Goal: Task Accomplishment & Management: Manage account settings

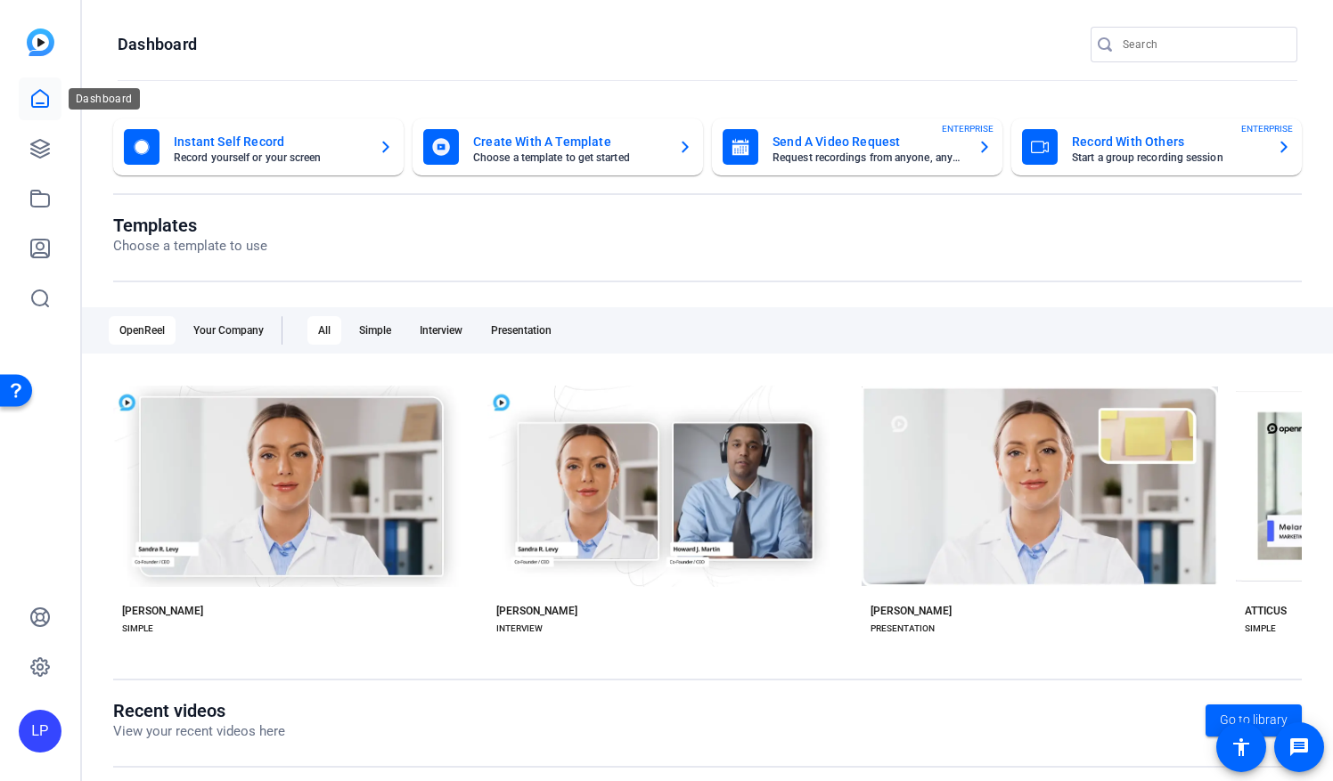
click at [39, 96] on icon at bounding box center [39, 98] width 21 height 21
click at [34, 150] on icon at bounding box center [40, 149] width 18 height 18
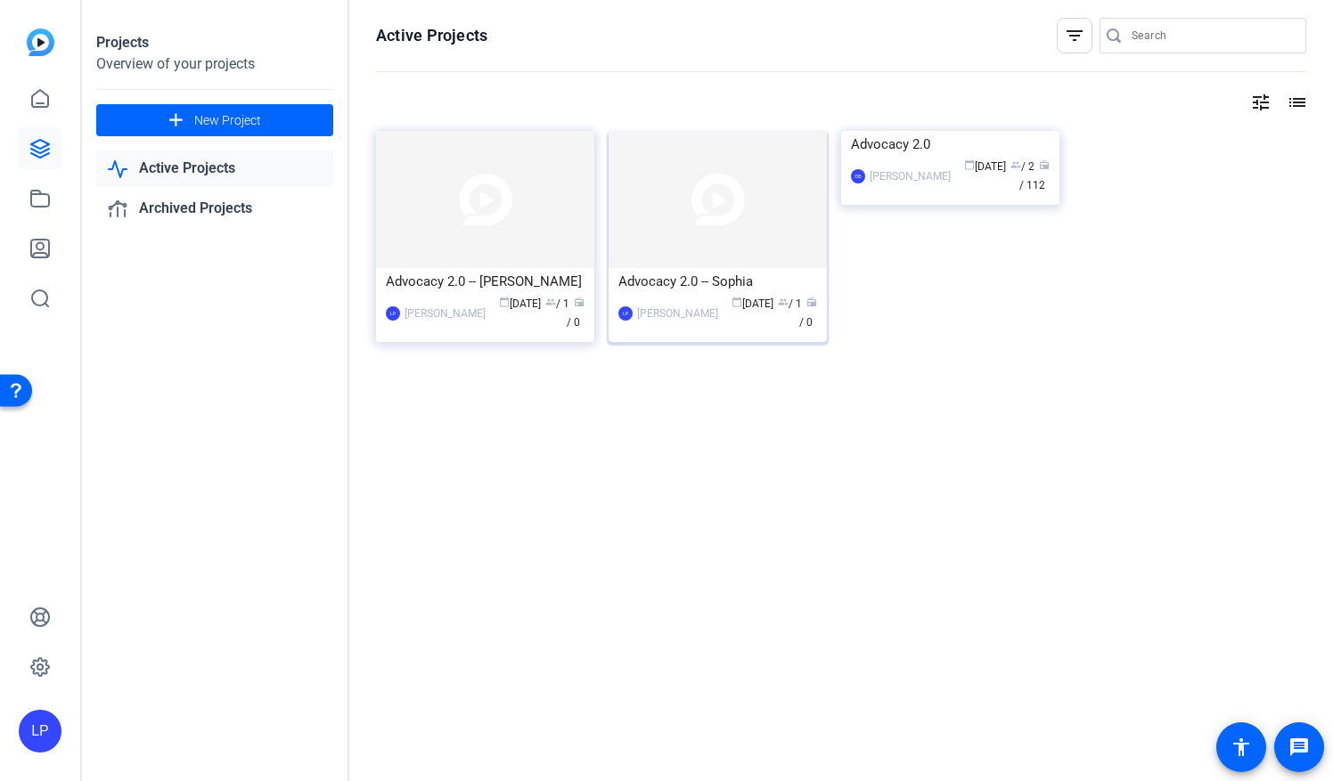
click at [729, 238] on img at bounding box center [718, 199] width 218 height 137
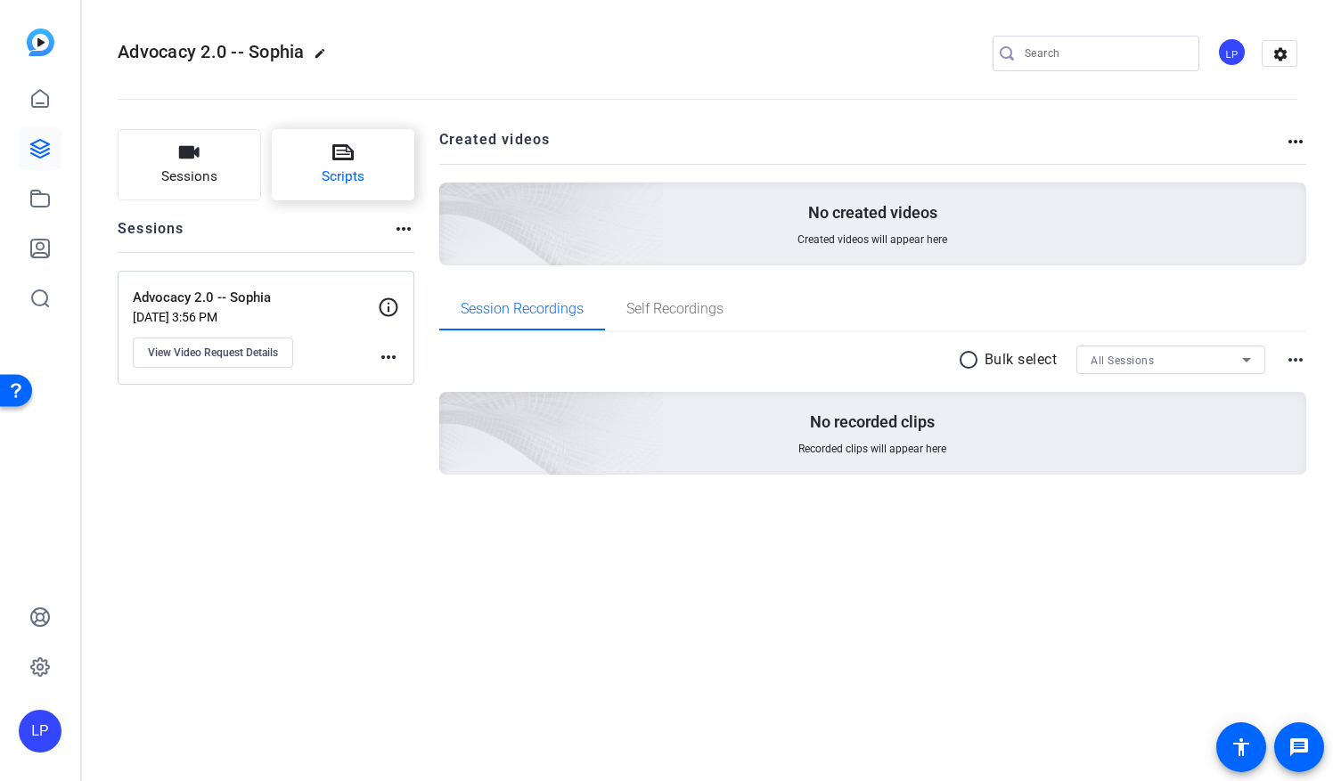
click at [349, 176] on span "Scripts" at bounding box center [343, 177] width 43 height 20
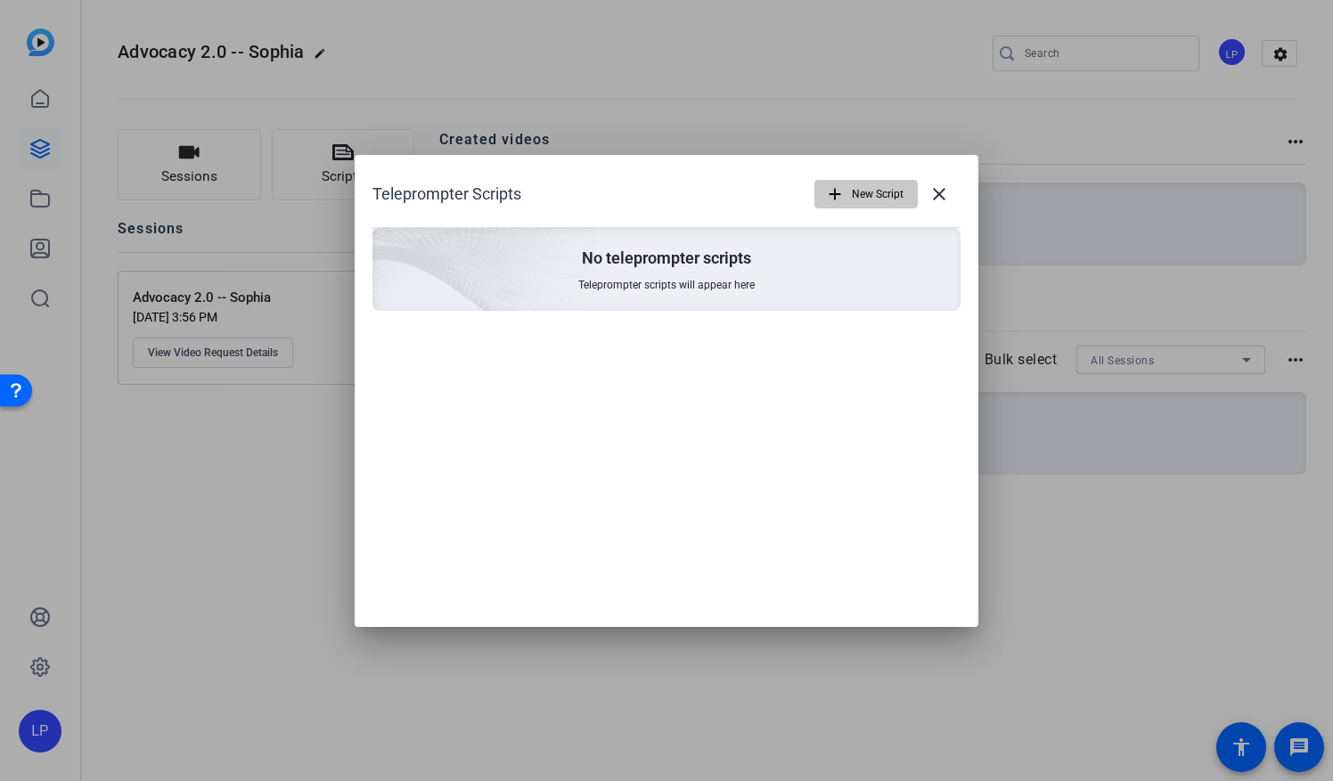
click at [884, 193] on span "New Script" at bounding box center [878, 194] width 52 height 34
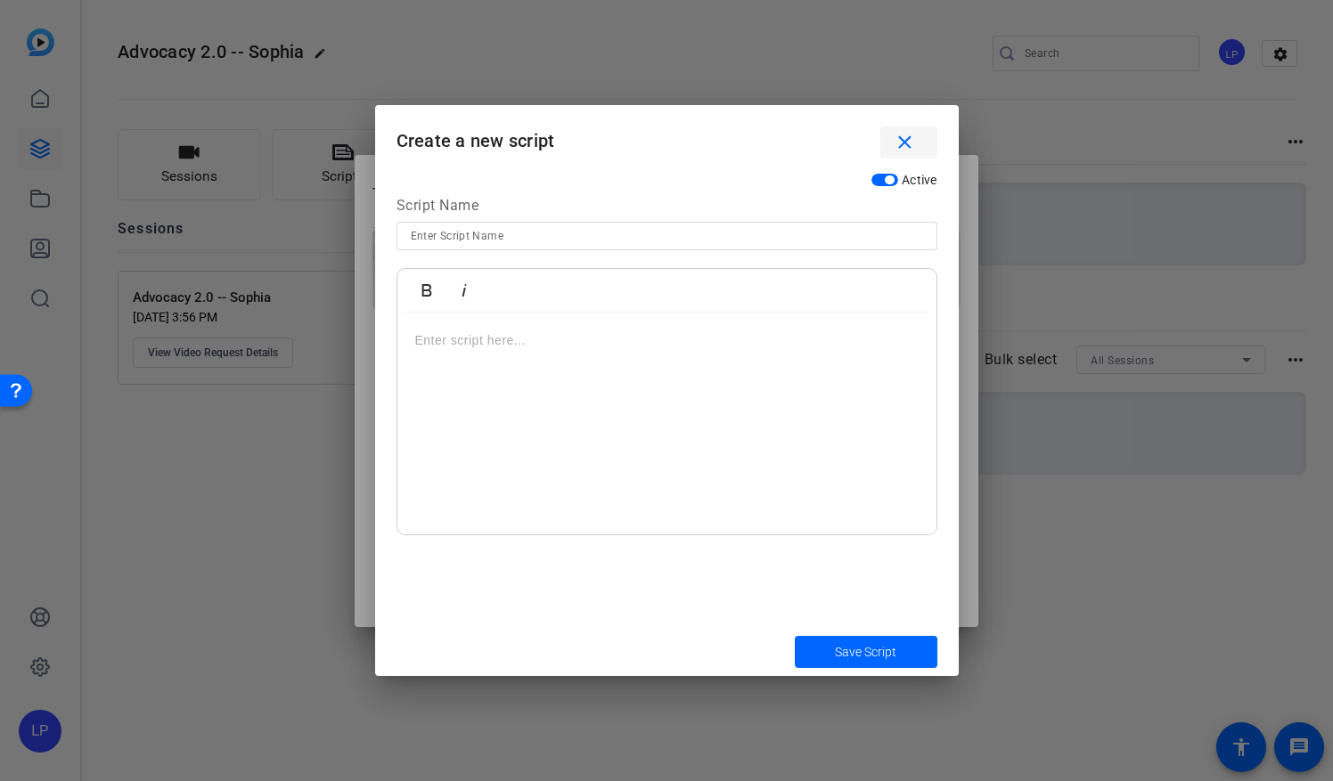
click at [902, 148] on mat-icon "close" at bounding box center [905, 143] width 22 height 22
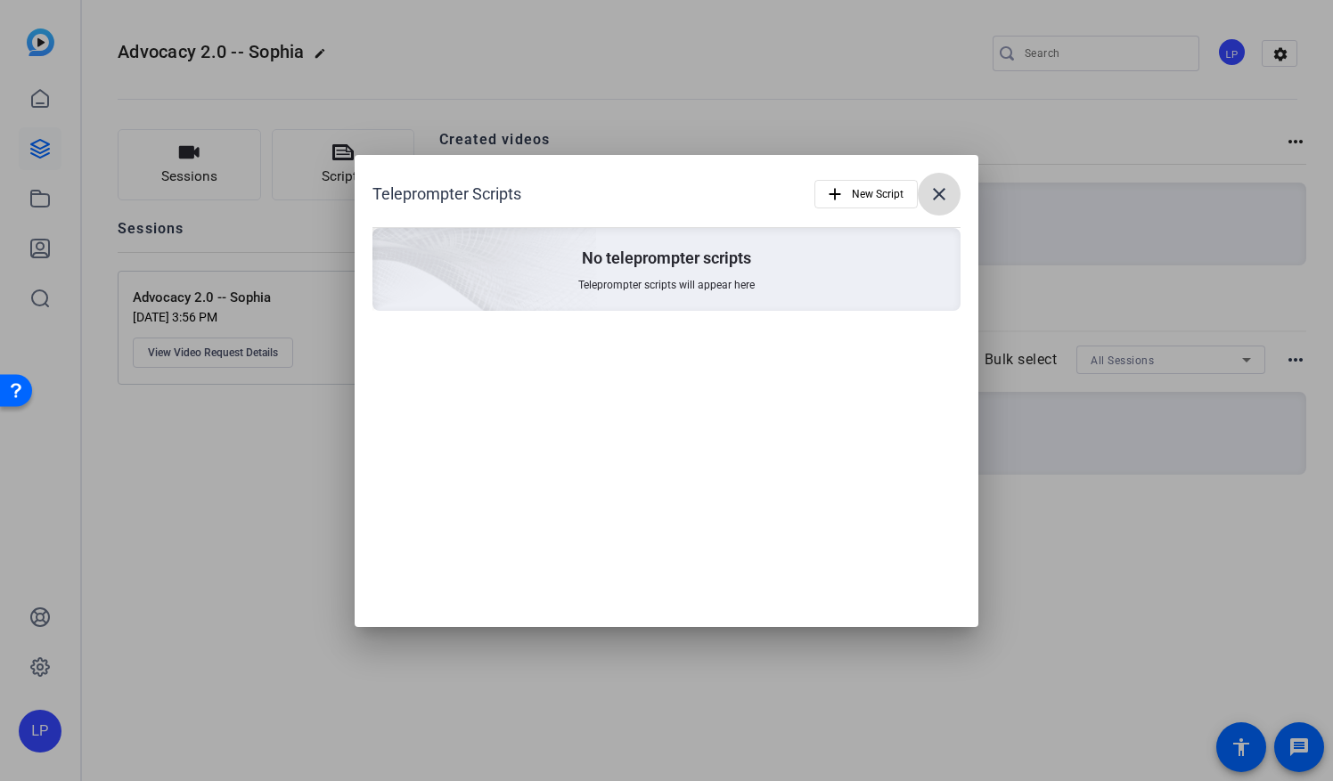
click at [933, 194] on mat-icon "close" at bounding box center [938, 194] width 21 height 21
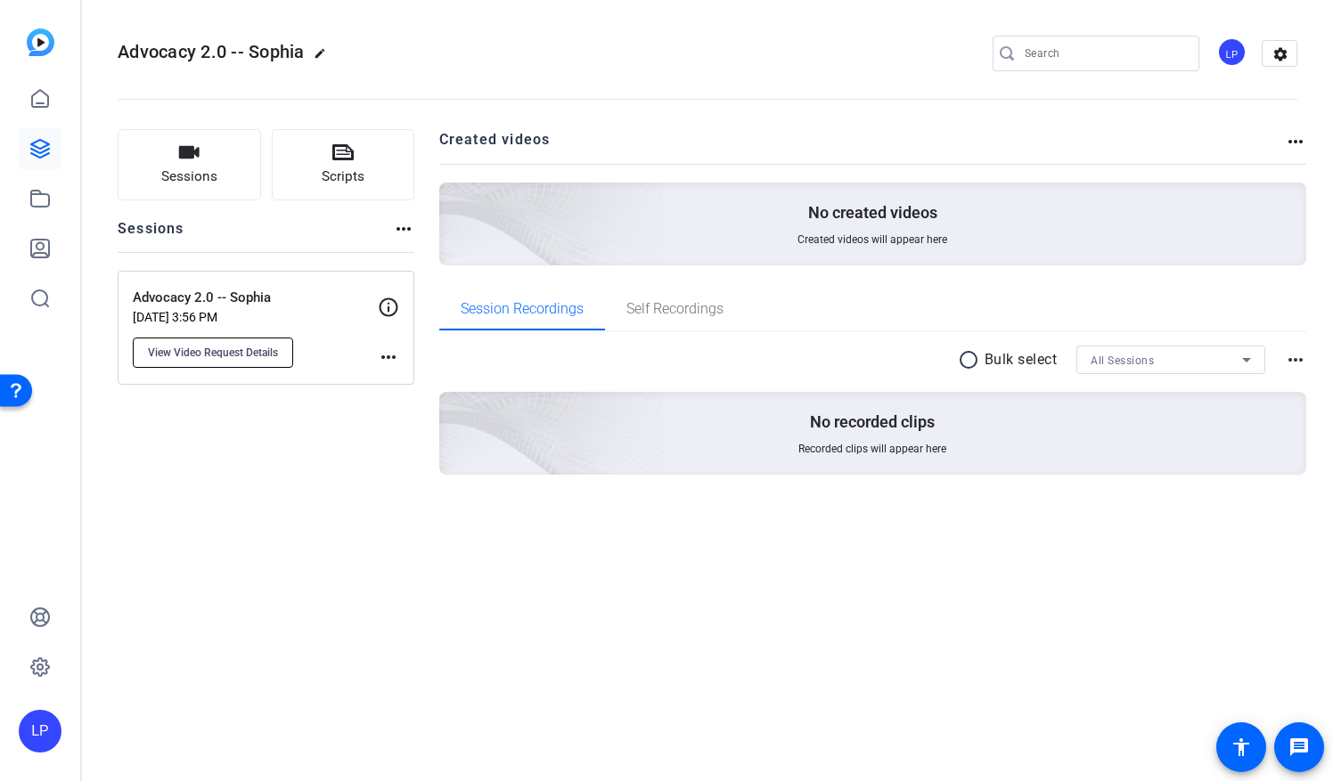
click at [248, 356] on span "View Video Request Details" at bounding box center [213, 353] width 130 height 14
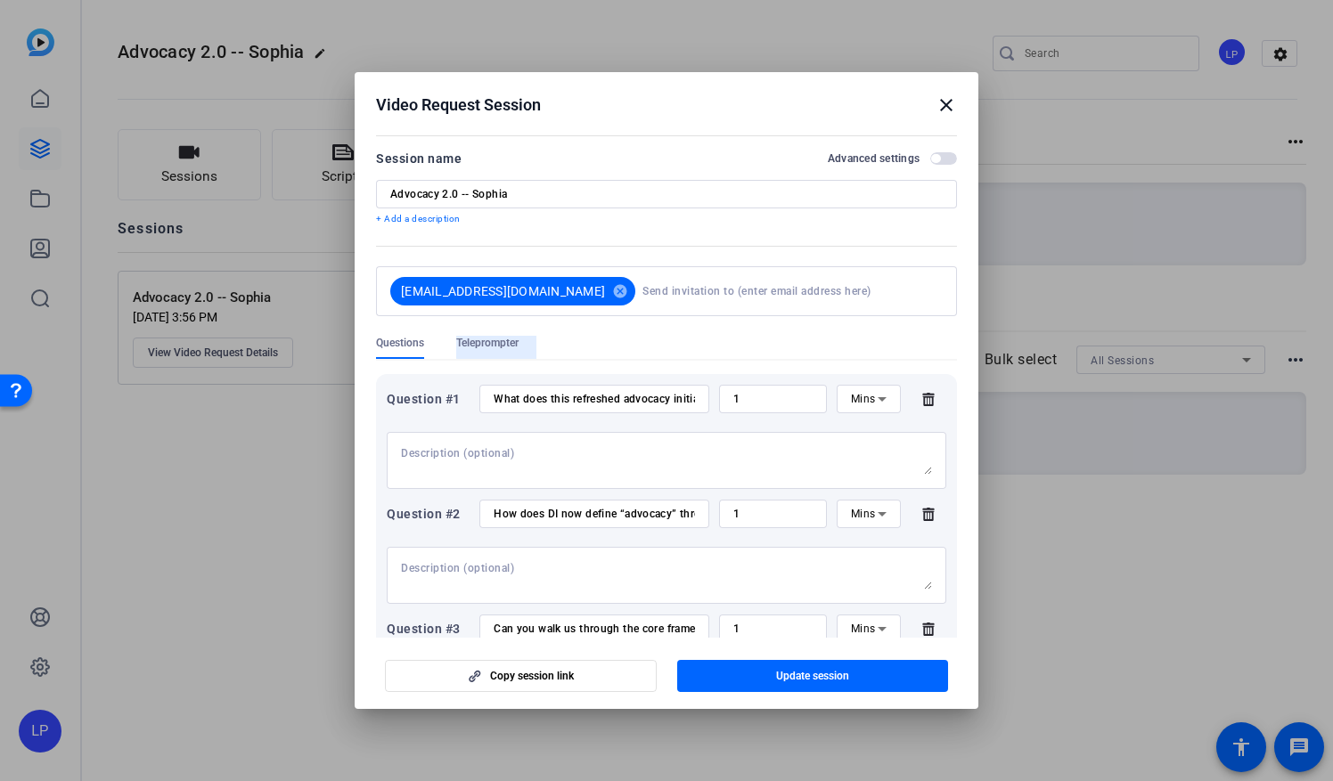
click at [502, 346] on span "Teleprompter" at bounding box center [487, 343] width 62 height 14
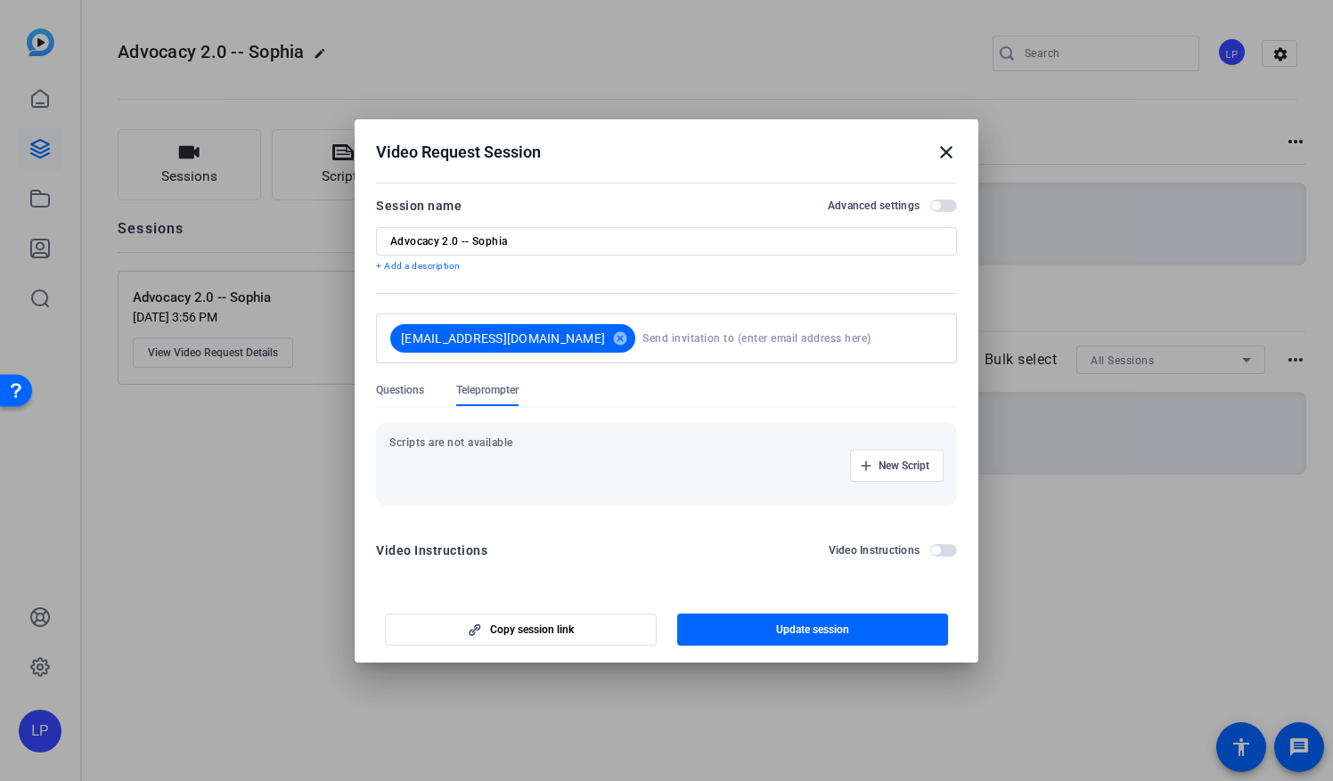
click at [943, 157] on mat-icon "close" at bounding box center [946, 152] width 21 height 21
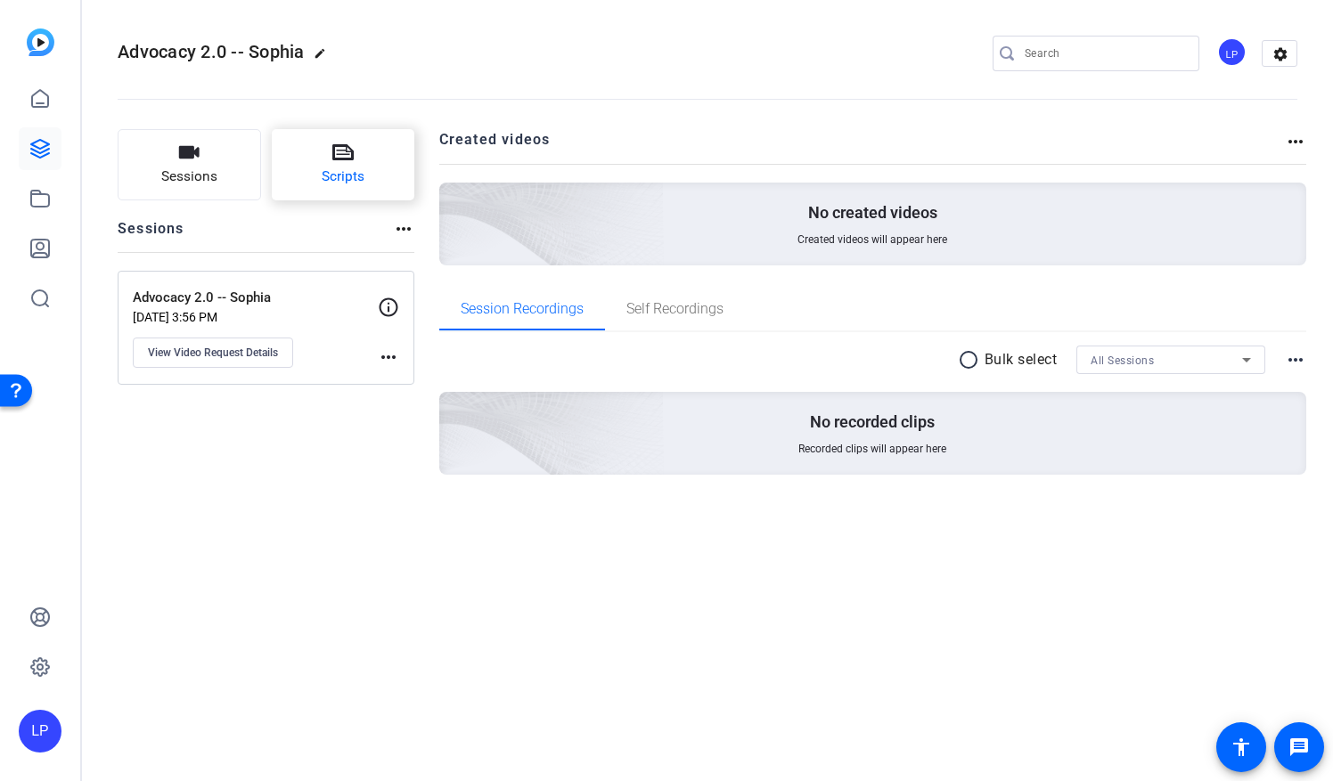
click at [330, 170] on span "Scripts" at bounding box center [343, 177] width 43 height 20
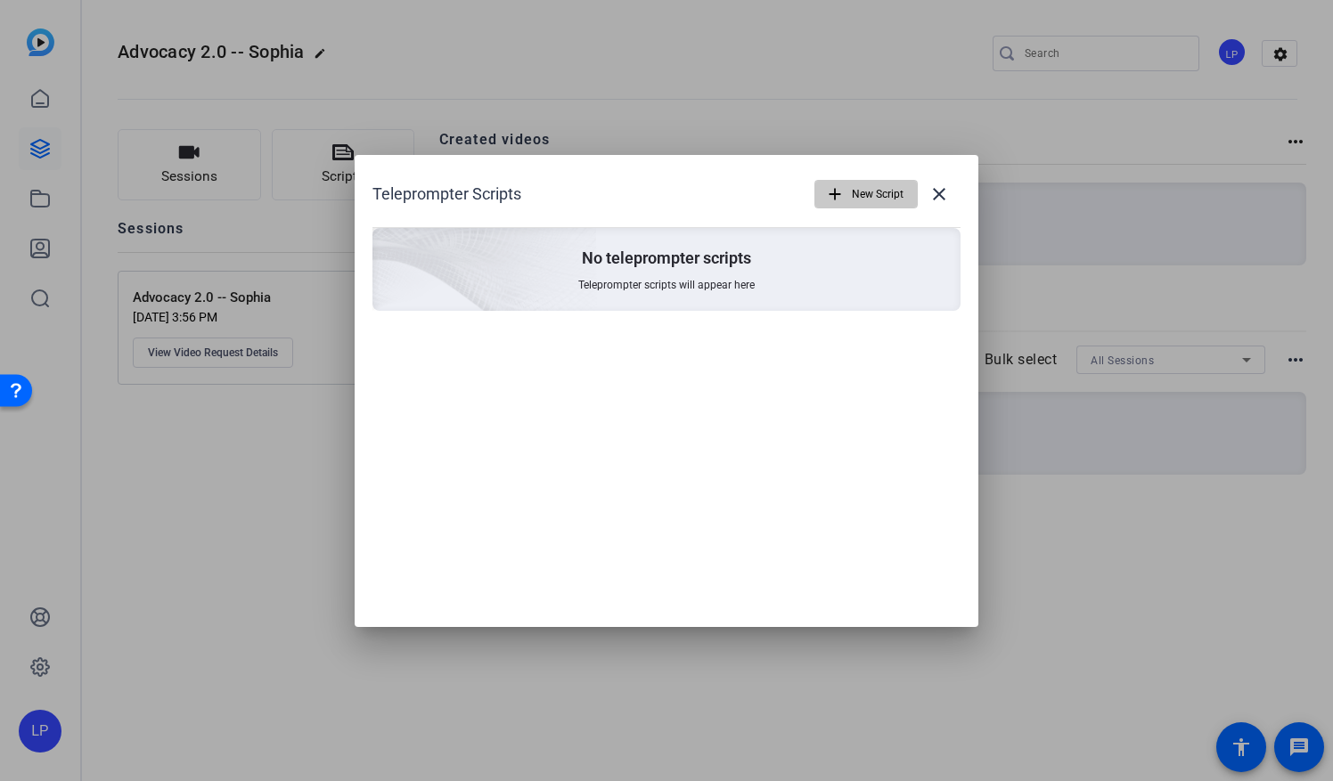
click at [859, 195] on span "New Script" at bounding box center [878, 194] width 52 height 34
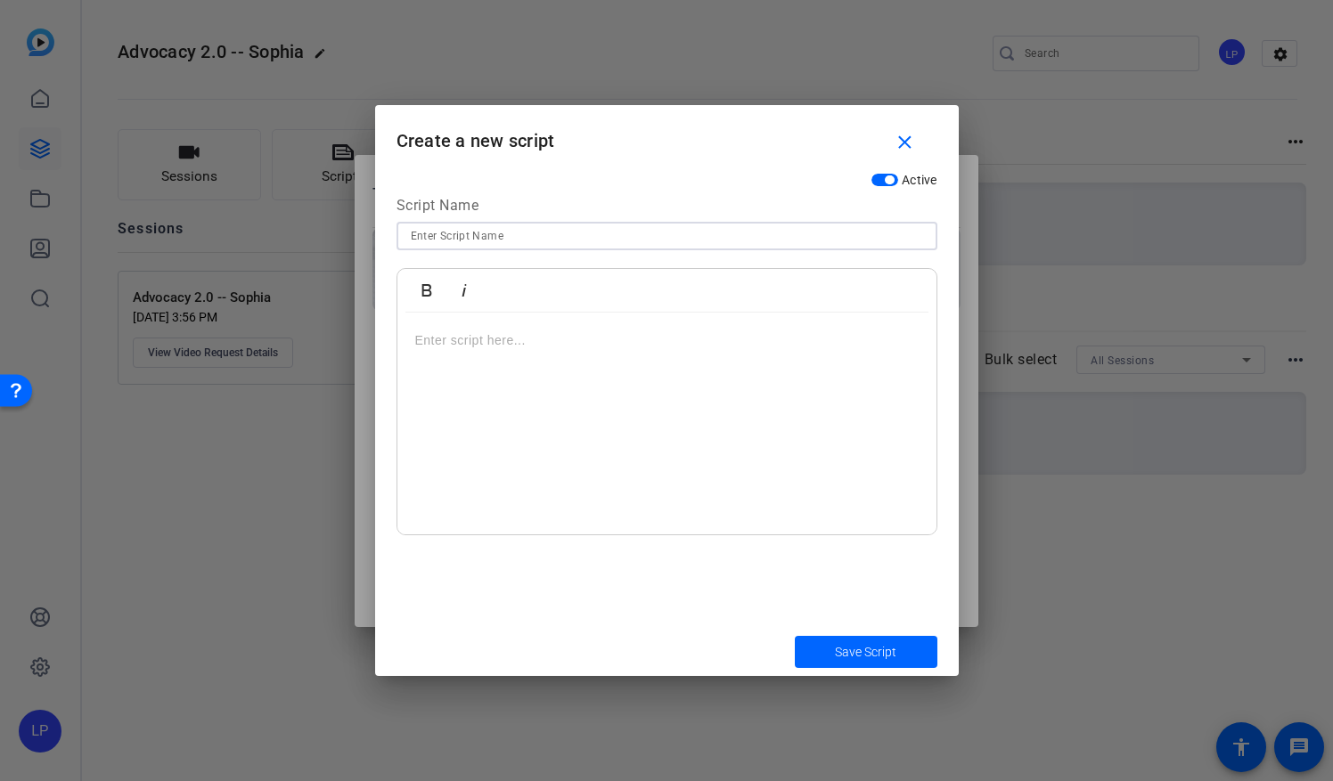
click at [489, 237] on input at bounding box center [667, 235] width 512 height 21
click at [517, 349] on p at bounding box center [666, 341] width 503 height 20
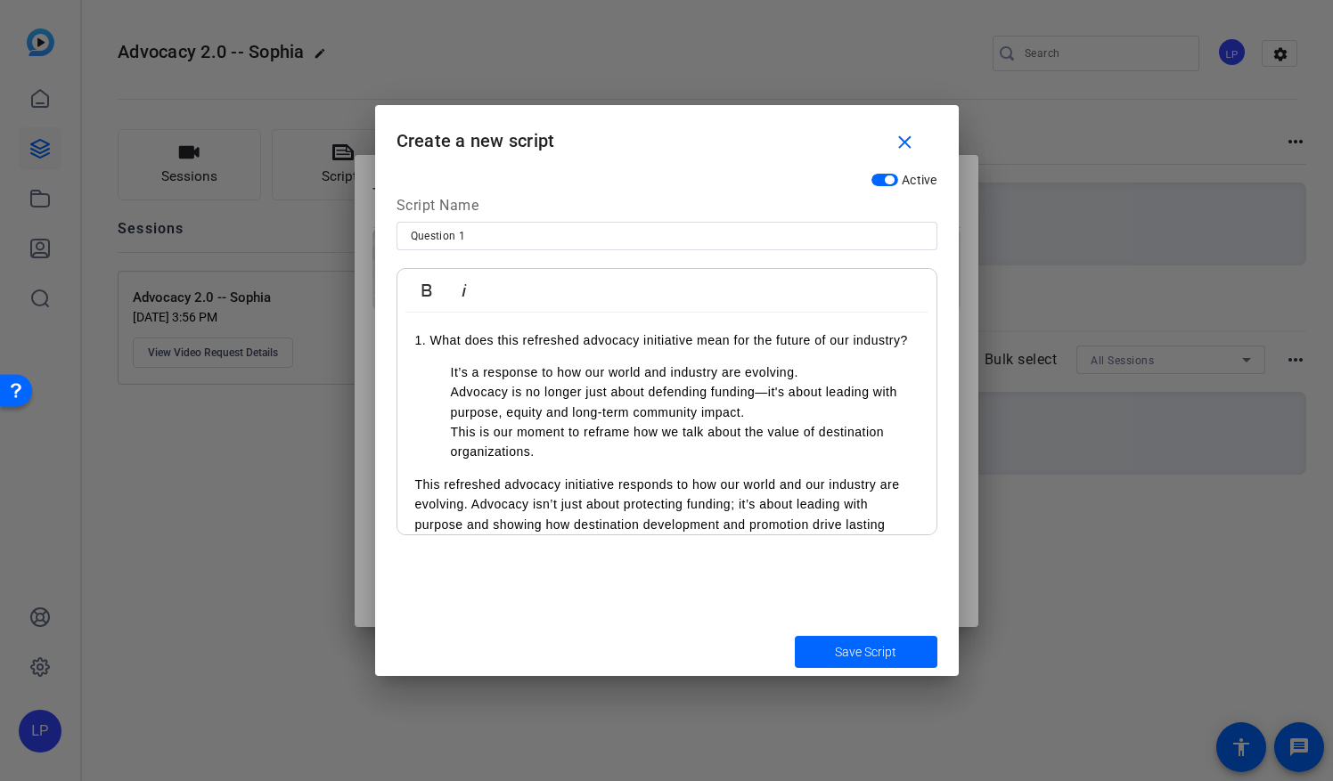
drag, startPoint x: 486, startPoint y: 357, endPoint x: 398, endPoint y: 337, distance: 89.7
click at [398, 337] on div "1. What does this refreshed advocacy initiative mean for the future of our indu…" at bounding box center [666, 473] width 539 height 320
drag, startPoint x: 449, startPoint y: 371, endPoint x: 547, endPoint y: 454, distance: 128.9
click at [548, 453] on ul "It’s a response to how our world and industry are evolving. Advocacy is no long…" at bounding box center [666, 413] width 503 height 100
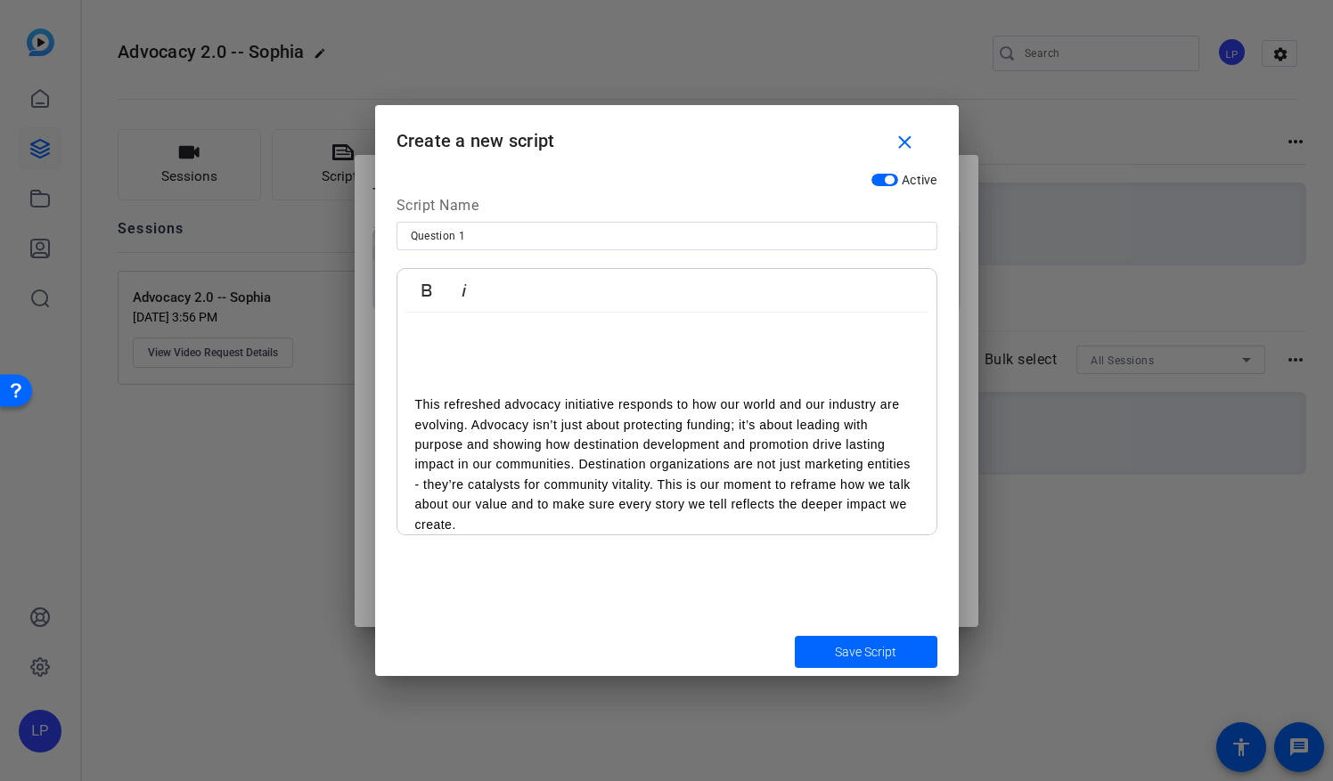
click at [412, 403] on div "This refreshed advocacy initiative responds to how our world and our industry a…" at bounding box center [666, 433] width 539 height 241
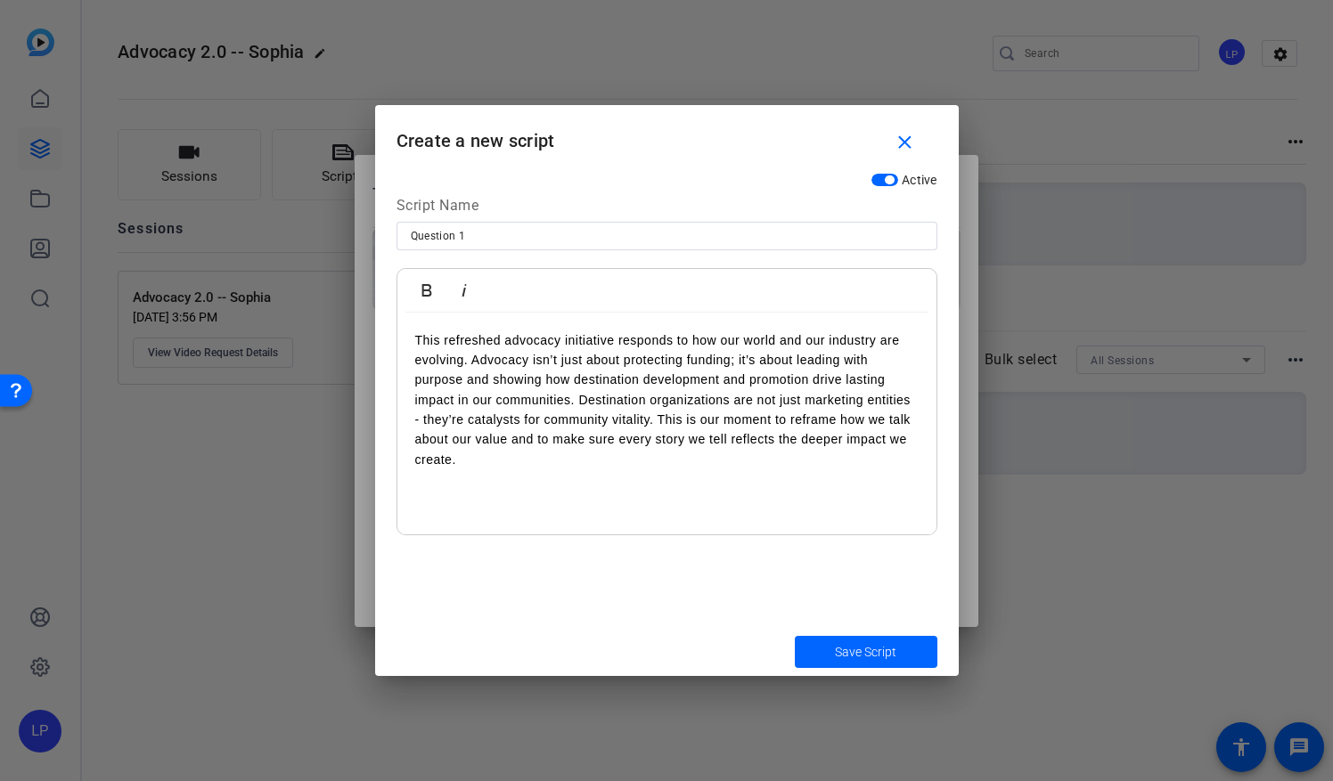
click at [472, 359] on p "This refreshed advocacy initiative responds to how our world and our industry a…" at bounding box center [666, 401] width 503 height 140
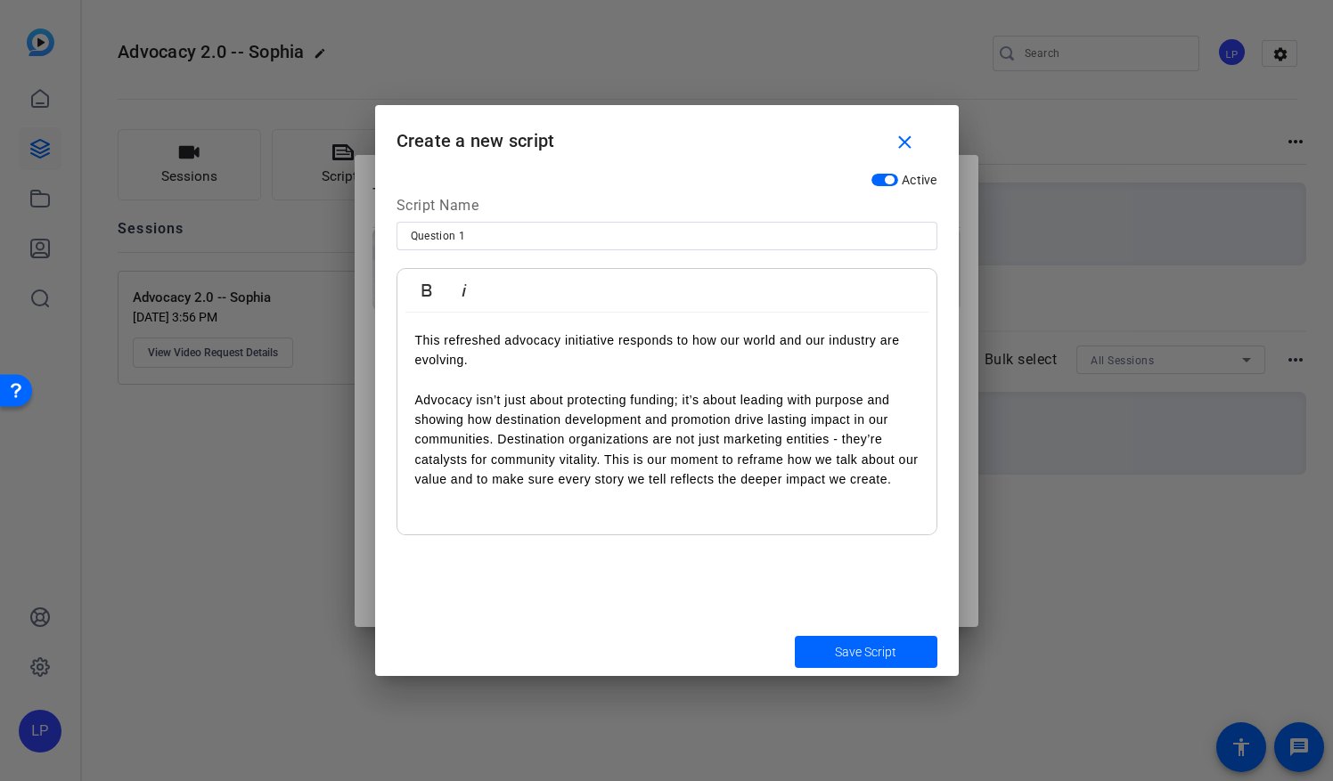
click at [499, 443] on p "This refreshed advocacy initiative responds to how our world and our industry a…" at bounding box center [666, 410] width 503 height 159
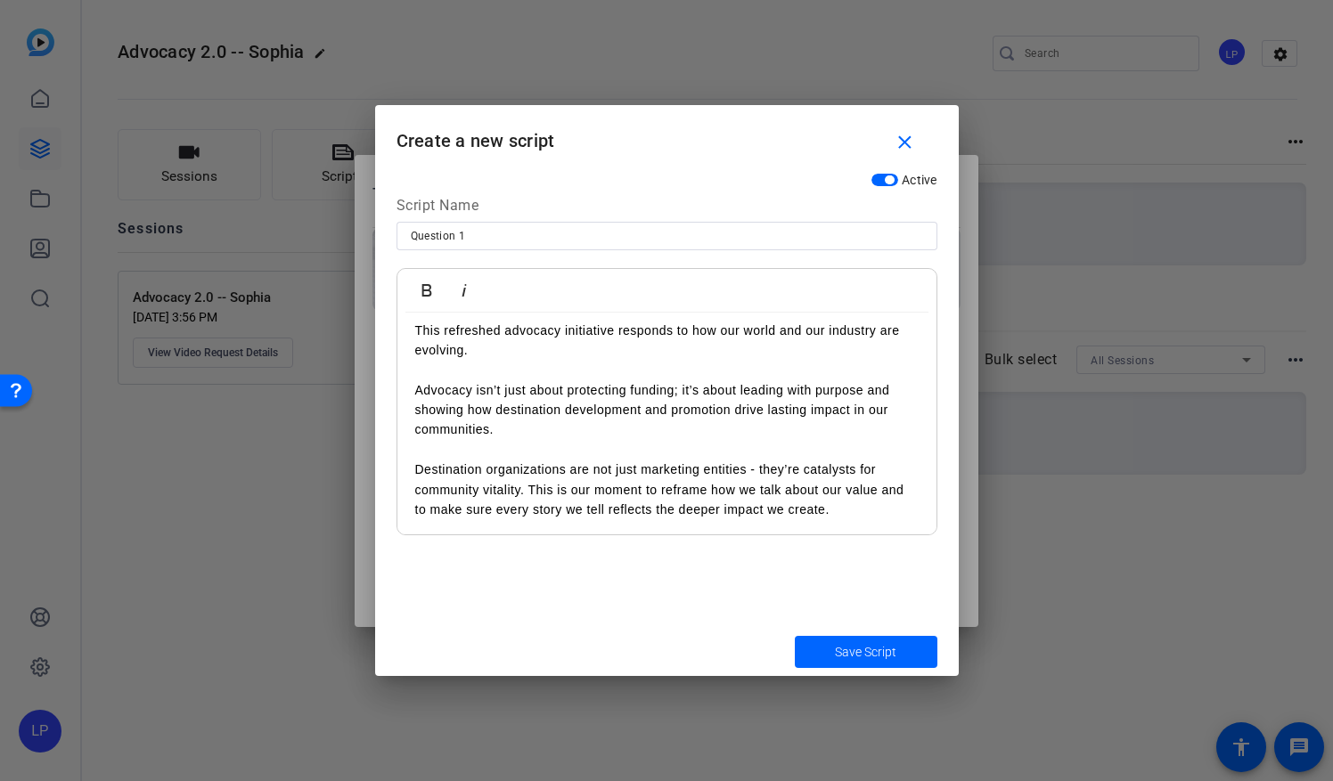
scroll to position [12, 0]
click at [529, 486] on p "This refreshed advocacy initiative responds to how our world and our industry a…" at bounding box center [666, 418] width 503 height 200
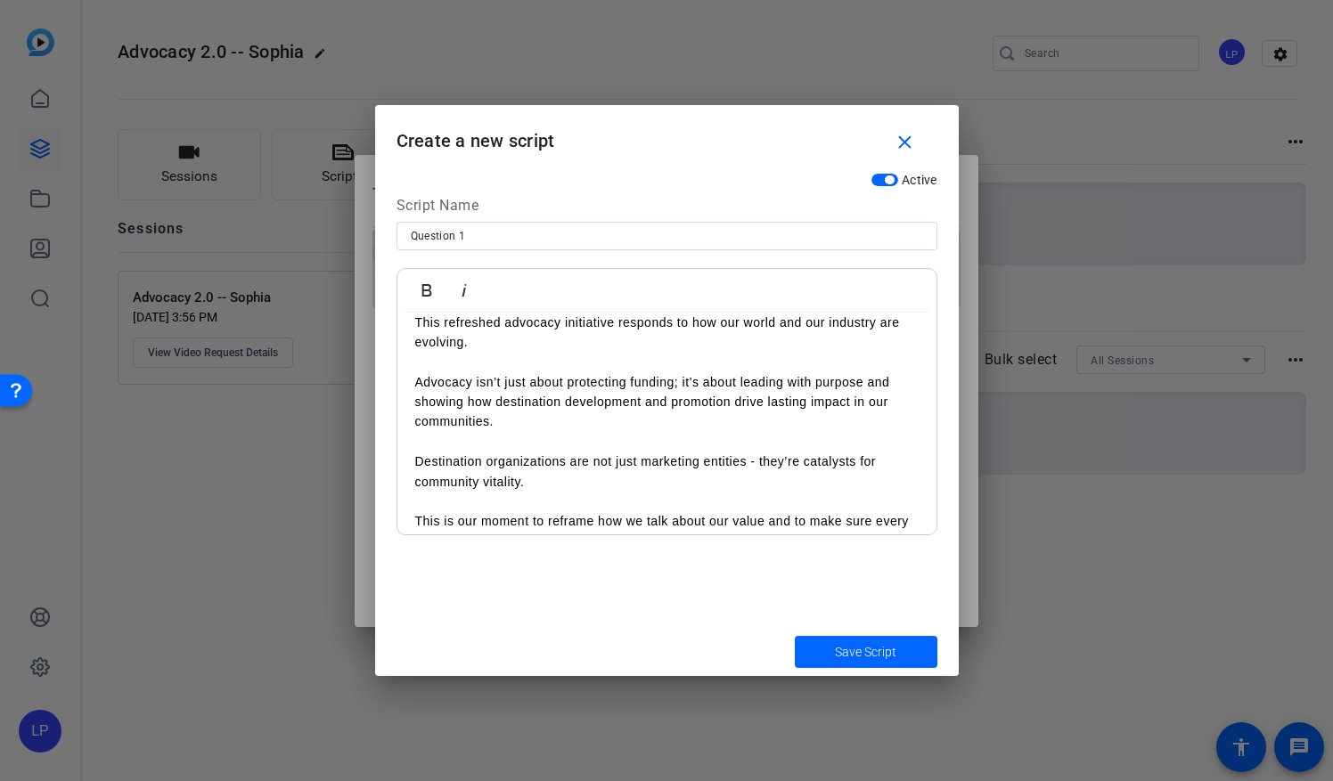
scroll to position [0, 0]
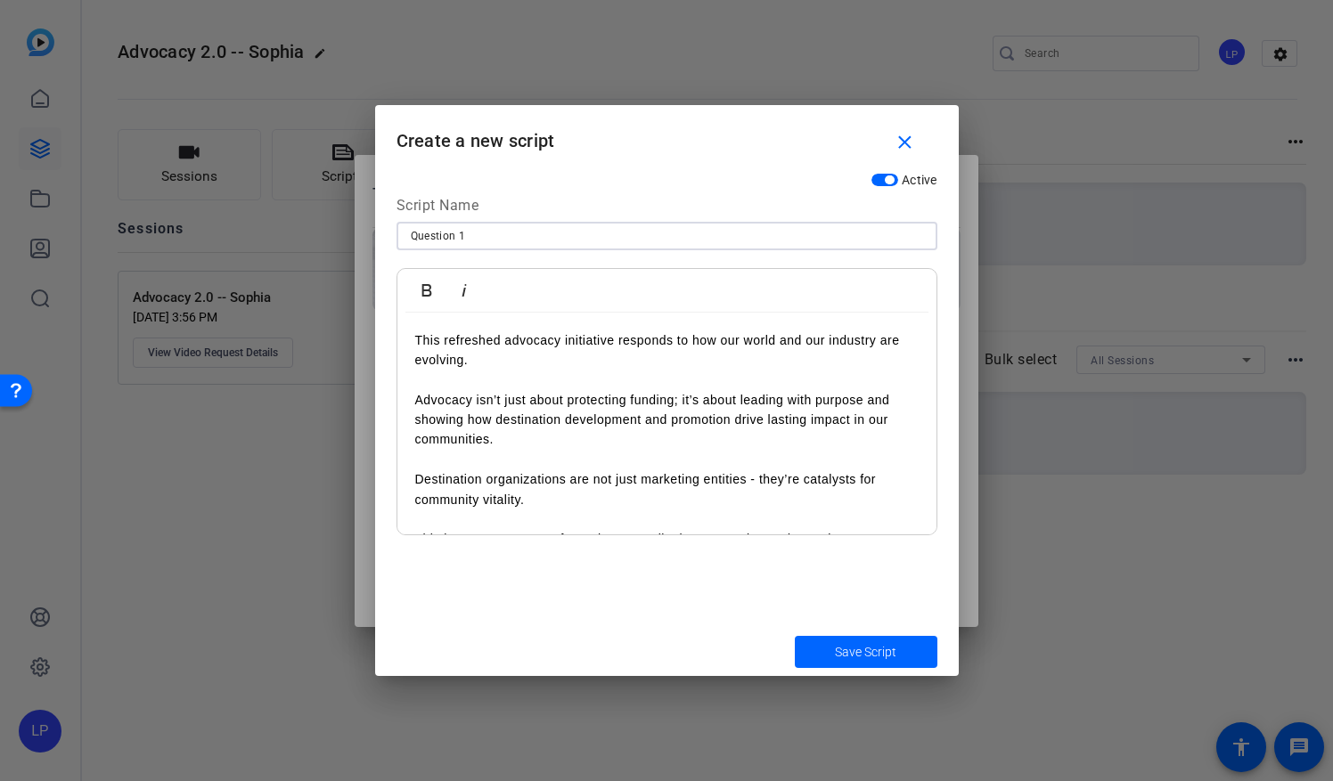
drag, startPoint x: 529, startPoint y: 243, endPoint x: 369, endPoint y: 255, distance: 160.8
click at [369, 255] on div "Teleprompter Scripts add New Script close No teleprompter scripts Teleprompter …" at bounding box center [666, 390] width 1333 height 781
paste input "What does this refreshed advocacy initiative mean for the future of our industr…"
type input "What does this refreshed advocacy initiative mean for the future of our industr…"
click at [825, 650] on span "submit" at bounding box center [866, 652] width 143 height 43
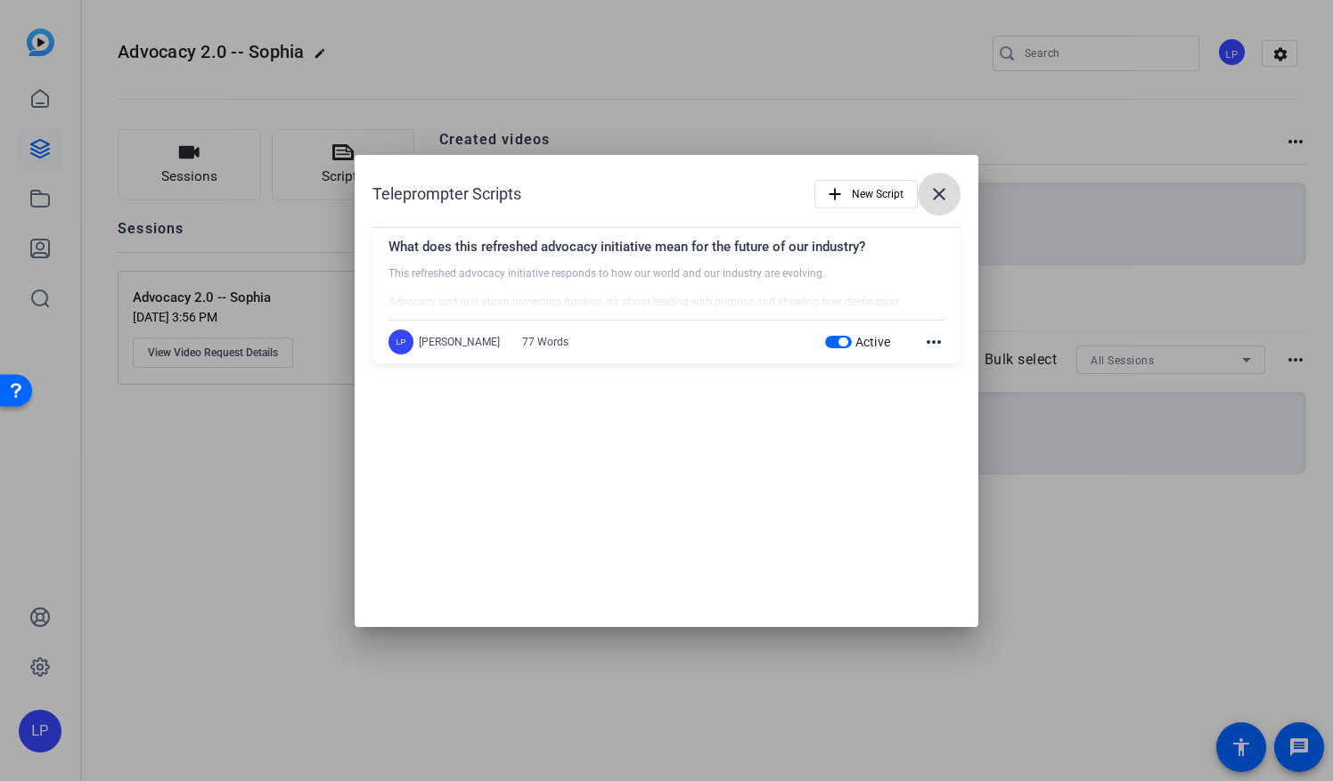
click at [936, 191] on mat-icon "close" at bounding box center [938, 194] width 21 height 21
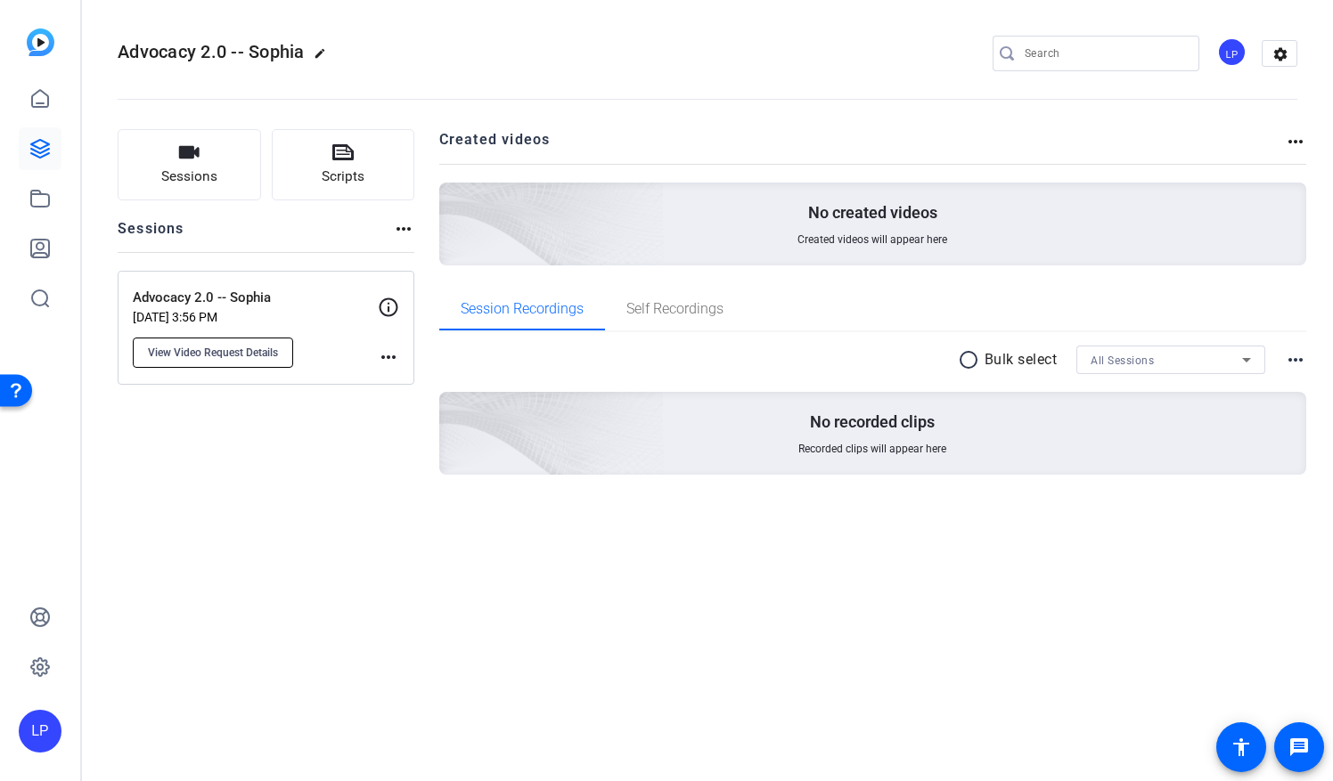
click at [179, 356] on span "View Video Request Details" at bounding box center [213, 353] width 130 height 14
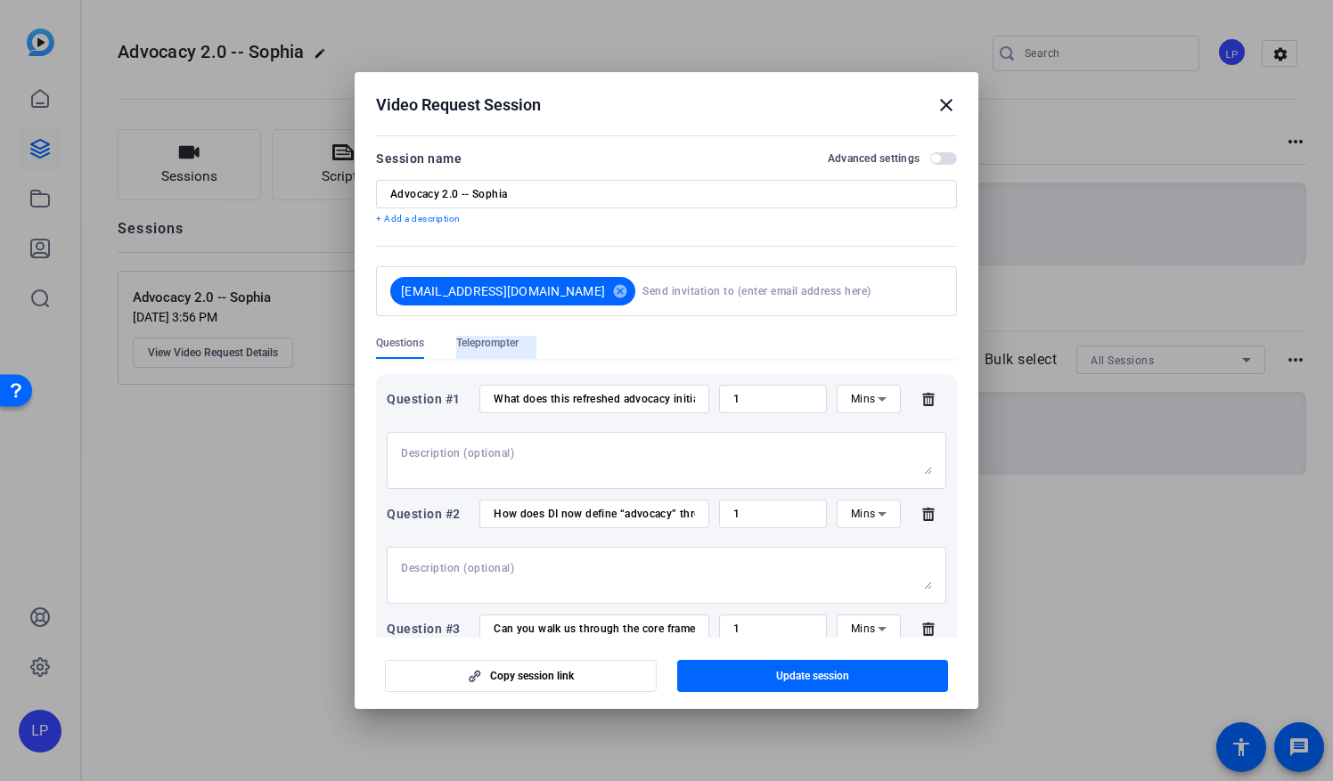
click at [495, 340] on span "Teleprompter" at bounding box center [487, 343] width 62 height 14
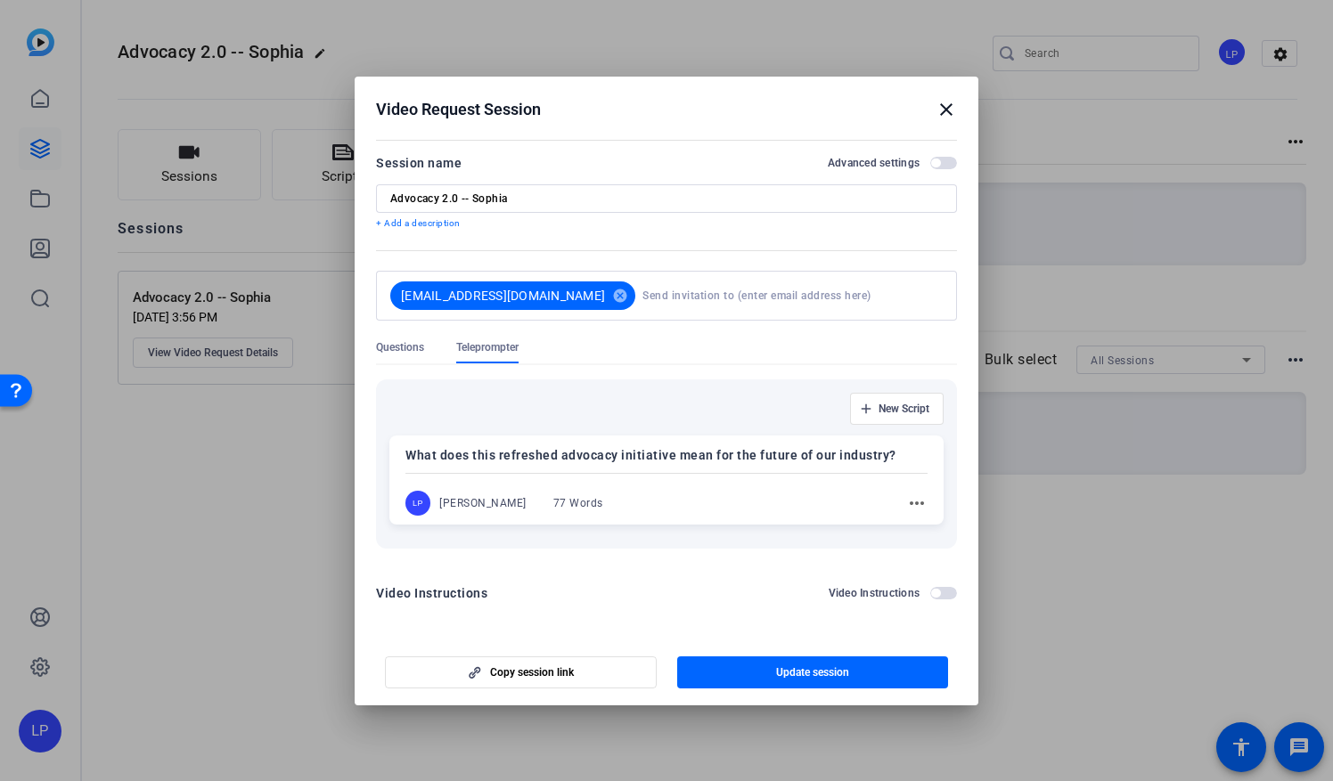
click at [617, 482] on div "What does this refreshed advocacy initiative mean for the future of our industr…" at bounding box center [666, 480] width 554 height 89
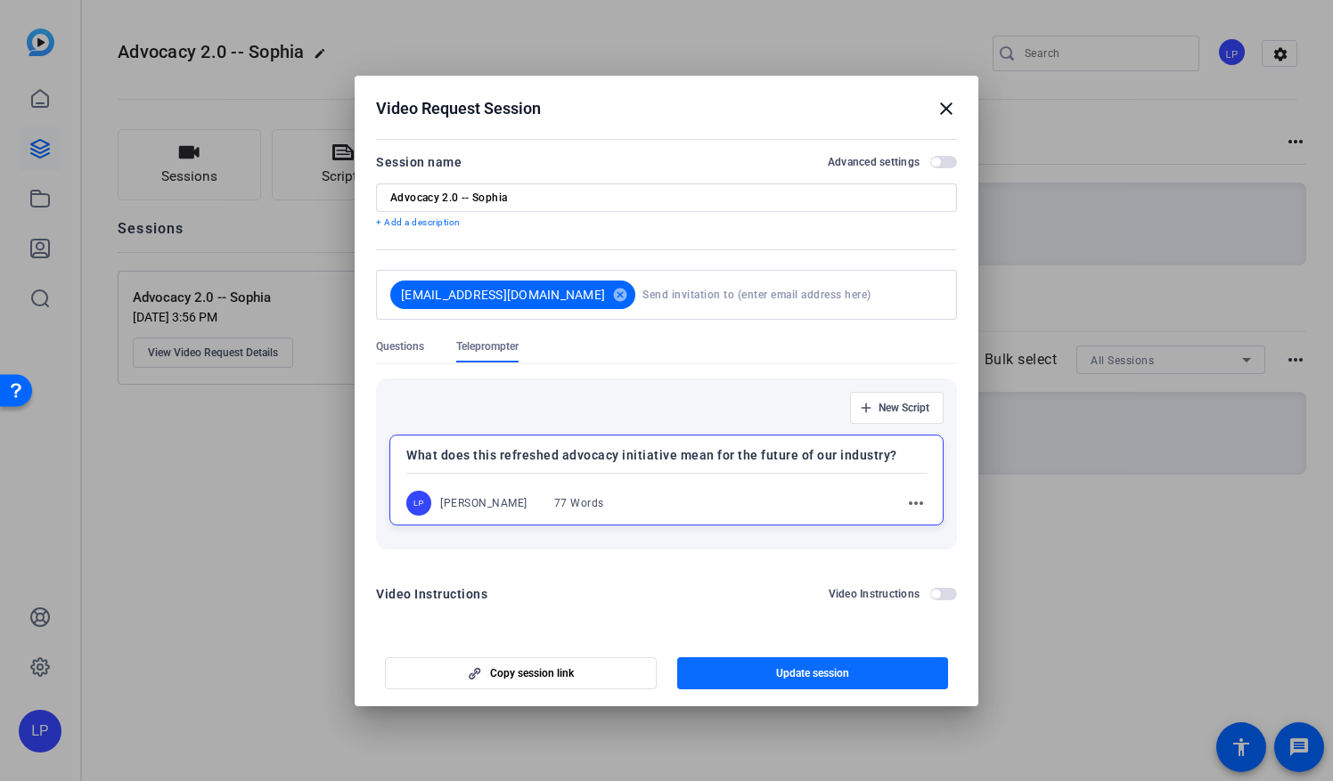
click at [733, 670] on span "button" at bounding box center [813, 673] width 272 height 43
click at [942, 110] on mat-icon "close" at bounding box center [946, 108] width 21 height 21
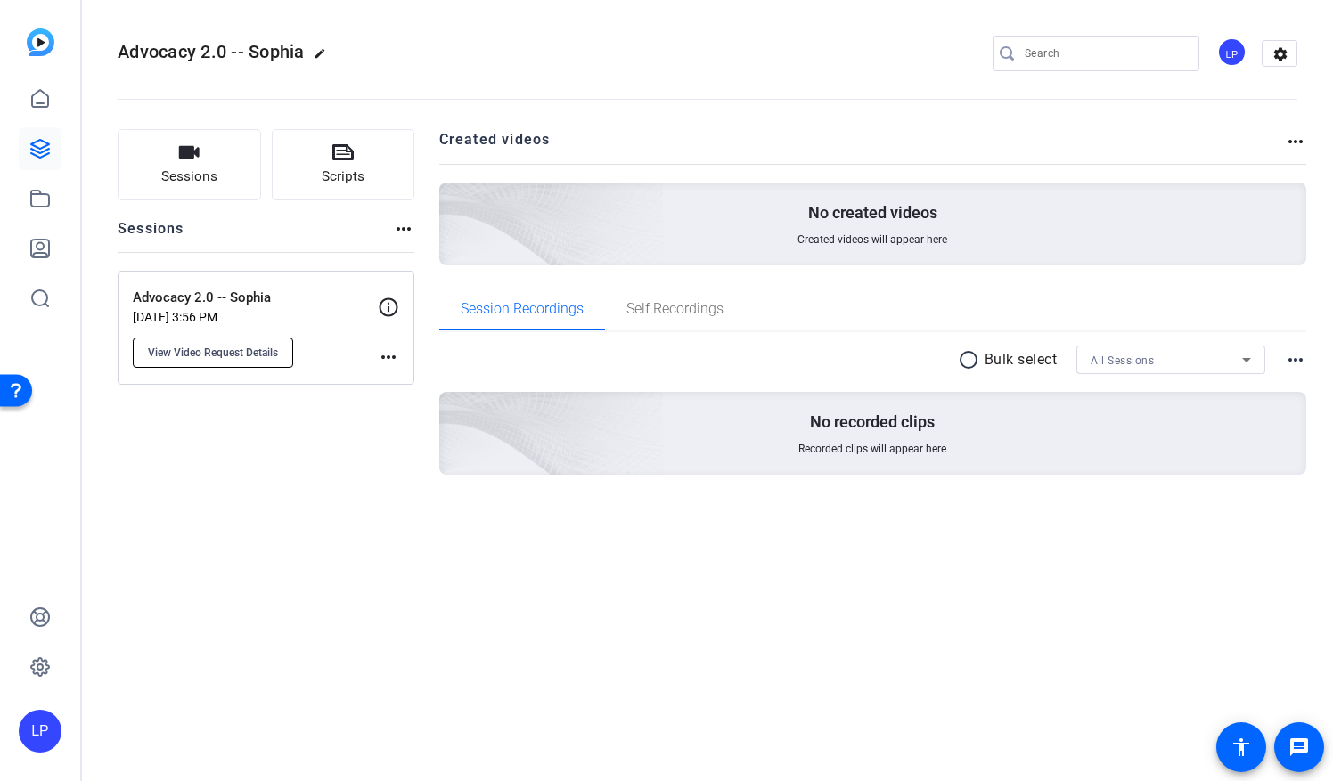
click at [250, 355] on span "View Video Request Details" at bounding box center [213, 353] width 130 height 14
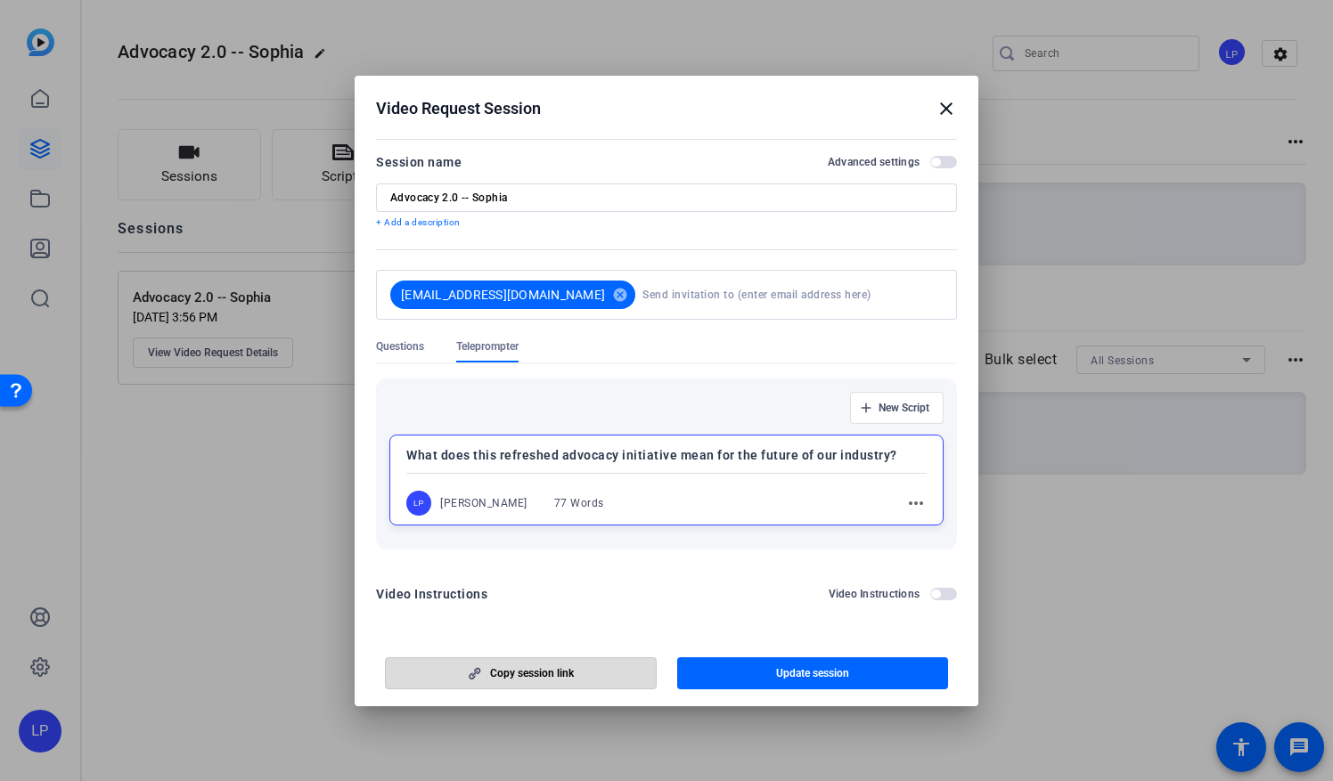
click at [517, 677] on span "Copy session link" at bounding box center [532, 673] width 84 height 14
click at [942, 116] on mat-icon "close" at bounding box center [946, 108] width 21 height 21
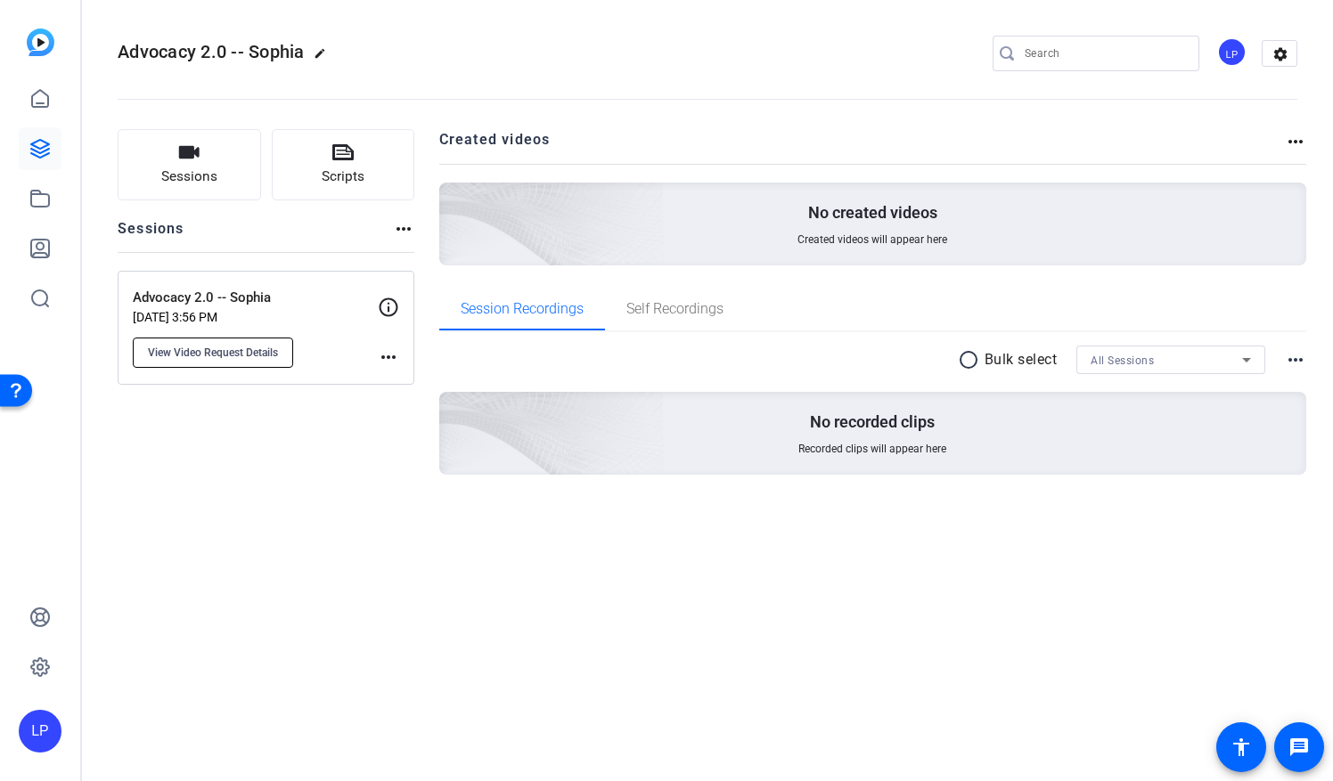
click at [253, 355] on span "View Video Request Details" at bounding box center [213, 353] width 130 height 14
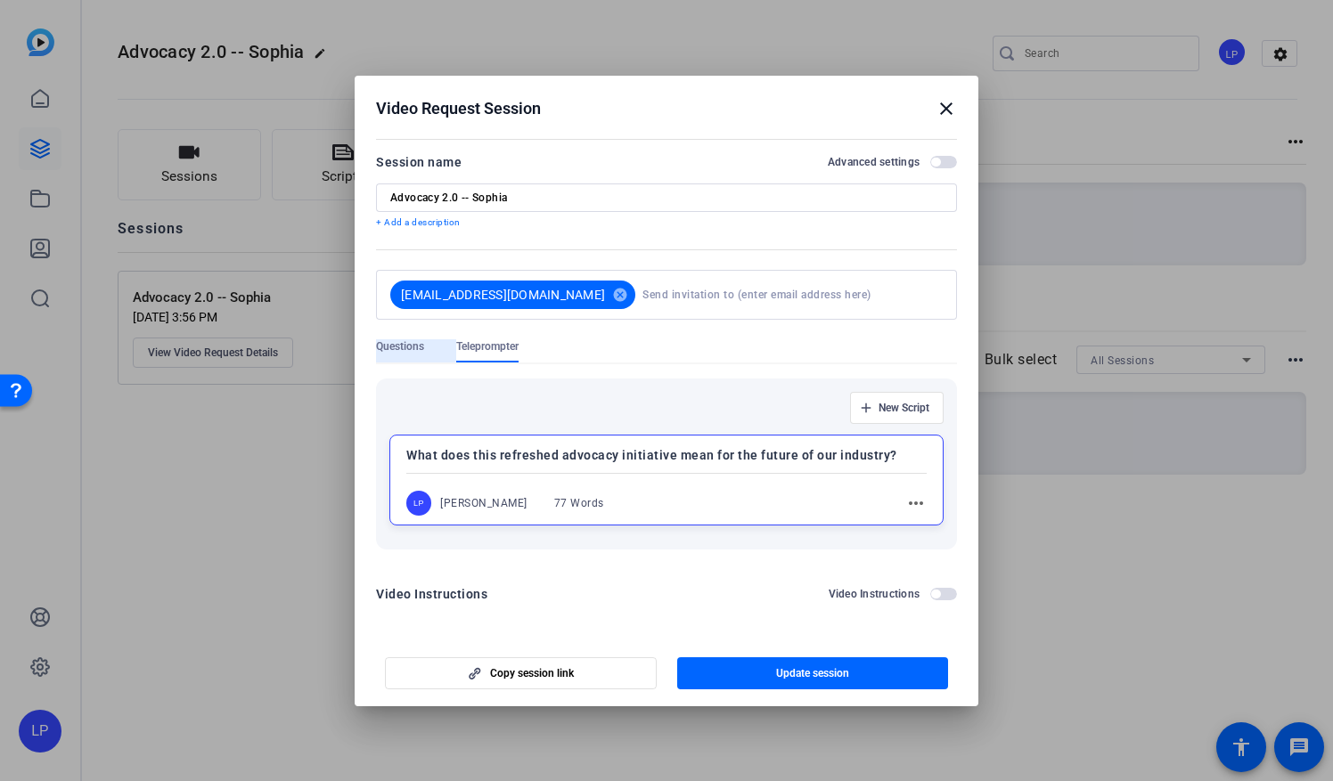
click at [403, 347] on span "Questions" at bounding box center [400, 346] width 48 height 14
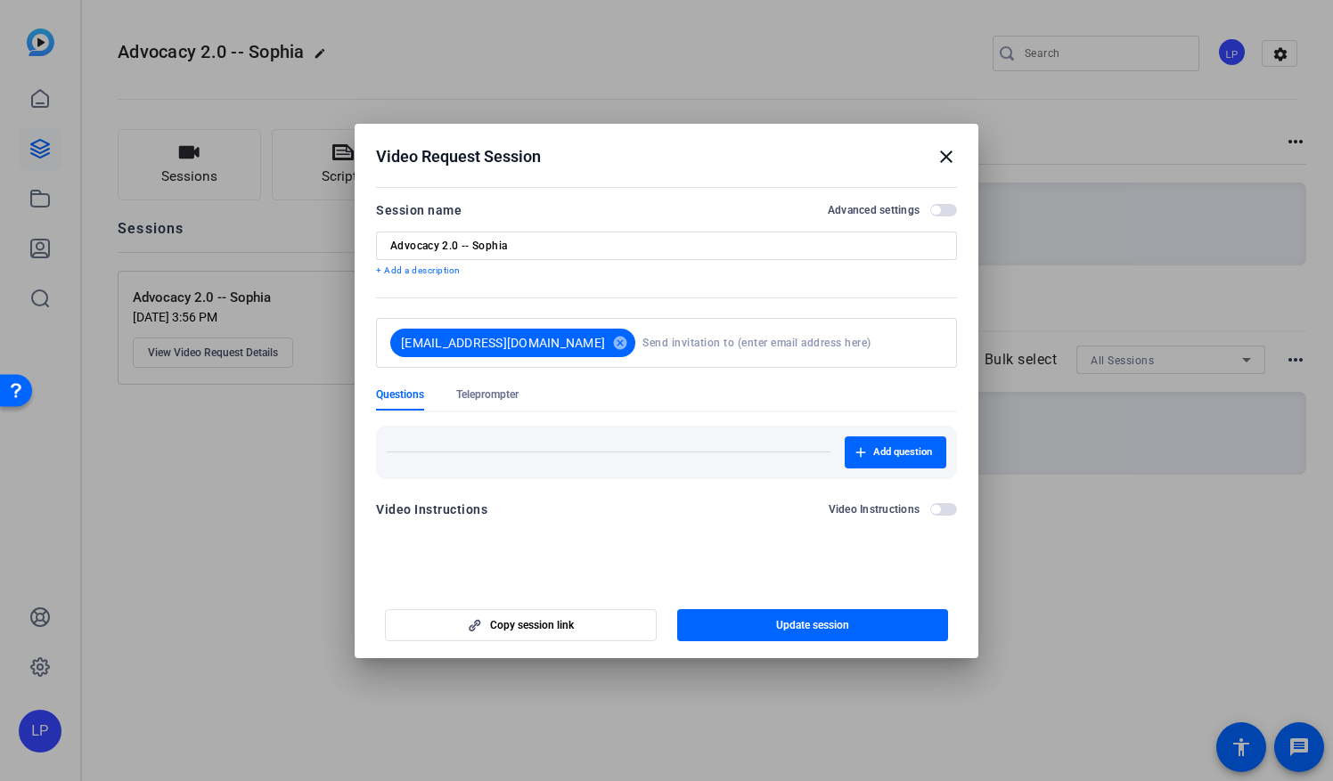
click at [383, 397] on span "Questions" at bounding box center [400, 395] width 48 height 14
click at [952, 153] on mat-icon "close" at bounding box center [946, 156] width 21 height 21
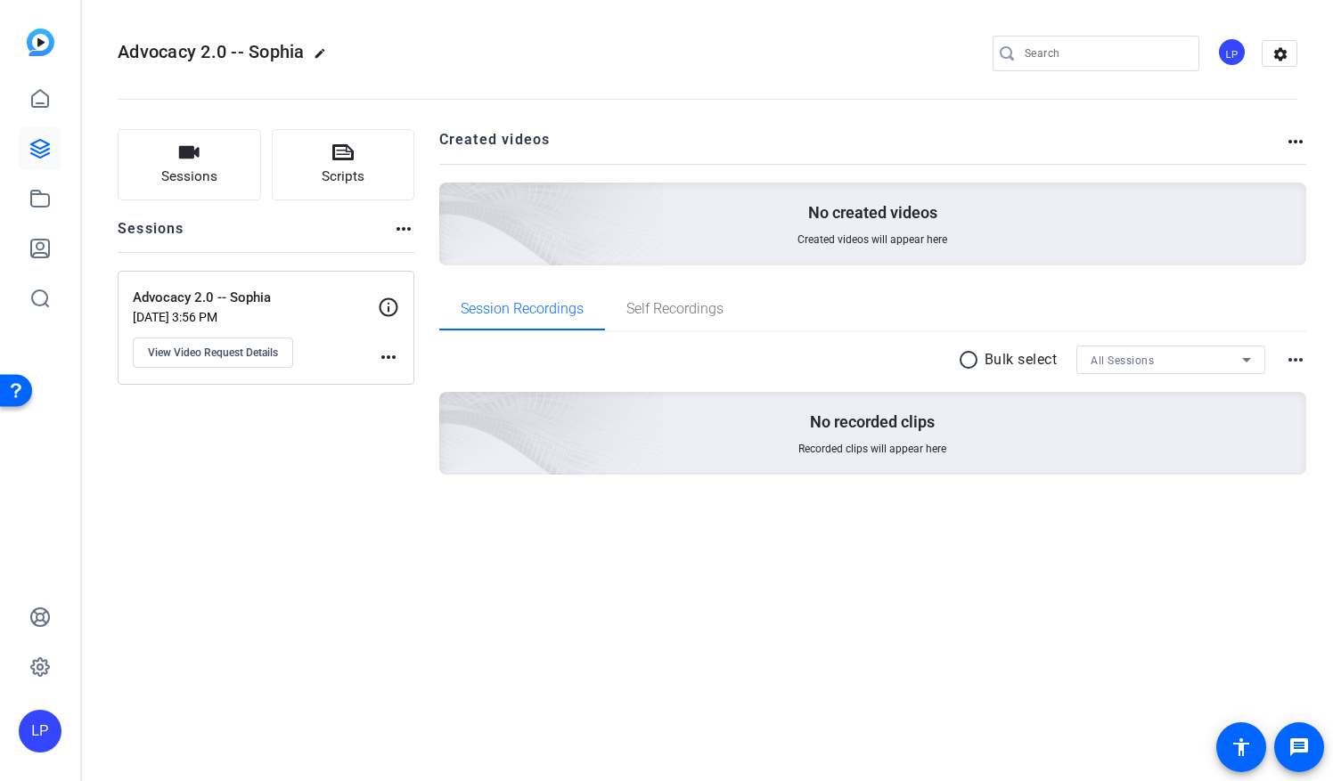
click at [219, 304] on p "Advocacy 2.0 -- Sophia" at bounding box center [255, 298] width 245 height 20
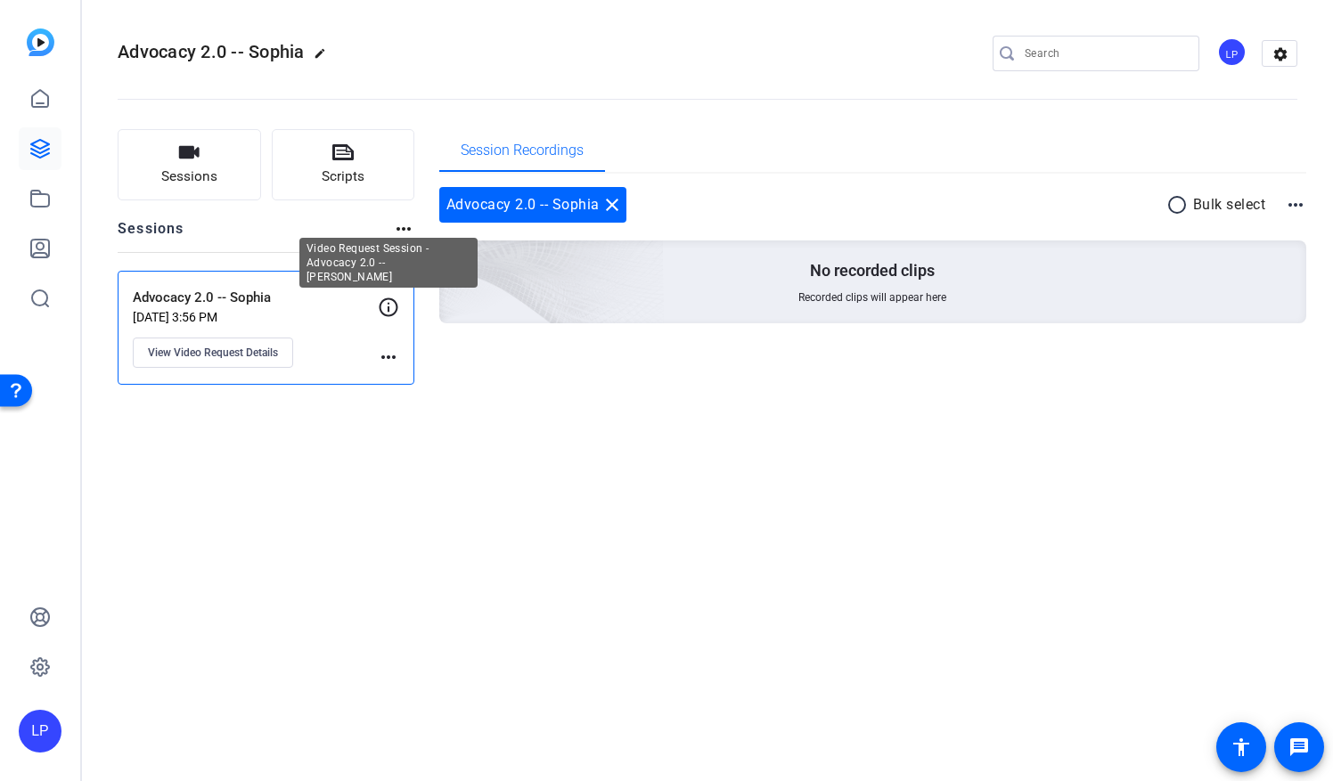
click at [394, 304] on icon at bounding box center [388, 307] width 21 height 21
click at [389, 360] on mat-icon "more_horiz" at bounding box center [388, 357] width 21 height 21
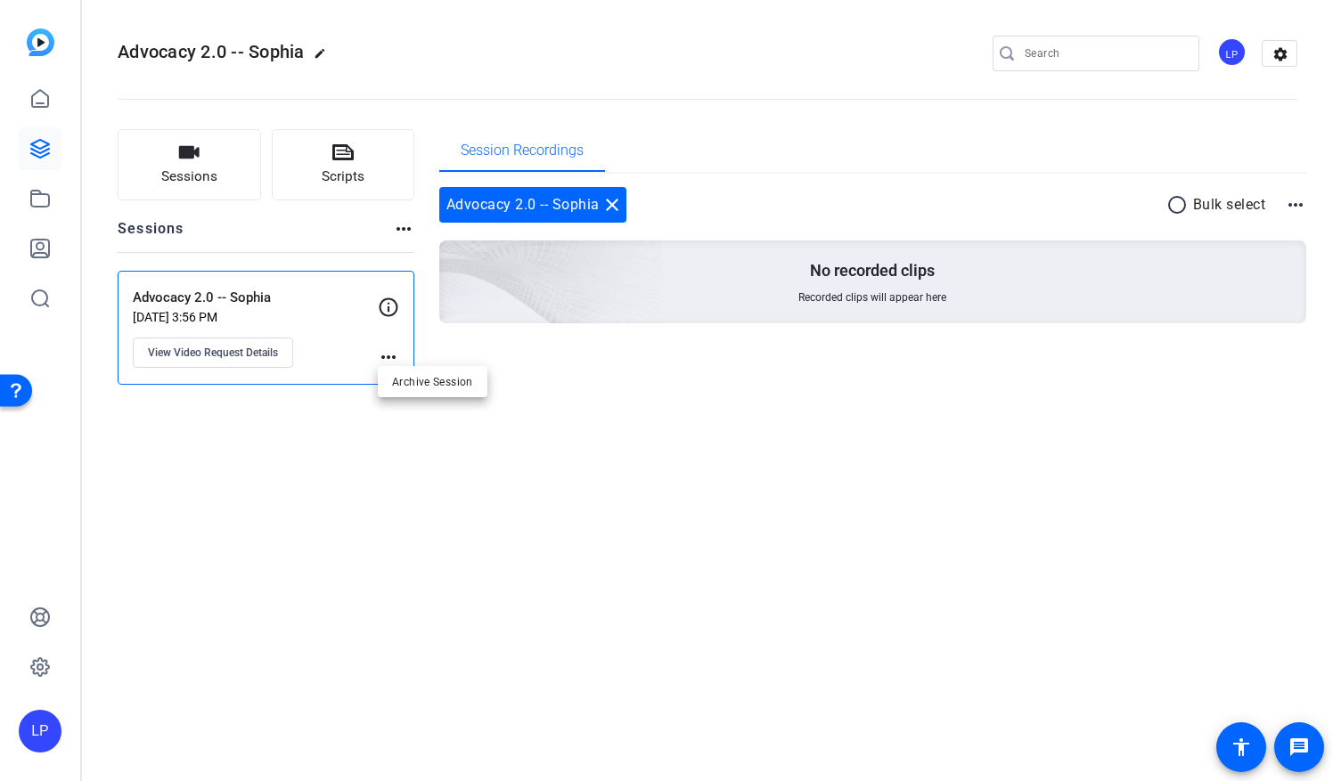
click at [390, 351] on div at bounding box center [666, 390] width 1333 height 781
click at [391, 358] on mat-icon "more_horiz" at bounding box center [388, 357] width 21 height 21
click at [232, 347] on div at bounding box center [666, 390] width 1333 height 781
click at [182, 356] on span "View Video Request Details" at bounding box center [213, 353] width 130 height 14
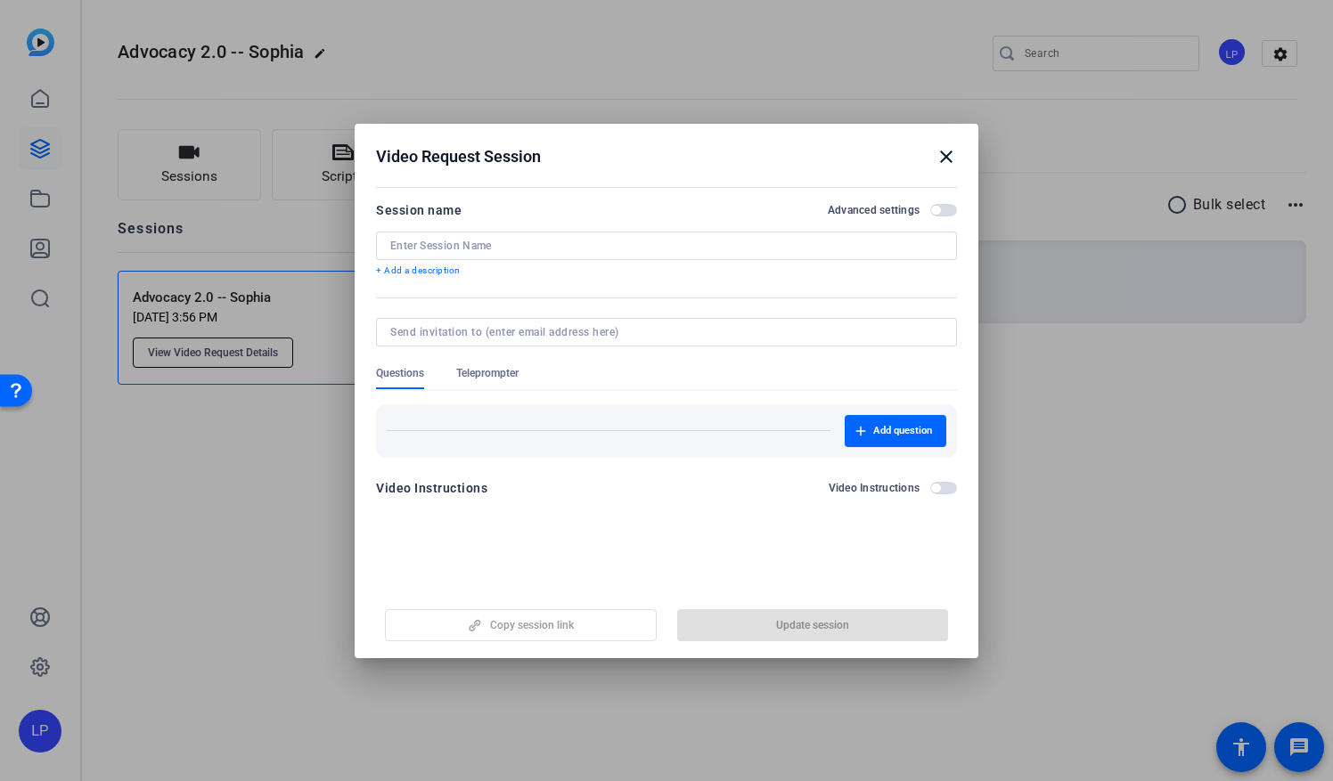
type input "Advocacy 2.0 -- Sophia"
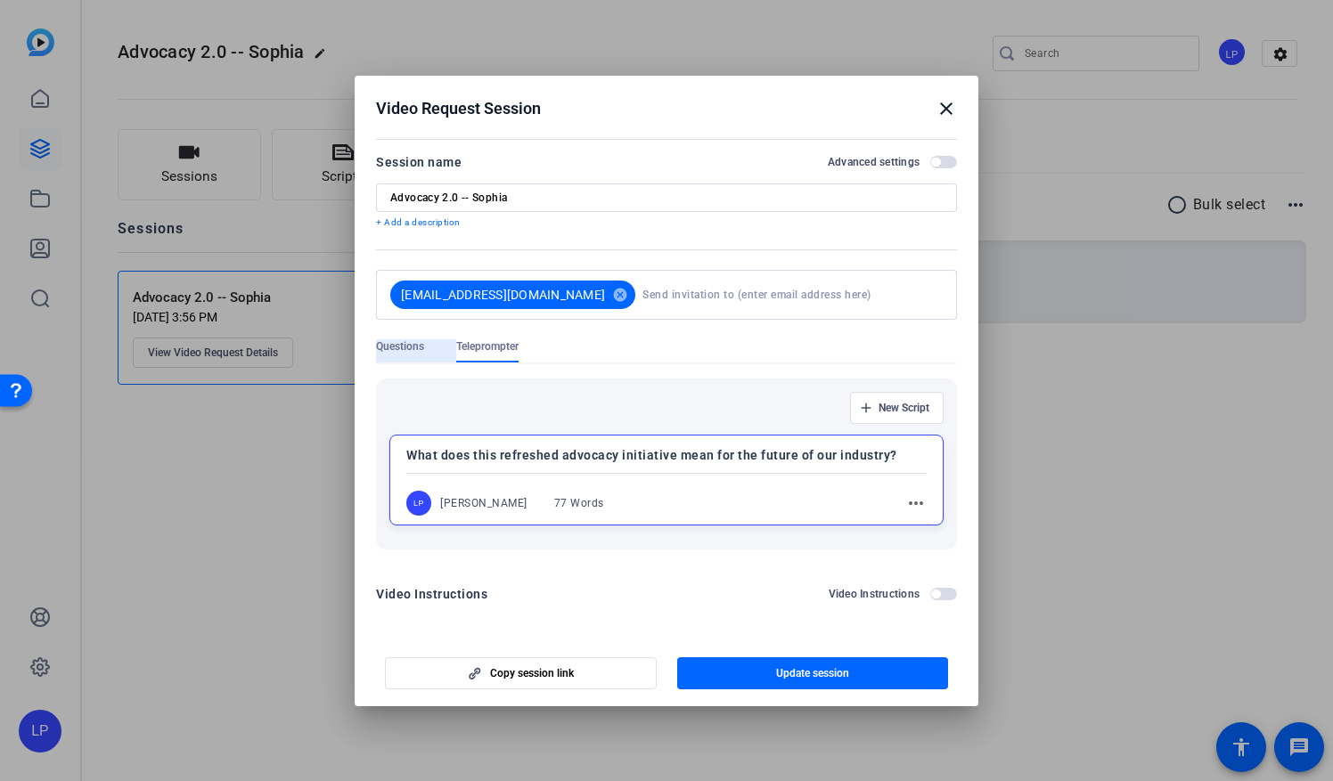
click at [397, 340] on span "Questions" at bounding box center [400, 346] width 48 height 14
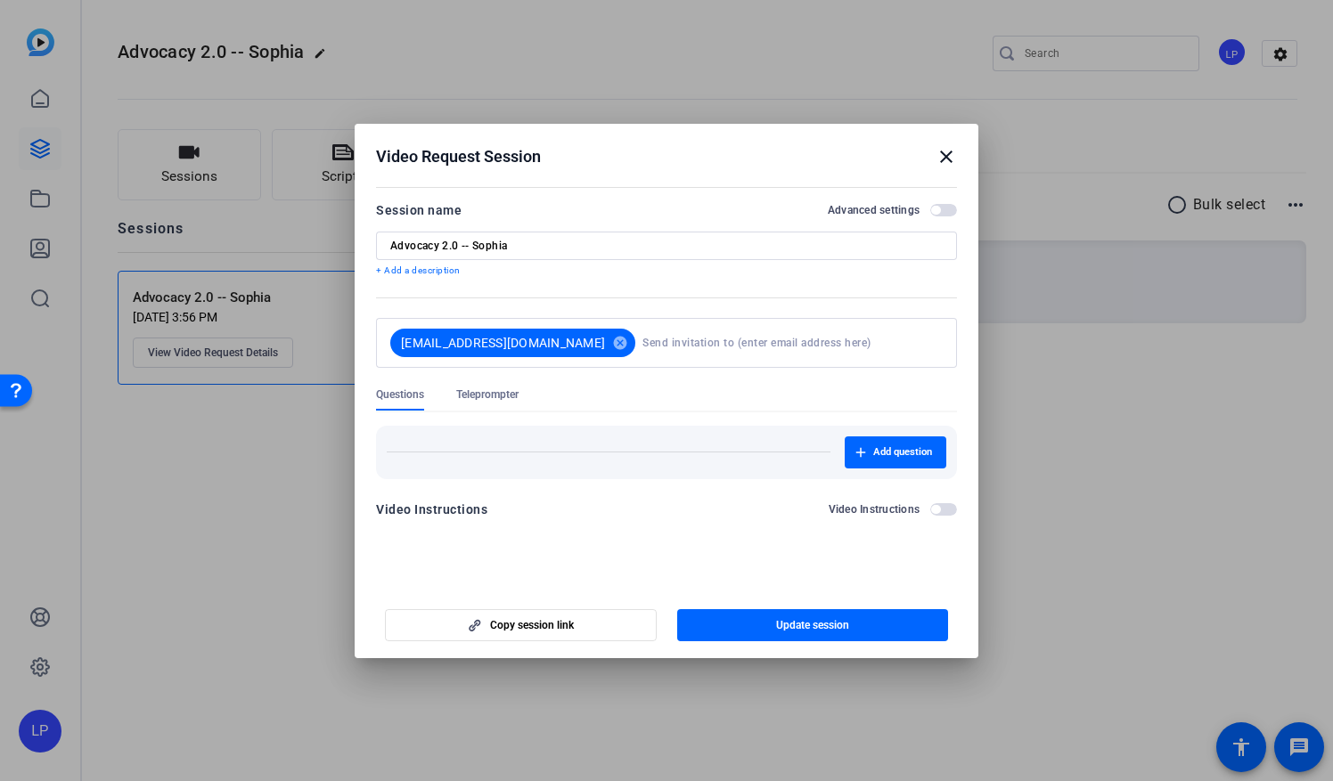
click at [479, 397] on span "Teleprompter" at bounding box center [487, 395] width 62 height 14
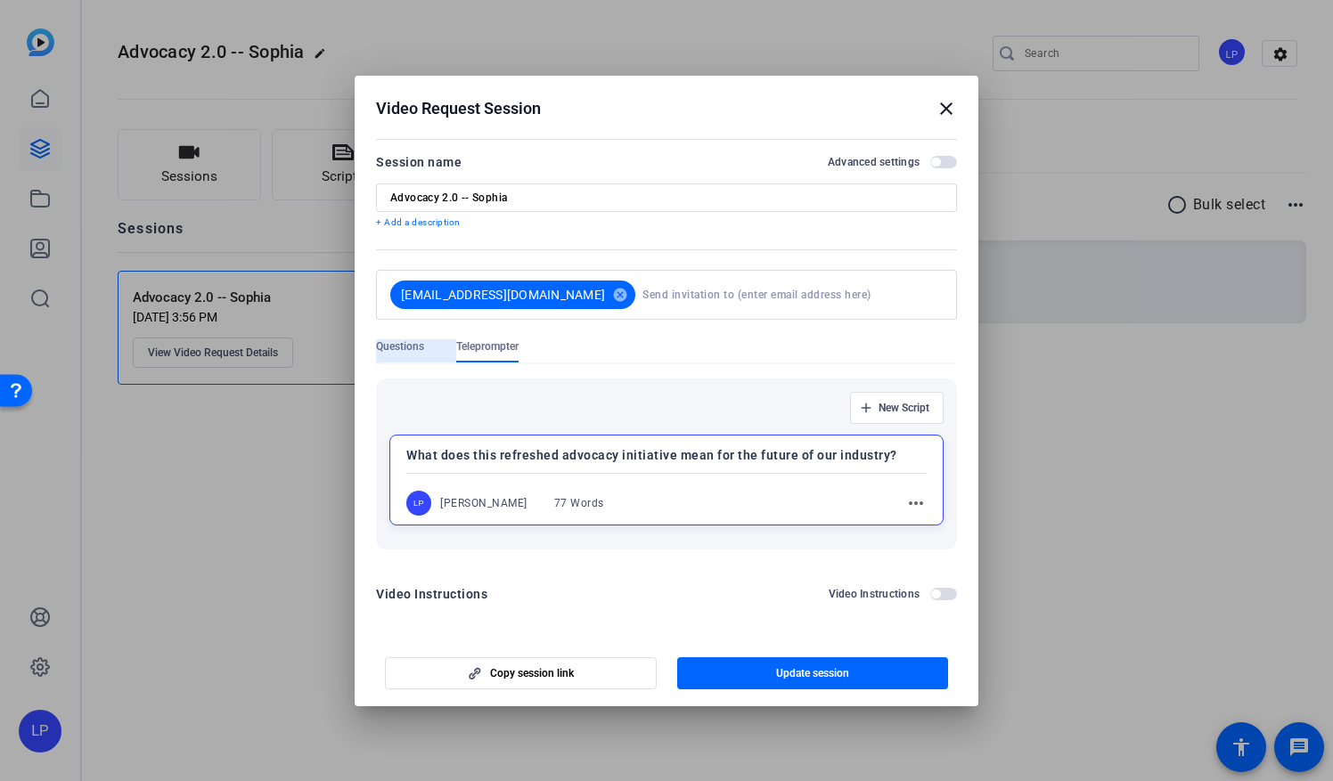
click at [396, 343] on span "Questions" at bounding box center [400, 346] width 48 height 14
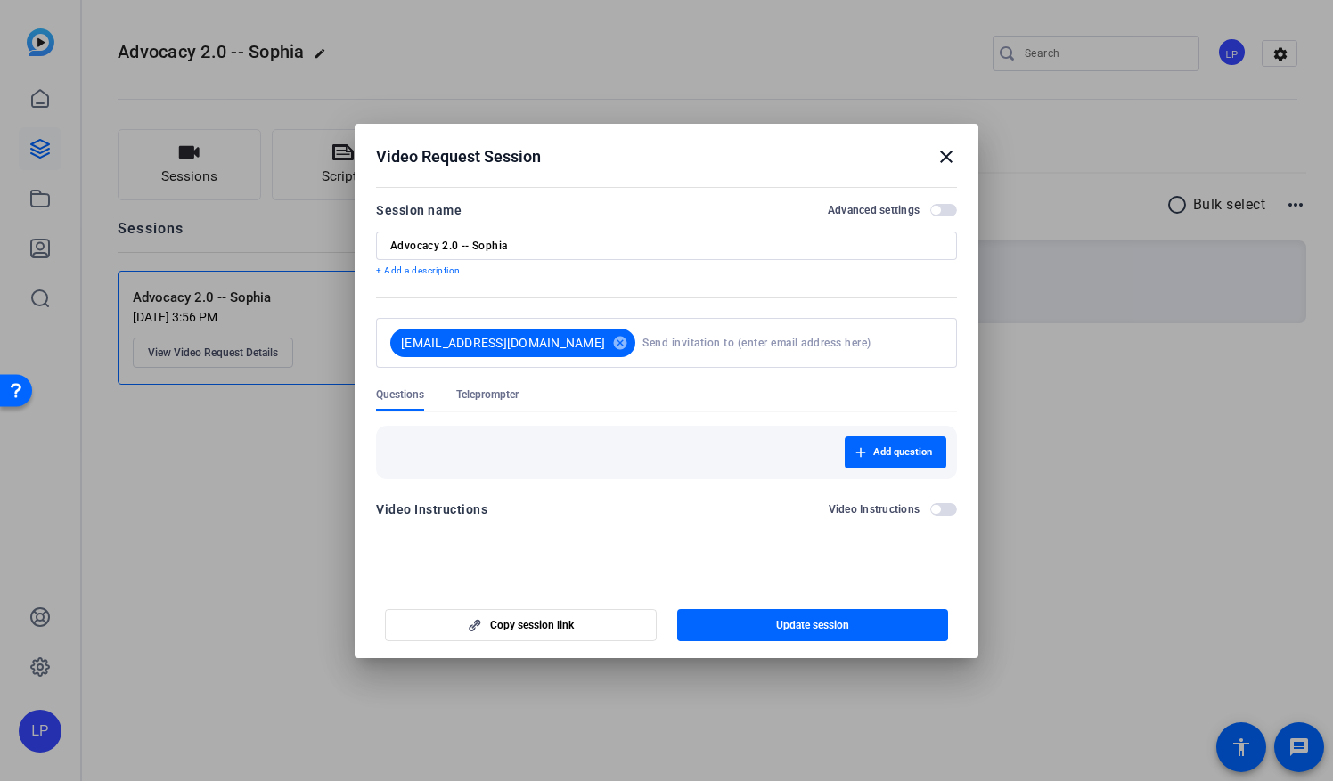
click at [941, 155] on mat-icon "close" at bounding box center [946, 156] width 21 height 21
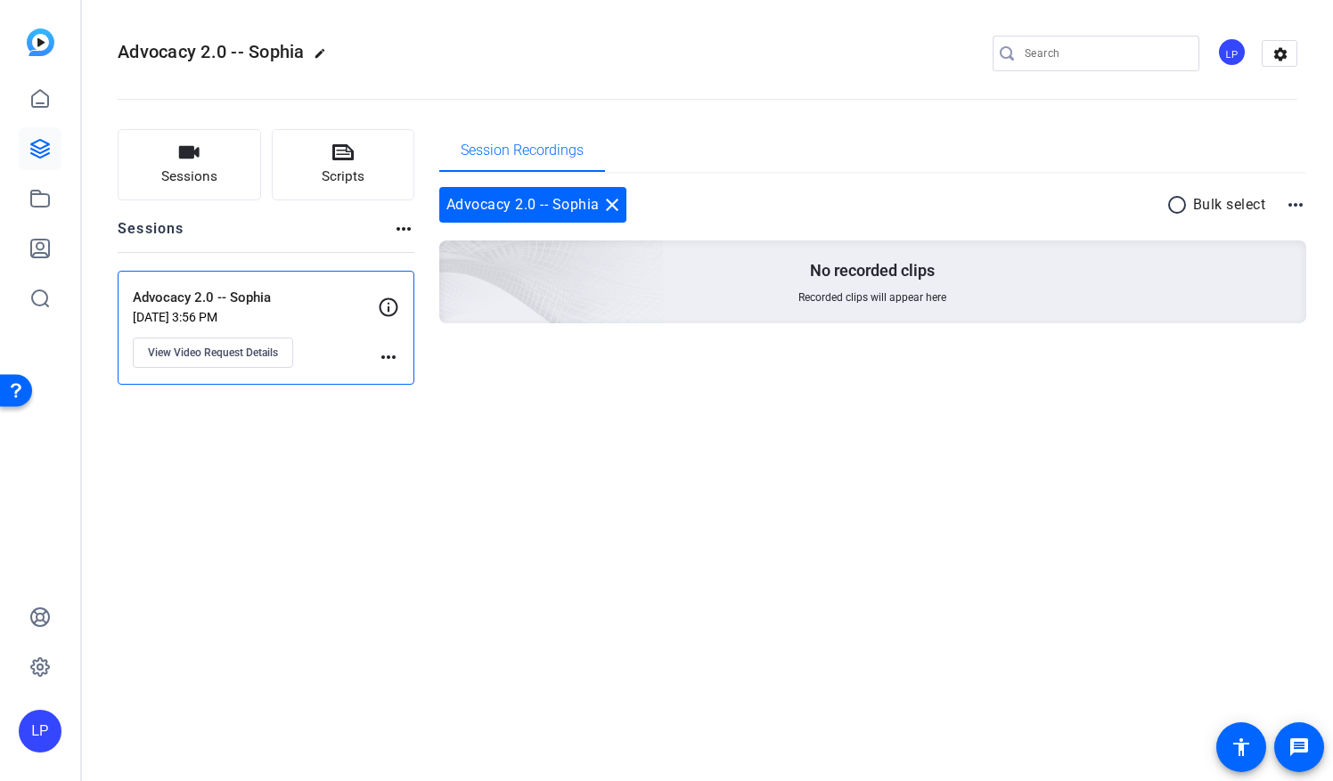
click at [387, 358] on mat-icon "more_horiz" at bounding box center [388, 357] width 21 height 21
click at [393, 375] on span "Archive Session" at bounding box center [432, 382] width 81 height 21
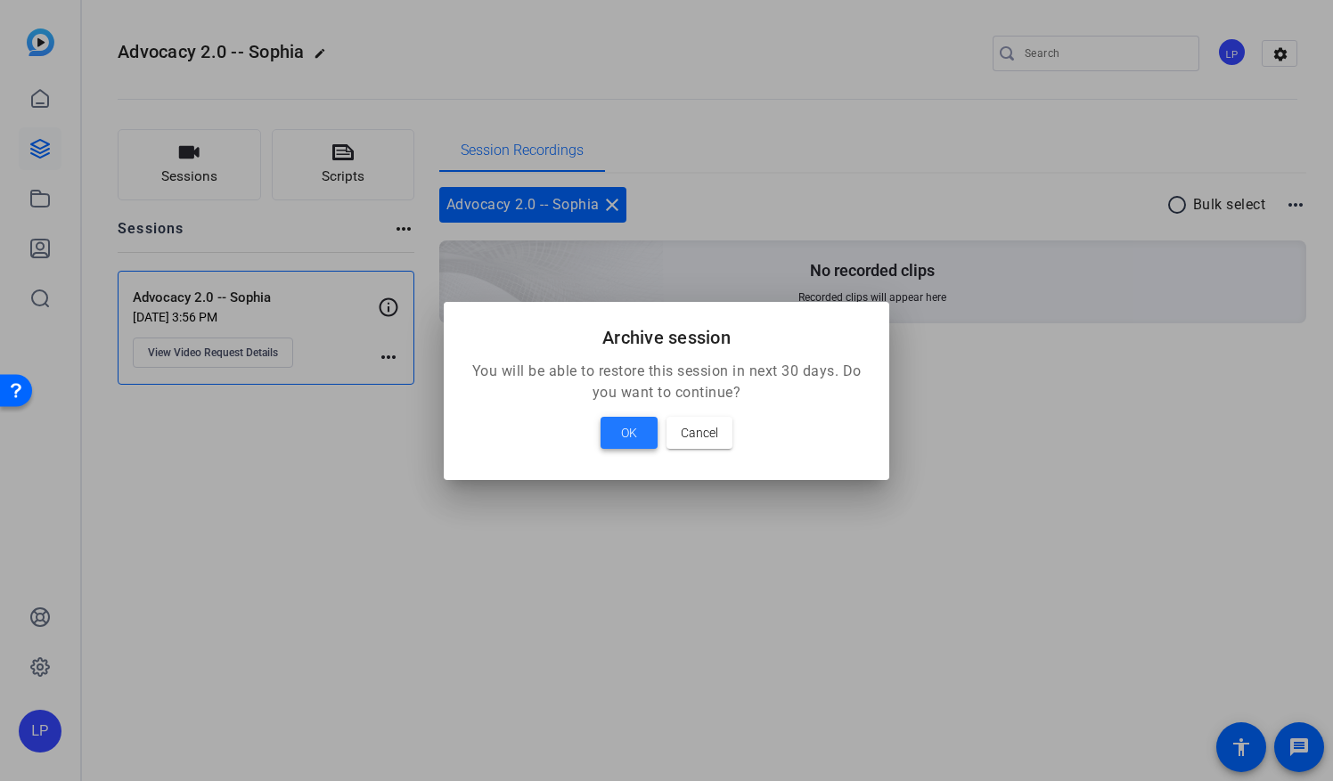
click at [622, 432] on span "OK" at bounding box center [629, 432] width 16 height 21
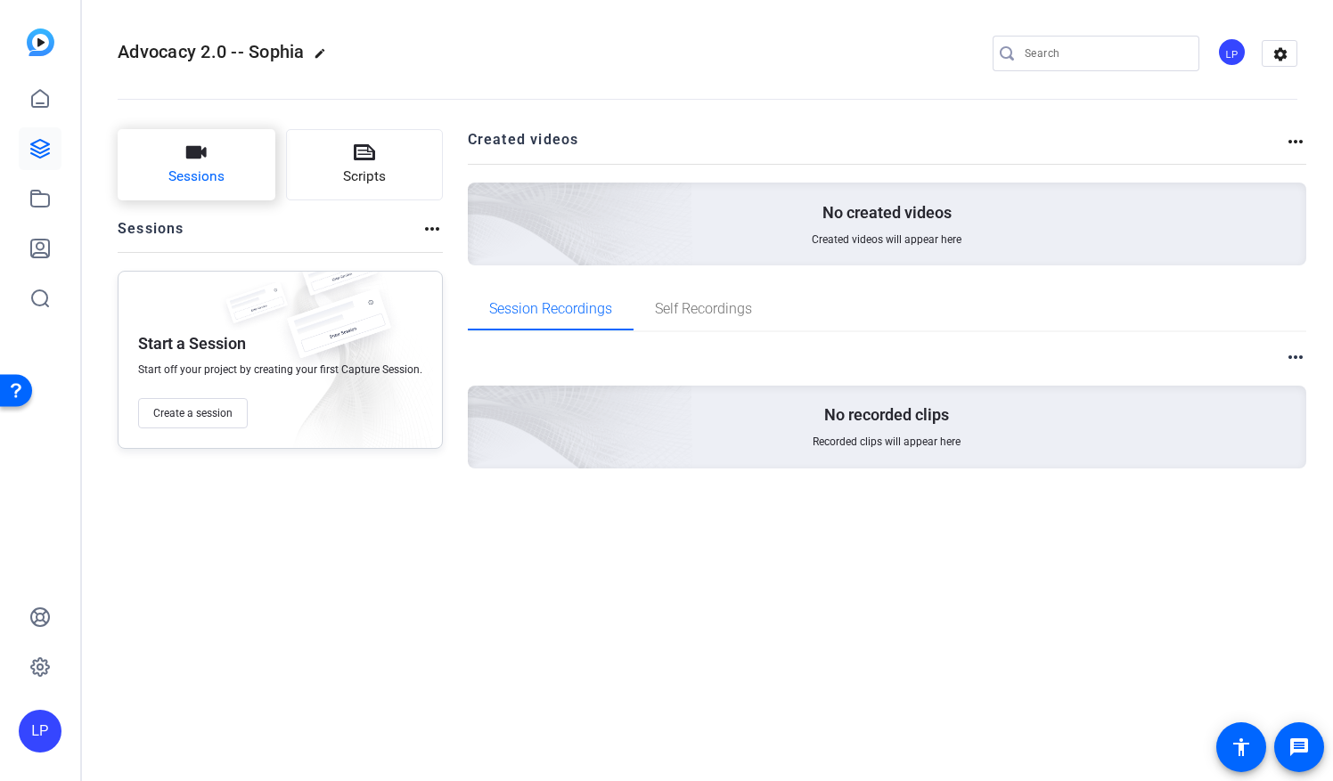
click at [212, 169] on span "Sessions" at bounding box center [196, 177] width 56 height 20
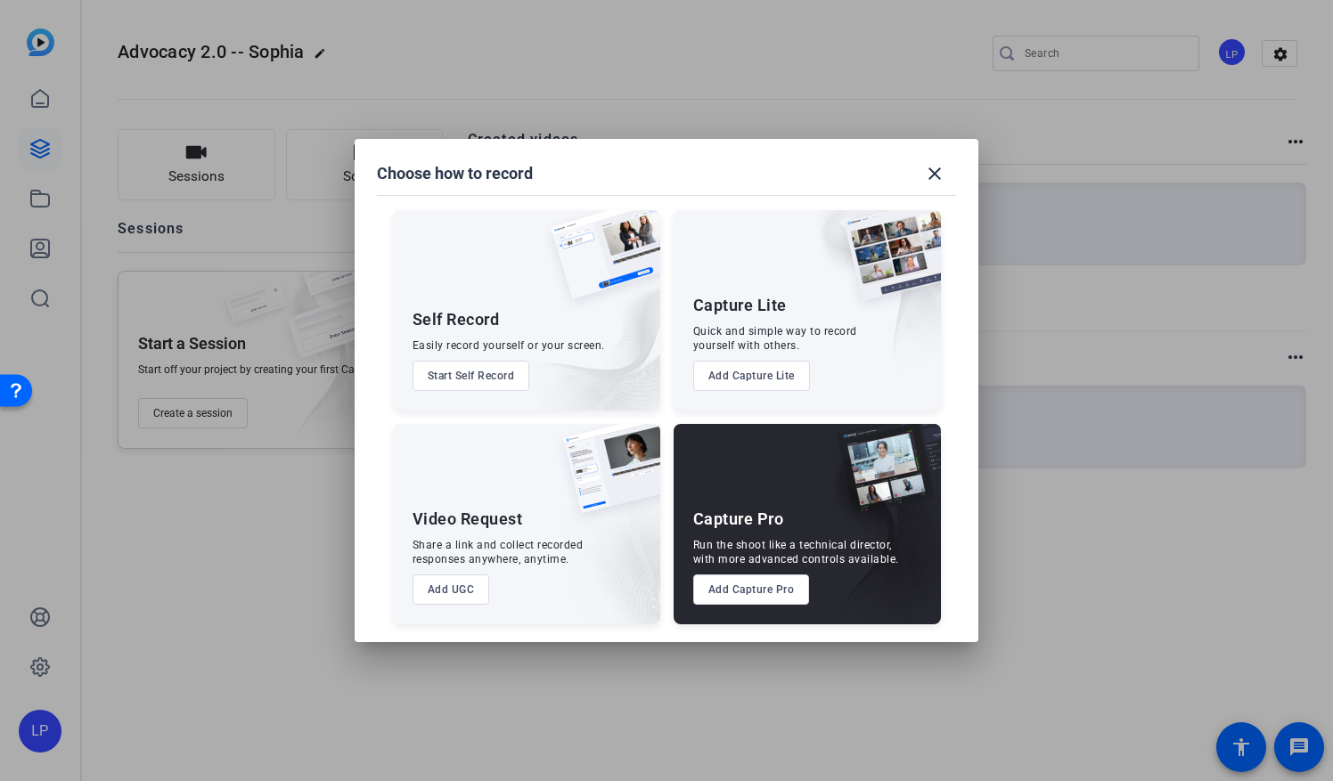
click at [479, 591] on button "Add UGC" at bounding box center [452, 590] width 78 height 30
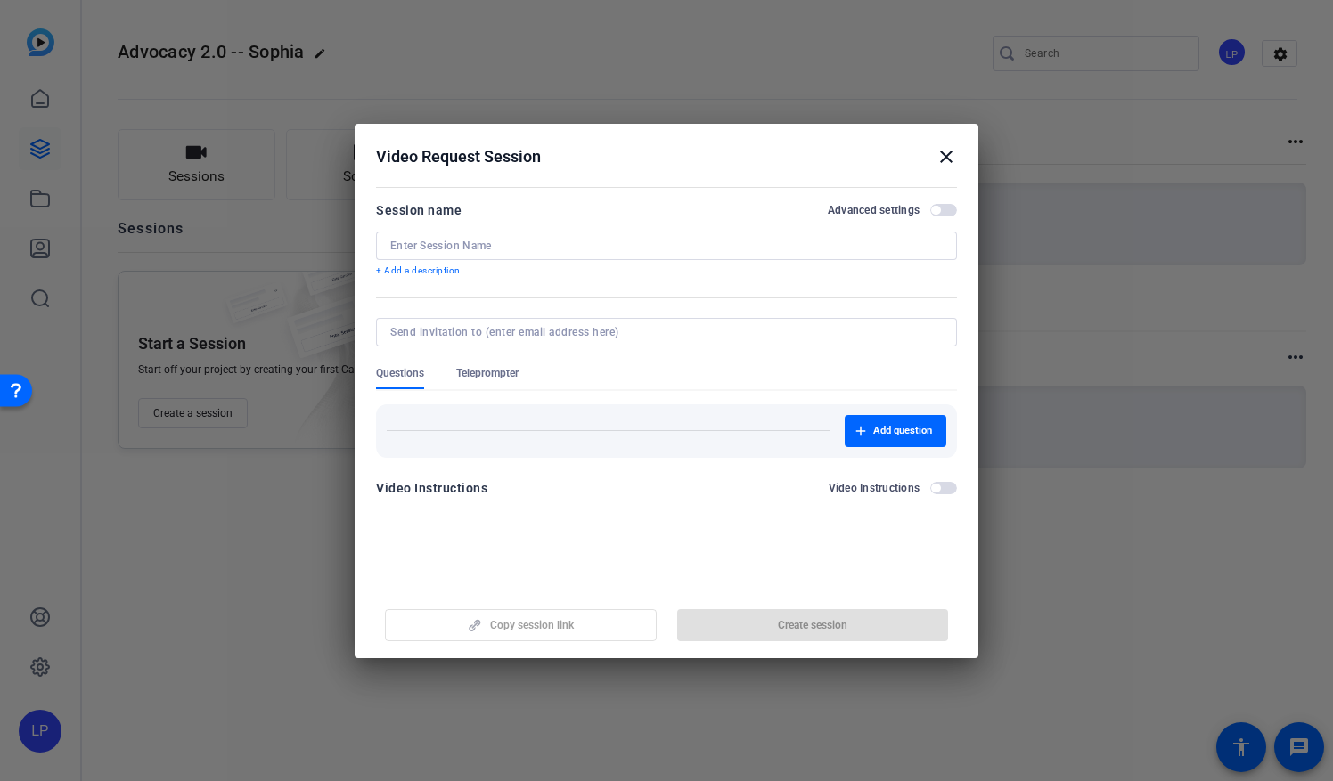
click at [468, 248] on input at bounding box center [666, 246] width 552 height 14
type input "A"
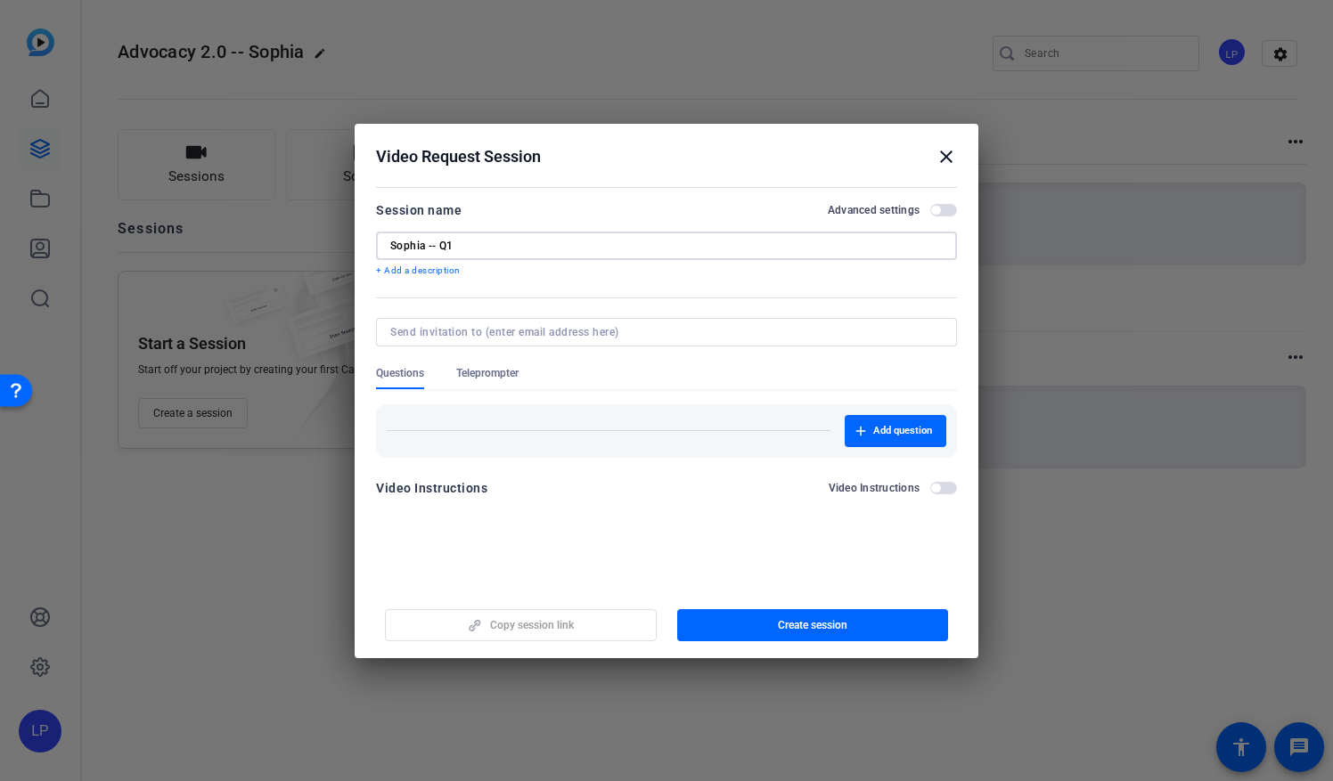
type input "Sophia -- Q1"
click at [490, 372] on span "Teleprompter" at bounding box center [487, 373] width 62 height 14
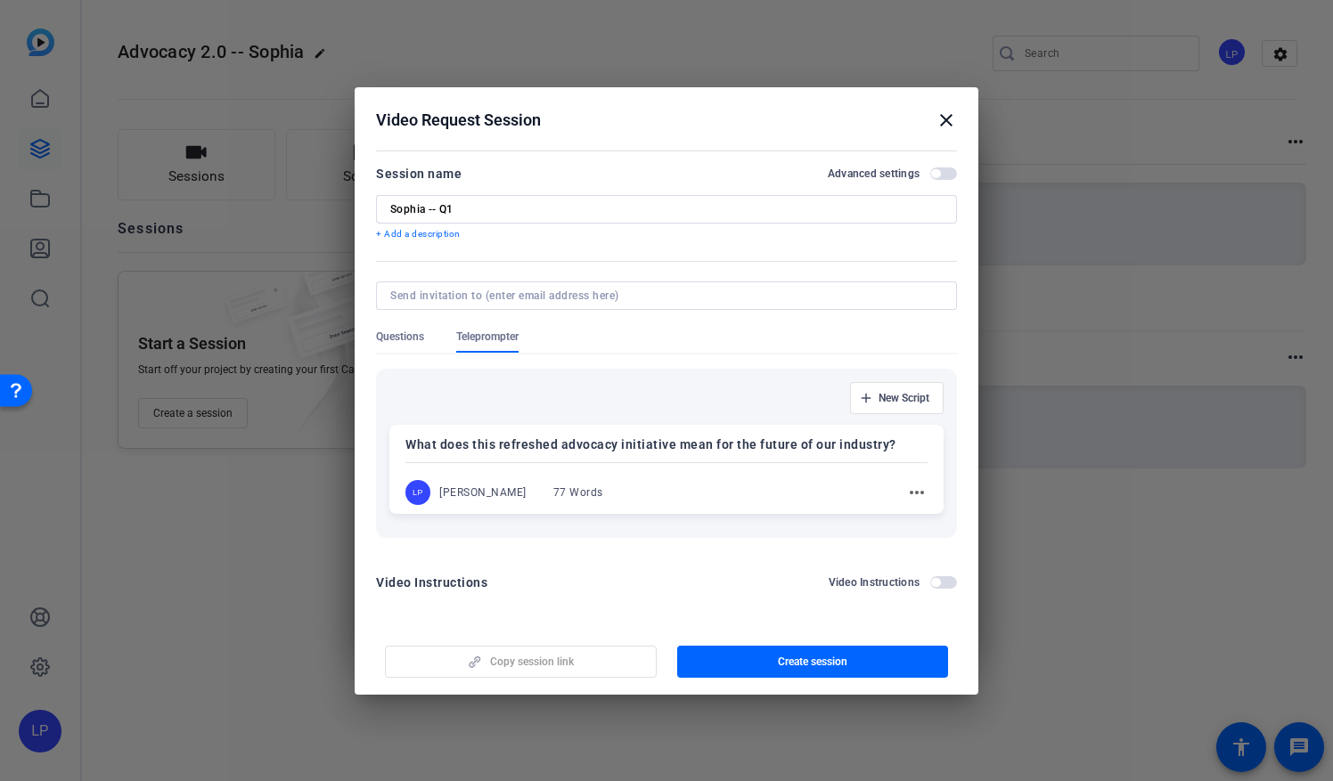
click at [699, 447] on p "What does this refreshed advocacy initiative mean for the future of our industr…" at bounding box center [666, 444] width 522 height 21
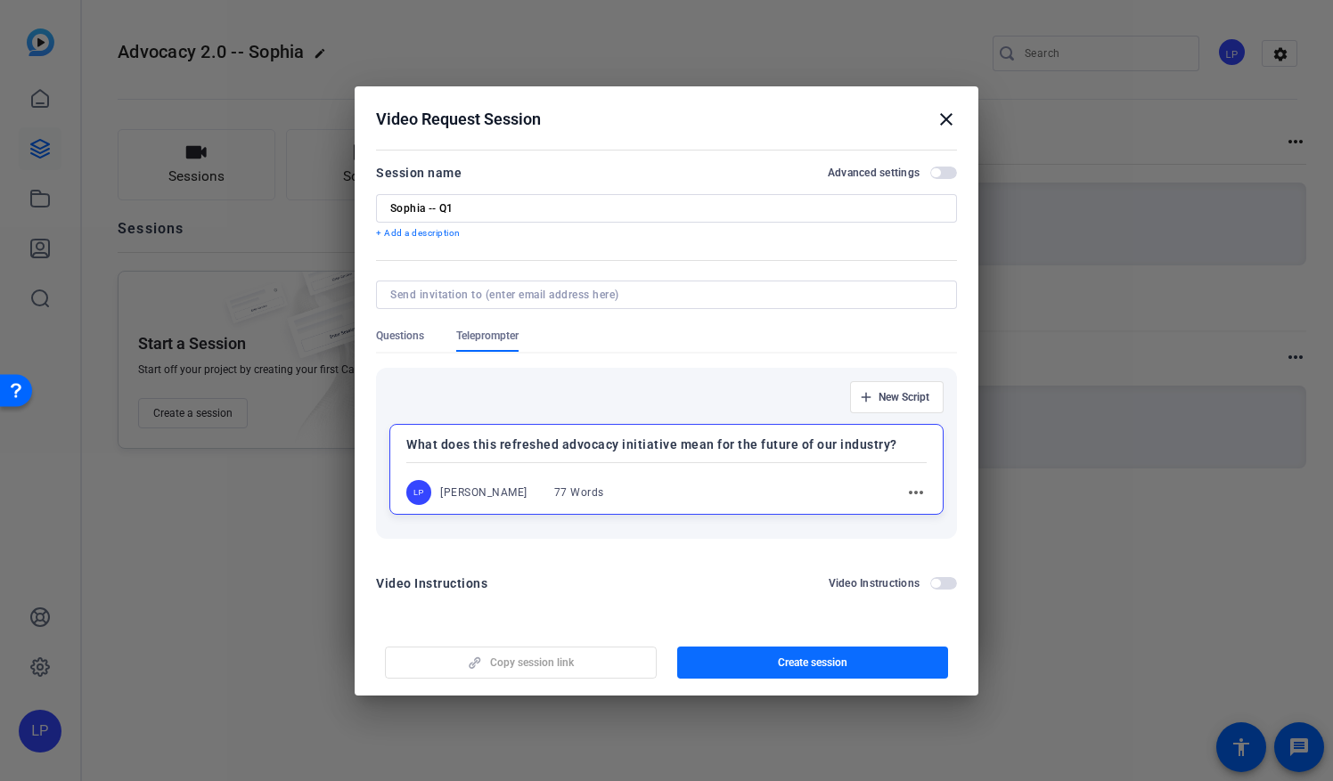
click at [759, 661] on span "button" at bounding box center [813, 663] width 272 height 43
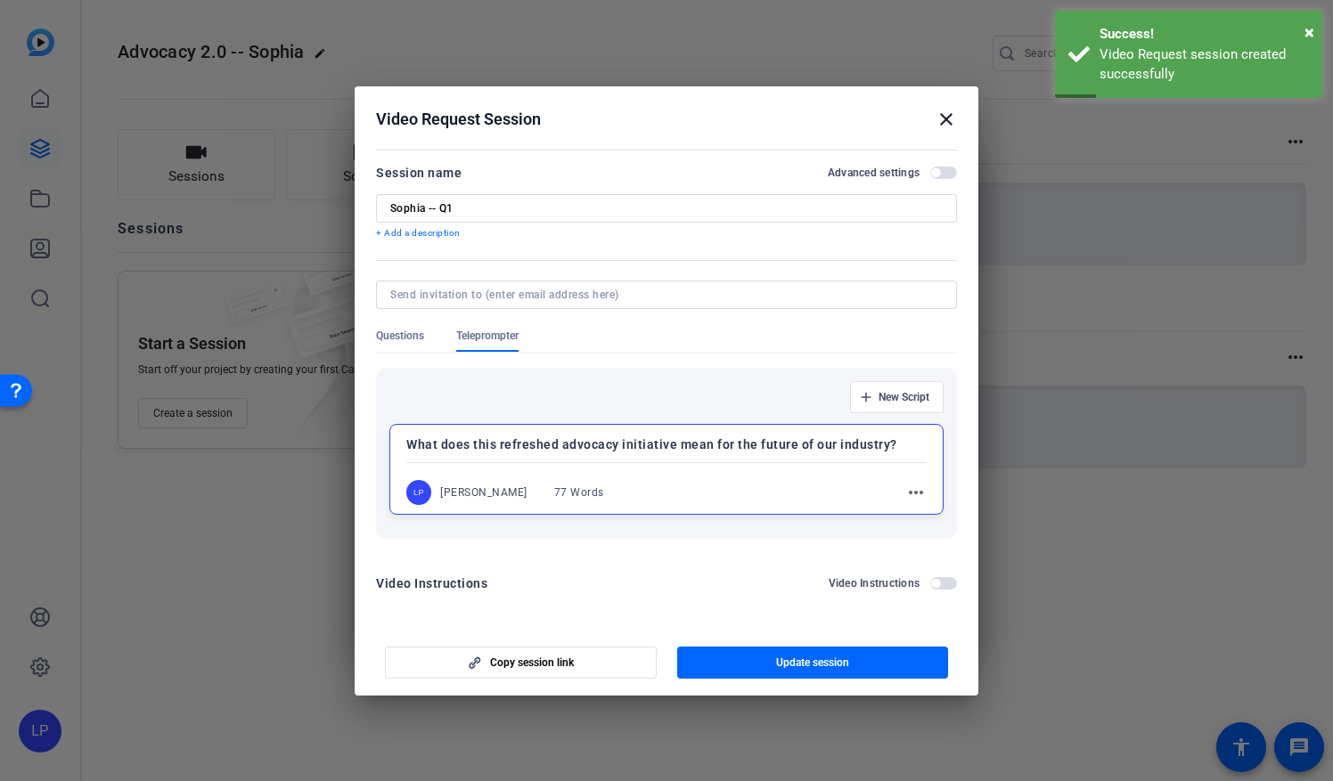
click at [1122, 568] on div at bounding box center [666, 390] width 1333 height 781
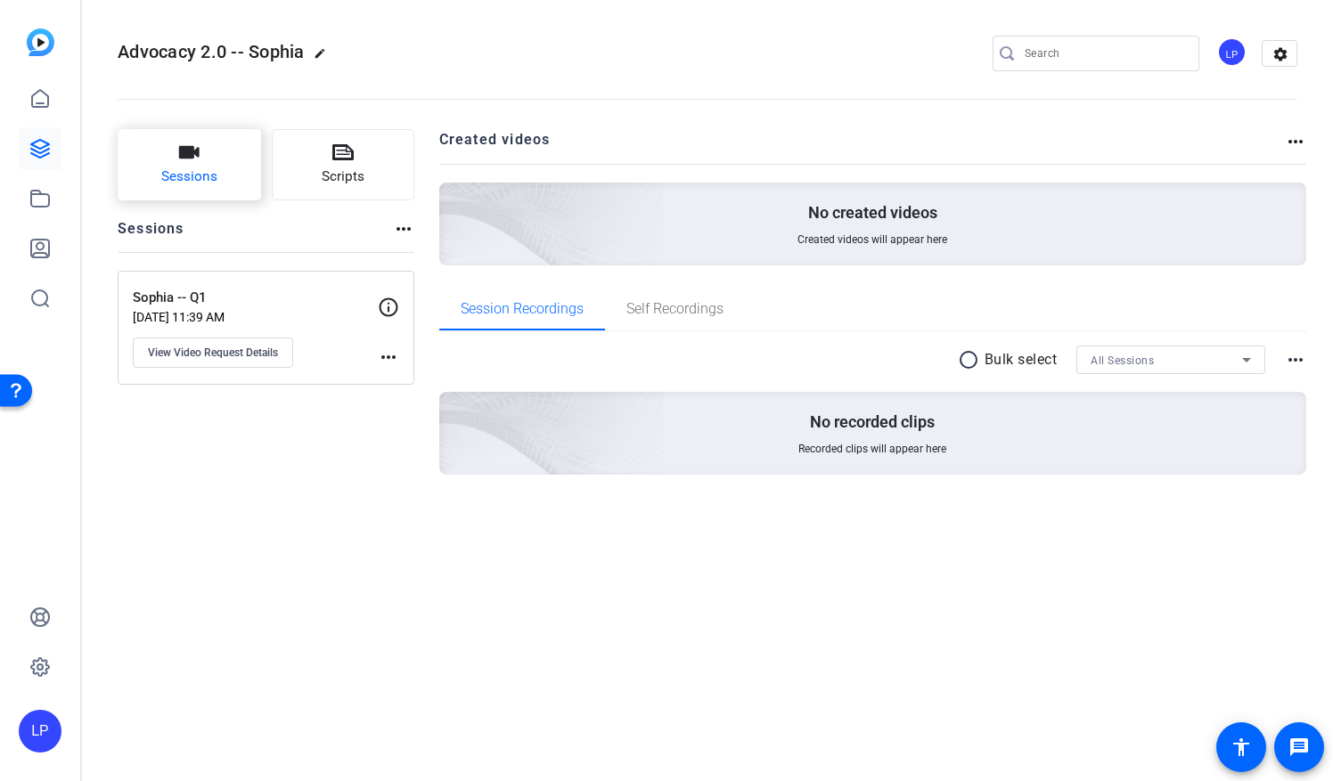
click at [189, 178] on span "Sessions" at bounding box center [189, 177] width 56 height 20
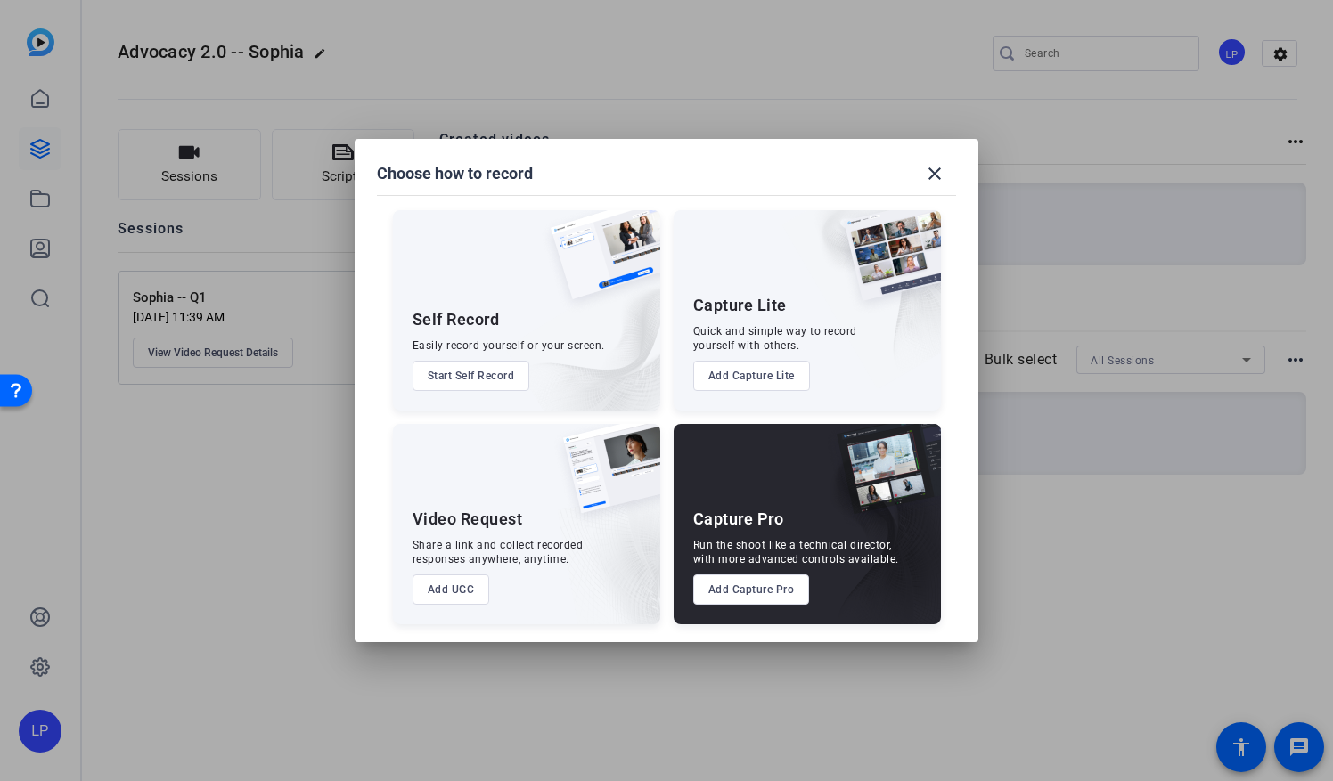
click at [460, 542] on div "Share a link and collect recorded responses anywhere, anytime." at bounding box center [498, 552] width 171 height 29
click at [450, 588] on button "Add UGC" at bounding box center [452, 590] width 78 height 30
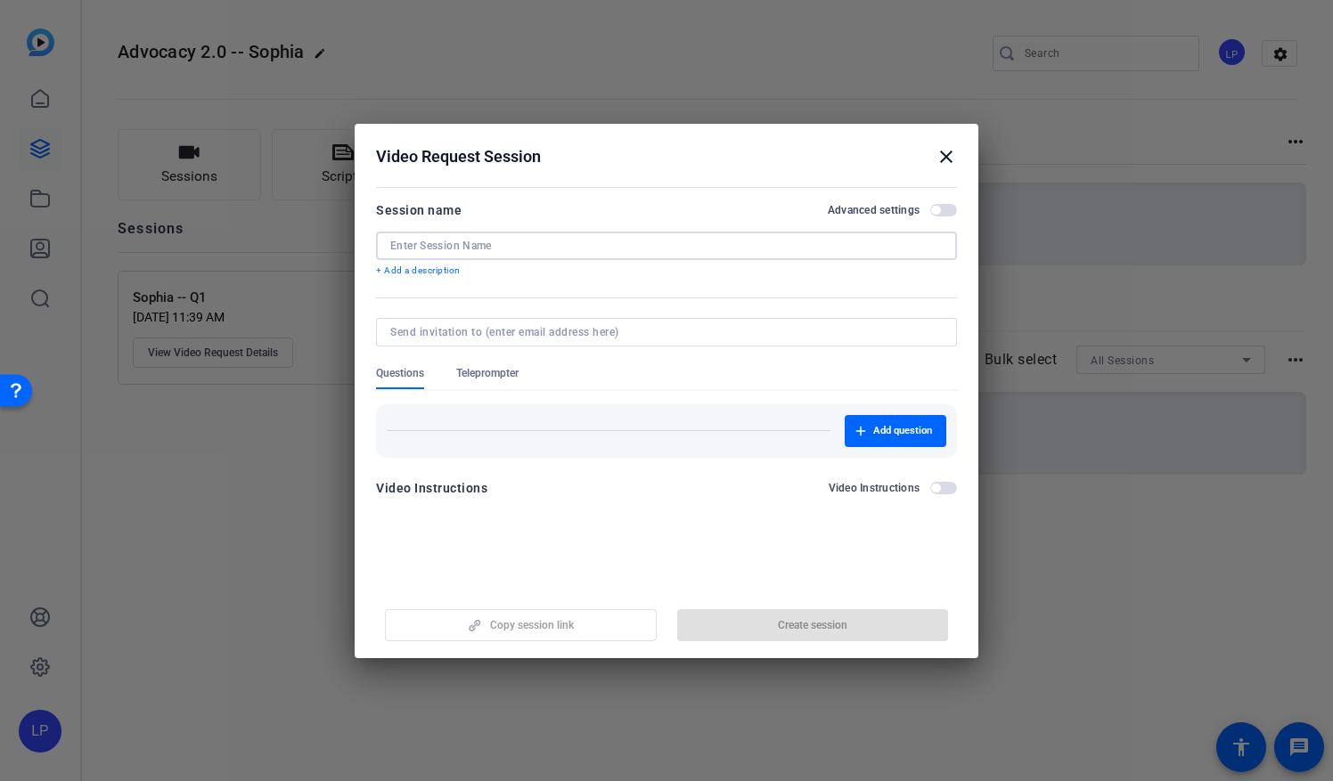
click at [433, 242] on input at bounding box center [666, 246] width 552 height 14
type input "Q"
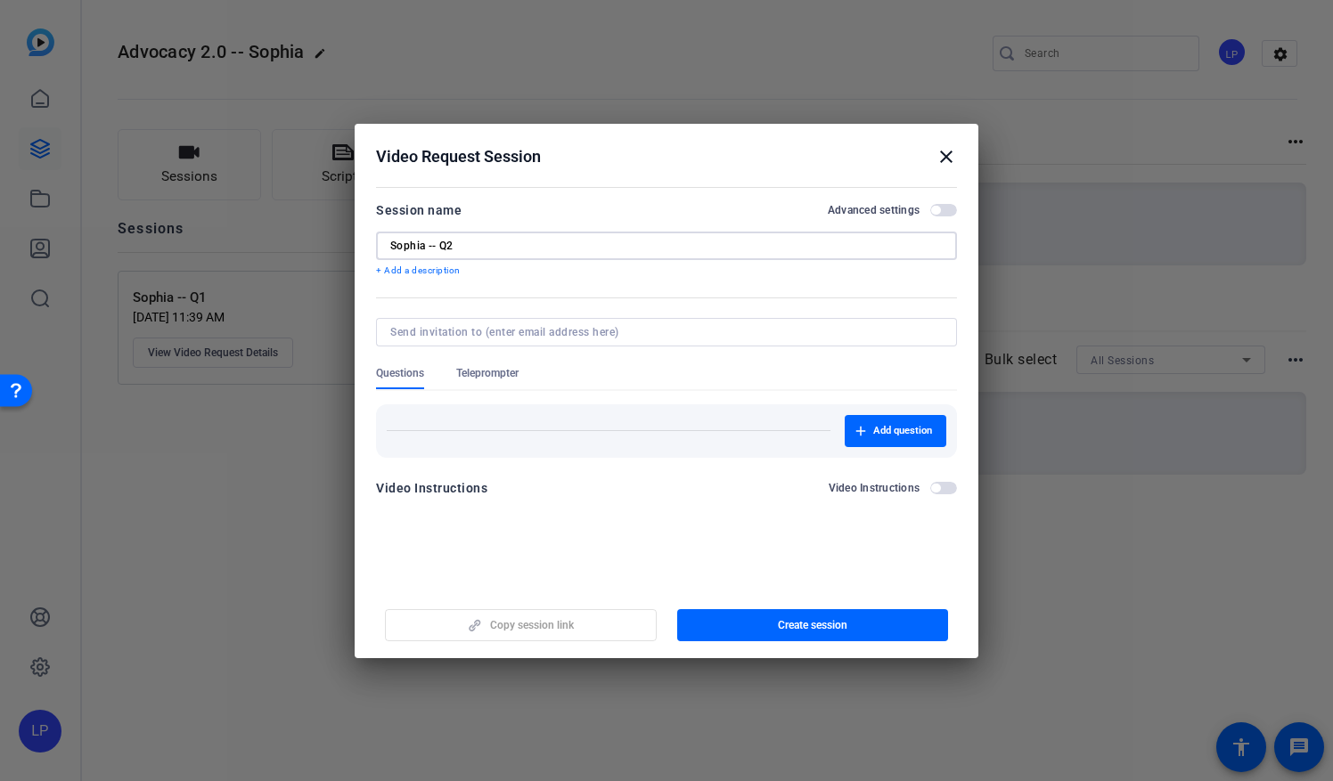
type input "Sophia -- Q2"
click at [479, 371] on span "Teleprompter" at bounding box center [487, 373] width 62 height 14
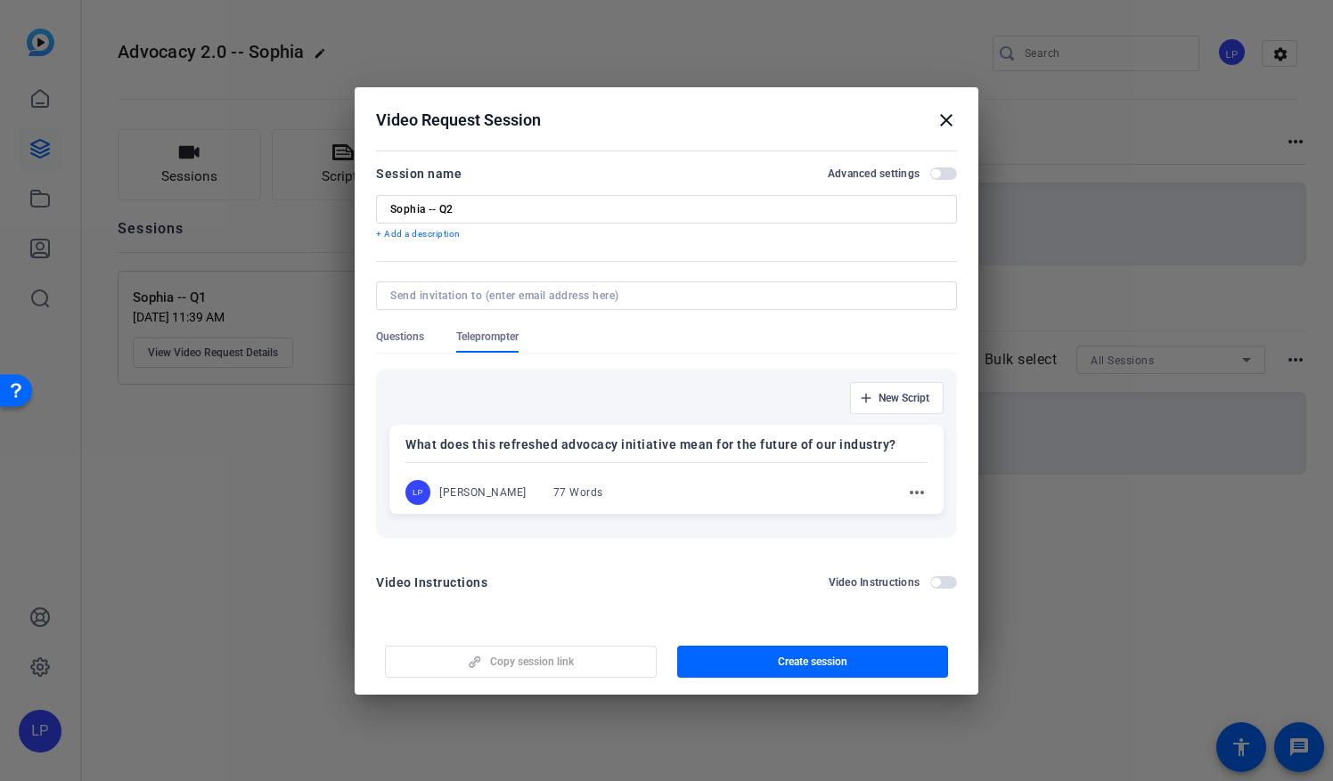
drag, startPoint x: 896, startPoint y: 441, endPoint x: 388, endPoint y: 462, distance: 509.2
click at [388, 462] on div "New Script What does this refreshed advocacy initiative mean for the future of …" at bounding box center [666, 453] width 581 height 169
click at [903, 400] on span "New Script" at bounding box center [904, 398] width 51 height 14
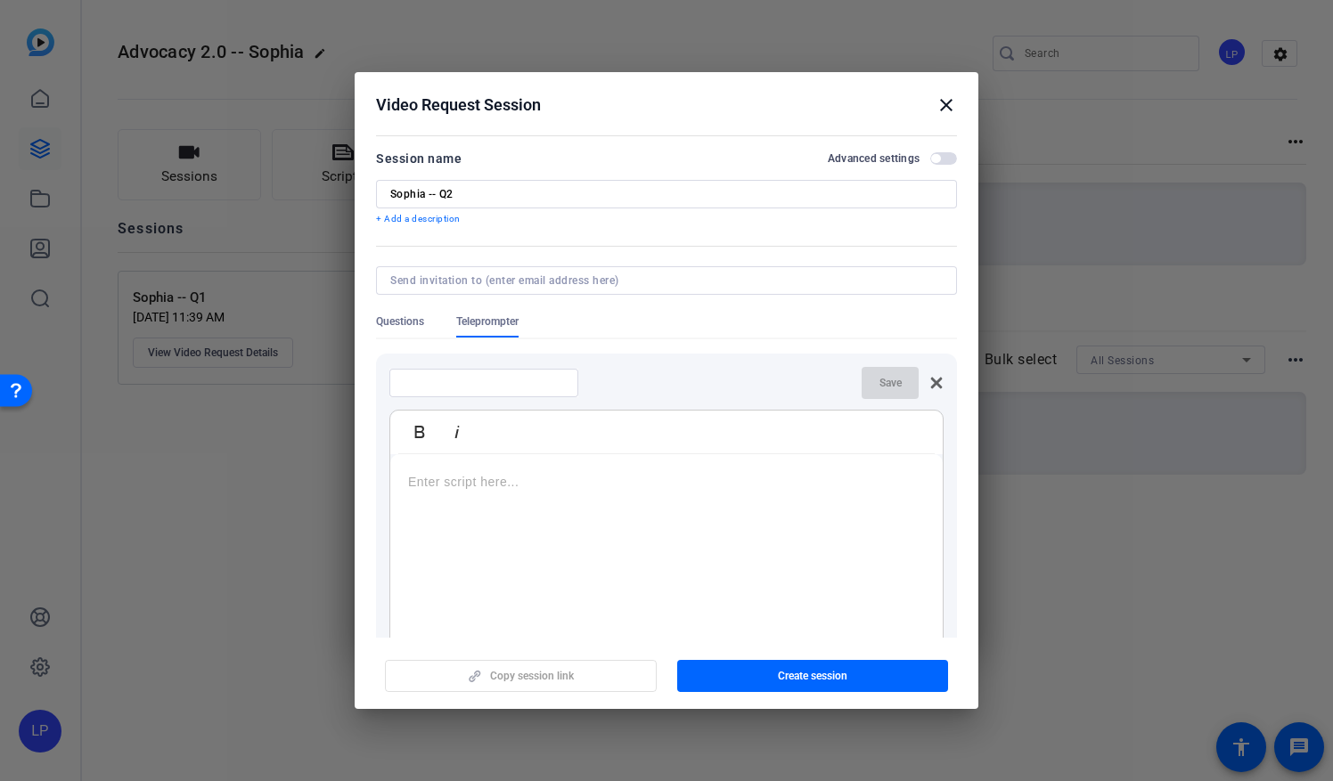
click at [424, 392] on div at bounding box center [484, 383] width 160 height 29
paste input "How does DI now define “advocacy” through a leadership and impact lens?"
type input "How does DI now define “advocacy” through a leadership and impact lens?"
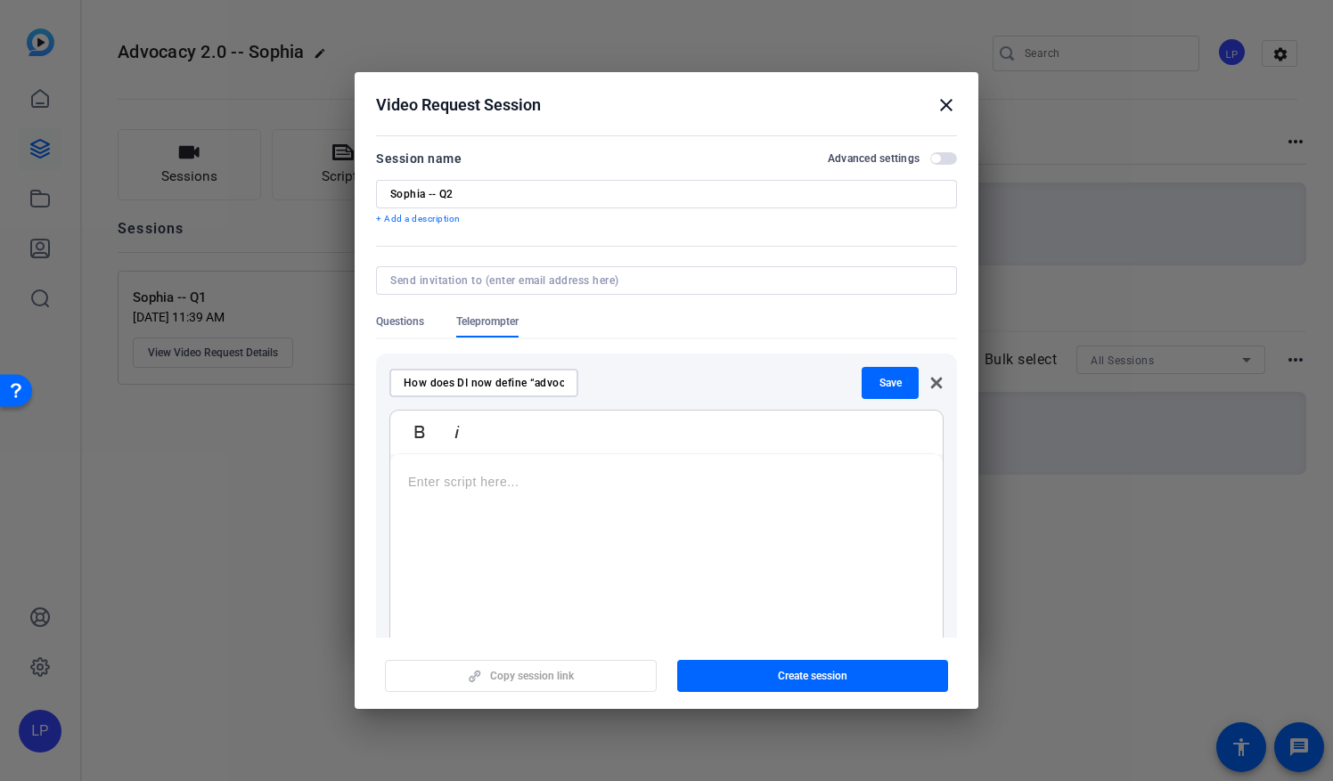
click at [429, 492] on div at bounding box center [666, 565] width 552 height 223
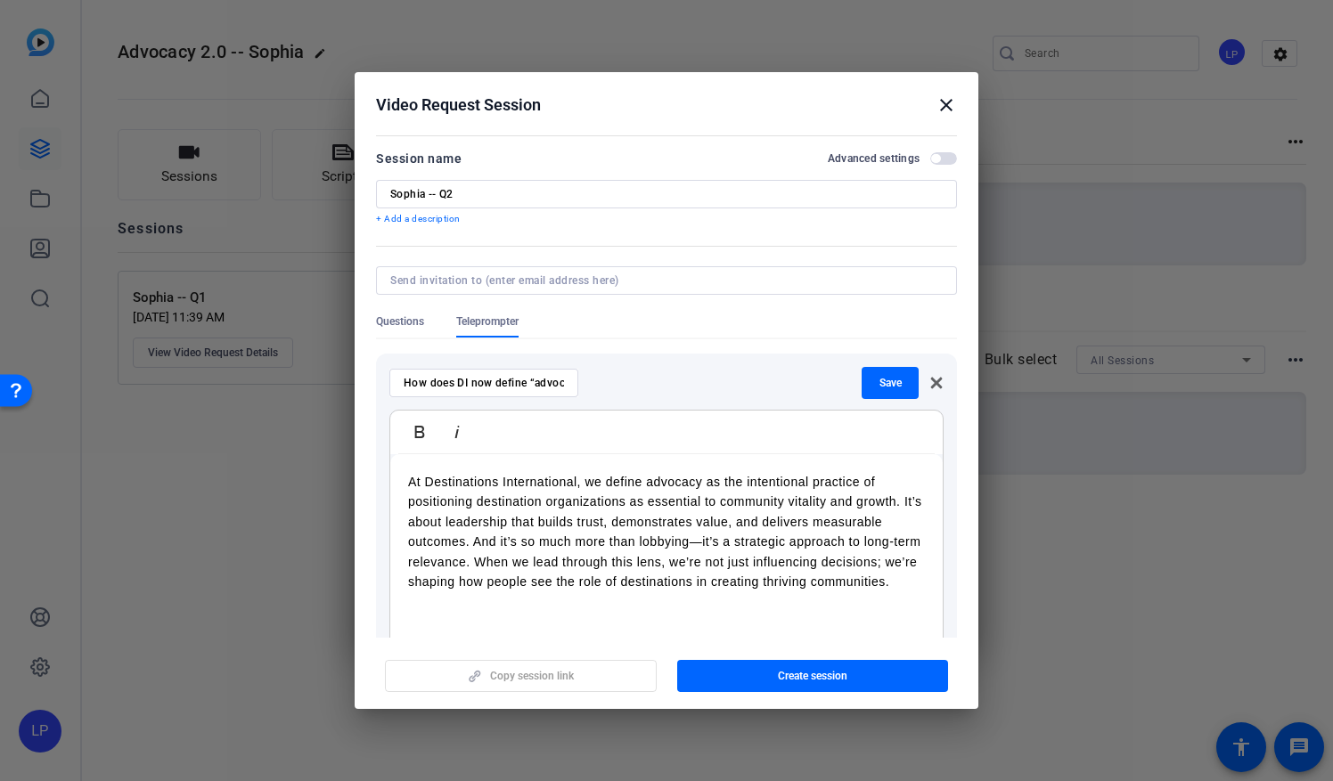
click at [904, 503] on p "At Destinations International, we define advocacy as the intentional practice o…" at bounding box center [666, 531] width 517 height 119
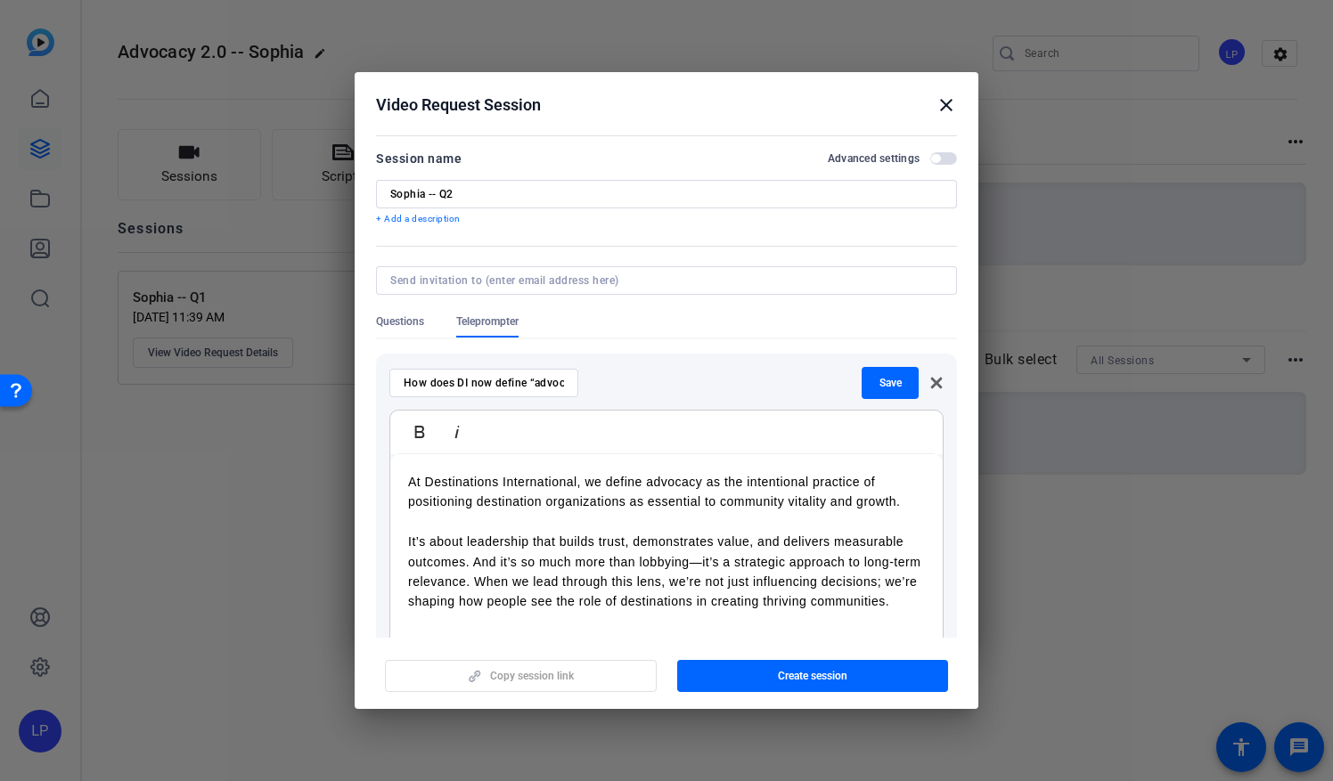
click at [476, 561] on p "At Destinations International, we define advocacy as the intentional practice o…" at bounding box center [666, 542] width 517 height 140
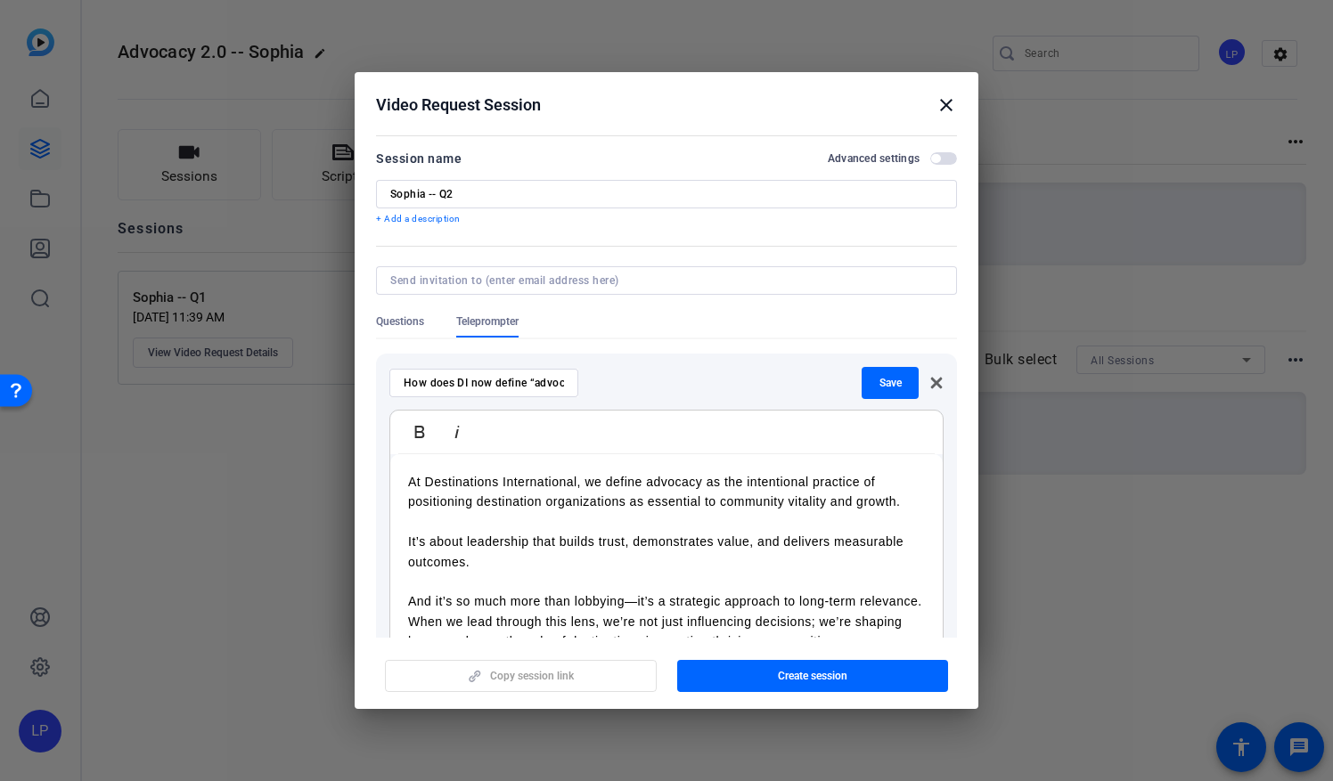
scroll to position [12, 0]
click at [478, 609] on p "At Destinations International, we define advocacy as the intentional practice o…" at bounding box center [666, 562] width 517 height 180
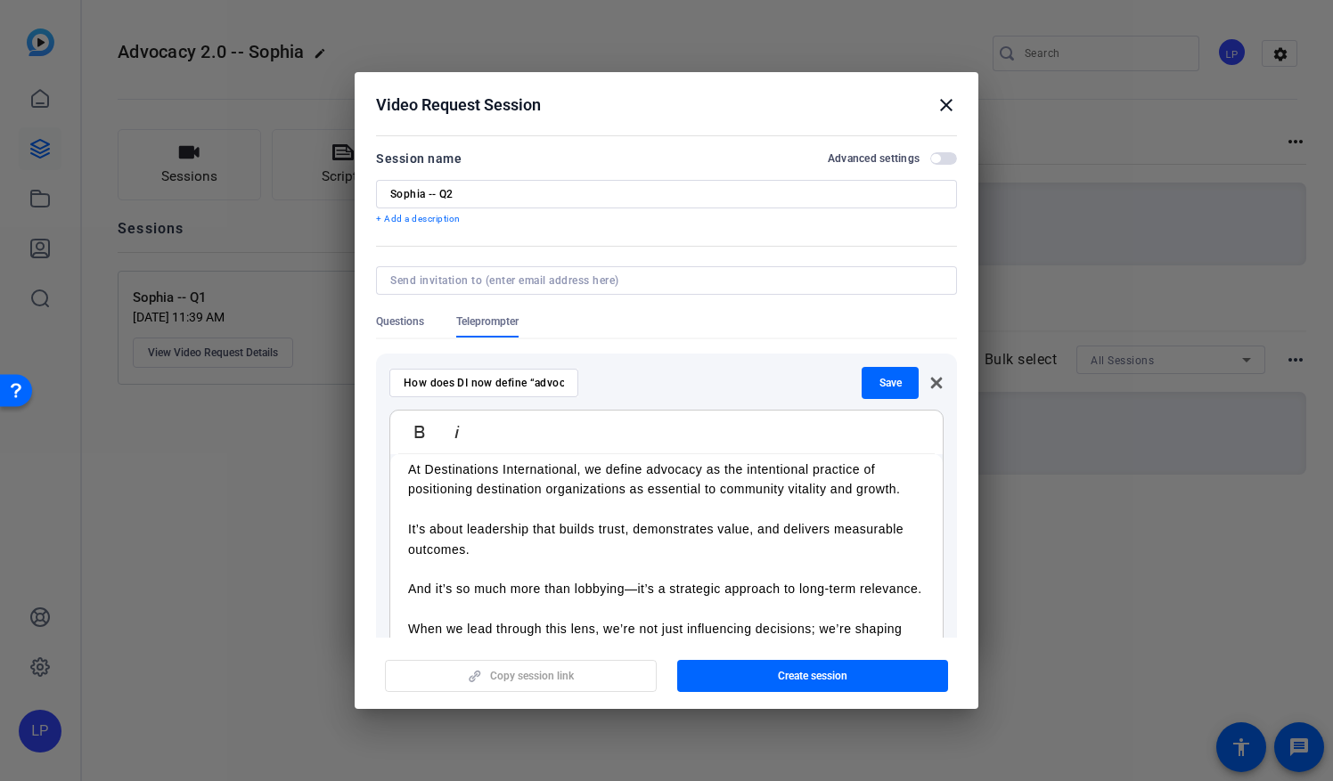
scroll to position [156, 0]
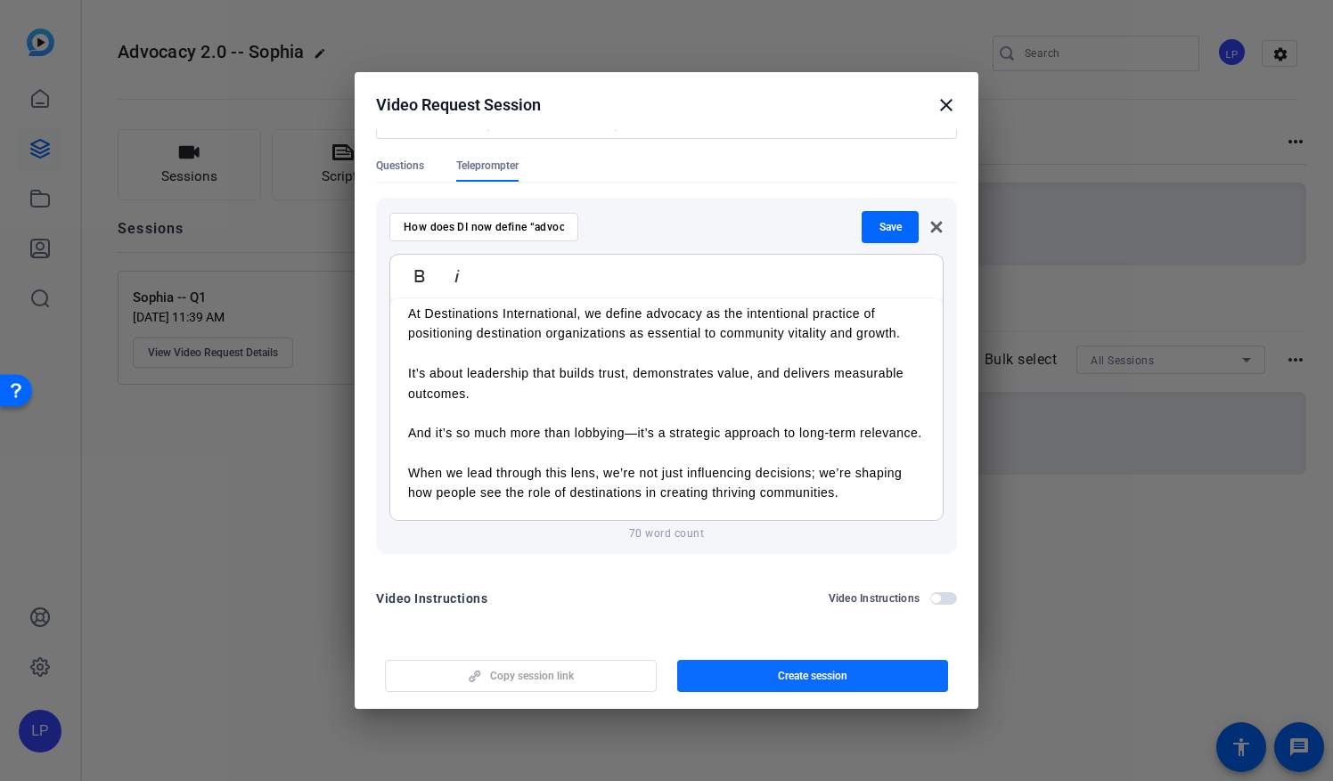
click at [817, 680] on span "Create session" at bounding box center [812, 676] width 69 height 14
click at [931, 225] on icon at bounding box center [937, 228] width 12 height 12
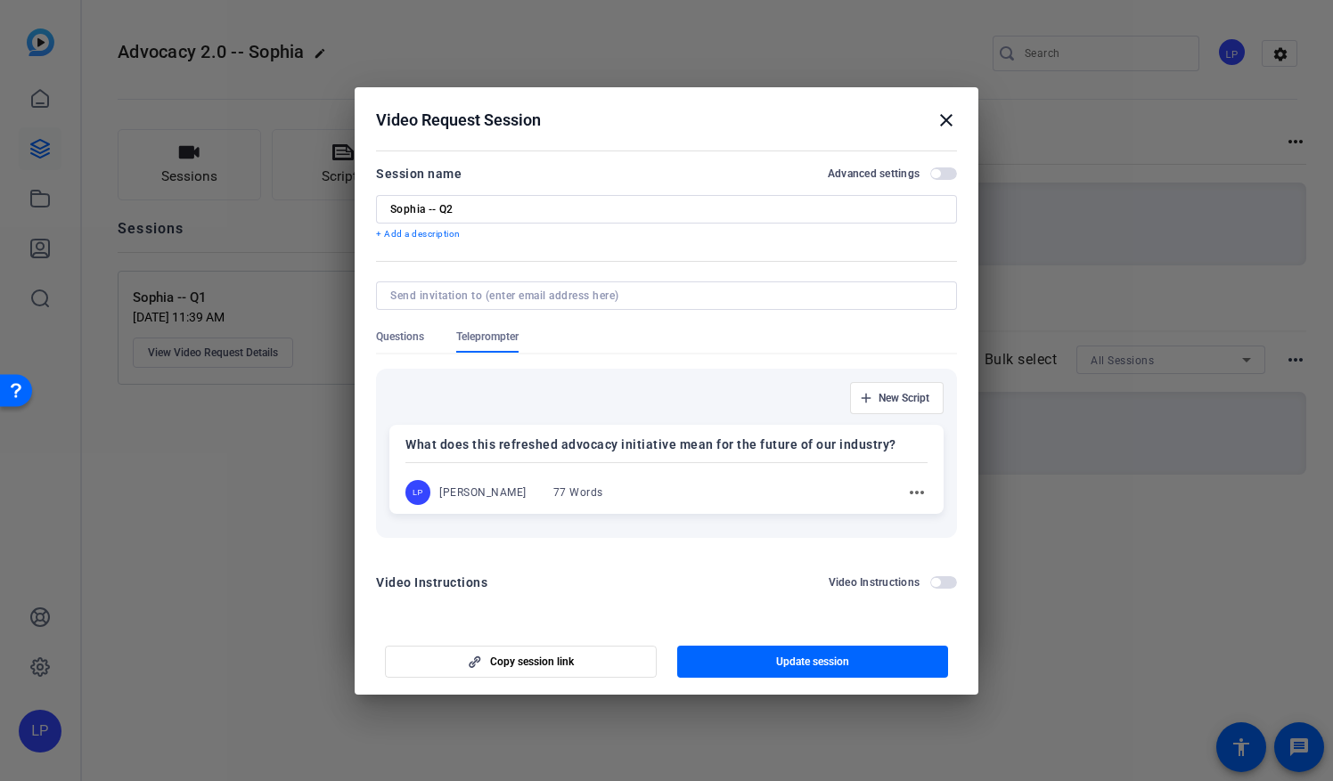
click at [938, 122] on mat-icon "close" at bounding box center [946, 120] width 21 height 21
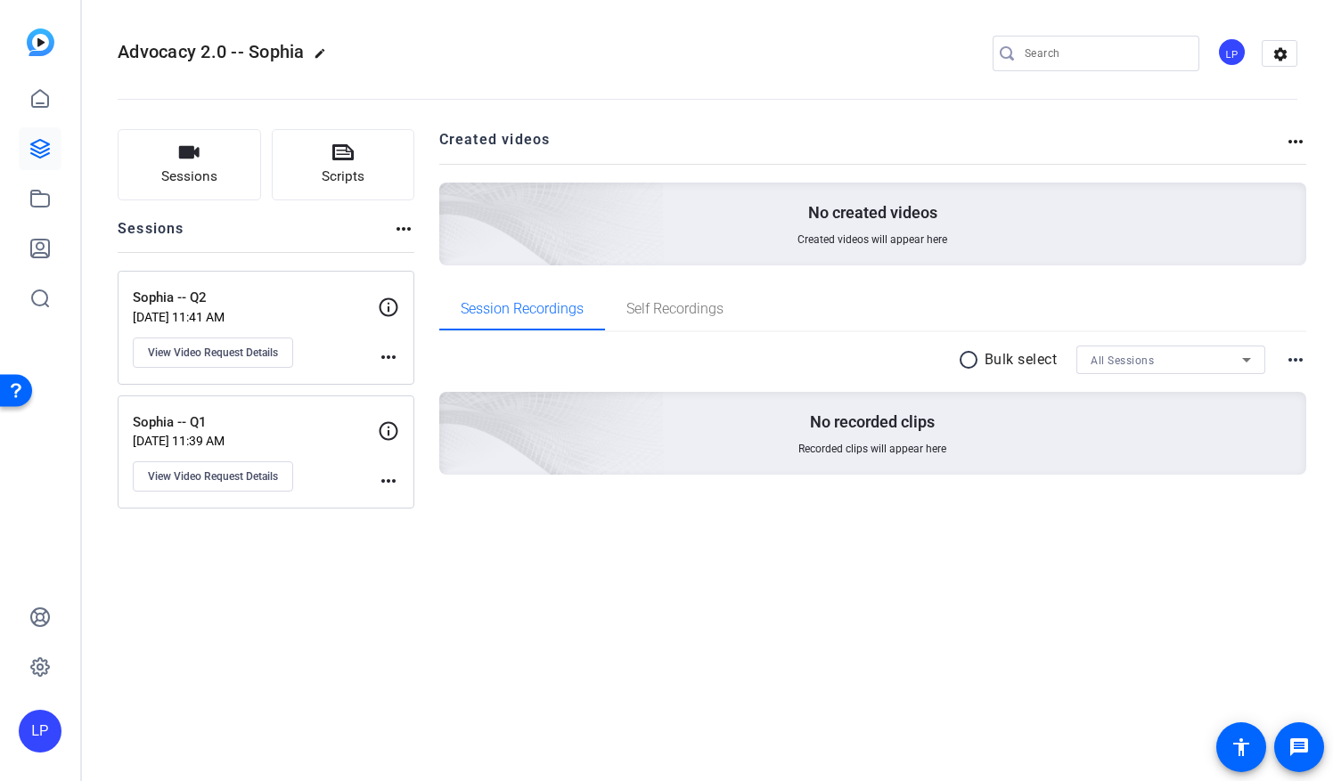
click at [230, 310] on p "[DATE] 11:41 AM" at bounding box center [255, 317] width 245 height 14
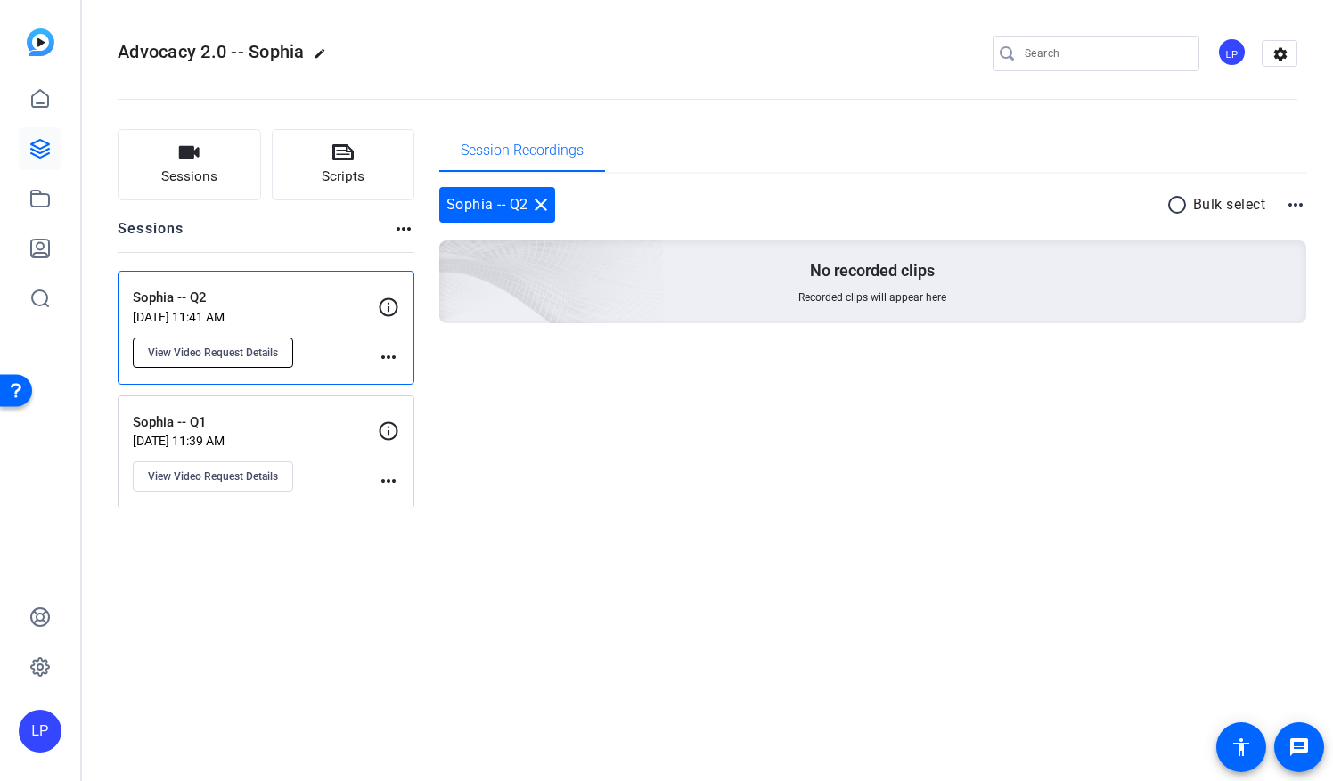
click at [217, 353] on span "View Video Request Details" at bounding box center [213, 353] width 130 height 14
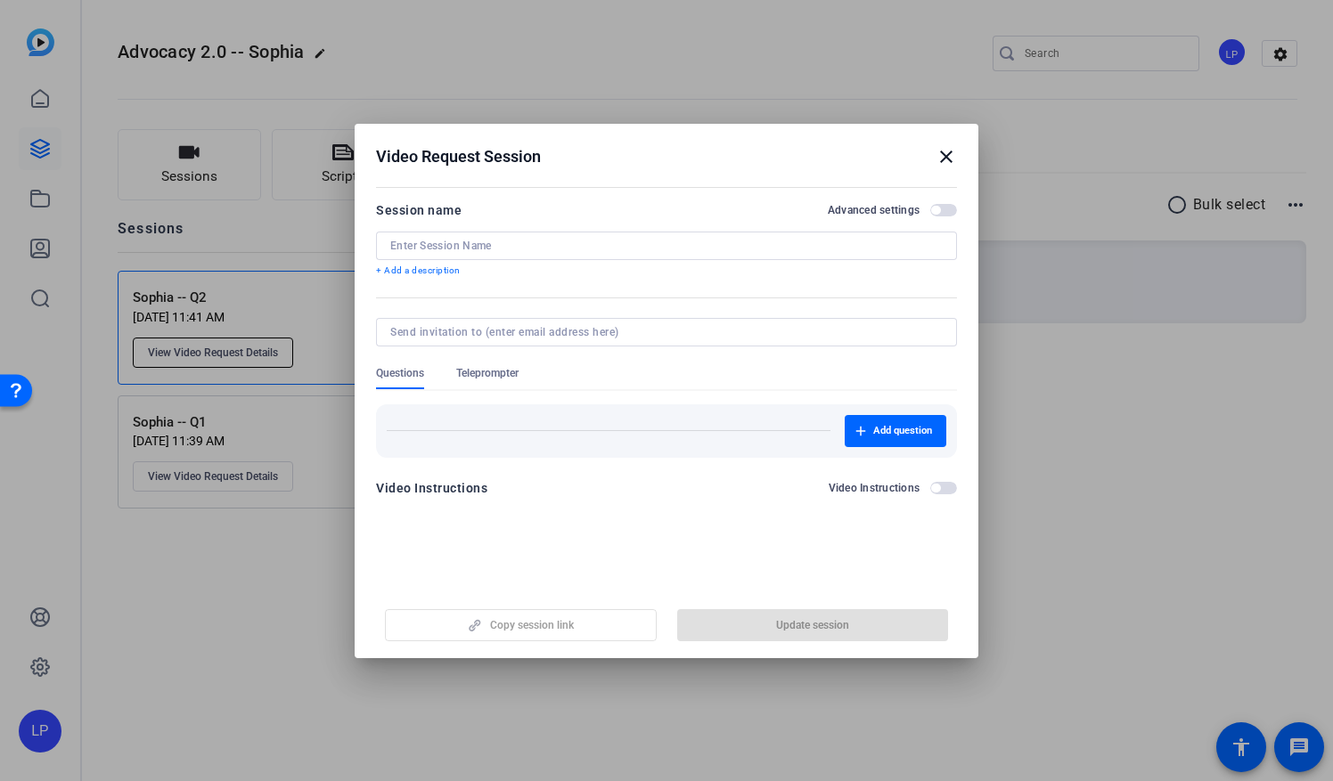
type input "Sophia -- Q2"
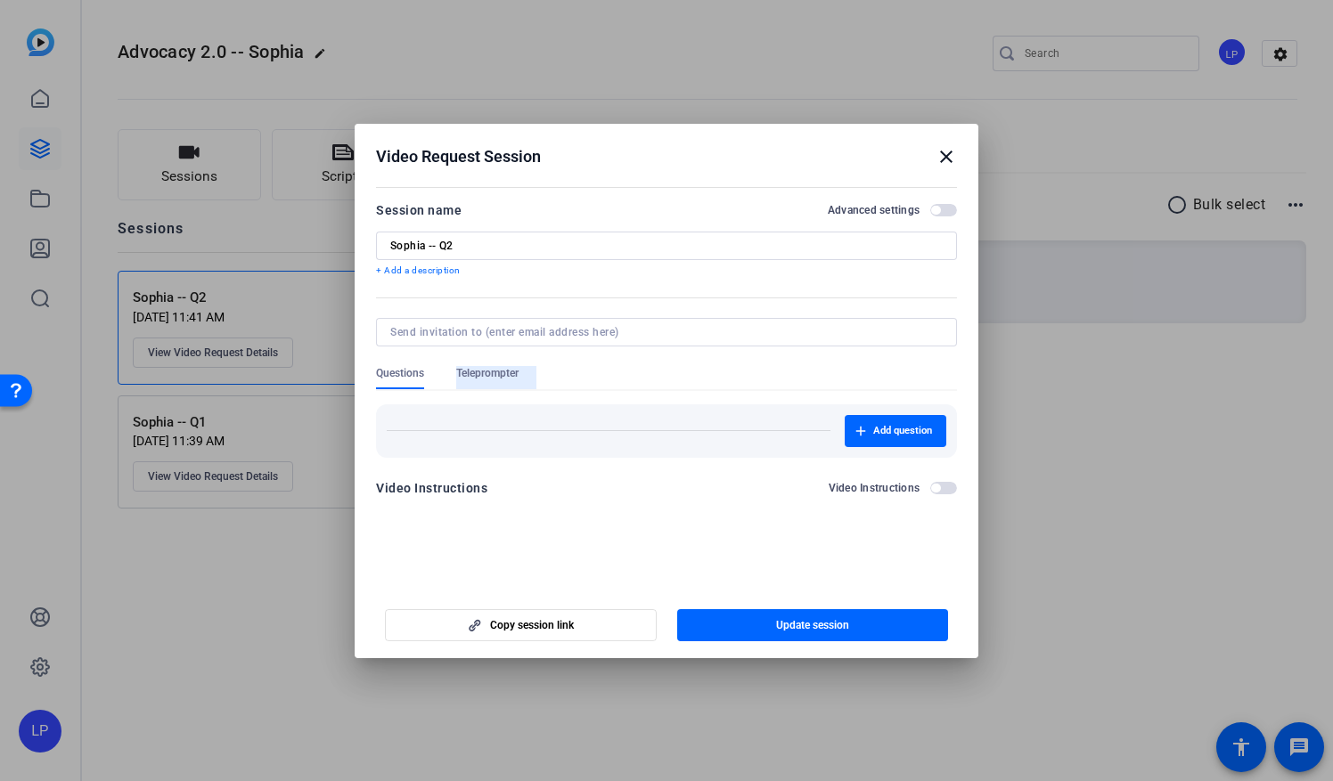
click at [503, 376] on span "Teleprompter" at bounding box center [487, 373] width 62 height 14
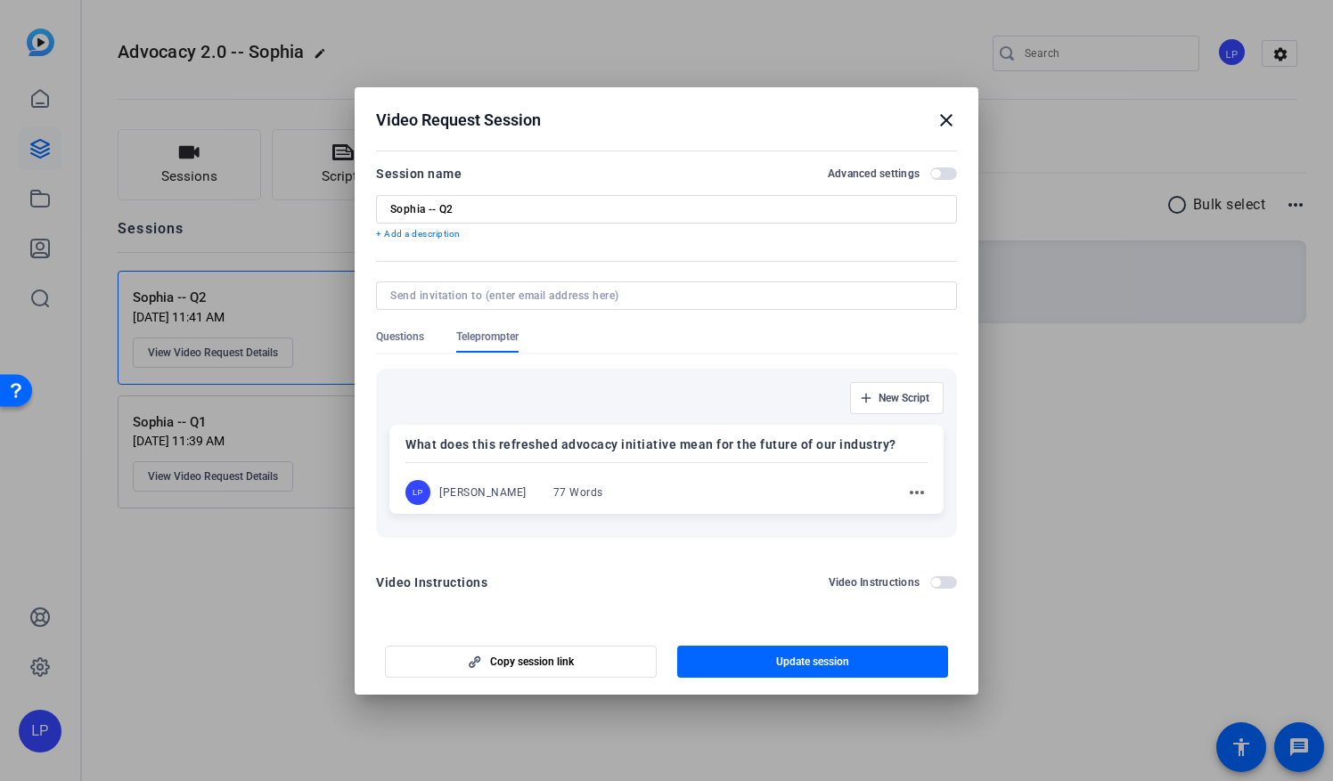
click at [950, 127] on mat-icon "close" at bounding box center [946, 120] width 21 height 21
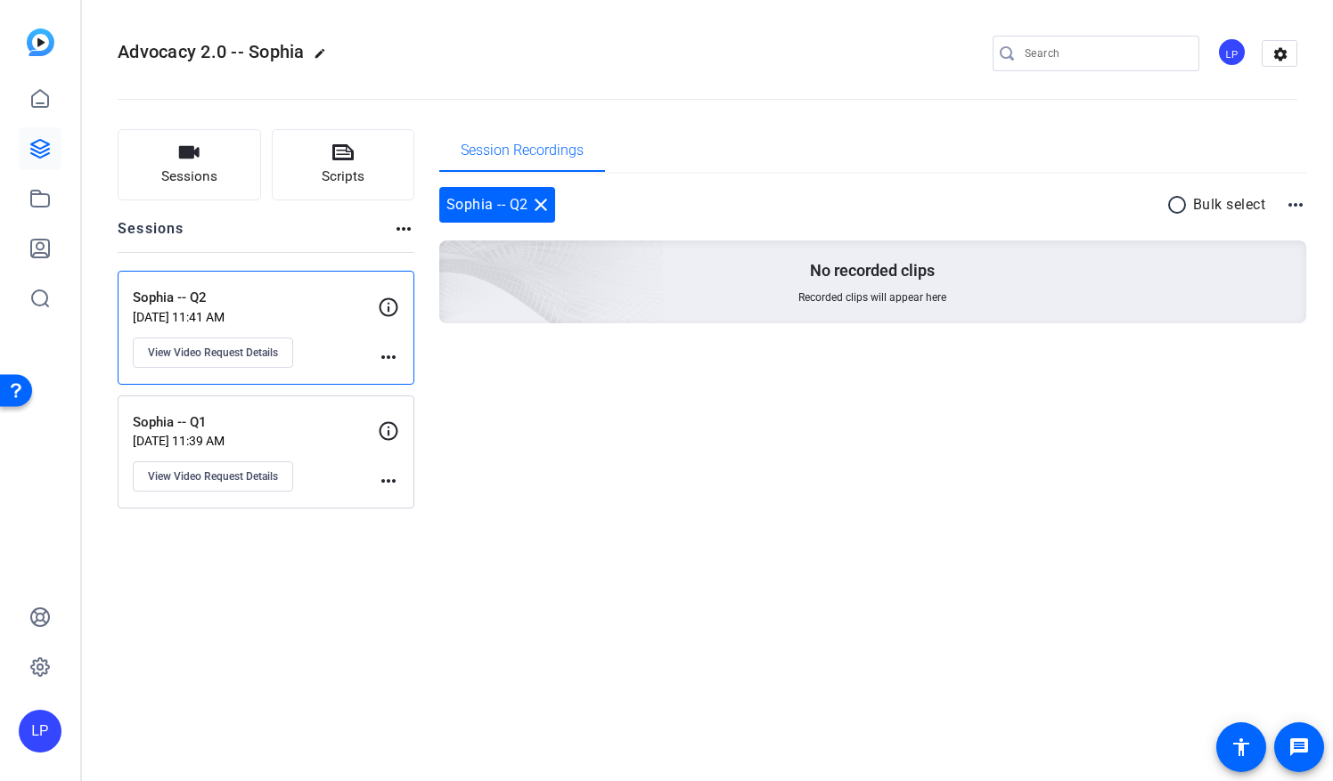
click at [276, 418] on p "Sophia -- Q1" at bounding box center [255, 423] width 245 height 20
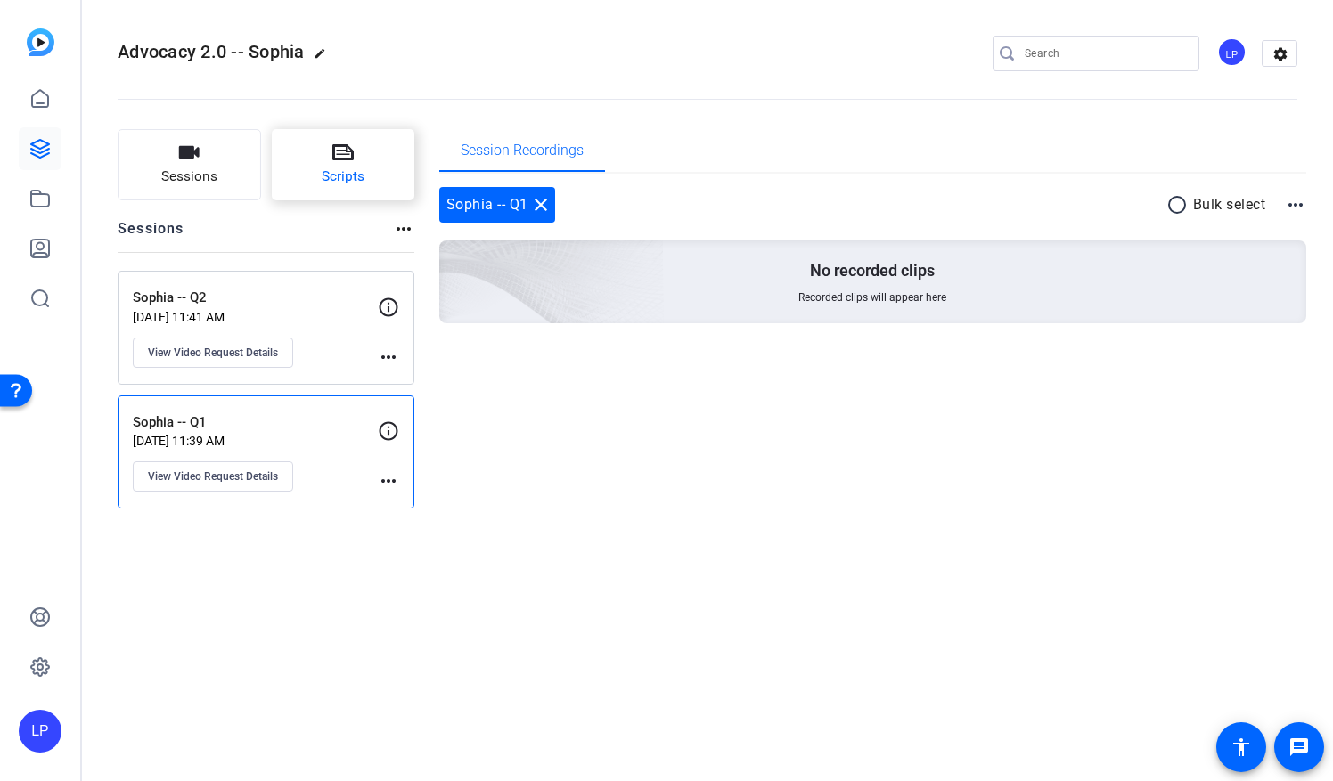
click at [333, 164] on button "Scripts" at bounding box center [343, 164] width 143 height 71
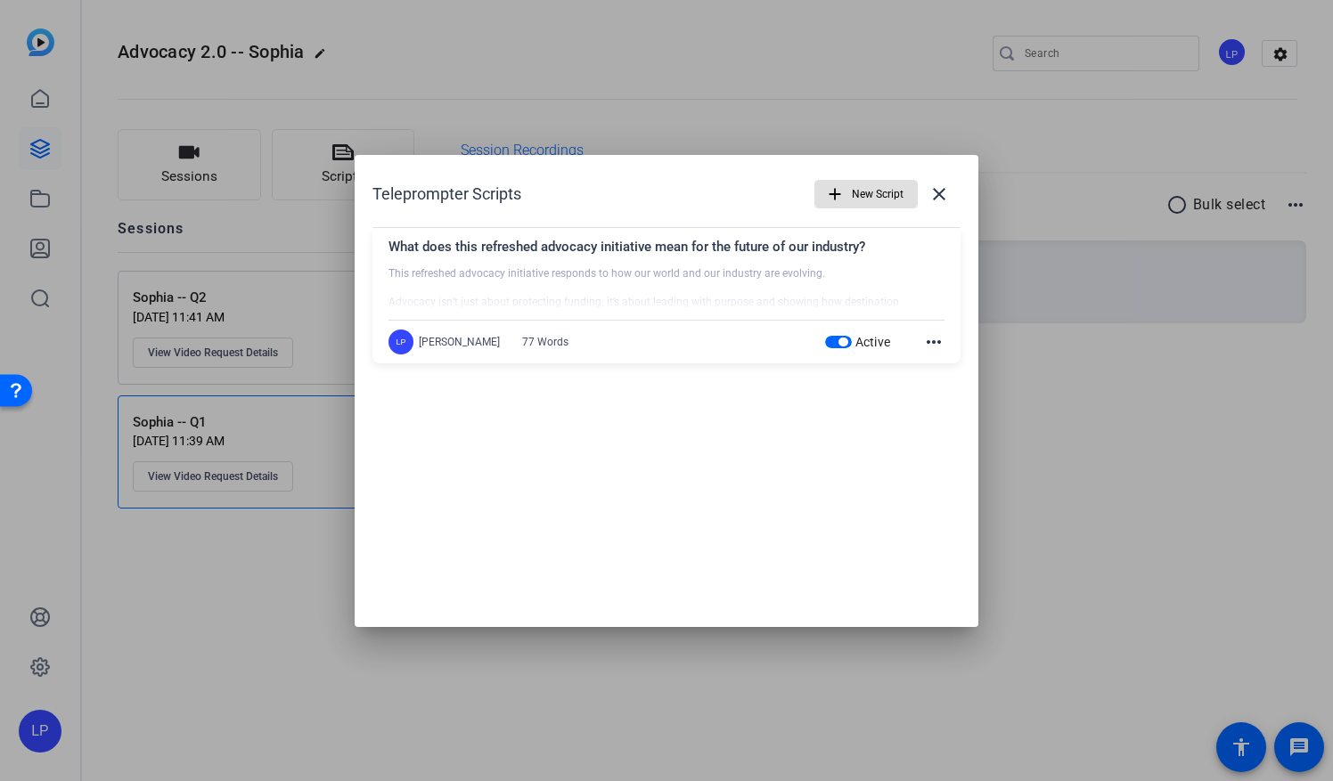
click at [269, 620] on div at bounding box center [666, 390] width 1333 height 781
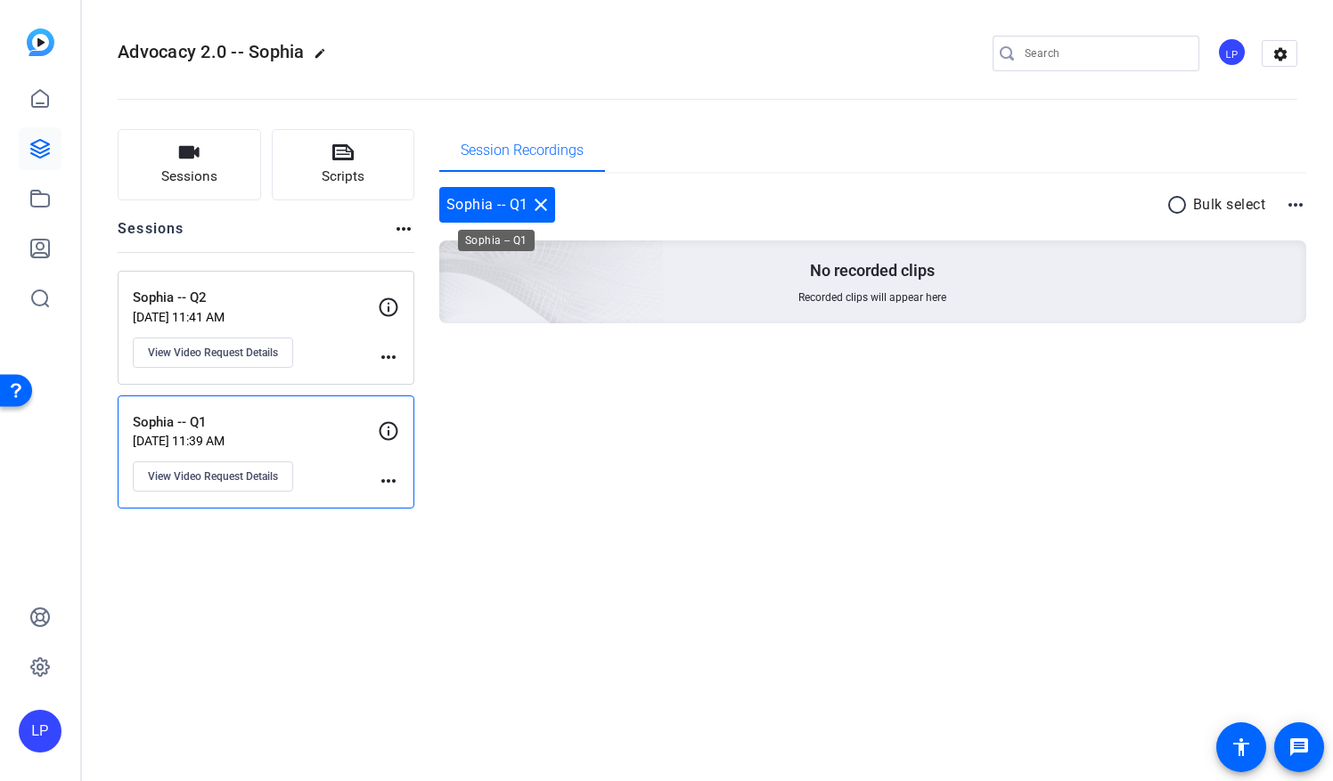
click at [541, 207] on mat-icon "close" at bounding box center [540, 204] width 21 height 21
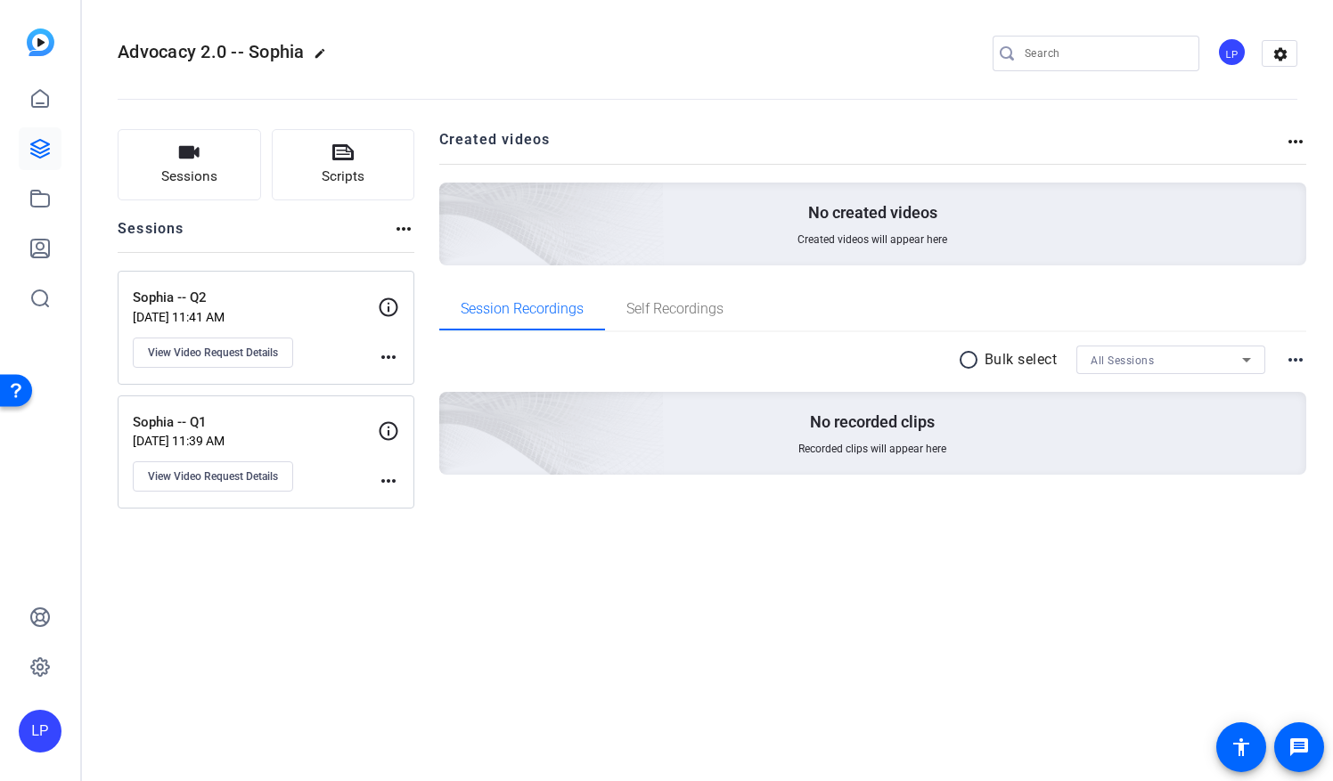
click at [448, 732] on div "Advocacy 2.0 -- [PERSON_NAME] edit LP settings Sessions Scripts Sessions more_h…" at bounding box center [707, 390] width 1251 height 781
click at [296, 299] on p "Sophia -- Q2" at bounding box center [255, 298] width 245 height 20
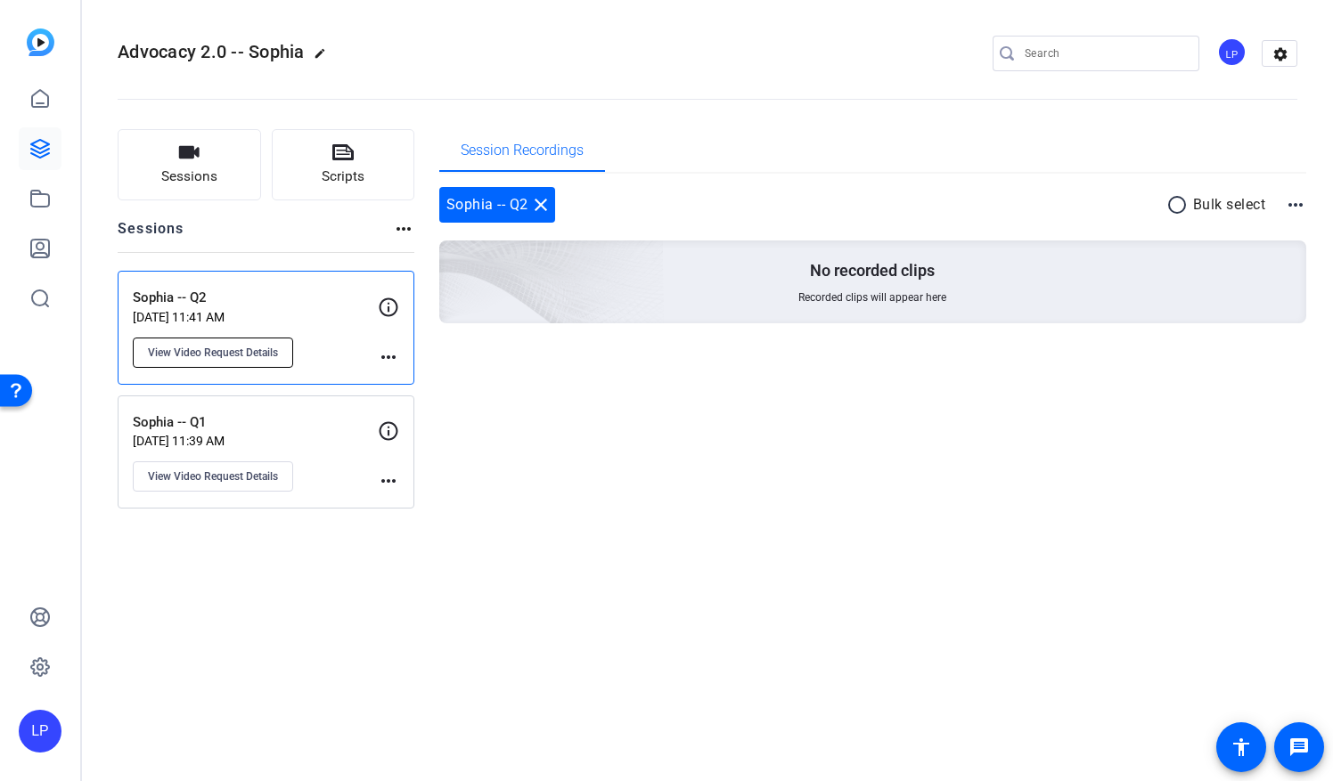
click at [244, 349] on span "View Video Request Details" at bounding box center [213, 353] width 130 height 14
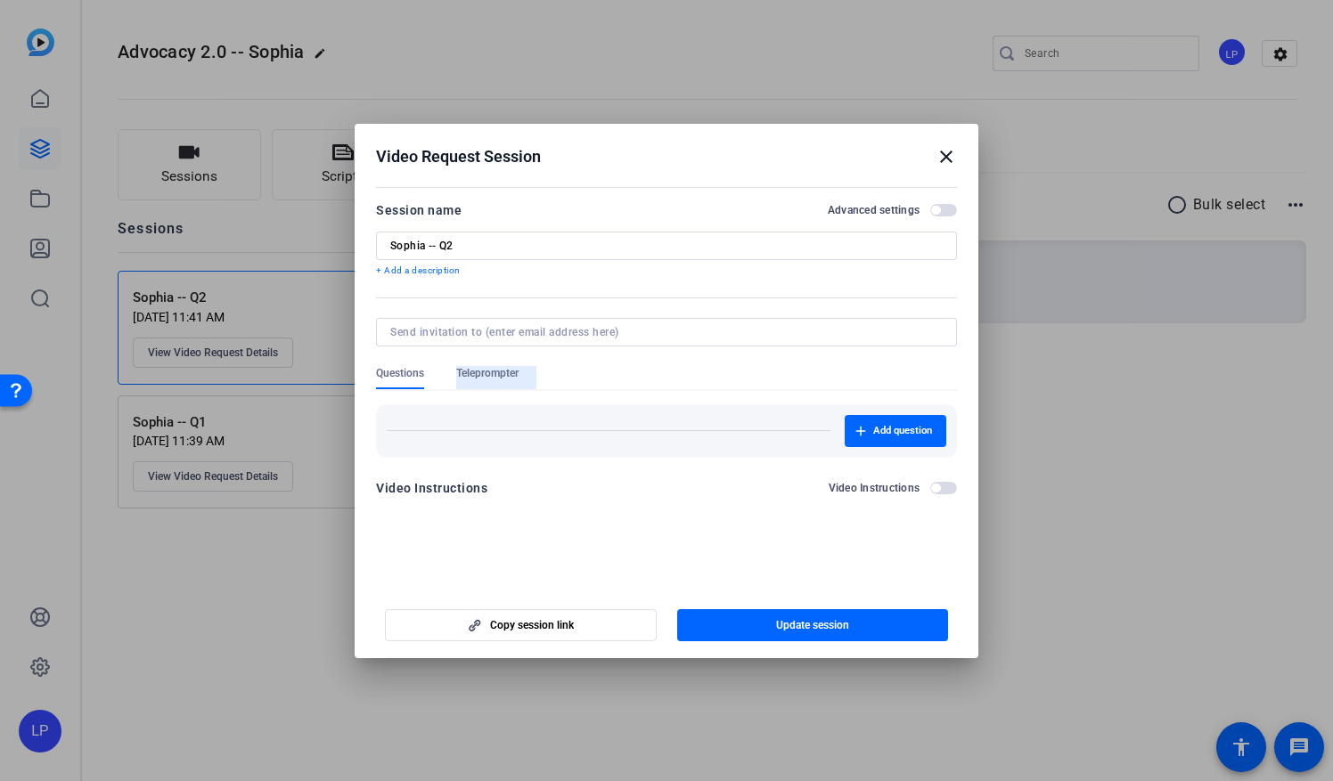
click at [493, 372] on span "Teleprompter" at bounding box center [487, 373] width 62 height 14
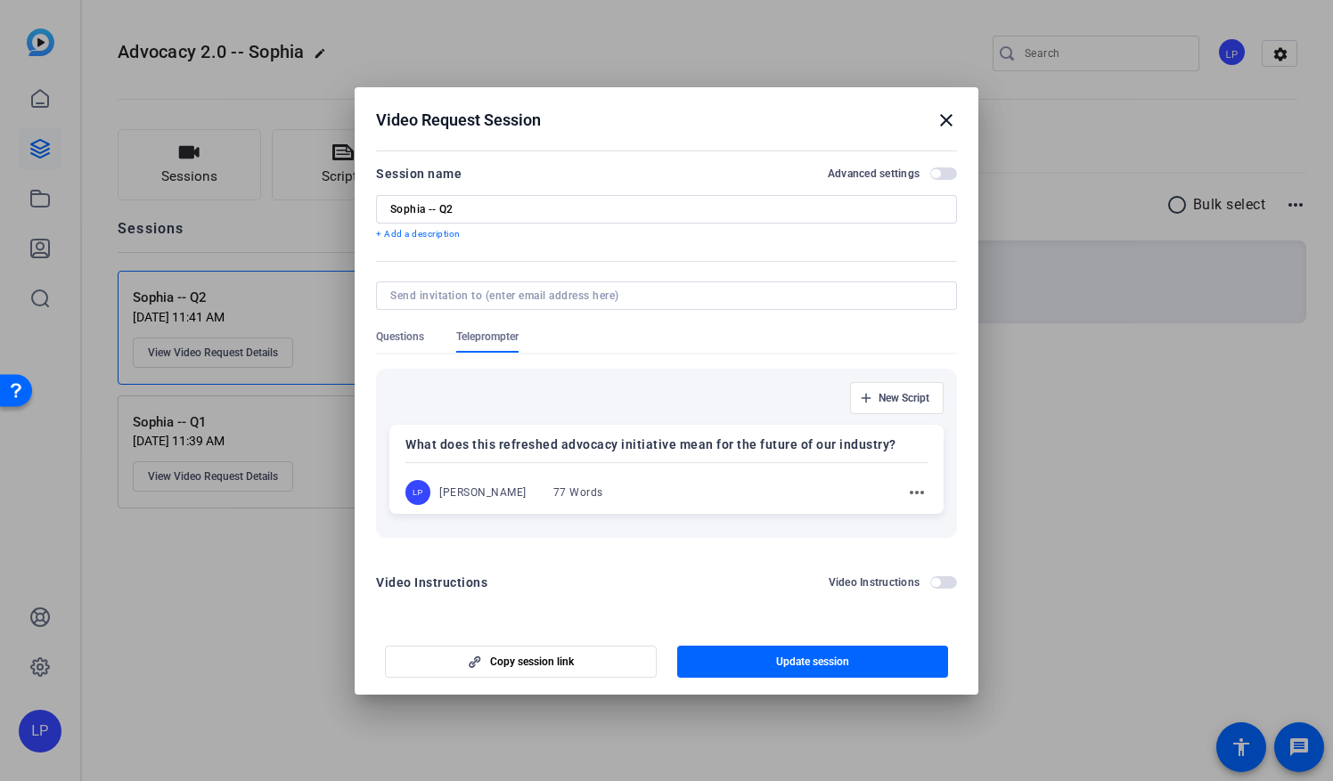
click at [939, 124] on mat-icon "close" at bounding box center [946, 120] width 21 height 21
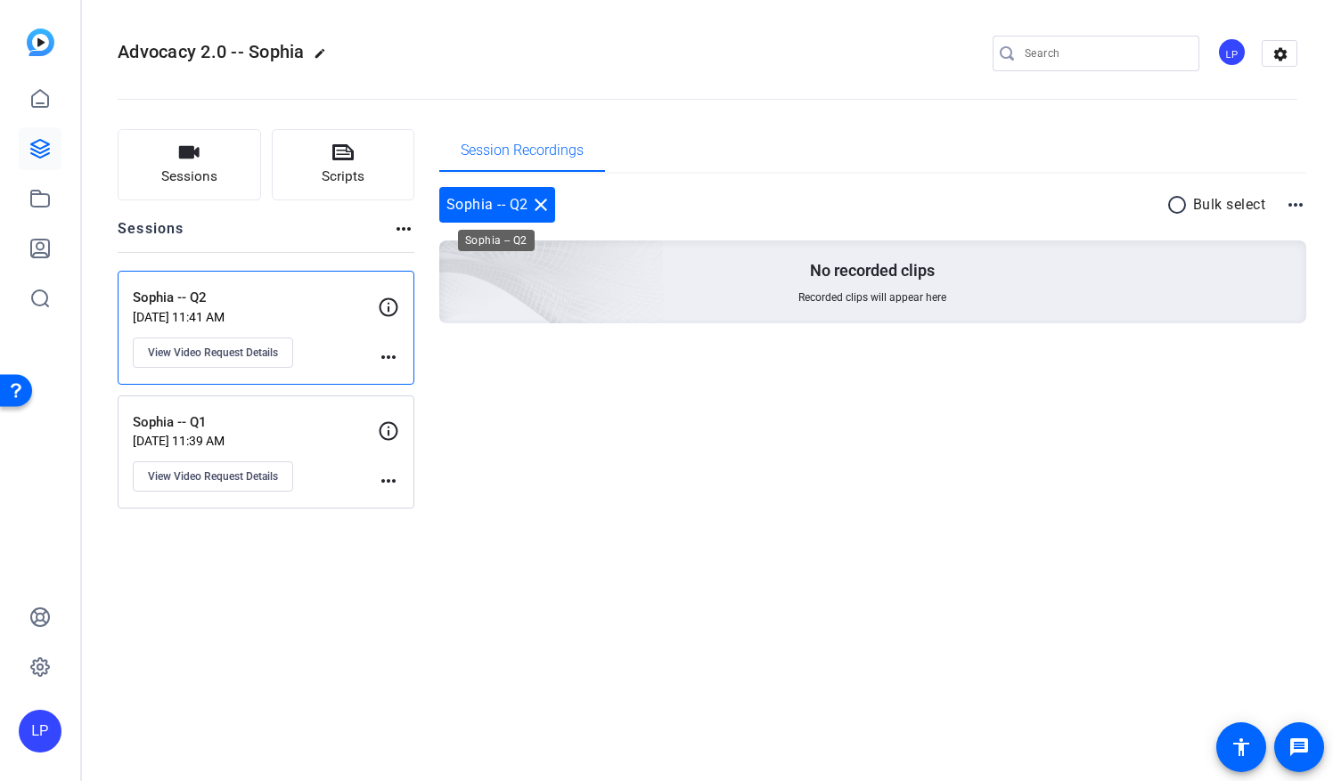
click at [539, 207] on mat-icon "close" at bounding box center [540, 204] width 21 height 21
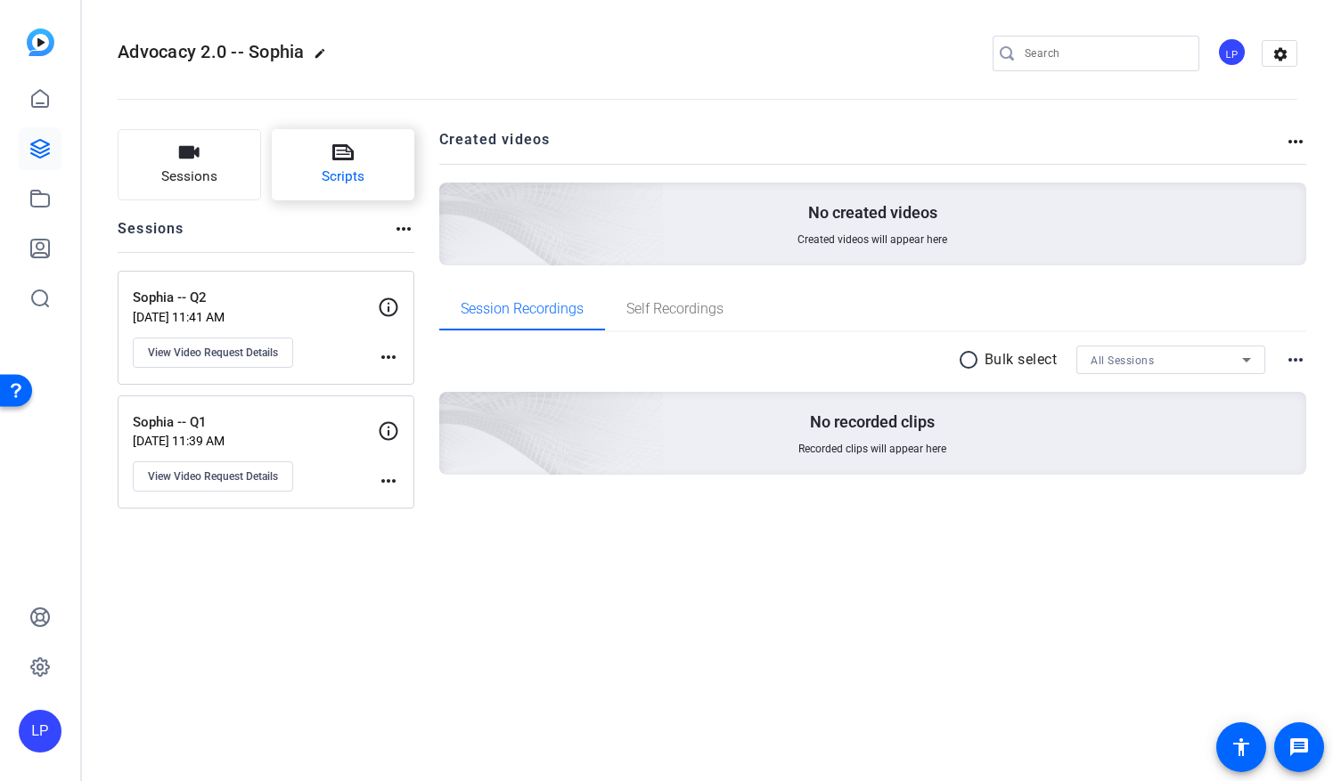
click at [314, 167] on button "Scripts" at bounding box center [343, 164] width 143 height 71
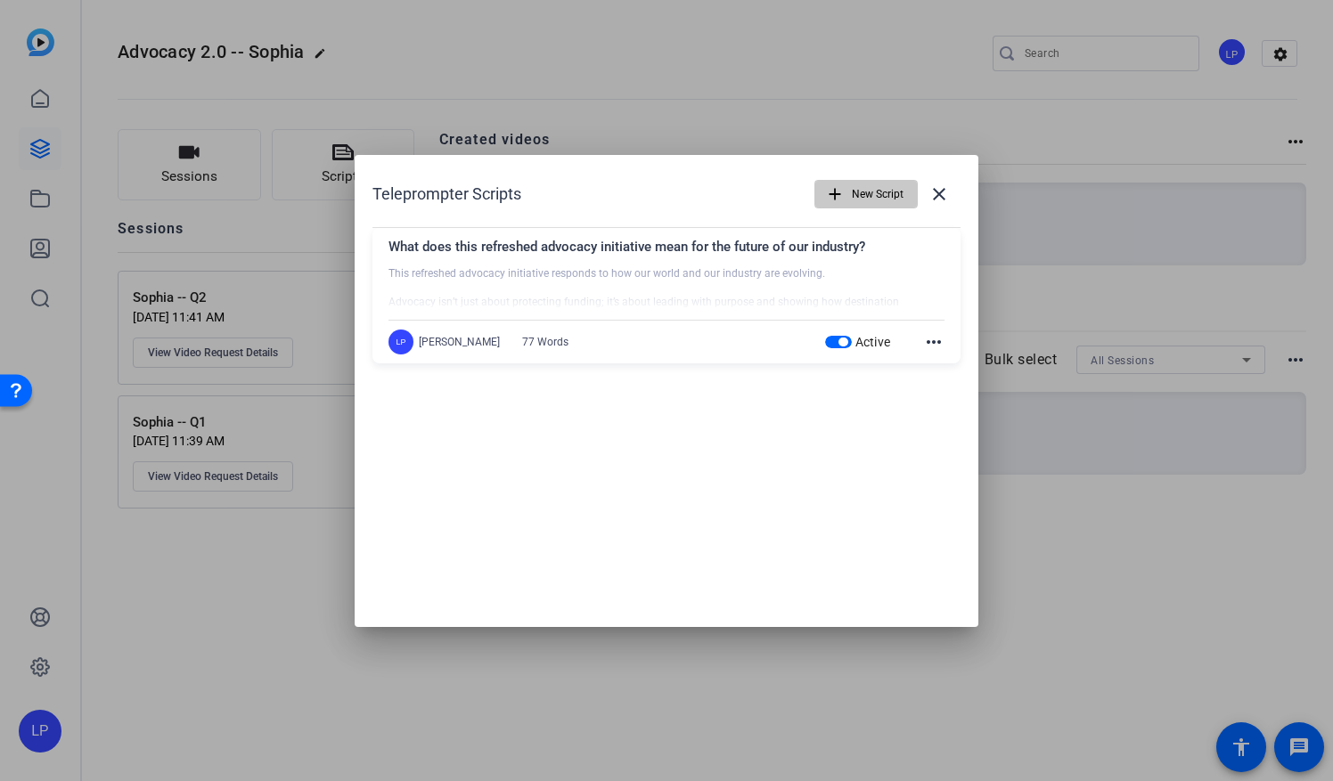
click at [862, 198] on span "New Script" at bounding box center [878, 194] width 52 height 34
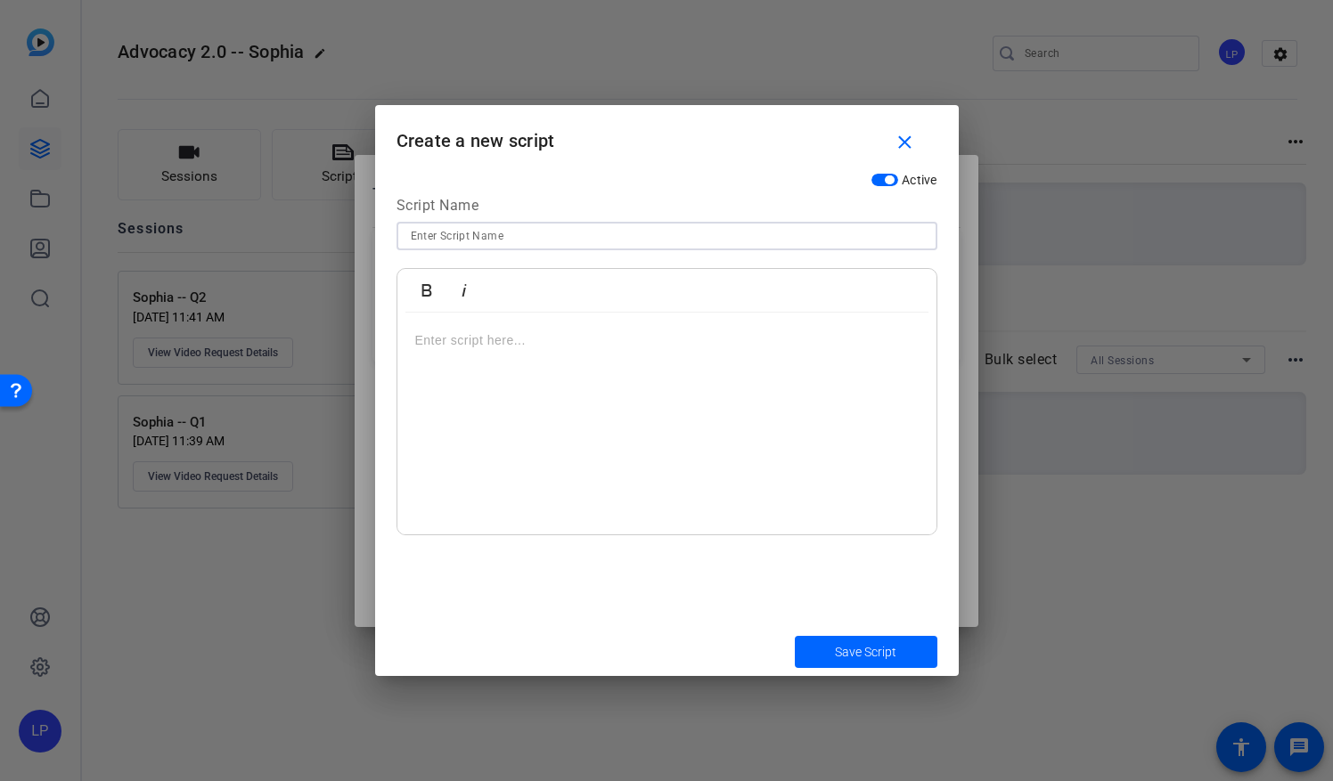
click at [478, 233] on input at bounding box center [667, 235] width 512 height 21
paste input "How does DI now define “advocacy” through a leadership and impact lens?"
type input "How does DI now define “advocacy” through a leadership and impact lens?"
click at [496, 346] on p at bounding box center [666, 341] width 503 height 20
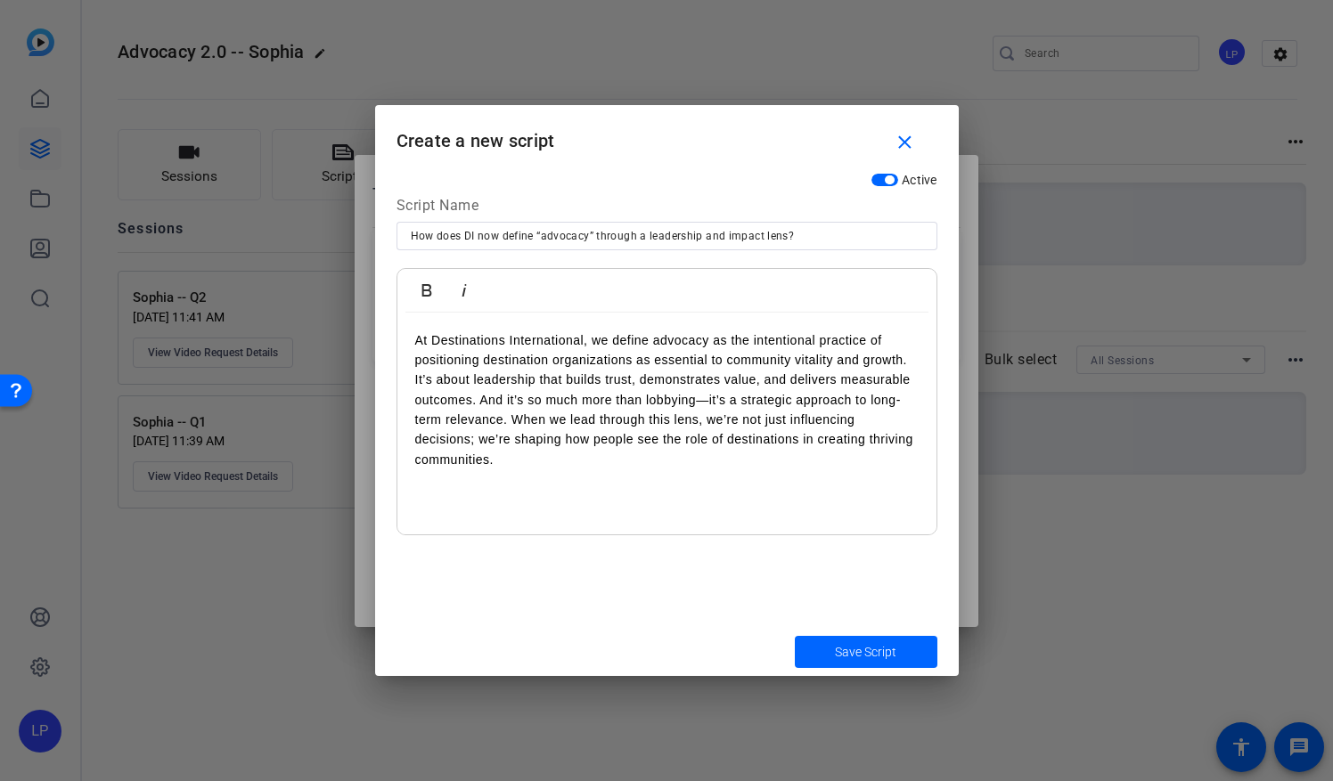
click at [911, 360] on p "At Destinations International, we define advocacy as the intentional practice o…" at bounding box center [666, 401] width 503 height 140
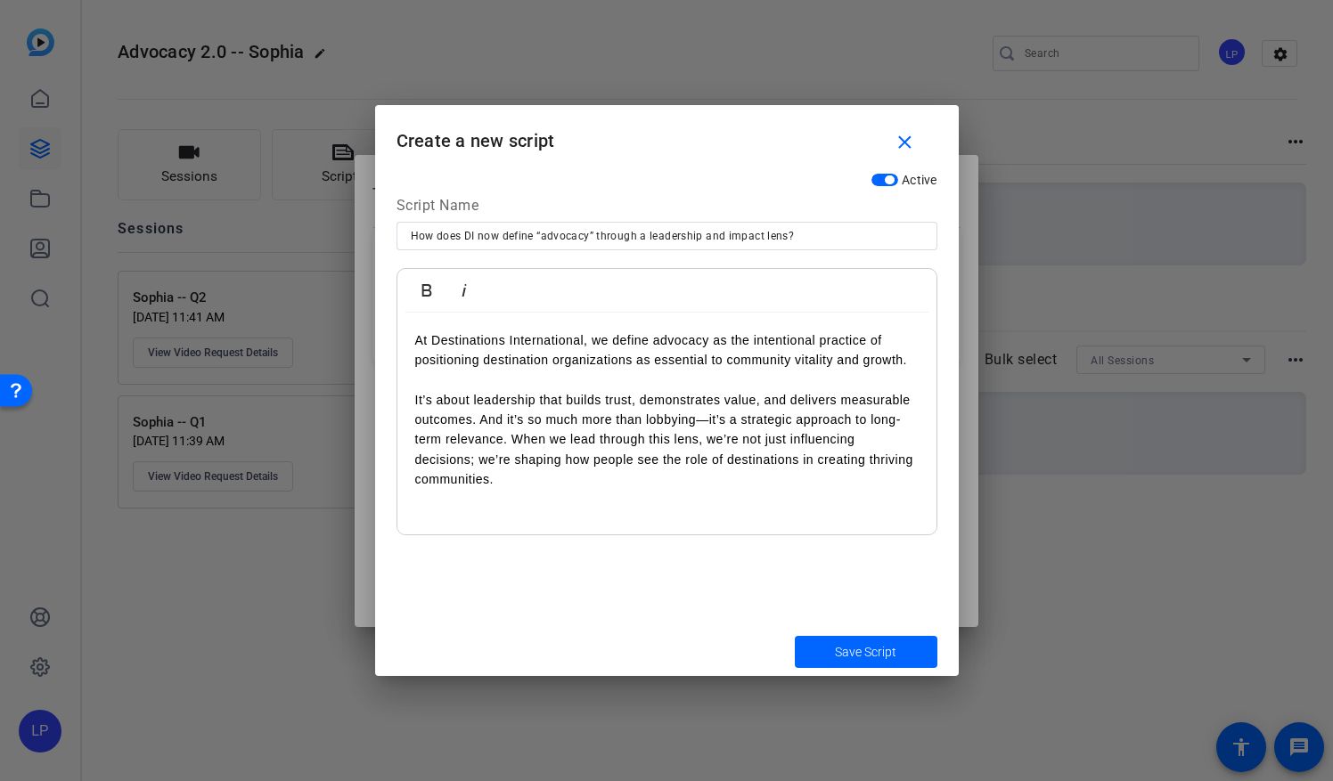
click at [478, 424] on p "At Destinations International, we define advocacy as the intentional practice o…" at bounding box center [666, 410] width 503 height 159
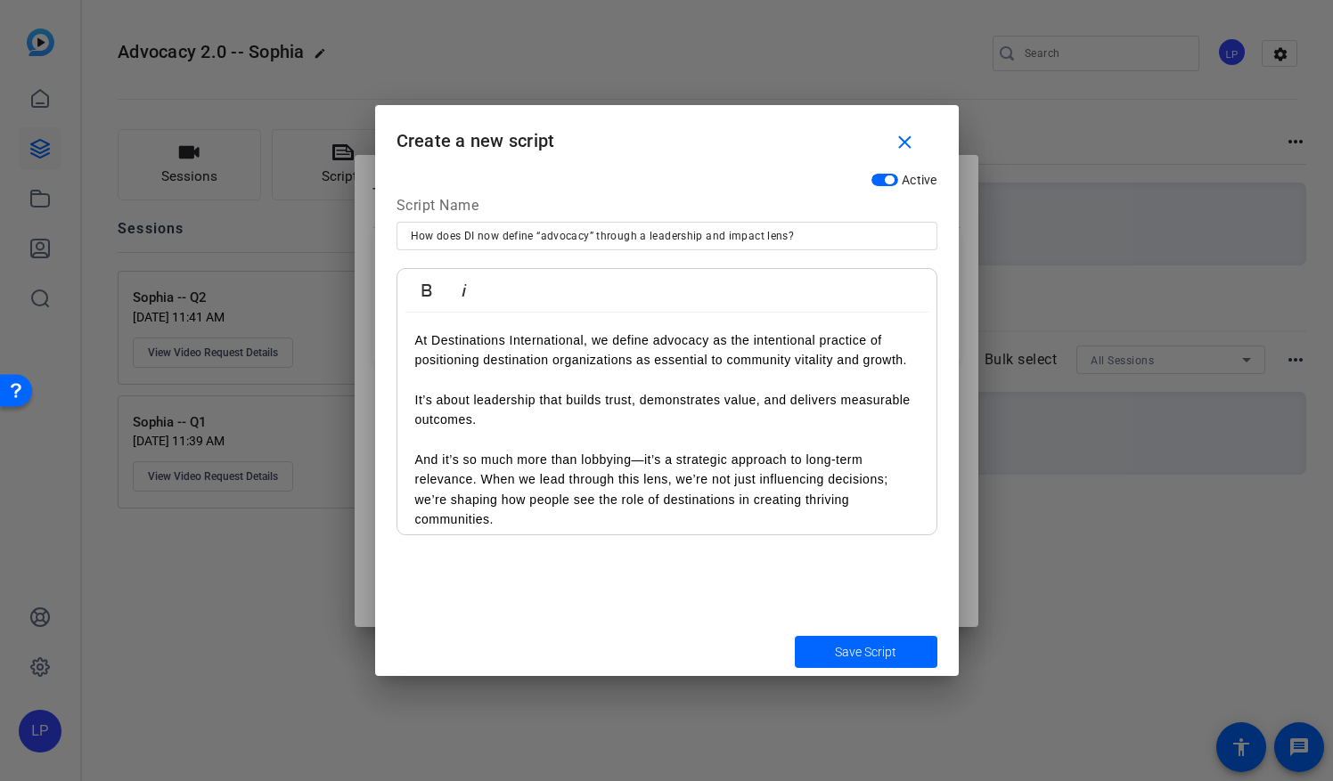
click at [481, 478] on p "At Destinations International, we define advocacy as the intentional practice o…" at bounding box center [666, 431] width 503 height 200
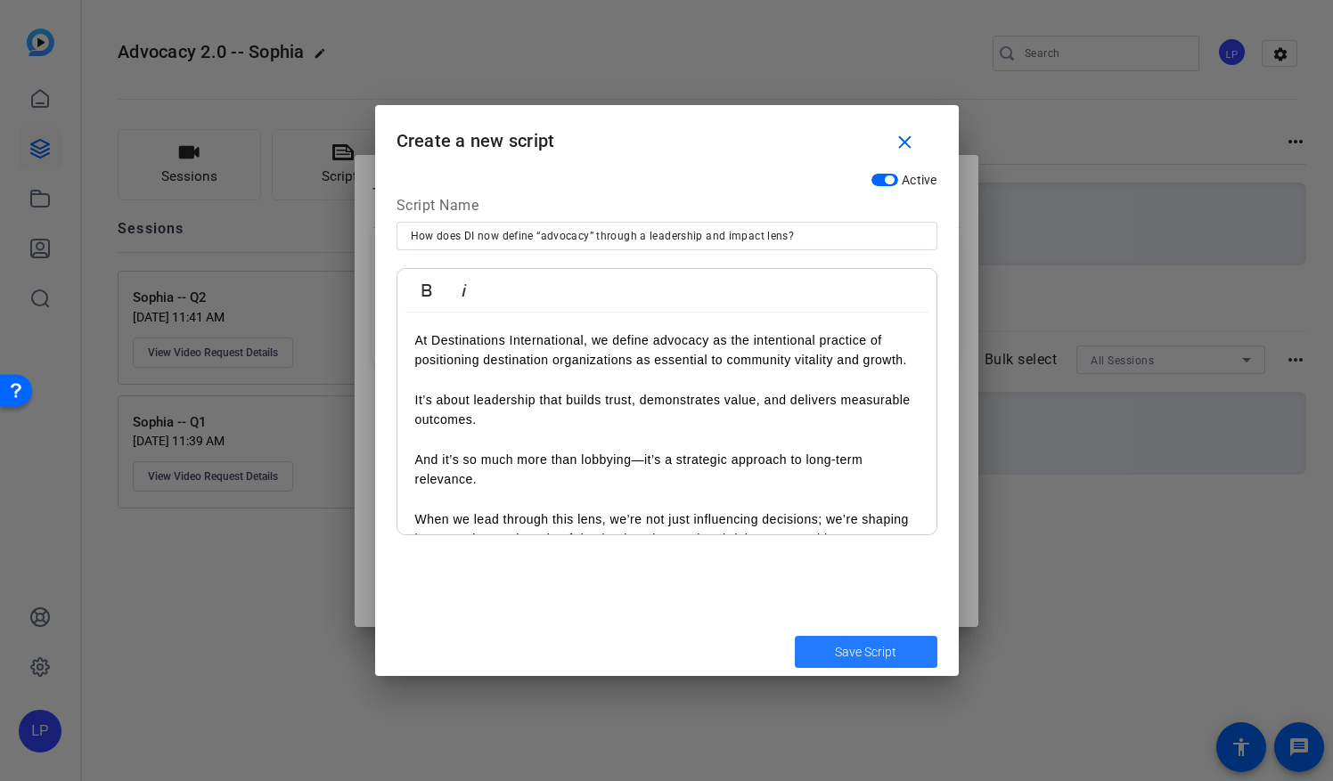
click at [855, 655] on span "Save Script" at bounding box center [865, 652] width 61 height 19
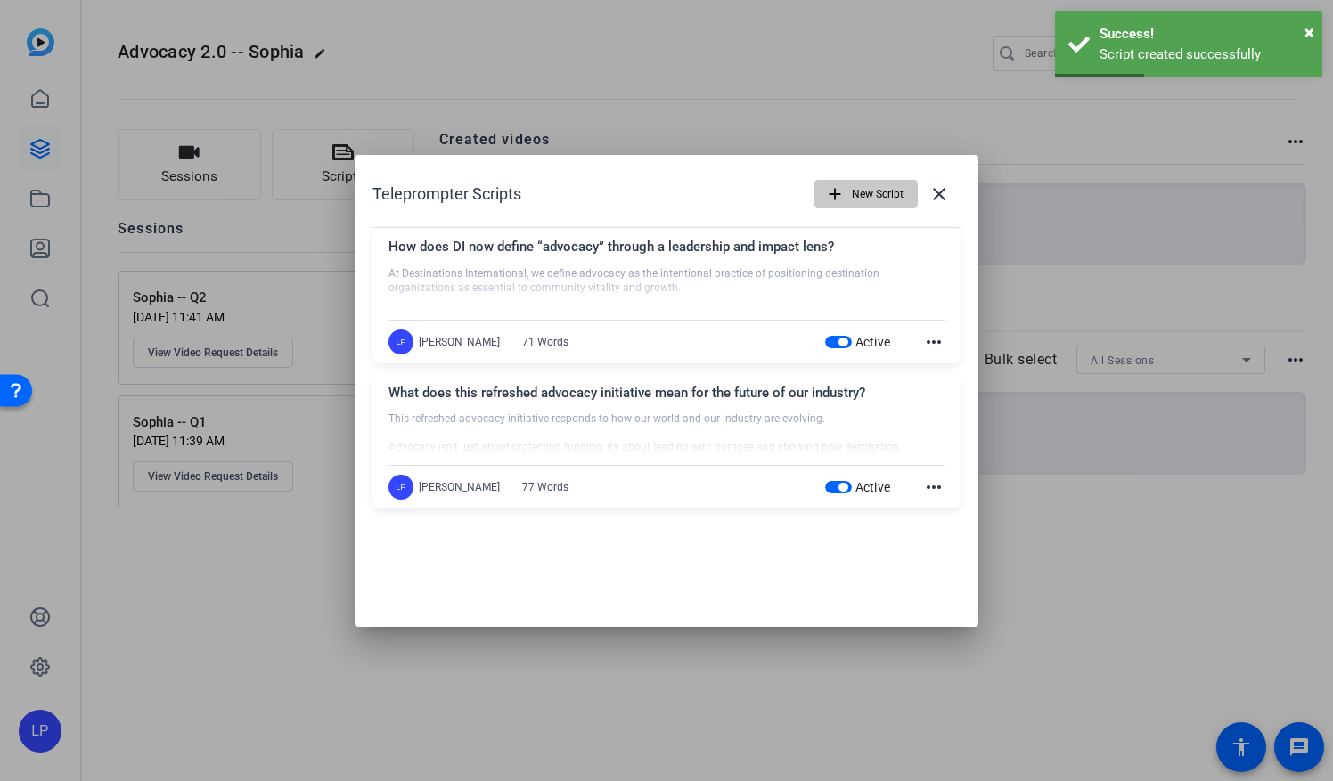
click at [868, 192] on span "New Script" at bounding box center [878, 194] width 52 height 34
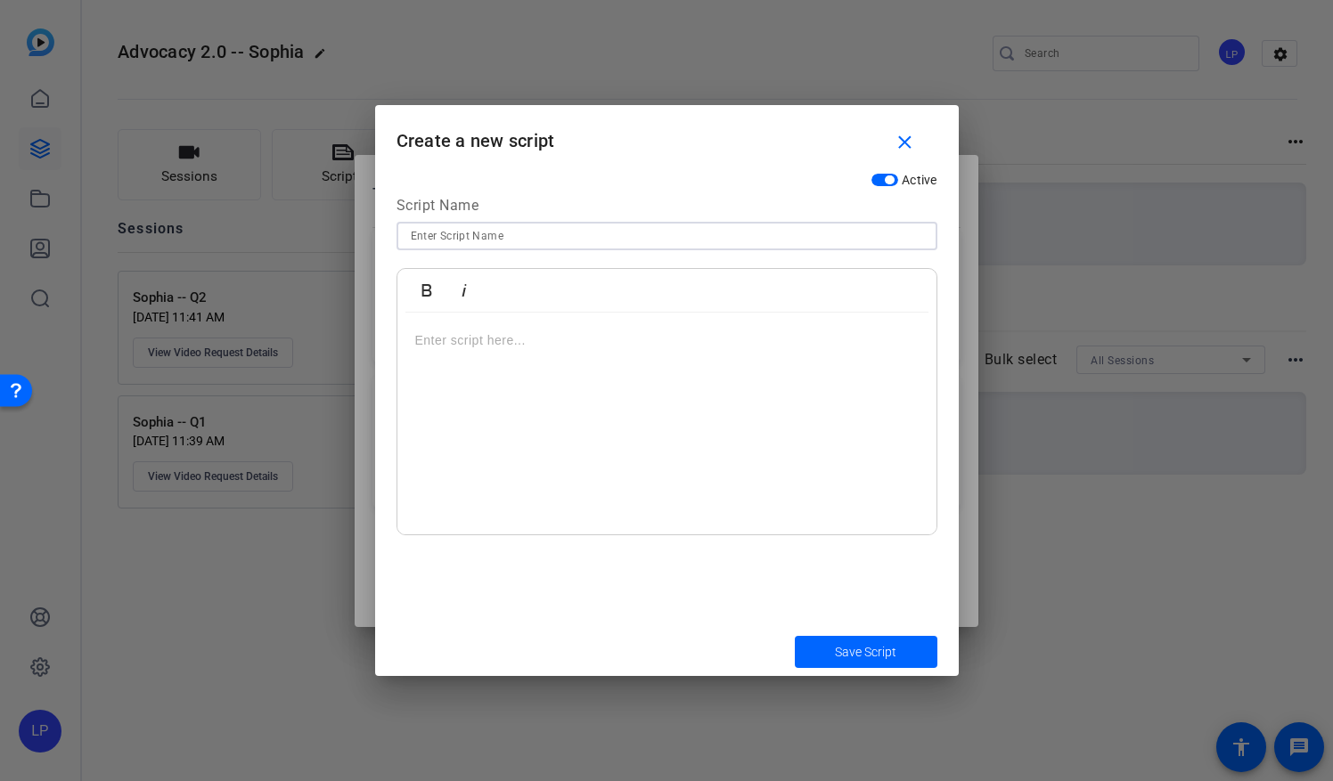
click at [469, 233] on input at bounding box center [667, 235] width 512 height 21
paste input "Can you walk us through the core framework that guides this work?"
type input "Can you walk us through the core framework that guides this work?"
click at [422, 344] on p at bounding box center [666, 341] width 503 height 20
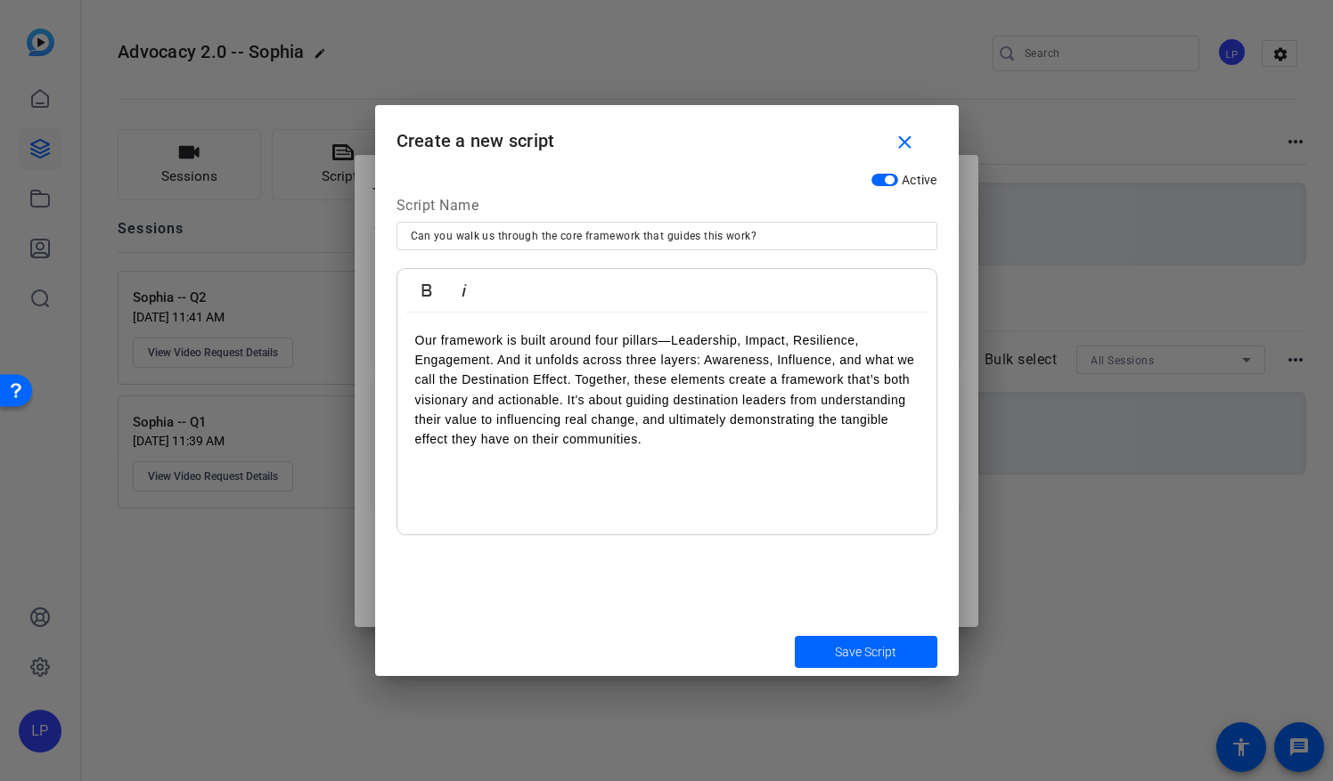
click at [501, 355] on p "Our framework is built around four pillars—Leadership, Impact, Resilience, Enga…" at bounding box center [666, 390] width 503 height 119
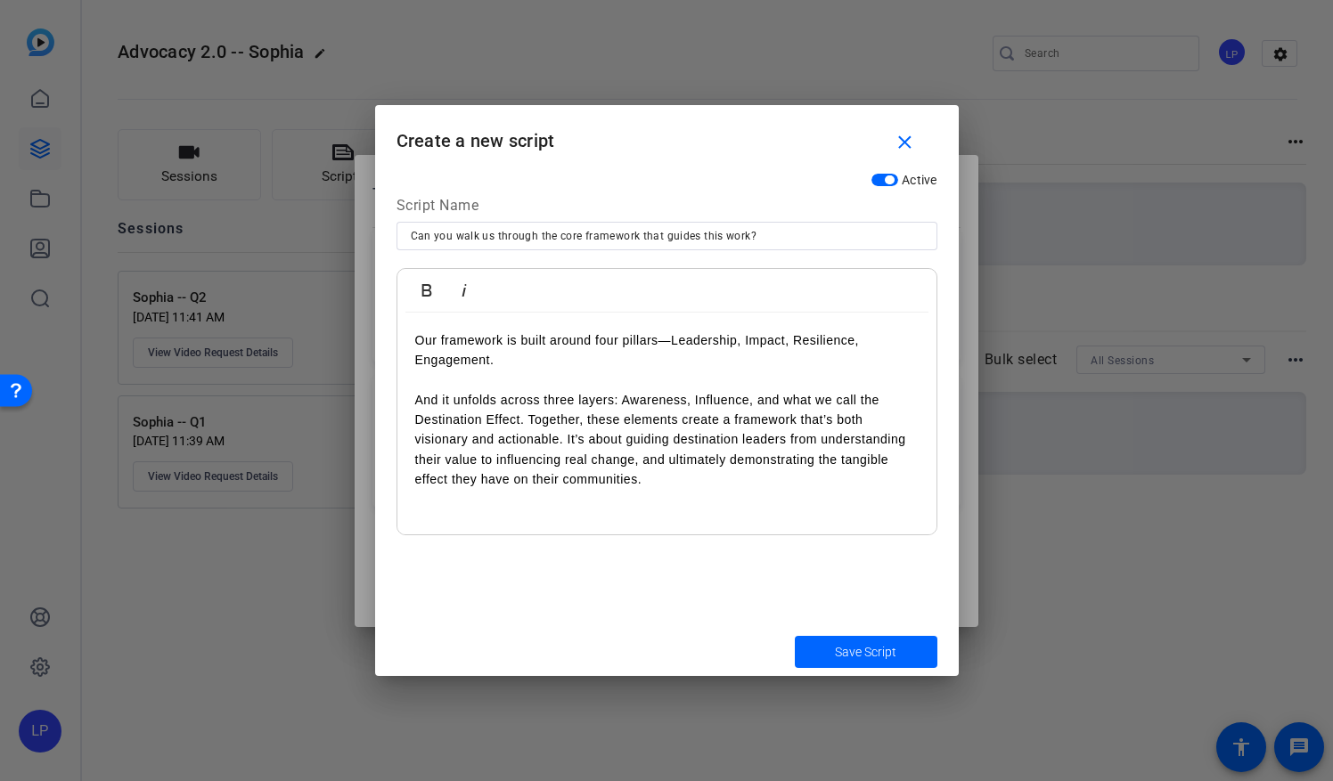
click at [529, 420] on p "Our framework is built around four pillars—Leadership, Impact, Resilience, Enga…" at bounding box center [666, 410] width 503 height 159
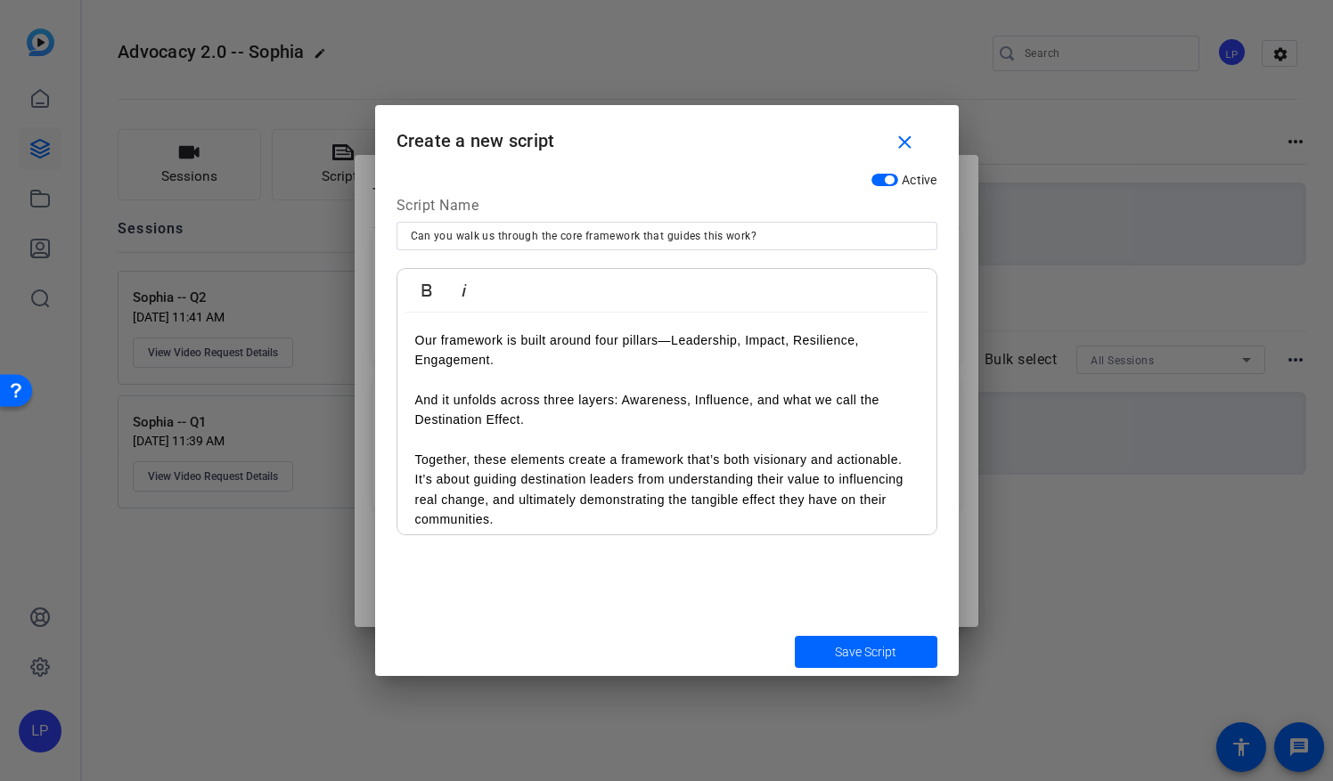
click at [415, 481] on p "Our framework is built around four pillars—Leadership, Impact, Resilience, Enga…" at bounding box center [666, 431] width 503 height 200
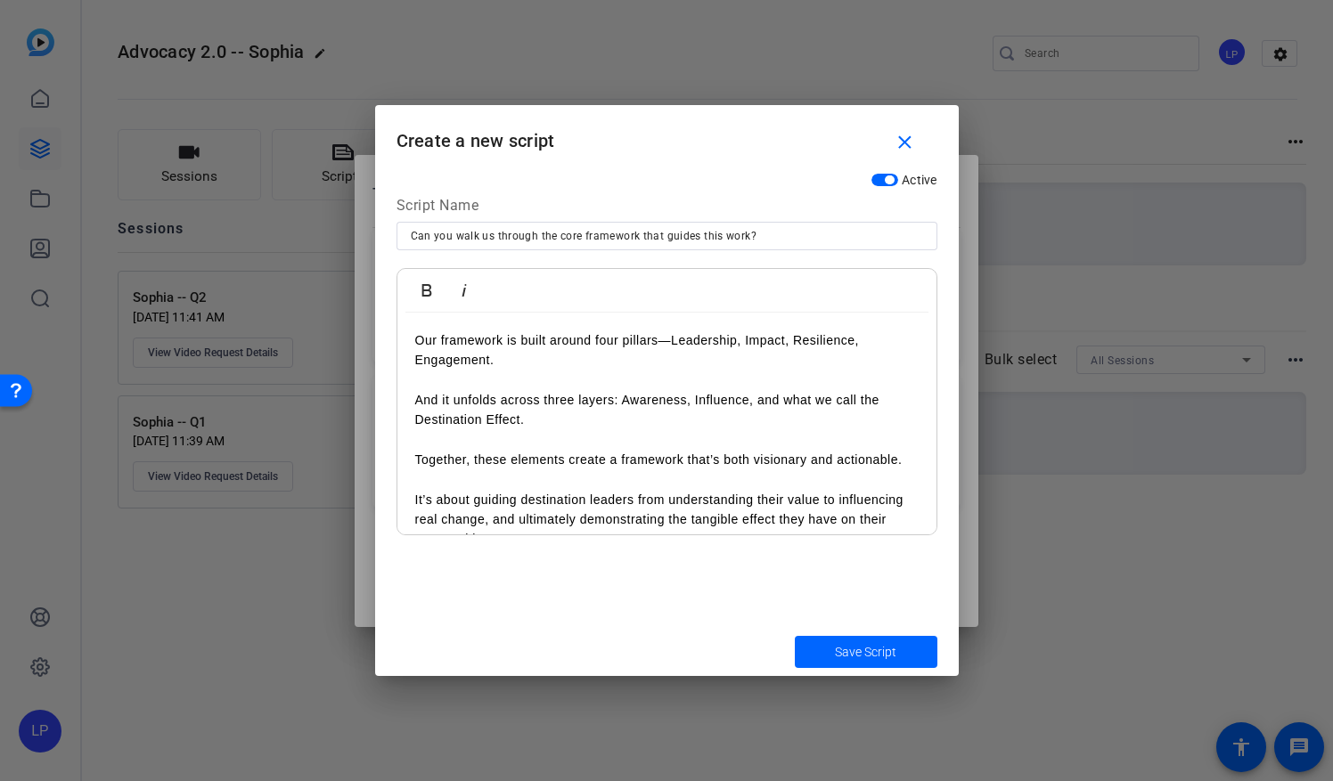
scroll to position [32, 0]
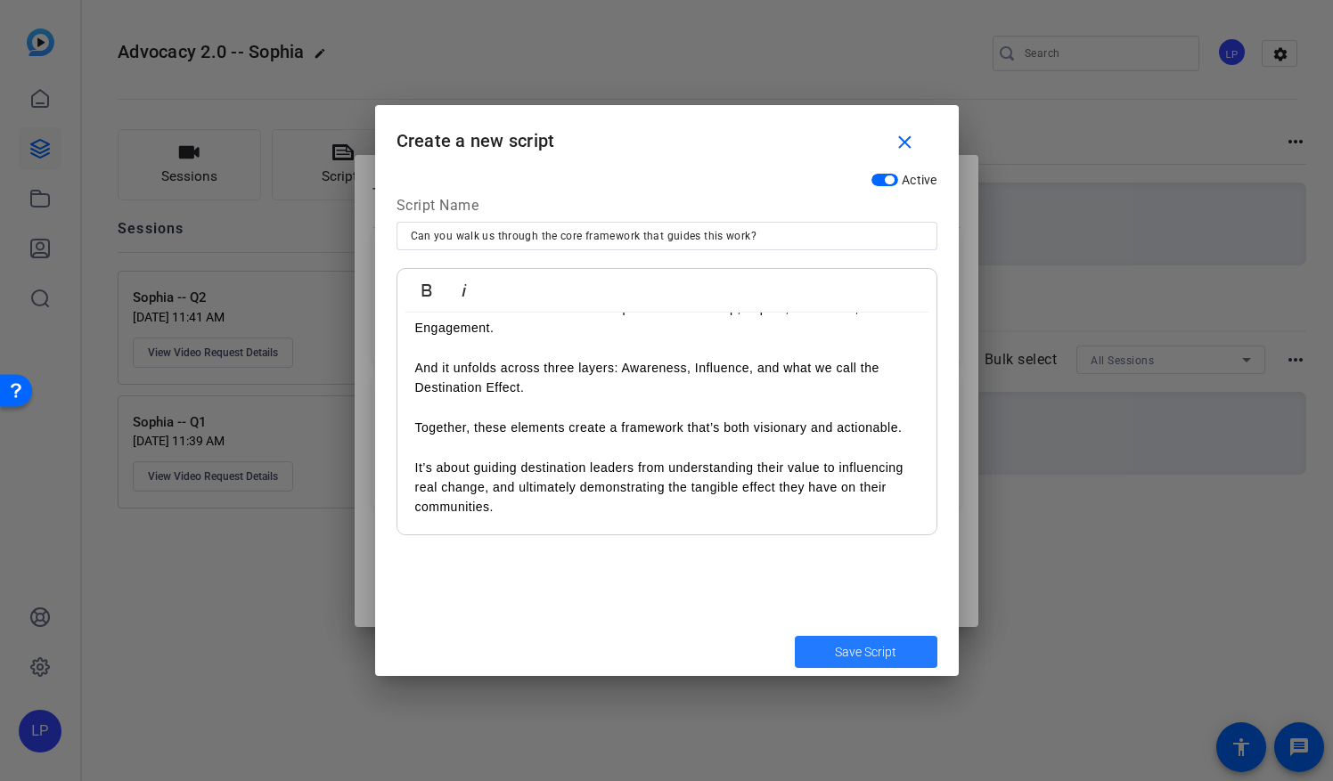
click at [836, 660] on span "Save Script" at bounding box center [865, 652] width 61 height 19
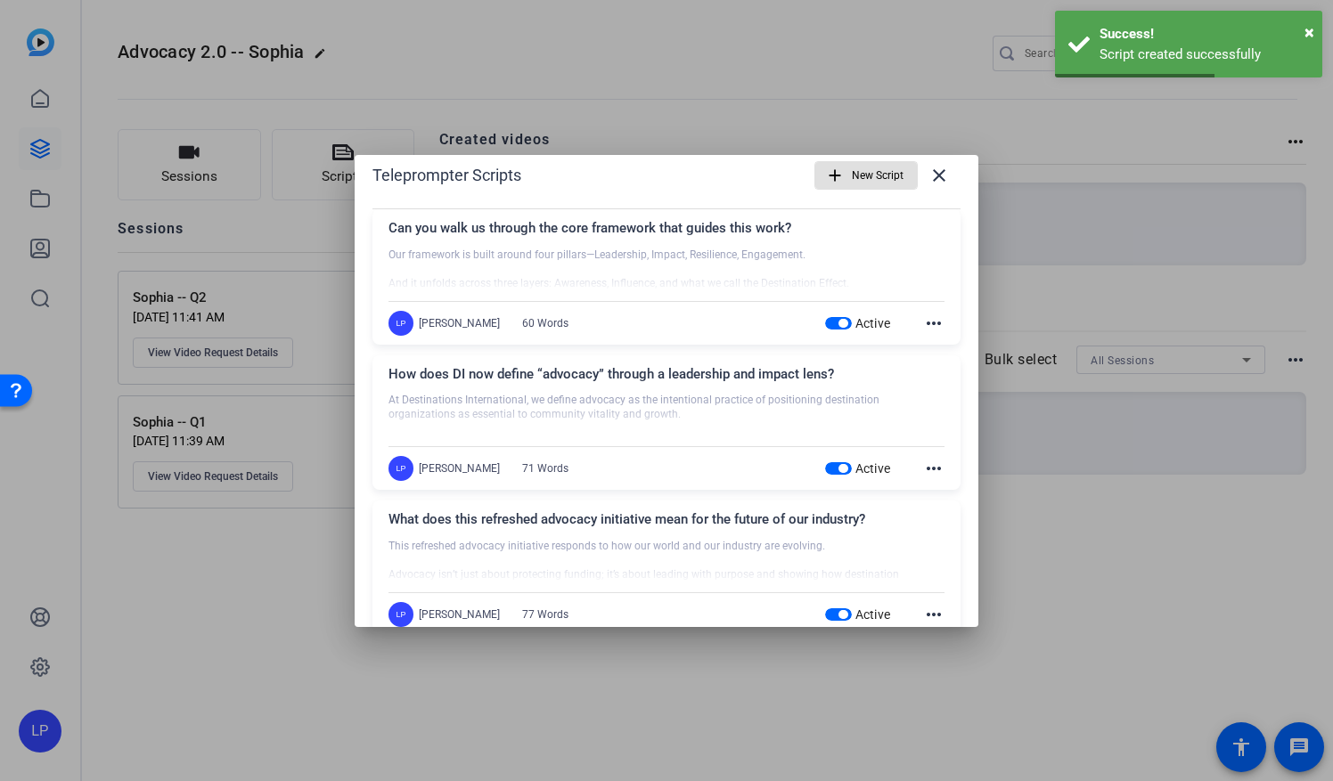
scroll to position [0, 0]
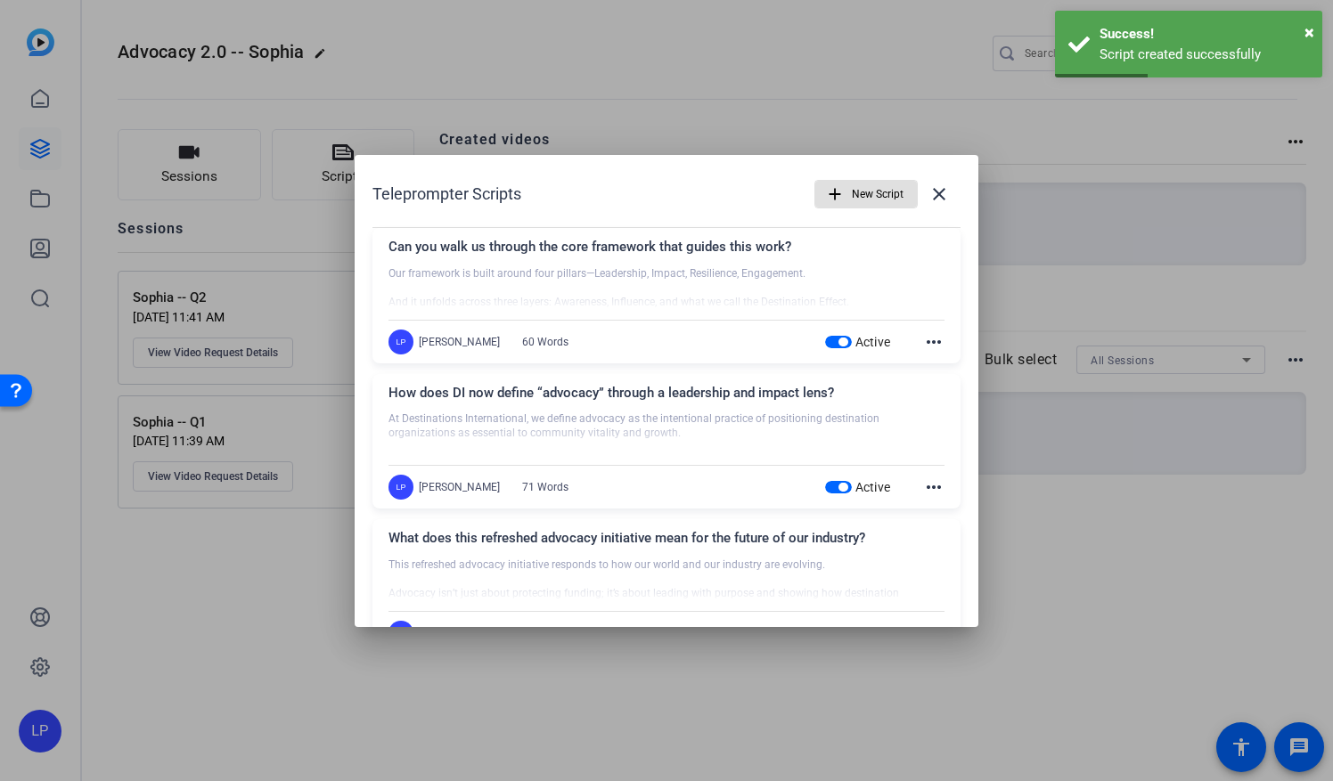
click at [871, 197] on span "New Script" at bounding box center [878, 194] width 52 height 34
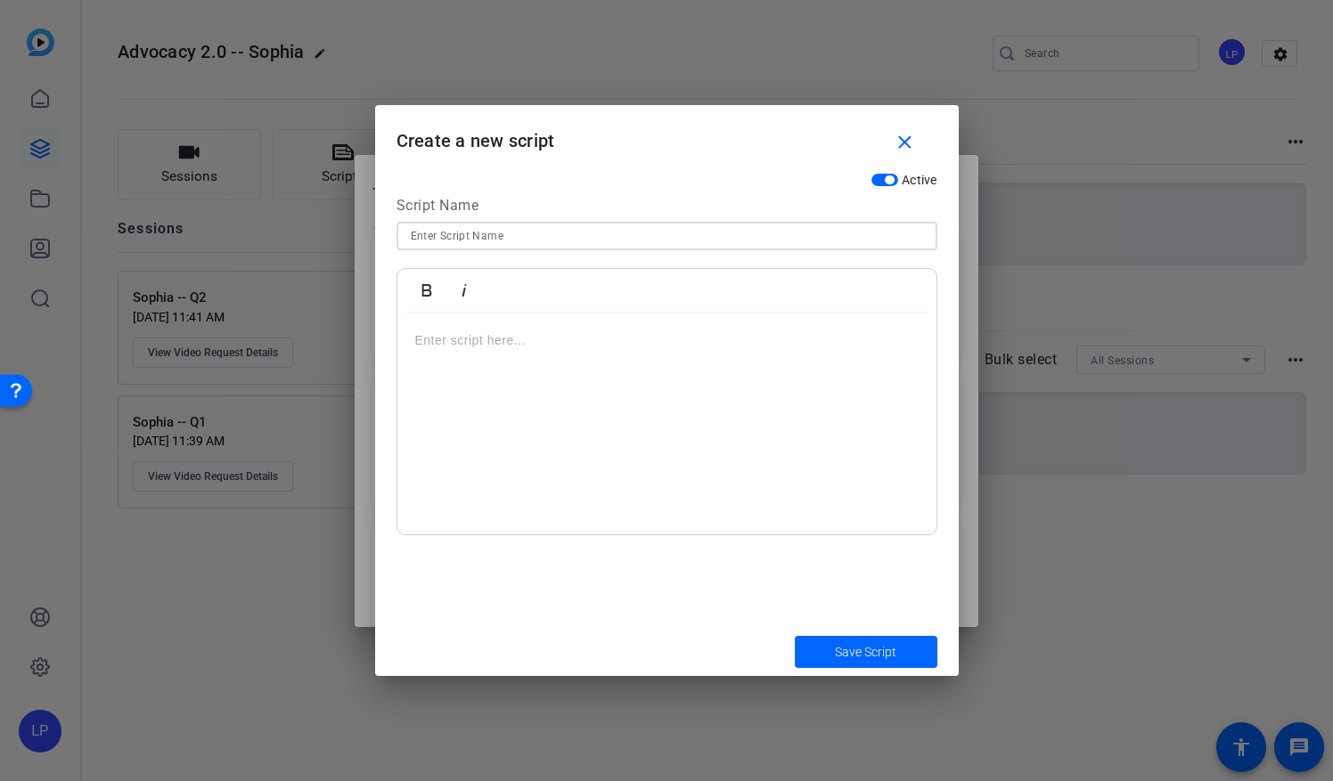
click at [460, 230] on input at bounding box center [667, 235] width 512 height 21
paste input "What’s the vision behind the new tools and professional development opportuniti…"
type input "What’s the vision behind the new tools and professional development opportuniti…"
click at [473, 344] on p at bounding box center [666, 341] width 503 height 20
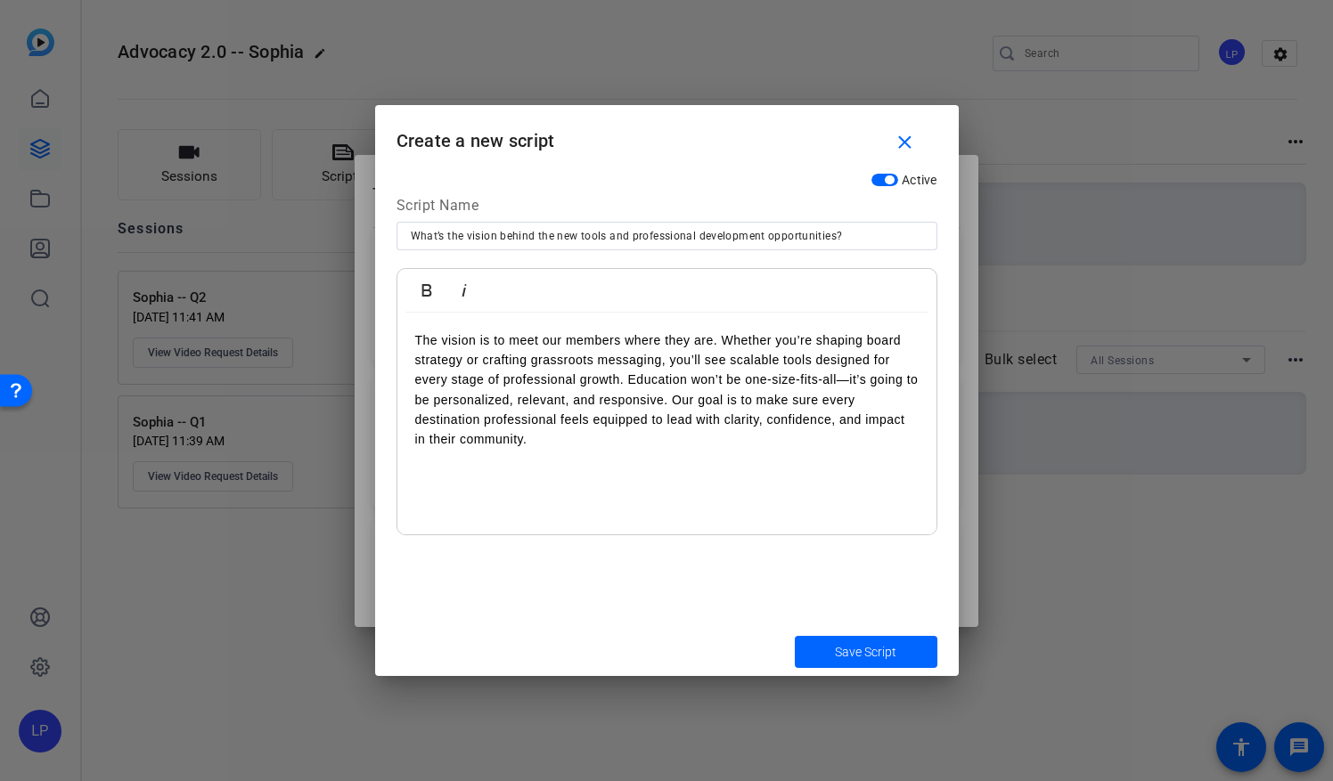
click at [724, 339] on p "The vision is to meet our members where they are. Whether you’re shaping board …" at bounding box center [666, 390] width 503 height 119
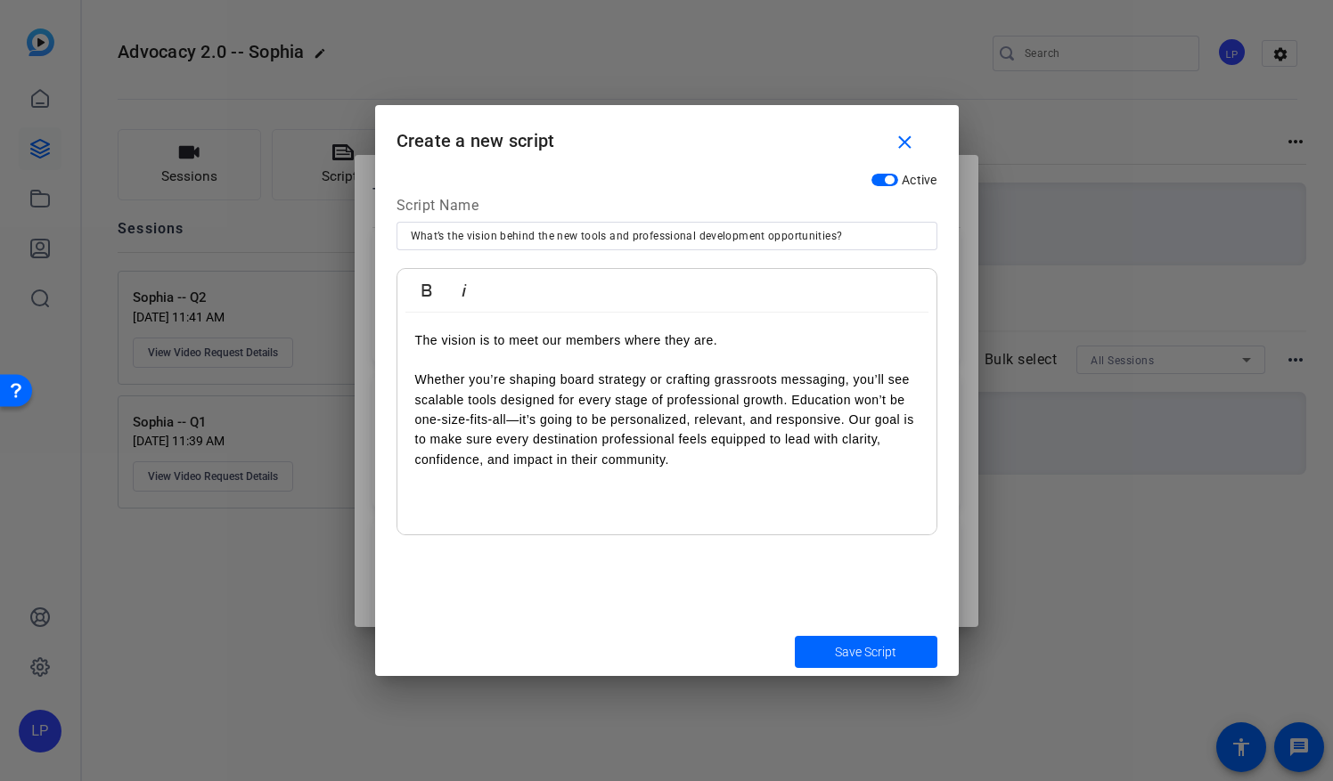
click at [789, 403] on p "The vision is to meet our members where they are. Whether you’re shaping board …" at bounding box center [666, 401] width 503 height 140
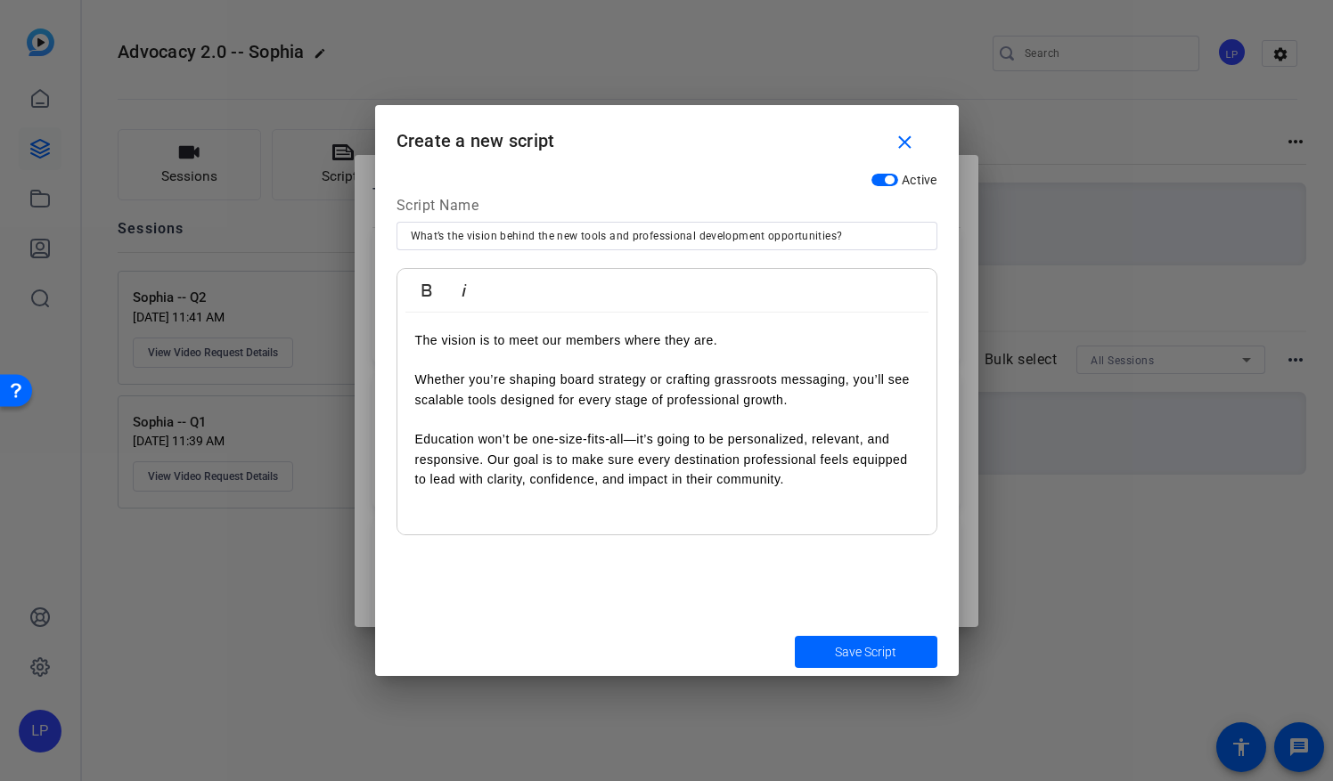
click at [490, 458] on p "The vision is to meet our members where they are. Whether you’re shaping board …" at bounding box center [666, 410] width 503 height 159
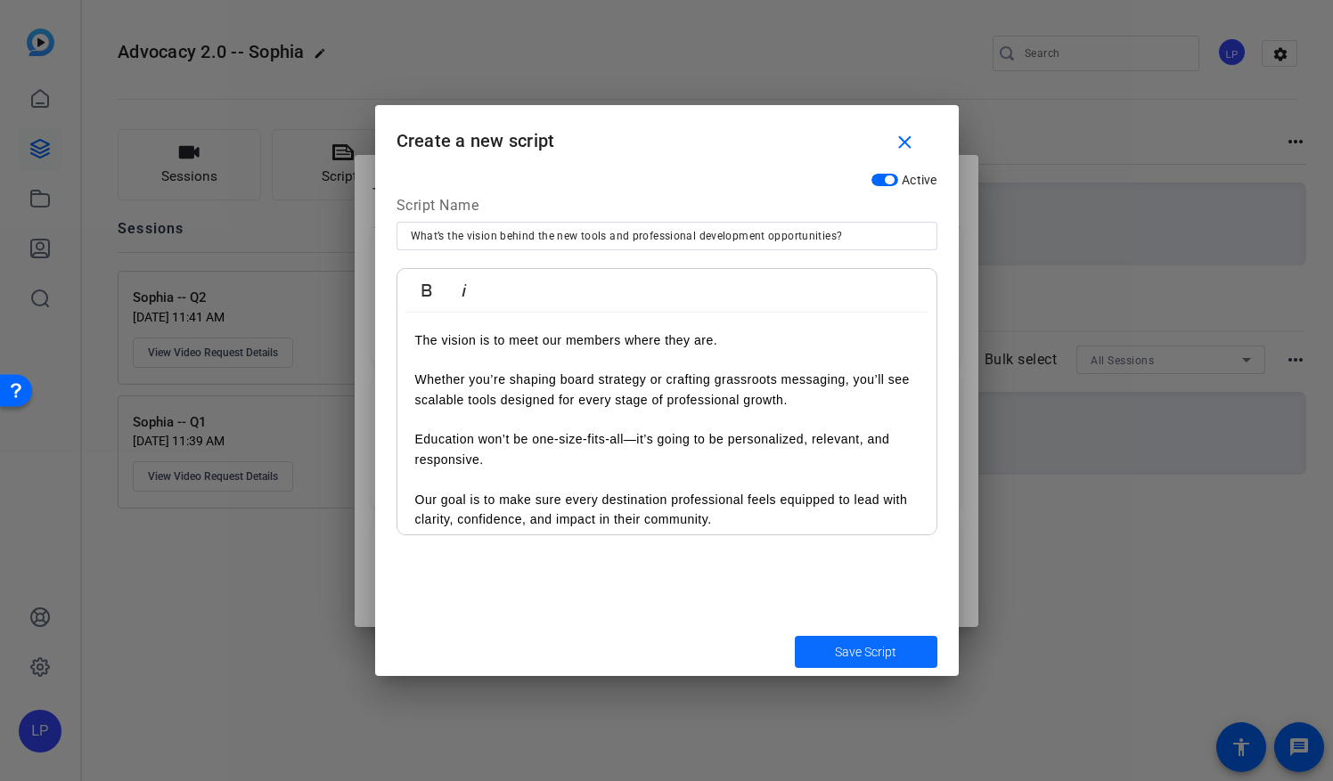
click at [821, 643] on span "submit" at bounding box center [866, 652] width 143 height 43
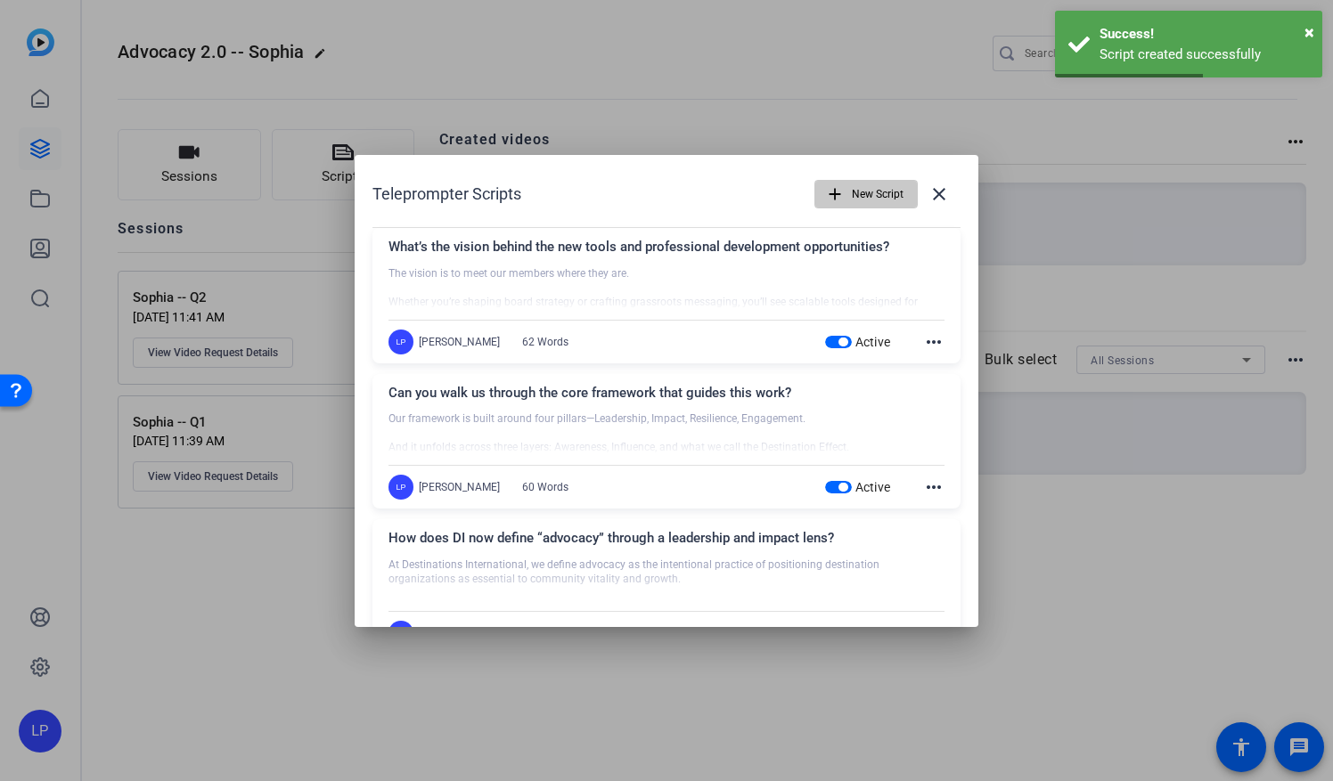
click at [852, 192] on span "New Script" at bounding box center [878, 194] width 52 height 34
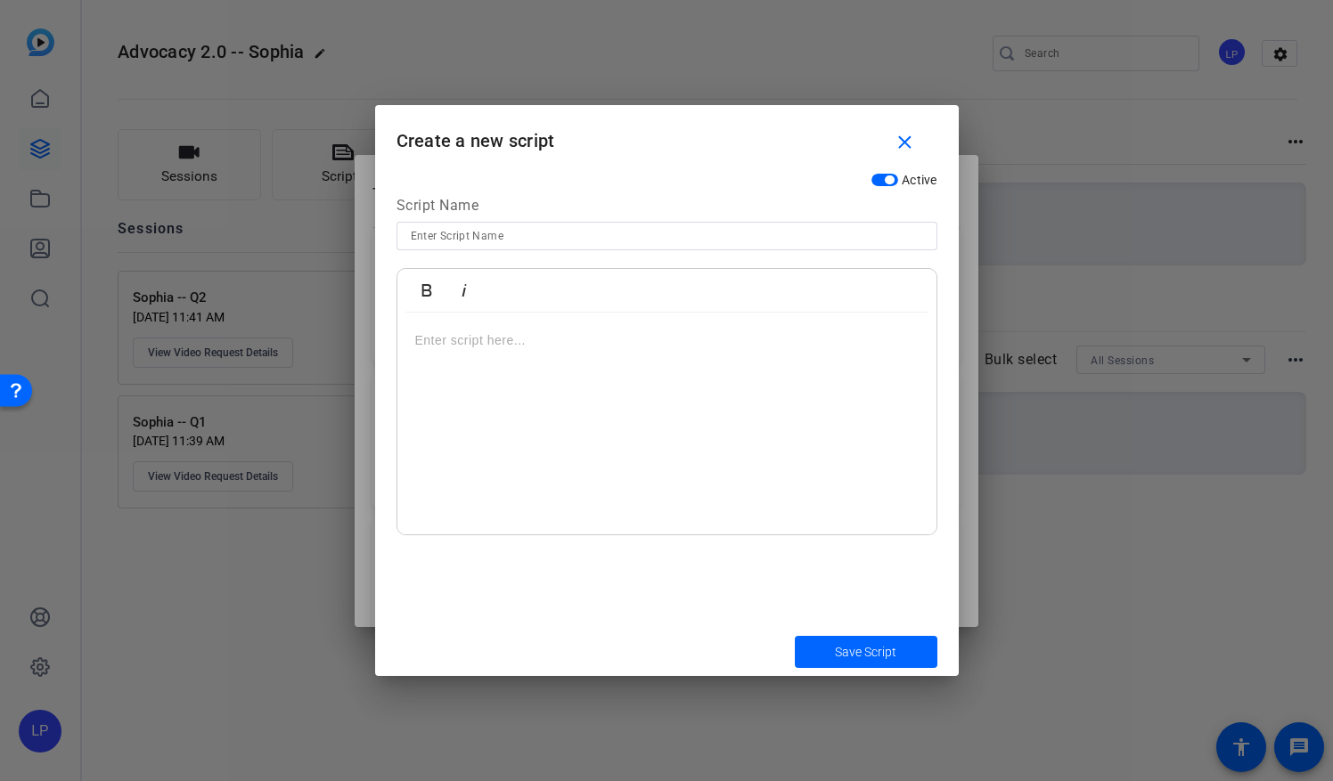
click at [462, 238] on input at bounding box center [667, 235] width 512 height 21
paste input "Final thought: What should members feel as this campaign launches?"
type input "Final thought: What should members feel as this campaign launches?"
click at [421, 334] on p at bounding box center [666, 341] width 503 height 20
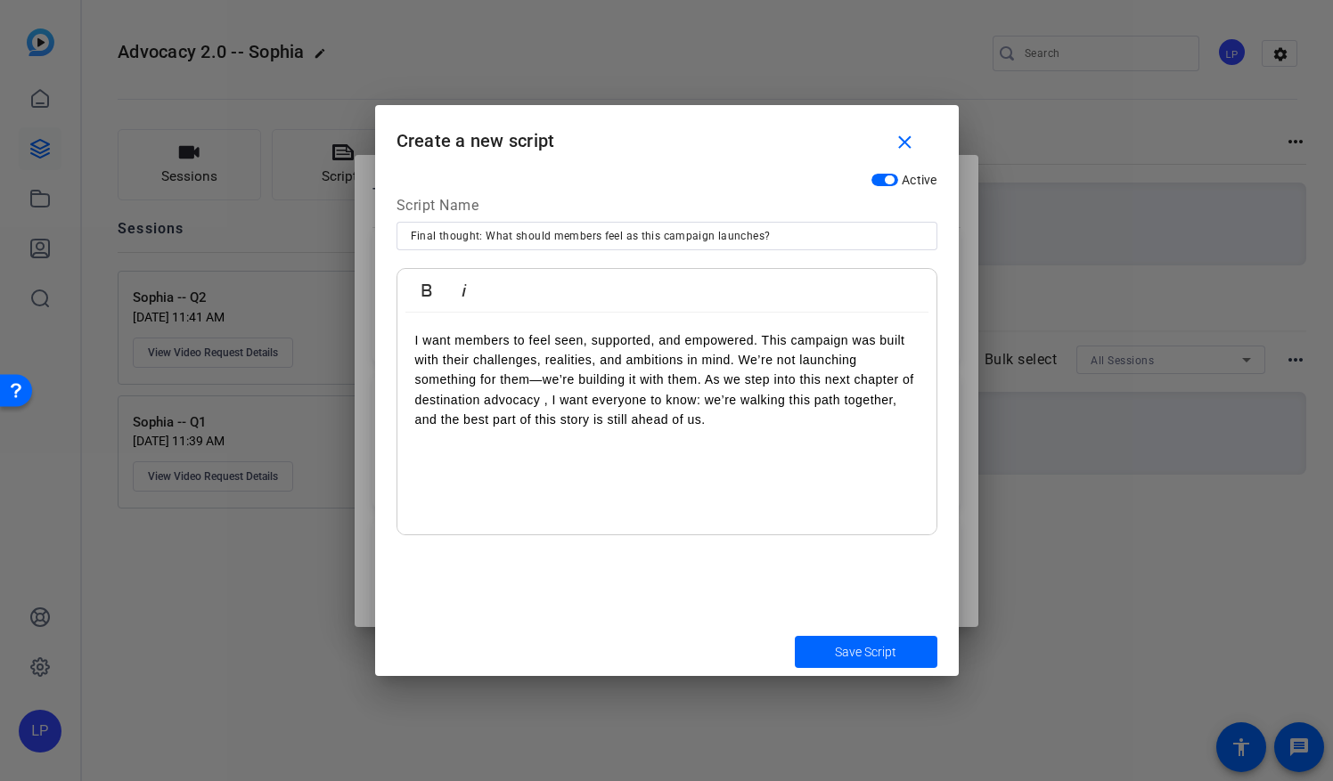
click at [764, 335] on p "I want members to feel seen, supported, and empowered. This campaign was built …" at bounding box center [666, 381] width 503 height 100
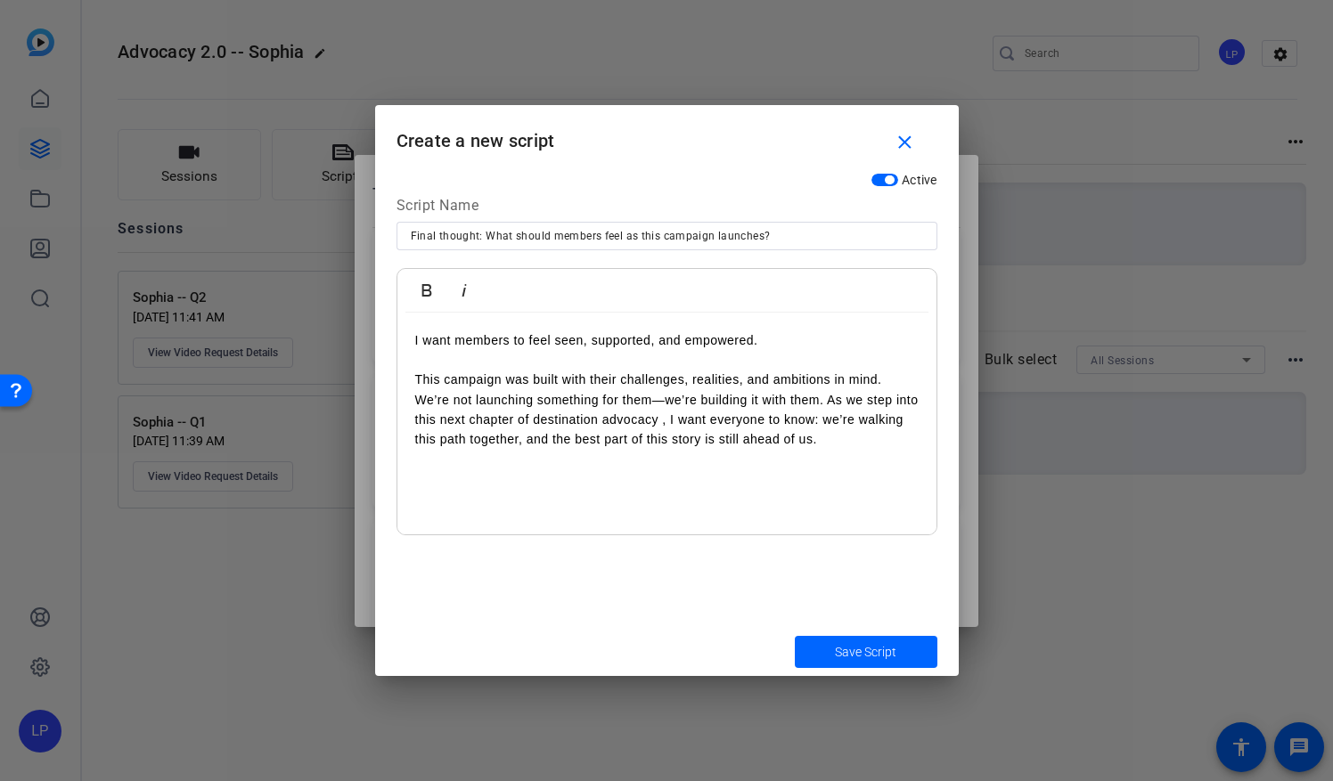
click at [416, 401] on p "I want members to feel seen, supported, and empowered. This campaign was built …" at bounding box center [666, 390] width 503 height 119
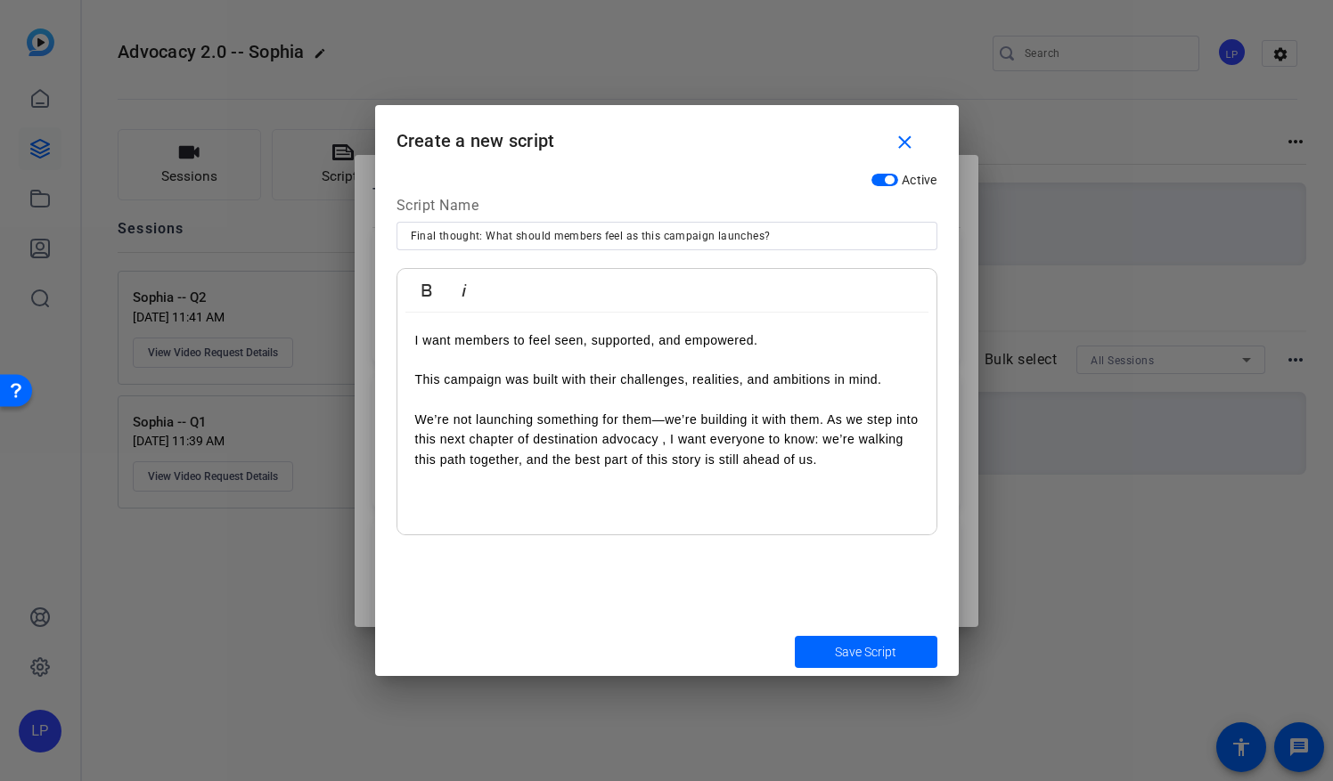
click at [827, 422] on p "I want members to feel seen, supported, and empowered. This campaign was built …" at bounding box center [666, 401] width 503 height 140
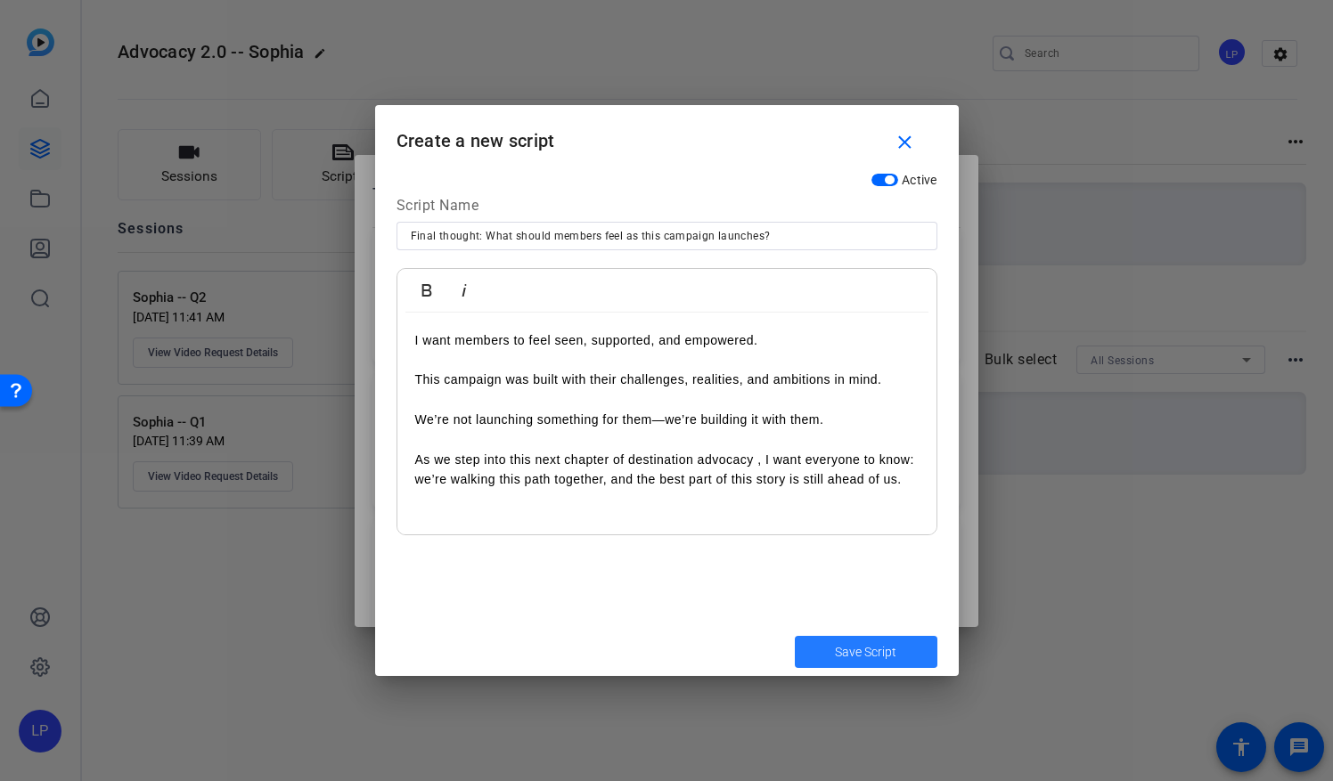
click at [841, 647] on span "Save Script" at bounding box center [865, 652] width 61 height 19
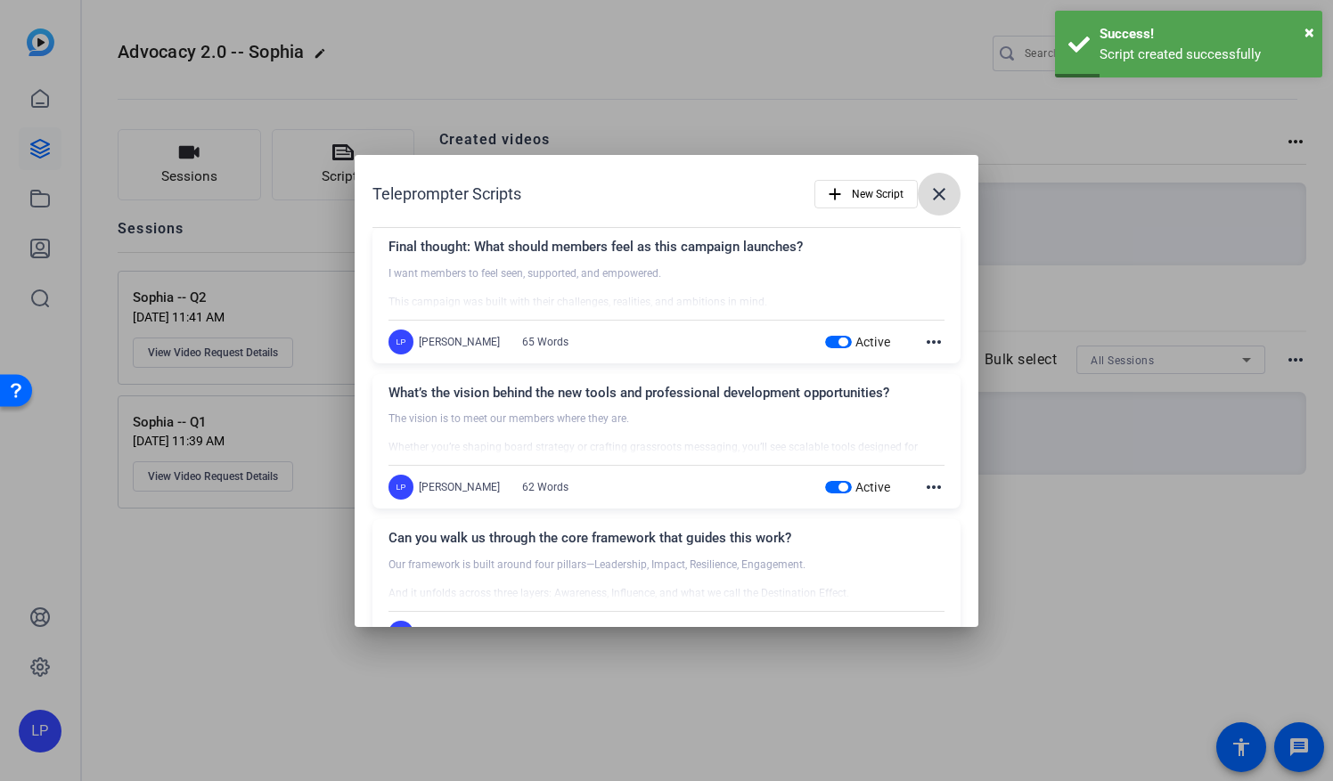
click at [936, 203] on mat-icon "close" at bounding box center [938, 194] width 21 height 21
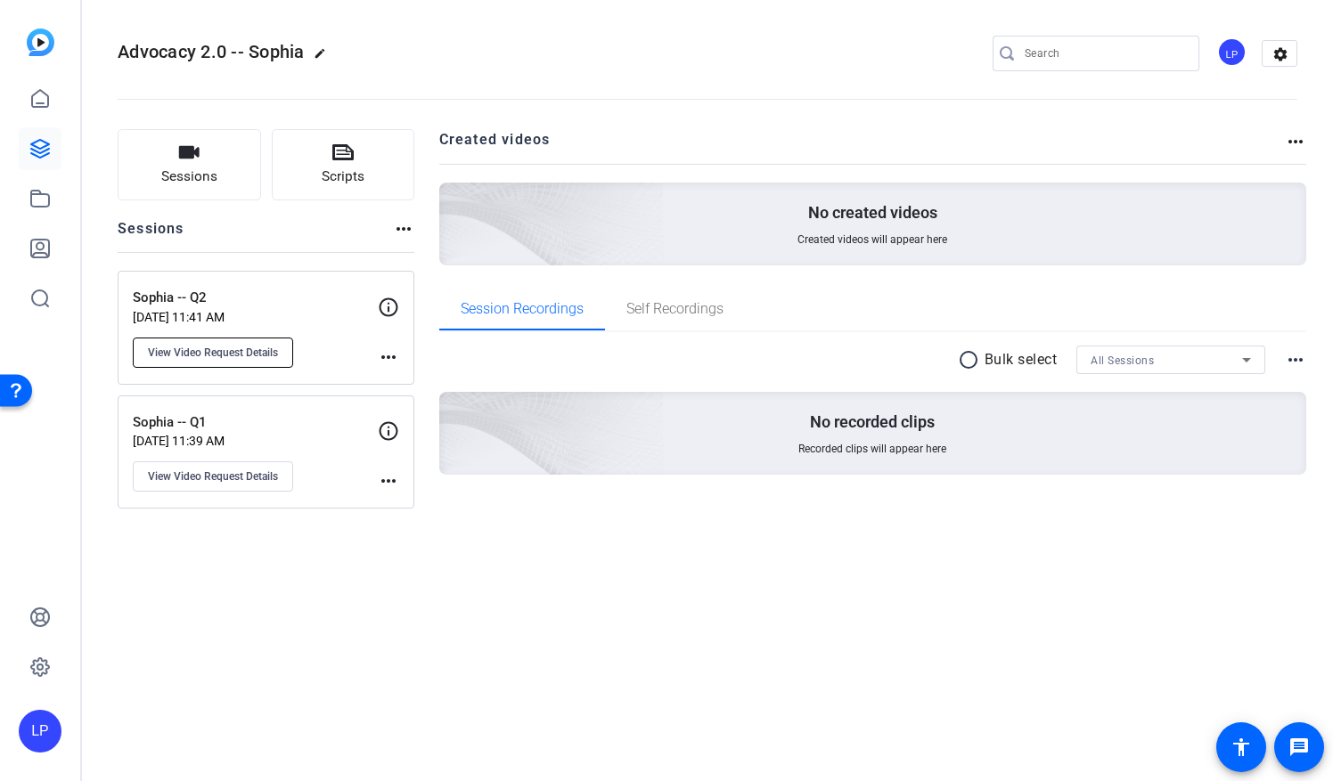
click at [236, 352] on span "View Video Request Details" at bounding box center [213, 353] width 130 height 14
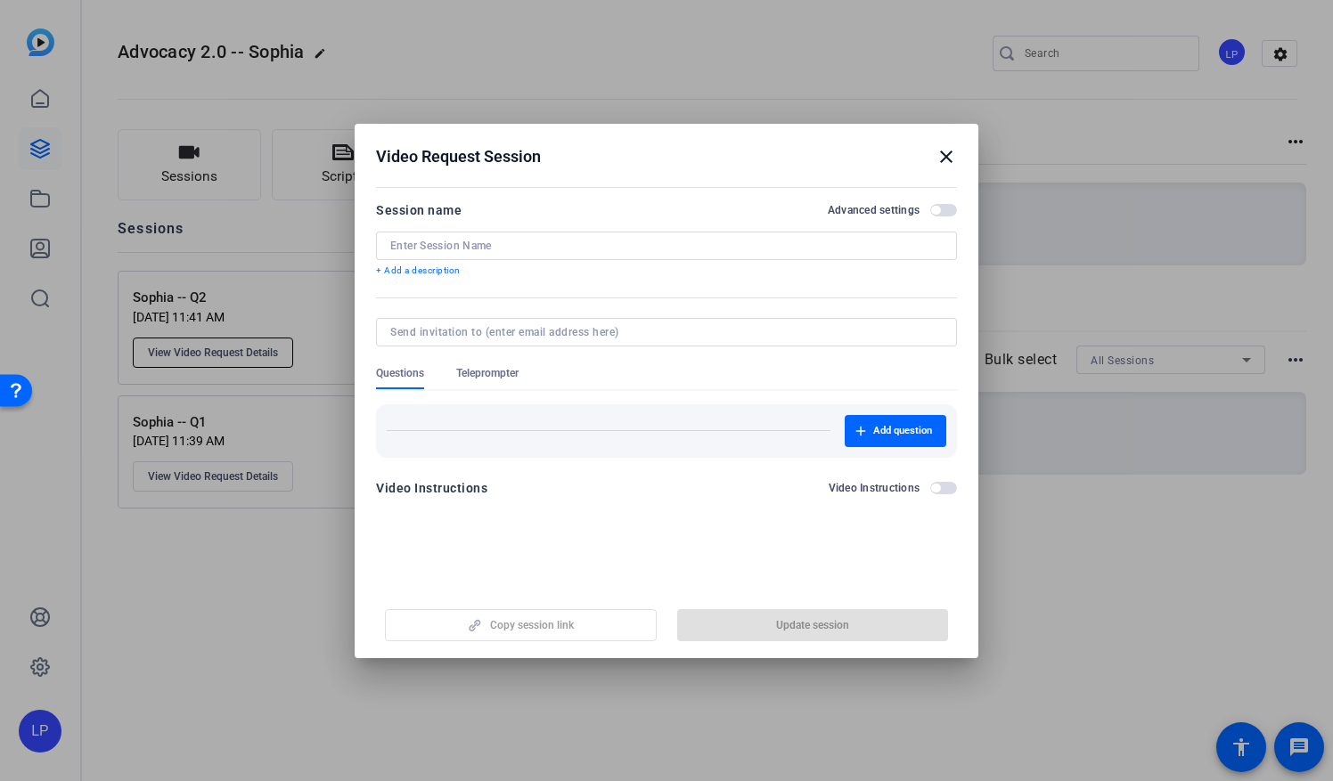
type input "Sophia -- Q2"
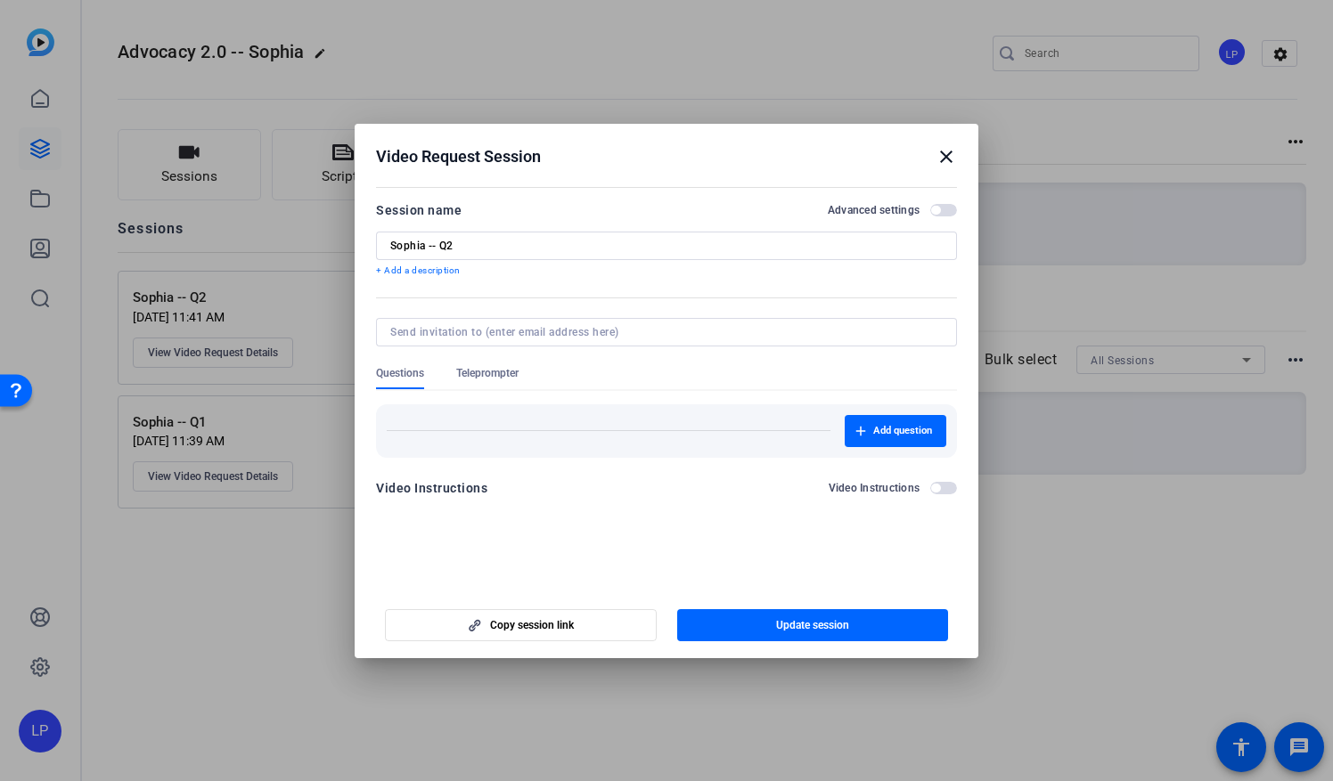
click at [504, 375] on span "Teleprompter" at bounding box center [487, 373] width 62 height 14
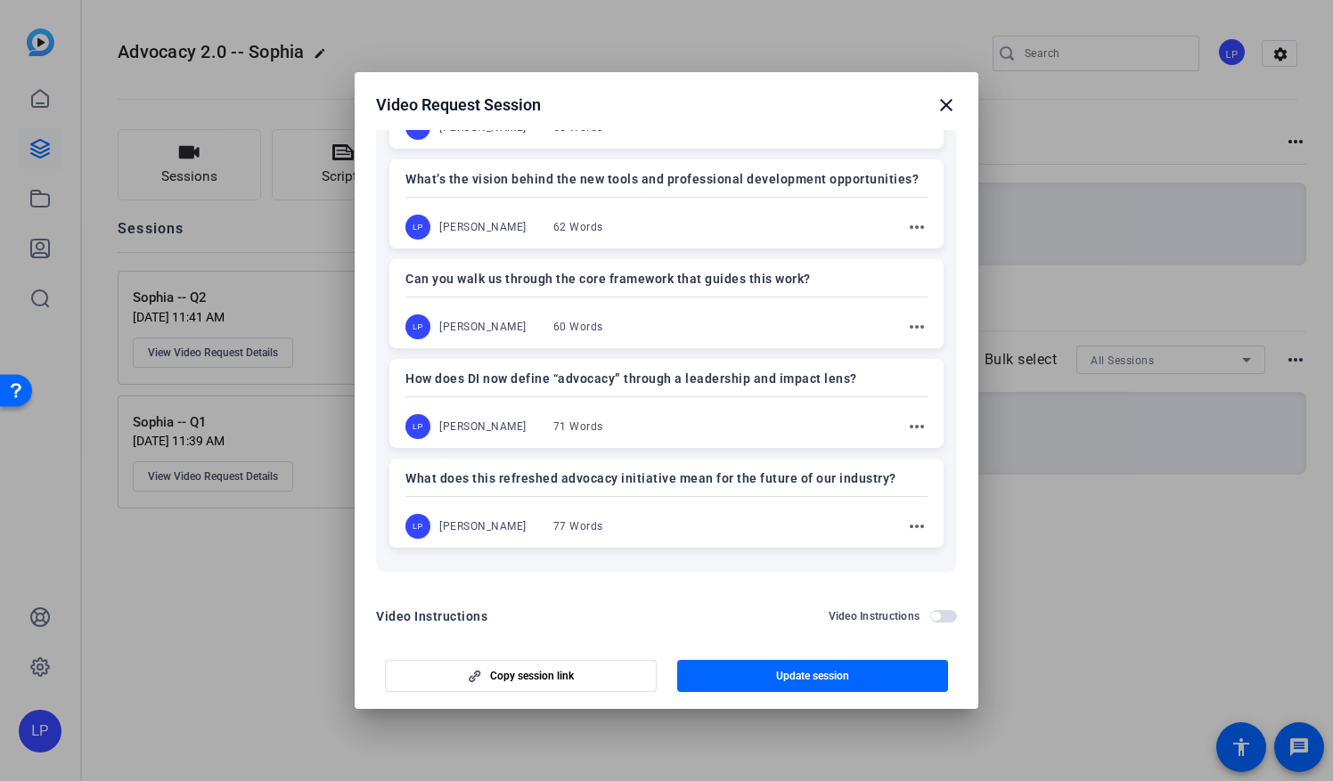
scroll to position [367, 0]
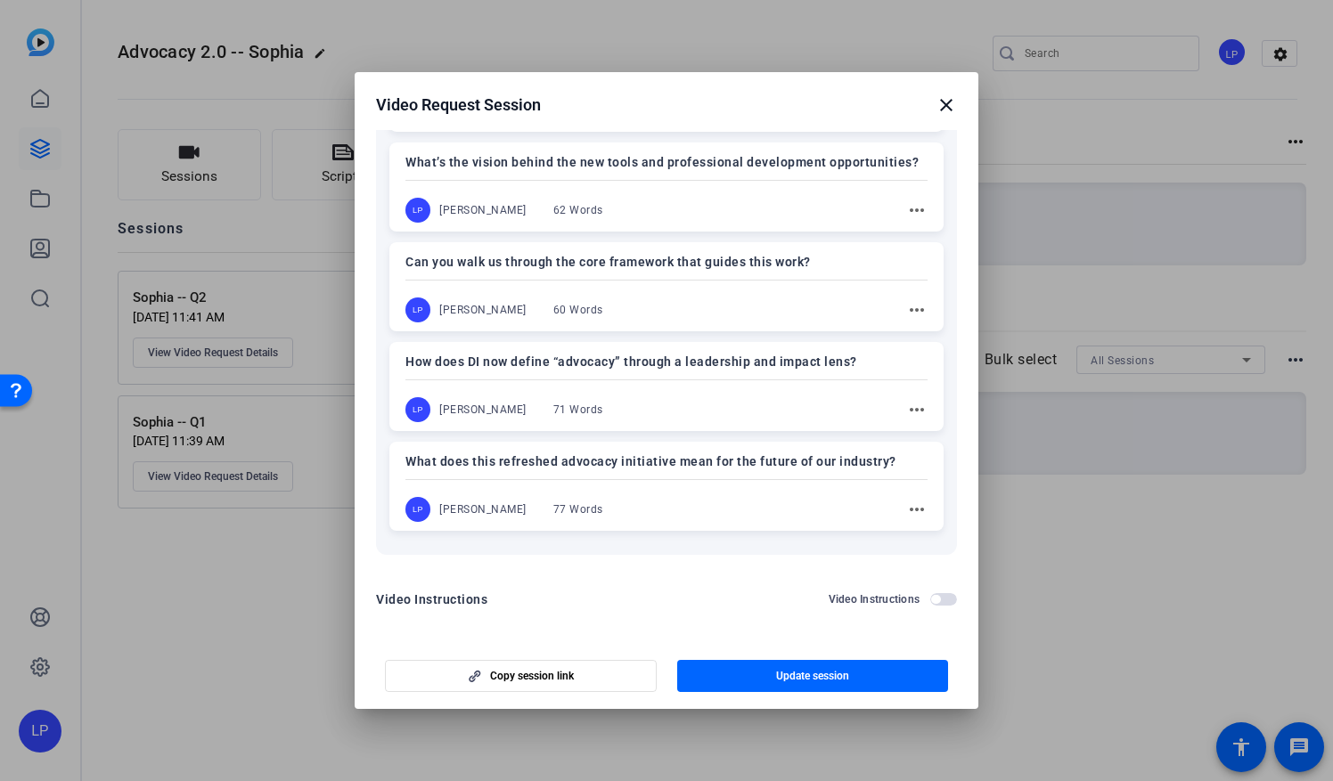
click at [554, 372] on div "How does DI now define “advocacy” through a leadership and impact lens? LP [PER…" at bounding box center [666, 386] width 554 height 89
click at [717, 681] on span "button" at bounding box center [813, 676] width 272 height 43
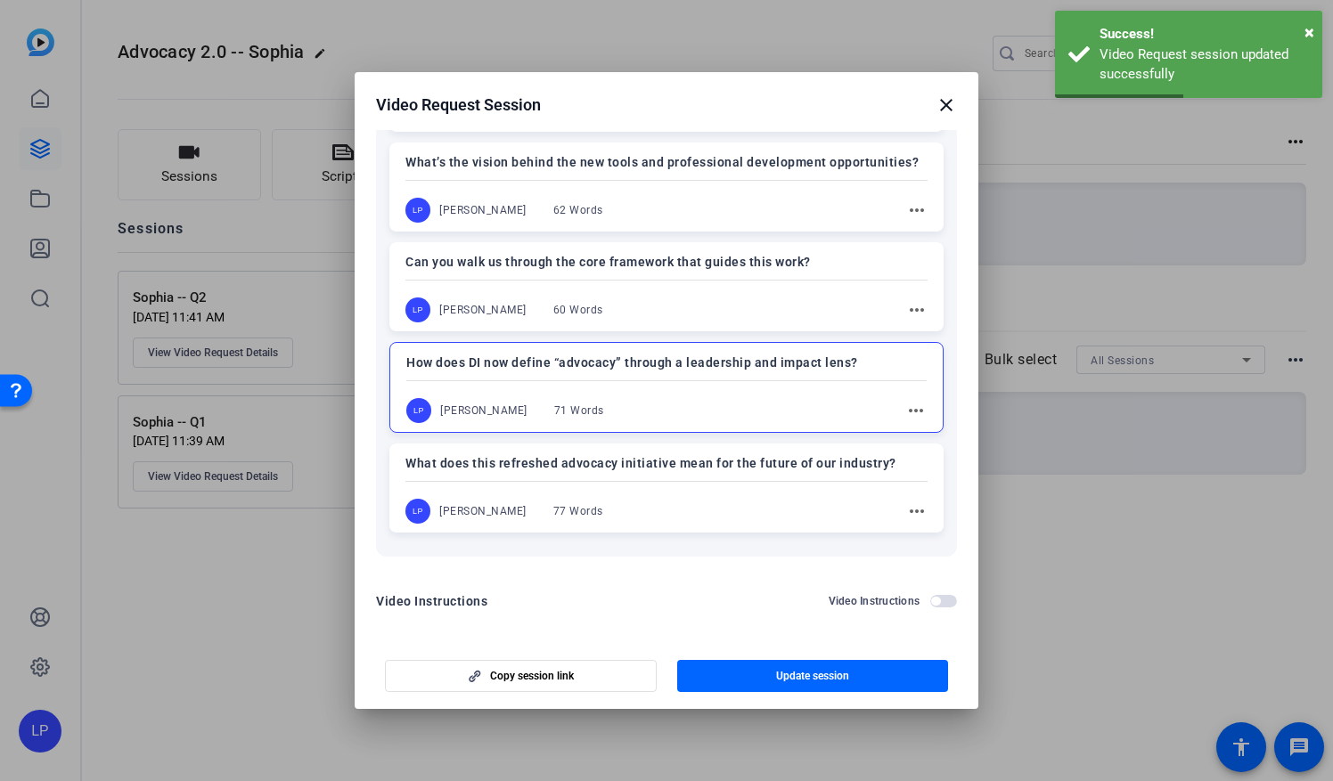
click at [946, 117] on h2 "Video Request Session close" at bounding box center [667, 101] width 624 height 58
click at [944, 105] on mat-icon "close" at bounding box center [946, 104] width 21 height 21
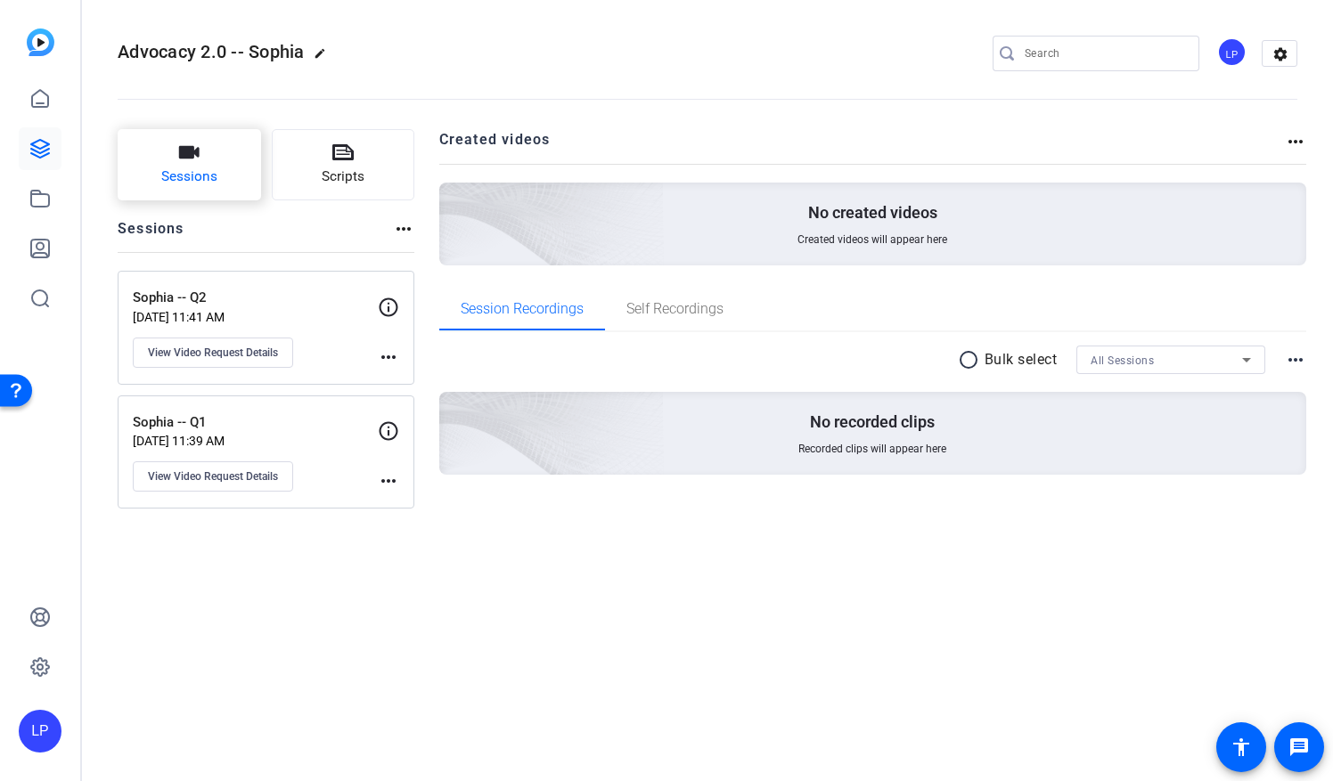
click at [204, 184] on span "Sessions" at bounding box center [189, 177] width 56 height 20
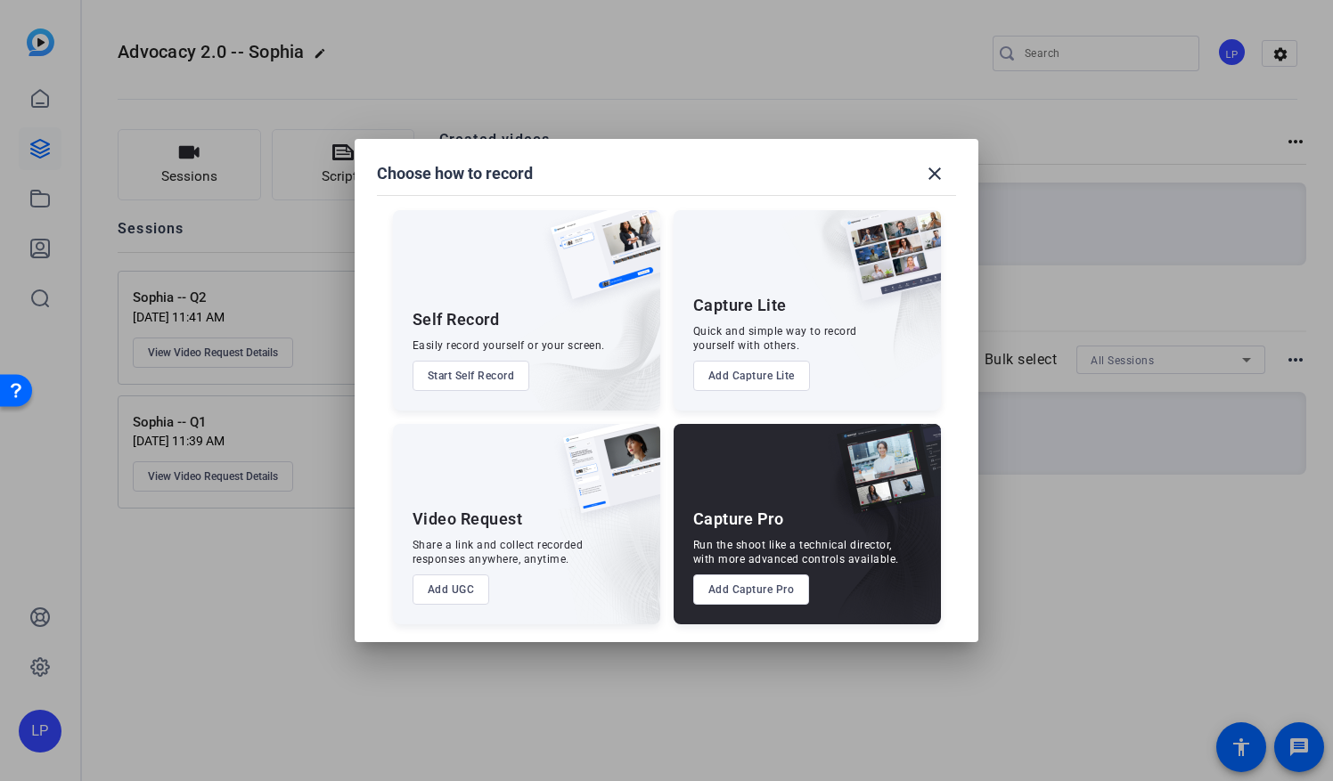
click at [429, 501] on div "Video Request Share a link and collect recorded responses anywhere, anytime. Ad…" at bounding box center [526, 524] width 267 height 200
click at [456, 592] on button "Add UGC" at bounding box center [452, 590] width 78 height 30
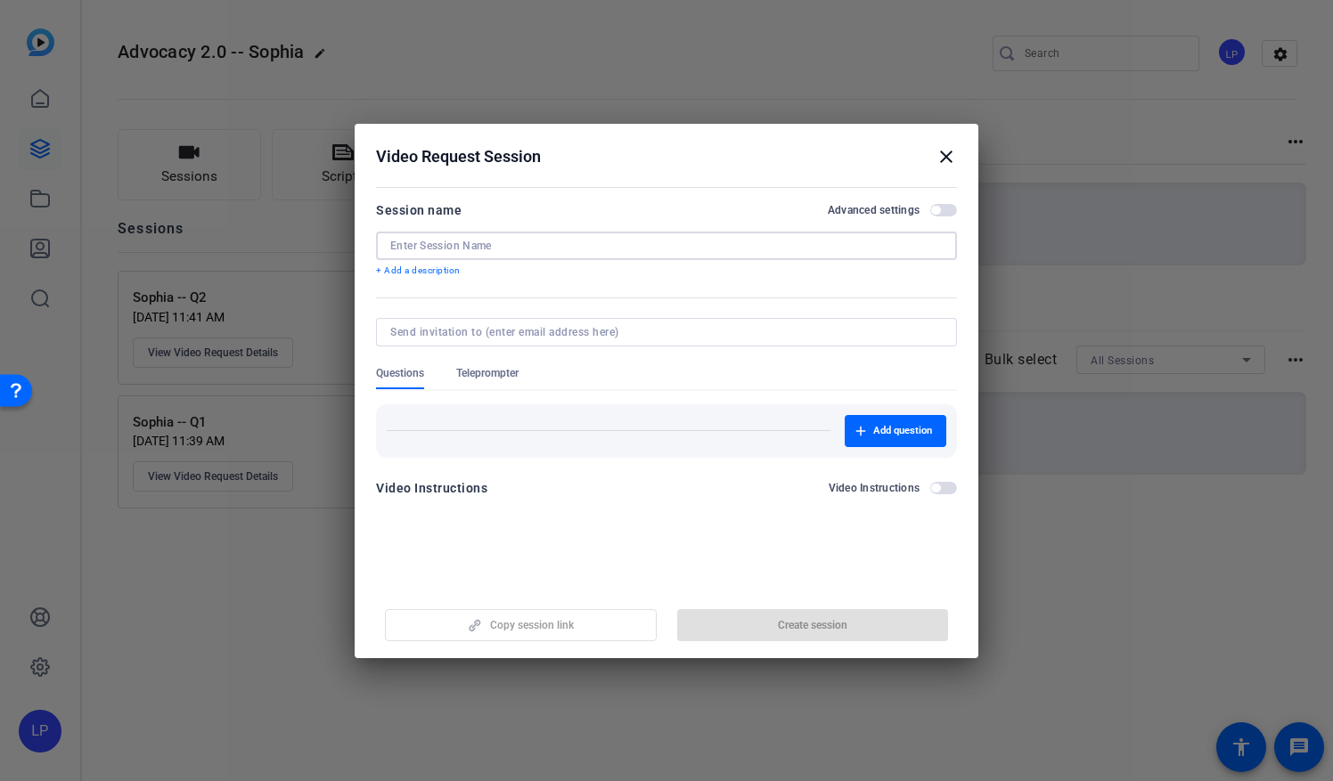
click at [438, 240] on input at bounding box center [666, 246] width 552 height 14
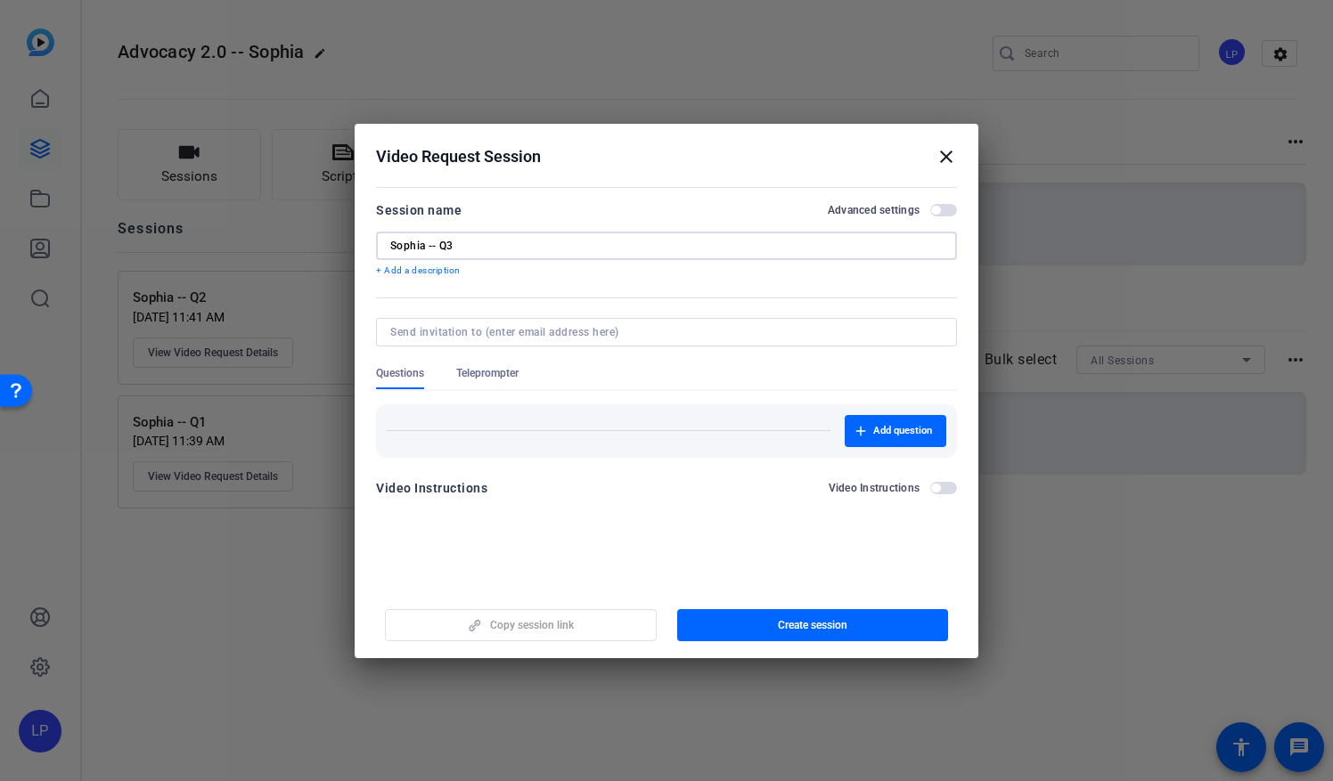
type input "Sophia -- Q3"
click at [498, 372] on span "Teleprompter" at bounding box center [487, 373] width 62 height 14
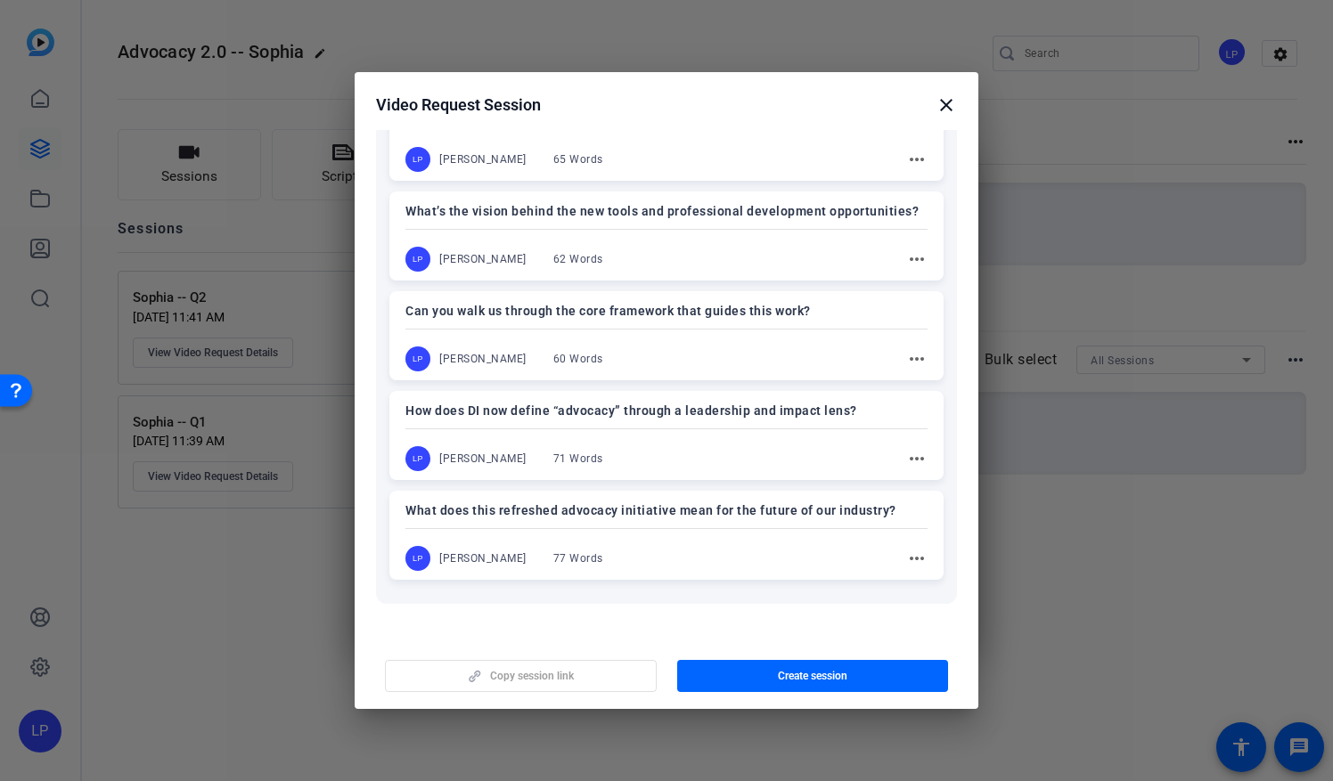
scroll to position [278, 0]
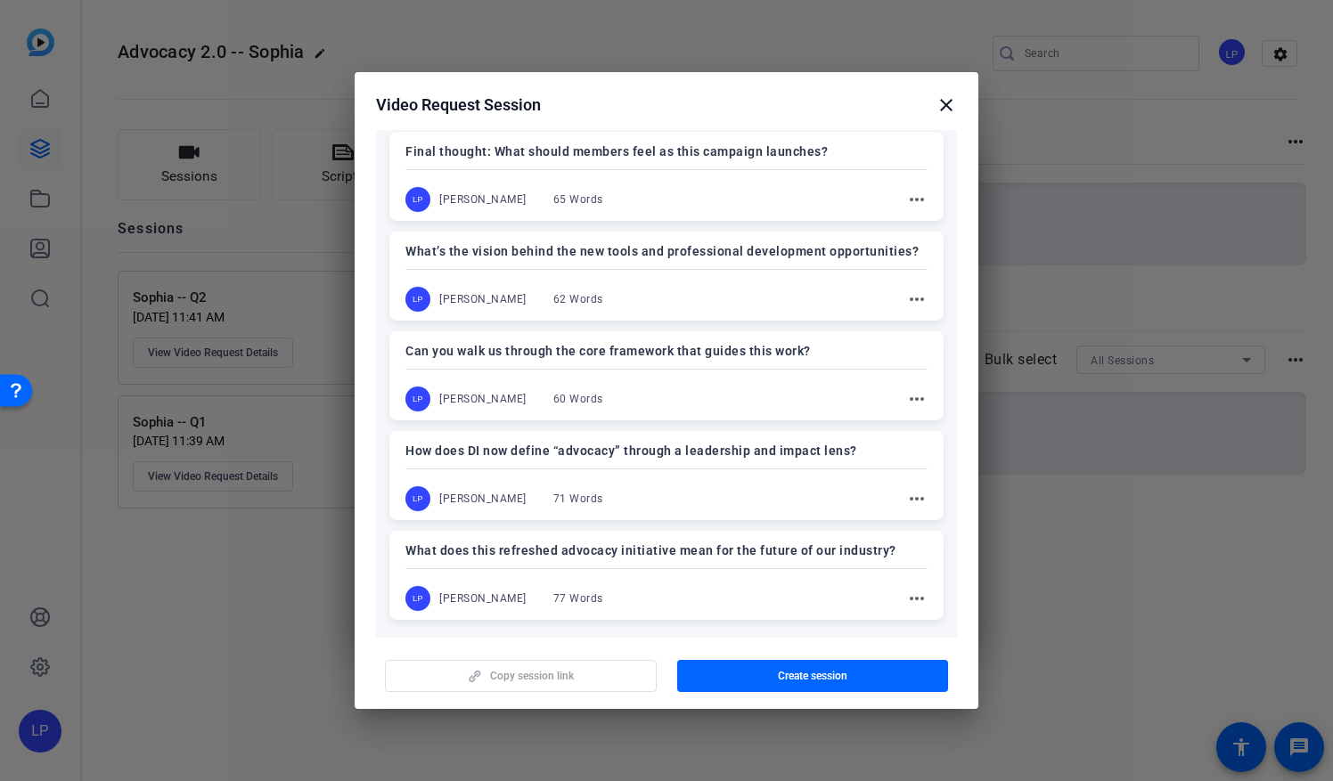
click at [511, 362] on div "Can you walk us through the core framework that guides this work? LP [PERSON_NA…" at bounding box center [666, 375] width 554 height 89
click at [747, 678] on span "button" at bounding box center [813, 676] width 272 height 43
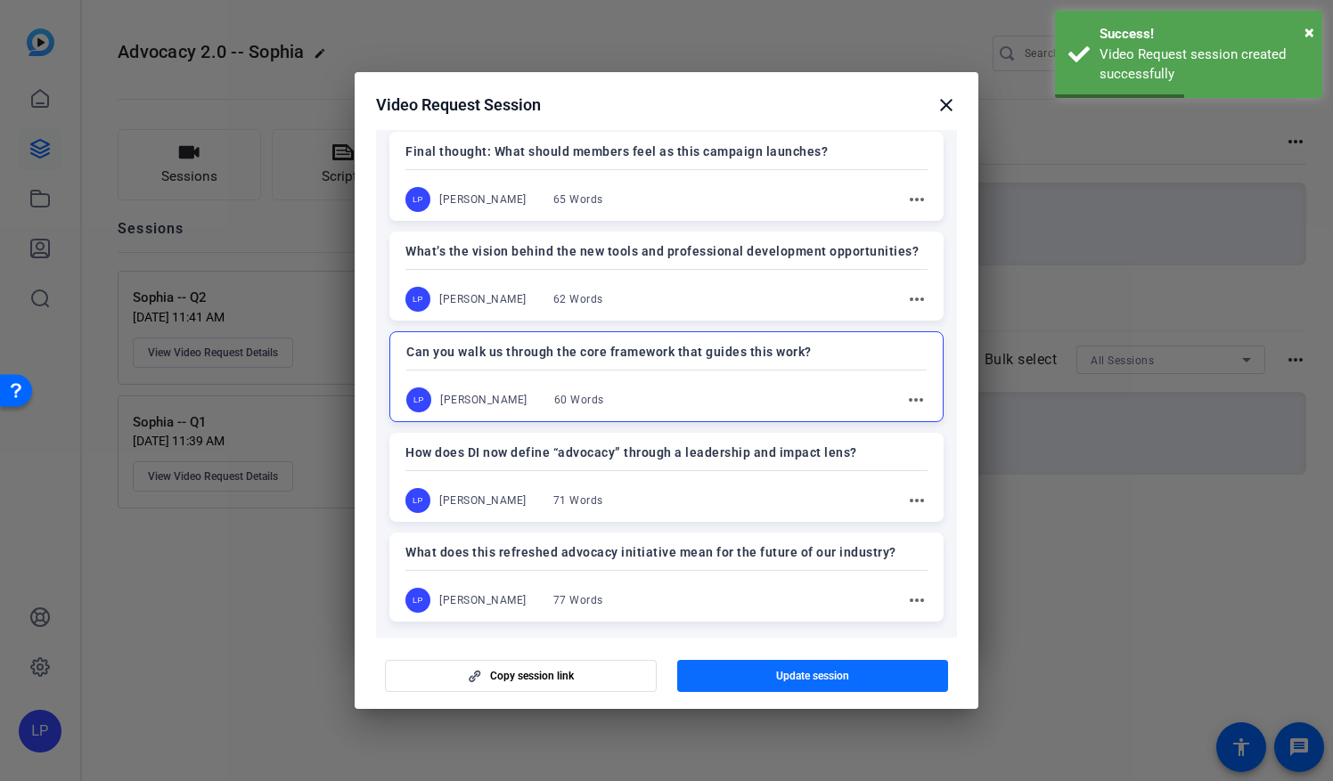
click at [747, 678] on span "button" at bounding box center [813, 676] width 272 height 43
click at [939, 105] on mat-icon "close" at bounding box center [946, 104] width 21 height 21
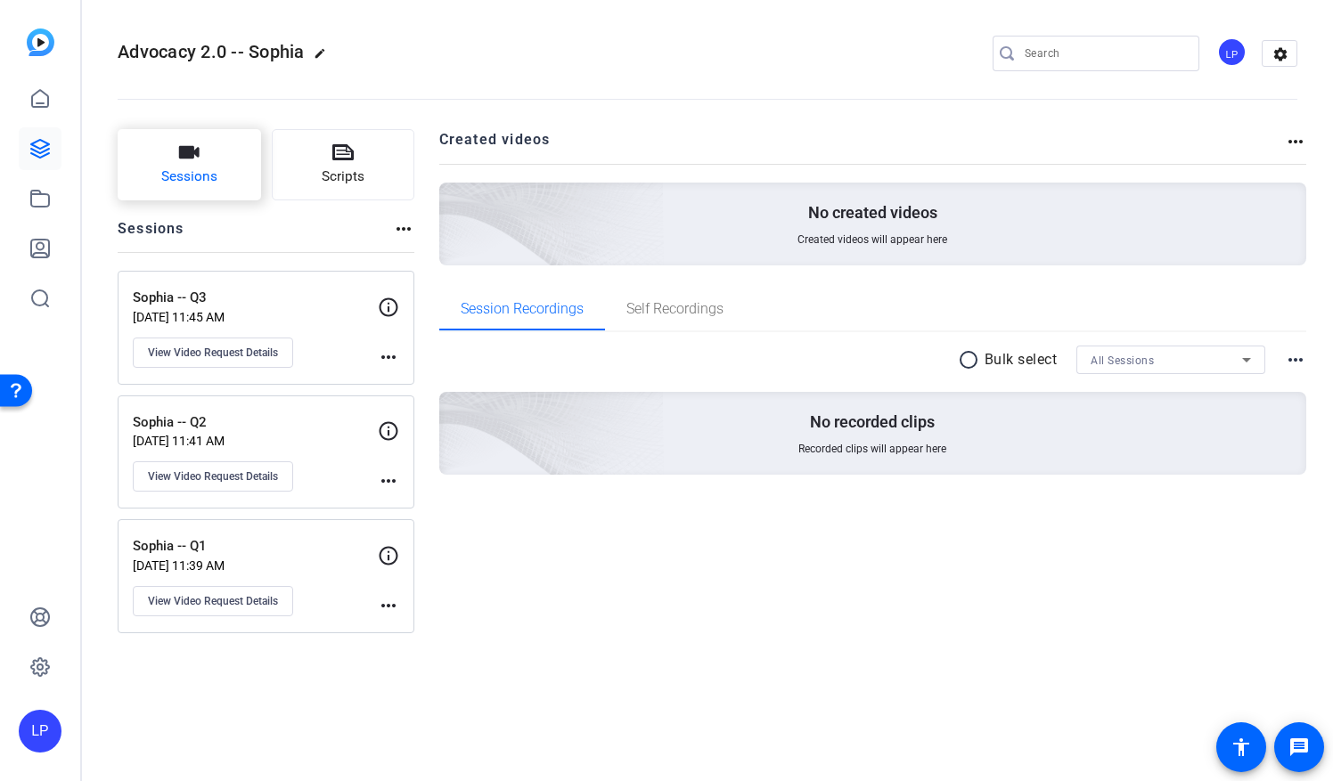
click at [151, 161] on button "Sessions" at bounding box center [189, 164] width 143 height 71
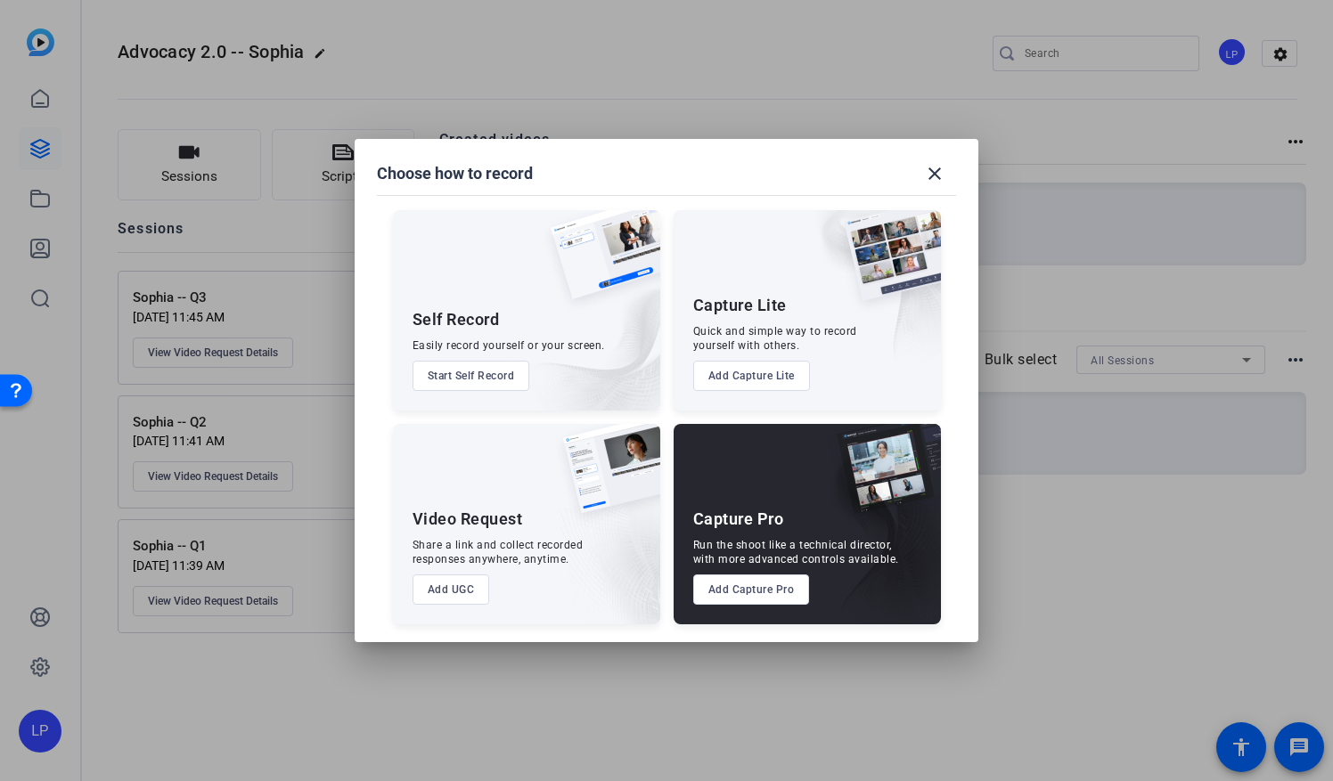
click at [448, 601] on button "Add UGC" at bounding box center [452, 590] width 78 height 30
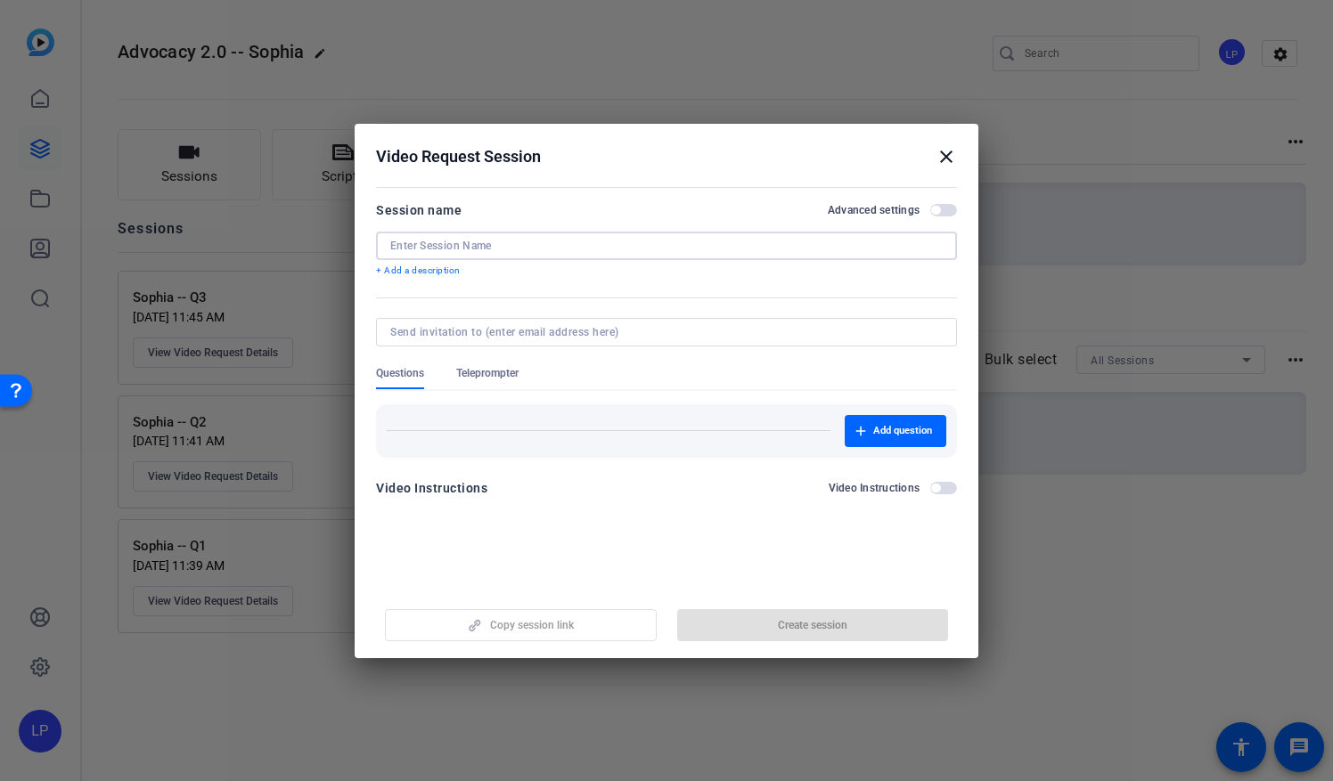
click at [397, 244] on input at bounding box center [666, 246] width 552 height 14
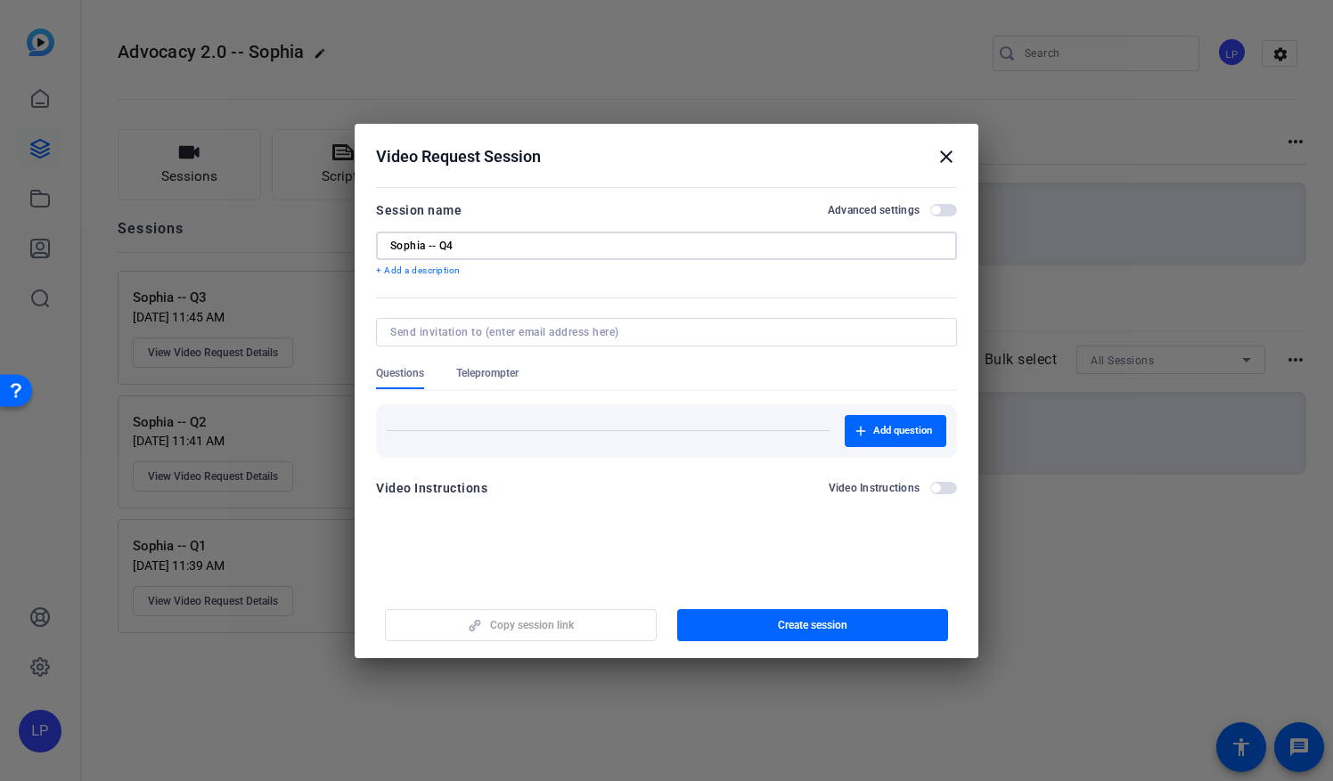
type input "Sophia -- Q4"
click at [463, 372] on span "Teleprompter" at bounding box center [487, 373] width 62 height 14
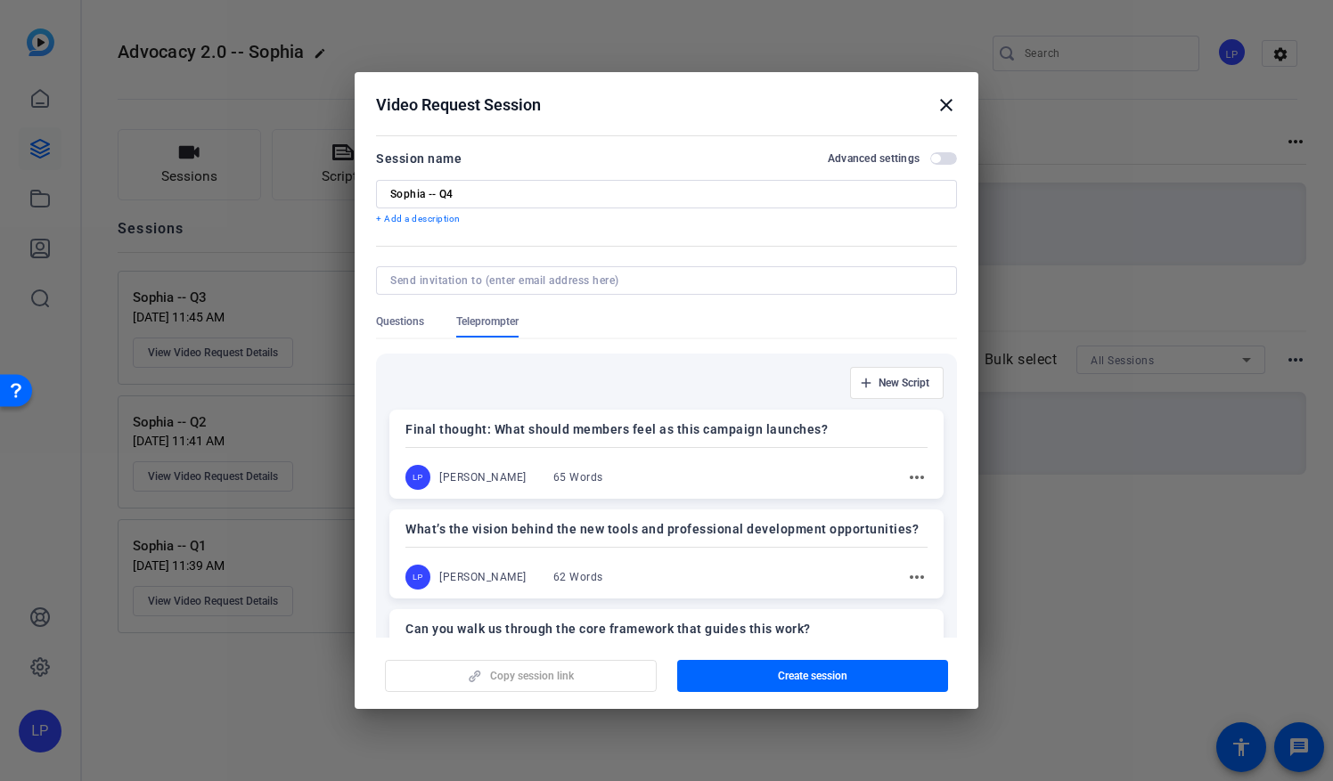
click at [491, 536] on p "What’s the vision behind the new tools and professional development opportuniti…" at bounding box center [666, 529] width 522 height 21
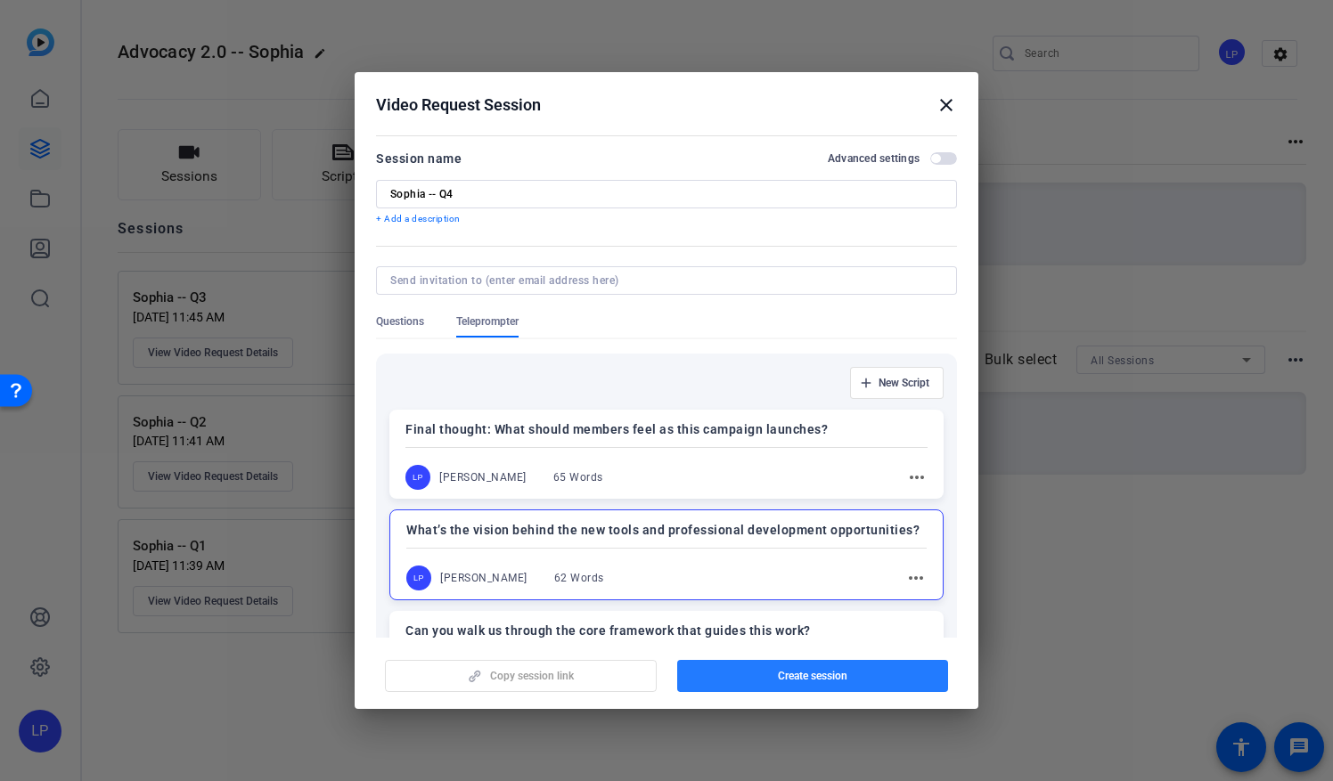
click at [725, 679] on span "button" at bounding box center [813, 676] width 272 height 43
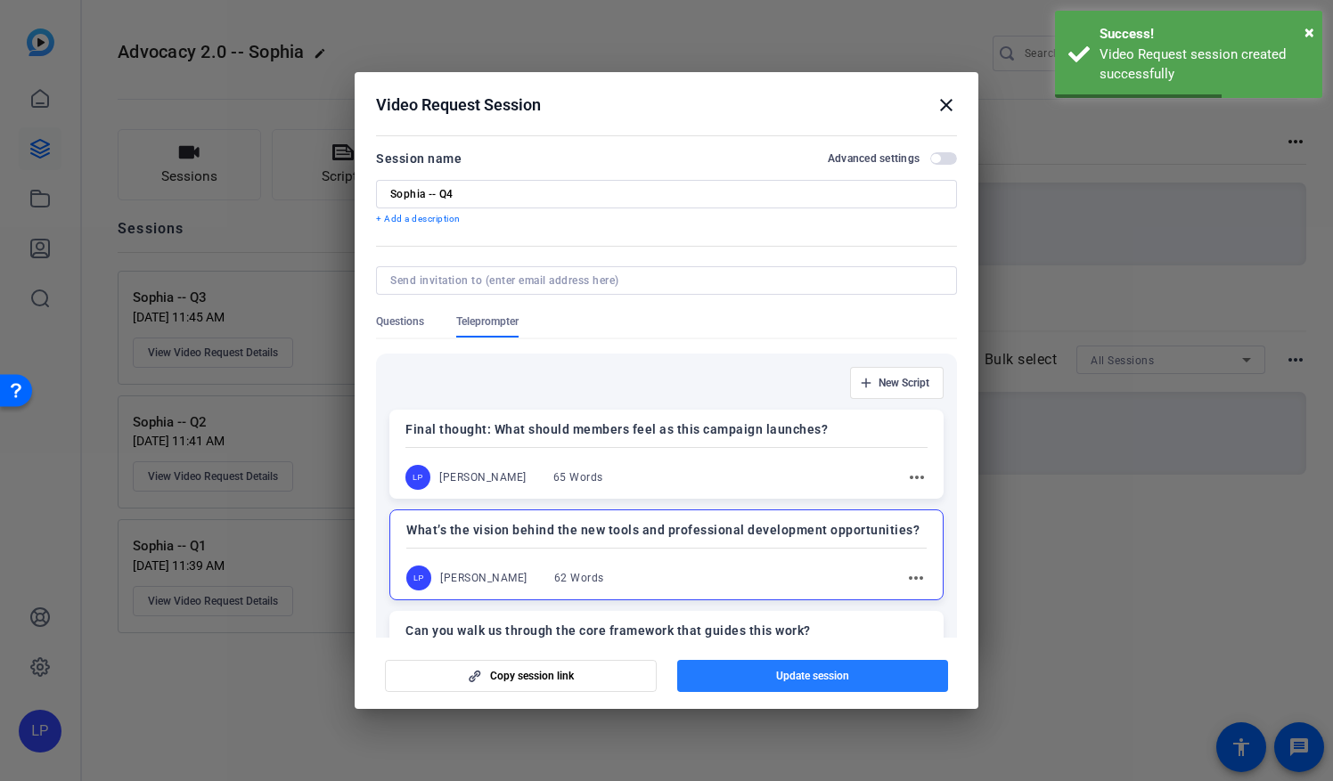
click at [764, 682] on span "button" at bounding box center [813, 676] width 272 height 43
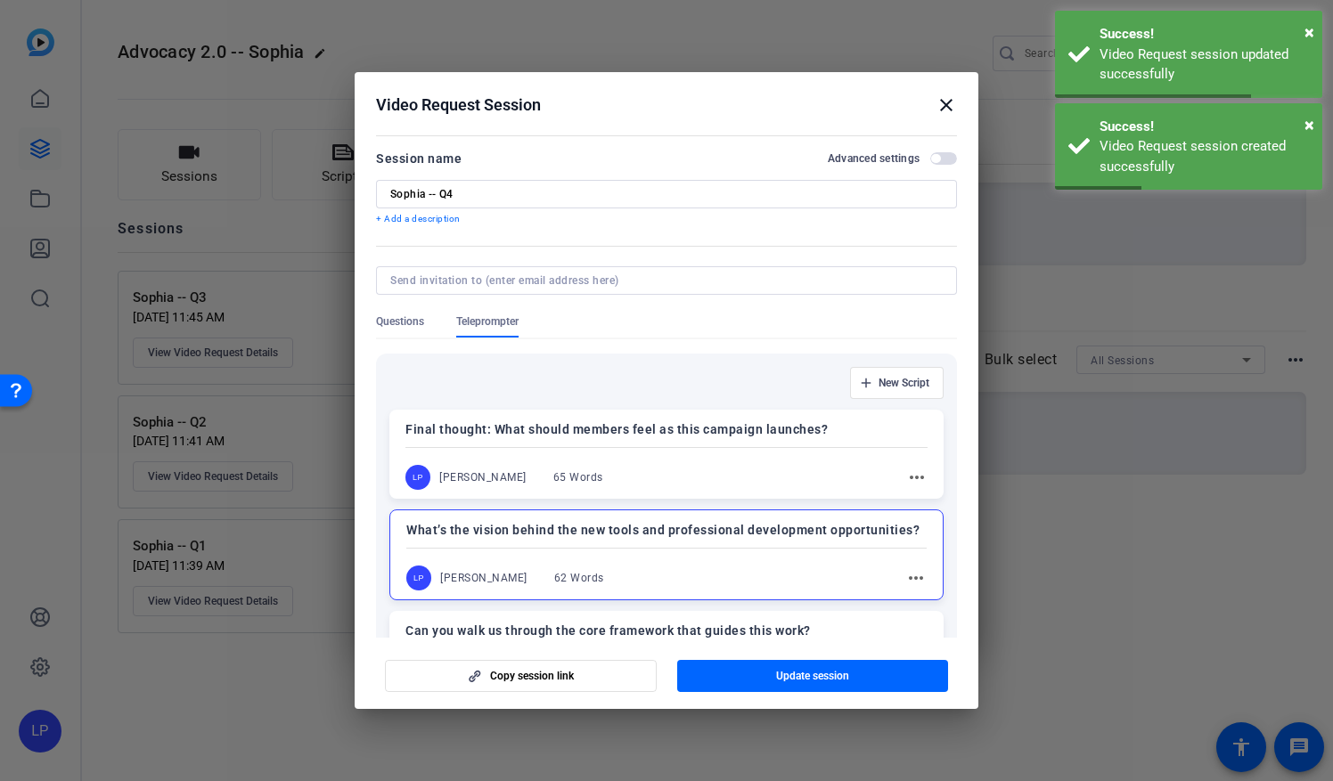
click at [944, 97] on mat-icon "close" at bounding box center [946, 104] width 21 height 21
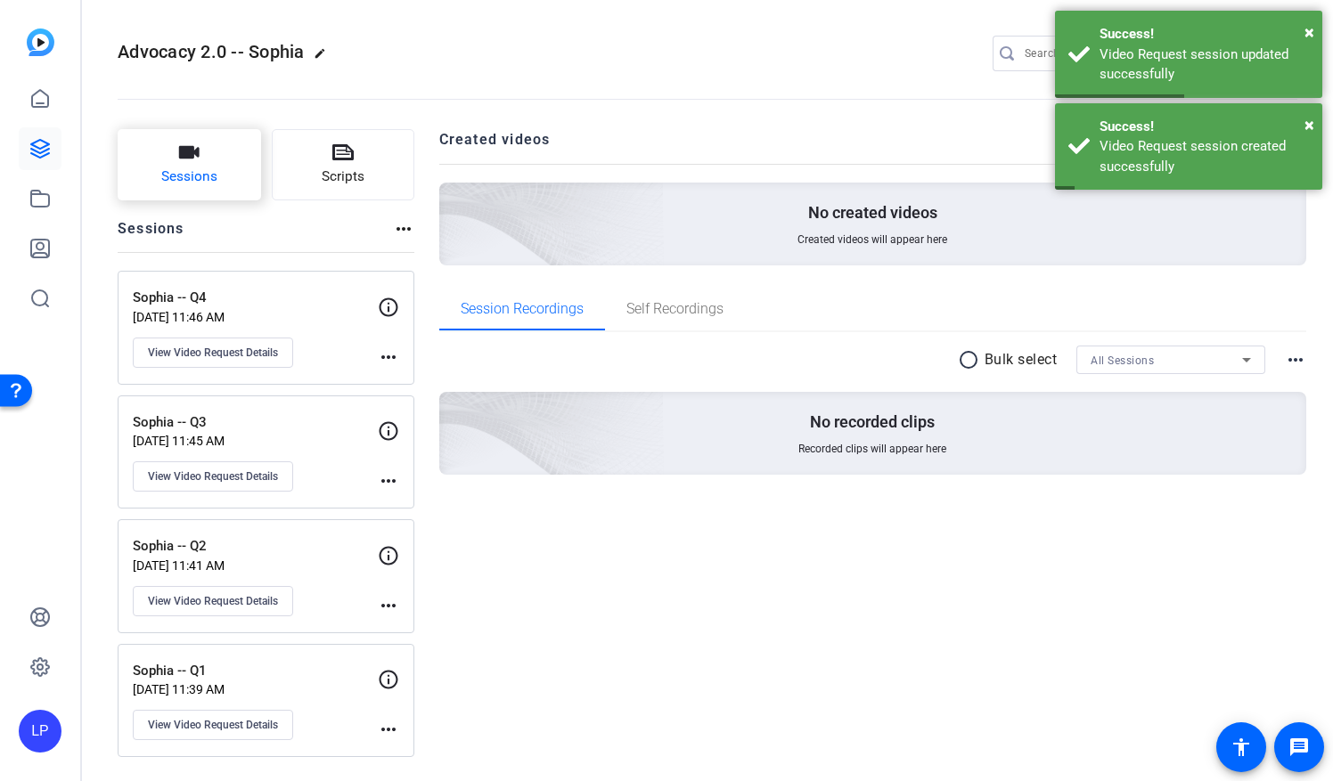
click at [166, 177] on span "Sessions" at bounding box center [189, 177] width 56 height 20
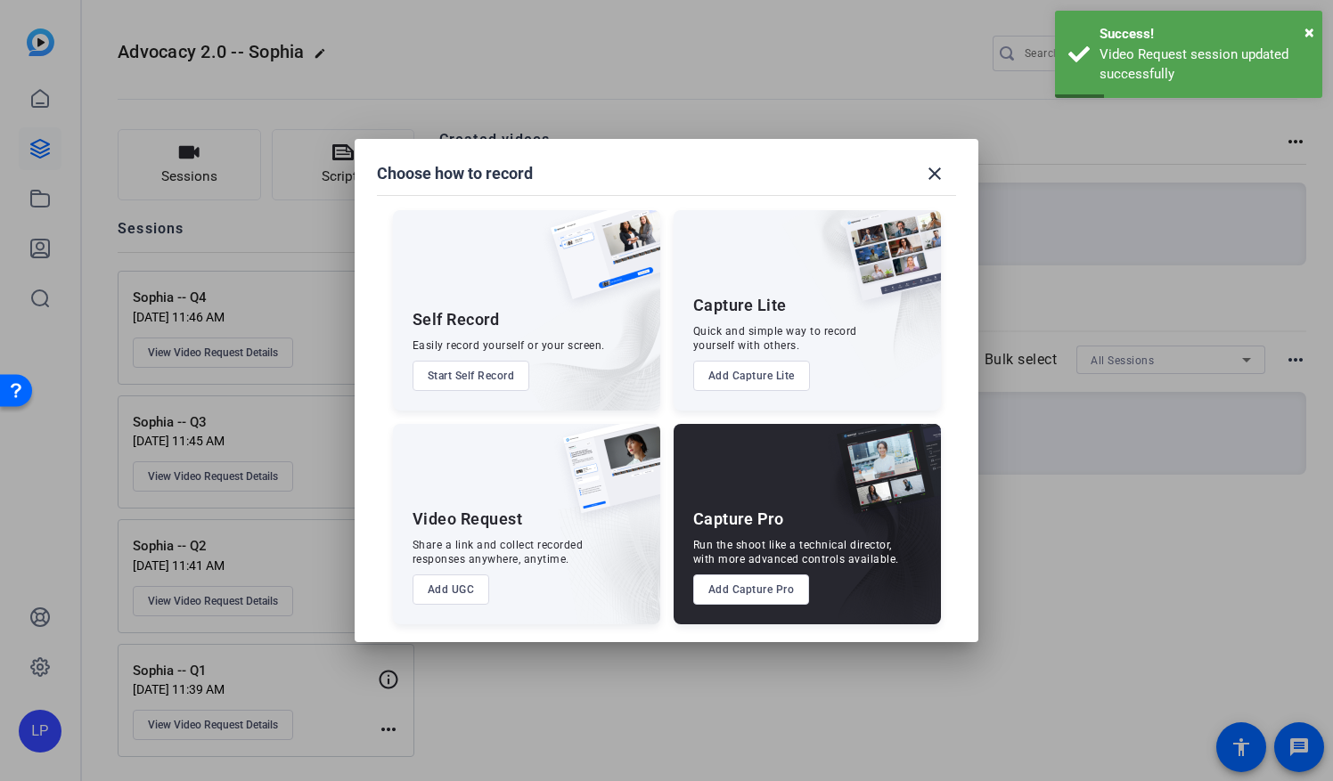
click at [446, 585] on button "Add UGC" at bounding box center [452, 590] width 78 height 30
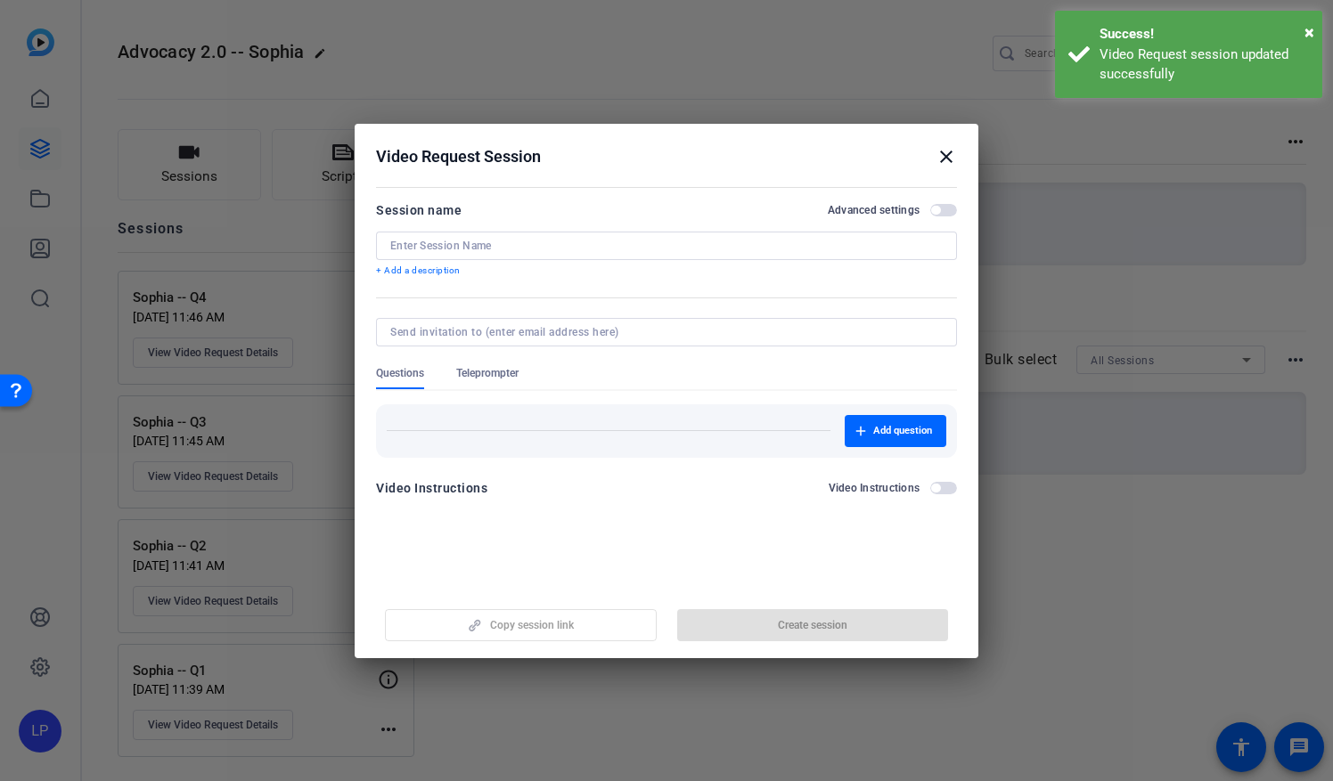
click at [412, 255] on div at bounding box center [666, 246] width 552 height 29
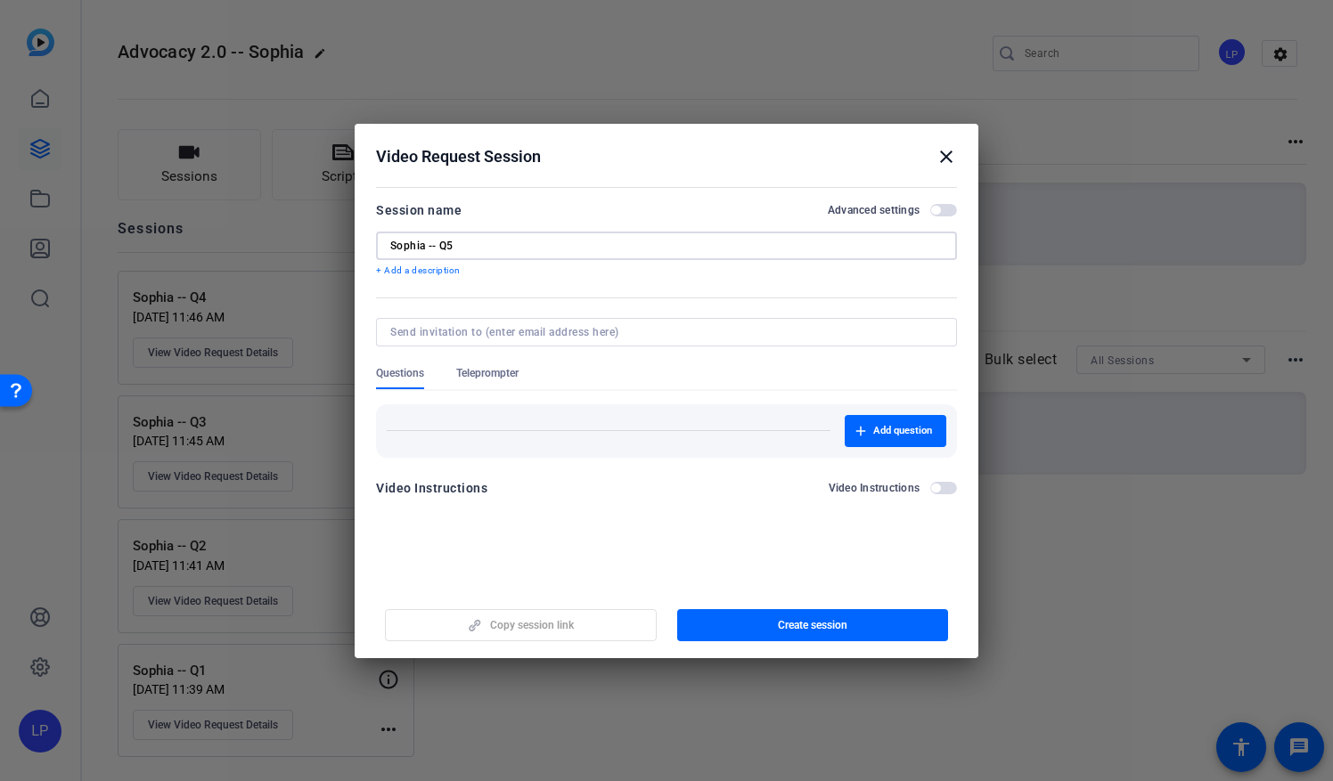
type input "Sophia -- Q5"
click at [479, 376] on span "Teleprompter" at bounding box center [487, 373] width 62 height 14
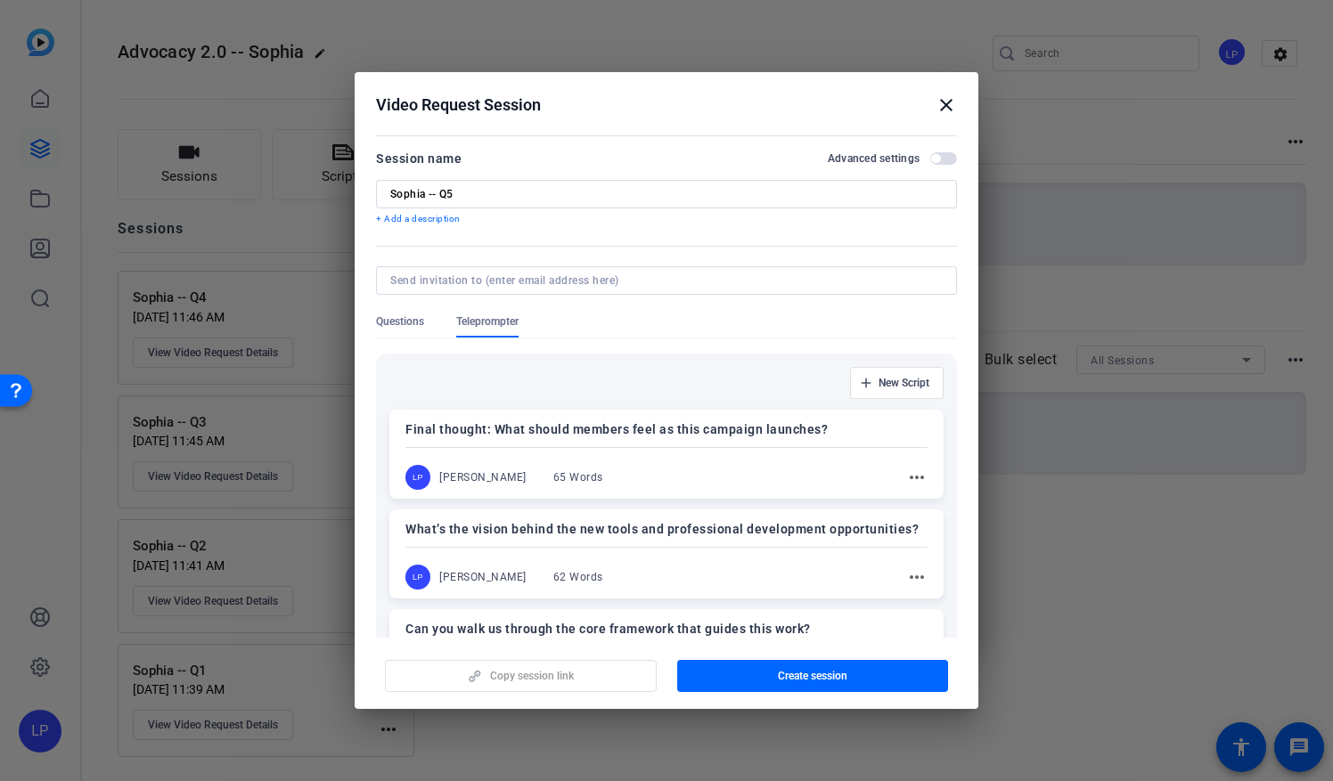
click at [476, 436] on p "Final thought: What should members feel as this campaign launches?" at bounding box center [666, 429] width 522 height 21
click at [759, 681] on span "button" at bounding box center [813, 676] width 272 height 43
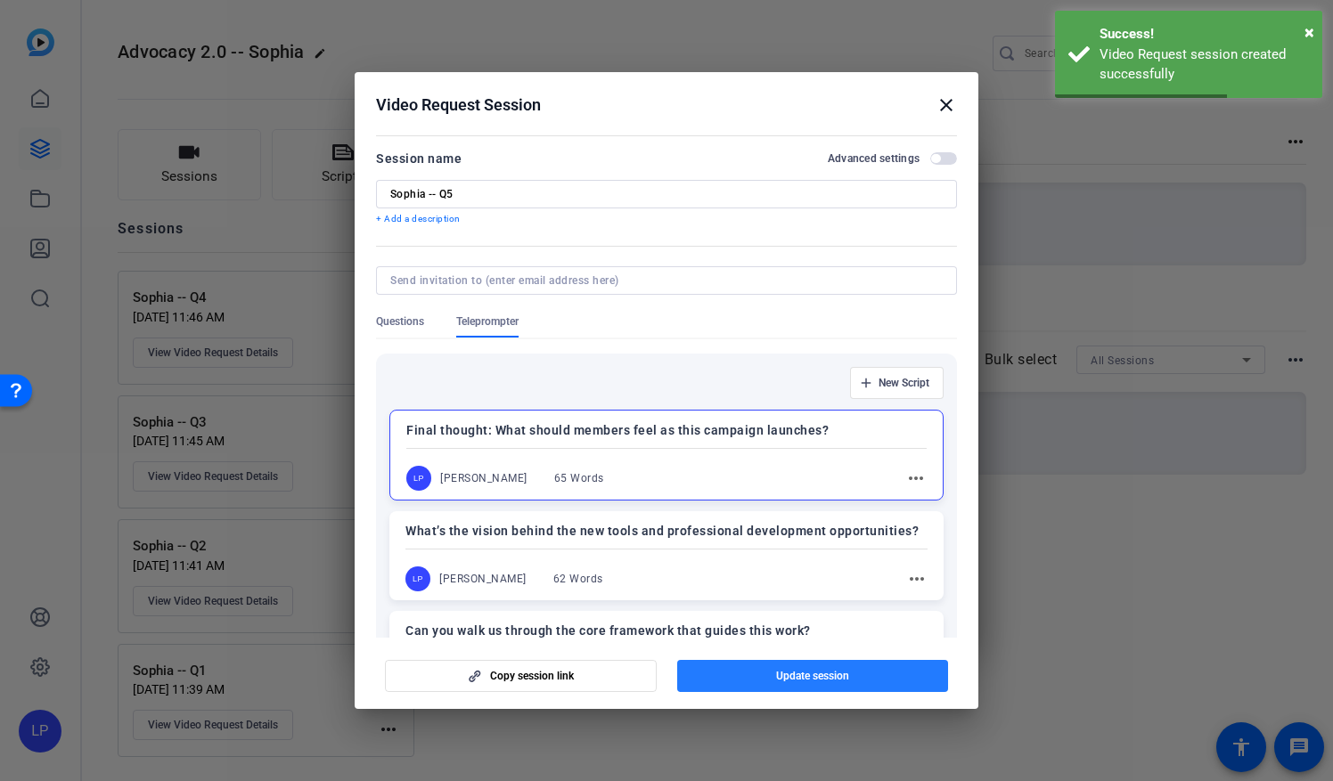
click at [762, 677] on span "button" at bounding box center [813, 676] width 272 height 43
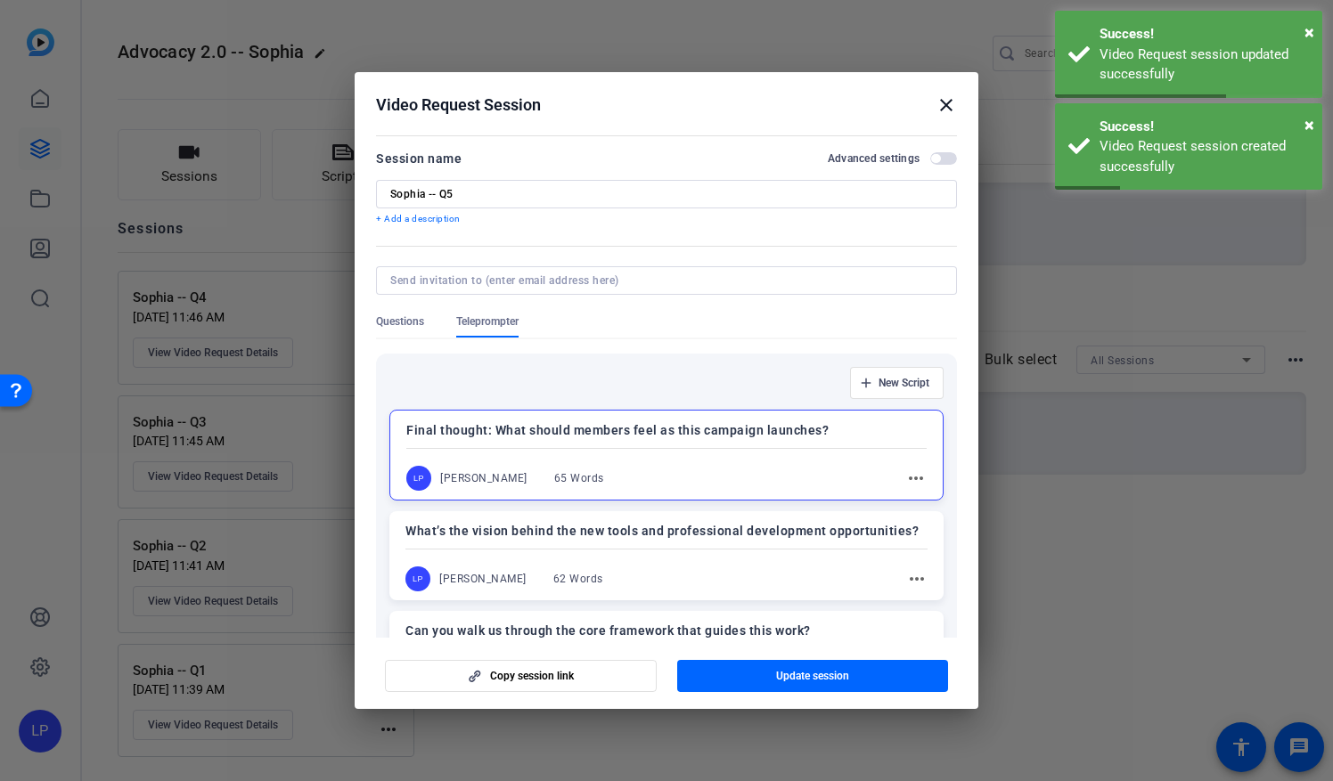
click at [944, 112] on mat-icon "close" at bounding box center [946, 104] width 21 height 21
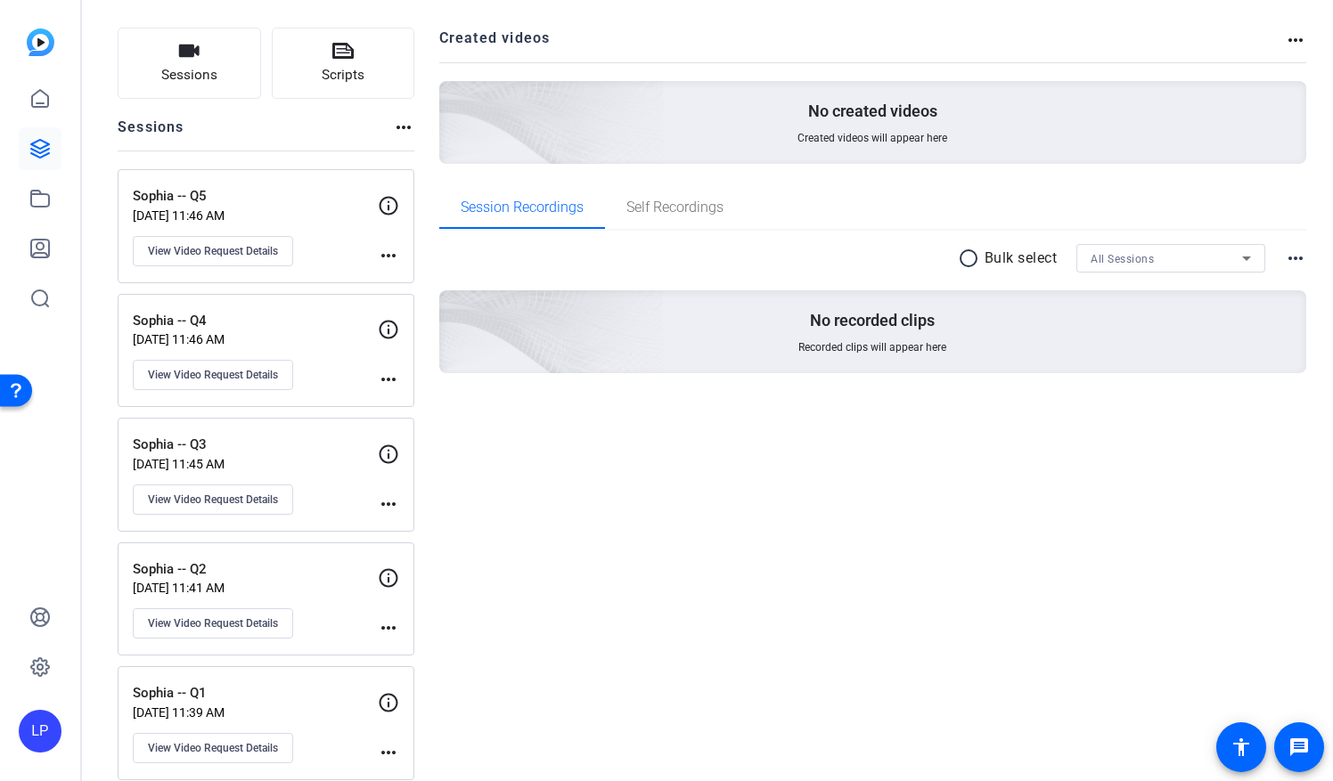
scroll to position [116, 0]
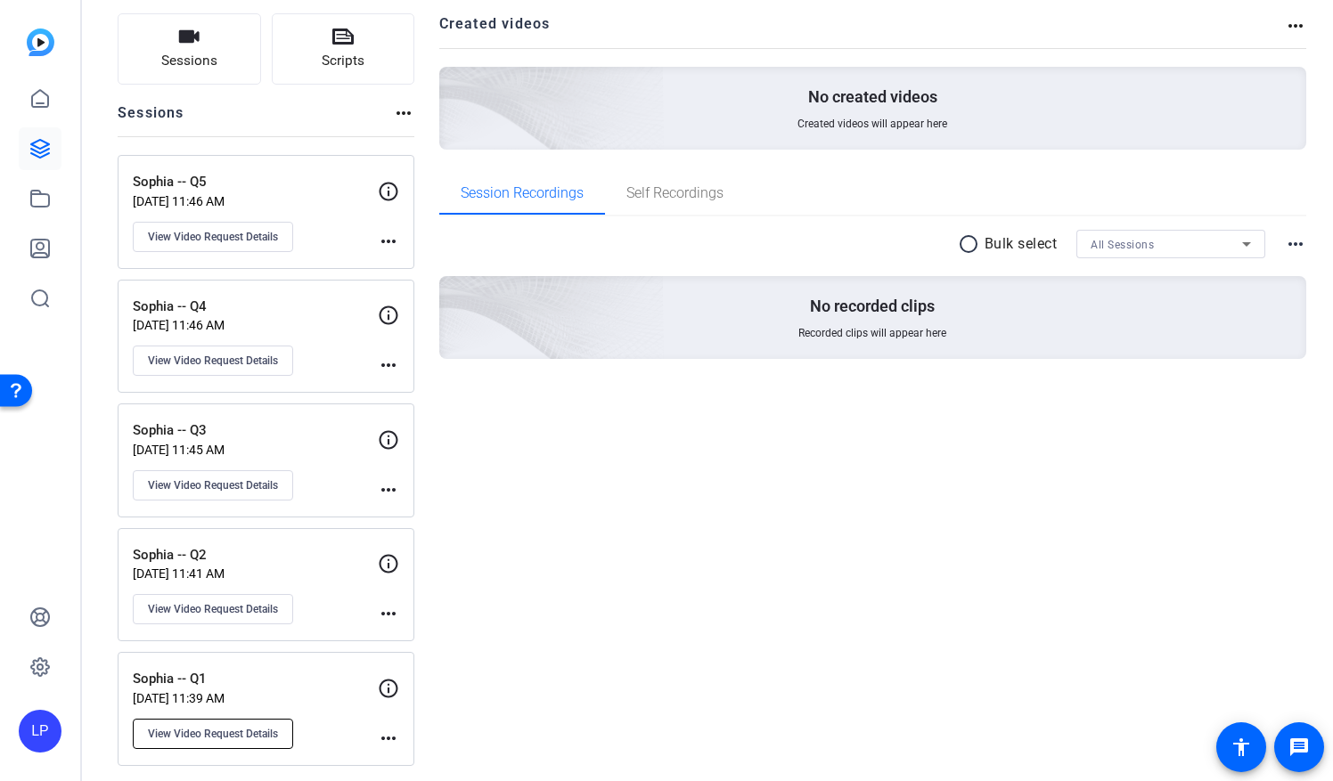
click at [228, 732] on span "View Video Request Details" at bounding box center [213, 734] width 130 height 14
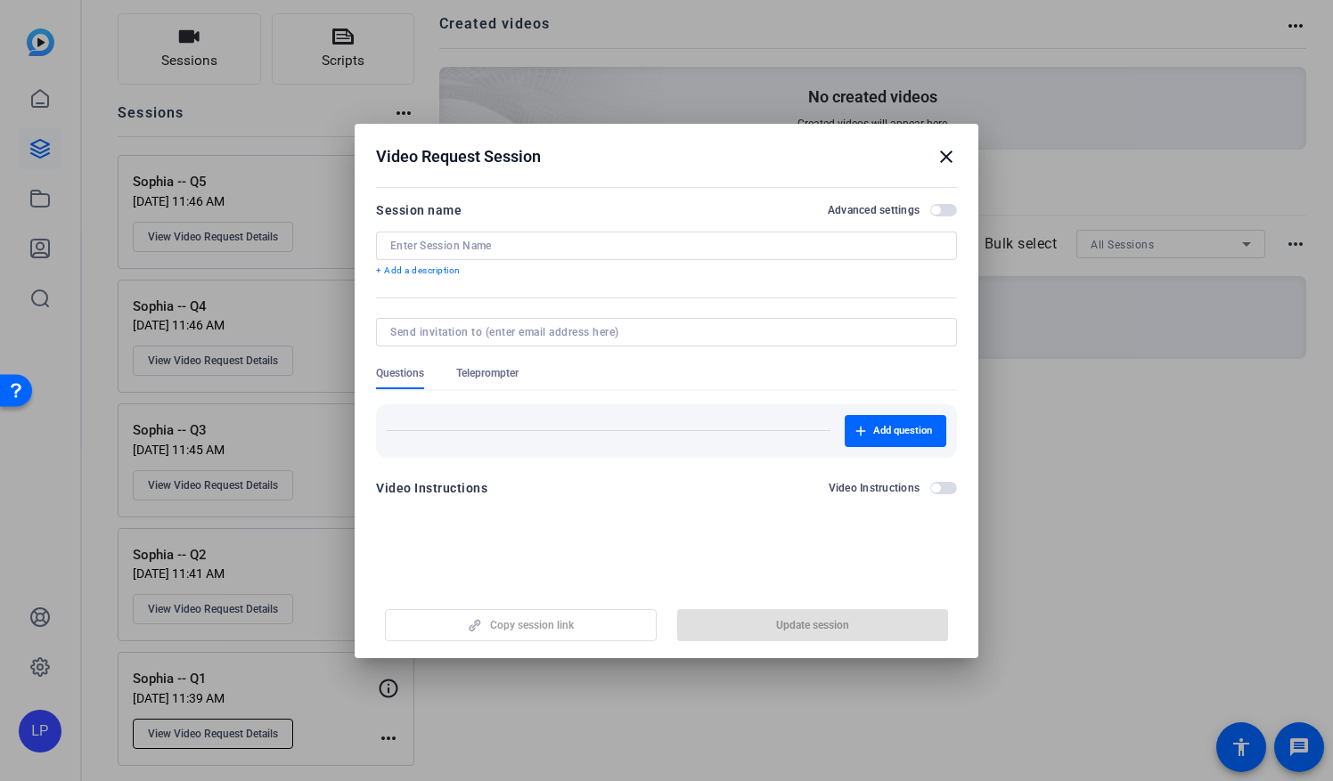
type input "Sophia -- Q1"
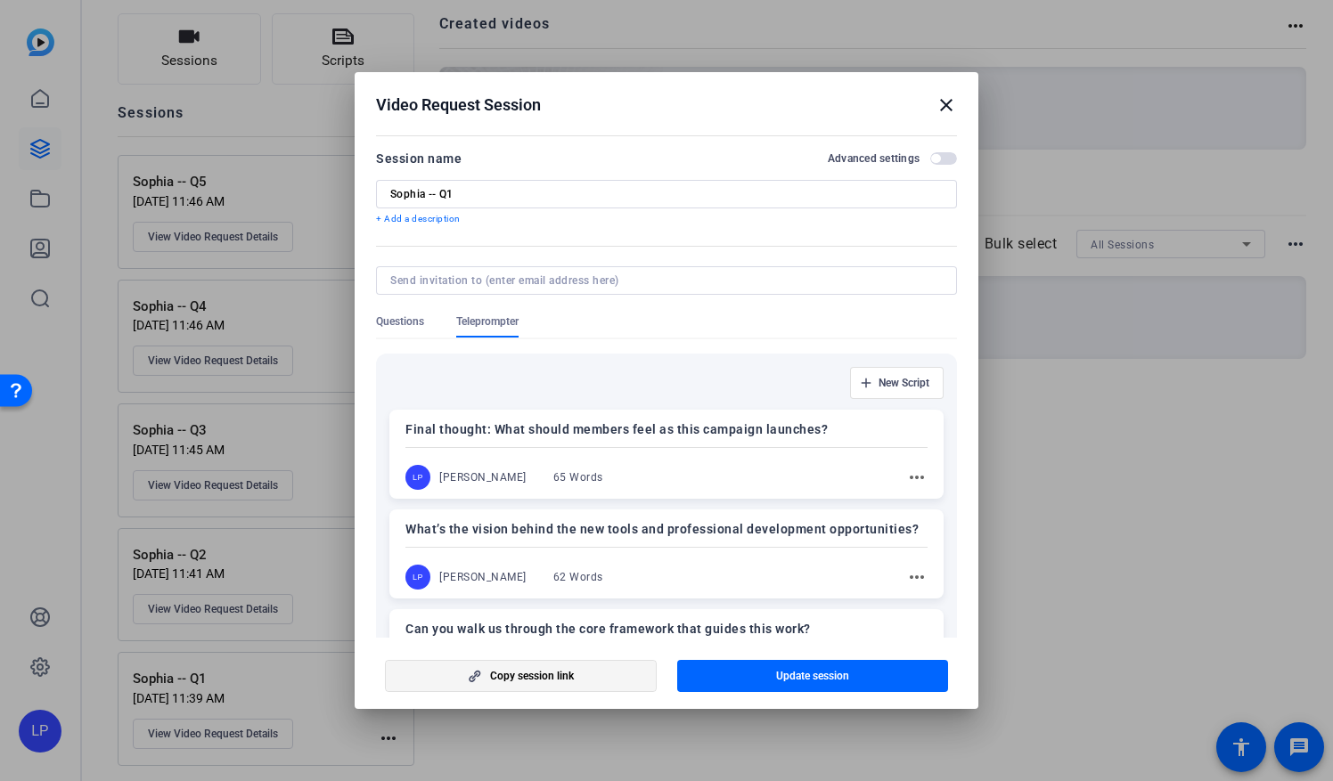
click at [540, 689] on span "button" at bounding box center [521, 676] width 270 height 43
drag, startPoint x: 952, startPoint y: 109, endPoint x: 903, endPoint y: 130, distance: 52.7
click at [952, 109] on mat-icon "close" at bounding box center [946, 104] width 21 height 21
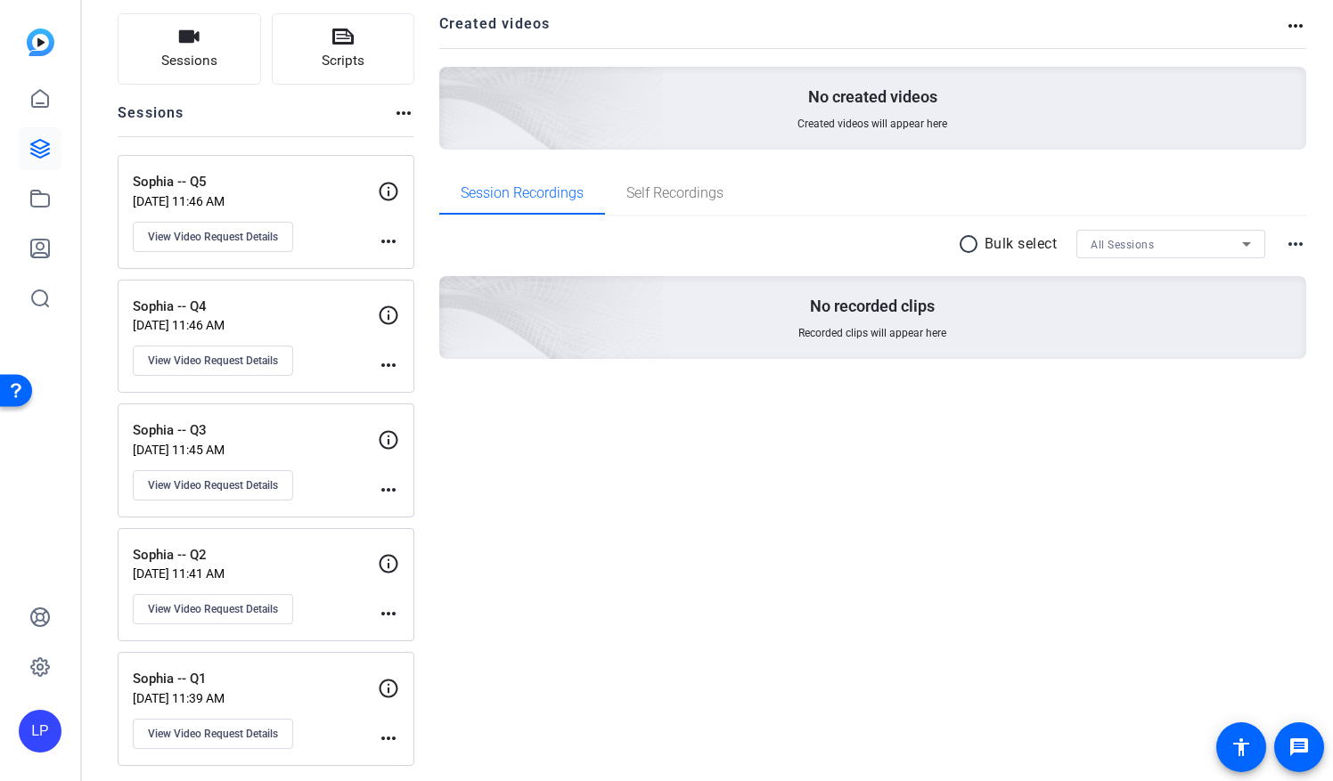
click at [339, 567] on p "[DATE] 11:41 AM" at bounding box center [255, 574] width 245 height 14
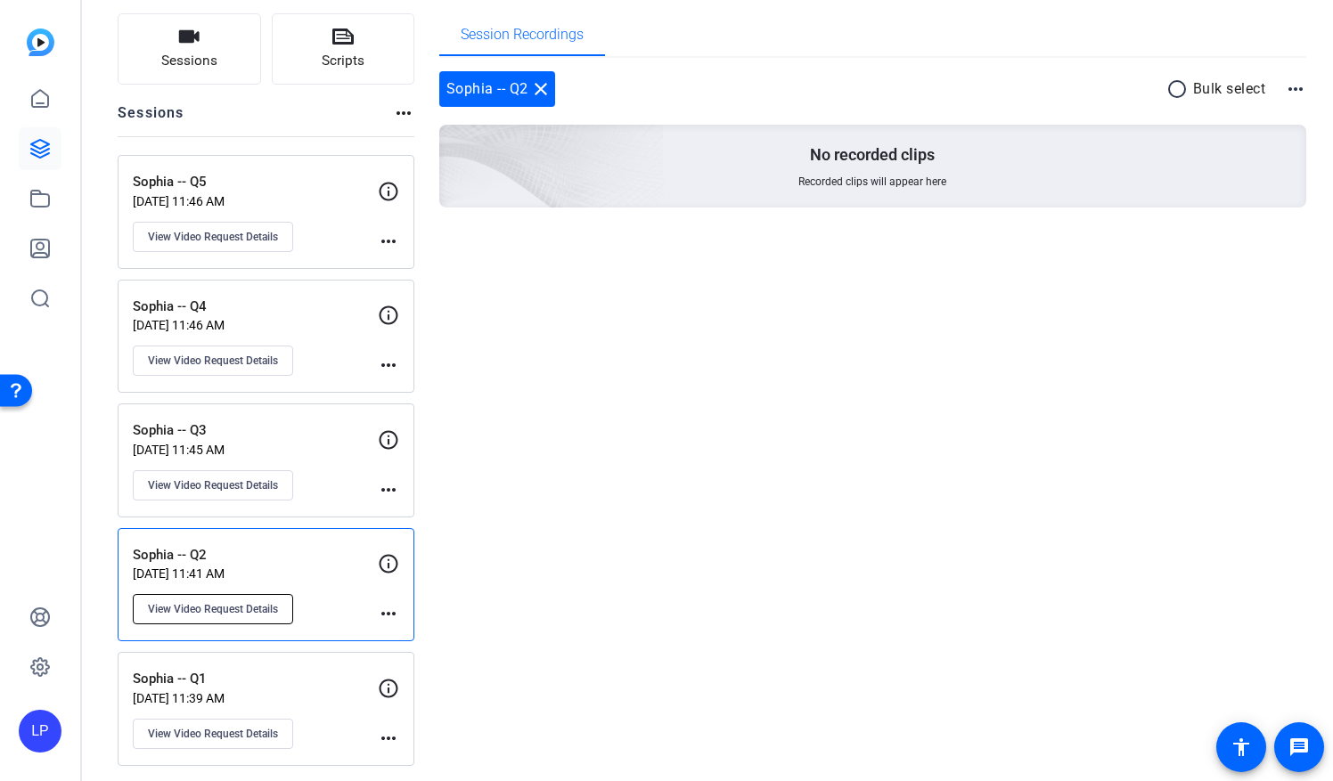
click at [257, 607] on span "View Video Request Details" at bounding box center [213, 609] width 130 height 14
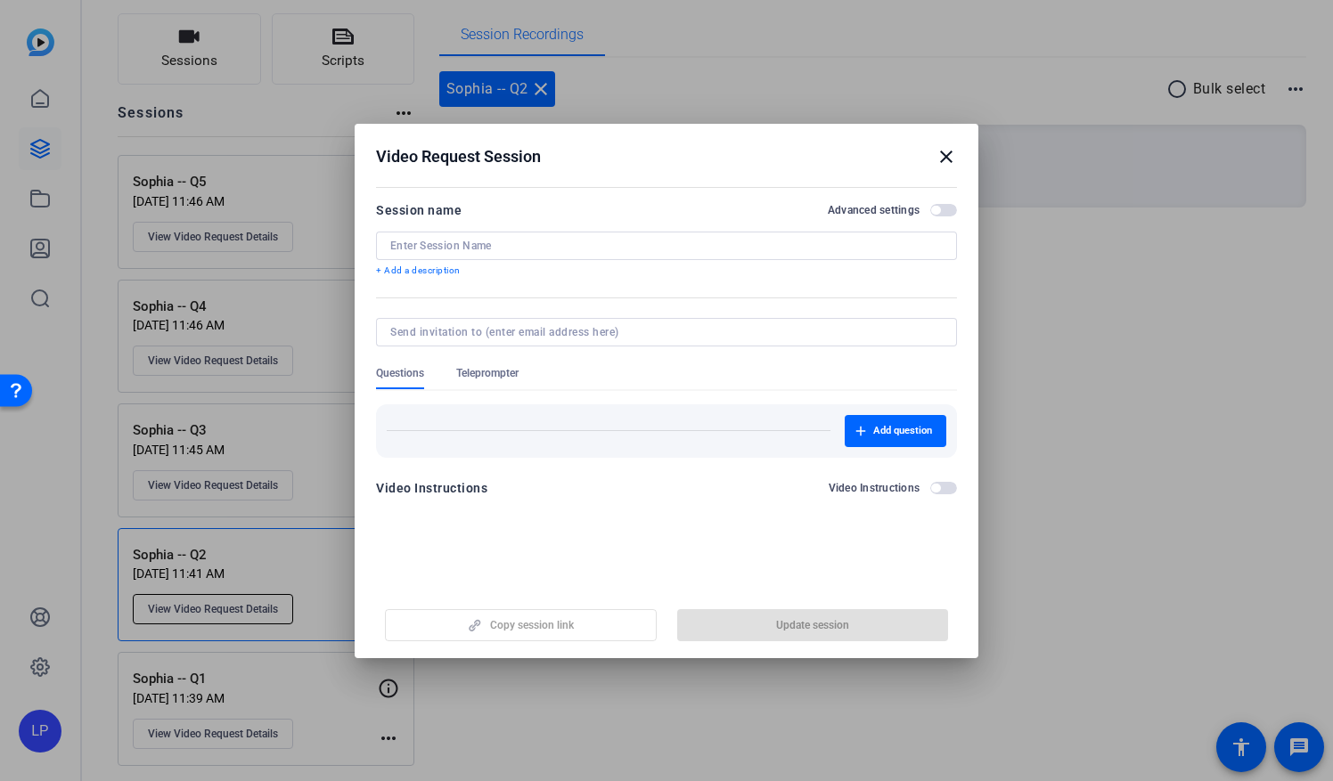
type input "Sophia -- Q2"
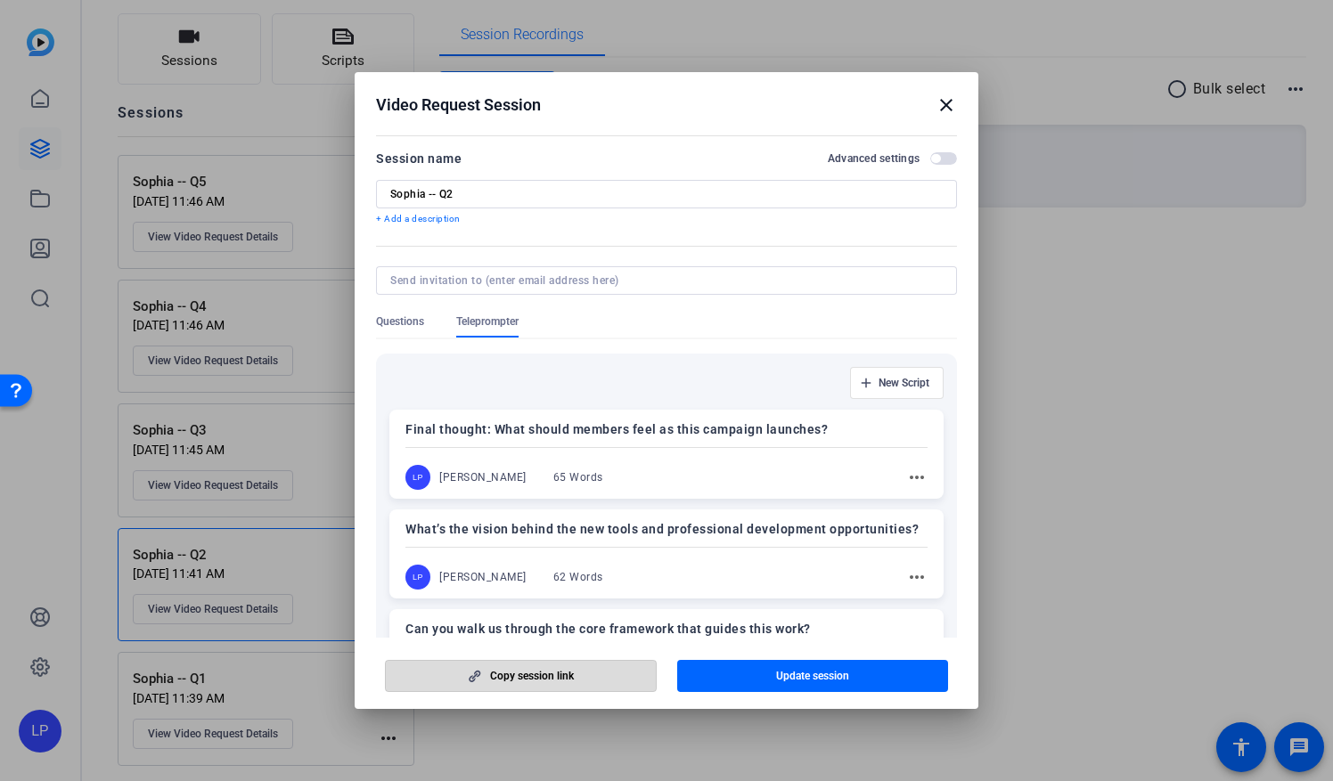
click at [500, 676] on span "Copy session link" at bounding box center [532, 676] width 84 height 14
click at [937, 110] on mat-icon "close" at bounding box center [946, 104] width 21 height 21
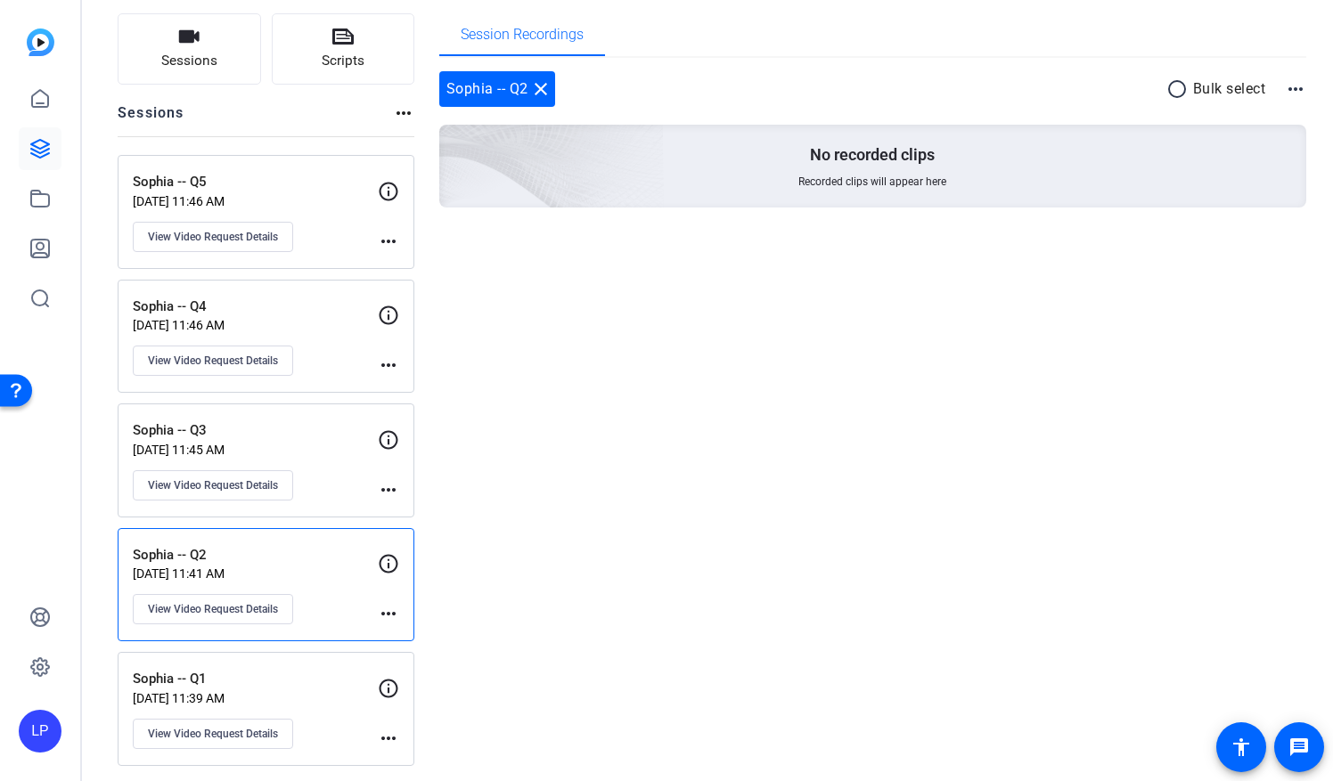
click at [313, 435] on p "Sophia -- Q3" at bounding box center [255, 431] width 245 height 20
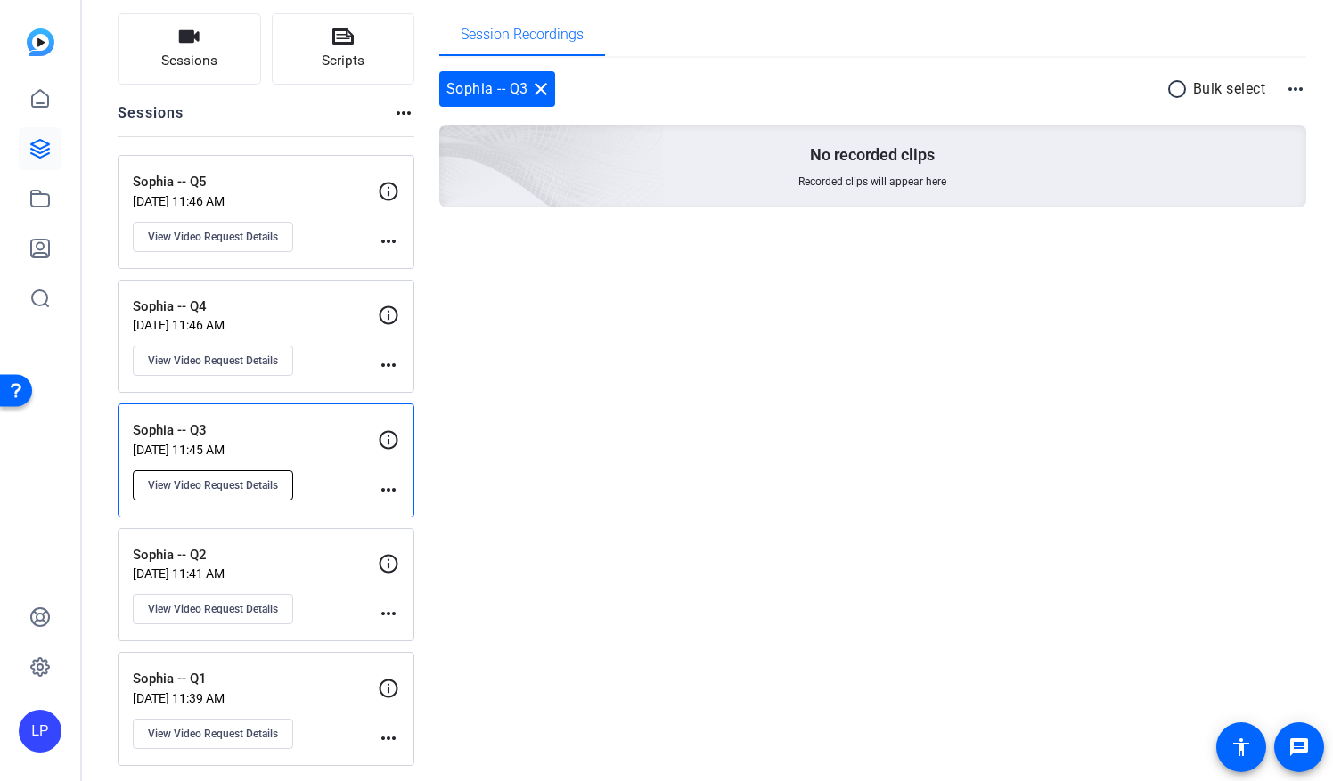
click at [237, 481] on span "View Video Request Details" at bounding box center [213, 485] width 130 height 14
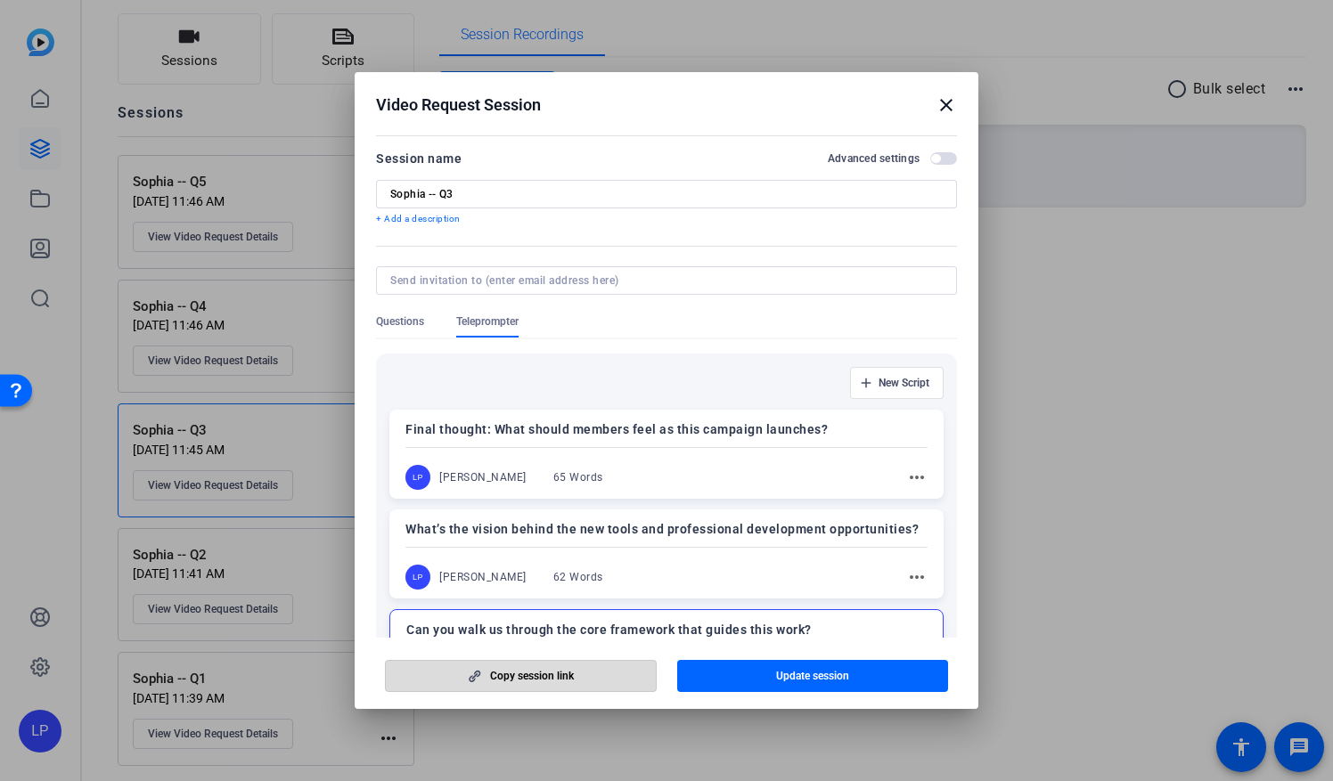
click at [541, 687] on span "button" at bounding box center [521, 676] width 270 height 43
drag, startPoint x: 952, startPoint y: 110, endPoint x: 908, endPoint y: 135, distance: 50.3
click at [952, 110] on mat-icon "close" at bounding box center [946, 104] width 21 height 21
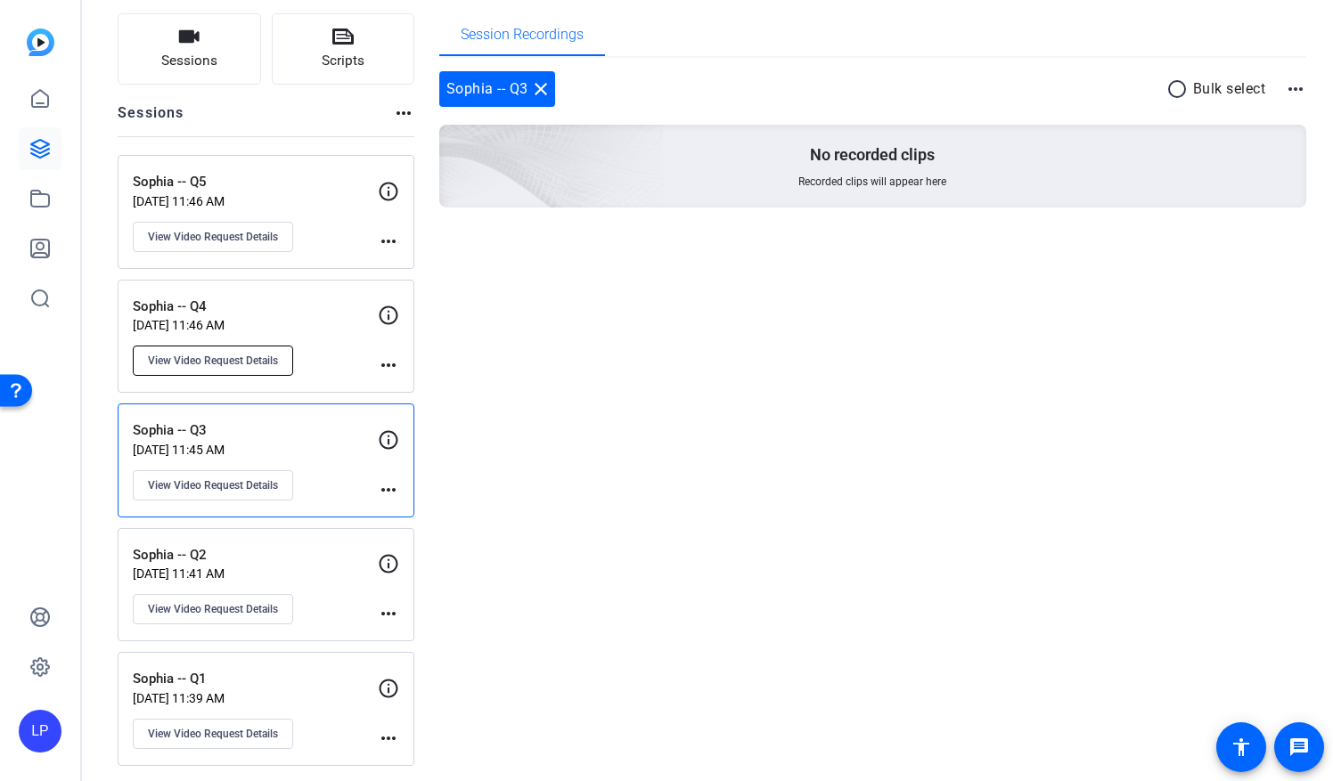
click at [259, 364] on span "View Video Request Details" at bounding box center [213, 361] width 130 height 14
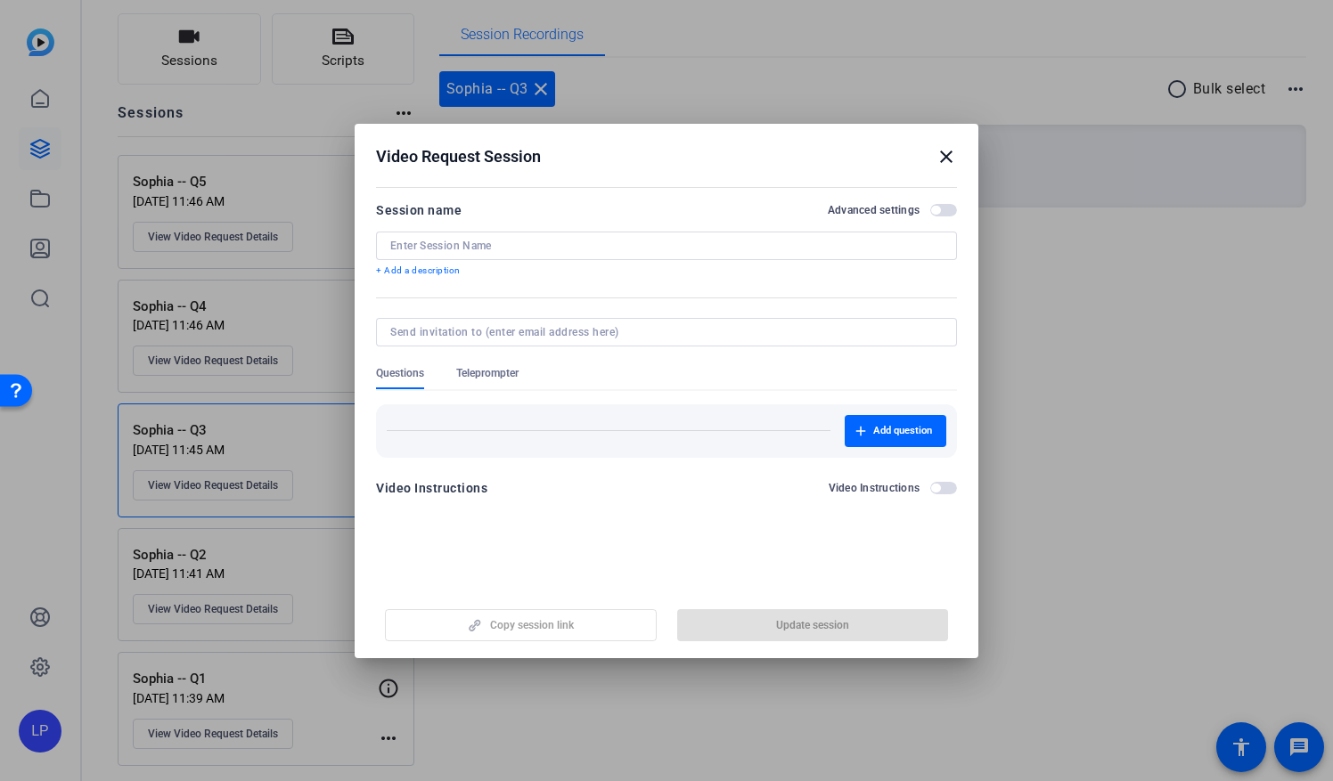
type input "Sophia -- Q4"
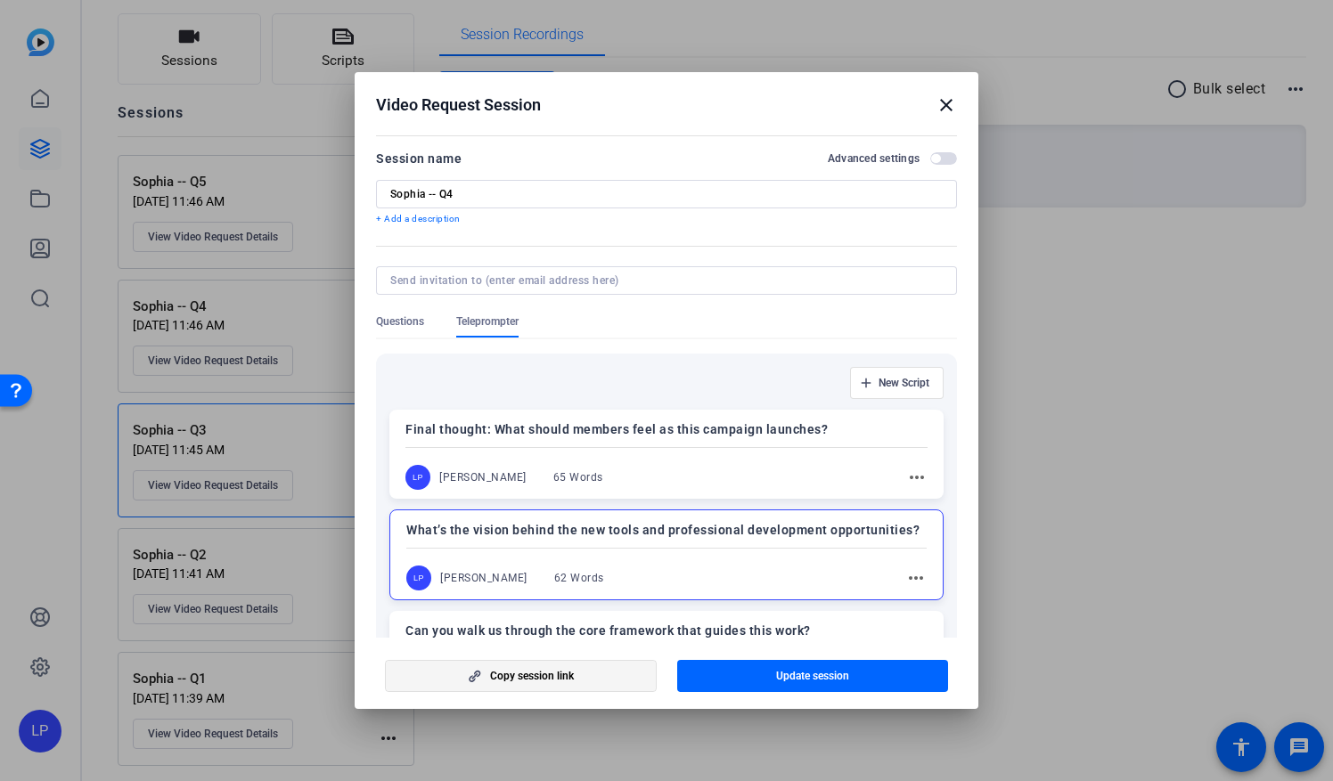
click at [527, 680] on span "Copy session link" at bounding box center [532, 676] width 84 height 14
click at [950, 111] on mat-icon "close" at bounding box center [946, 104] width 21 height 21
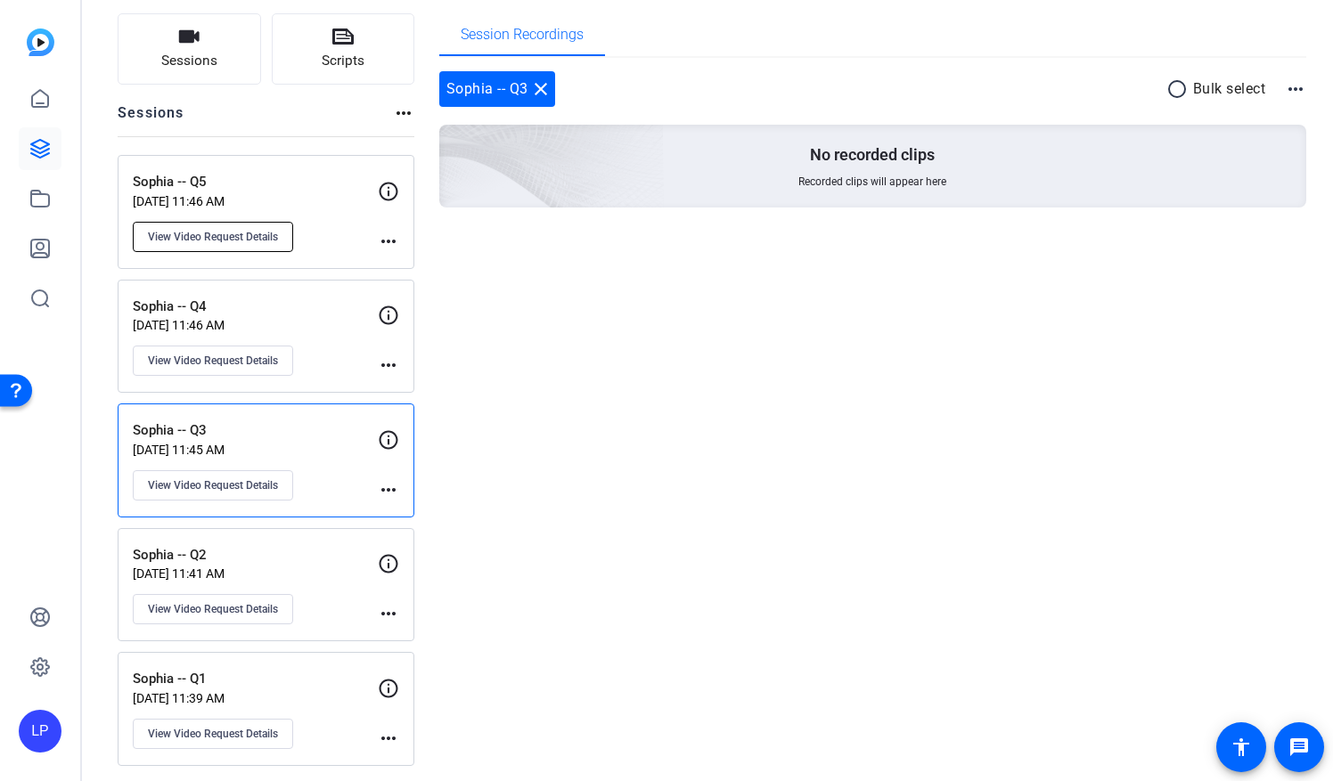
click at [266, 236] on span "View Video Request Details" at bounding box center [213, 237] width 130 height 14
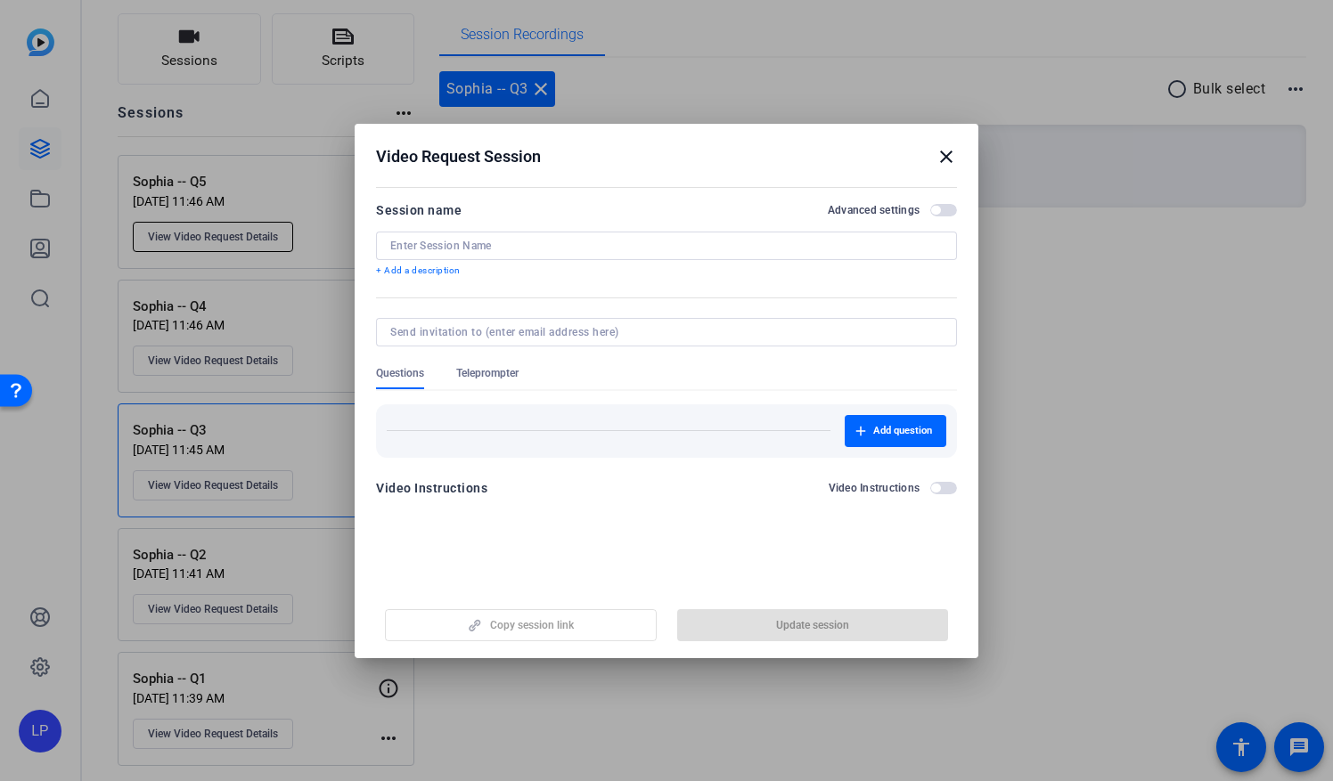
type input "Sophia -- Q5"
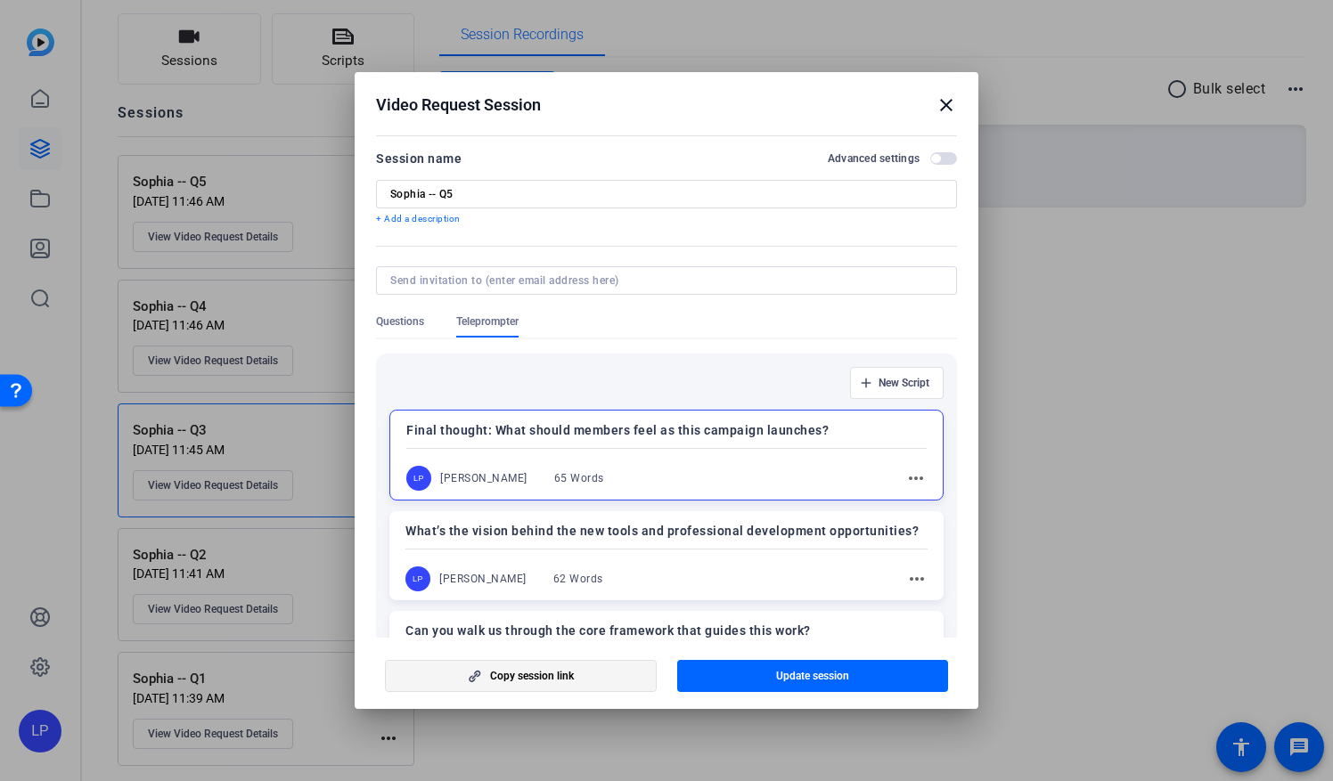
click at [520, 681] on span "Copy session link" at bounding box center [532, 676] width 84 height 14
click at [955, 108] on mat-icon "close" at bounding box center [946, 104] width 21 height 21
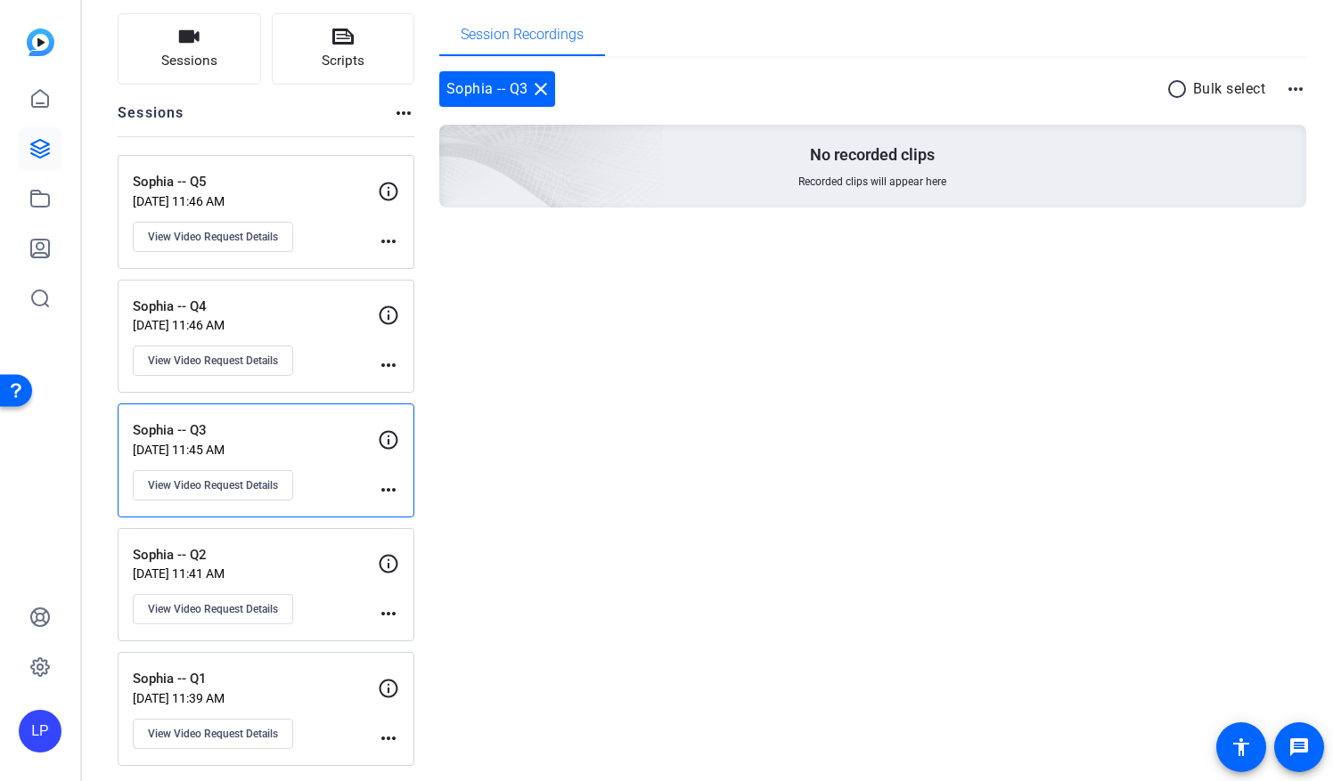
scroll to position [0, 0]
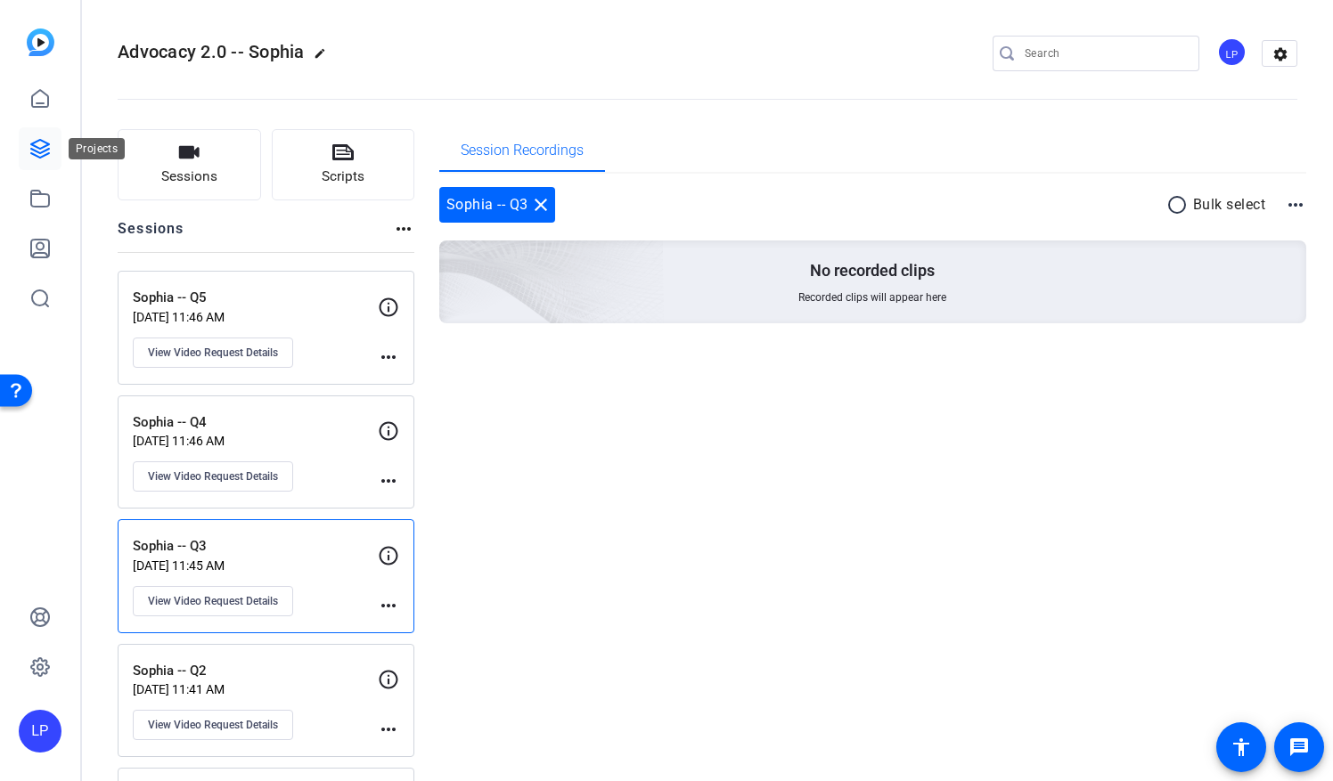
click at [35, 143] on icon at bounding box center [40, 149] width 18 height 18
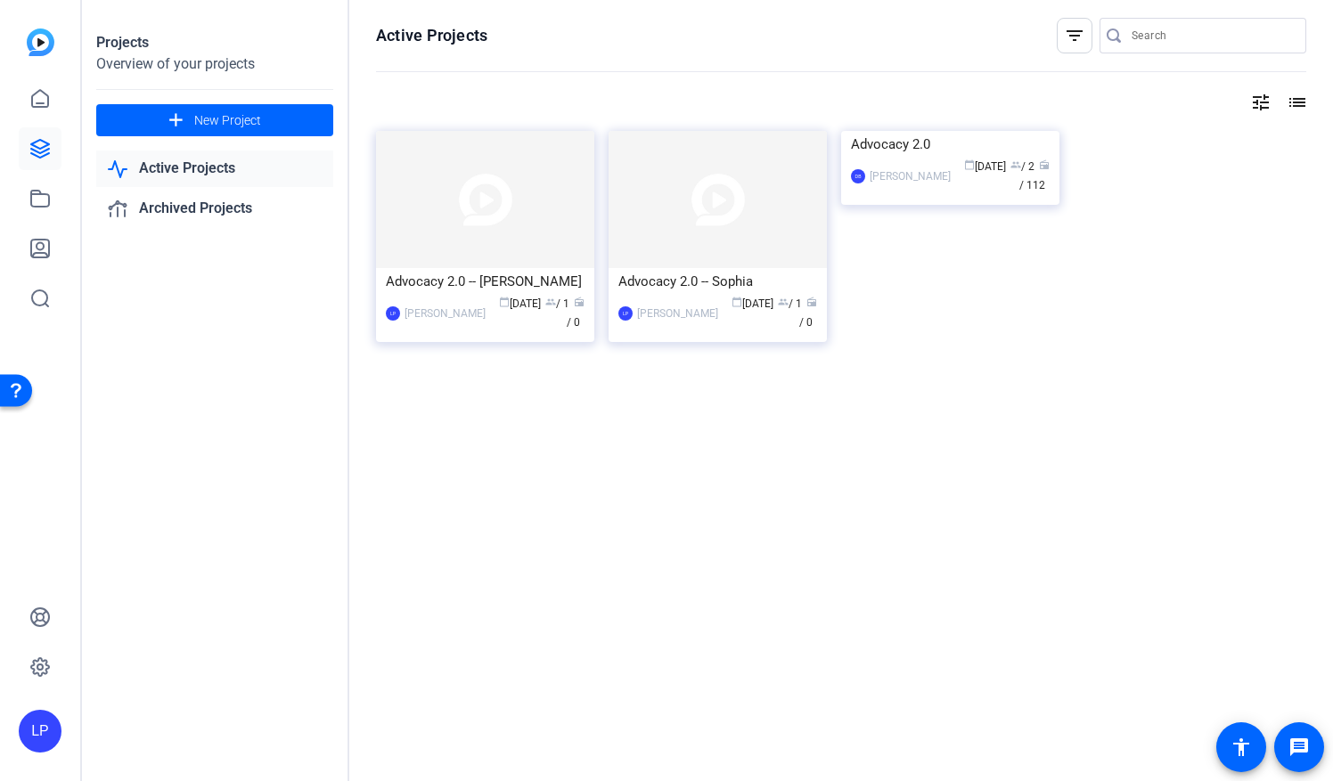
click at [204, 166] on link "Active Projects" at bounding box center [214, 169] width 237 height 37
click at [207, 212] on link "Archived Projects" at bounding box center [214, 209] width 237 height 37
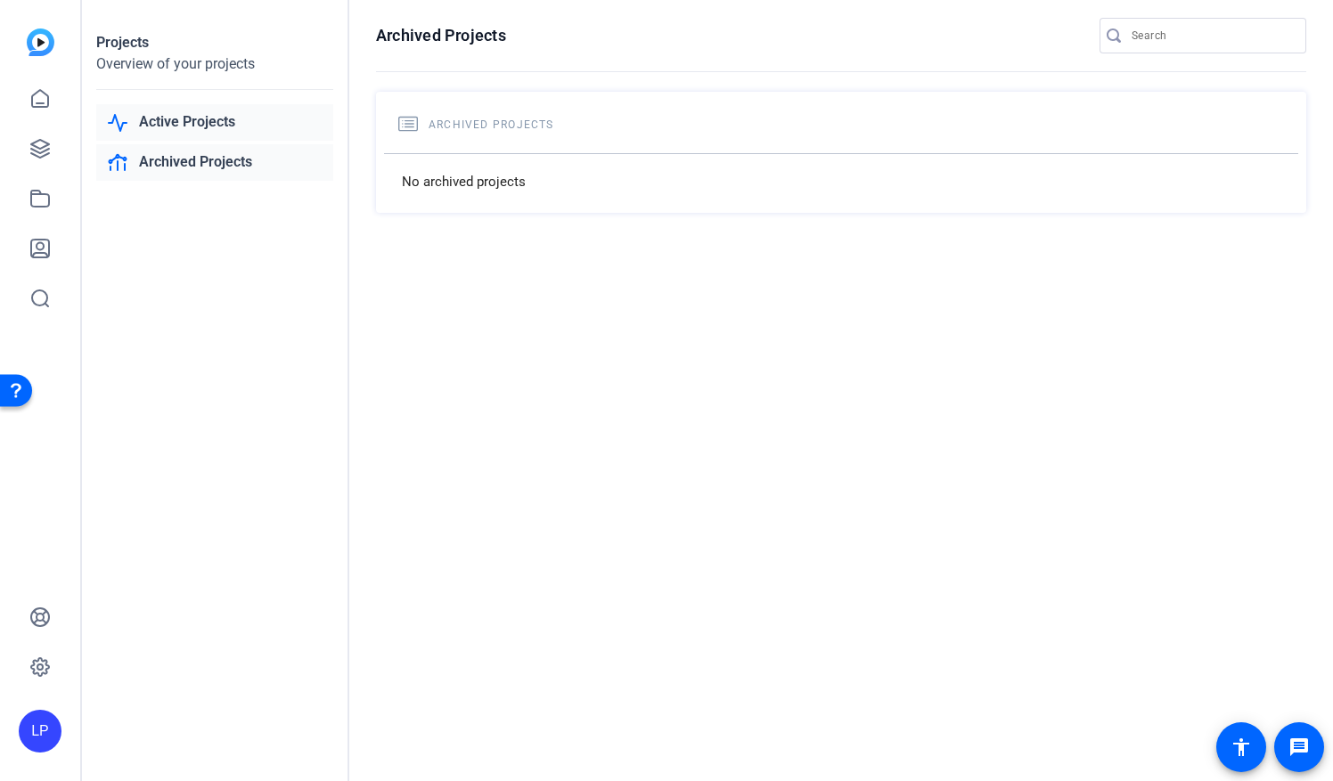
click at [186, 119] on link "Active Projects" at bounding box center [214, 122] width 237 height 37
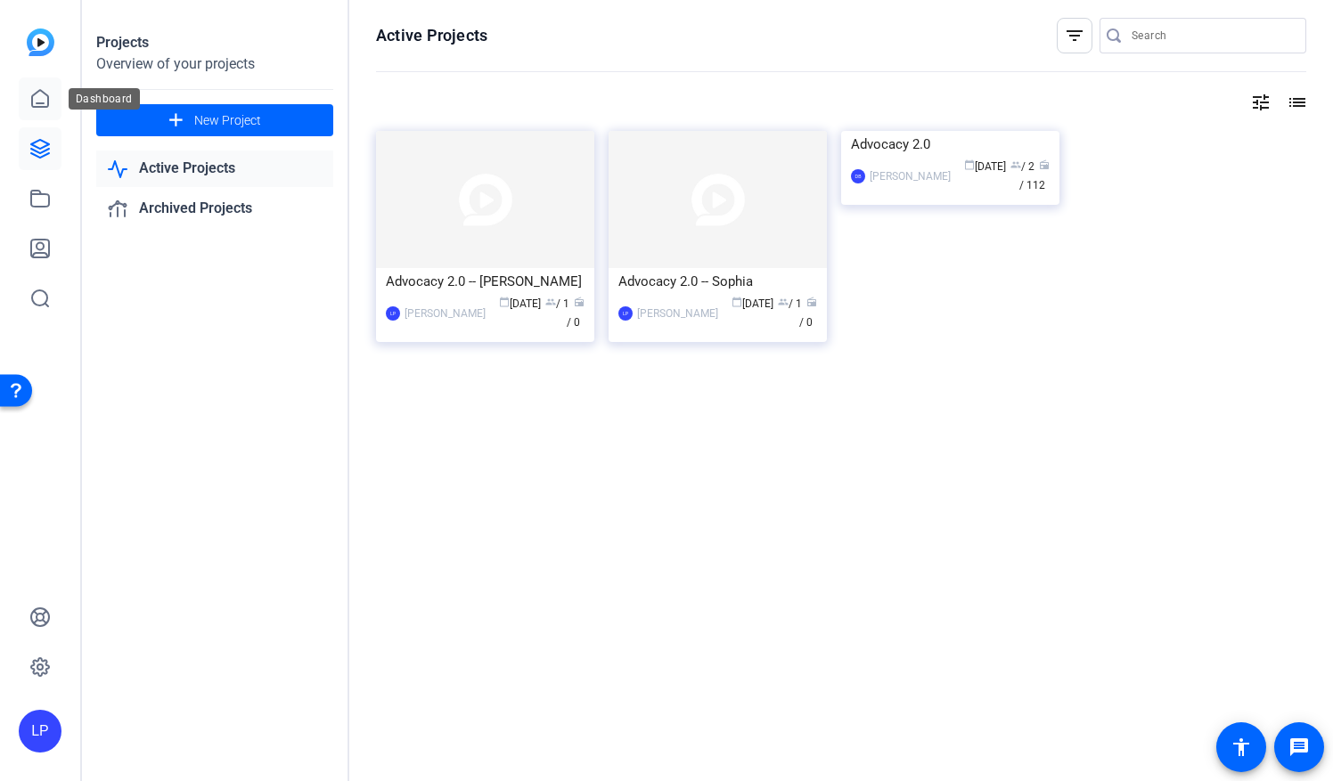
click at [35, 99] on icon at bounding box center [39, 98] width 21 height 21
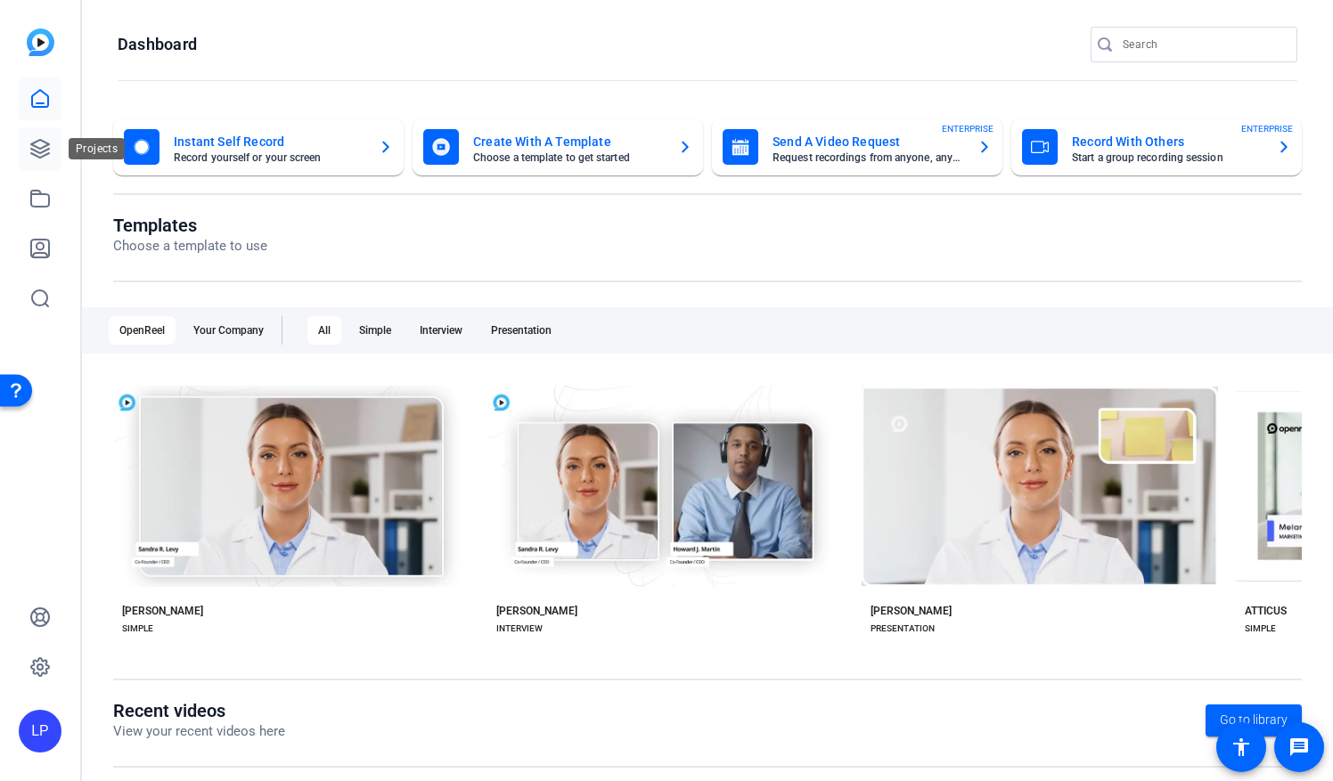
click at [46, 153] on icon at bounding box center [39, 148] width 21 height 21
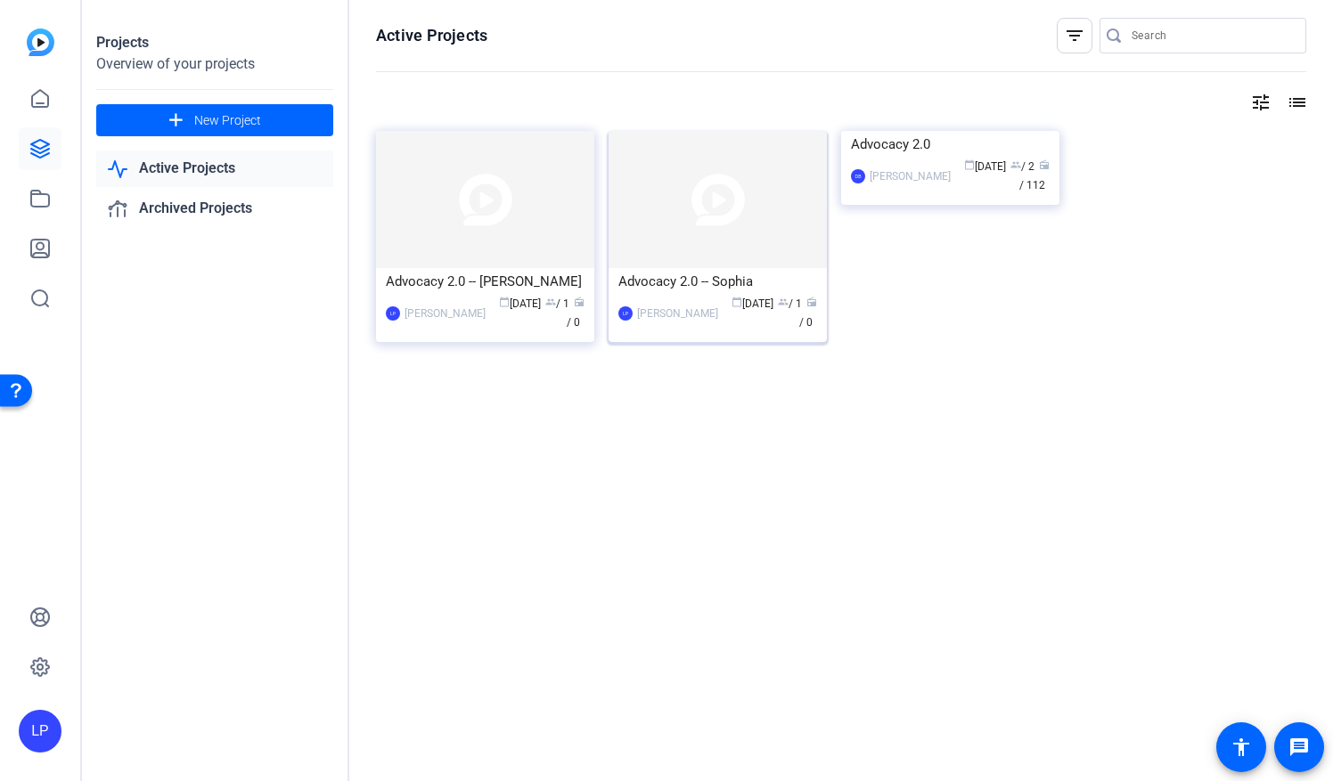
click at [756, 247] on img at bounding box center [718, 199] width 218 height 137
click at [554, 218] on img at bounding box center [485, 199] width 218 height 137
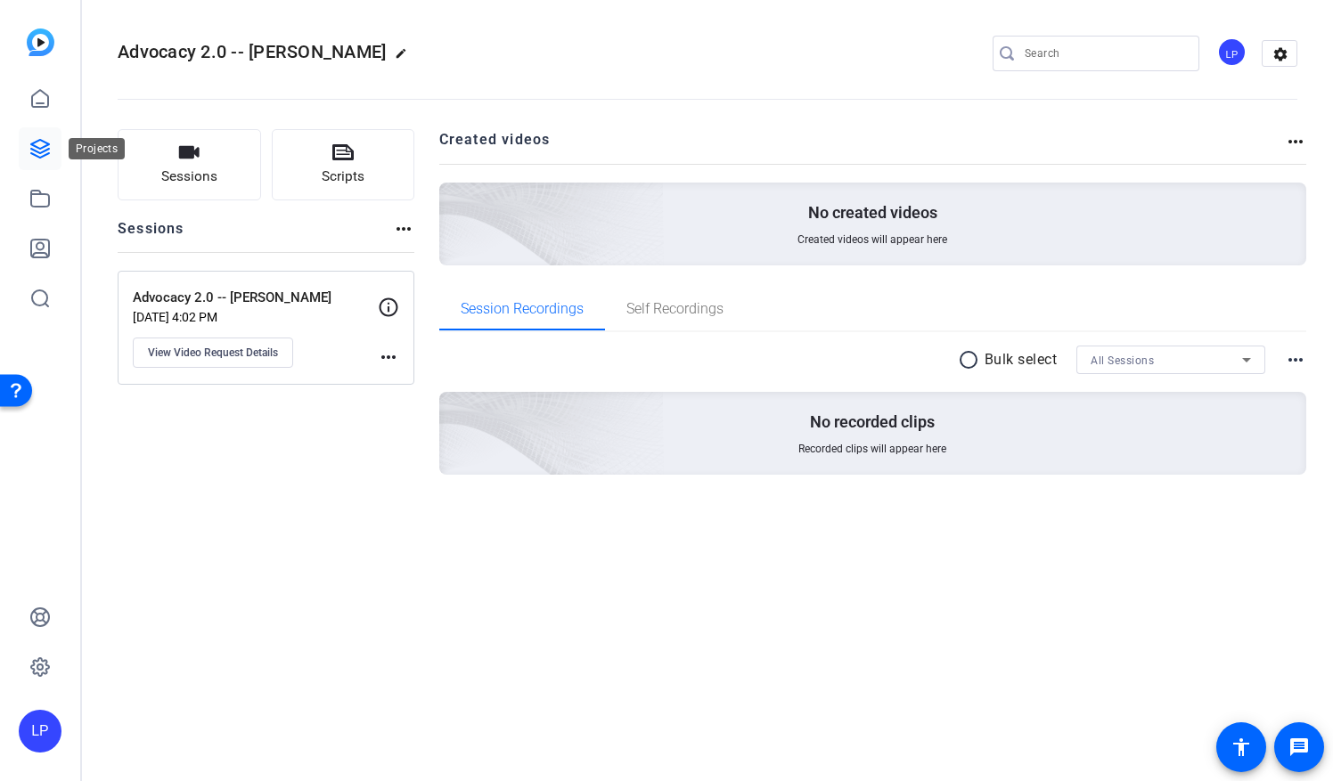
click at [42, 152] on icon at bounding box center [40, 149] width 18 height 18
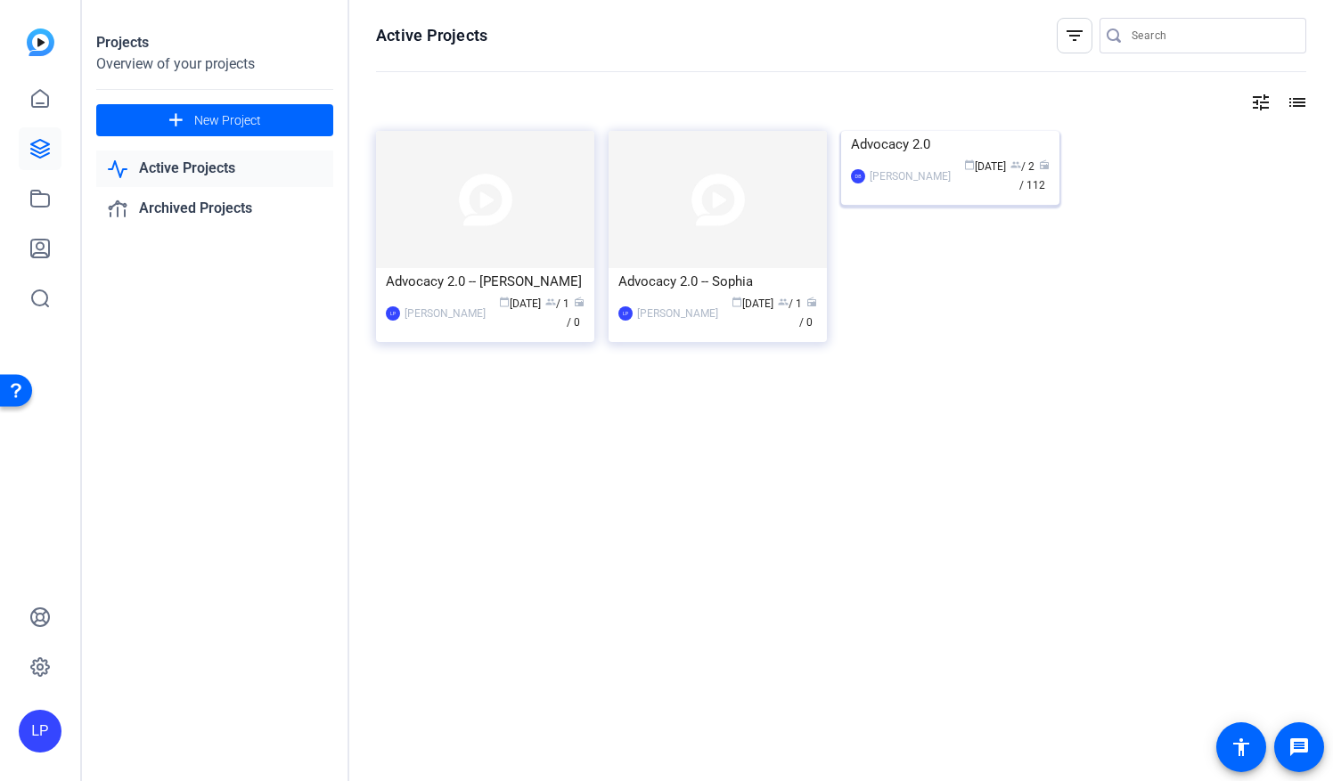
click at [936, 131] on img at bounding box center [950, 131] width 218 height 0
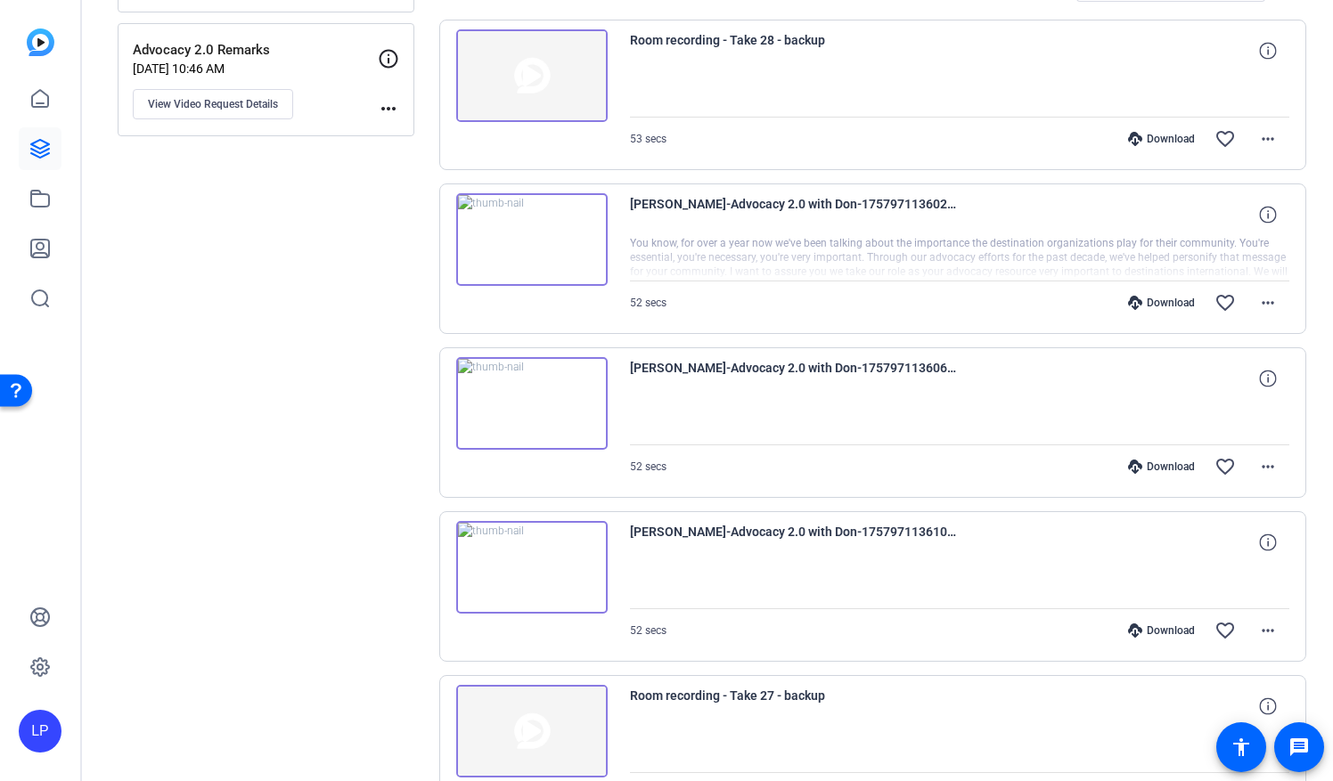
scroll to position [267, 0]
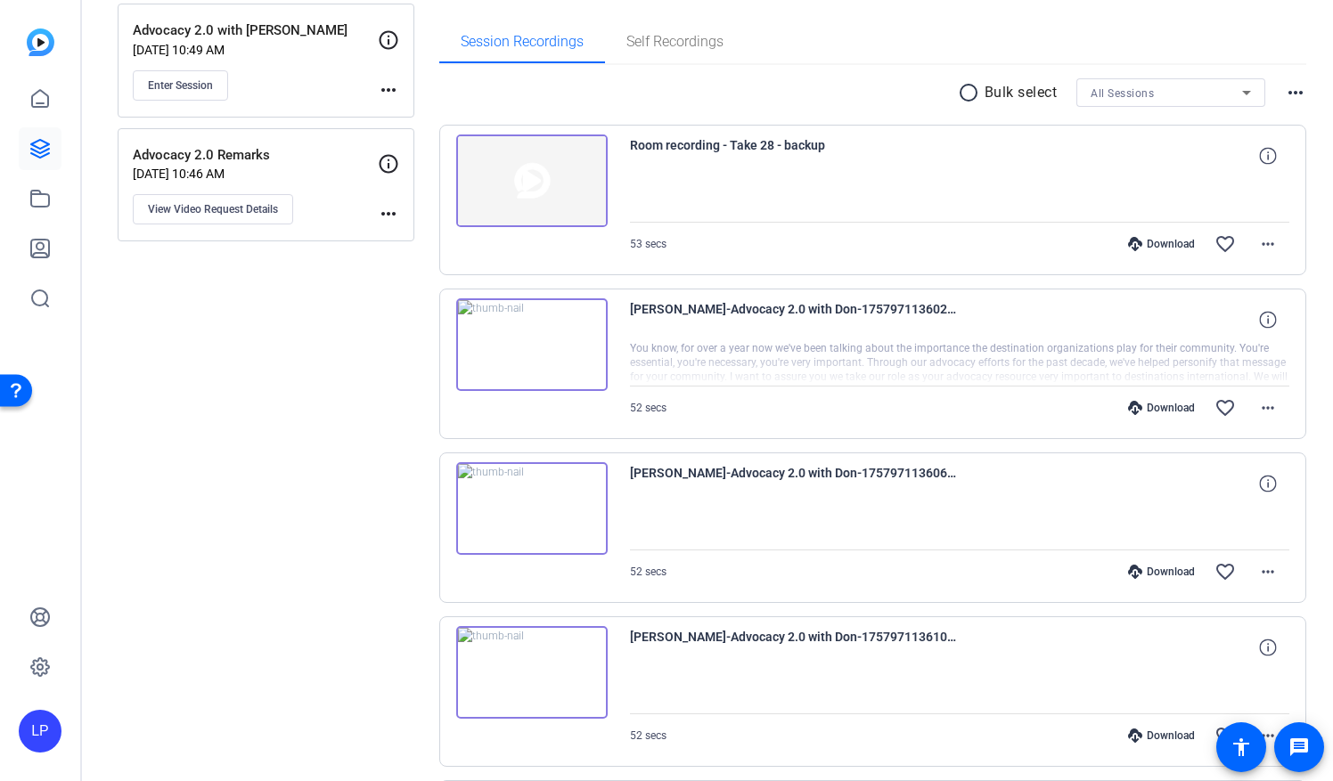
click at [567, 345] on img at bounding box center [531, 344] width 151 height 93
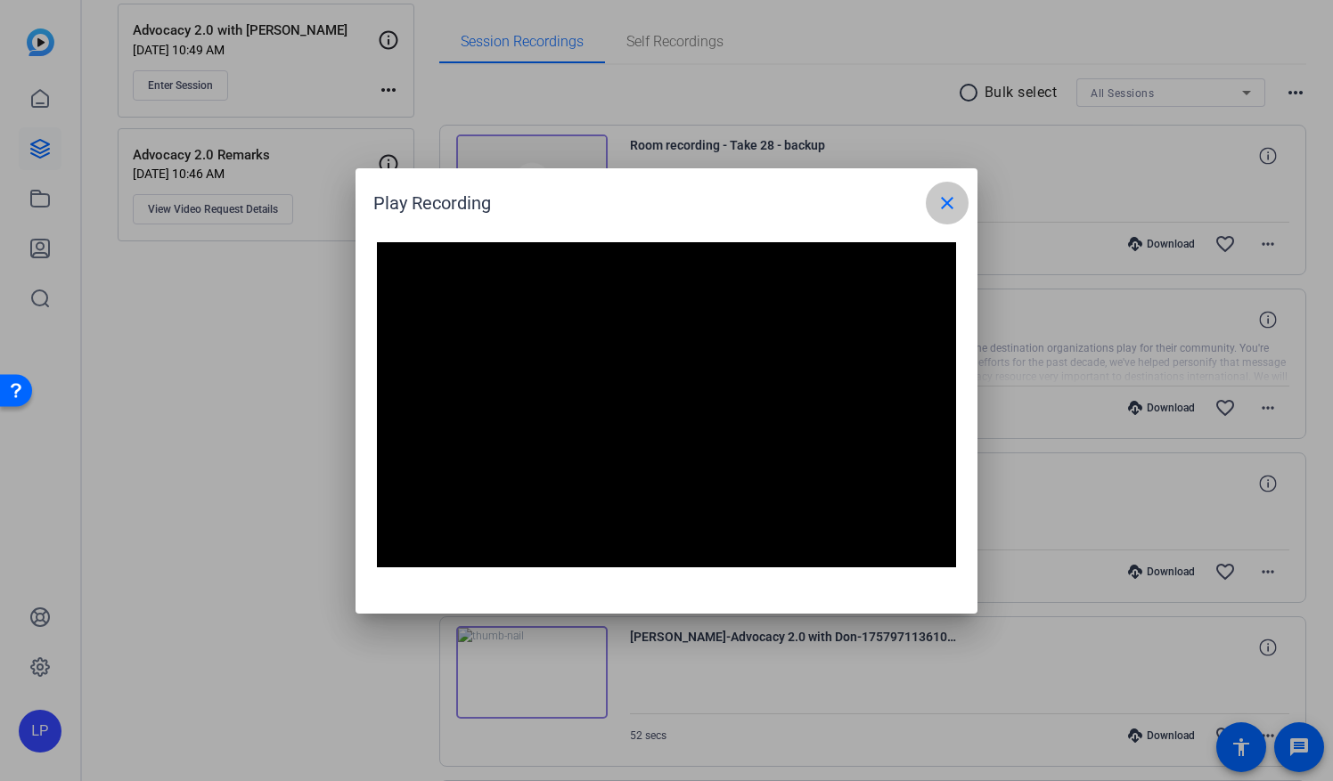
click at [953, 208] on mat-icon "close" at bounding box center [946, 202] width 21 height 21
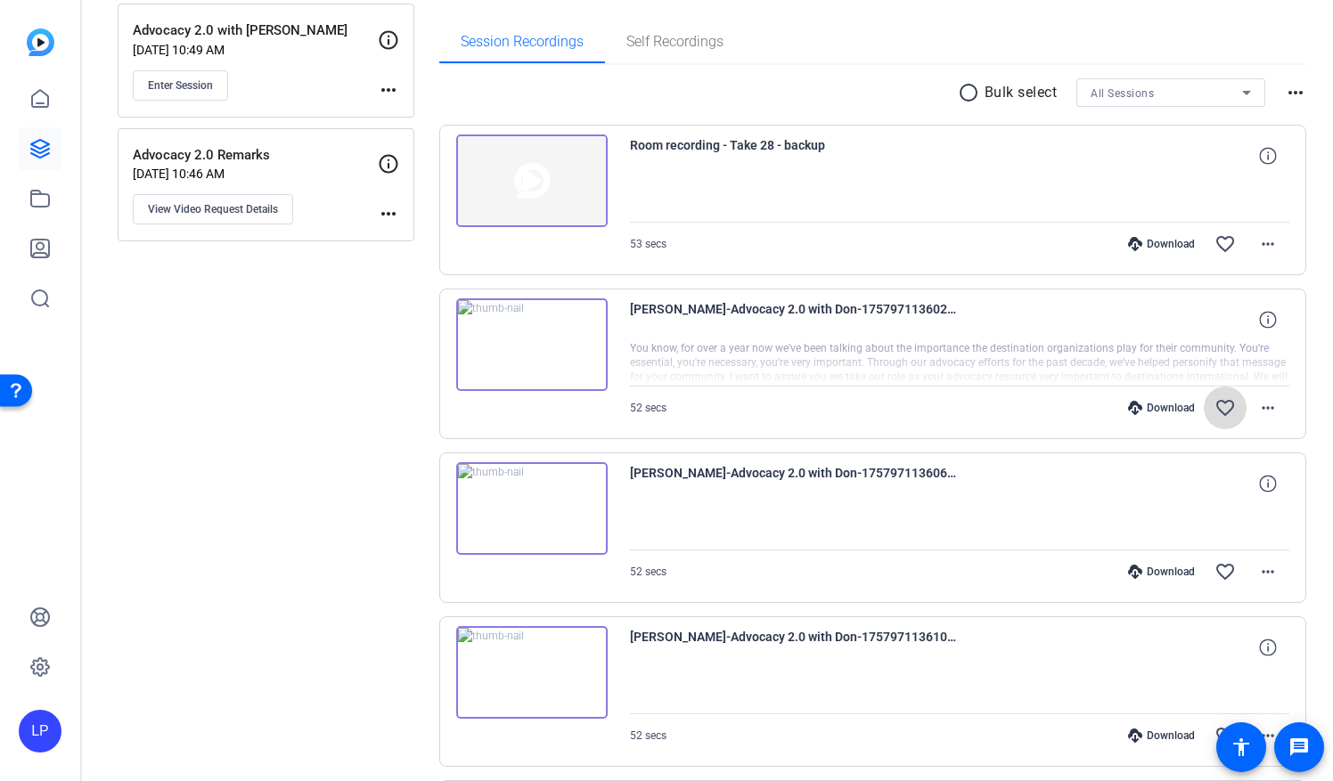
click at [1217, 407] on mat-icon "favorite_border" at bounding box center [1224, 407] width 21 height 21
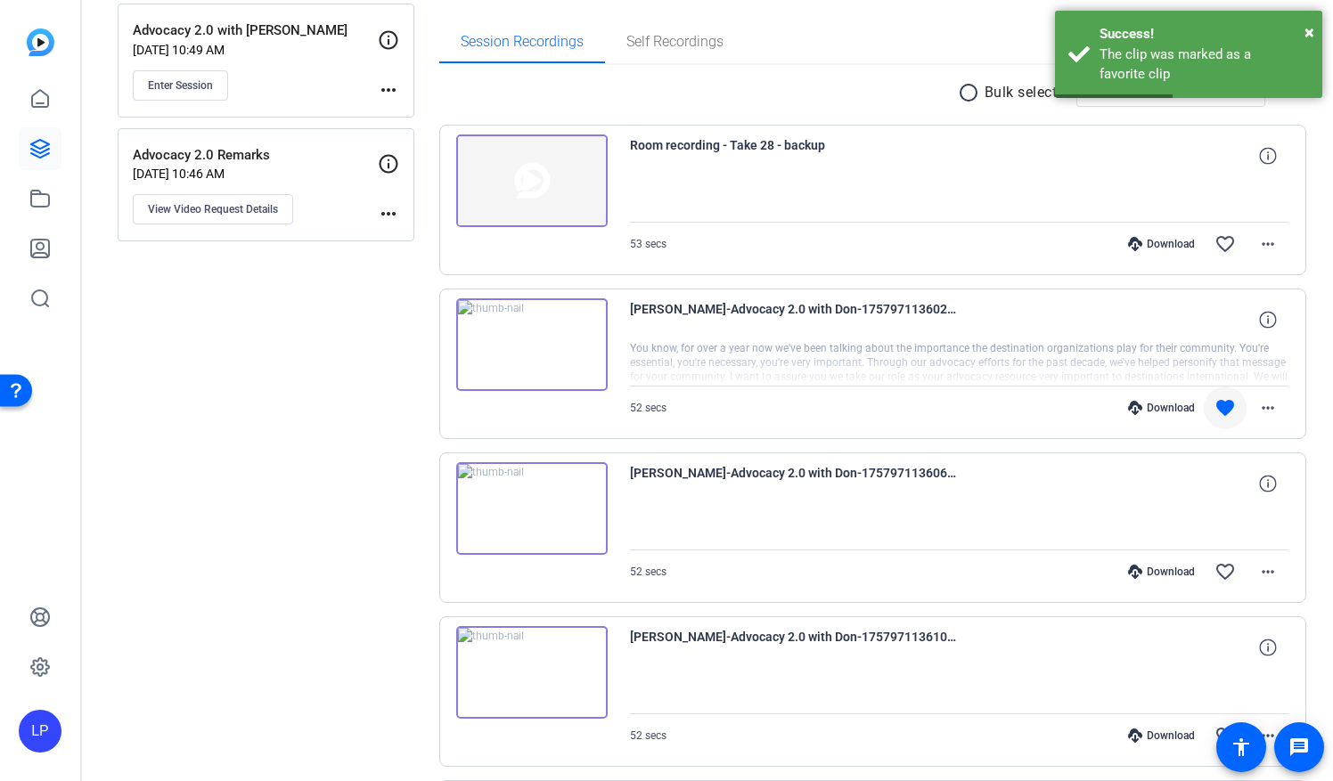
click at [526, 510] on img at bounding box center [531, 508] width 151 height 93
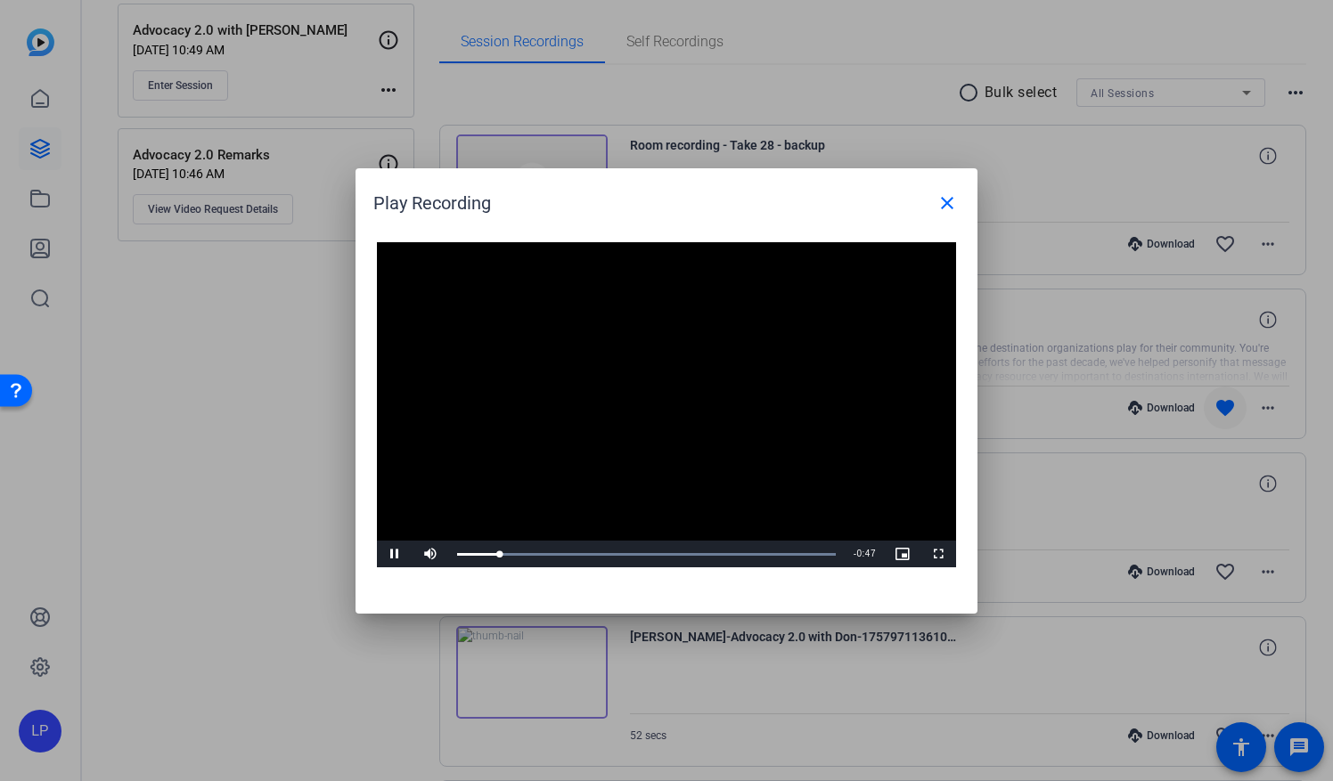
click at [671, 423] on video "Video Player" at bounding box center [666, 405] width 579 height 326
click at [396, 554] on span "Video Player" at bounding box center [395, 554] width 36 height 0
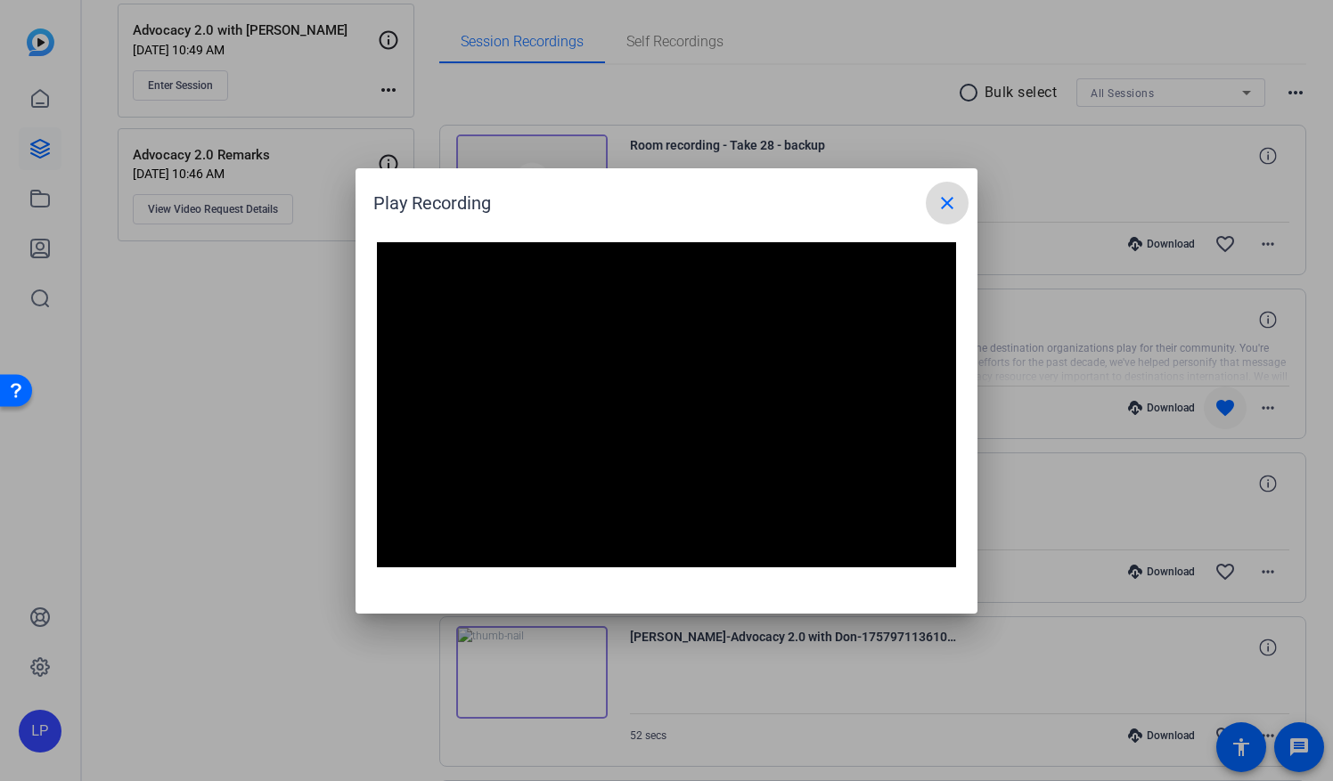
click at [948, 205] on mat-icon "close" at bounding box center [946, 202] width 21 height 21
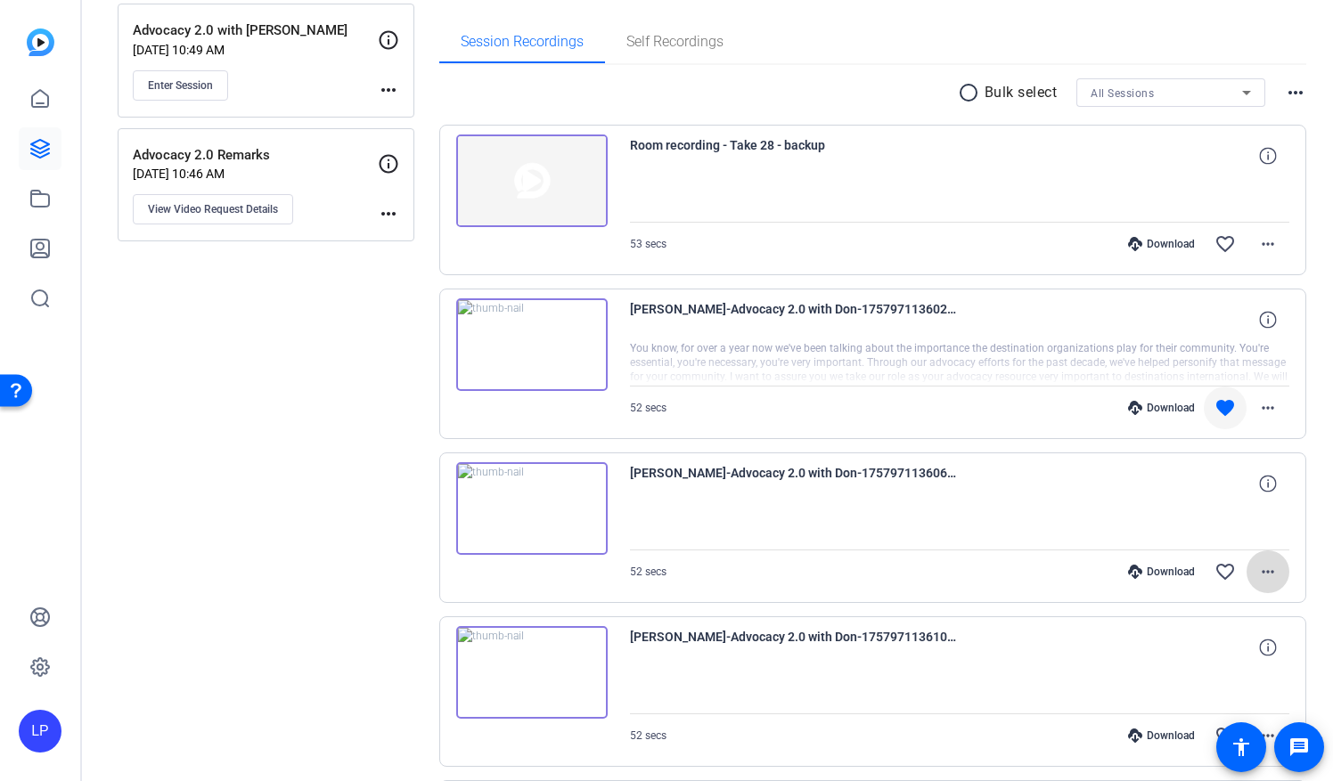
click at [1258, 570] on mat-icon "more_horiz" at bounding box center [1267, 571] width 21 height 21
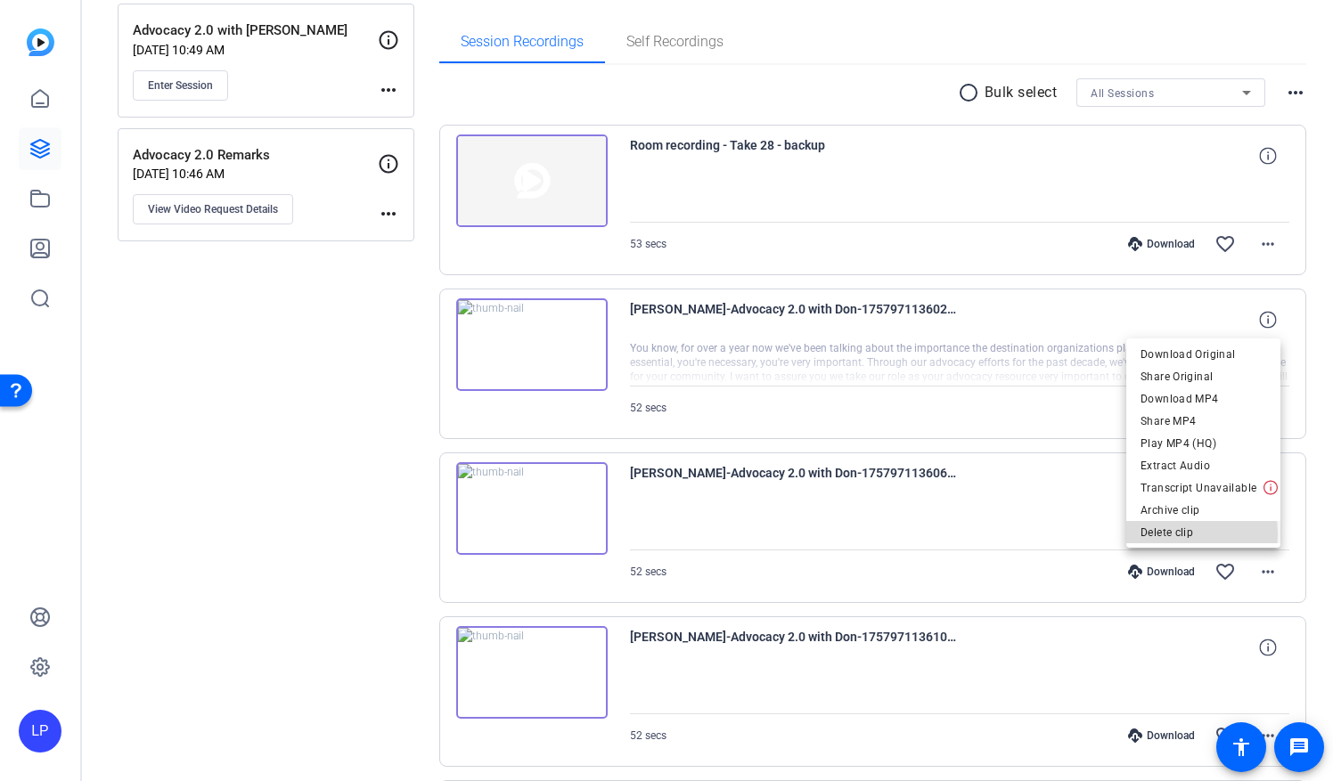
click at [1176, 535] on span "Delete clip" at bounding box center [1204, 532] width 126 height 21
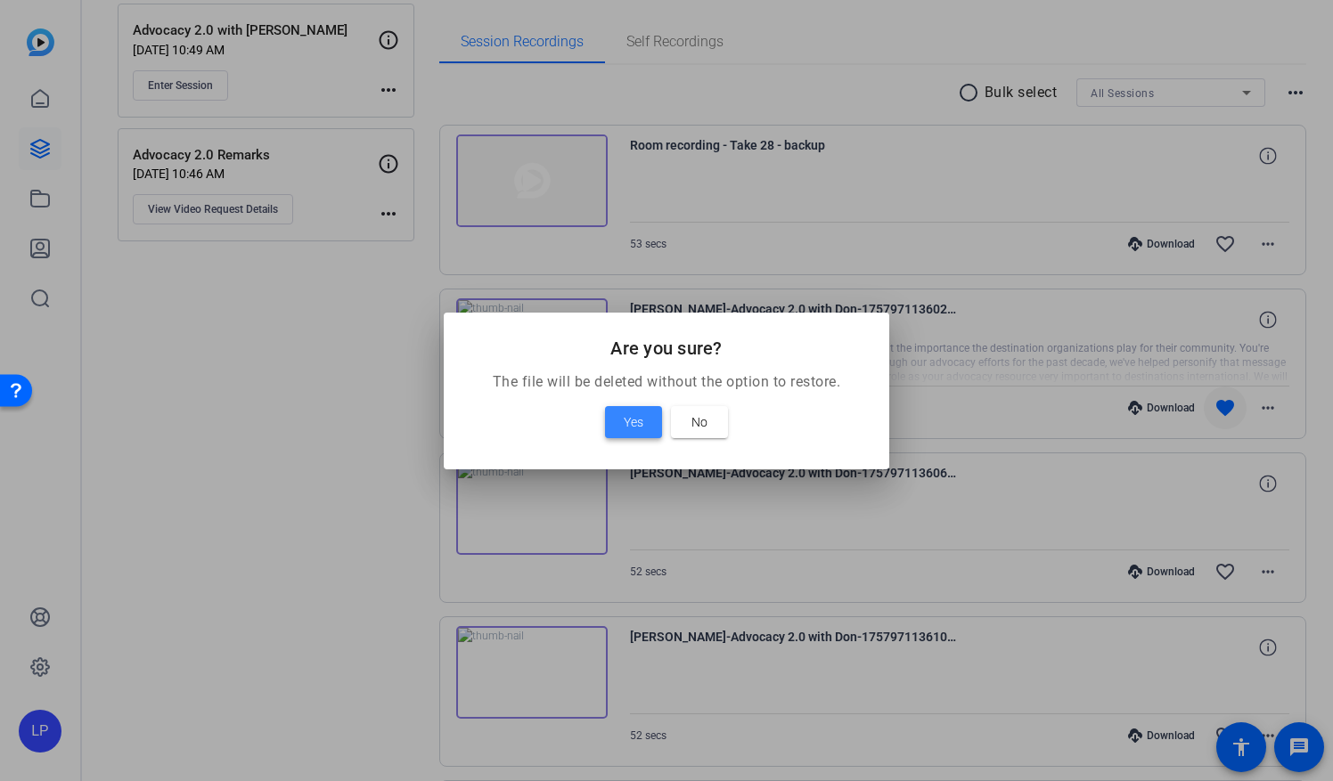
click at [630, 422] on span "Yes" at bounding box center [634, 422] width 20 height 21
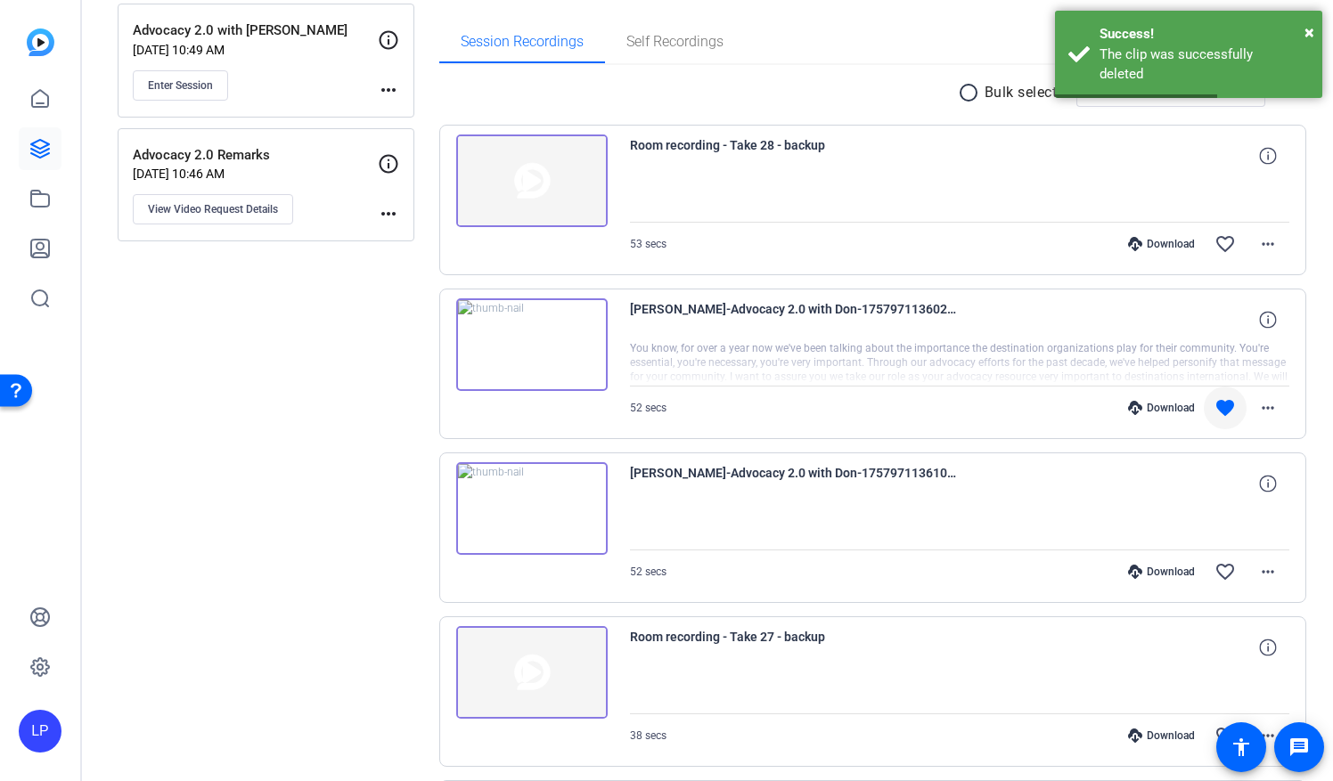
click at [526, 511] on img at bounding box center [531, 508] width 151 height 93
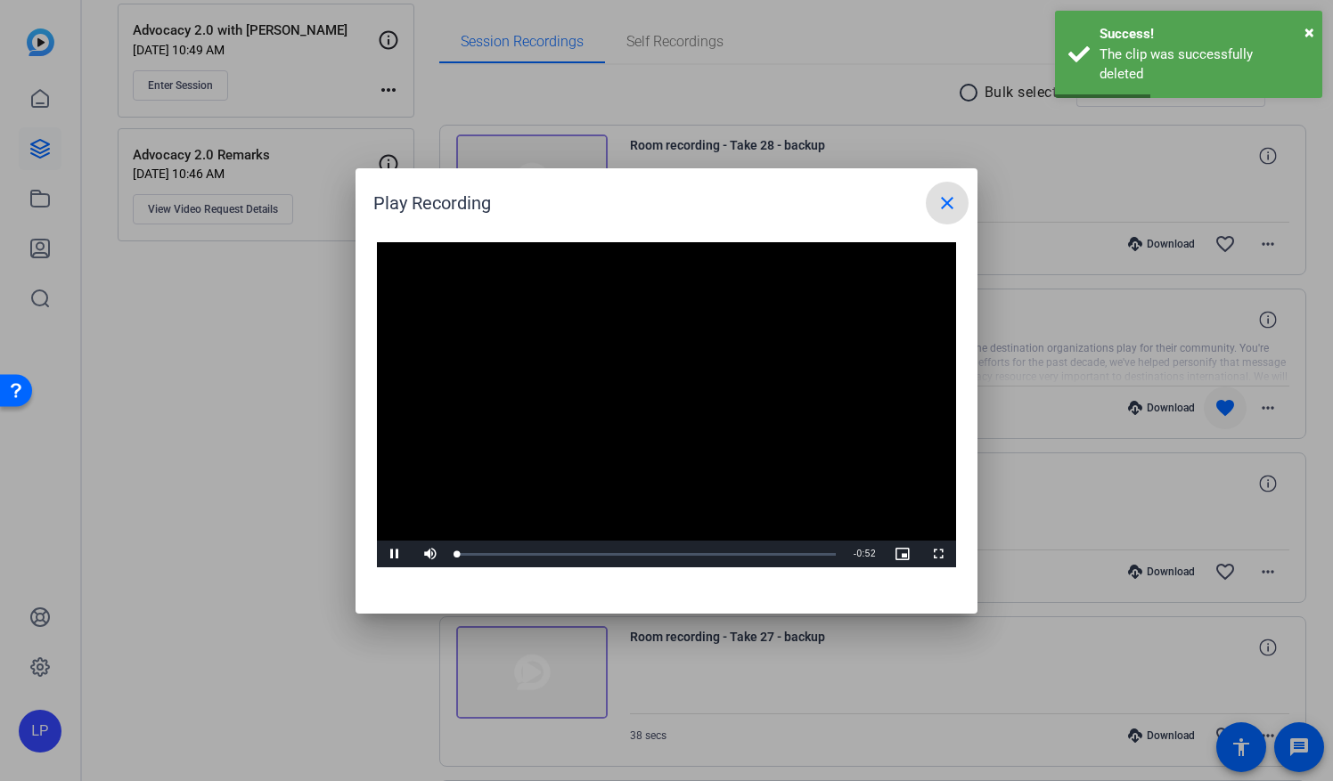
click at [660, 394] on video "Video Player" at bounding box center [666, 405] width 579 height 326
click at [391, 554] on span "Video Player" at bounding box center [395, 554] width 36 height 0
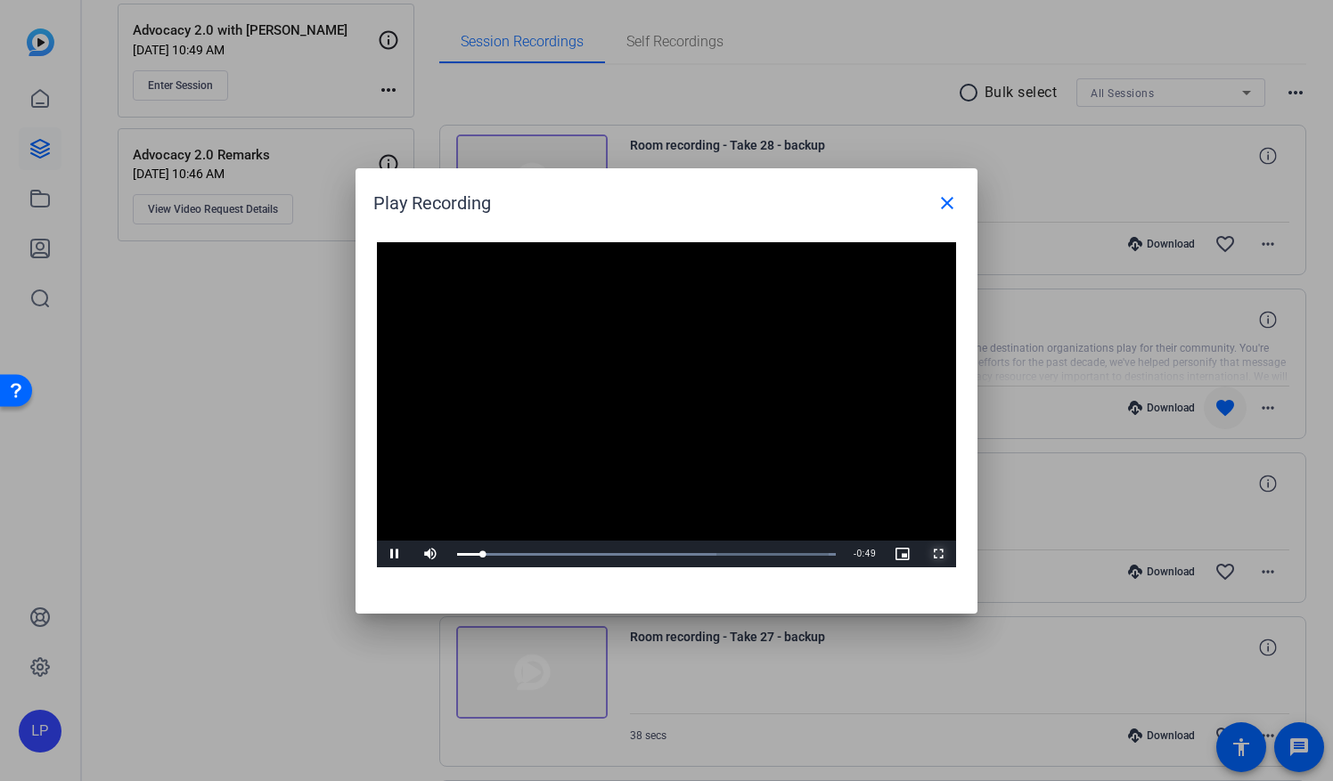
click at [940, 554] on span "Video Player" at bounding box center [938, 554] width 36 height 0
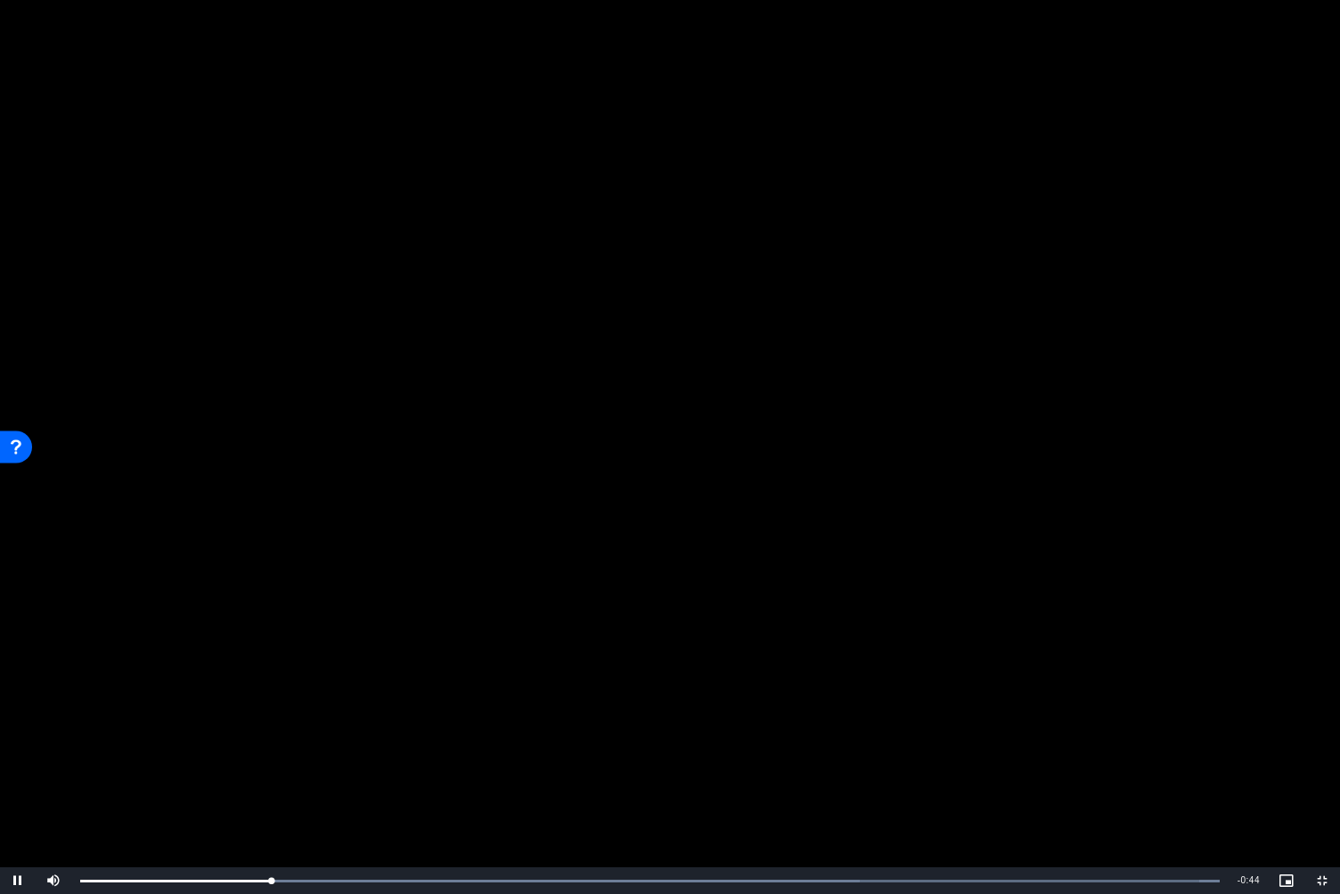
click at [362, 416] on video "Video Player" at bounding box center [670, 447] width 1340 height 894
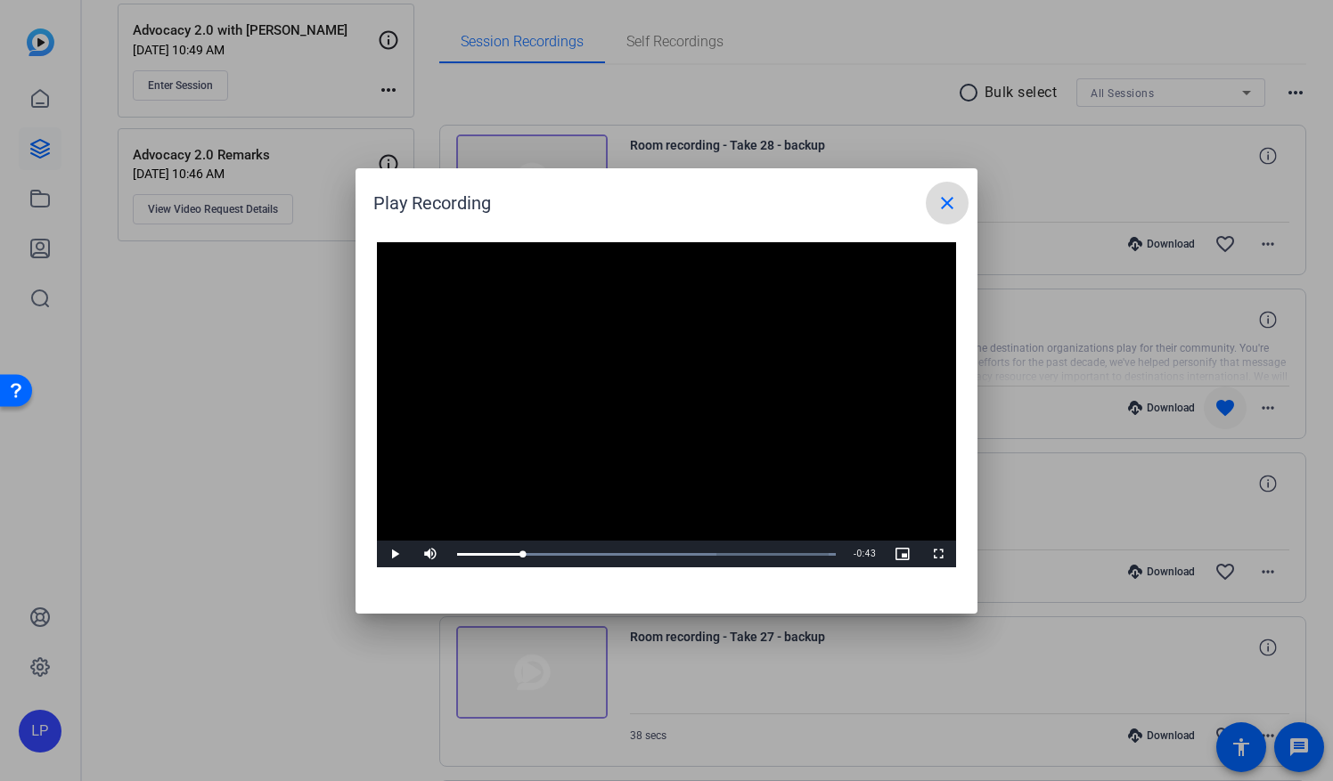
click at [947, 201] on mat-icon "close" at bounding box center [946, 202] width 21 height 21
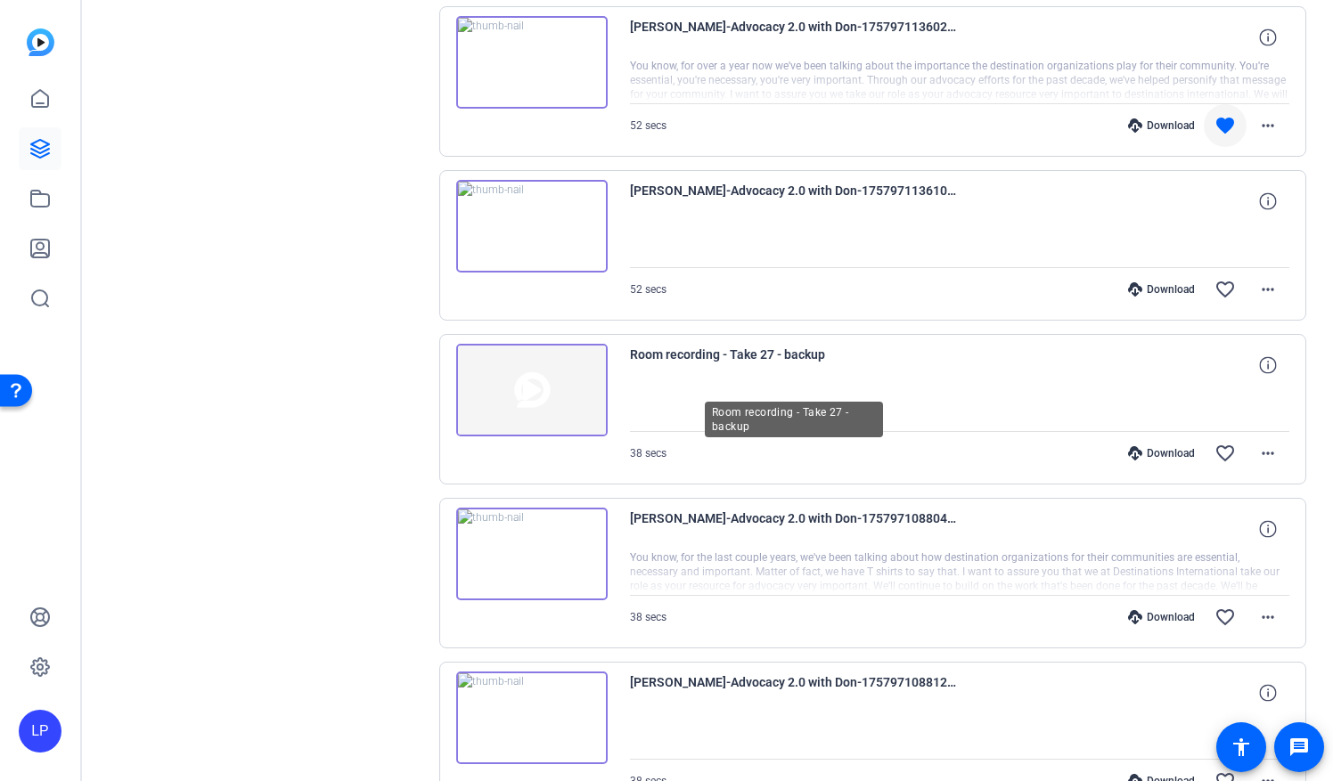
scroll to position [624, 0]
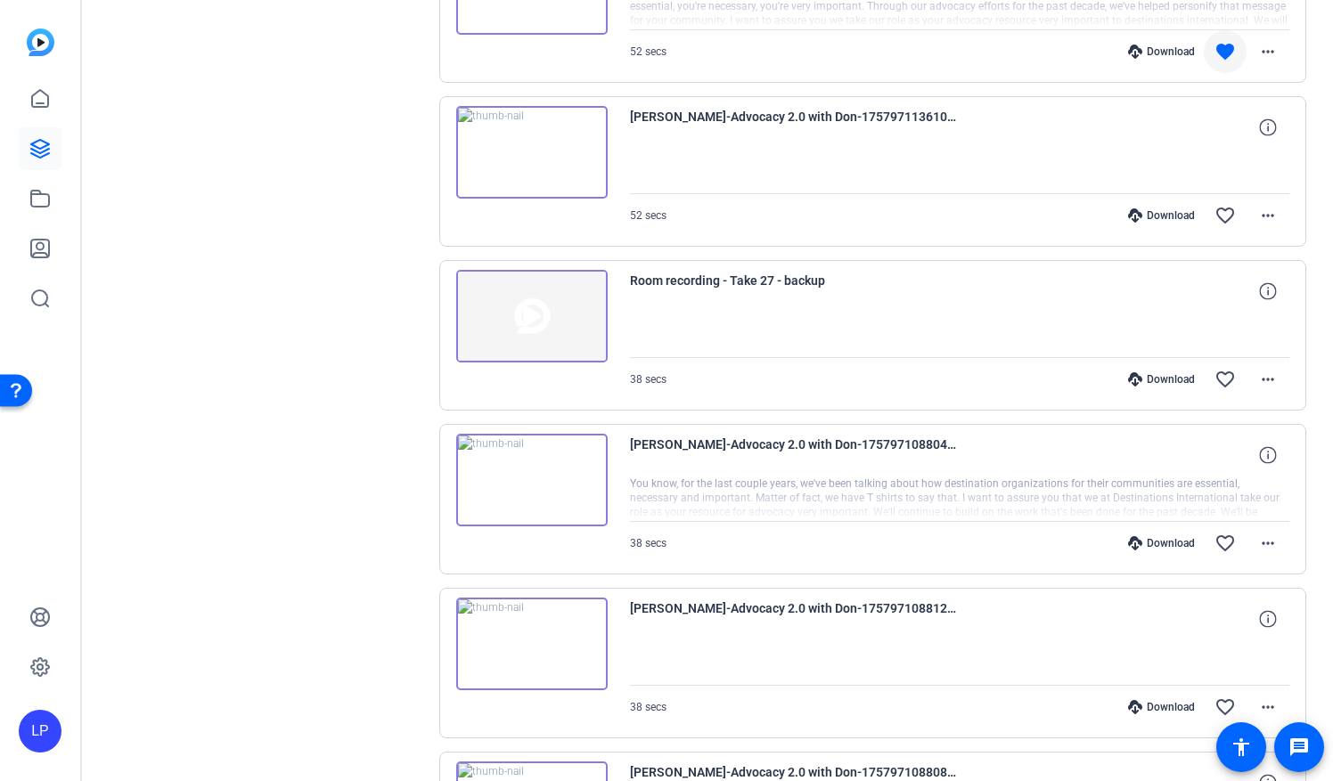
click at [544, 315] on img at bounding box center [531, 316] width 151 height 93
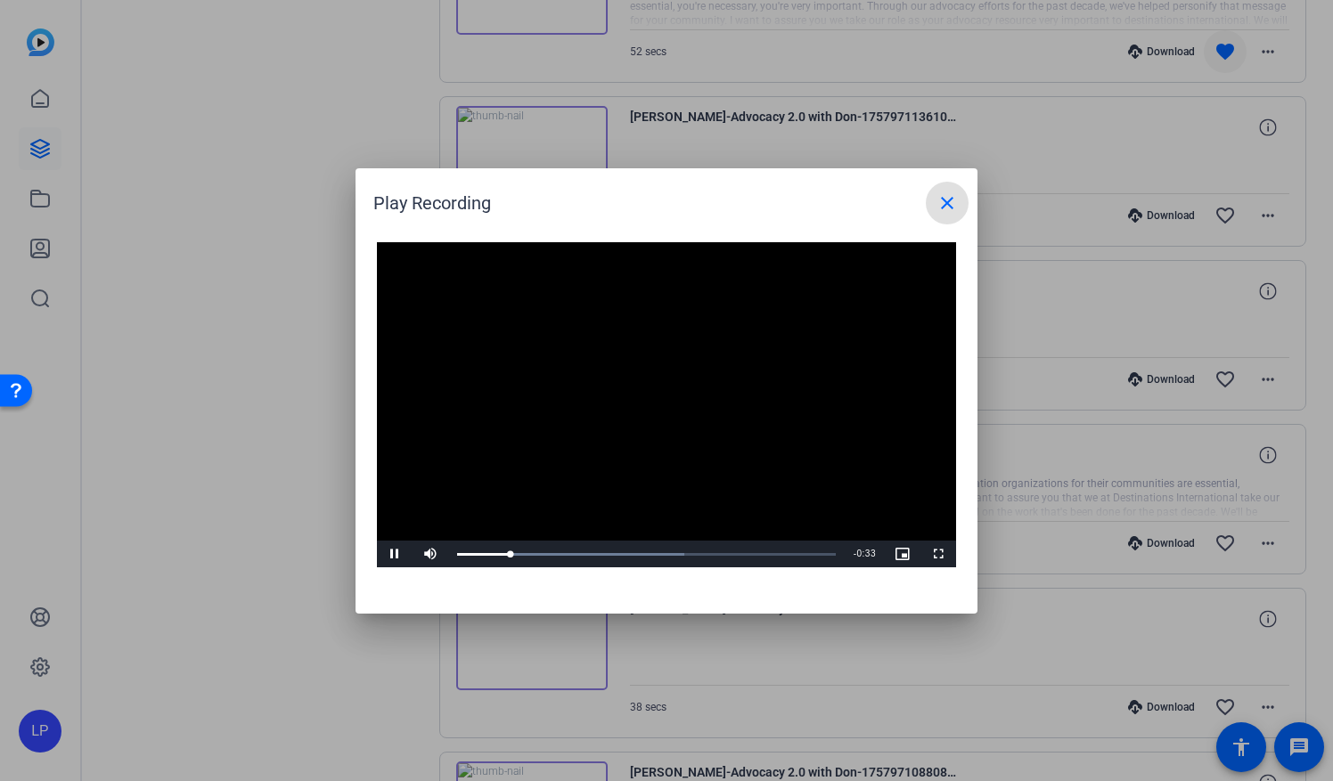
click at [531, 340] on video "Video Player" at bounding box center [666, 405] width 579 height 326
click at [936, 207] on mat-icon "close" at bounding box center [946, 202] width 21 height 21
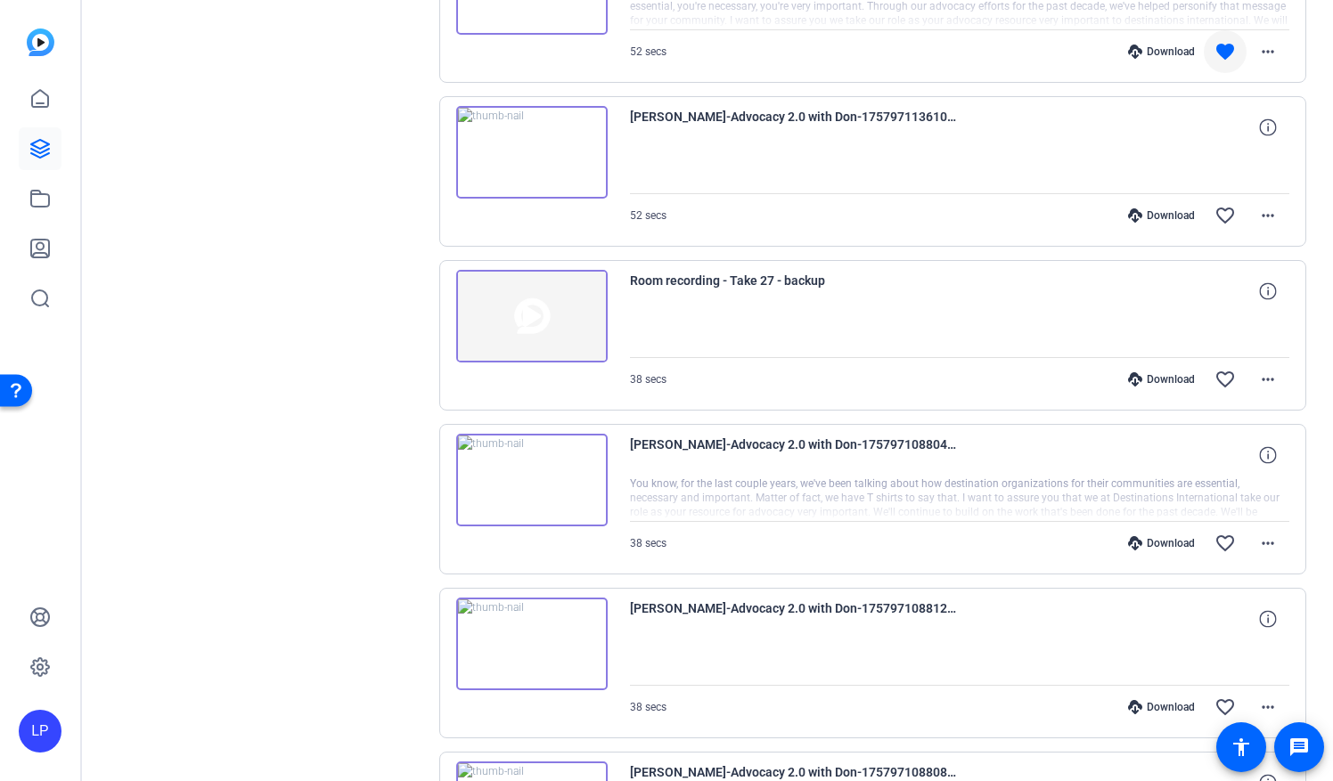
click at [533, 478] on img at bounding box center [531, 480] width 151 height 93
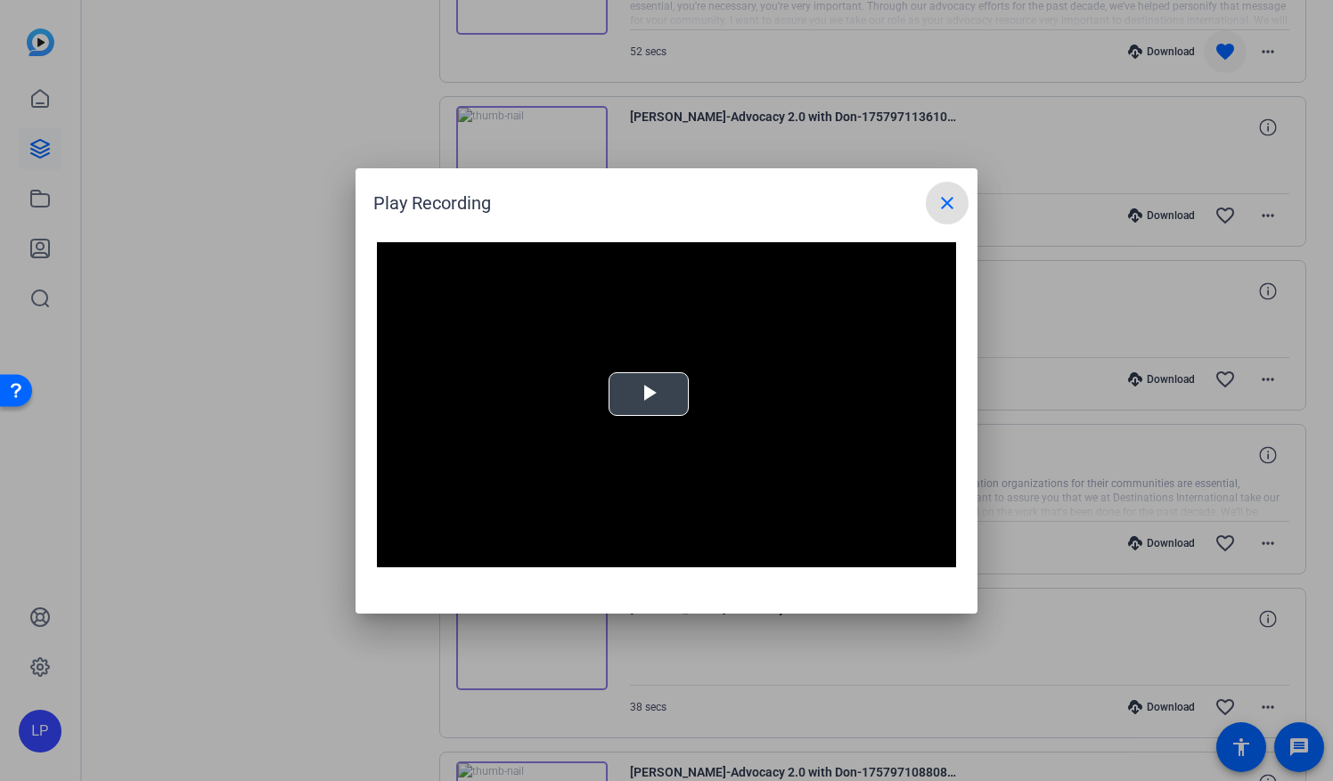
click at [653, 387] on video "Video Player" at bounding box center [666, 405] width 579 height 326
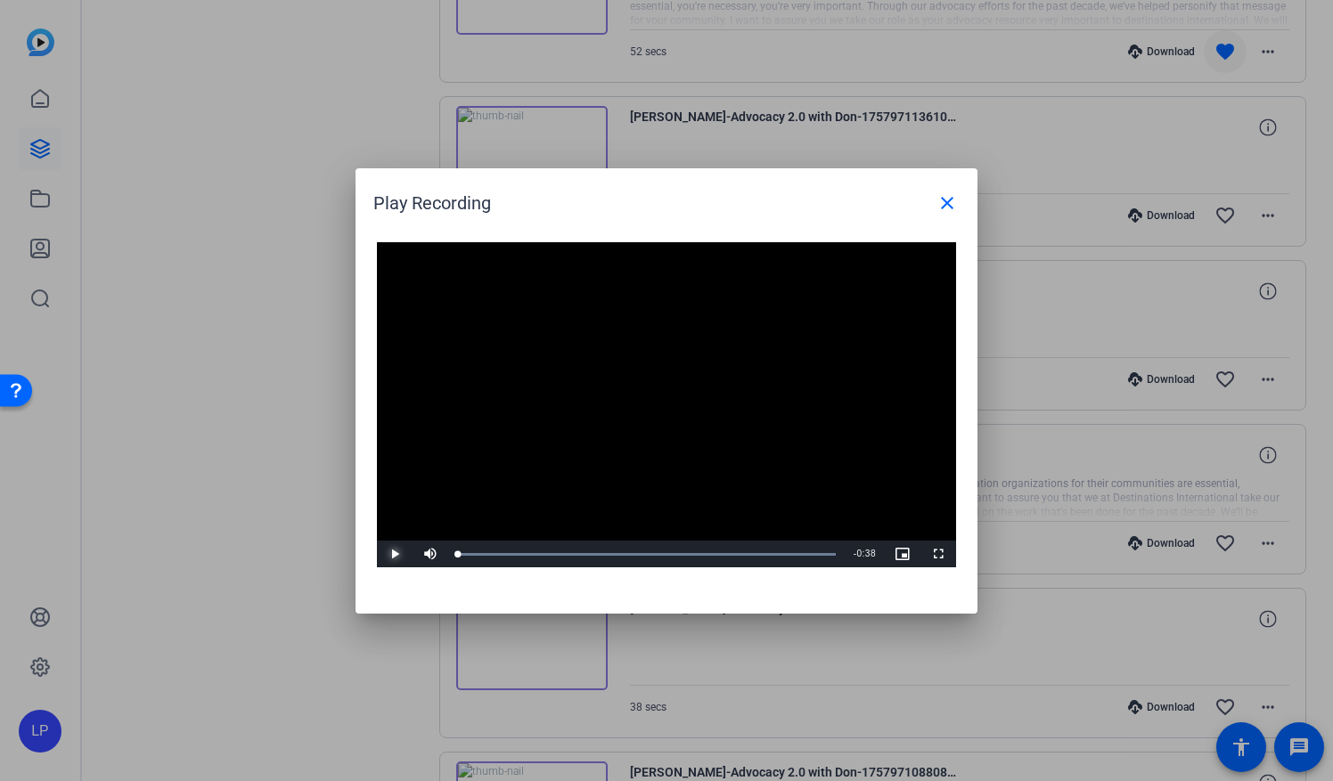
click at [394, 554] on span "Video Player" at bounding box center [395, 554] width 36 height 0
click at [952, 202] on mat-icon "close" at bounding box center [946, 202] width 21 height 21
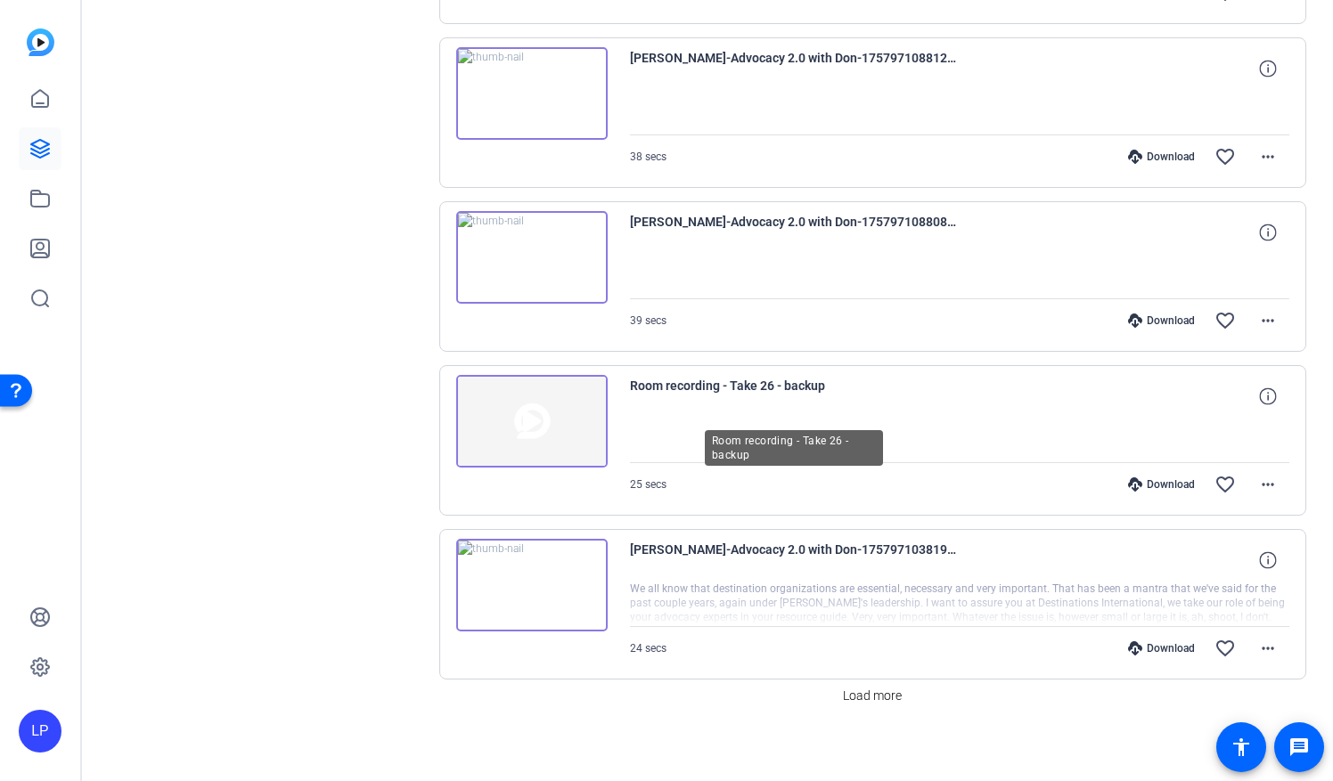
scroll to position [1175, 0]
click at [536, 568] on img at bounding box center [531, 584] width 151 height 93
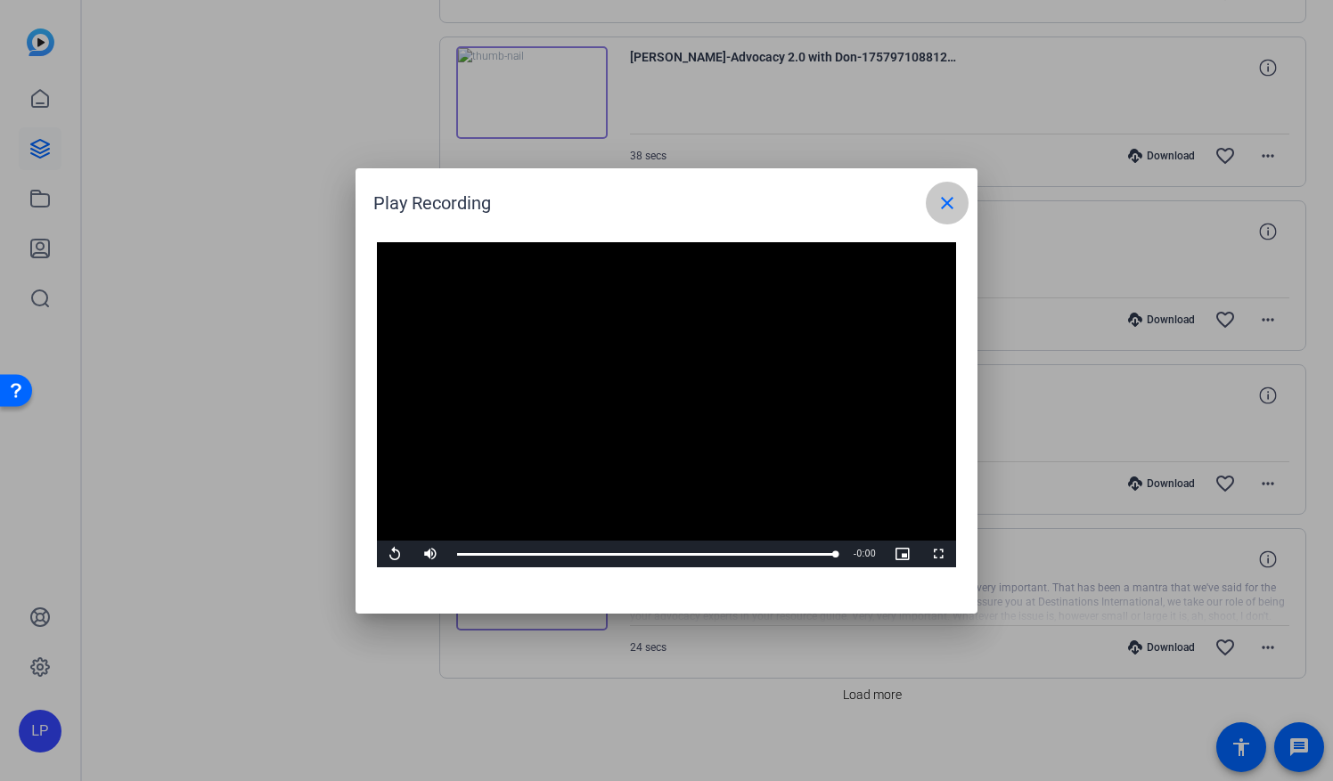
click at [936, 205] on mat-icon "close" at bounding box center [946, 202] width 21 height 21
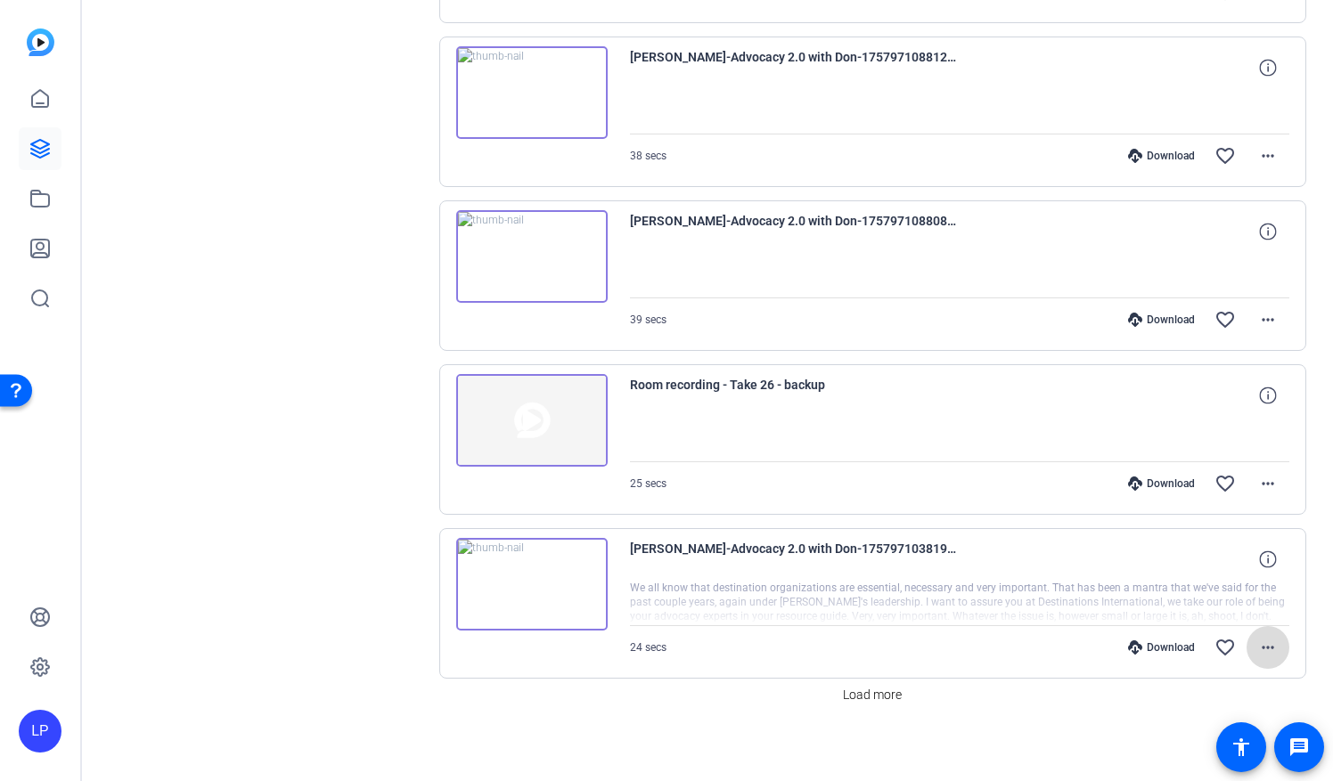
click at [1264, 637] on mat-icon "more_horiz" at bounding box center [1267, 647] width 21 height 21
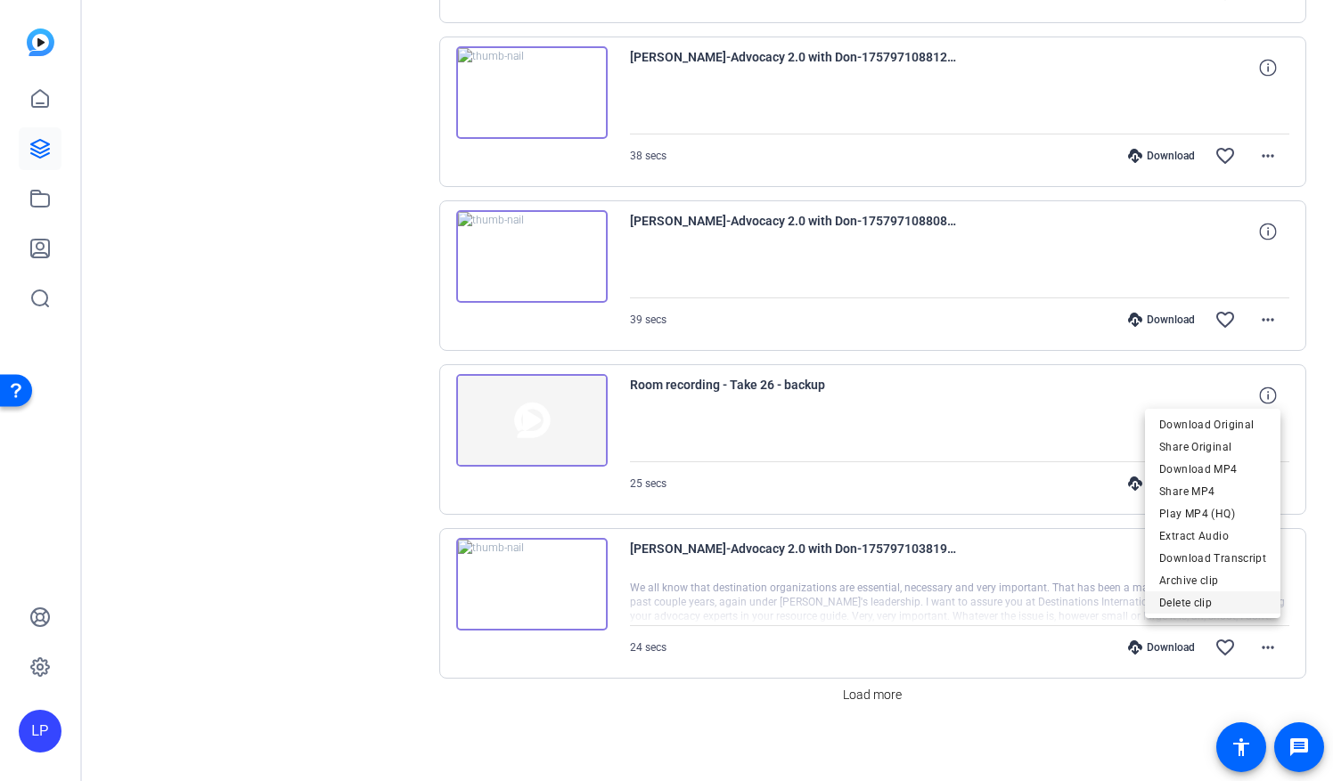
click at [1159, 604] on button "Delete clip" at bounding box center [1212, 603] width 135 height 22
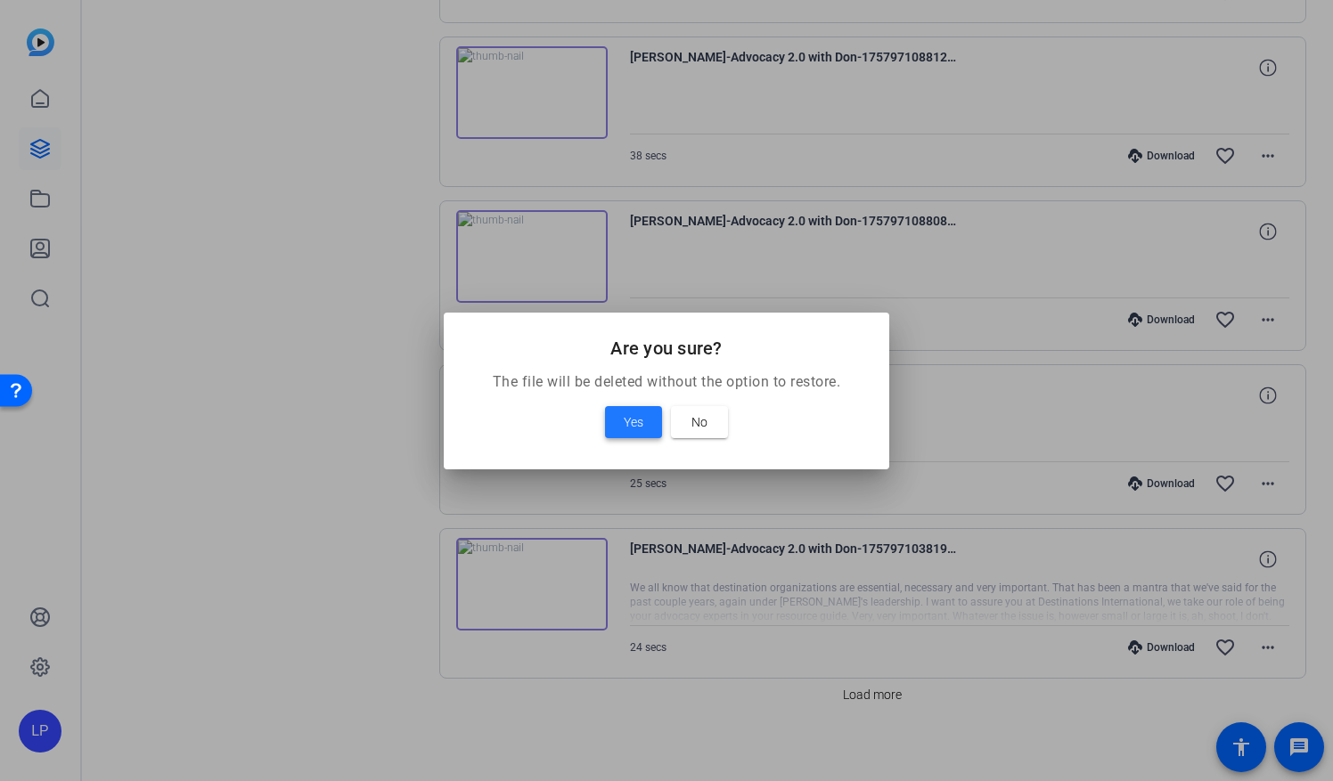
click at [633, 420] on span "Yes" at bounding box center [634, 422] width 20 height 21
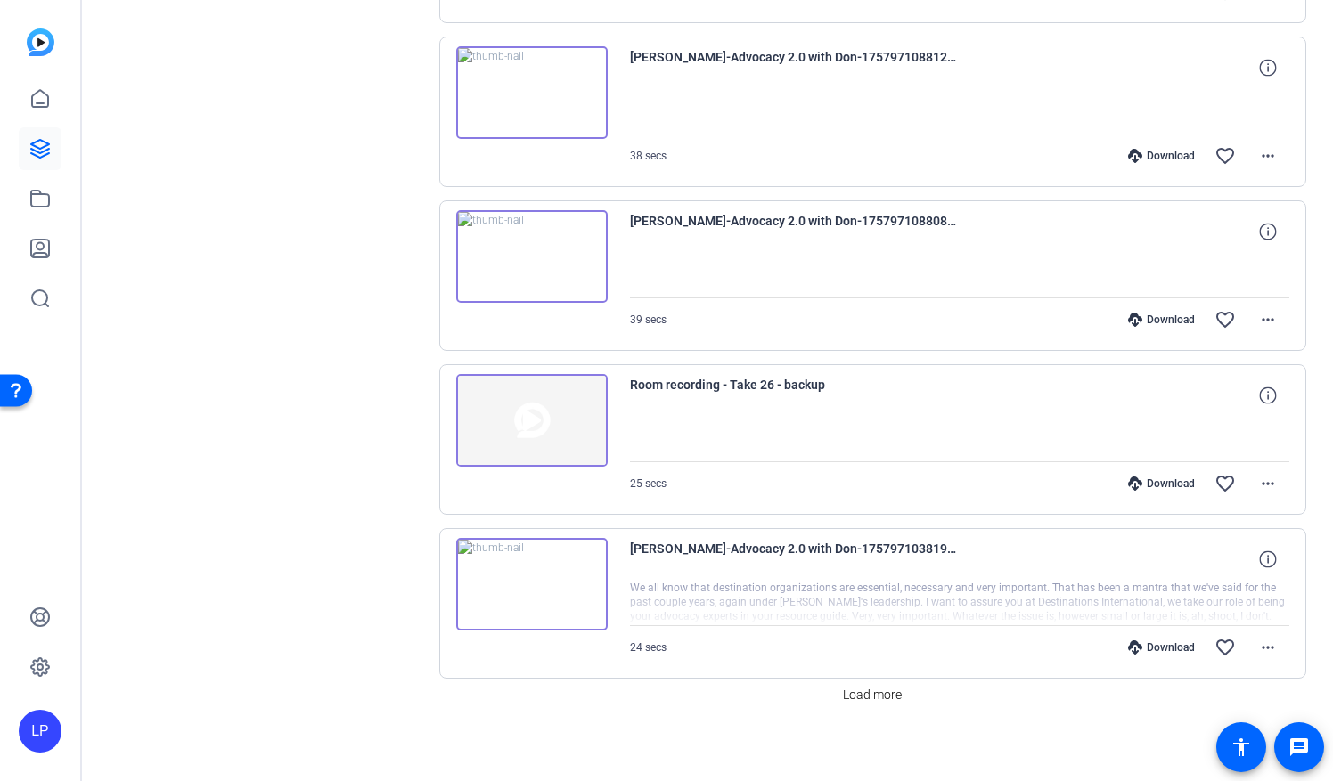
scroll to position [1012, 0]
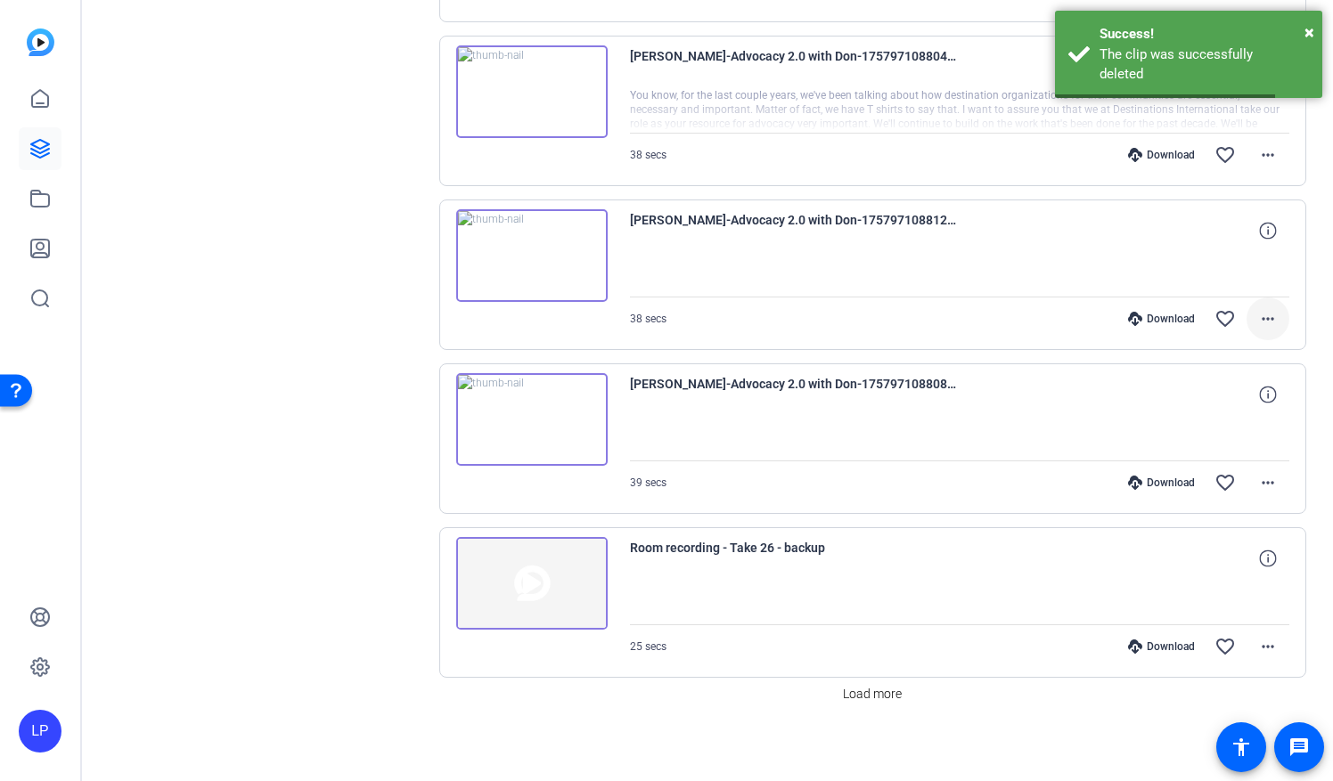
click at [1262, 312] on mat-icon "more_horiz" at bounding box center [1267, 318] width 21 height 21
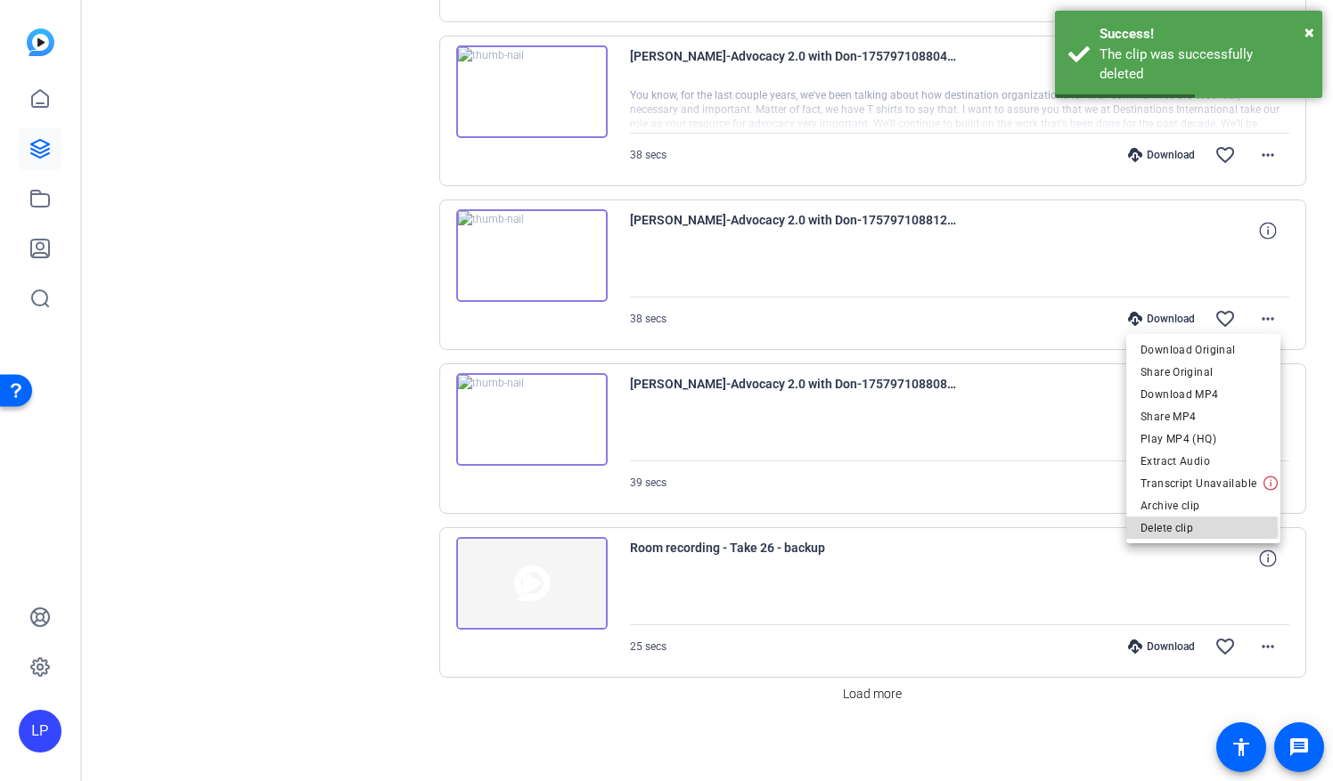
click at [1167, 529] on span "Delete clip" at bounding box center [1204, 528] width 126 height 21
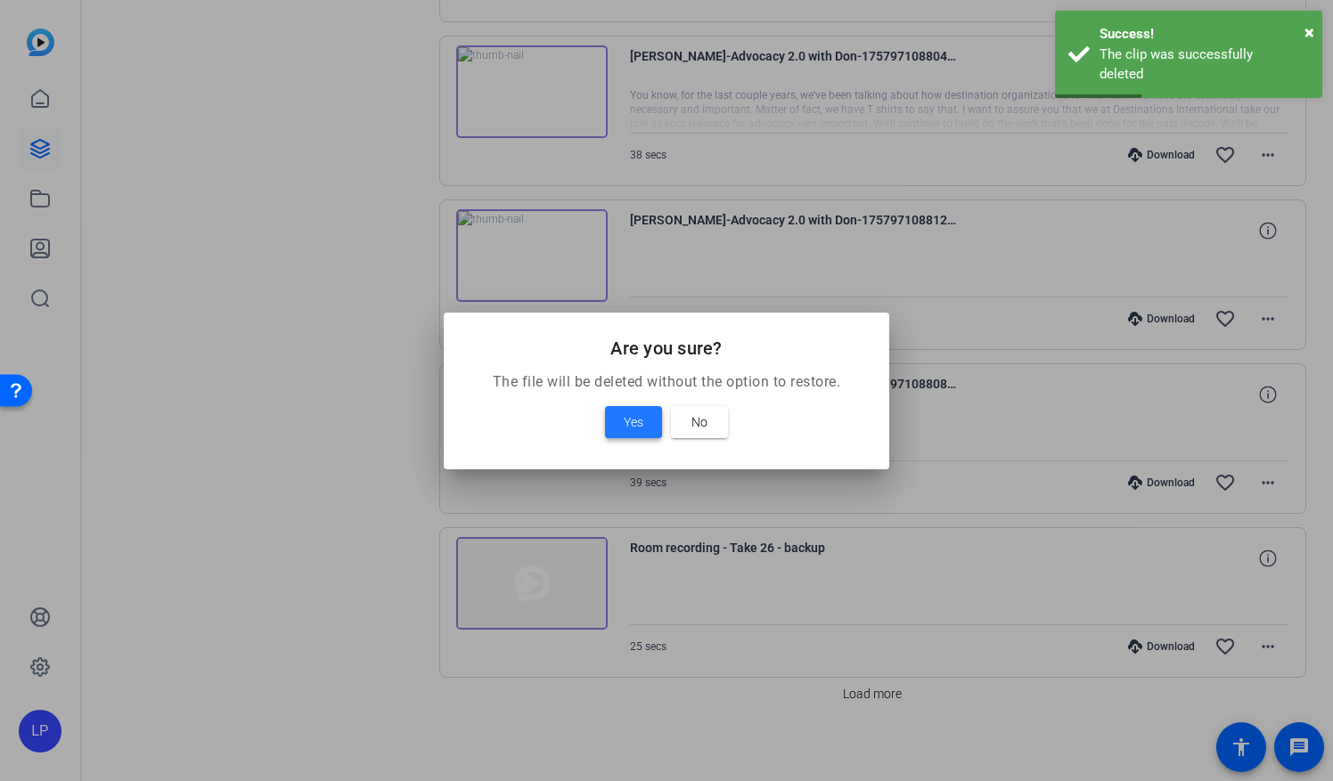
click at [642, 418] on span "Yes" at bounding box center [634, 422] width 20 height 21
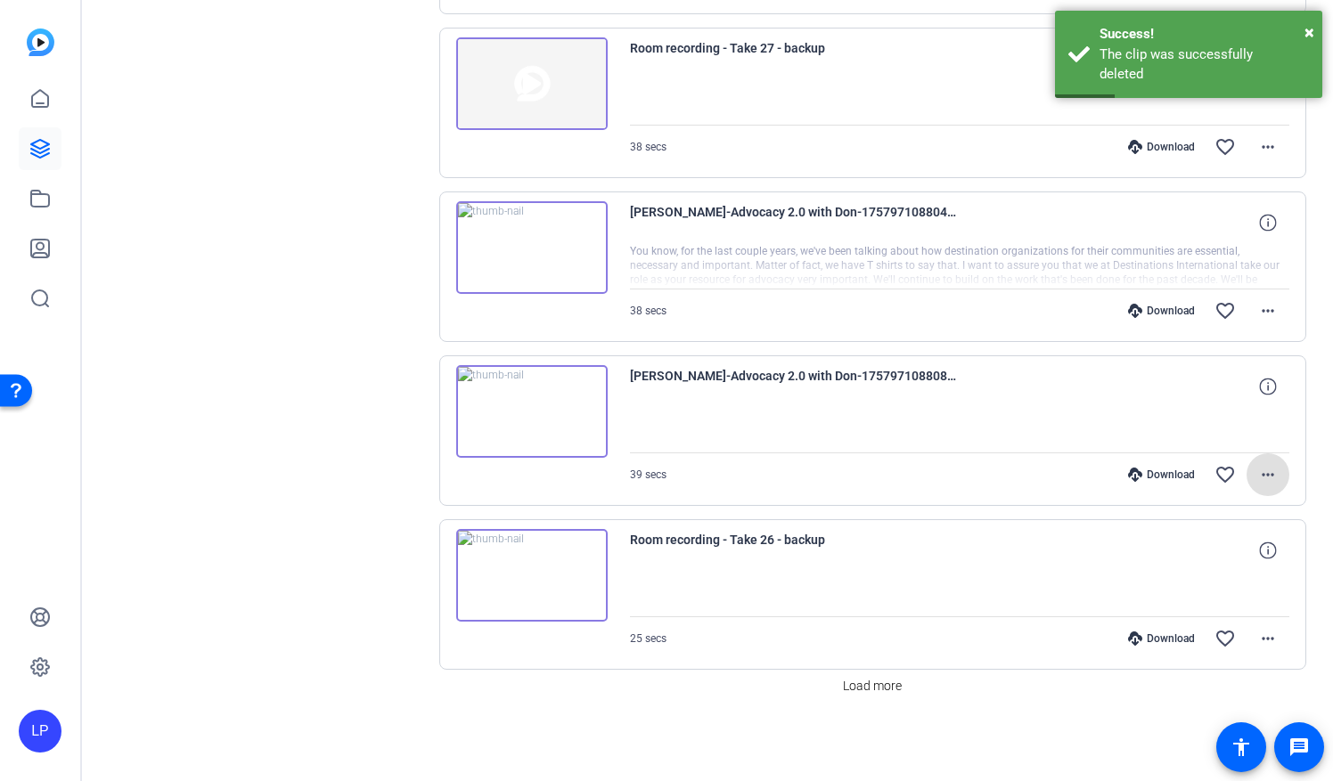
scroll to position [849, 0]
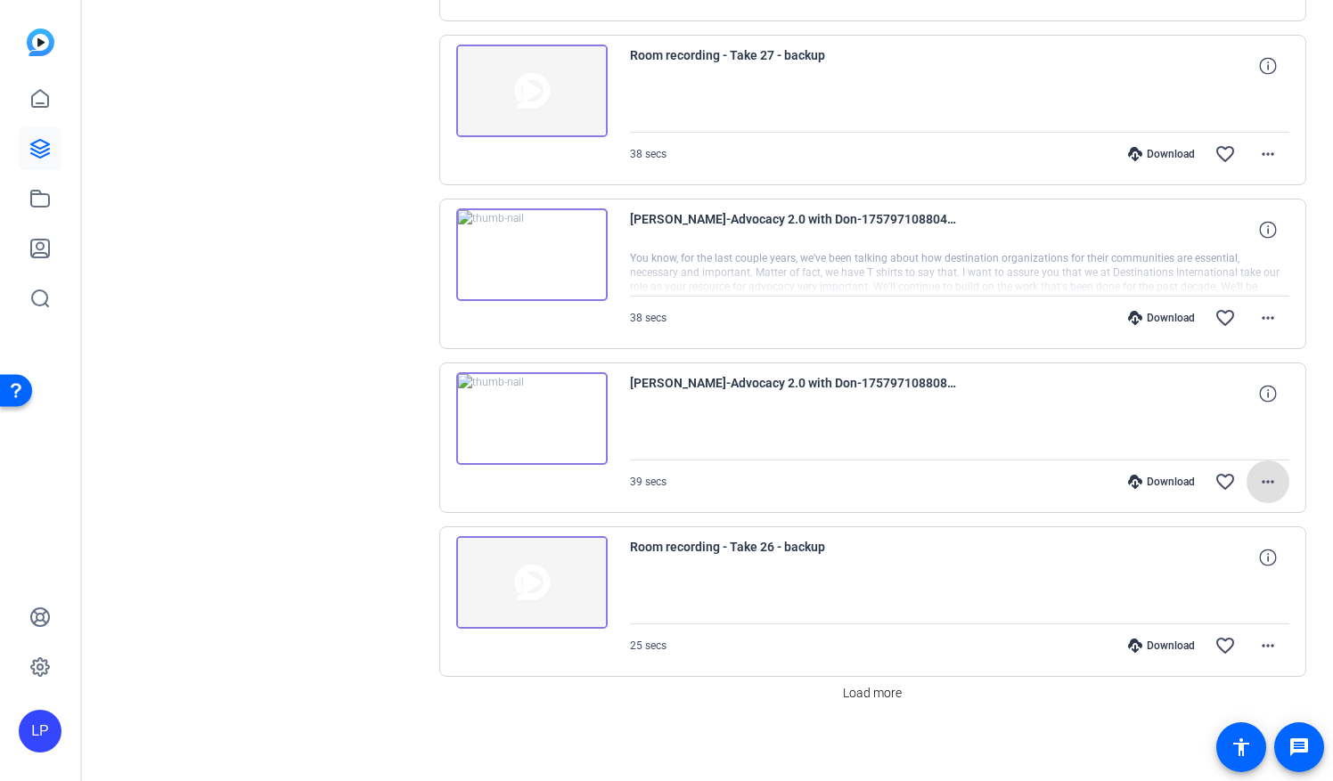
click at [1260, 476] on mat-icon "more_horiz" at bounding box center [1267, 481] width 21 height 21
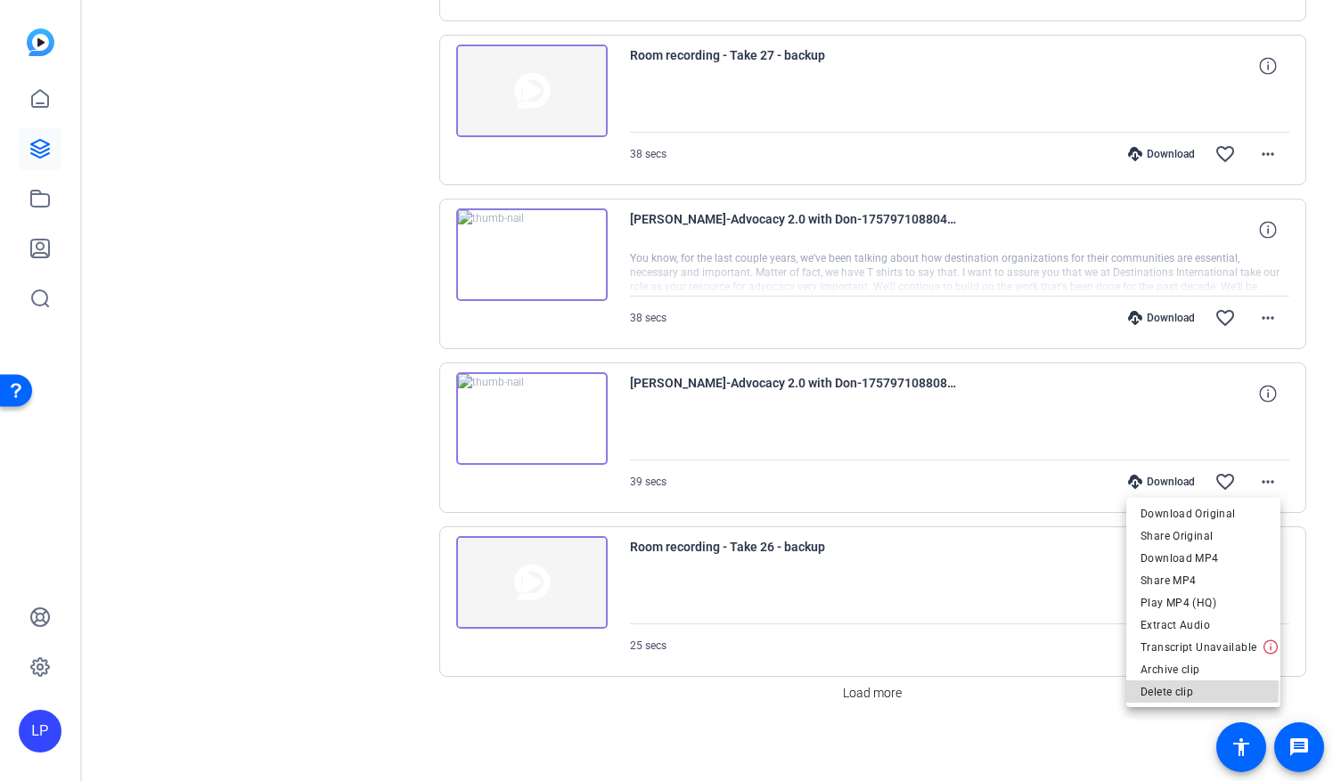
click at [1173, 689] on span "Delete clip" at bounding box center [1204, 691] width 126 height 21
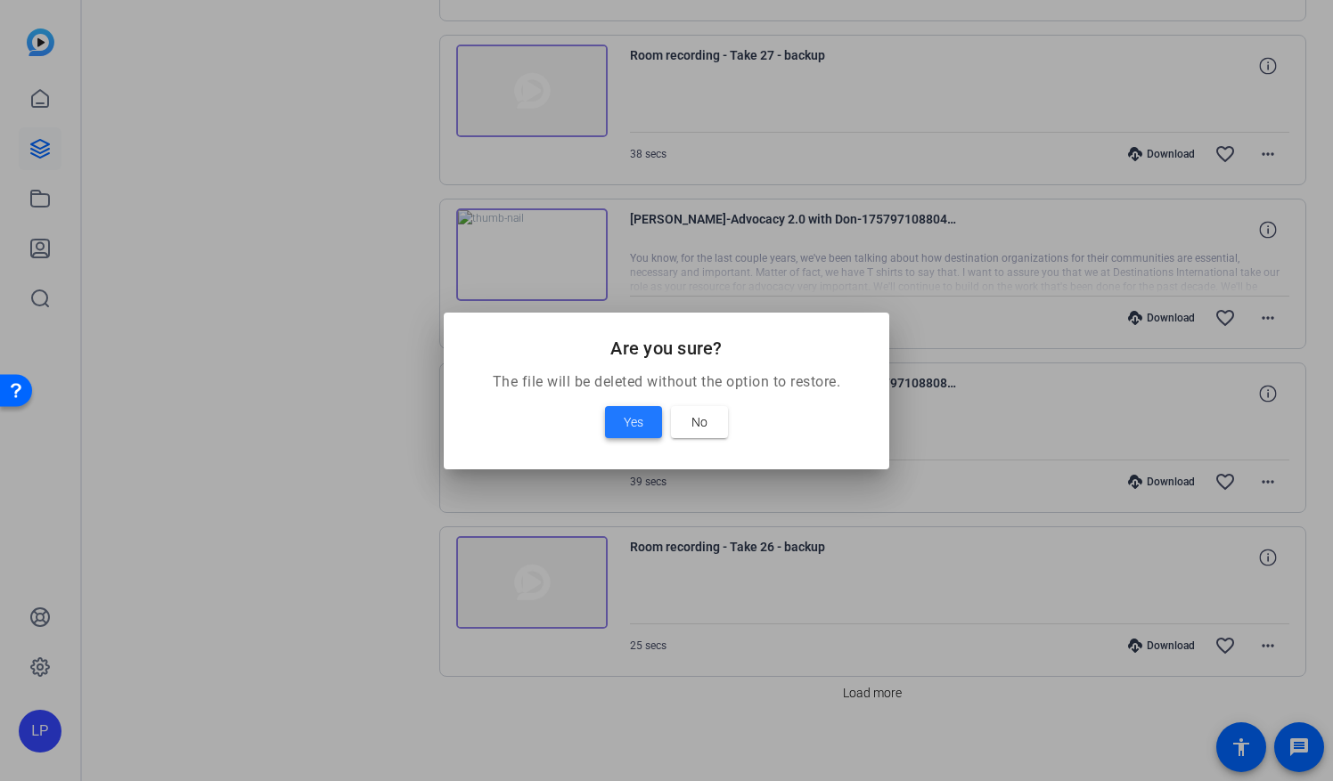
click at [629, 418] on span "Yes" at bounding box center [634, 422] width 20 height 21
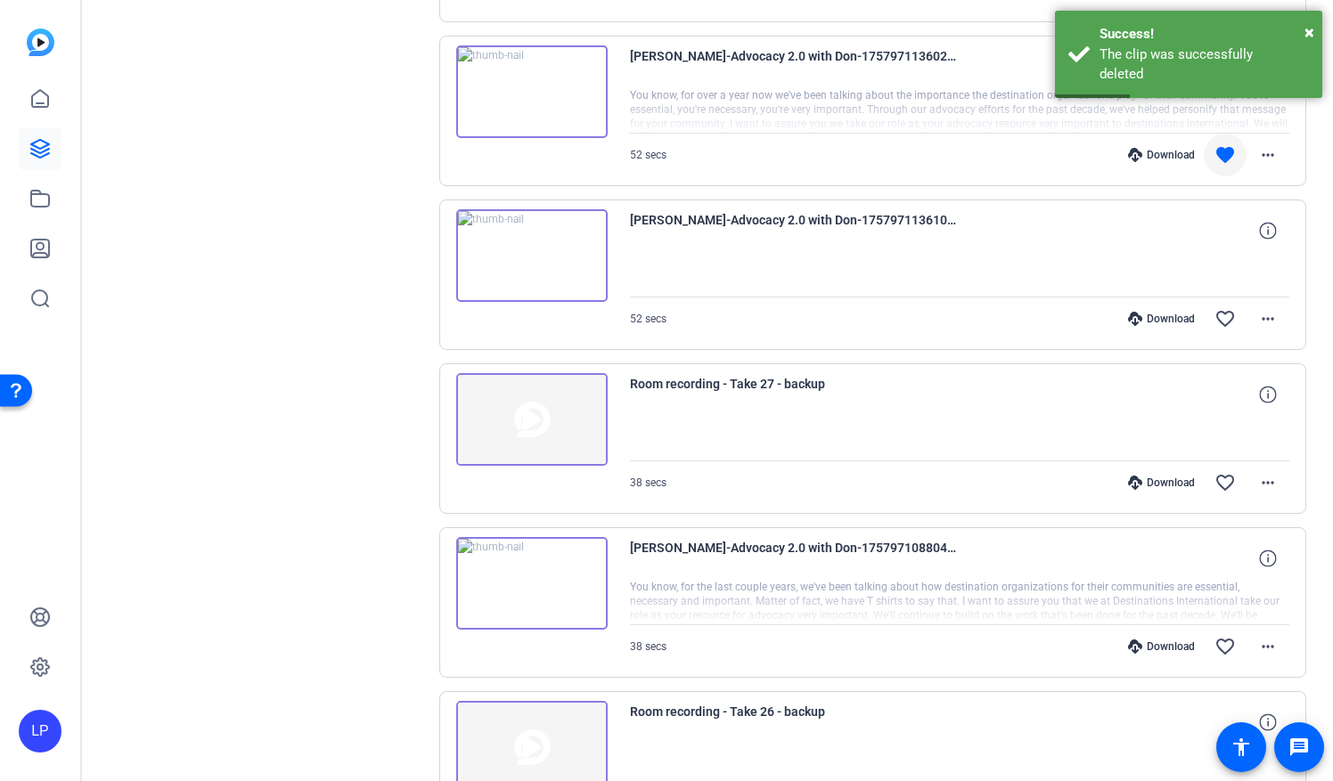
scroll to position [686, 0]
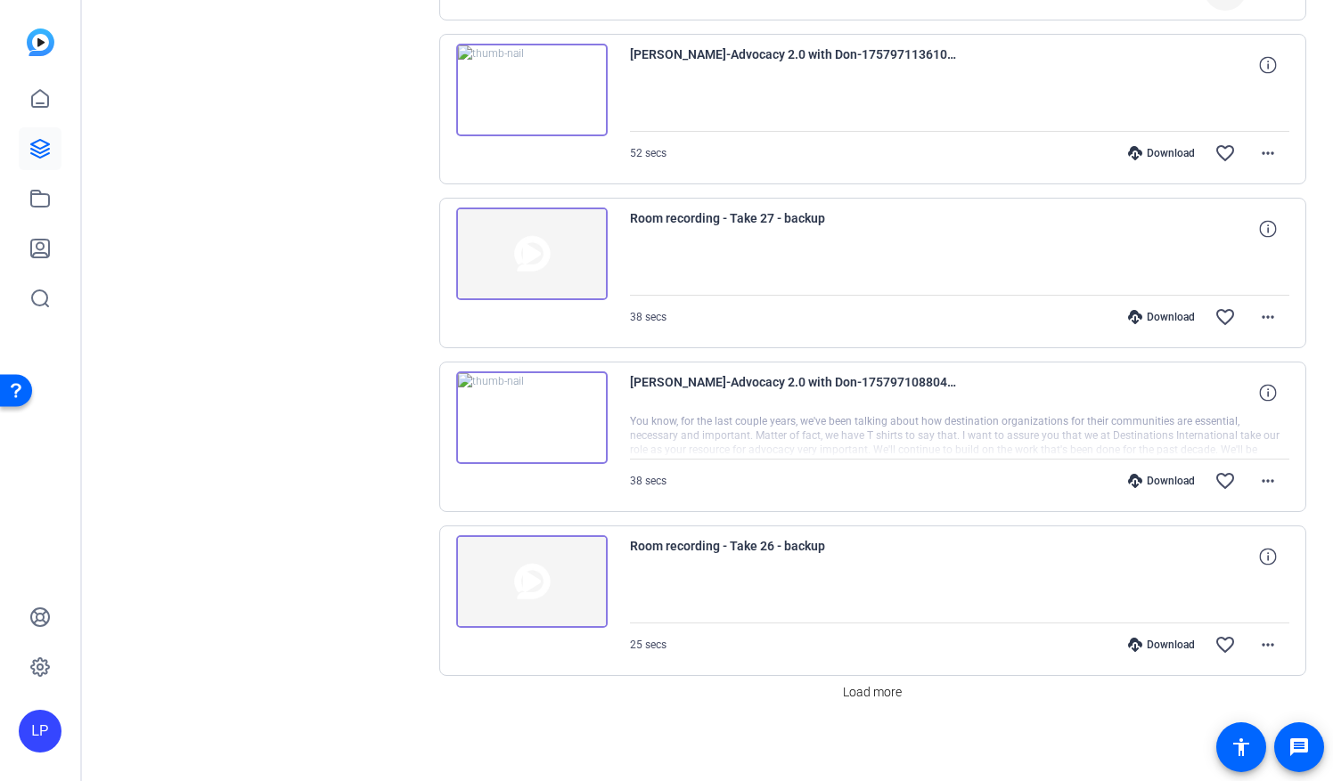
click at [527, 418] on img at bounding box center [531, 418] width 151 height 93
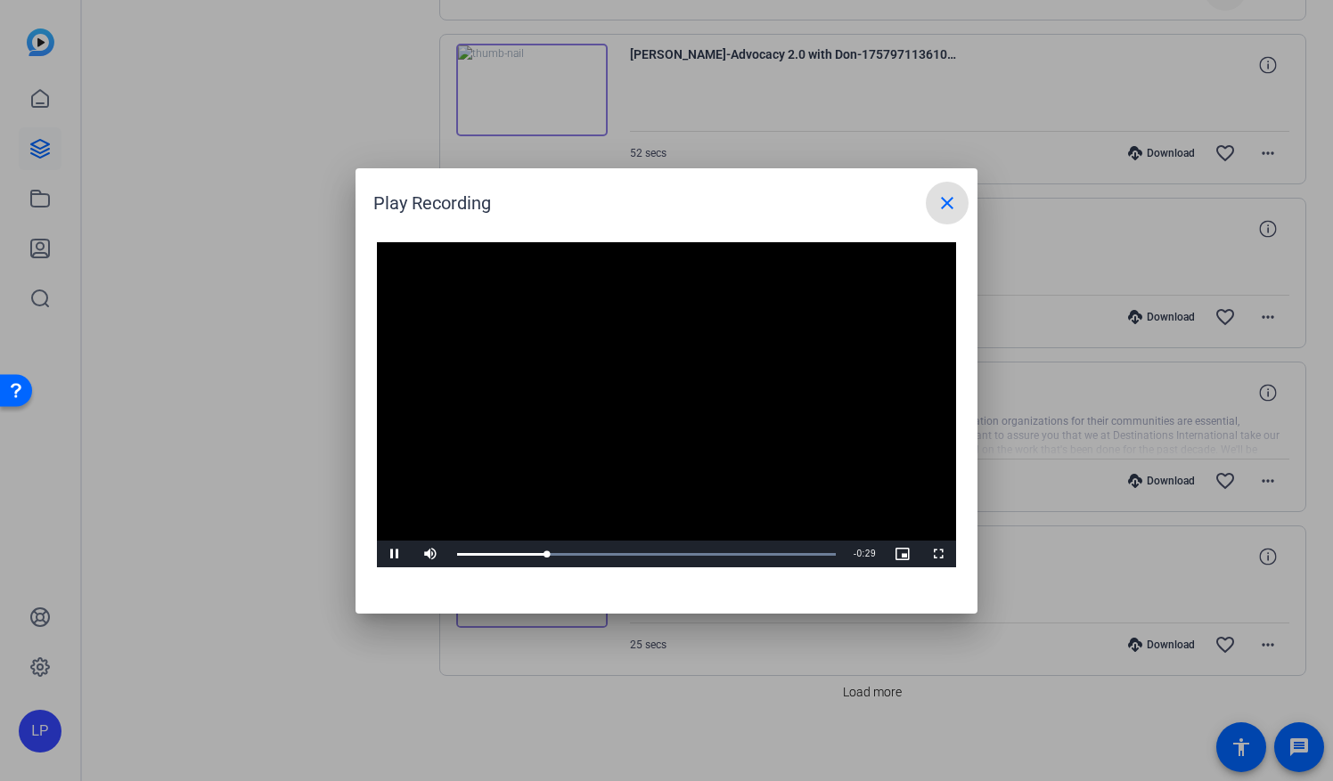
click at [945, 205] on mat-icon "close" at bounding box center [946, 202] width 21 height 21
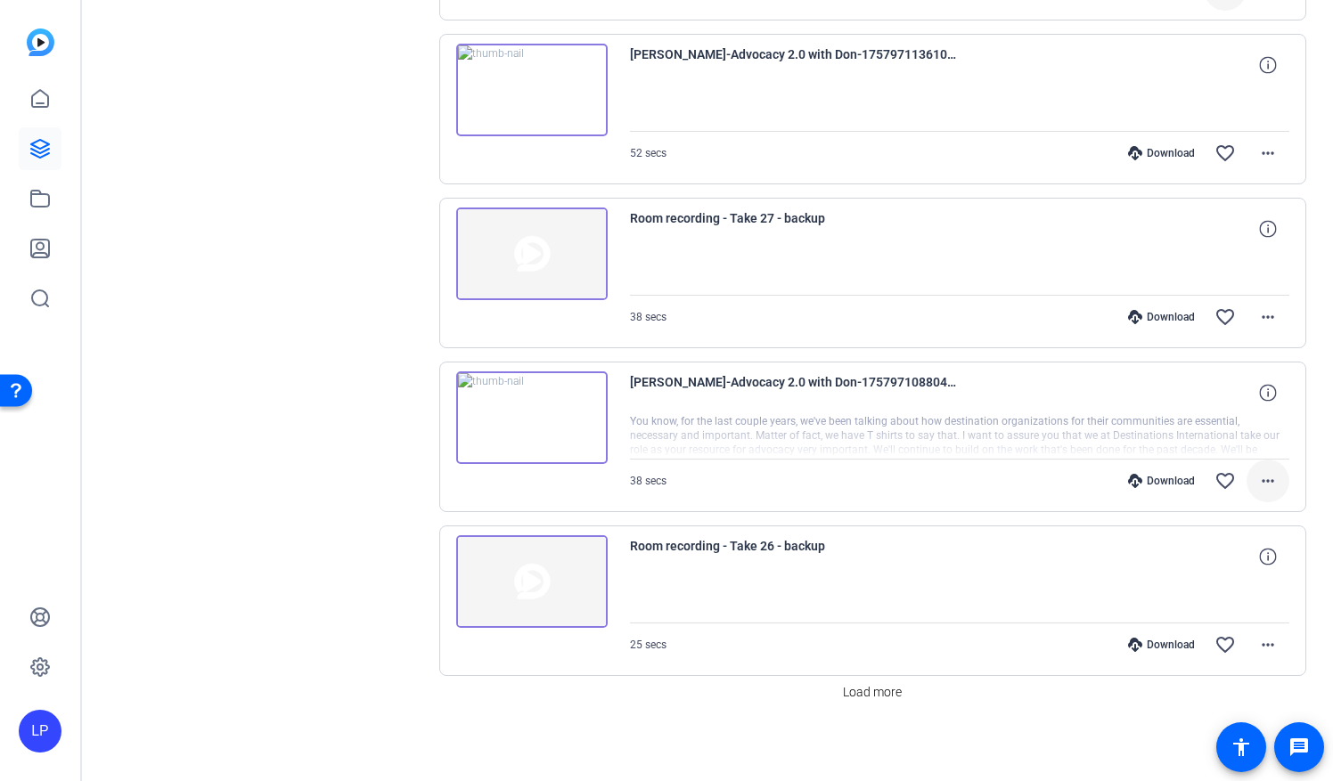
click at [1267, 479] on mat-icon "more_horiz" at bounding box center [1267, 480] width 21 height 21
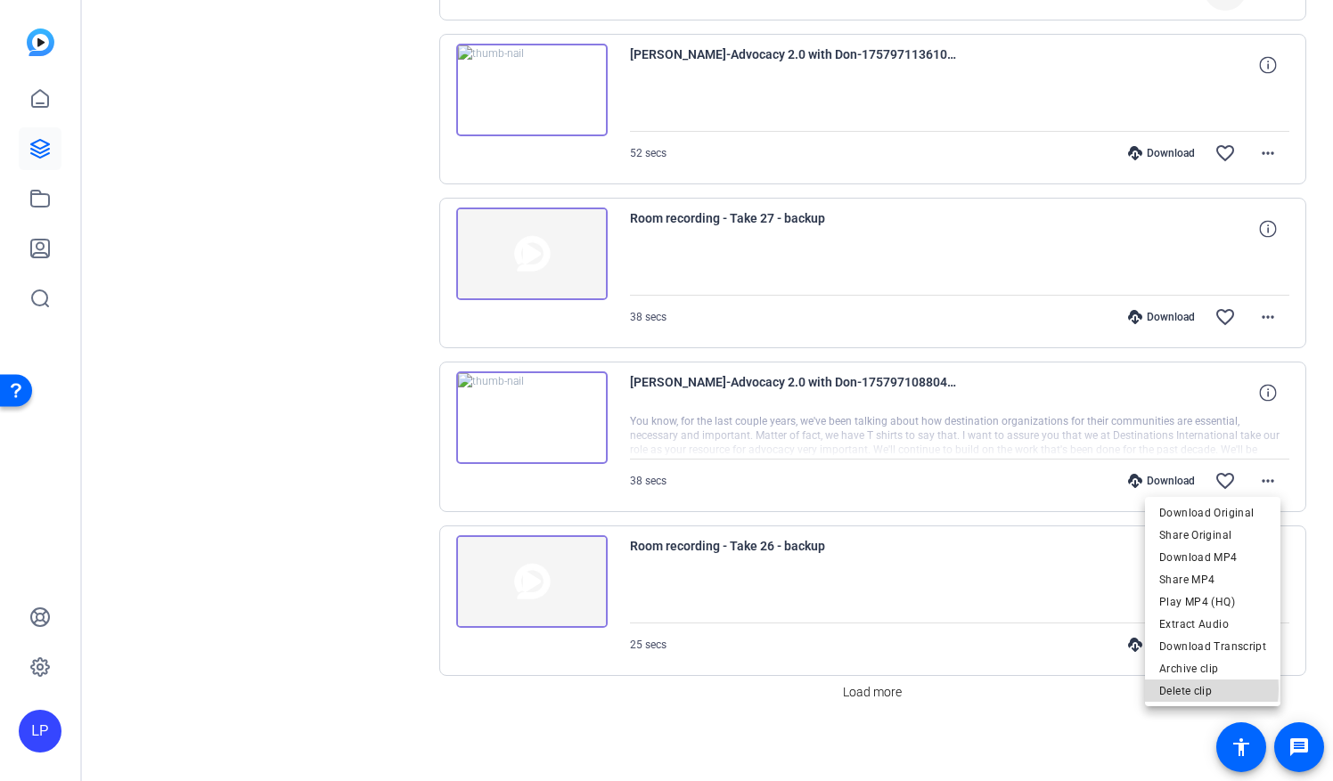
click at [1194, 690] on span "Delete clip" at bounding box center [1212, 691] width 107 height 21
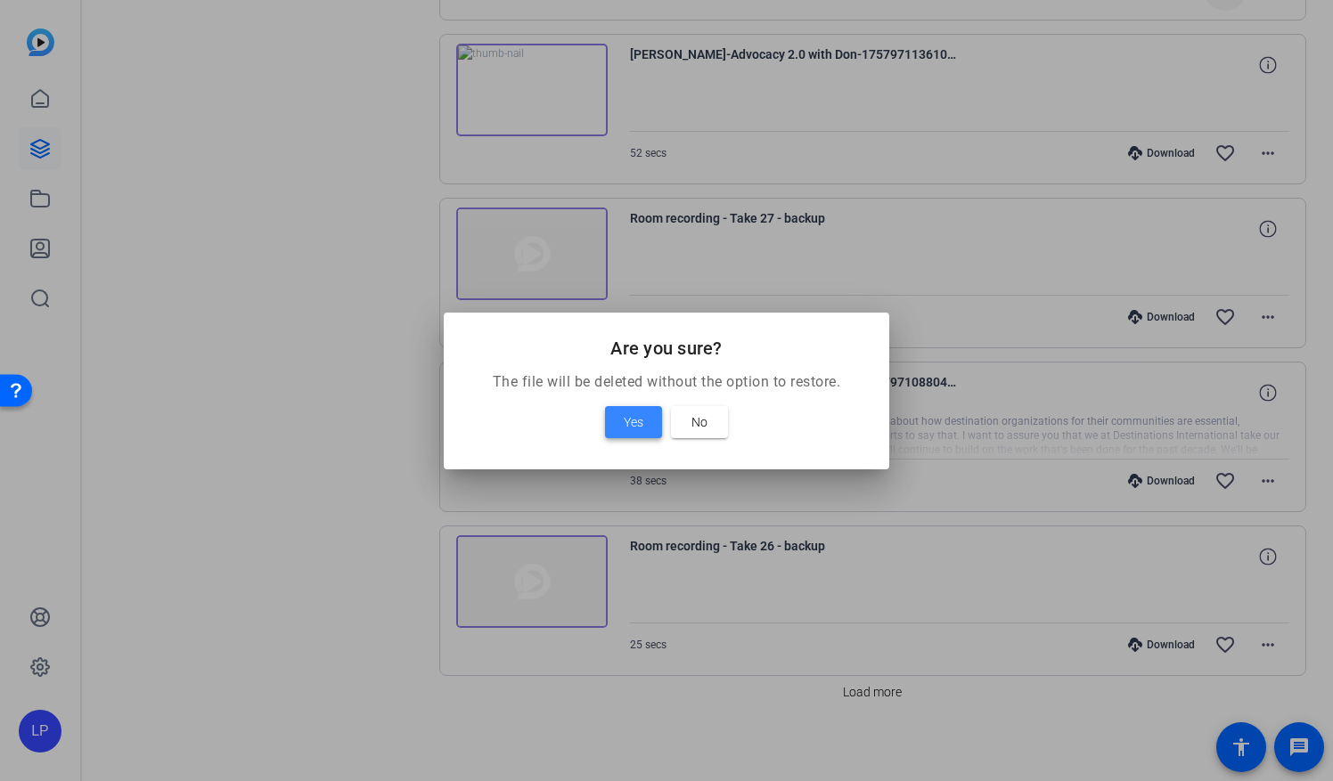
click at [636, 427] on span "Yes" at bounding box center [634, 422] width 20 height 21
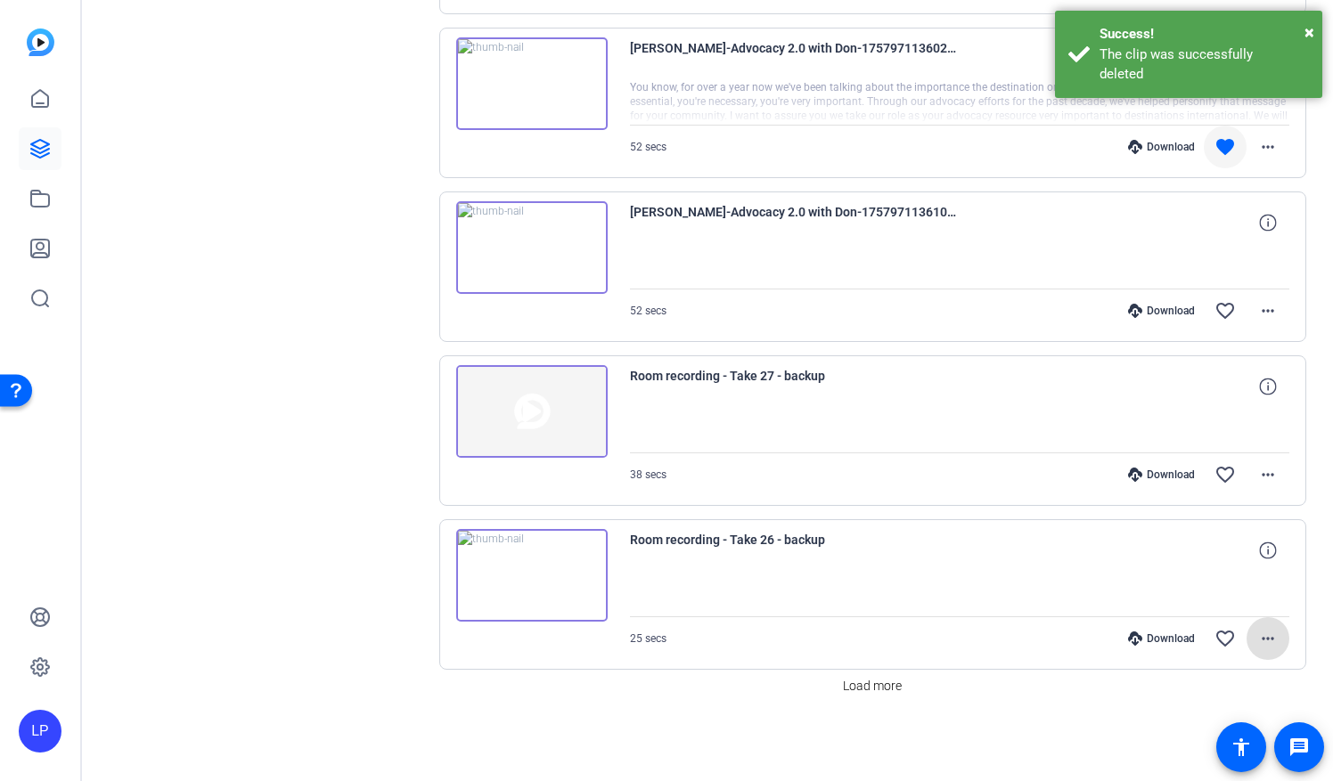
scroll to position [523, 0]
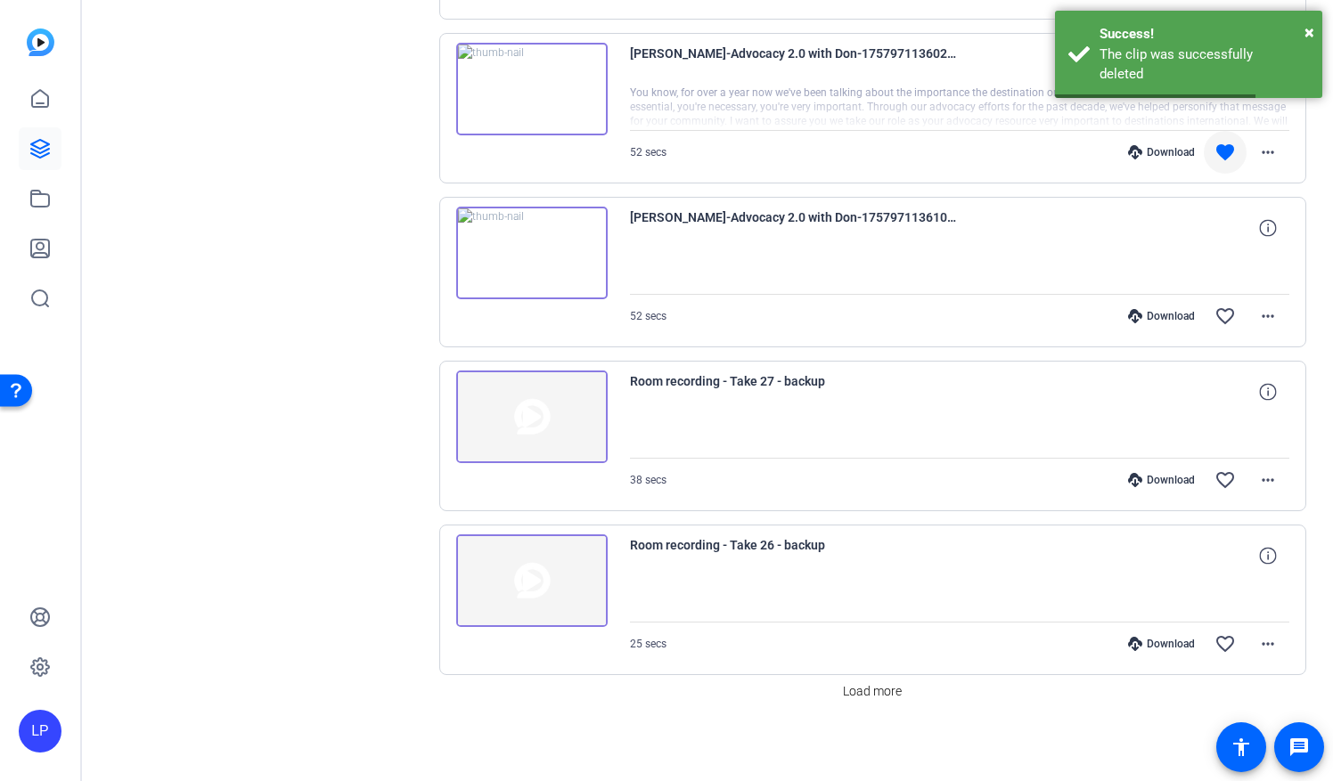
click at [533, 421] on img at bounding box center [531, 417] width 151 height 93
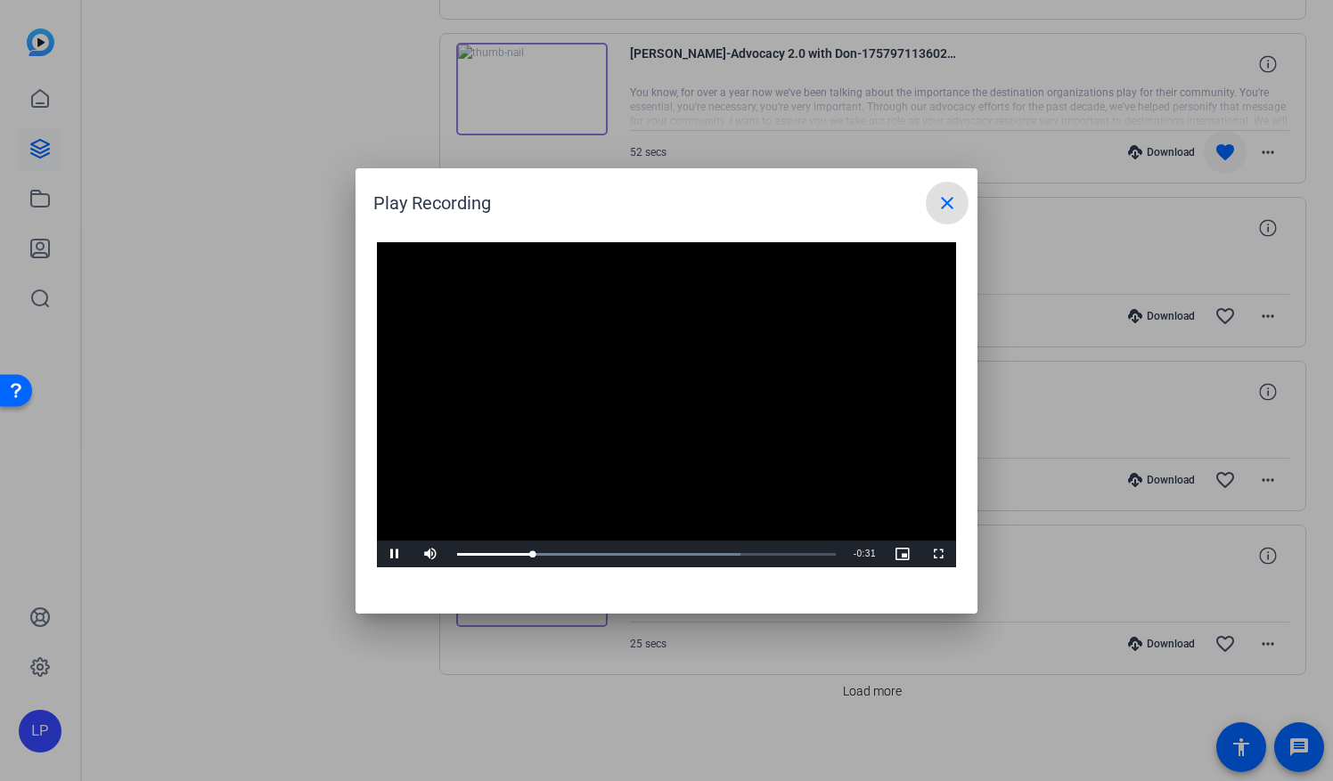
click at [948, 199] on mat-icon "close" at bounding box center [946, 202] width 21 height 21
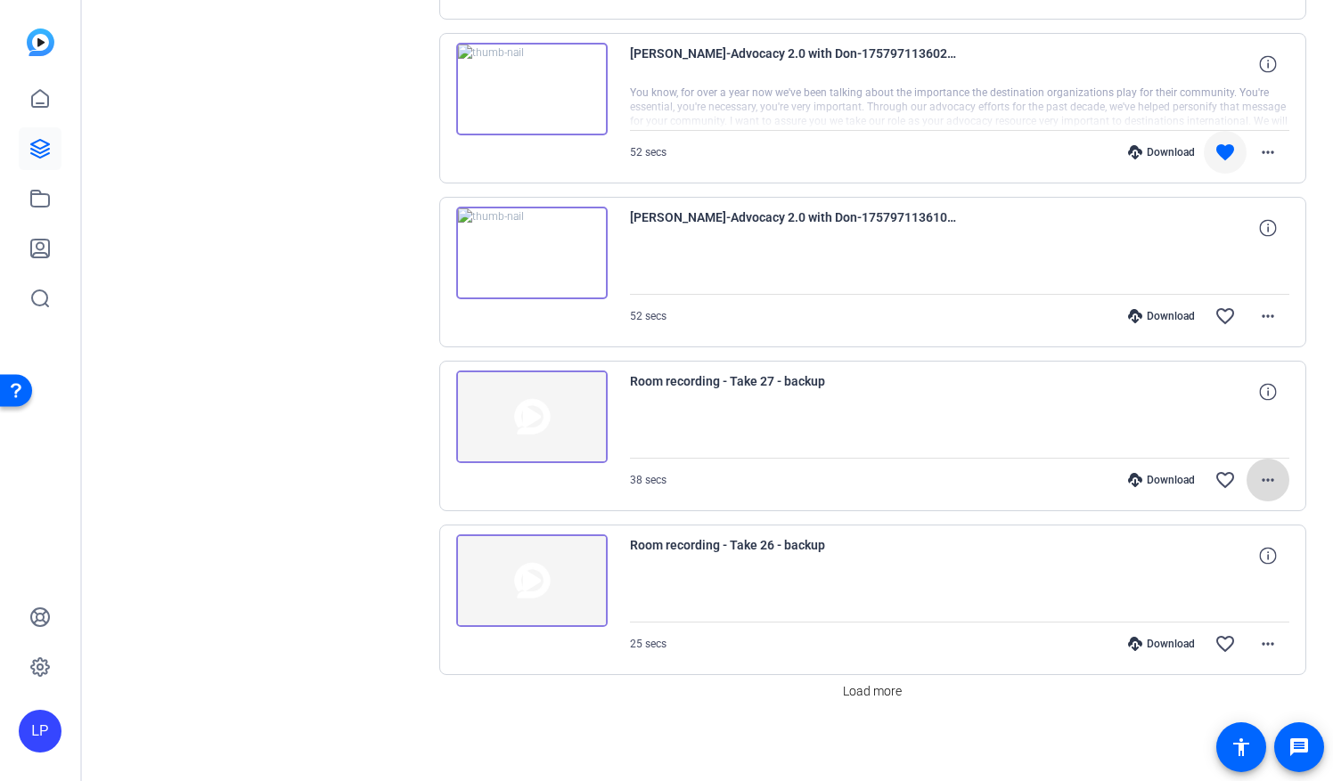
click at [1263, 477] on mat-icon "more_horiz" at bounding box center [1267, 480] width 21 height 21
click at [1199, 577] on span "Delete clip" at bounding box center [1219, 579] width 94 height 21
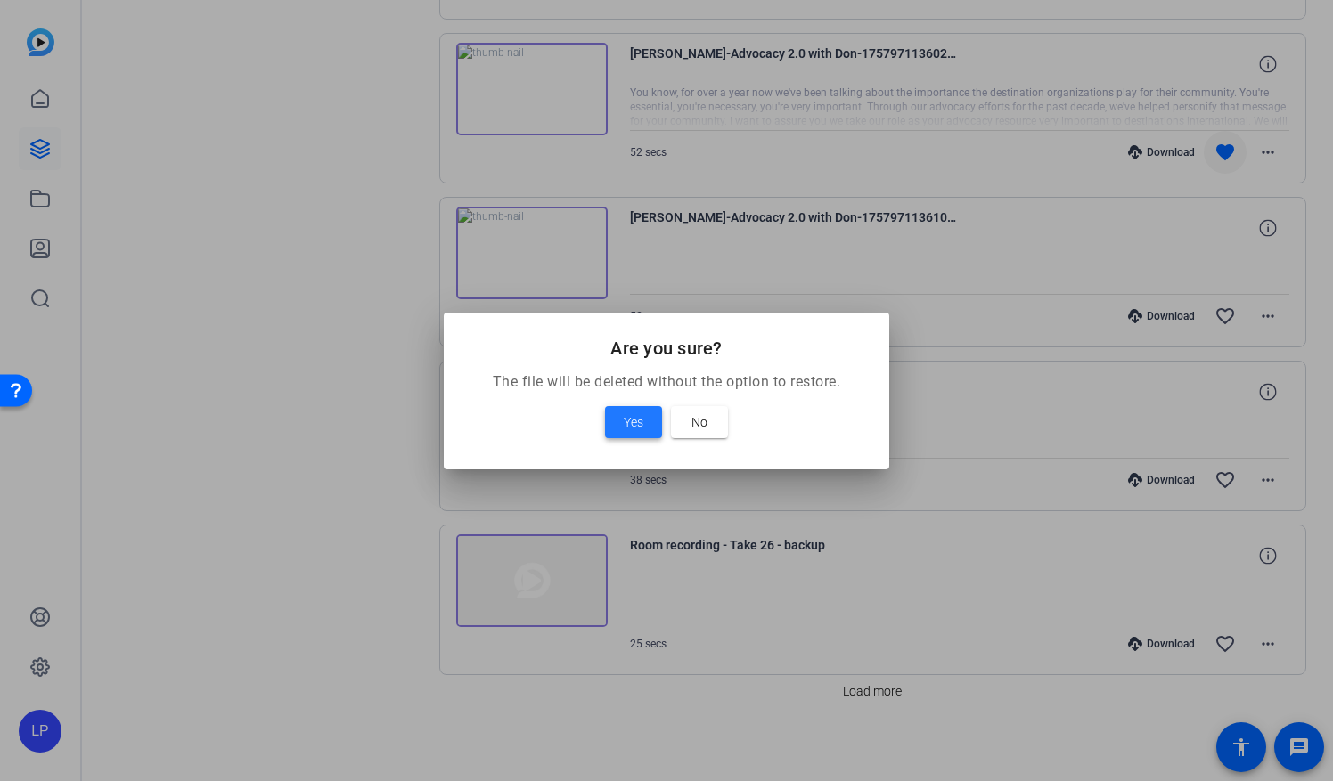
click at [619, 424] on span at bounding box center [633, 422] width 57 height 43
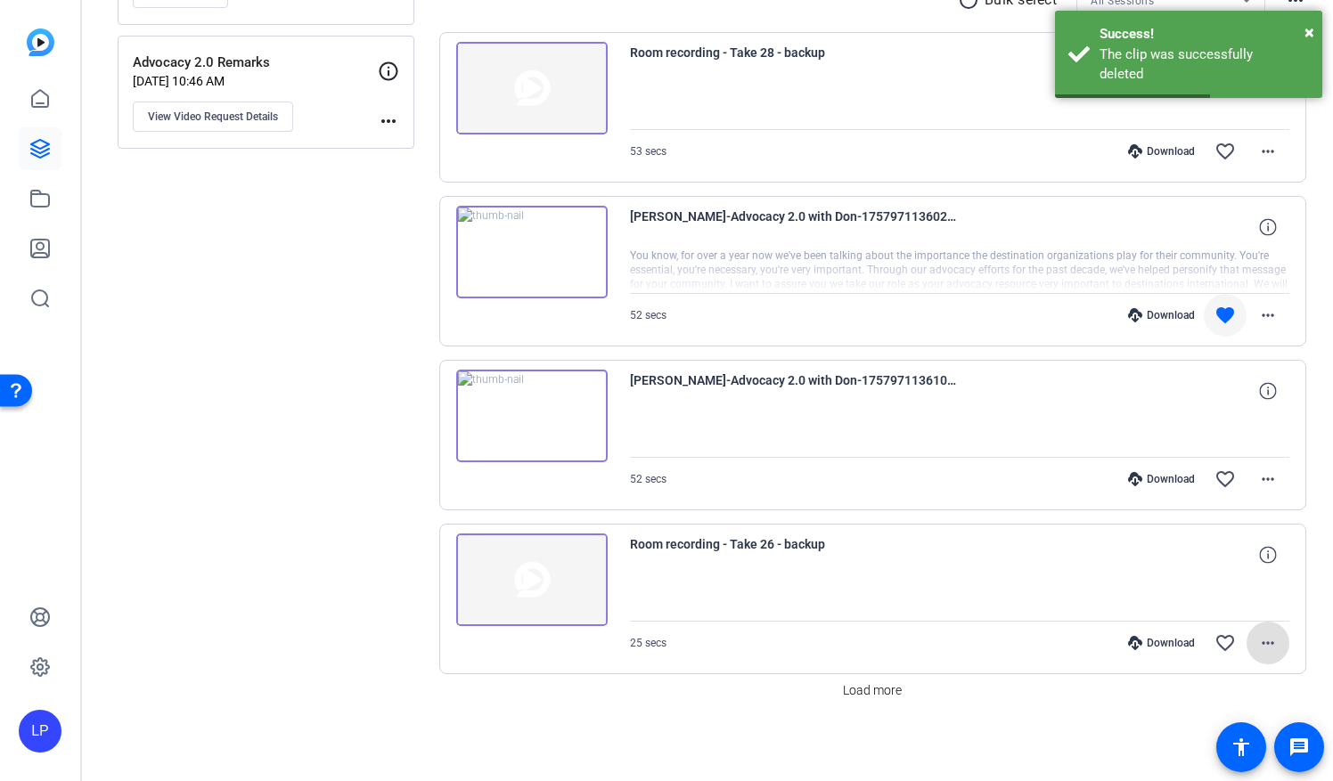
scroll to position [360, 0]
click at [843, 691] on span "Load more" at bounding box center [872, 691] width 59 height 19
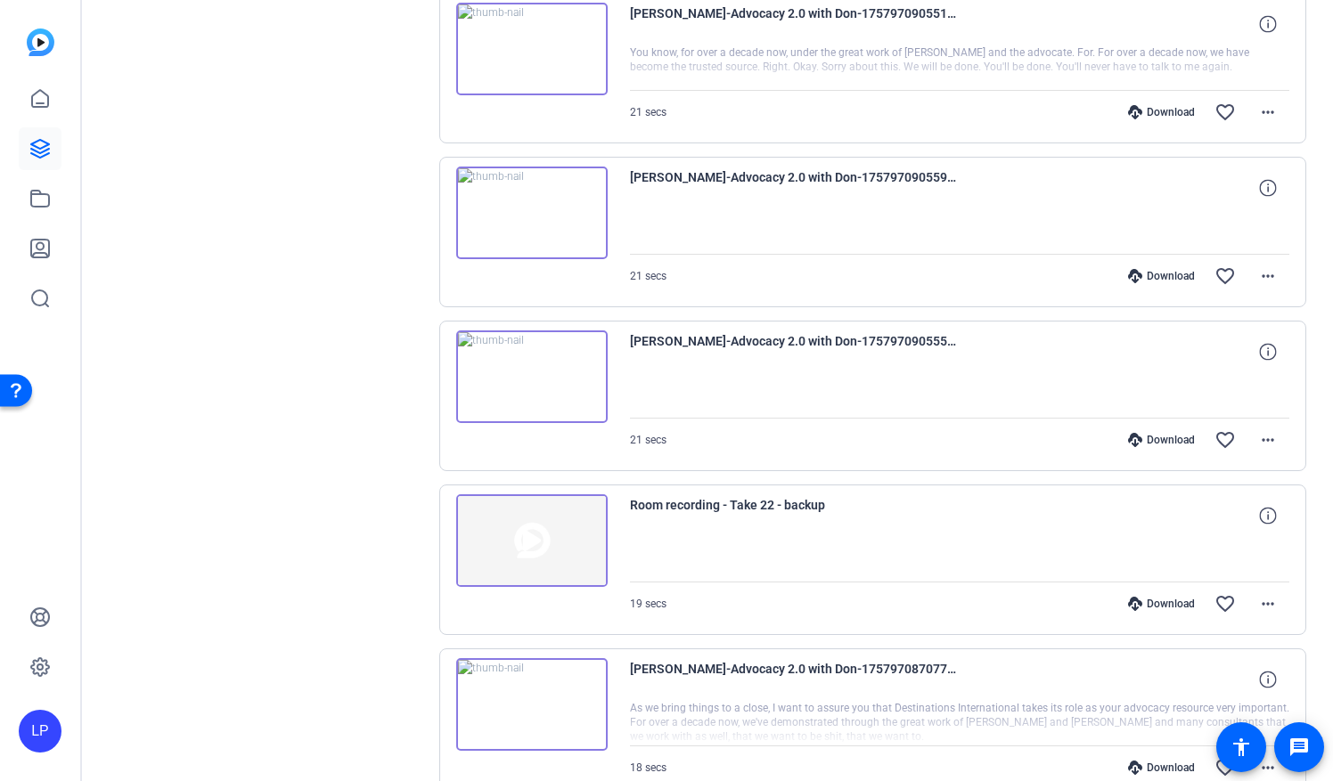
scroll to position [1991, 0]
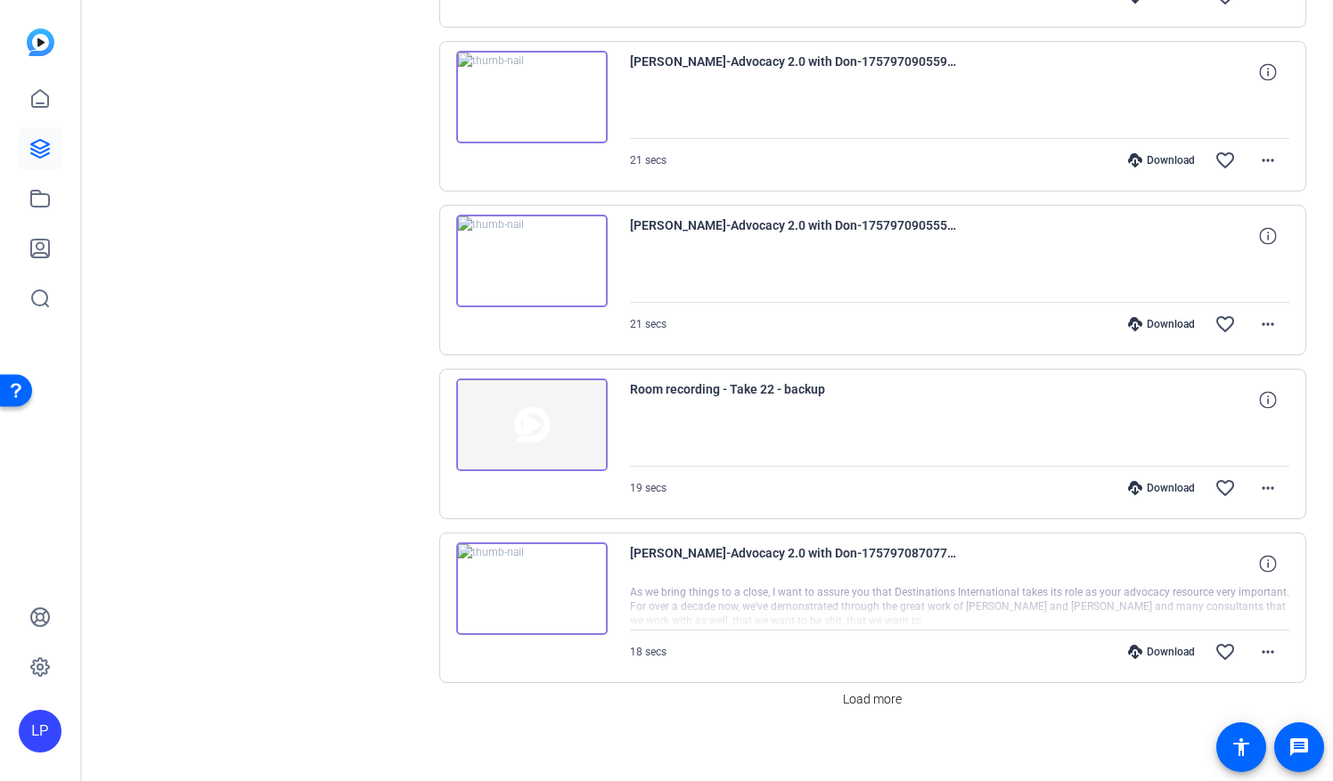
click at [535, 574] on img at bounding box center [531, 589] width 151 height 93
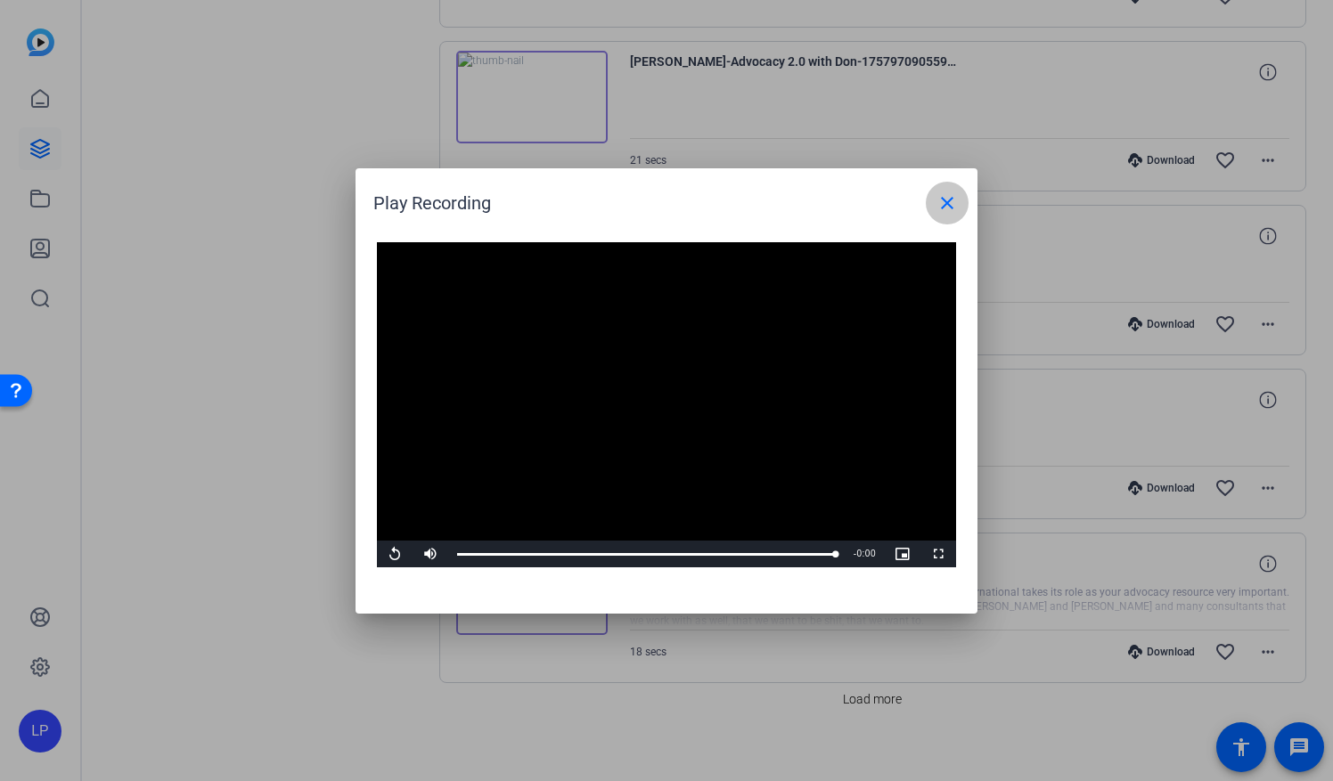
click at [934, 203] on span at bounding box center [947, 203] width 43 height 43
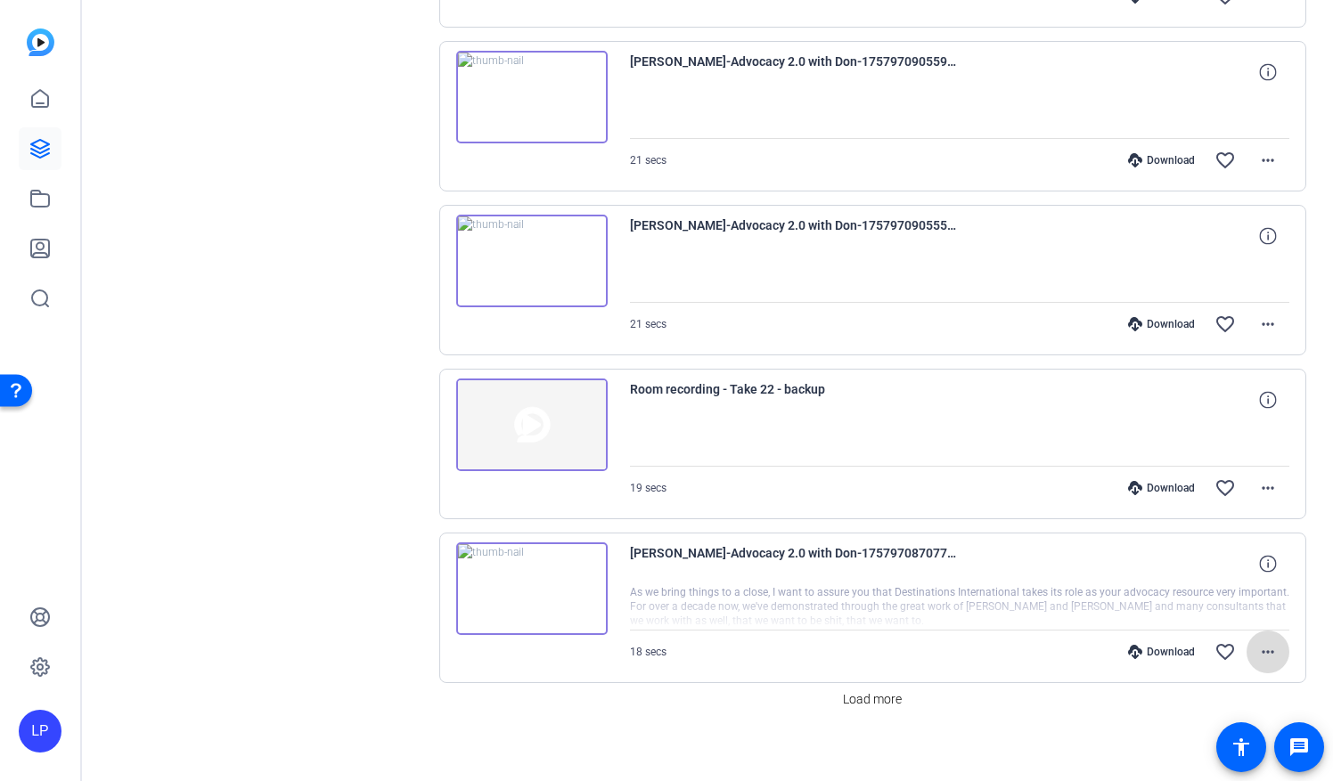
click at [1258, 643] on mat-icon "more_horiz" at bounding box center [1267, 652] width 21 height 21
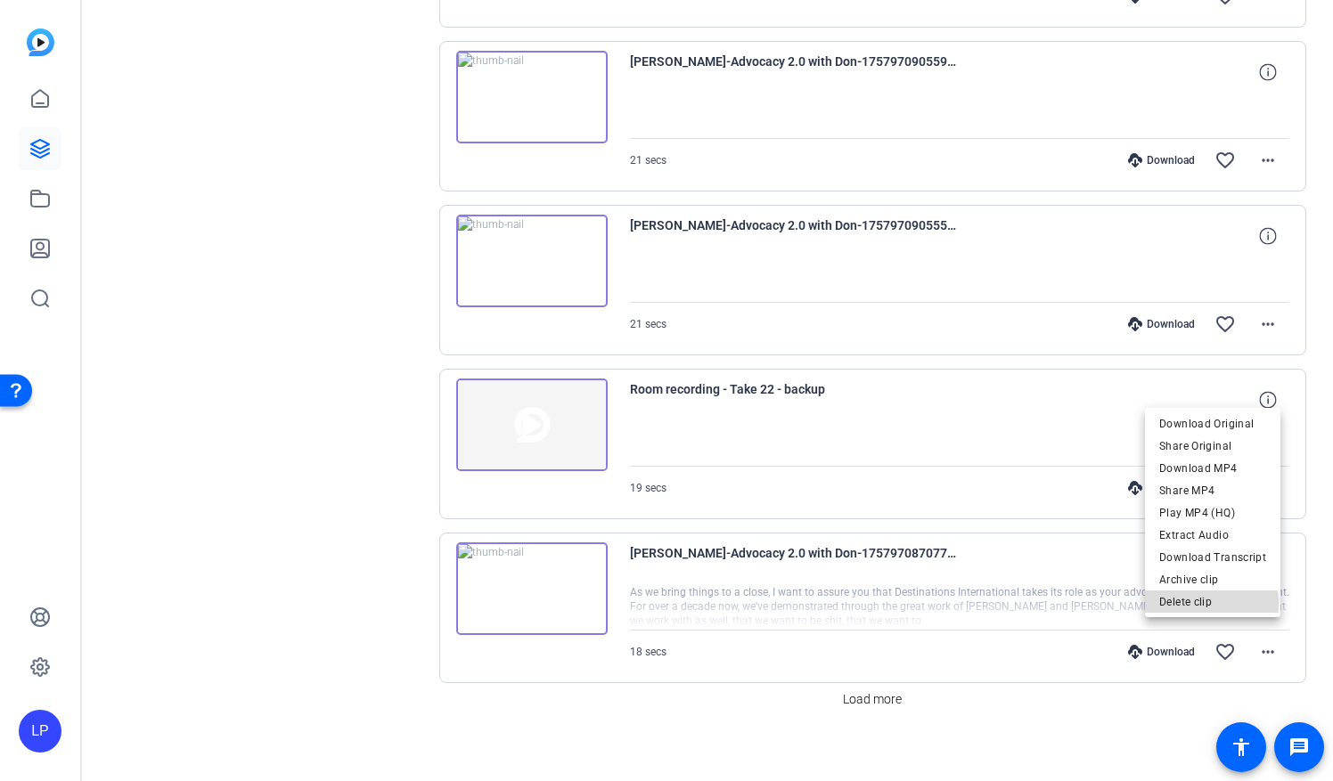
click at [1194, 604] on span "Delete clip" at bounding box center [1212, 602] width 107 height 21
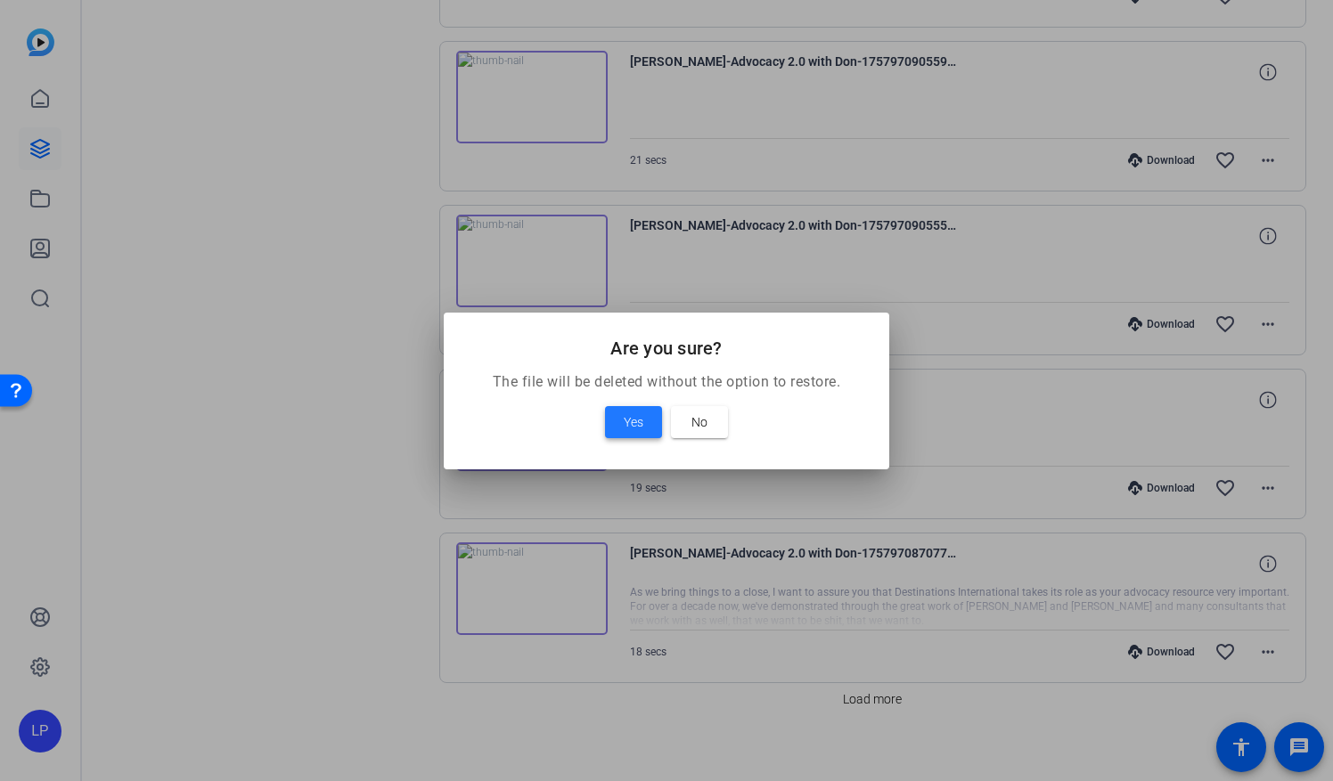
click at [608, 414] on span at bounding box center [633, 422] width 57 height 43
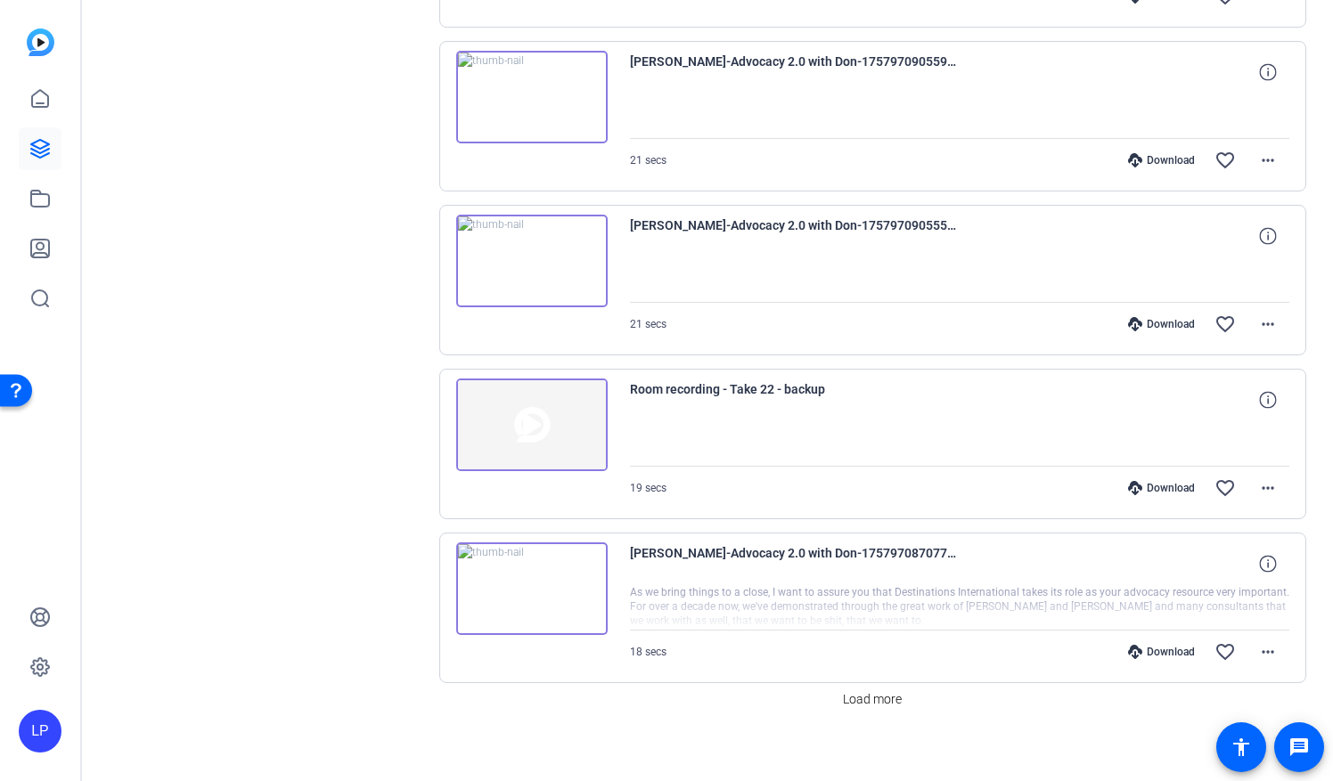
scroll to position [1827, 0]
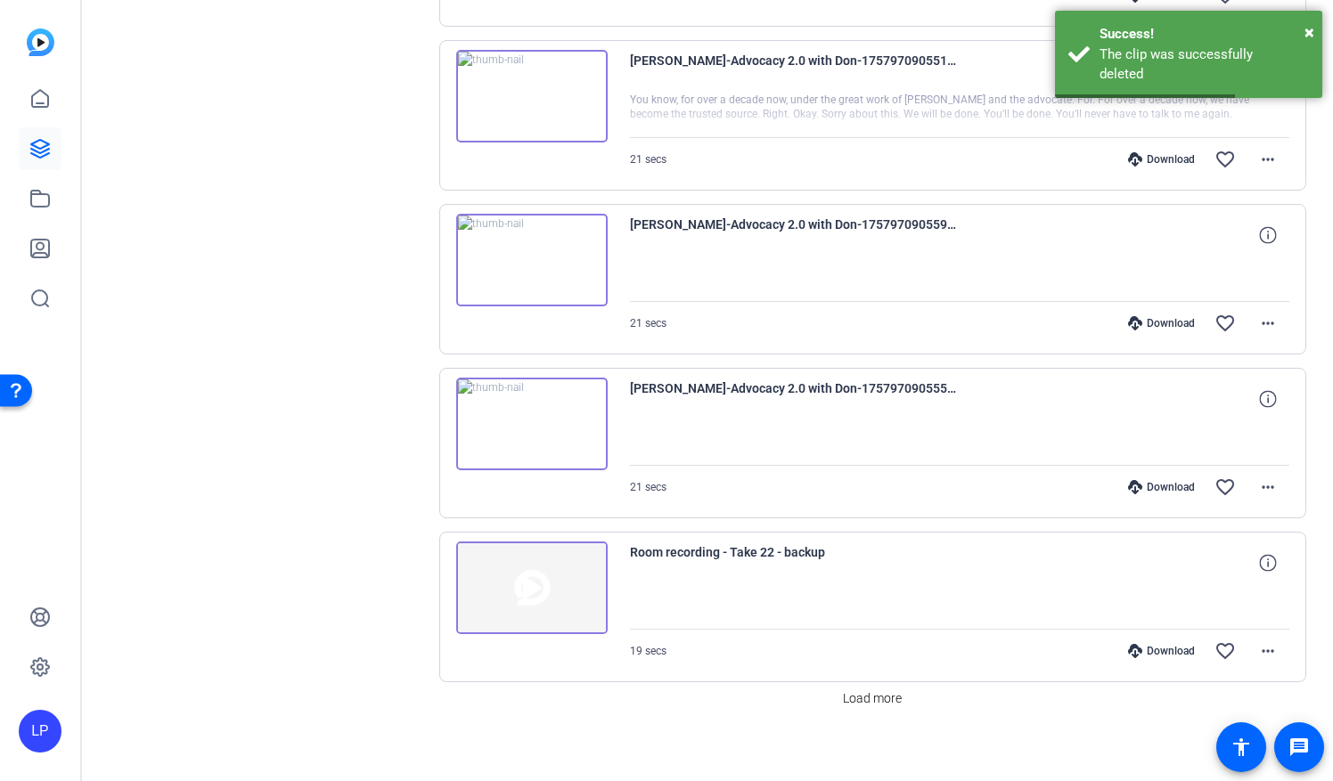
click at [535, 581] on img at bounding box center [531, 588] width 151 height 93
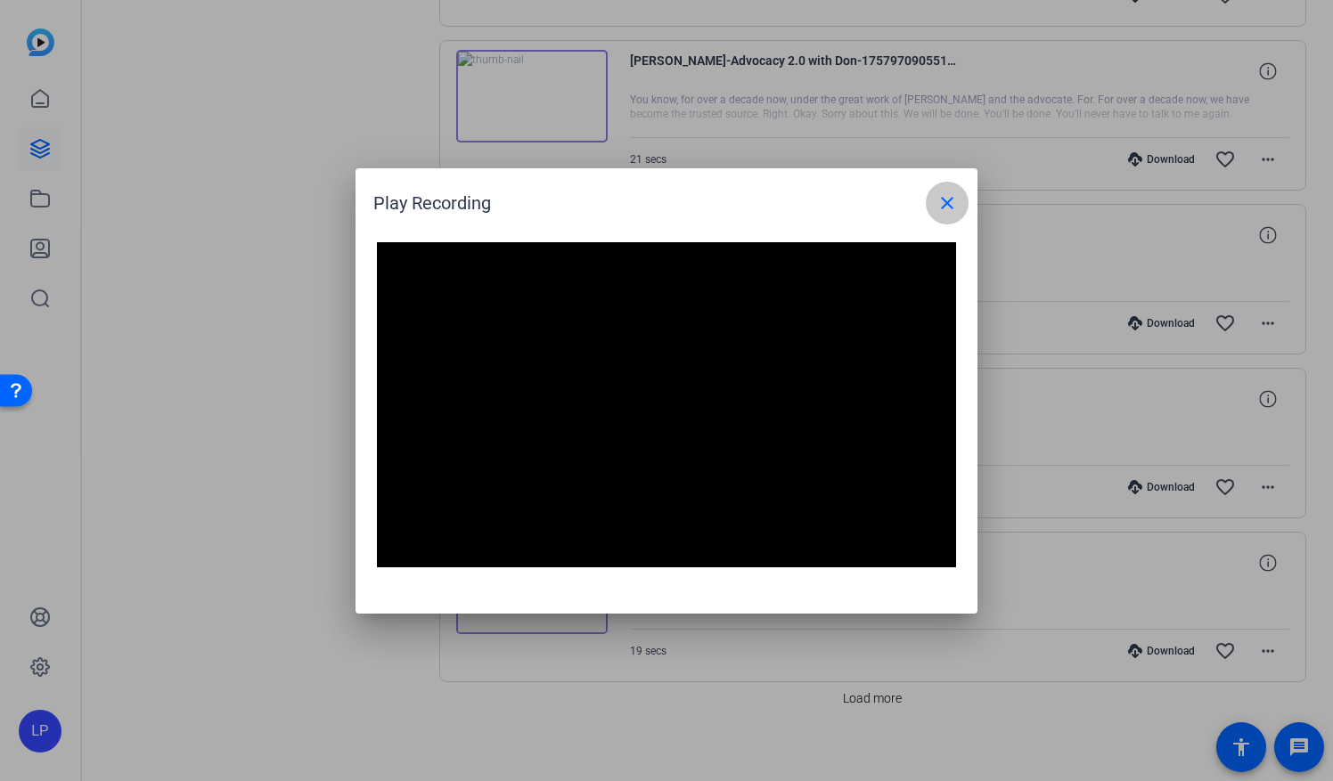
click at [949, 201] on mat-icon "close" at bounding box center [946, 202] width 21 height 21
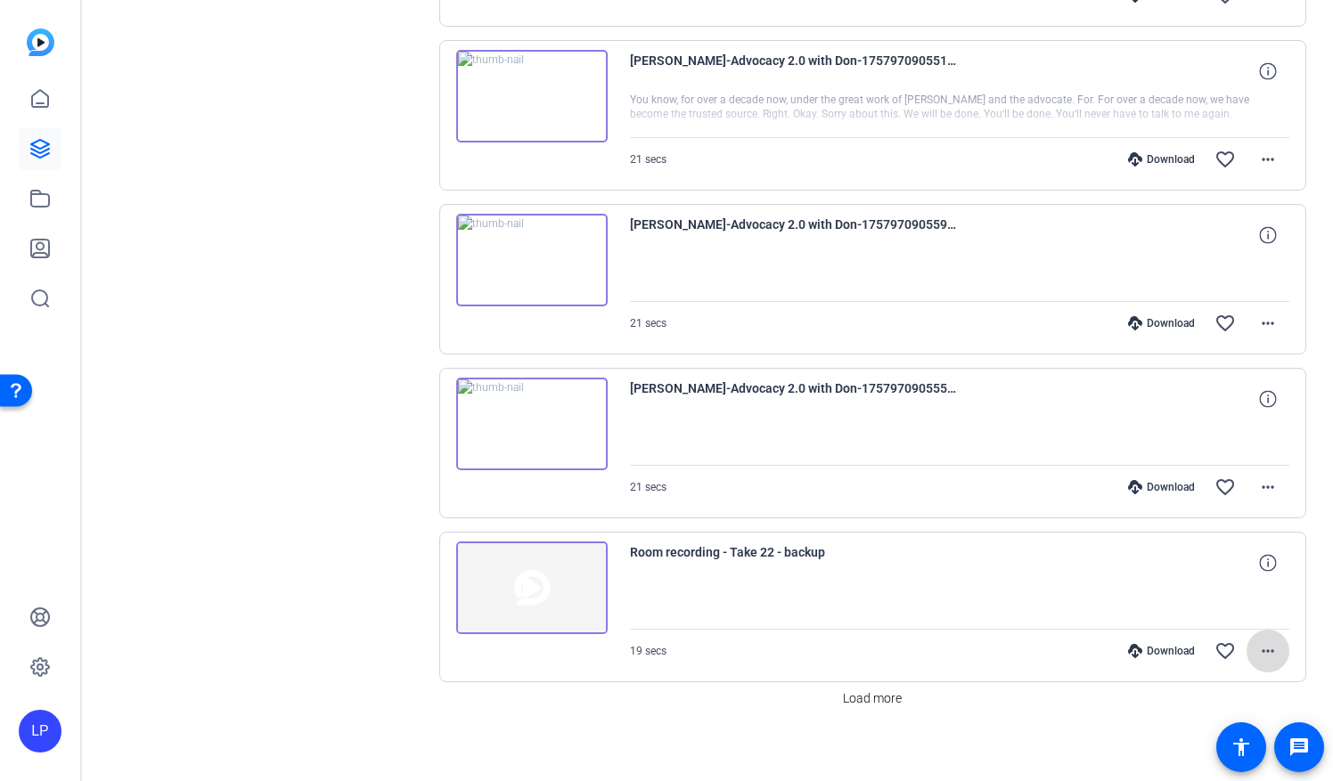
click at [1259, 641] on mat-icon "more_horiz" at bounding box center [1267, 651] width 21 height 21
click at [1194, 743] on span "Delete clip" at bounding box center [1219, 742] width 94 height 21
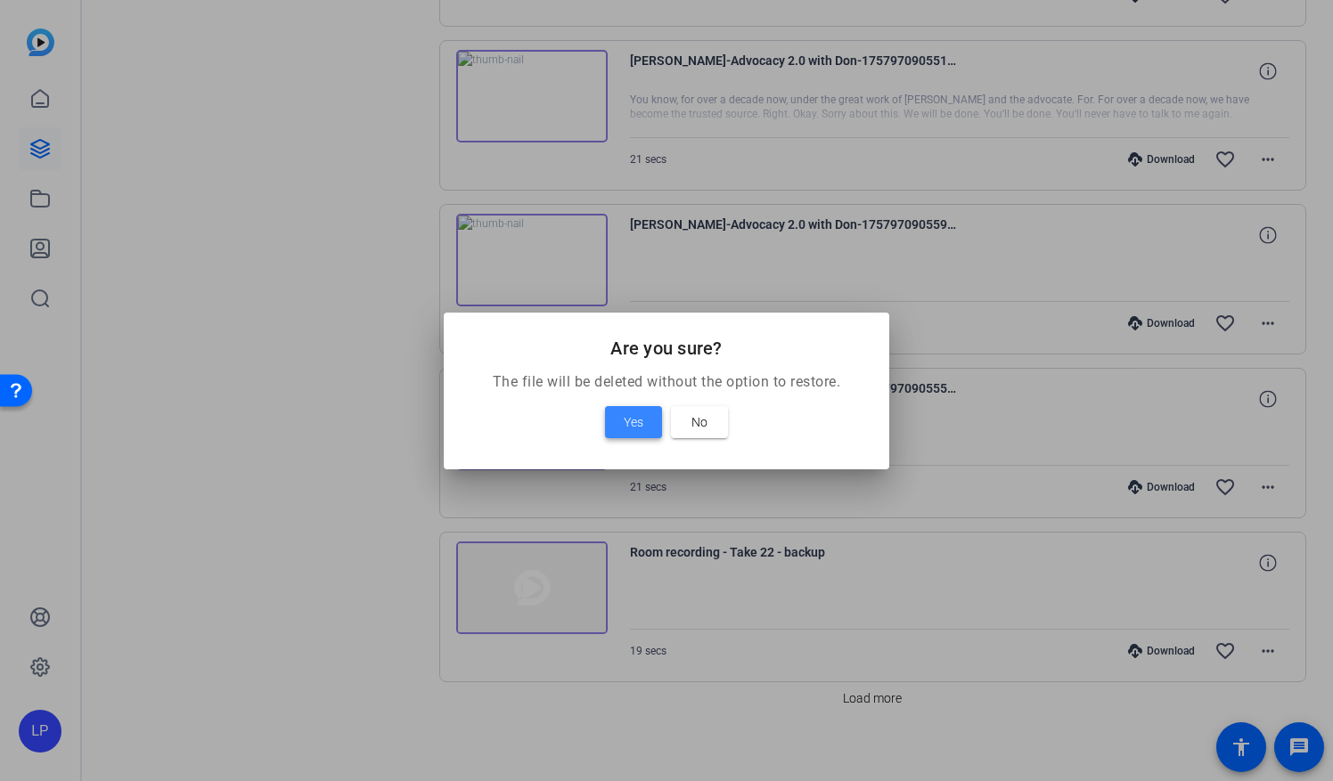
click at [617, 417] on span at bounding box center [633, 422] width 57 height 43
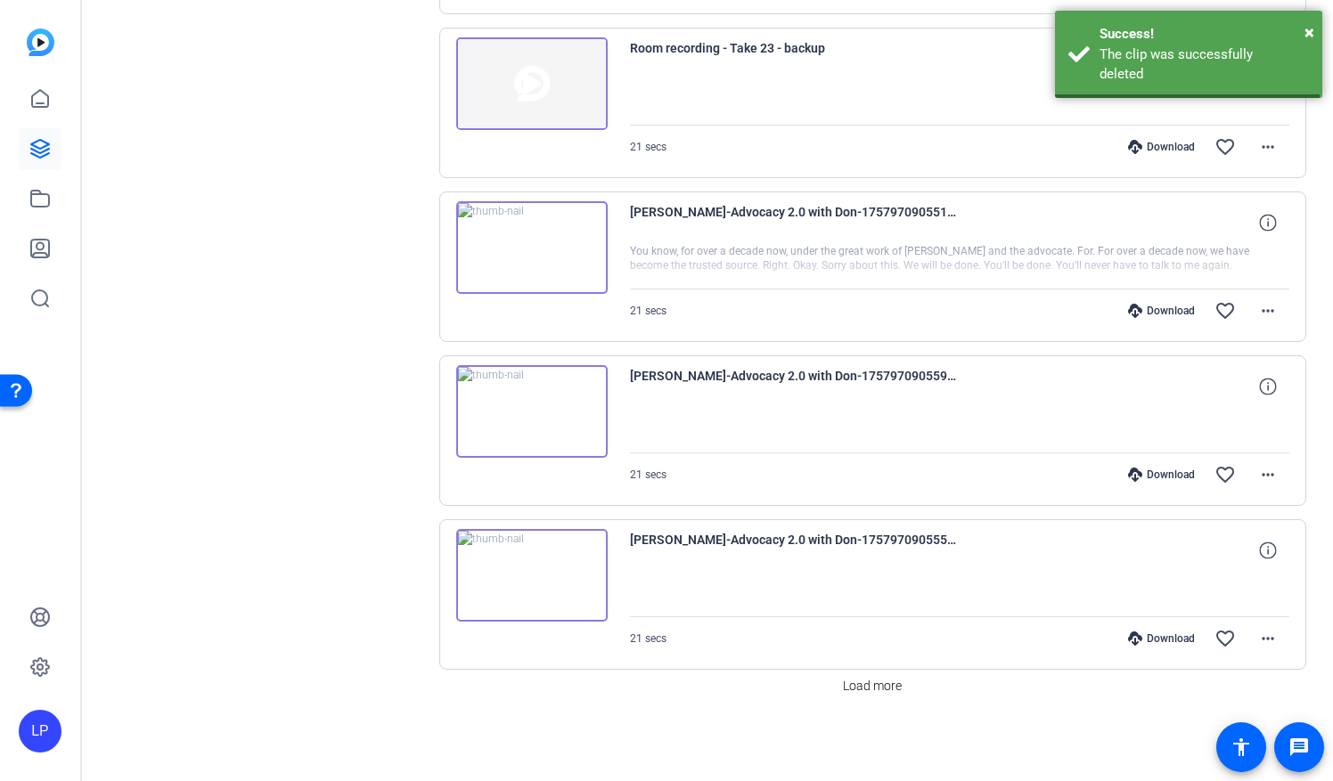
scroll to position [1664, 0]
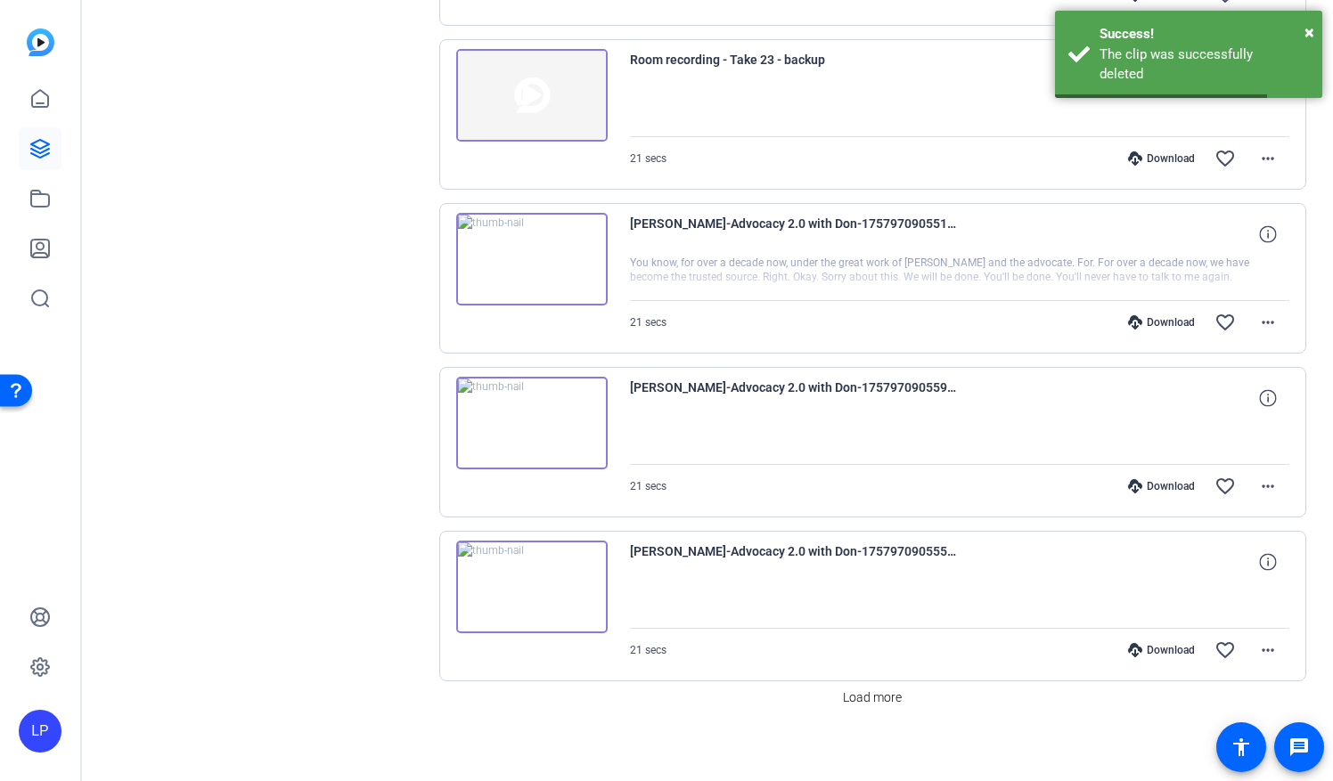
click at [529, 577] on img at bounding box center [531, 587] width 151 height 93
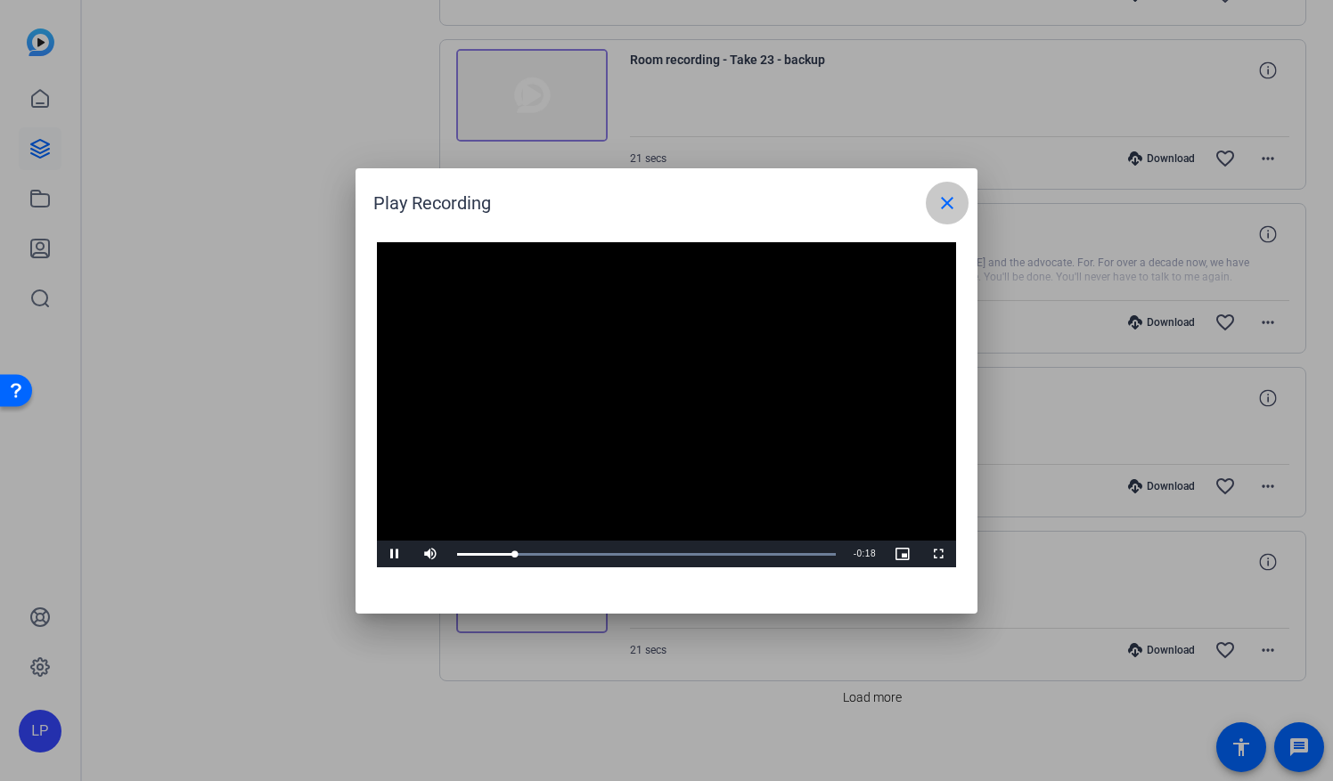
click at [957, 189] on span at bounding box center [947, 203] width 43 height 43
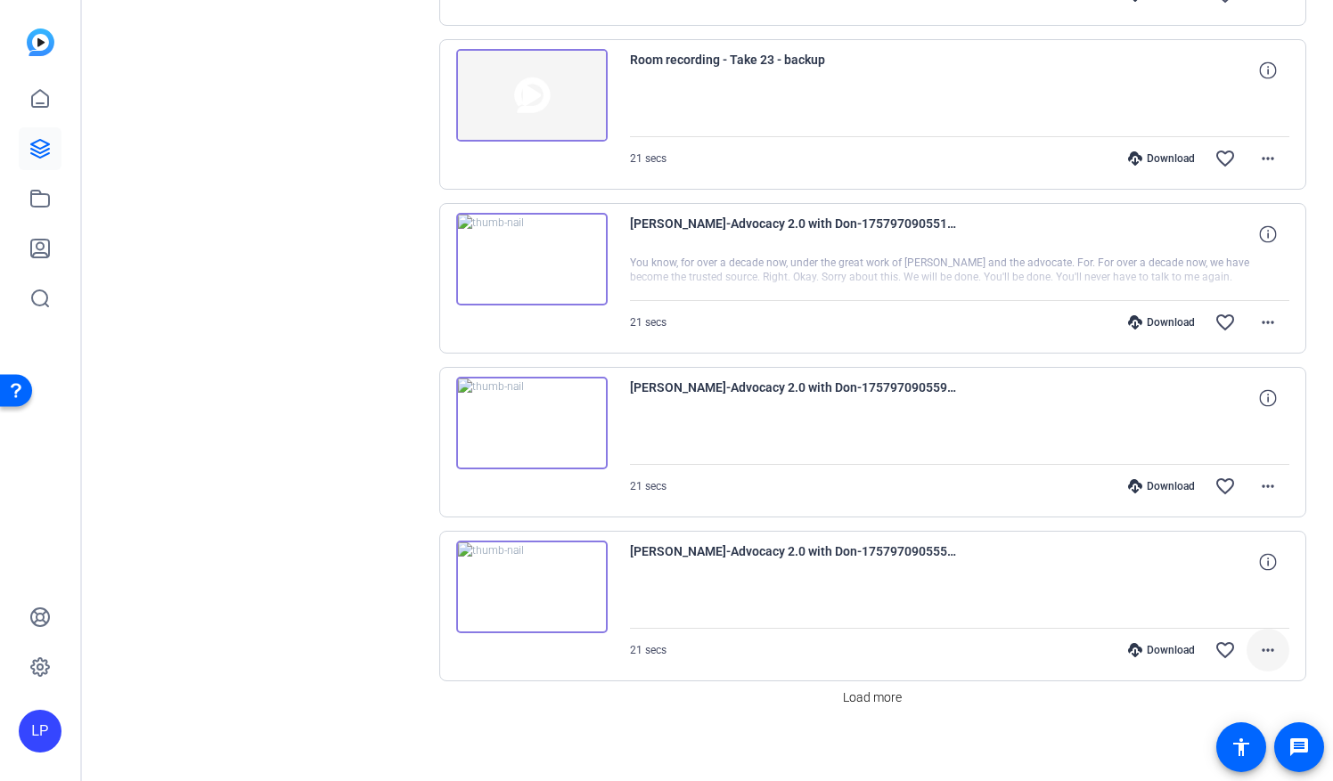
click at [1263, 640] on mat-icon "more_horiz" at bounding box center [1267, 650] width 21 height 21
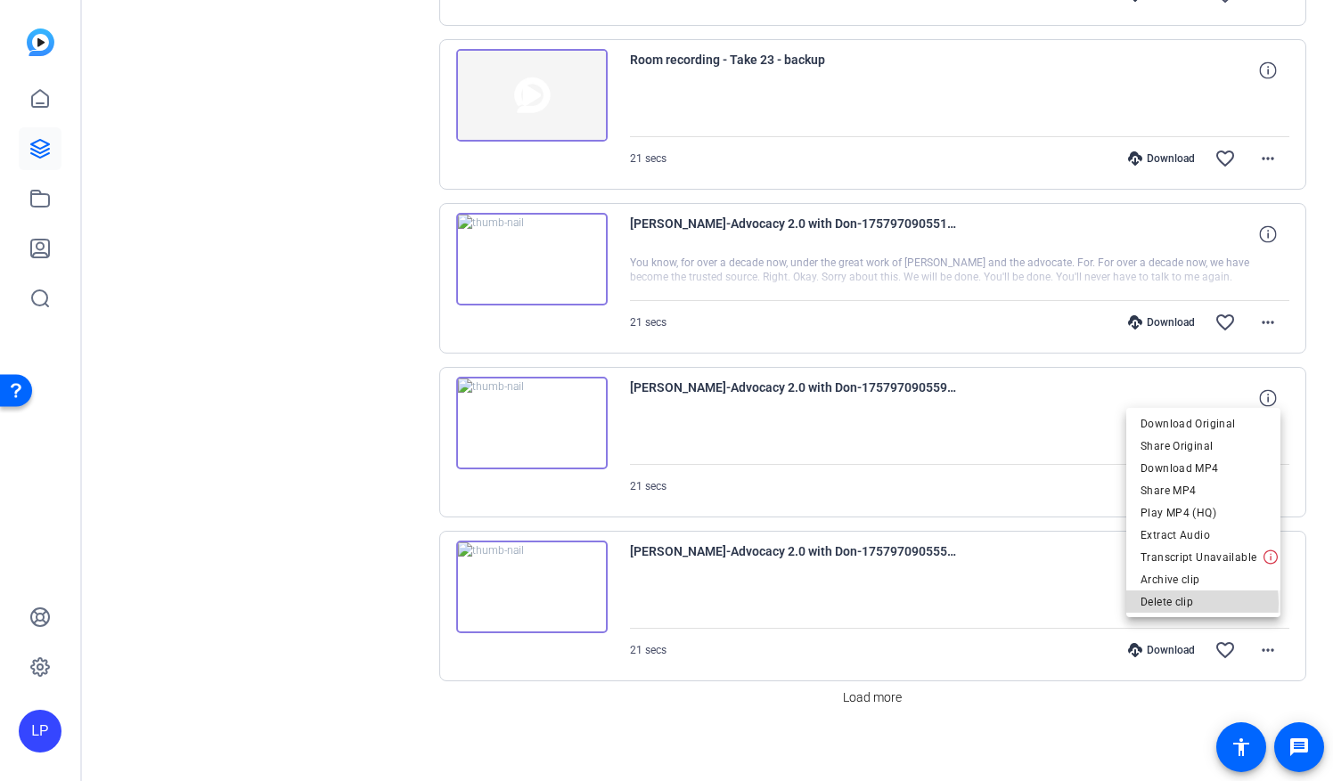
click at [1190, 604] on span "Delete clip" at bounding box center [1204, 602] width 126 height 21
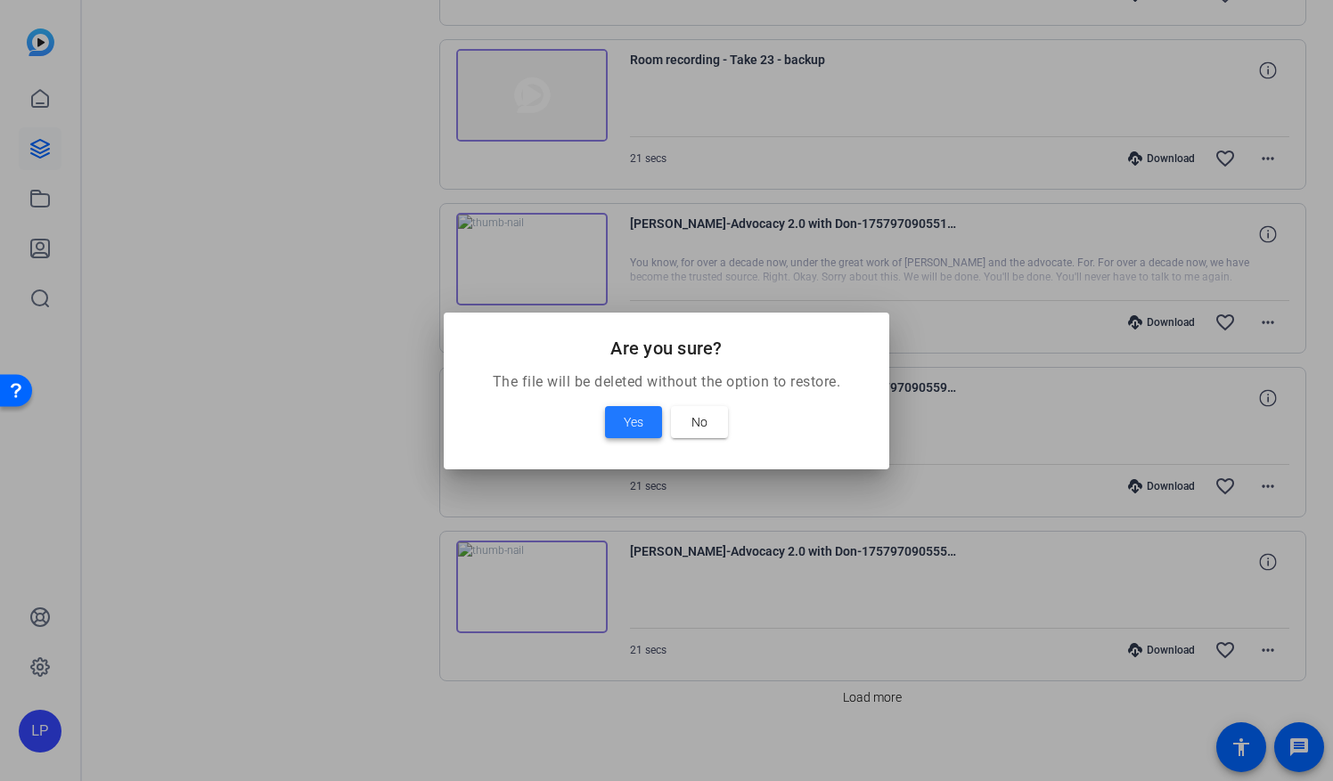
click at [634, 426] on span "Yes" at bounding box center [634, 422] width 20 height 21
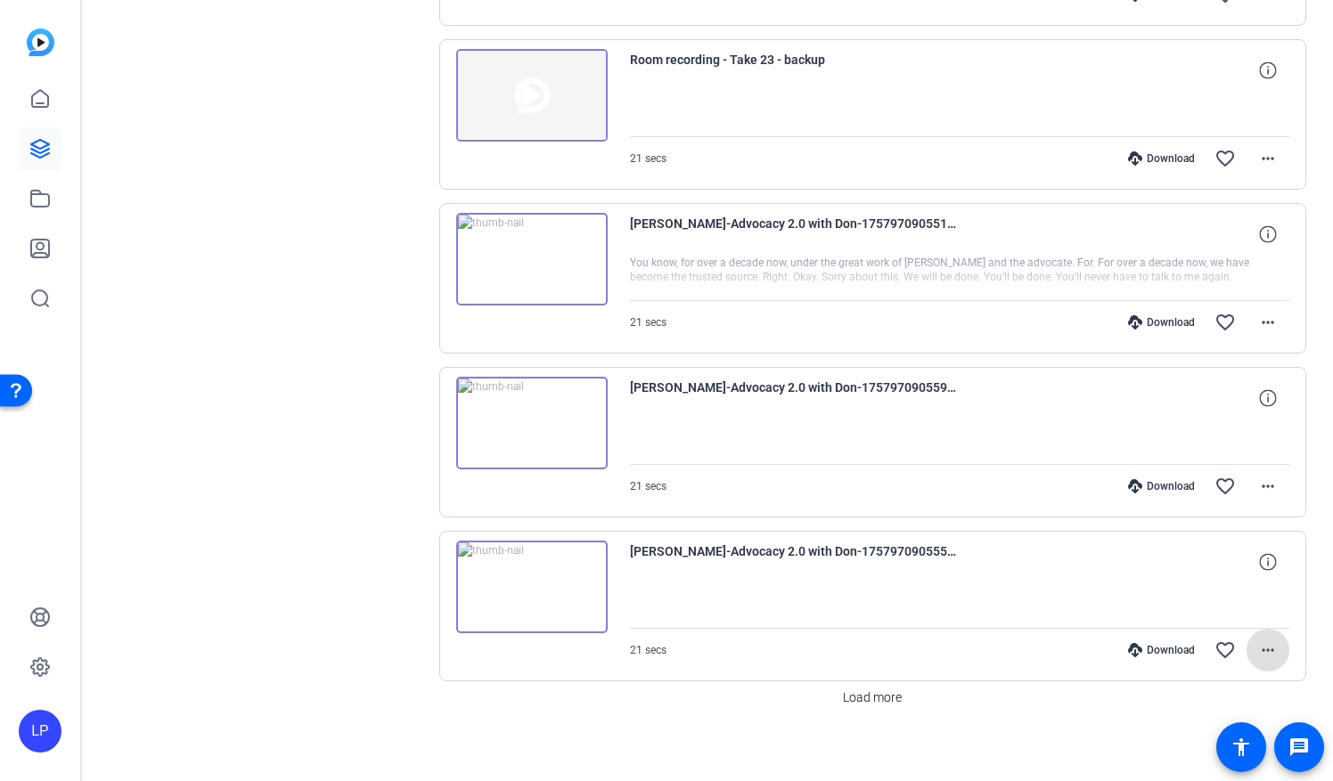
scroll to position [1501, 0]
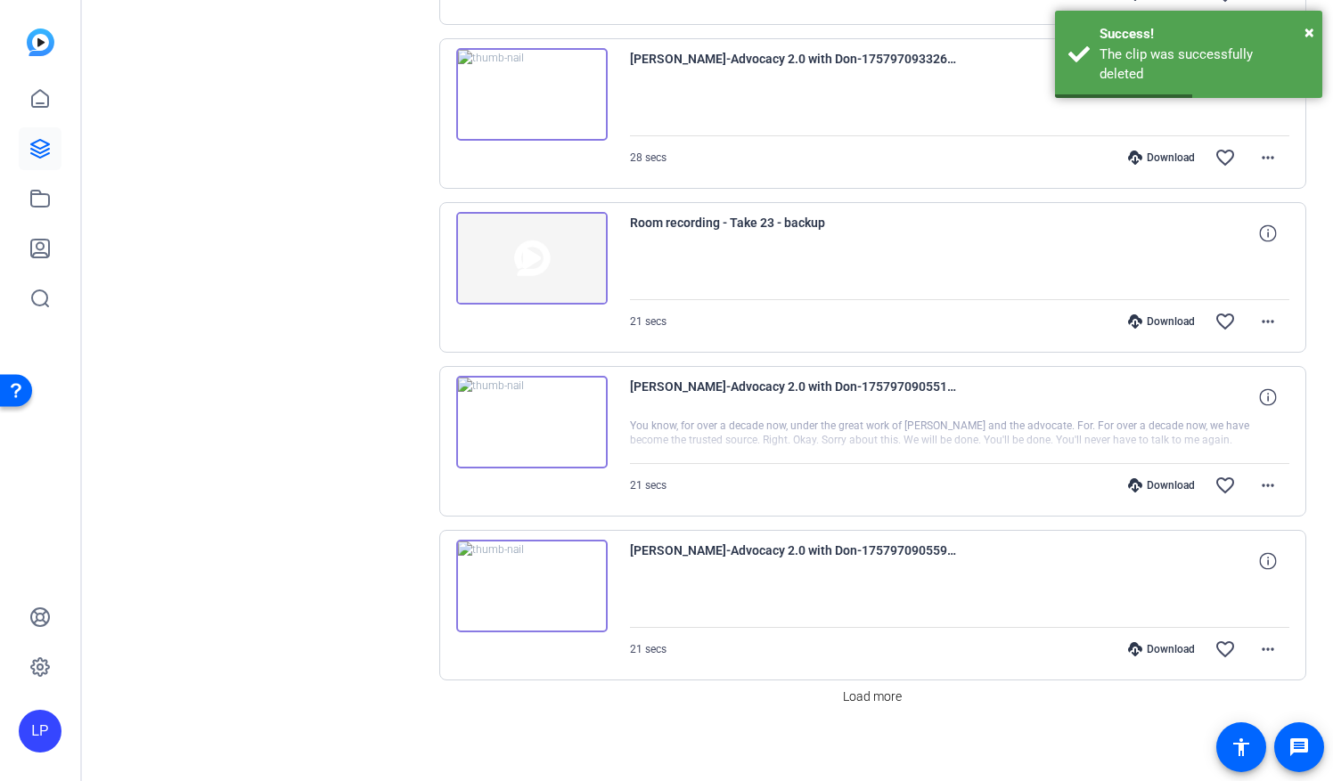
click at [524, 416] on img at bounding box center [531, 422] width 151 height 93
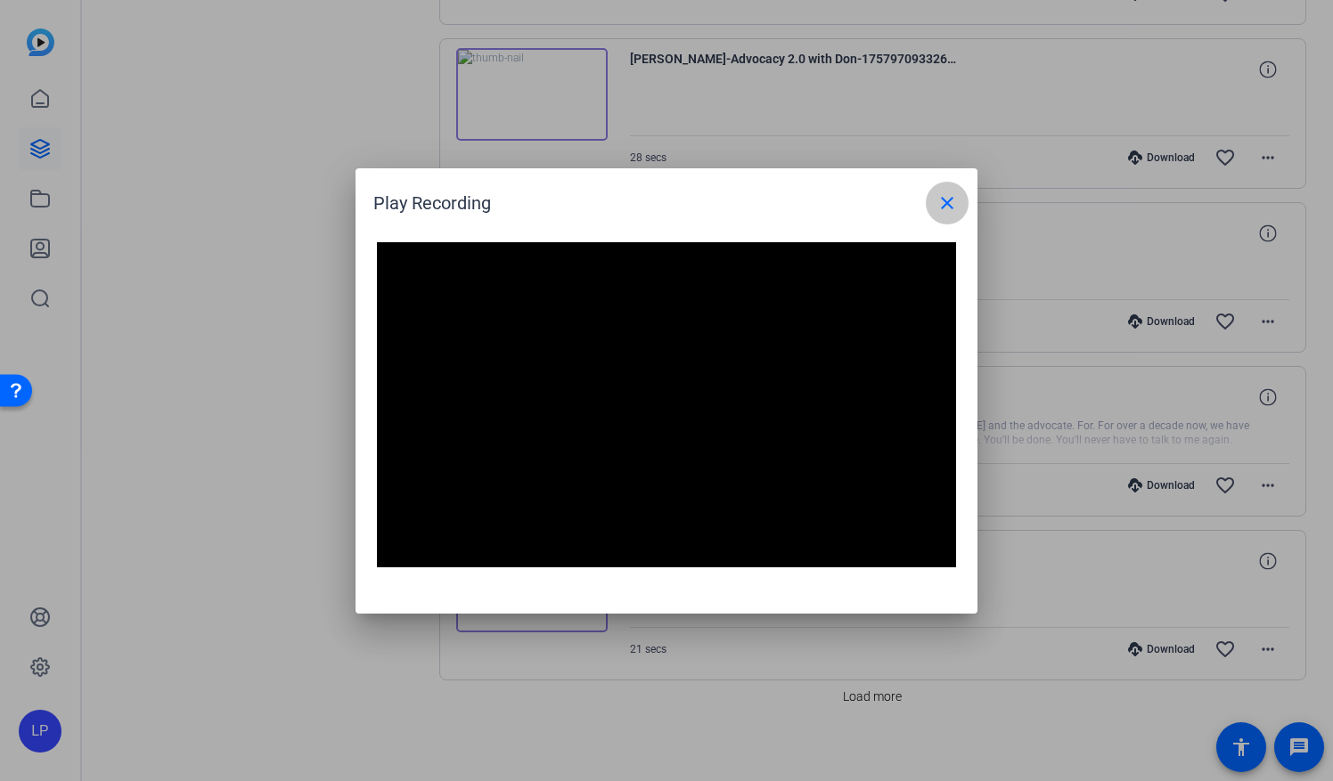
click at [943, 201] on mat-icon "close" at bounding box center [946, 202] width 21 height 21
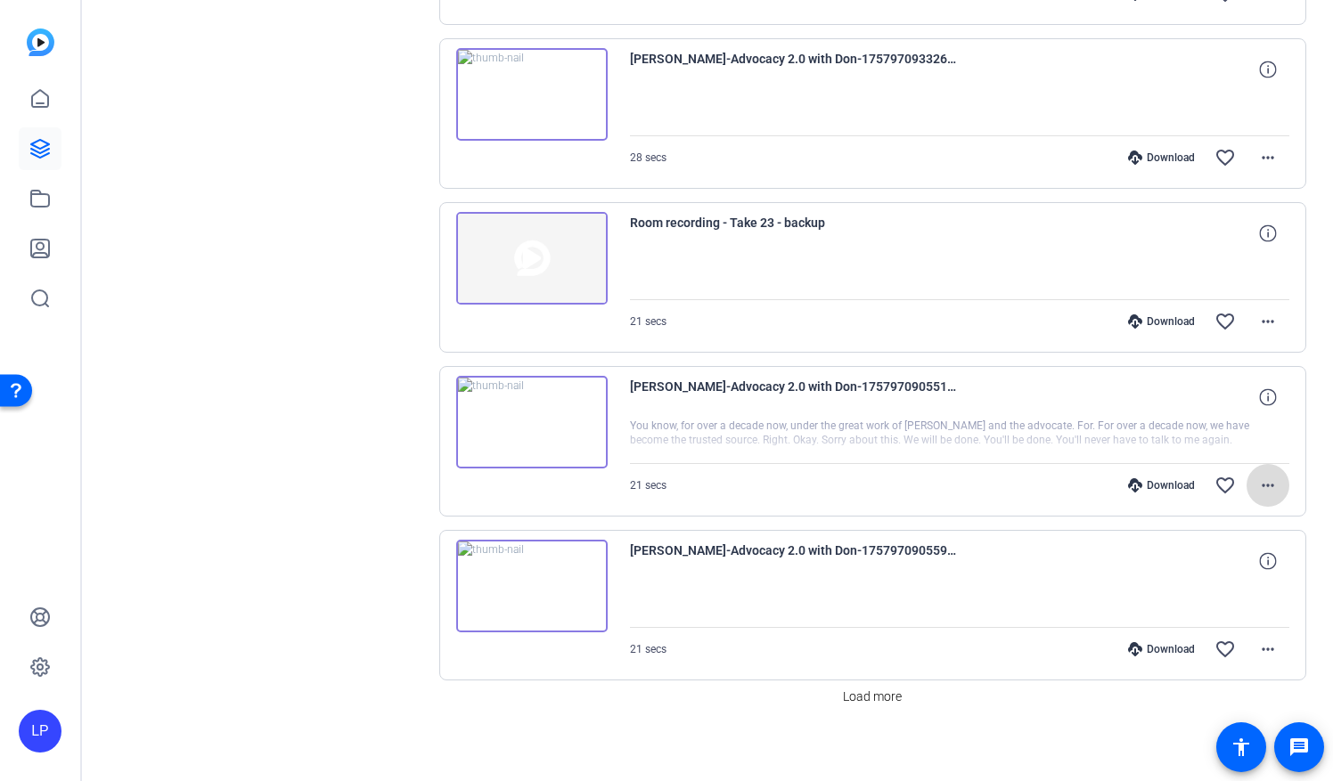
click at [1264, 475] on mat-icon "more_horiz" at bounding box center [1267, 485] width 21 height 21
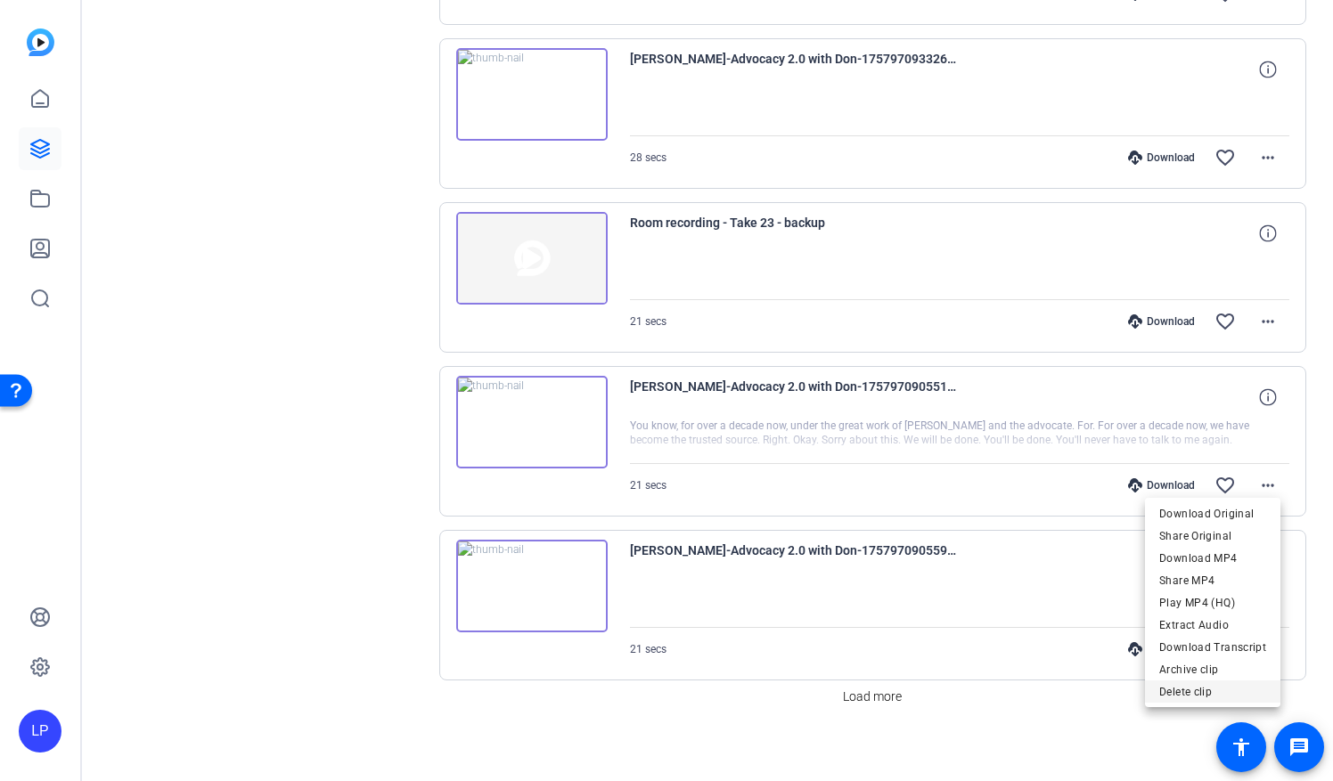
click at [1181, 698] on span "Delete clip" at bounding box center [1212, 691] width 107 height 21
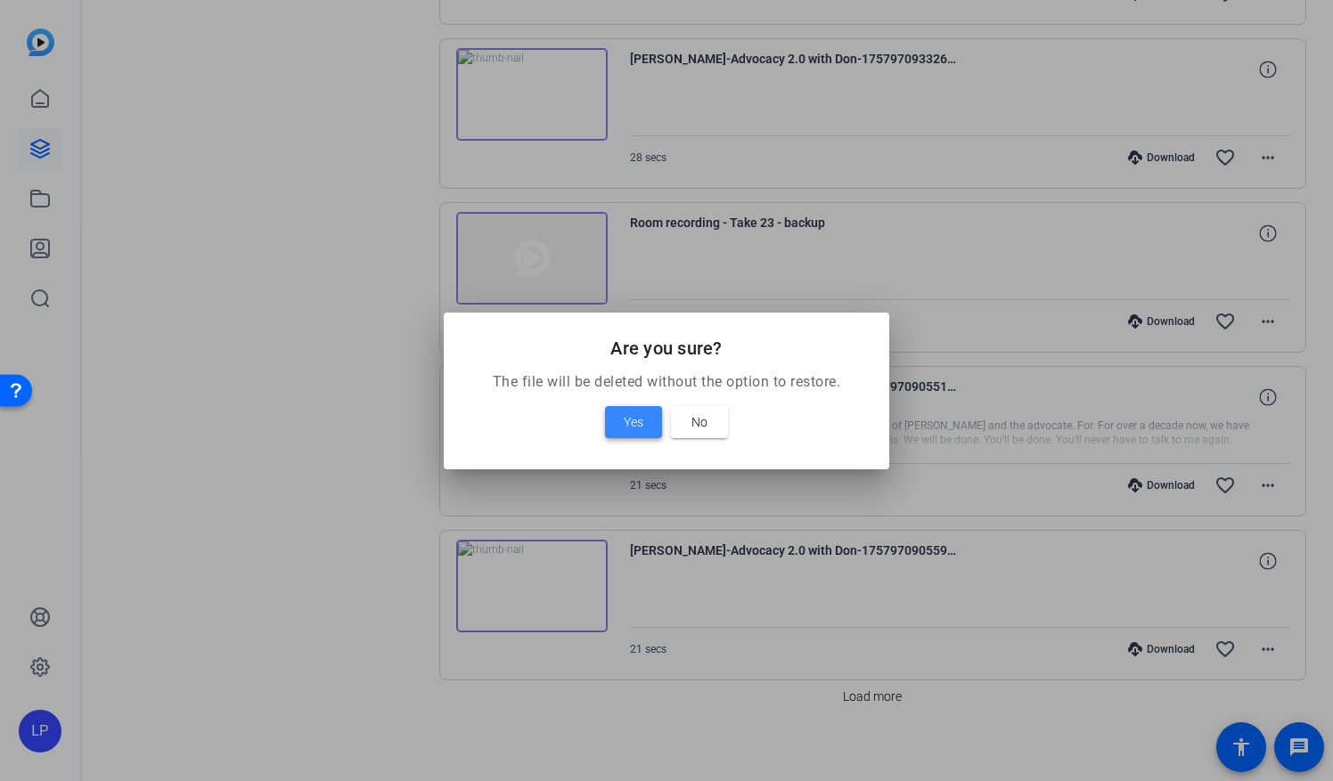
click at [633, 424] on span "Yes" at bounding box center [634, 422] width 20 height 21
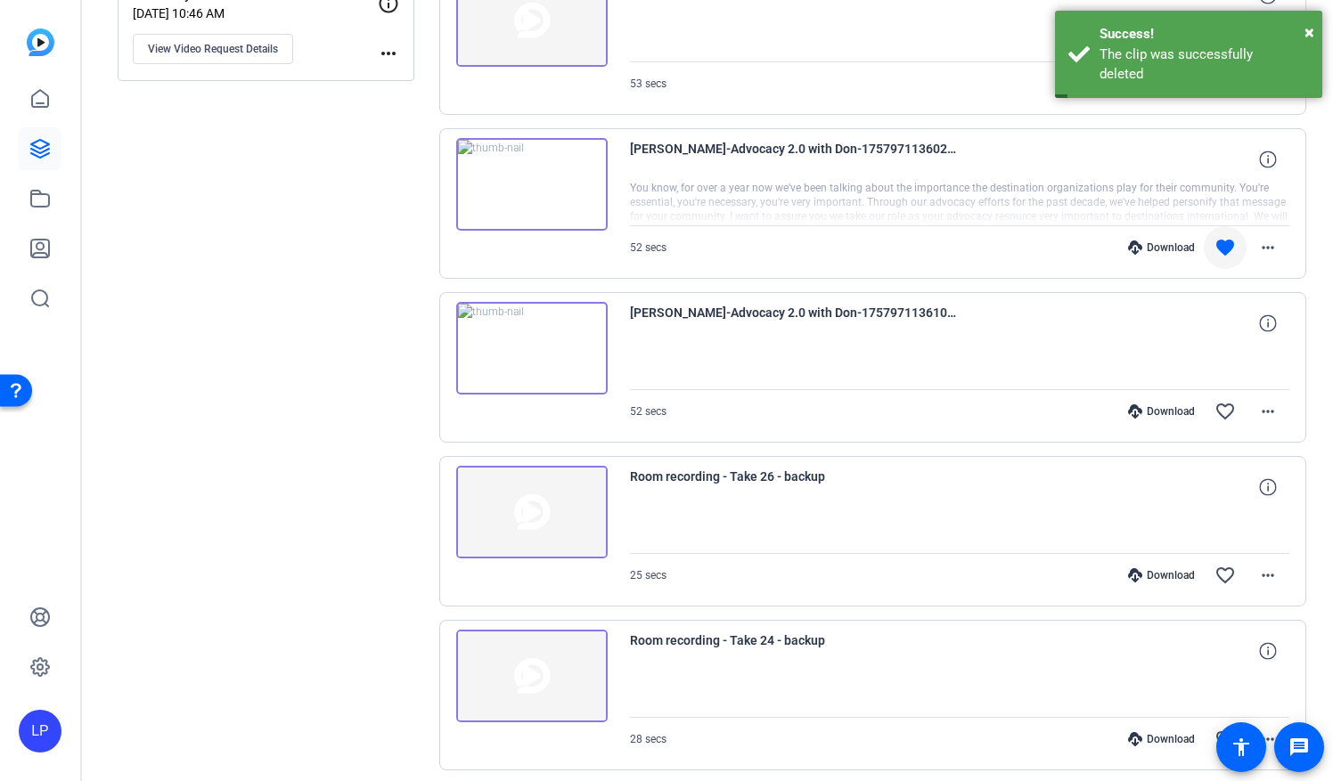
scroll to position [446, 0]
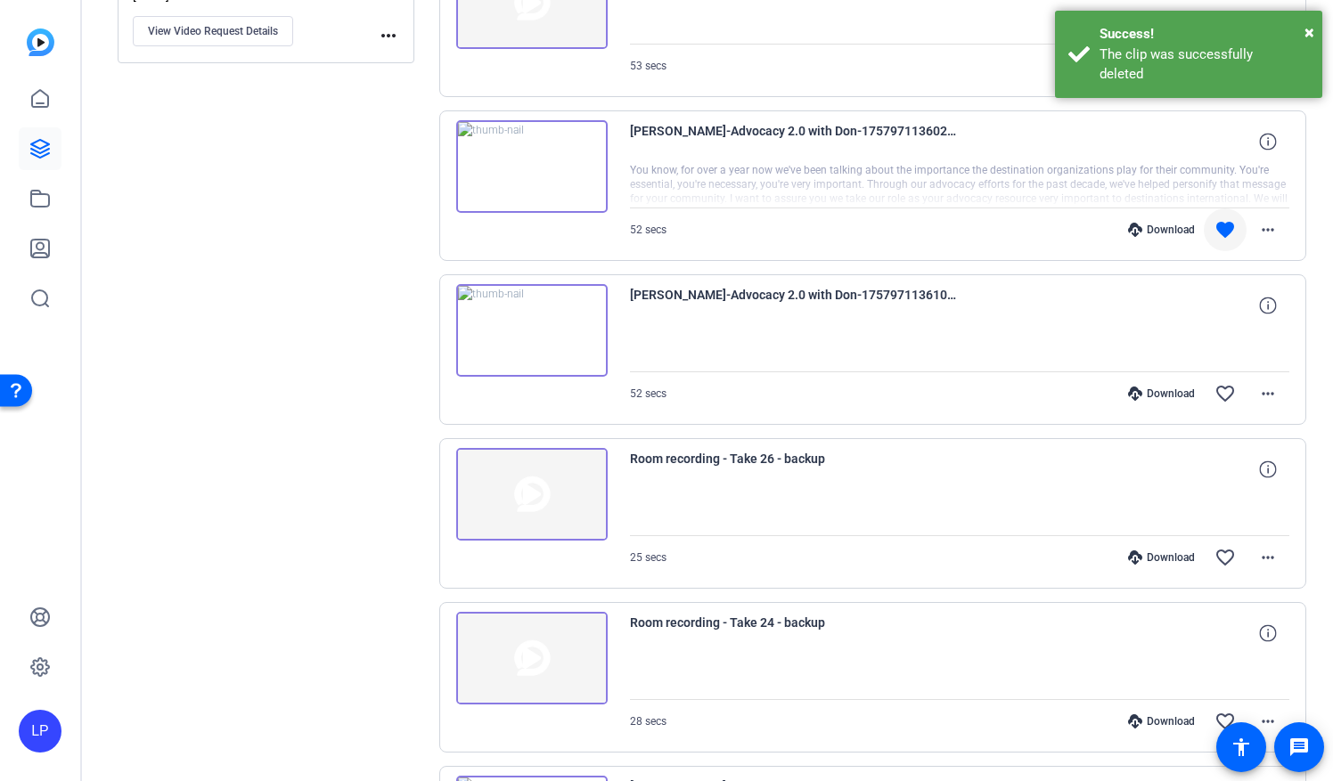
click at [531, 331] on img at bounding box center [531, 330] width 151 height 93
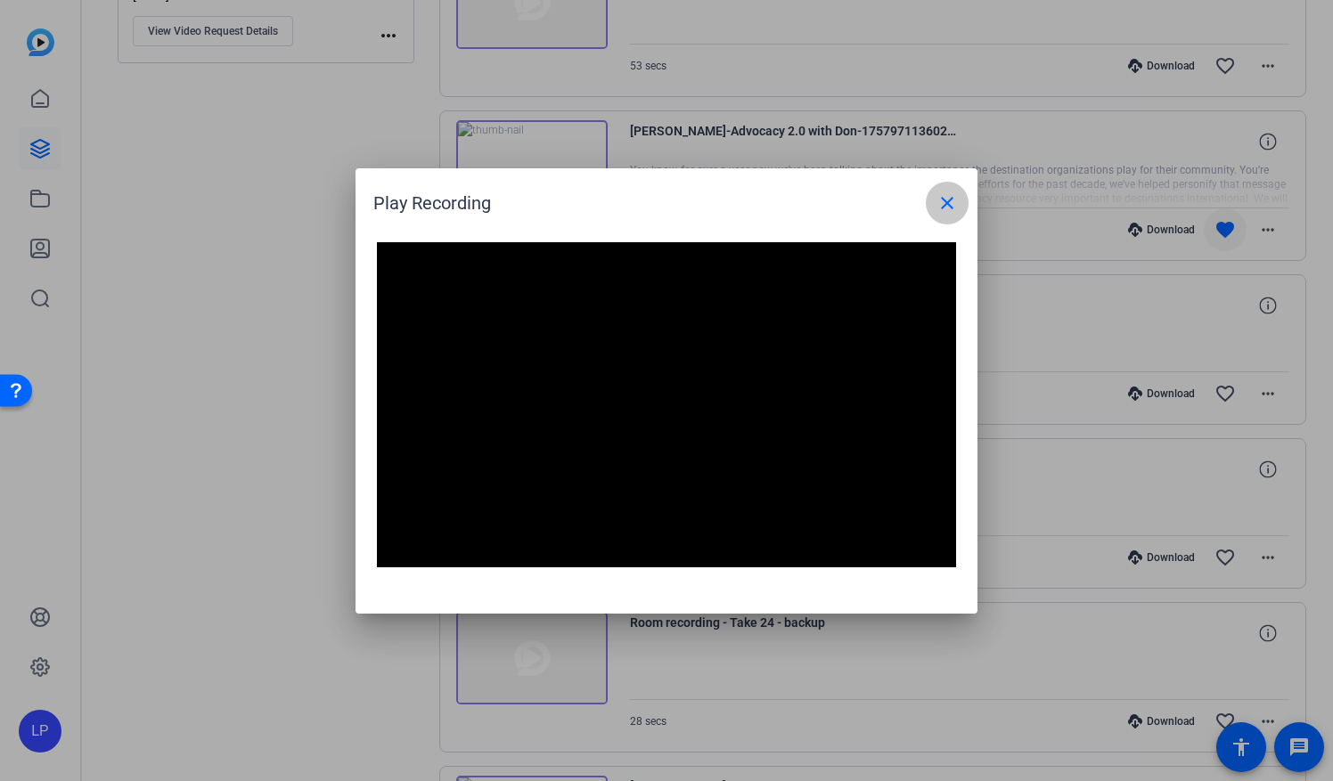
click at [962, 201] on span at bounding box center [947, 203] width 43 height 43
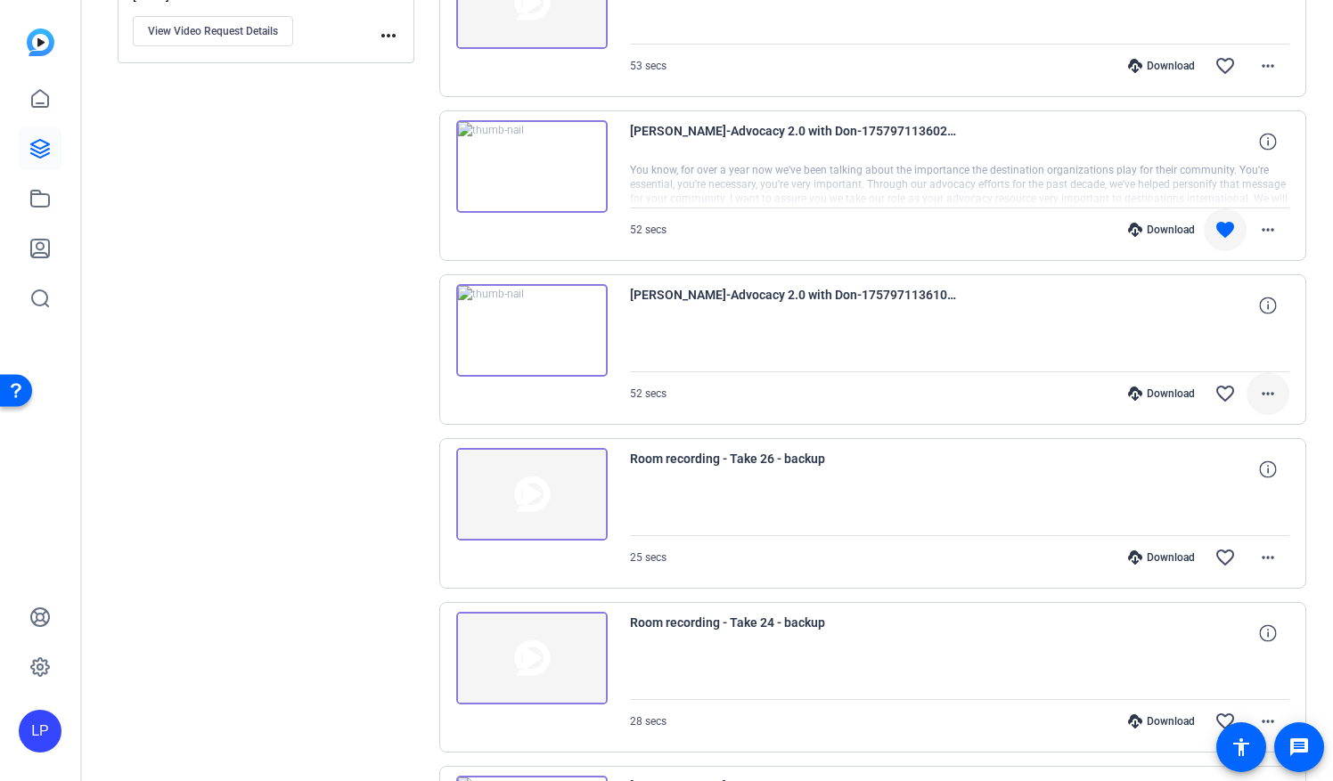
click at [1262, 397] on mat-icon "more_horiz" at bounding box center [1267, 393] width 21 height 21
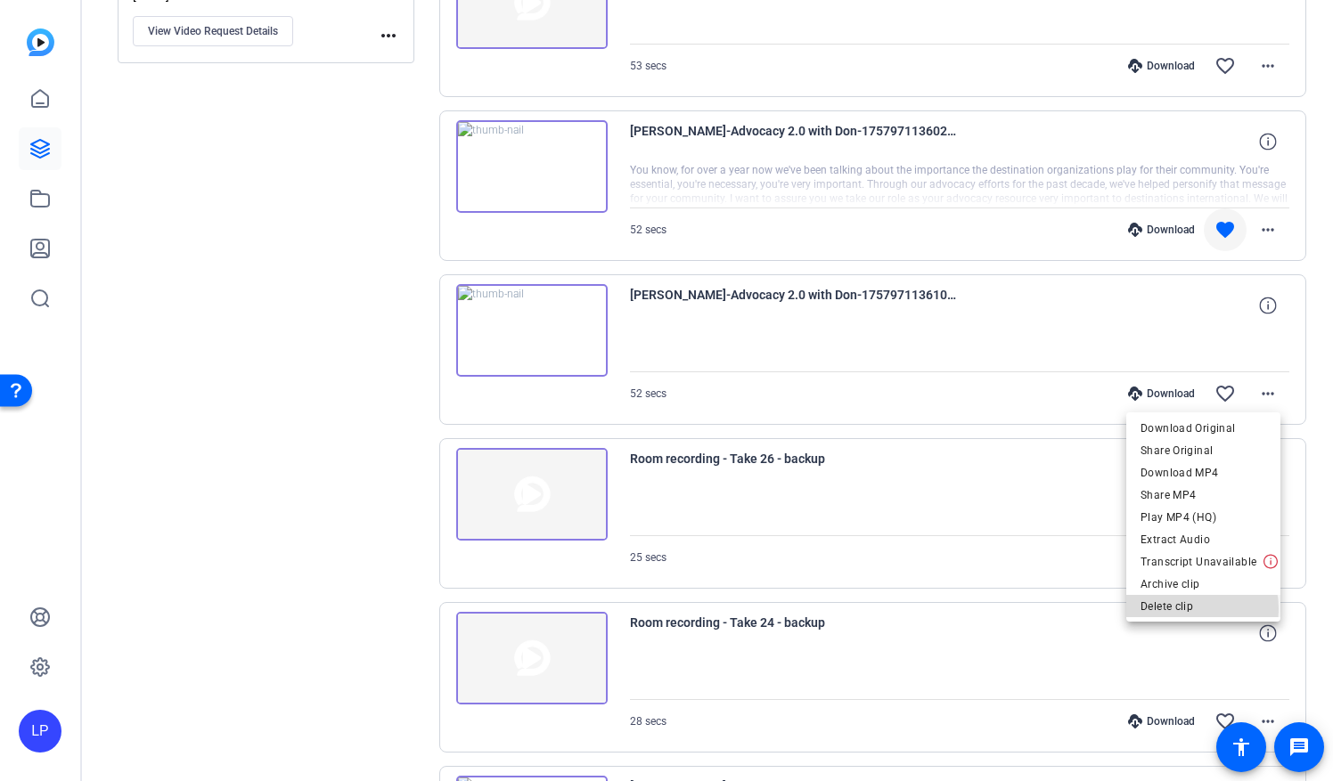
click at [1181, 609] on span "Delete clip" at bounding box center [1204, 606] width 126 height 21
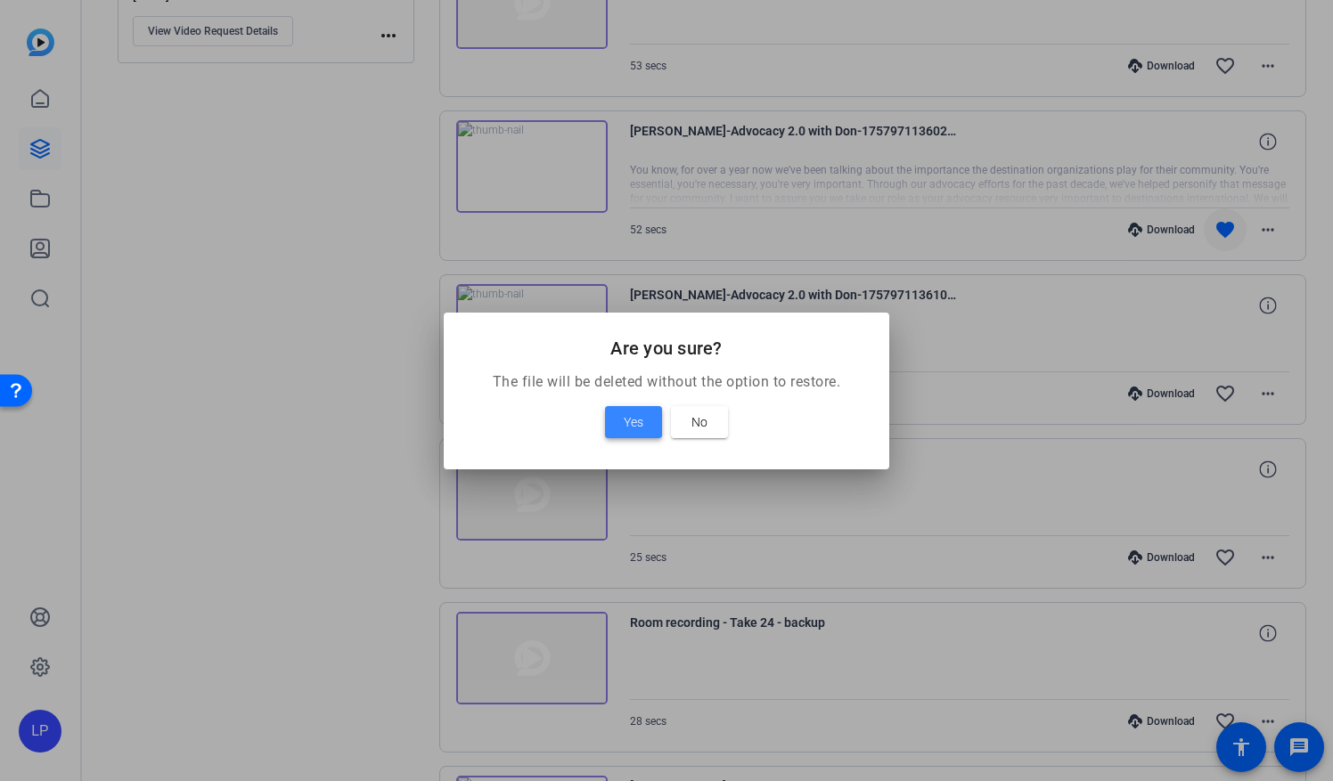
click at [624, 421] on span "Yes" at bounding box center [634, 422] width 20 height 21
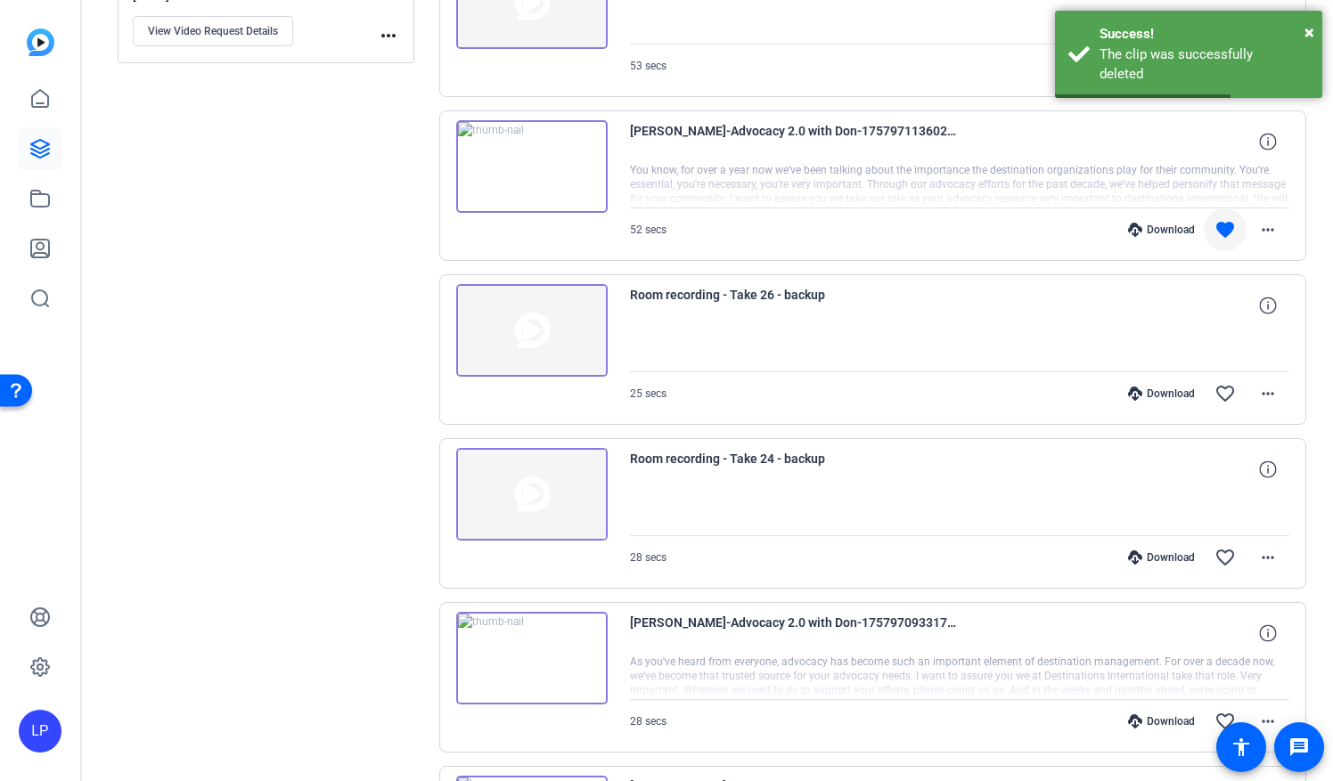
click at [531, 325] on img at bounding box center [531, 330] width 151 height 93
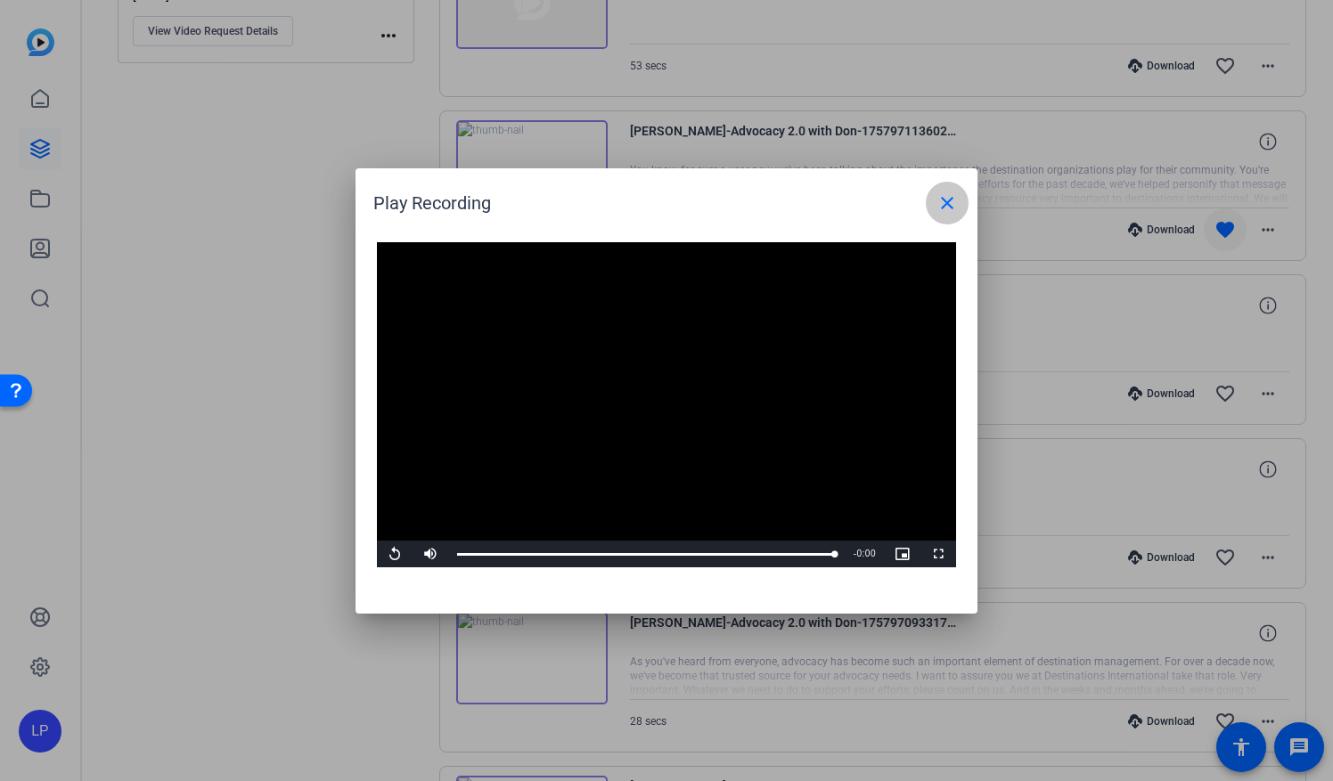
click at [945, 214] on span at bounding box center [947, 203] width 43 height 43
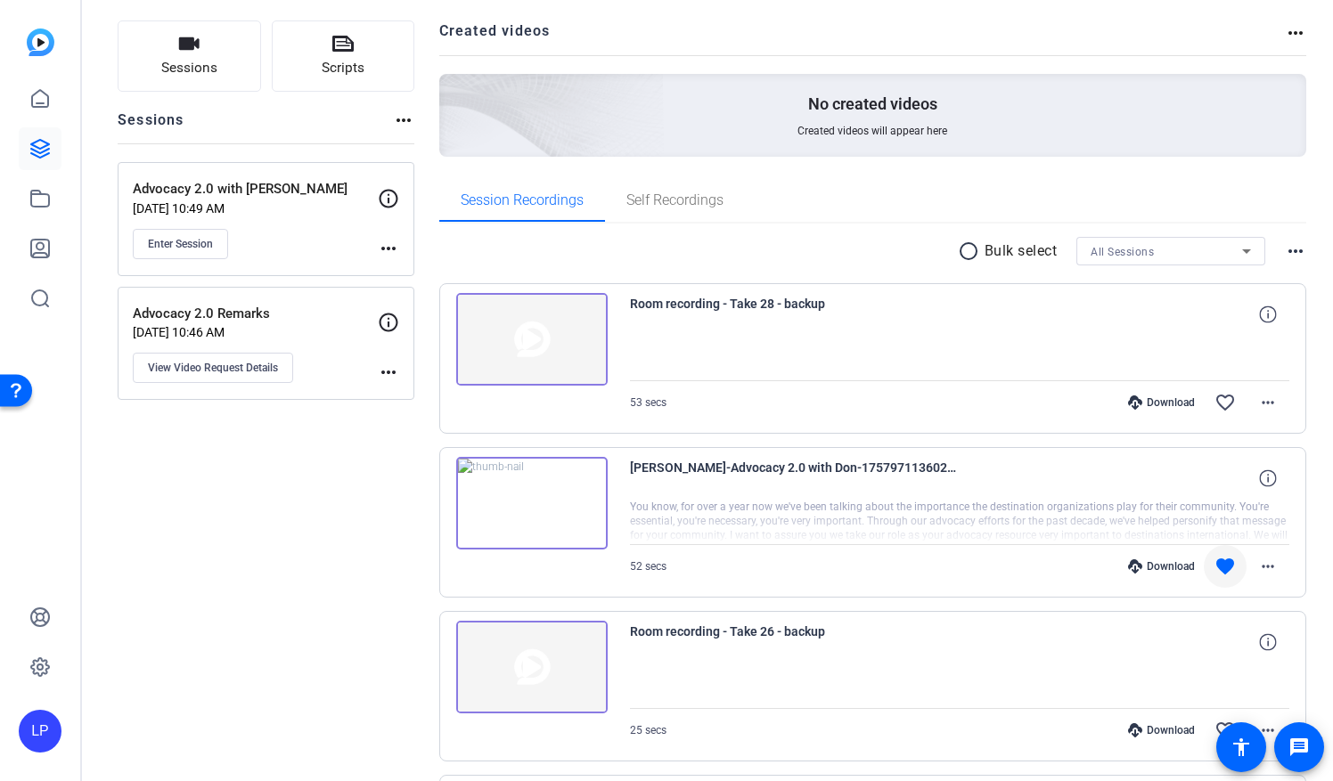
scroll to position [0, 0]
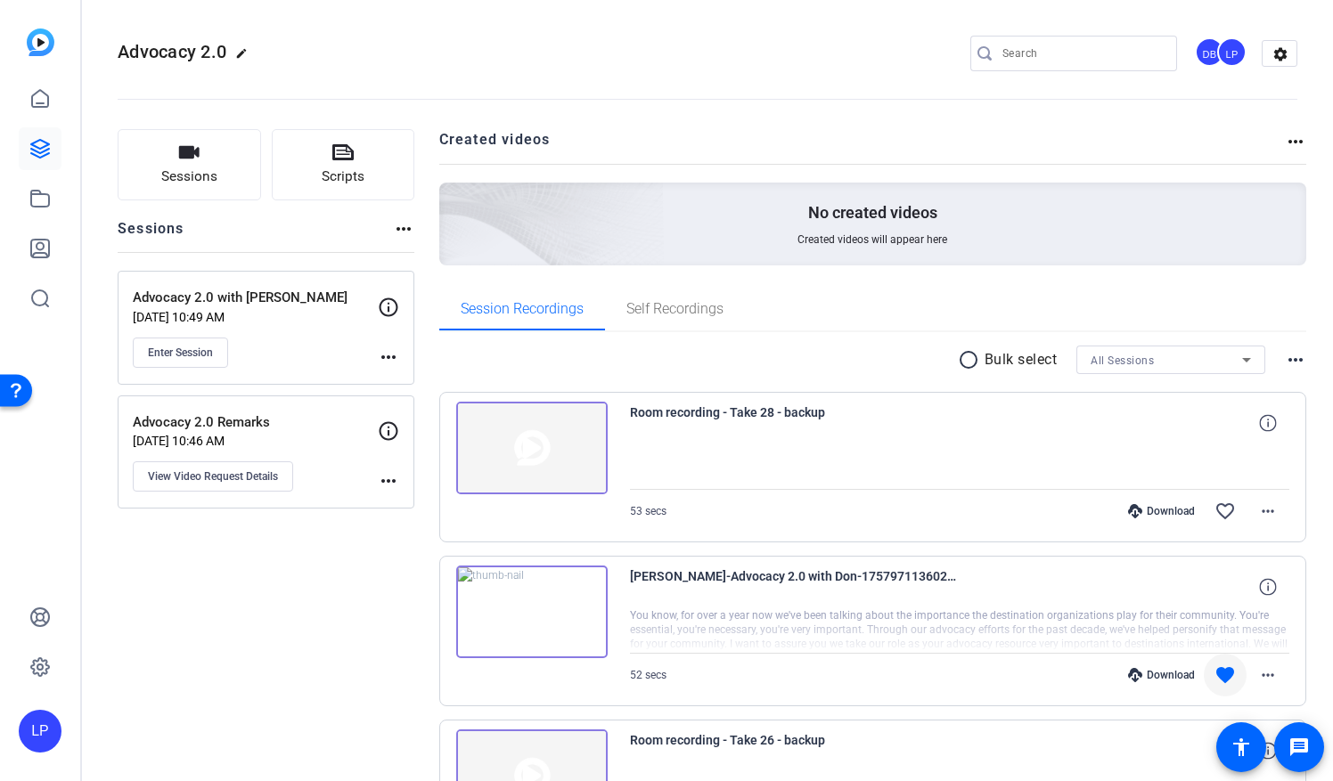
click at [508, 456] on img at bounding box center [531, 448] width 151 height 93
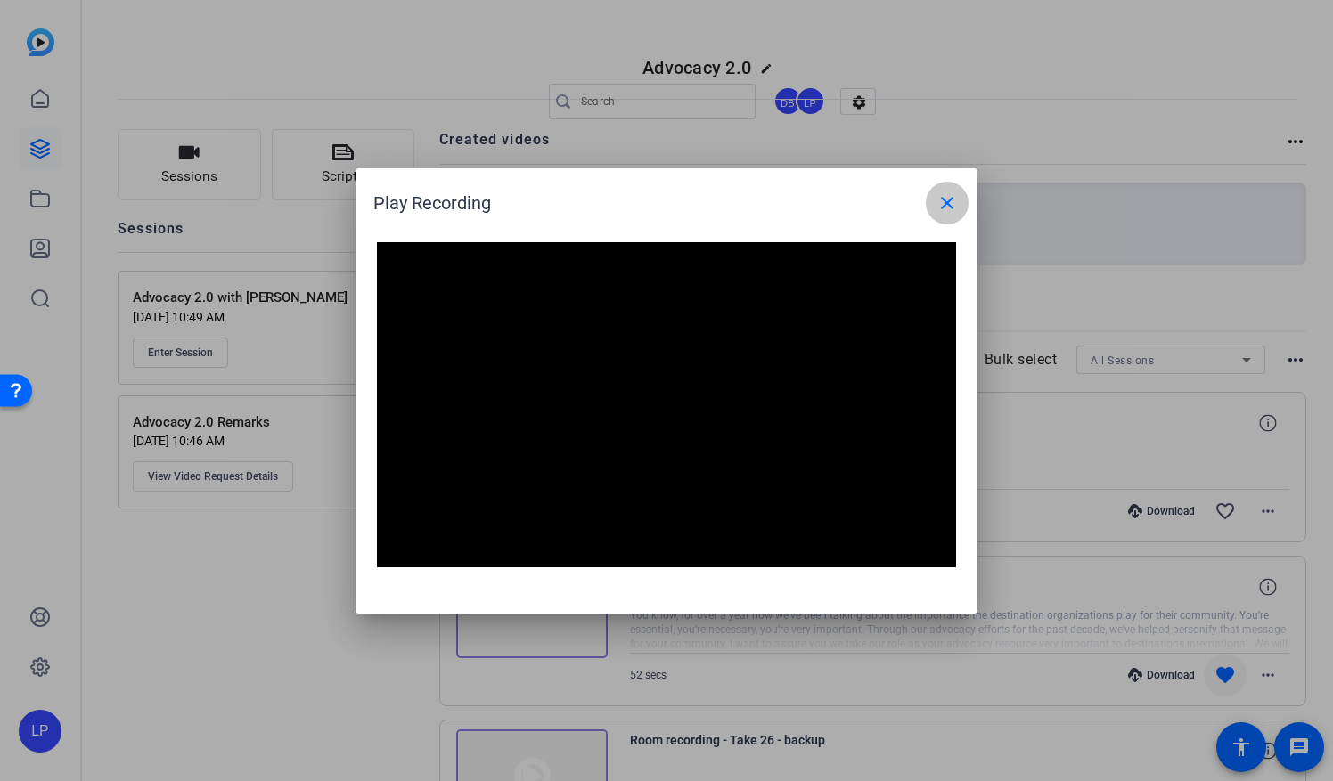
click at [941, 191] on span at bounding box center [947, 203] width 43 height 43
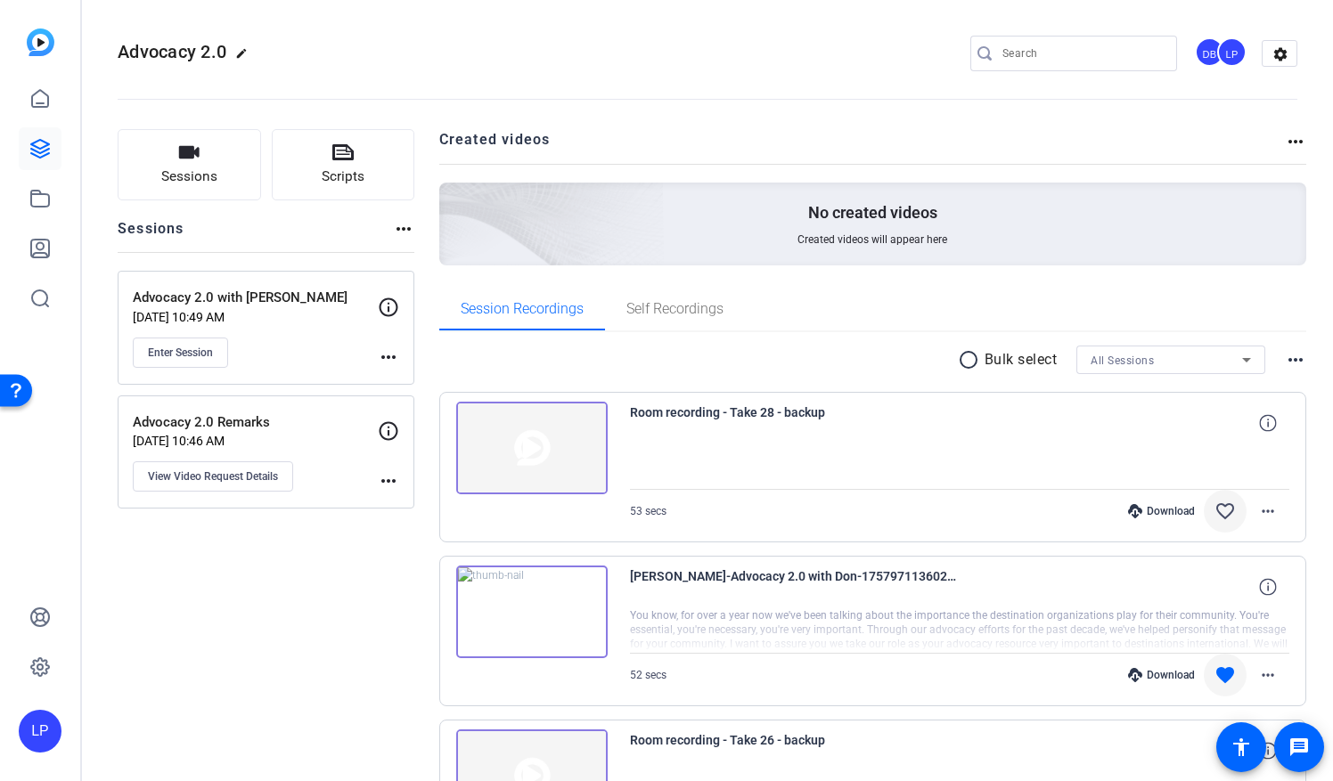
click at [1214, 513] on mat-icon "favorite_border" at bounding box center [1224, 511] width 21 height 21
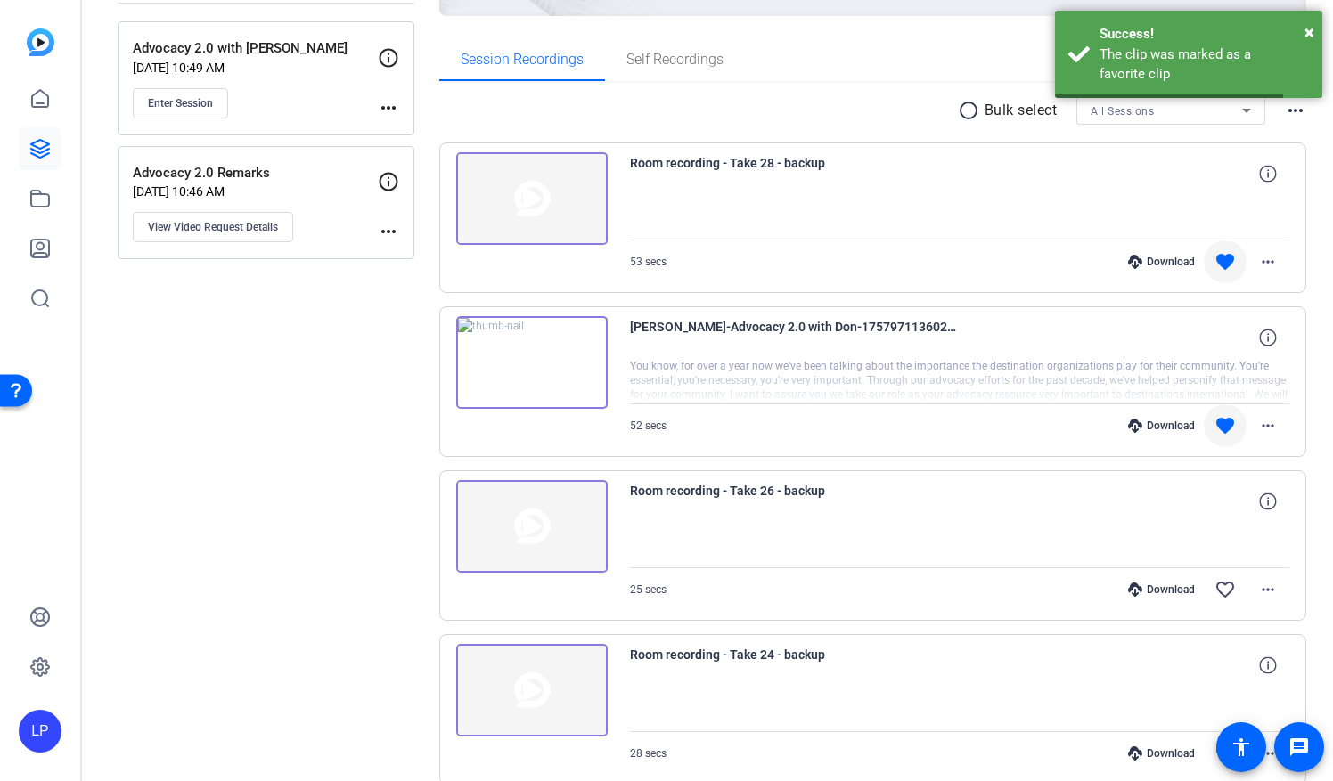
scroll to position [267, 0]
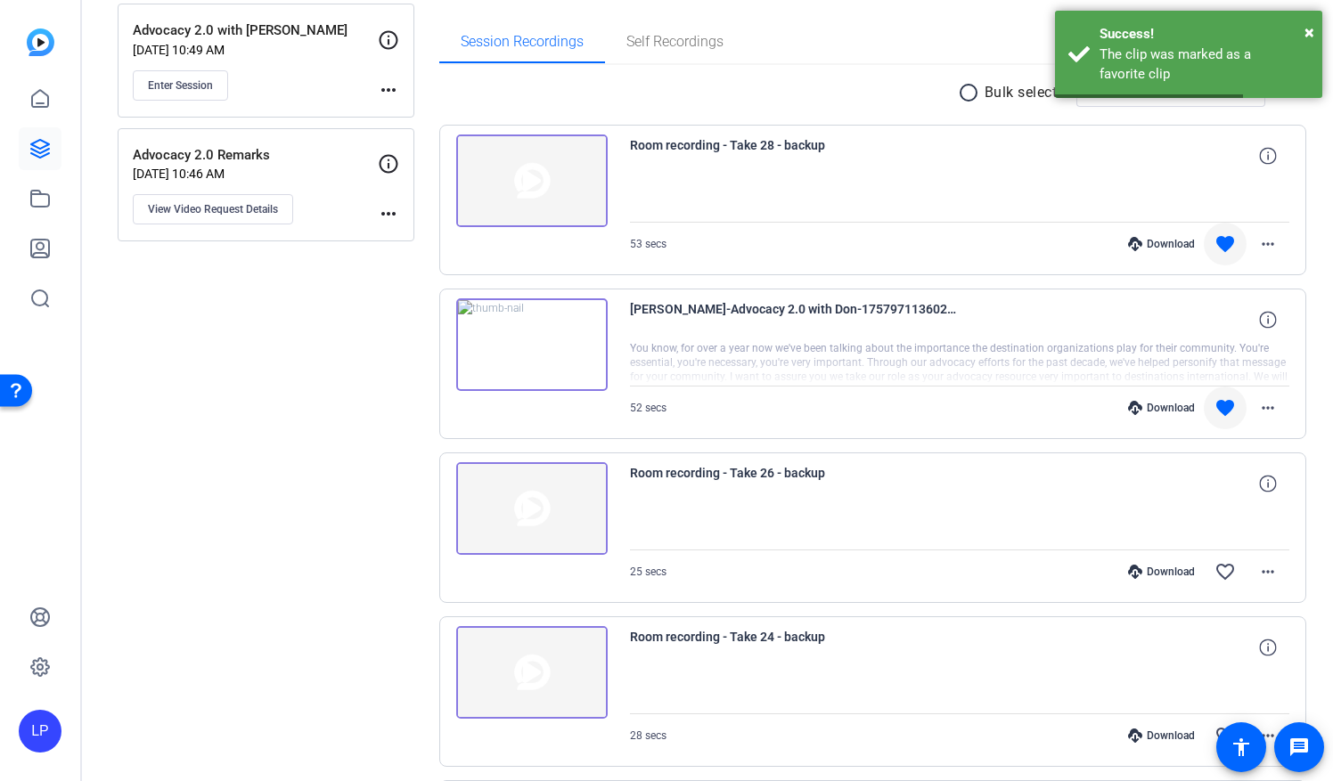
click at [520, 506] on img at bounding box center [531, 508] width 151 height 93
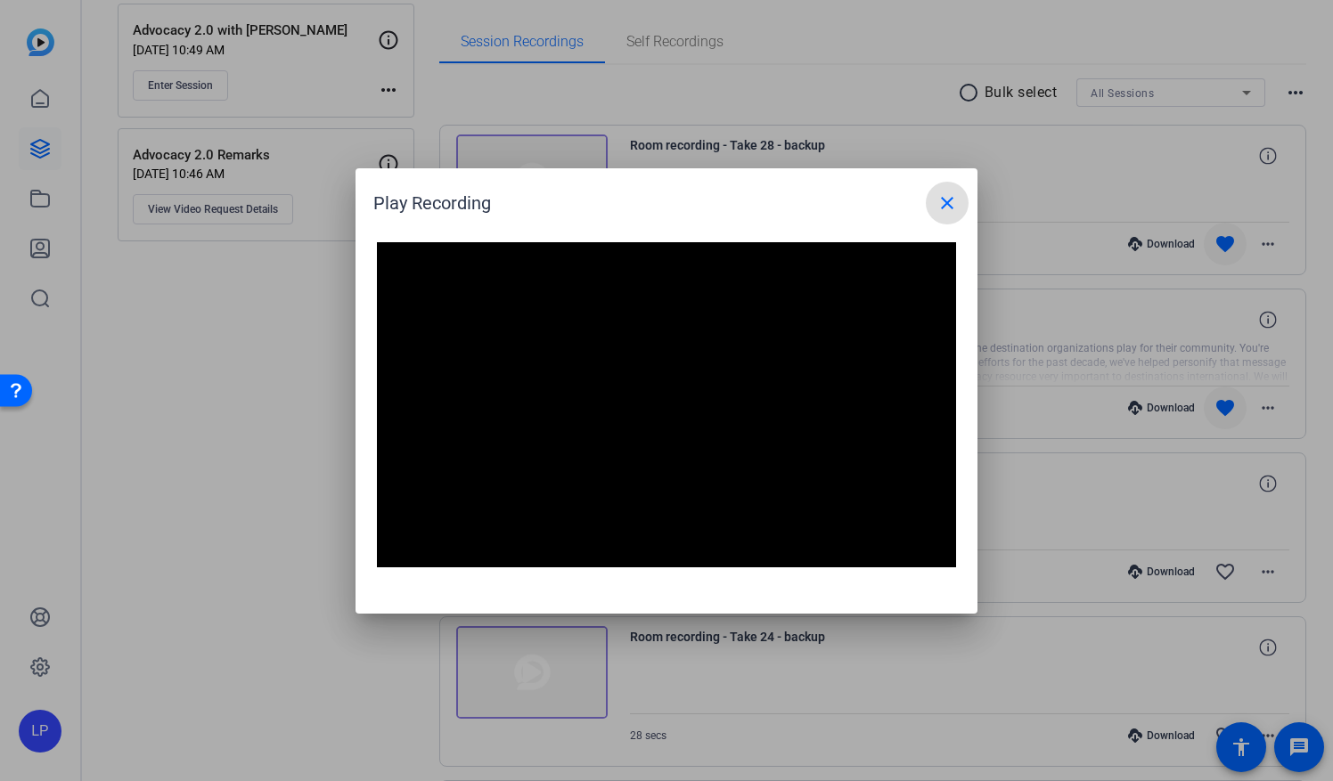
drag, startPoint x: 941, startPoint y: 201, endPoint x: 798, endPoint y: 202, distance: 142.6
click at [798, 202] on div "Play Recording close" at bounding box center [670, 203] width 595 height 43
click at [957, 205] on mat-icon "close" at bounding box center [946, 202] width 21 height 21
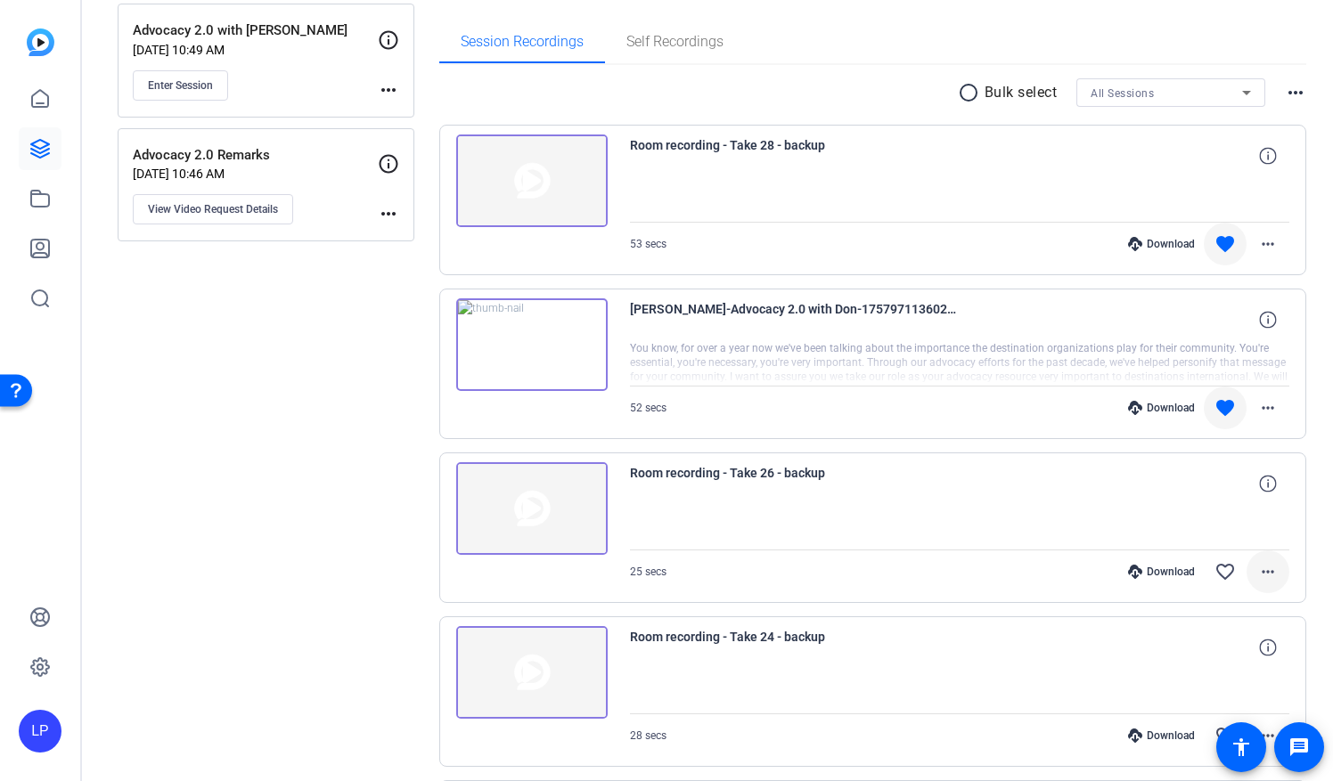
click at [1267, 571] on mat-icon "more_horiz" at bounding box center [1267, 571] width 21 height 21
click at [1200, 672] on span "Delete clip" at bounding box center [1219, 673] width 94 height 21
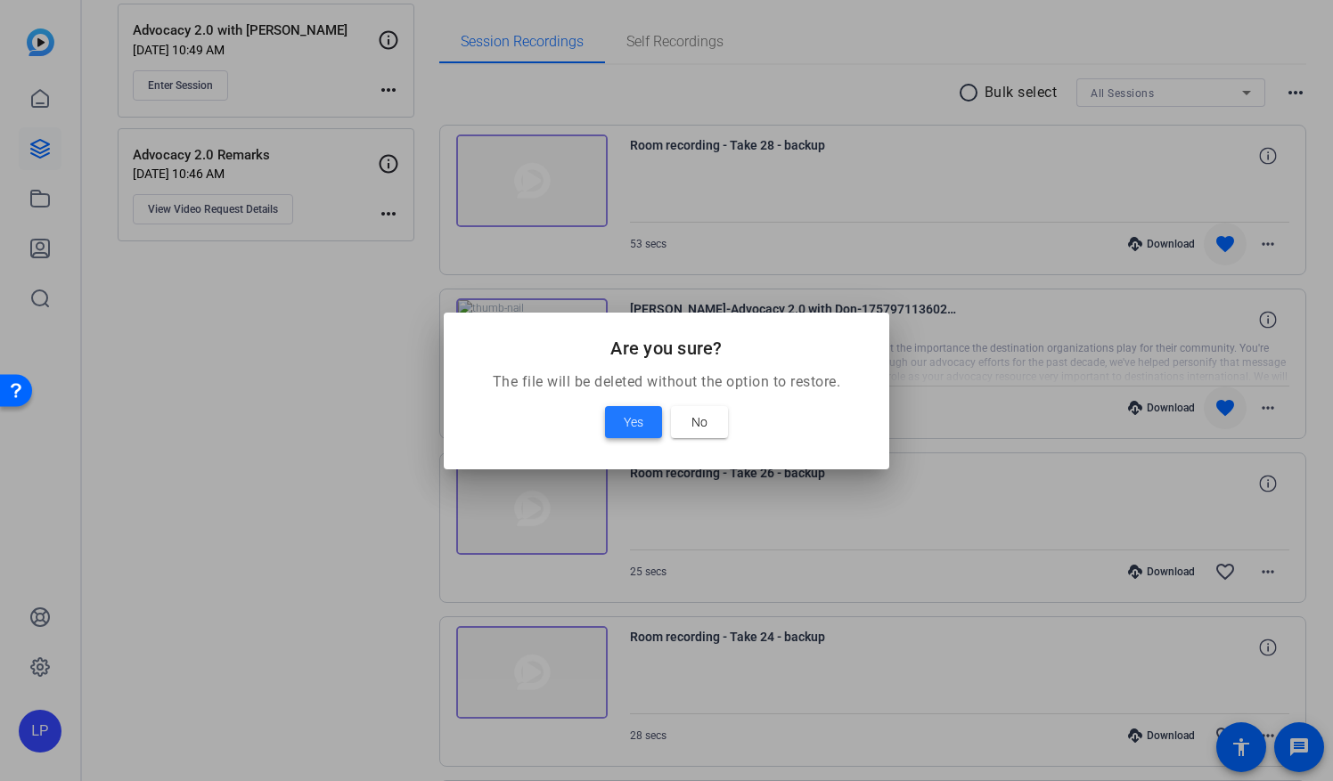
click at [636, 422] on span "Yes" at bounding box center [634, 422] width 20 height 21
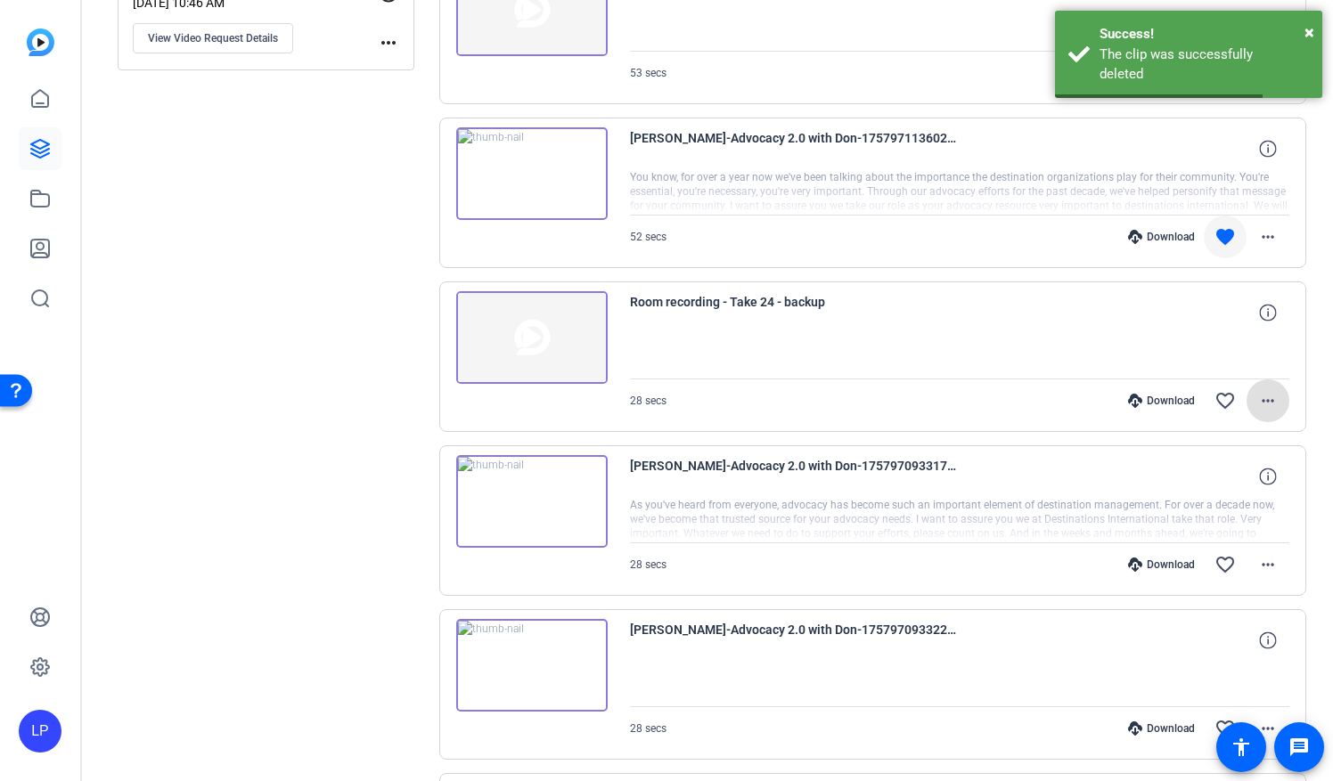
scroll to position [446, 0]
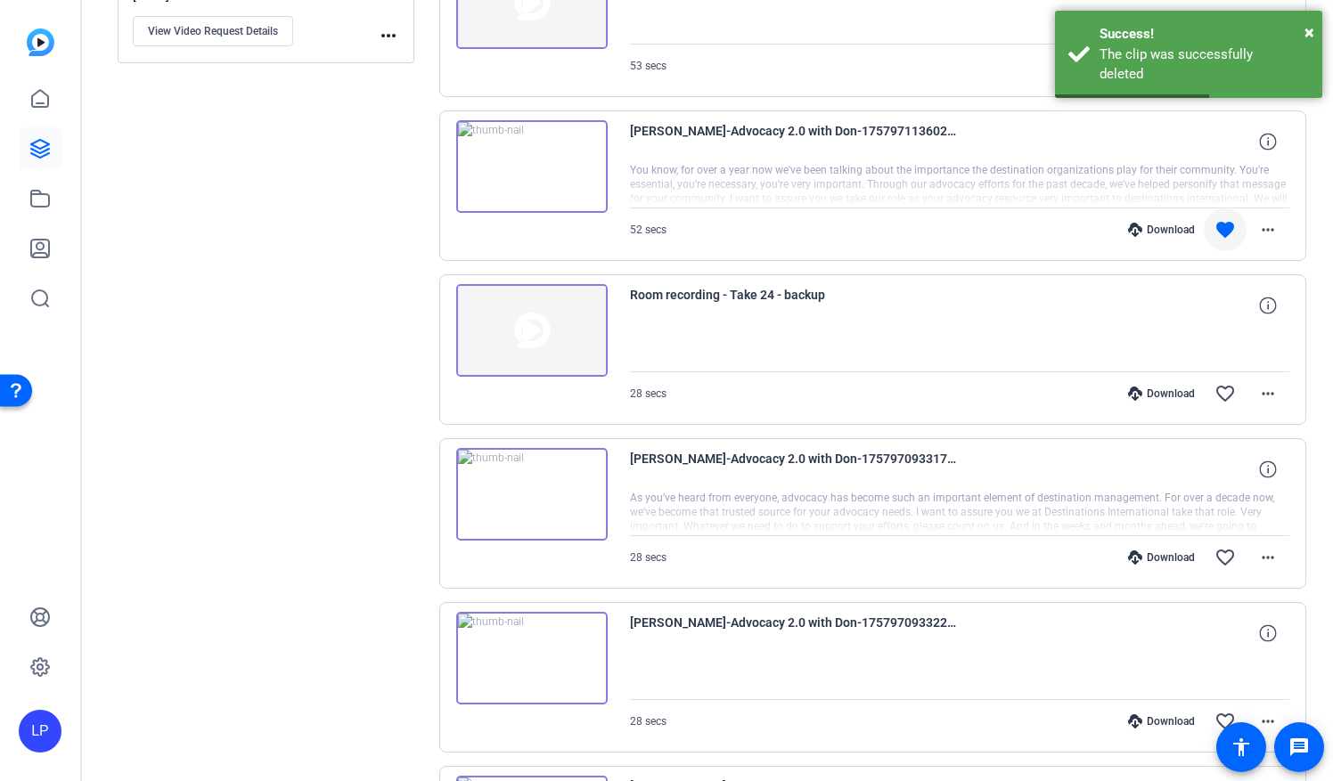
click at [535, 342] on img at bounding box center [531, 330] width 151 height 93
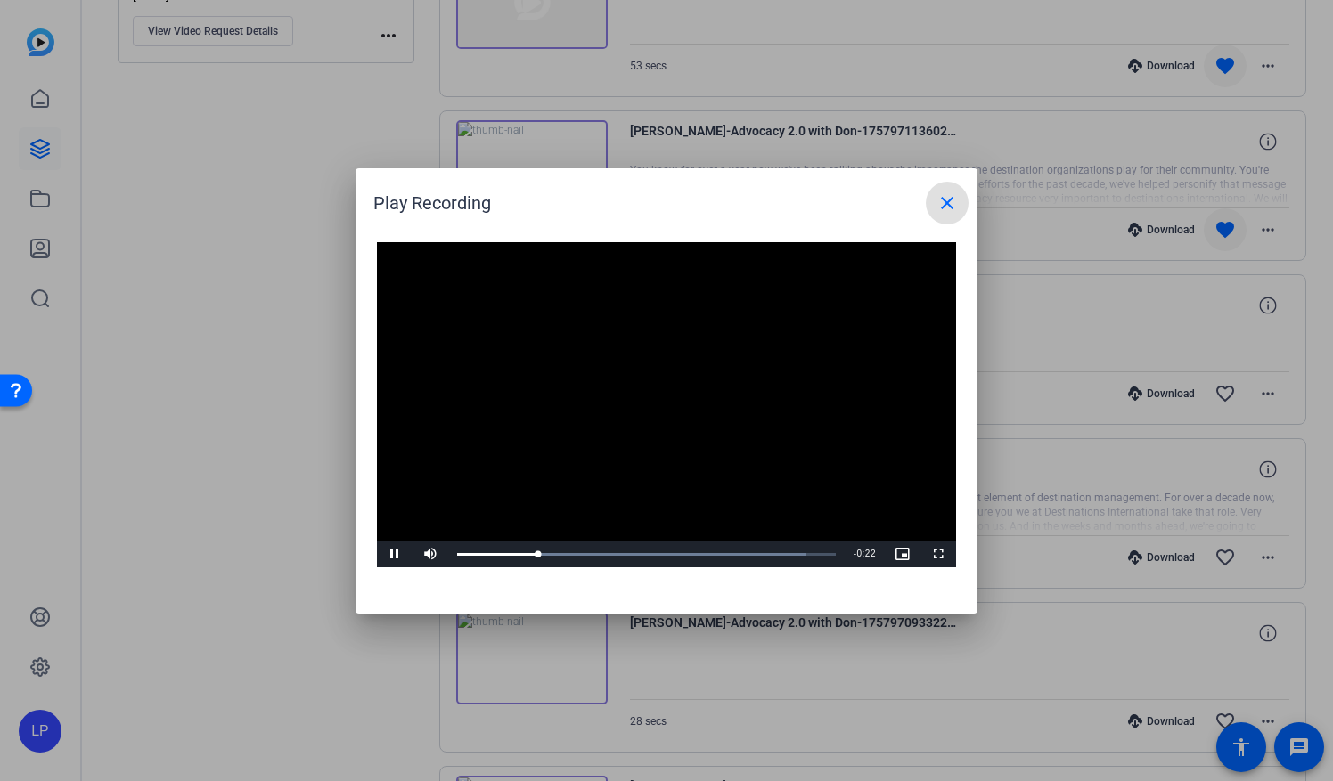
click at [727, 515] on video "Video Player" at bounding box center [666, 405] width 579 height 326
click at [903, 554] on span "Video Player" at bounding box center [903, 554] width 36 height 0
click at [948, 203] on mat-icon "close" at bounding box center [946, 202] width 21 height 21
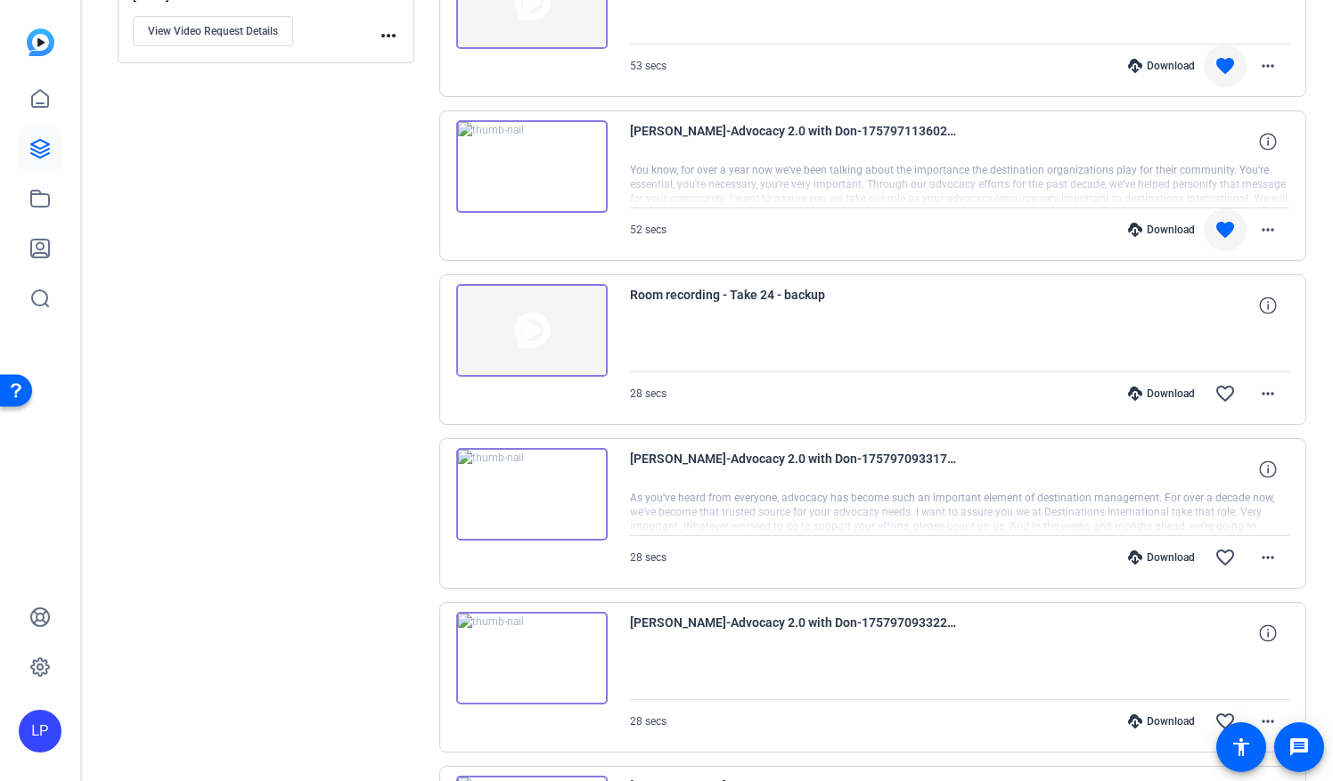
click at [519, 492] on img at bounding box center [531, 494] width 151 height 93
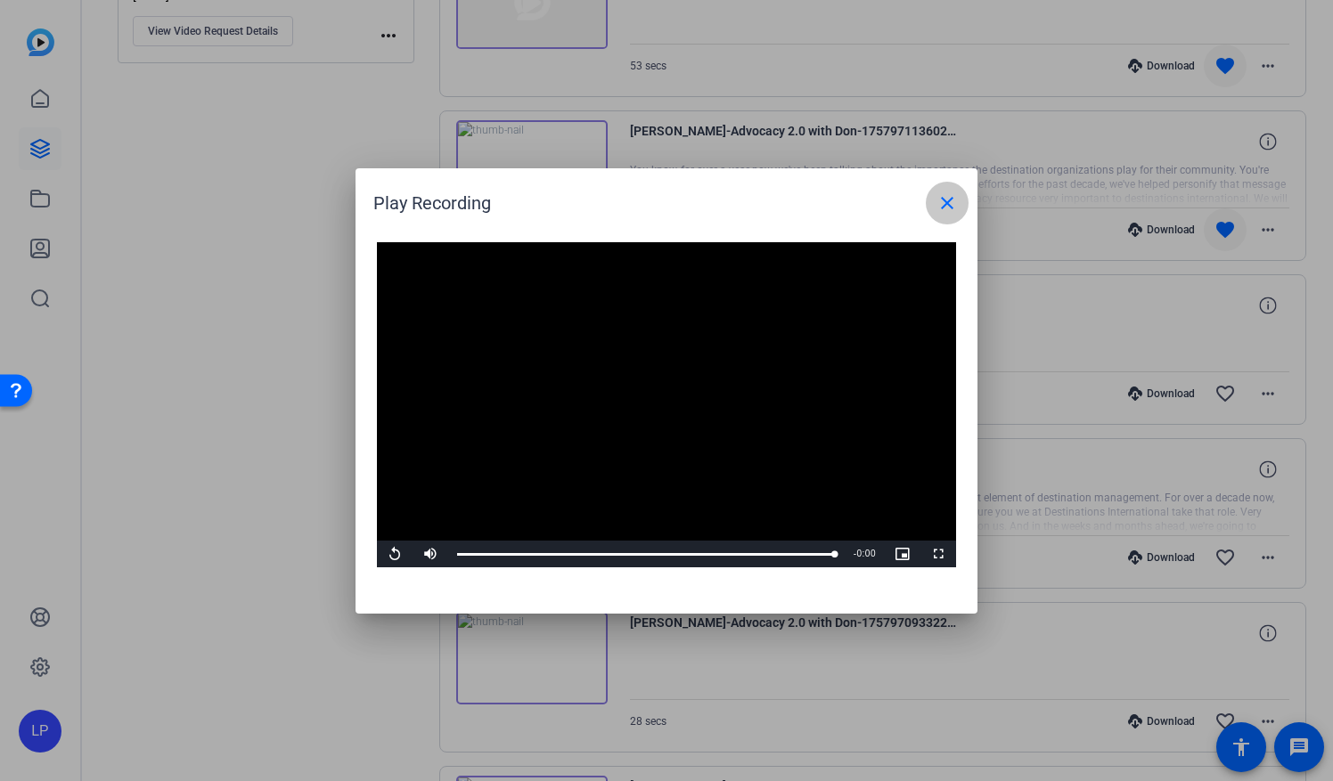
click at [944, 214] on span at bounding box center [947, 203] width 43 height 43
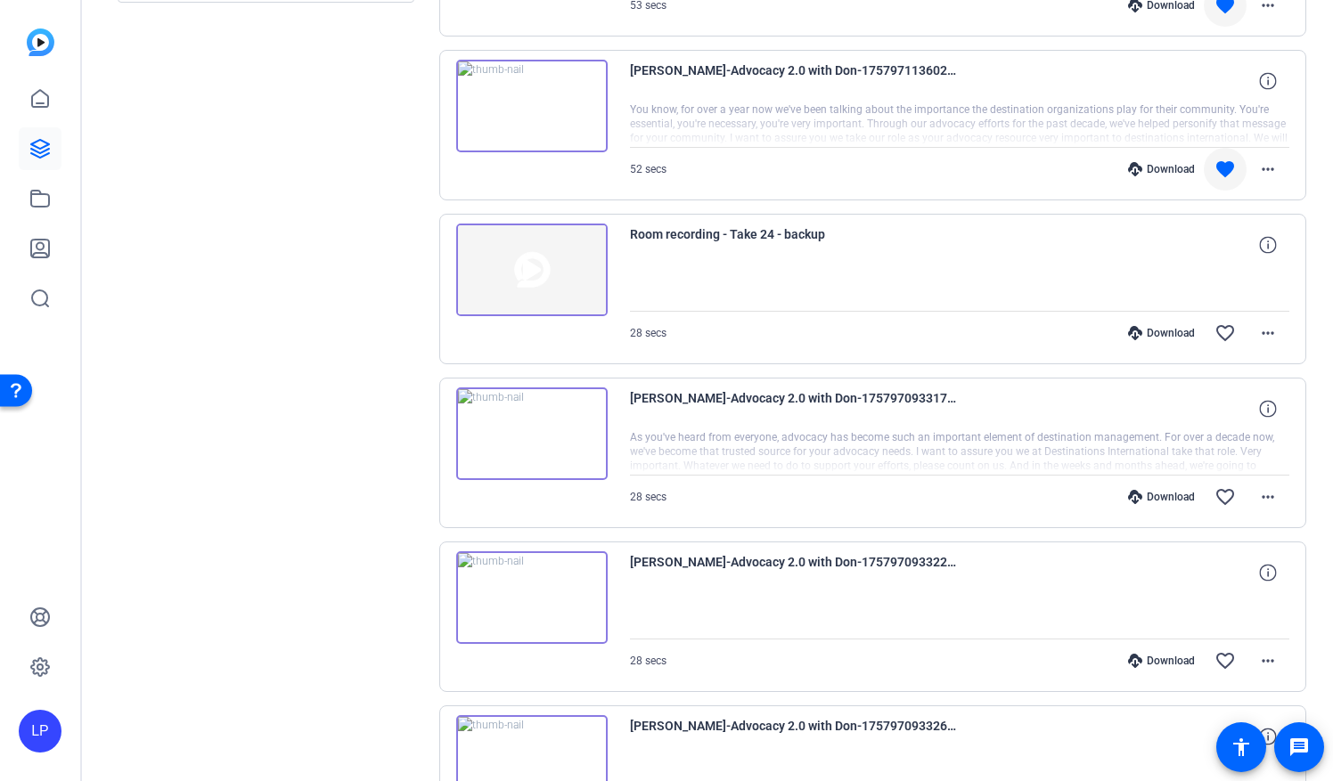
scroll to position [535, 0]
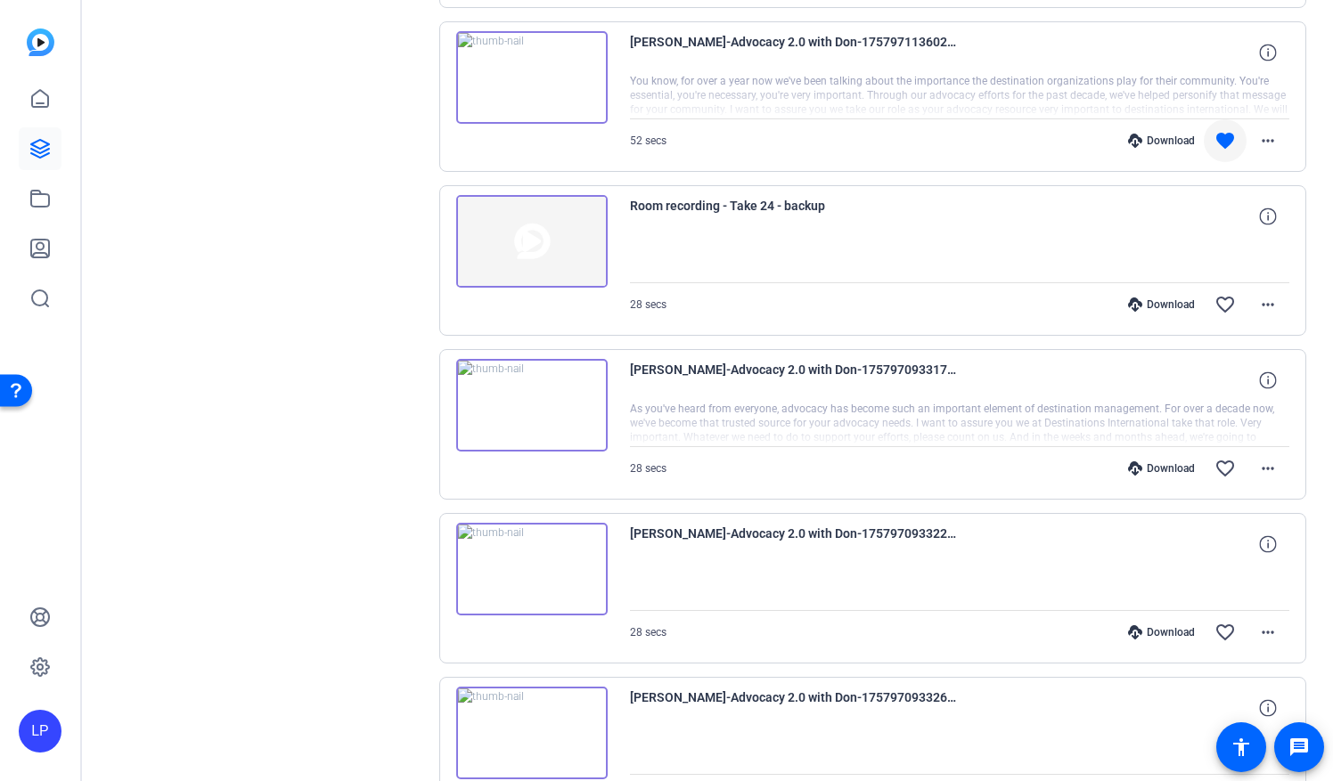
click at [527, 568] on img at bounding box center [531, 569] width 151 height 93
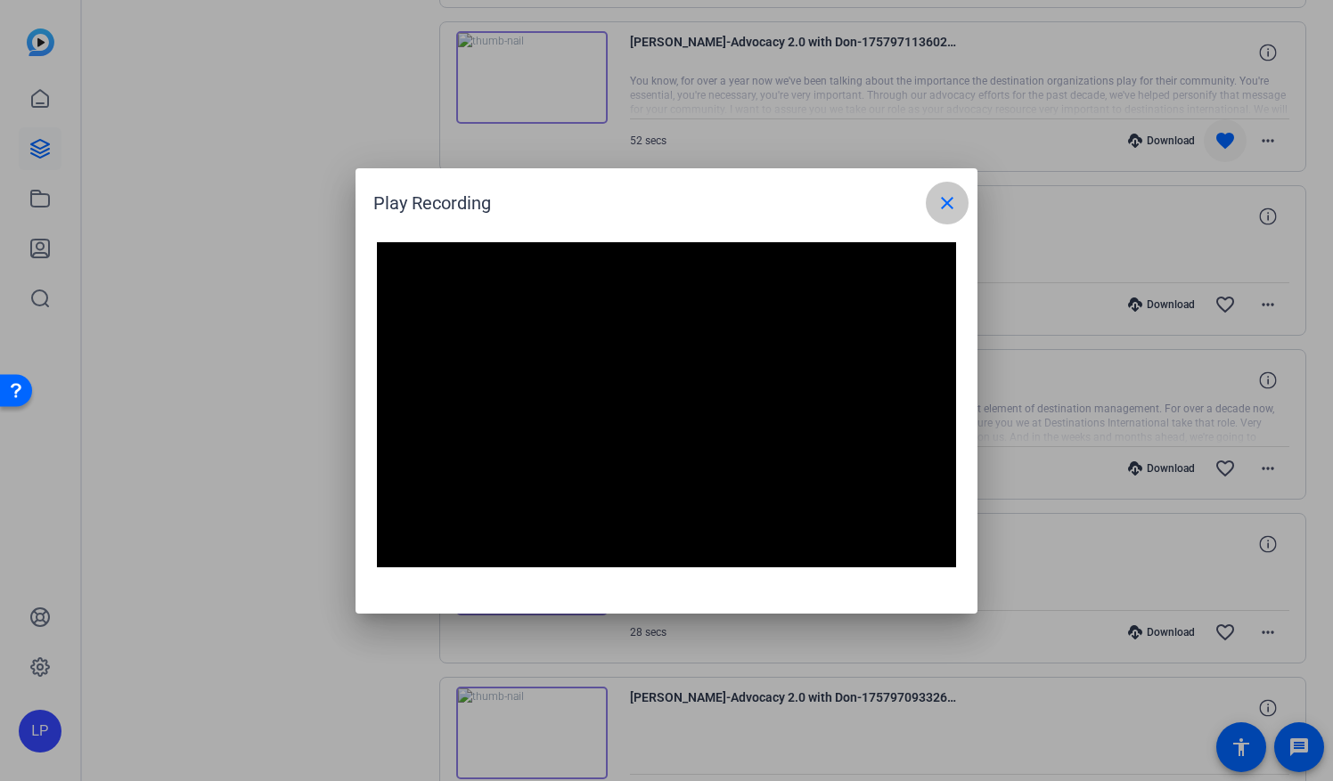
click at [947, 213] on mat-icon "close" at bounding box center [946, 202] width 21 height 21
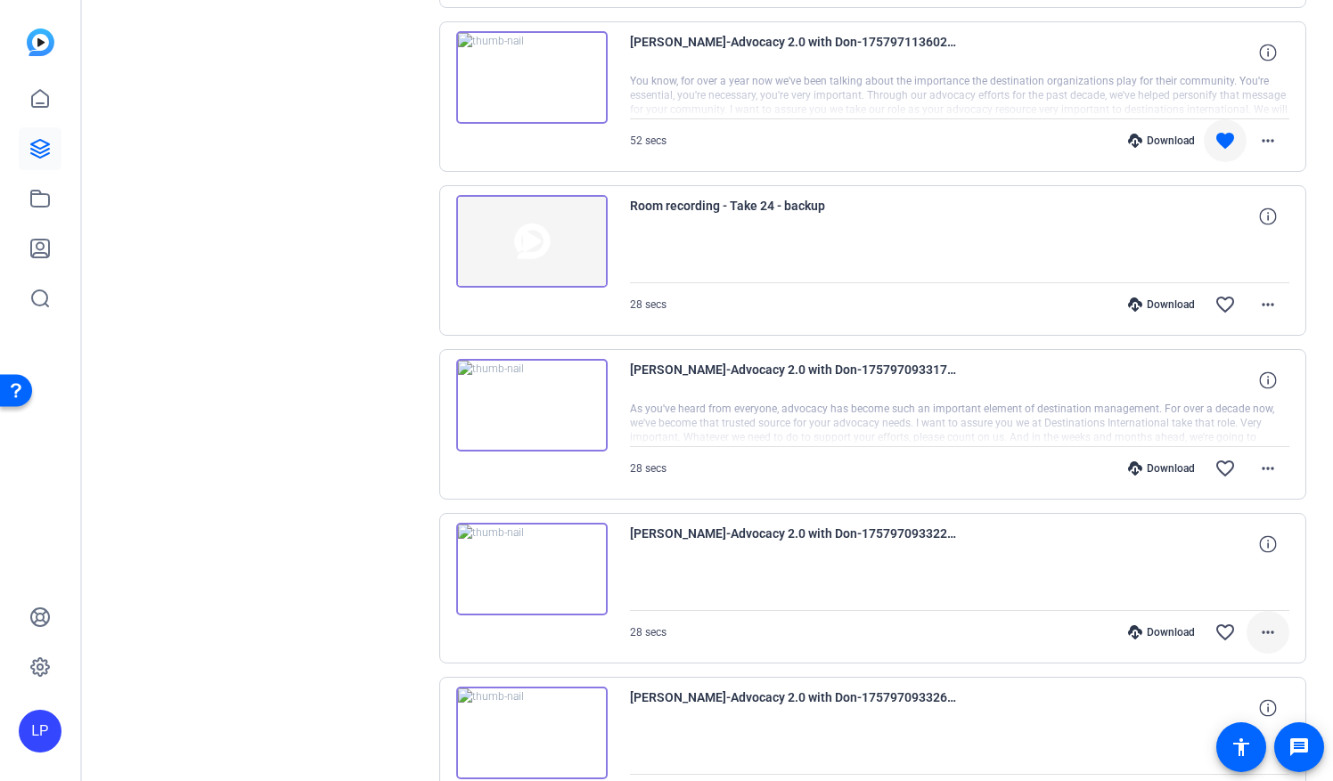
click at [1257, 632] on mat-icon "more_horiz" at bounding box center [1267, 632] width 21 height 21
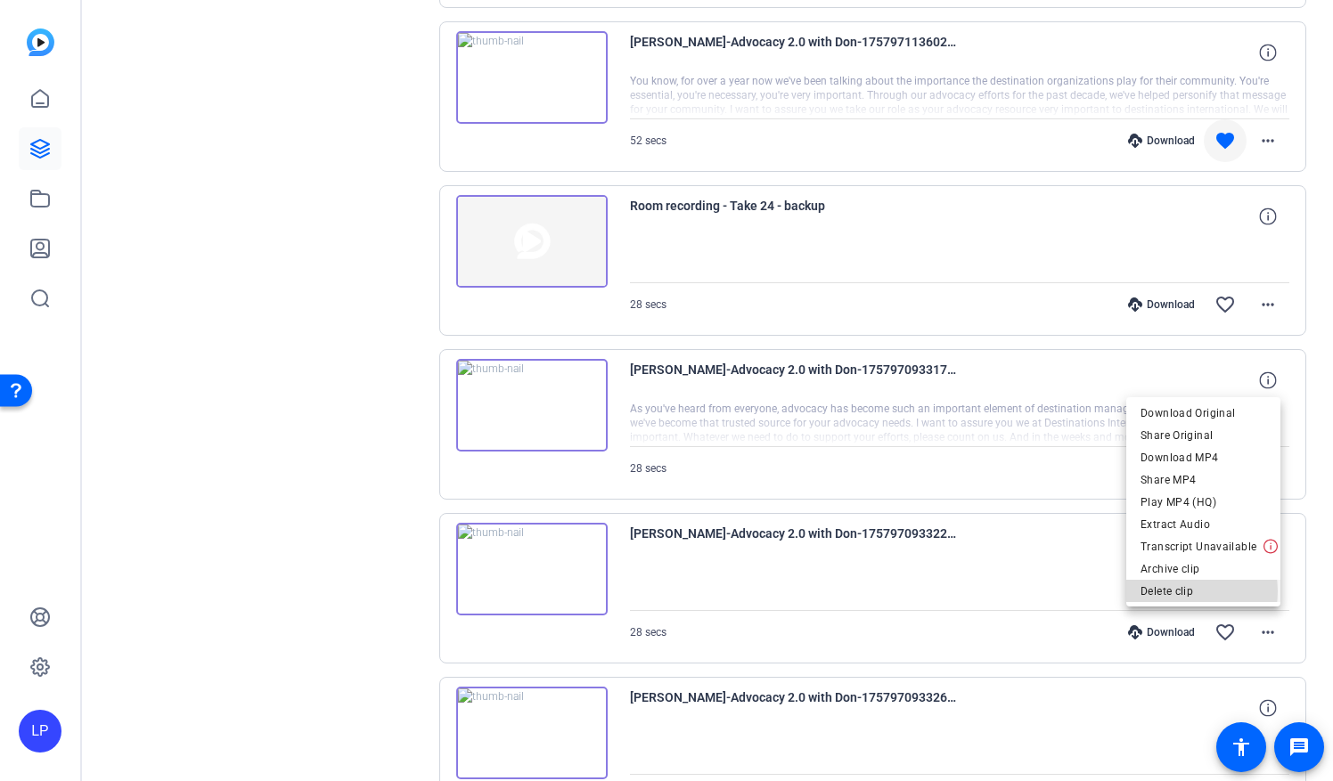
click at [1181, 592] on span "Delete clip" at bounding box center [1204, 591] width 126 height 21
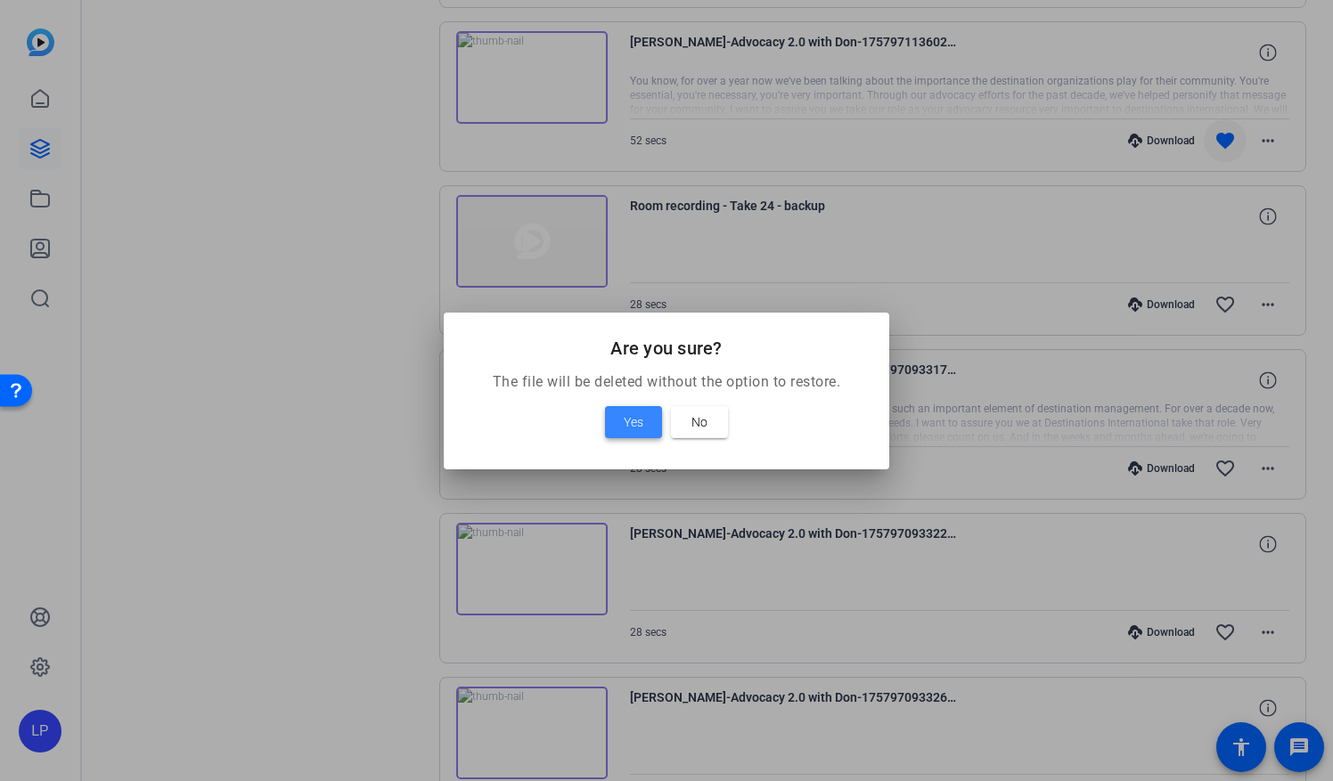
click at [615, 417] on span at bounding box center [633, 422] width 57 height 43
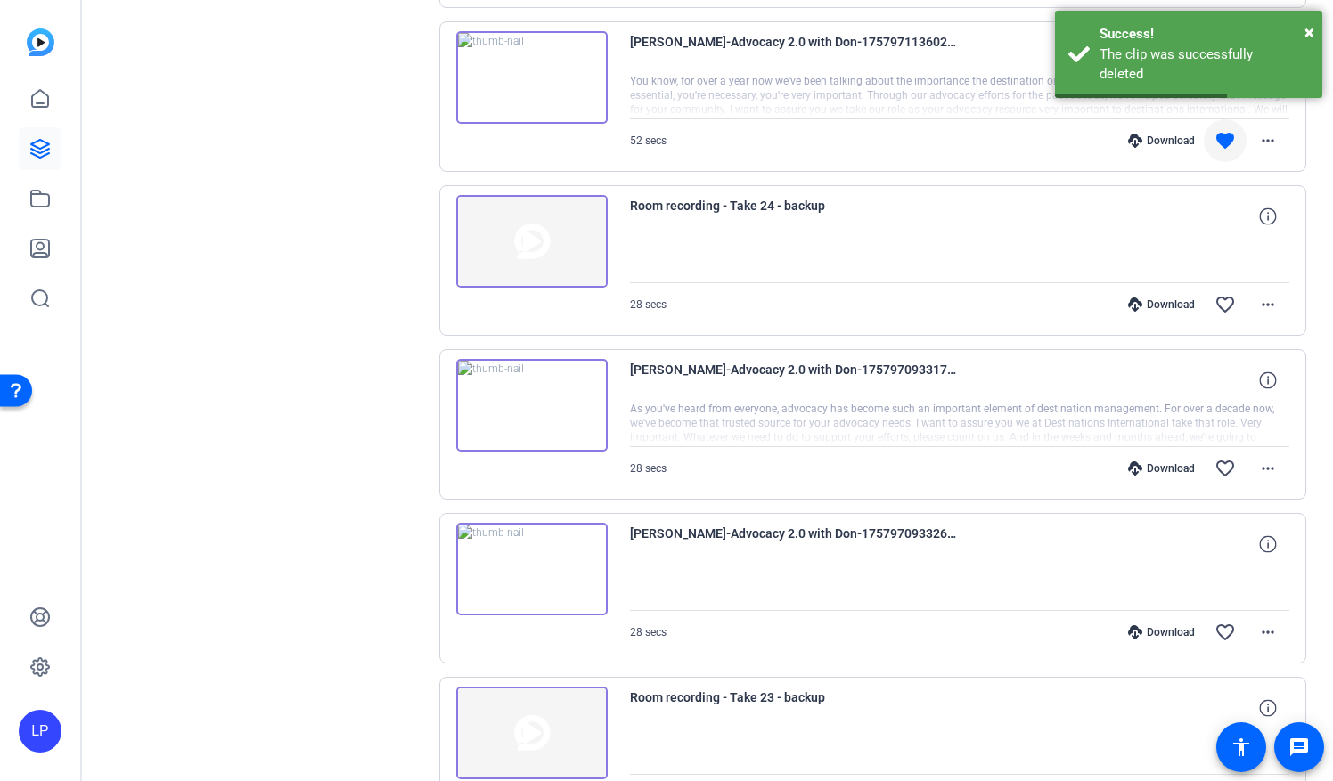
click at [529, 567] on img at bounding box center [531, 569] width 151 height 93
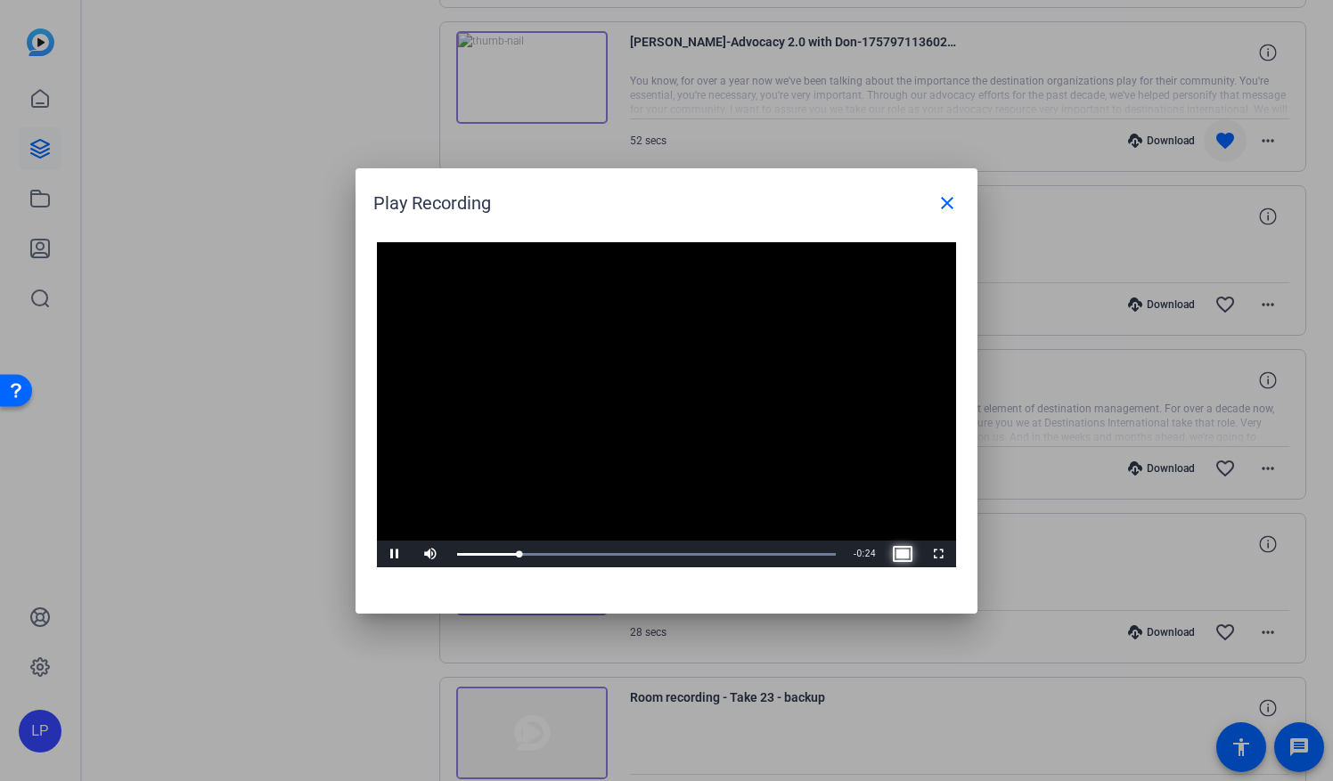
click at [906, 554] on span "Video Player" at bounding box center [903, 554] width 36 height 0
click at [942, 200] on mat-icon "close" at bounding box center [946, 202] width 21 height 21
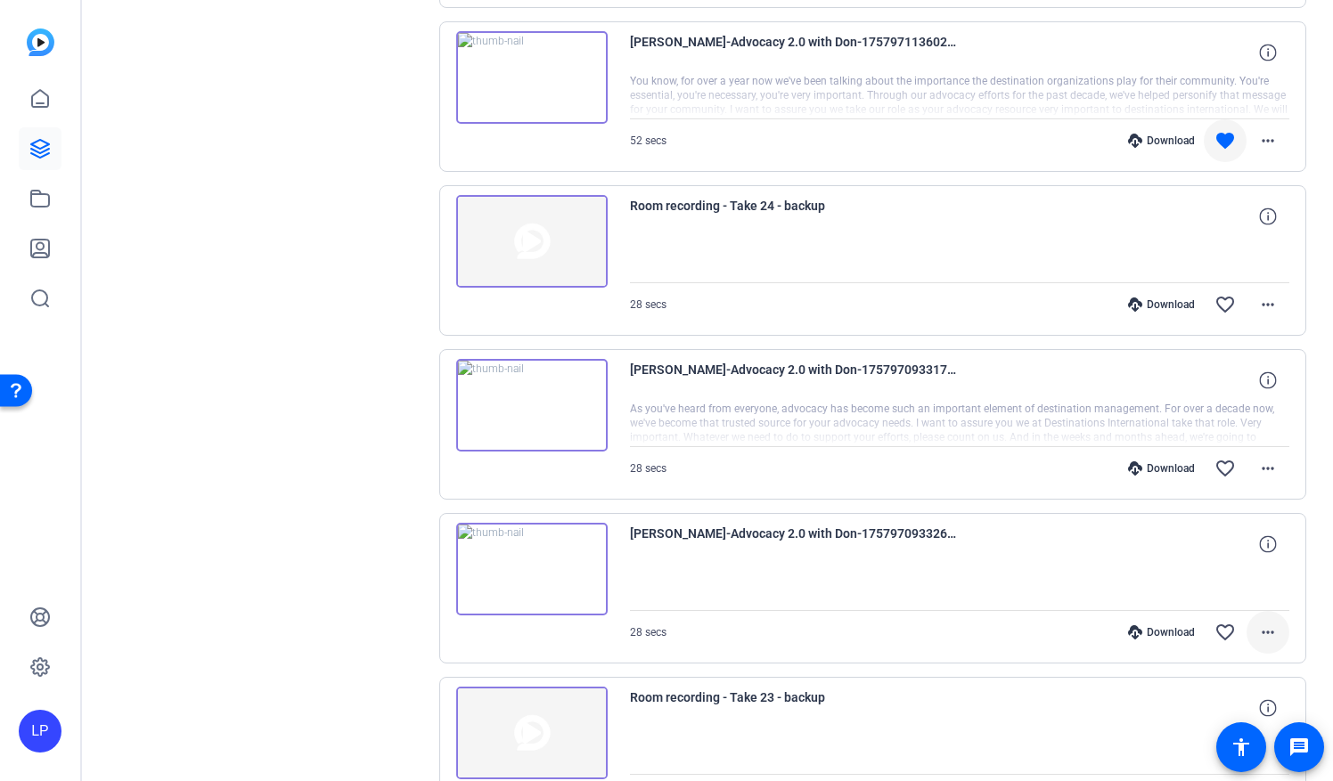
click at [1260, 626] on mat-icon "more_horiz" at bounding box center [1267, 632] width 21 height 21
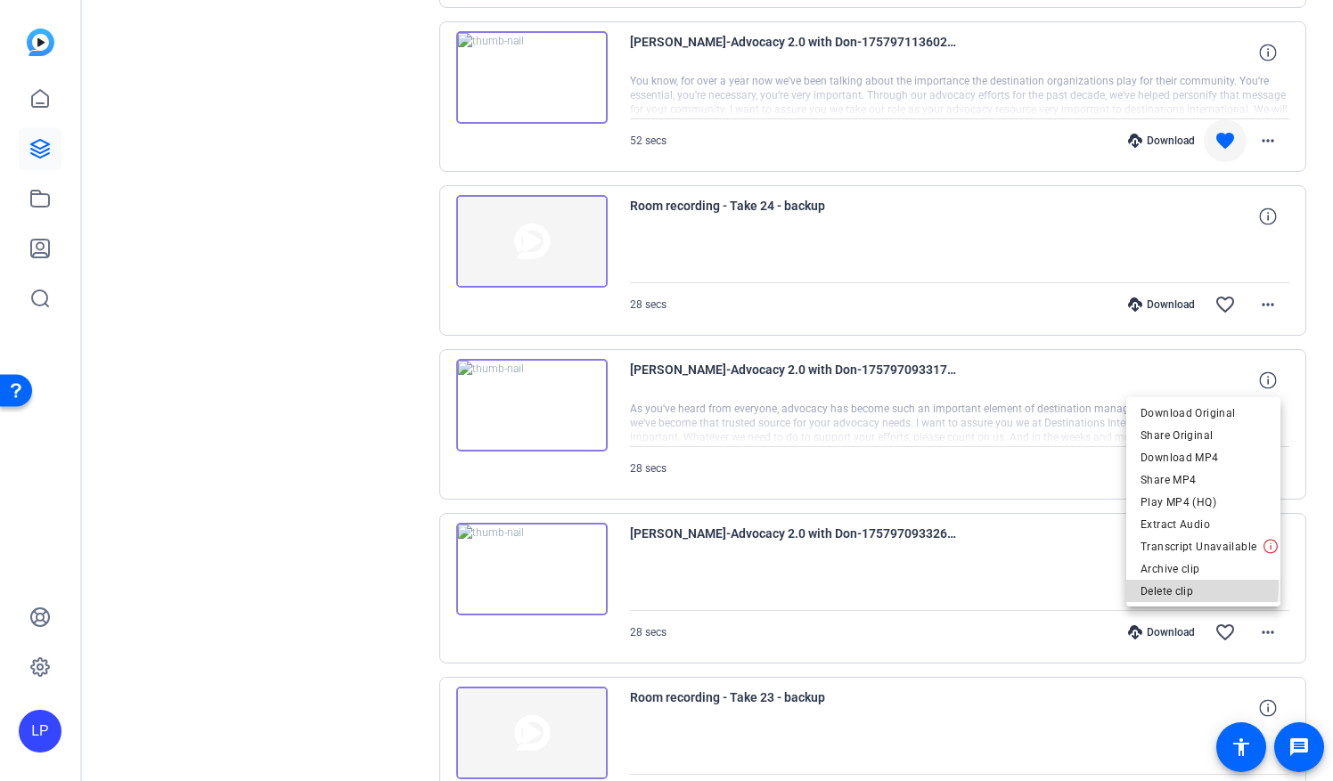
click at [1165, 587] on span "Delete clip" at bounding box center [1204, 591] width 126 height 21
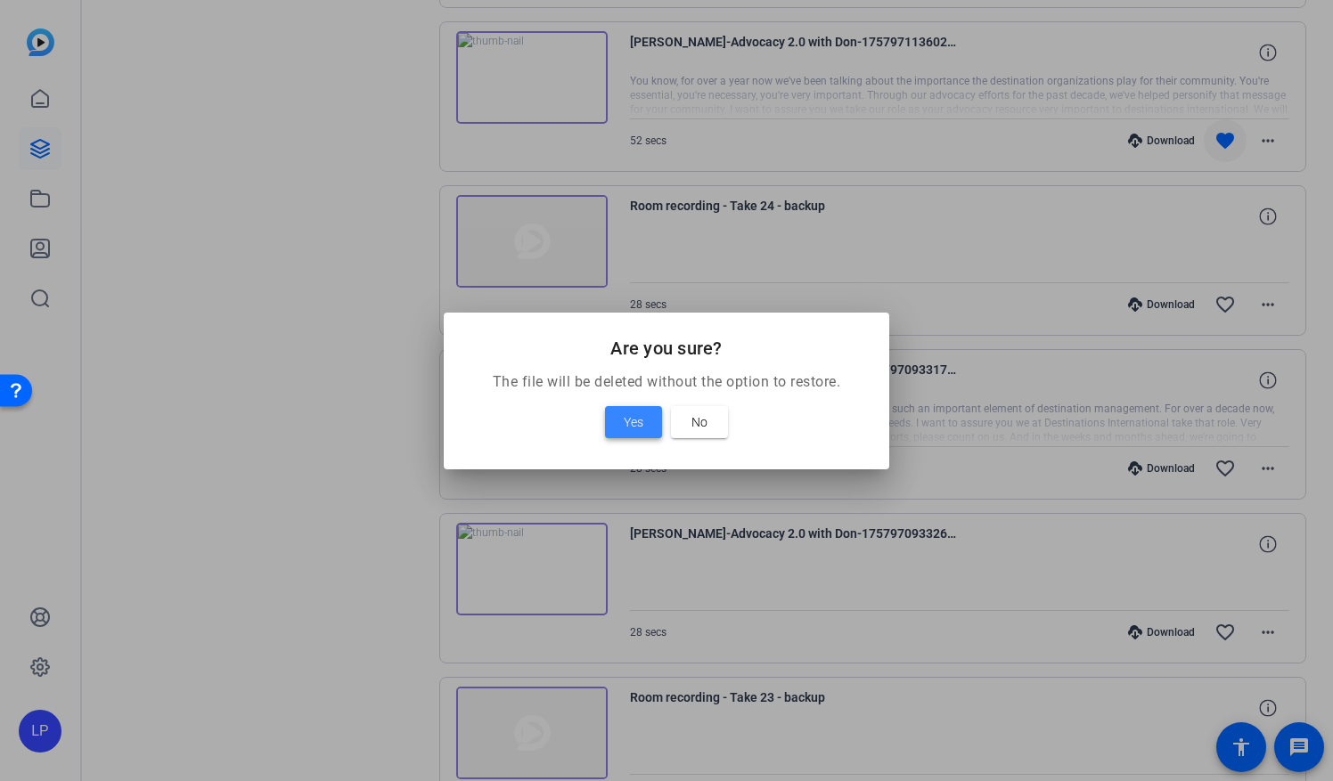
click at [629, 426] on span "Yes" at bounding box center [634, 422] width 20 height 21
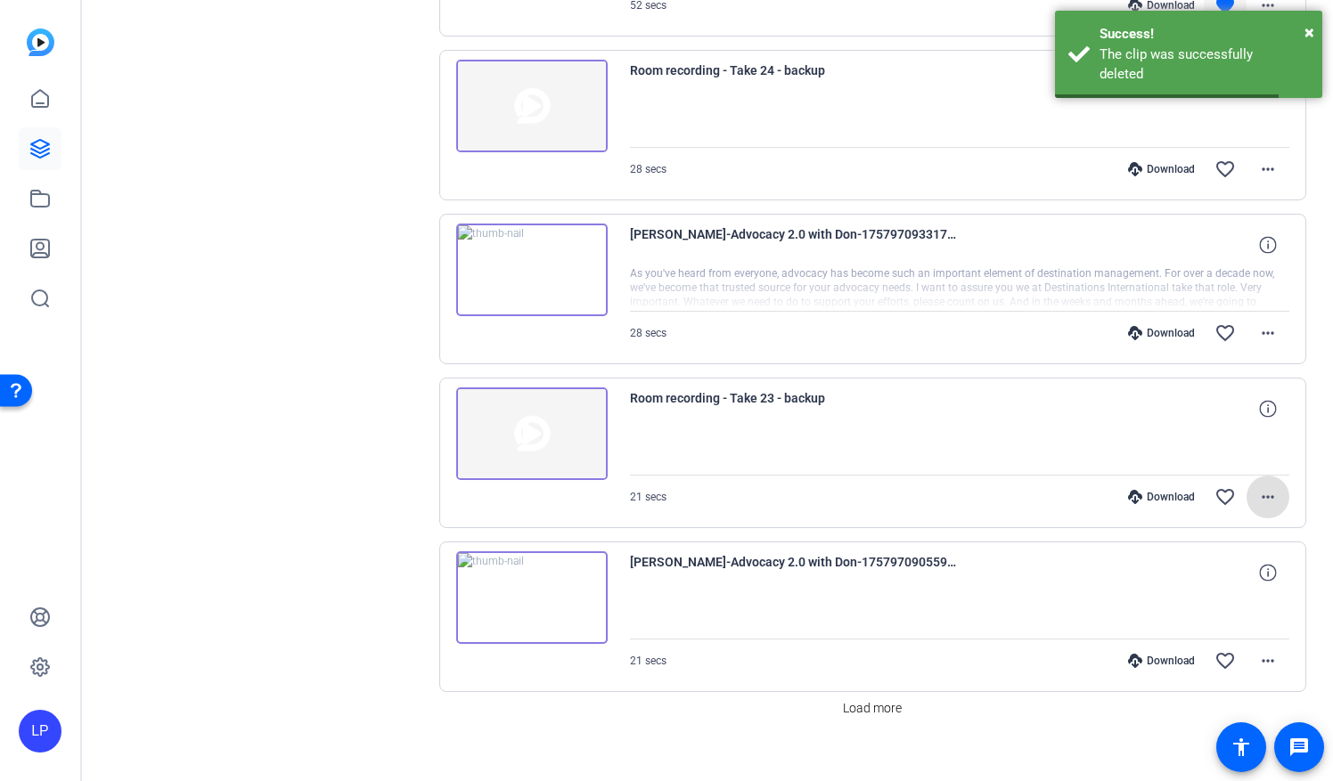
scroll to position [686, 0]
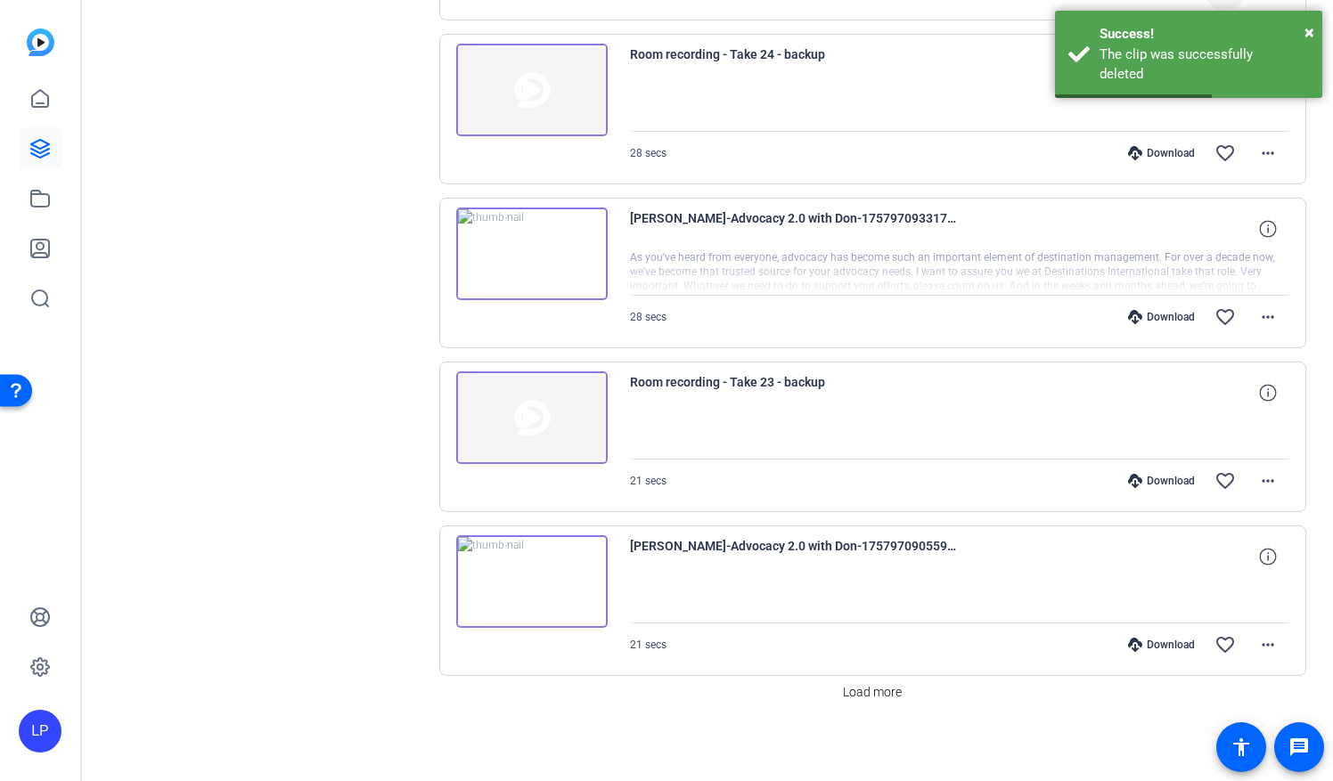
click at [534, 569] on img at bounding box center [531, 582] width 151 height 93
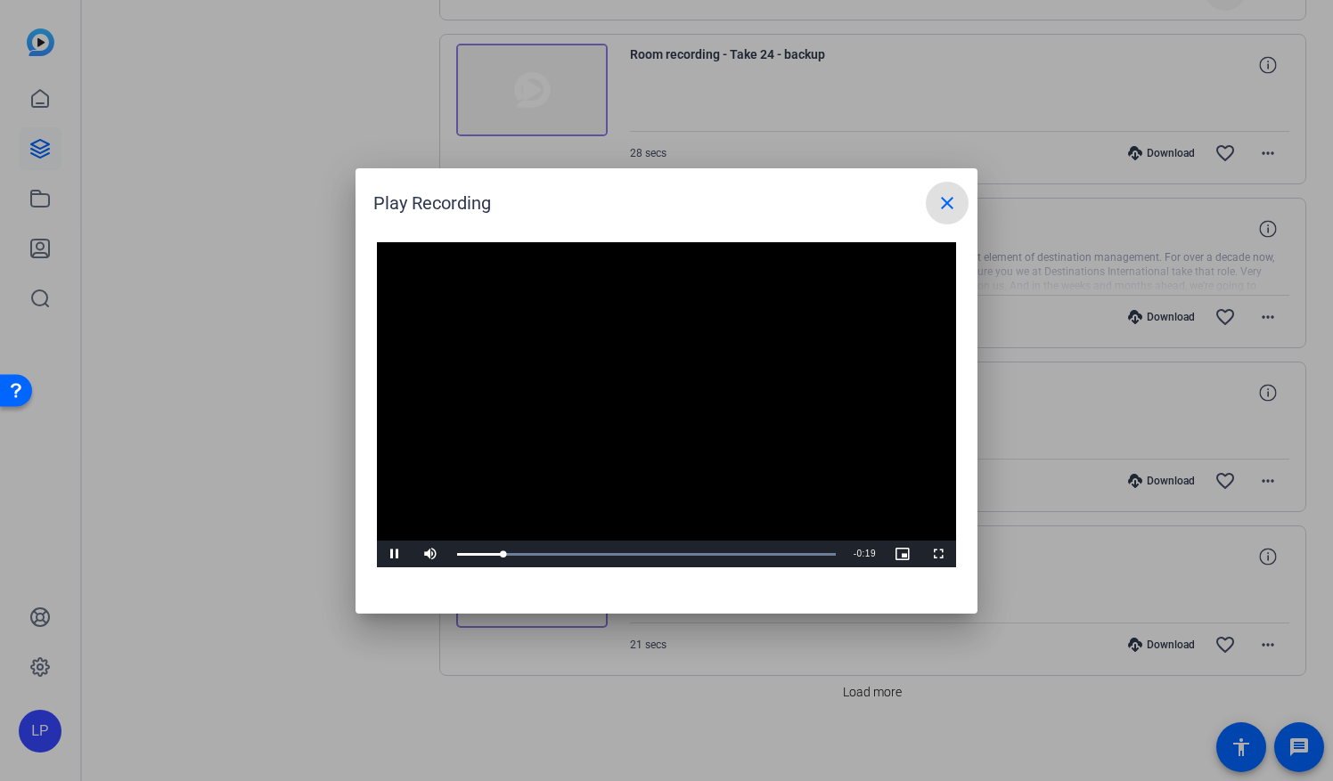
click at [961, 203] on span at bounding box center [947, 203] width 43 height 43
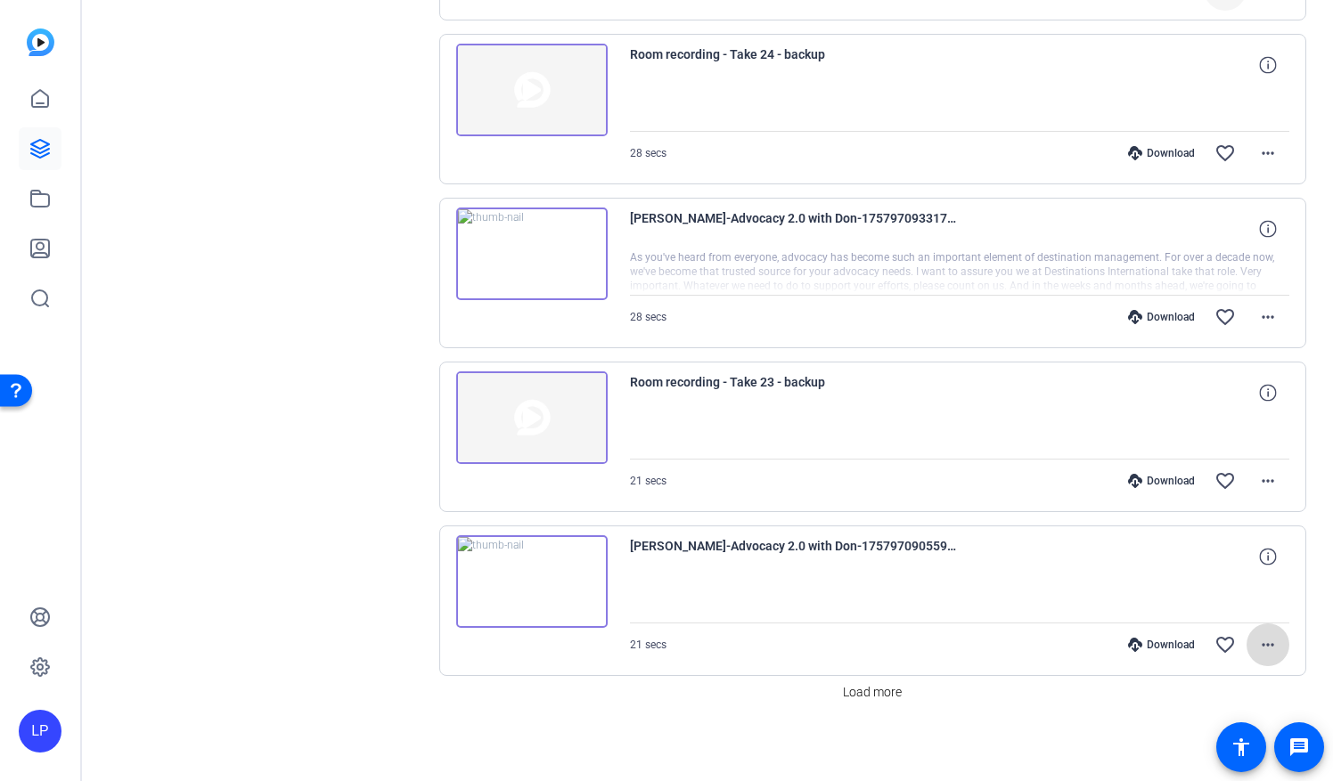
click at [1257, 645] on mat-icon "more_horiz" at bounding box center [1267, 644] width 21 height 21
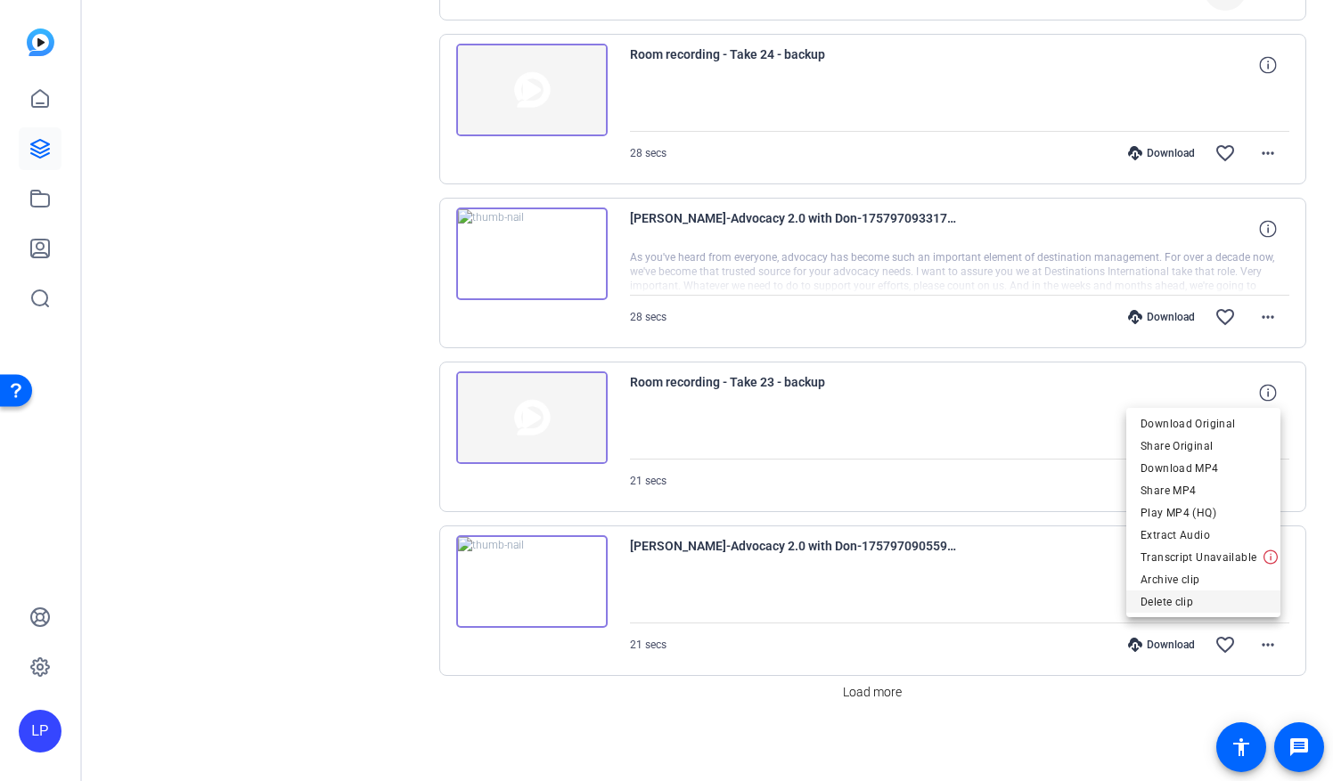
click at [1164, 602] on span "Delete clip" at bounding box center [1204, 602] width 126 height 21
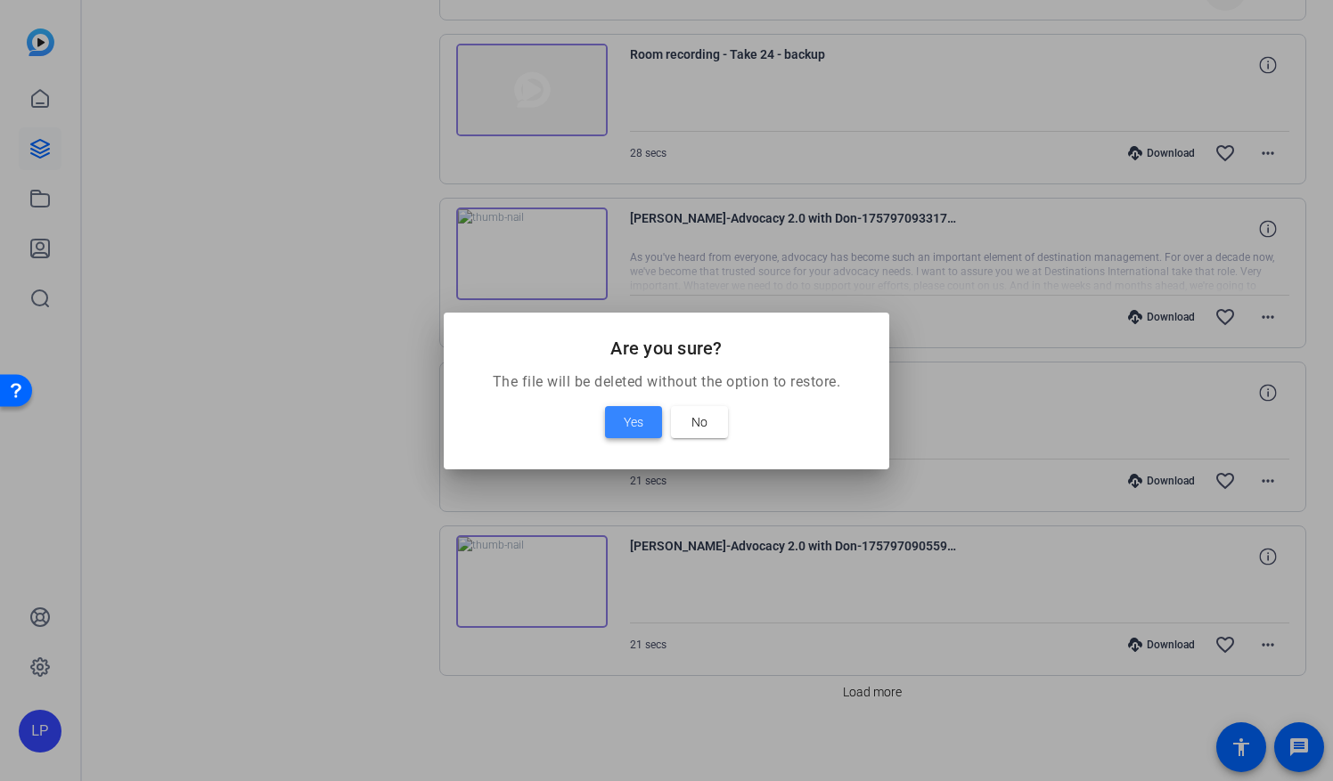
click at [629, 428] on span "Yes" at bounding box center [634, 422] width 20 height 21
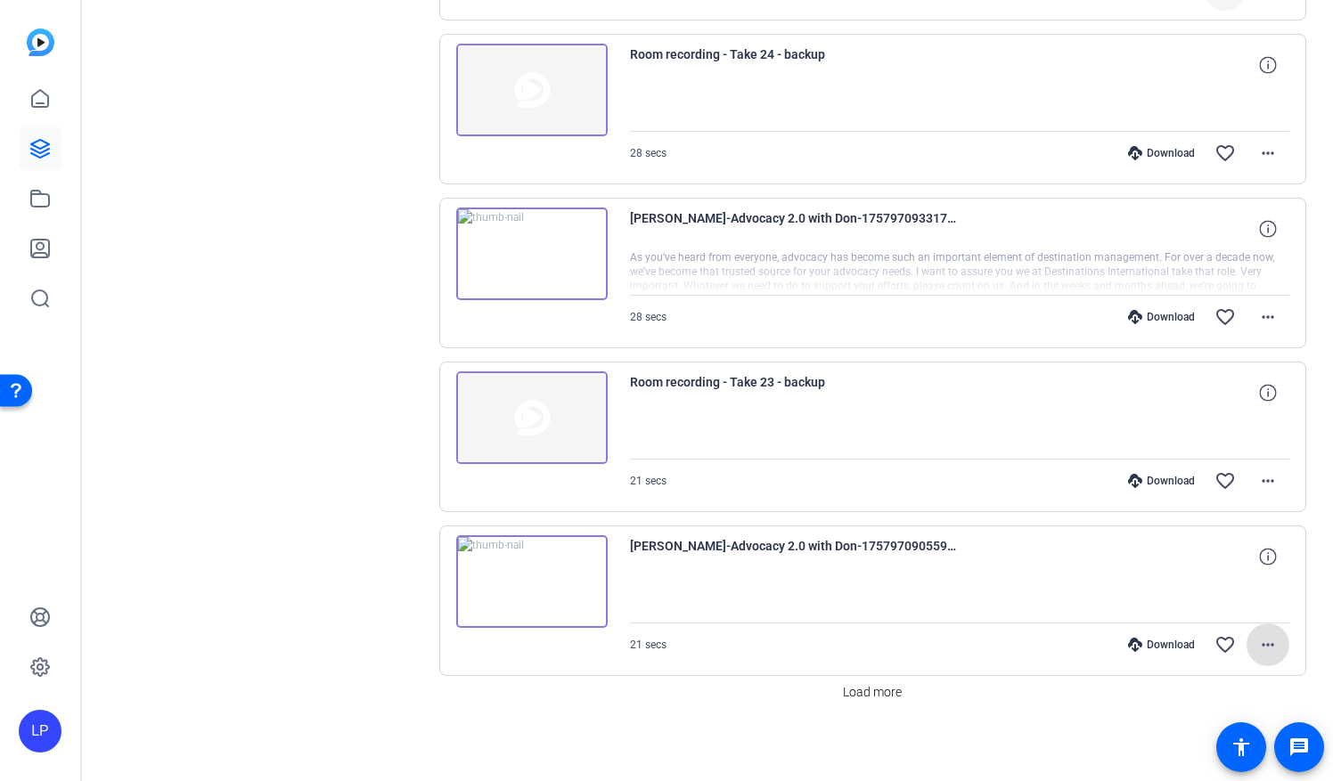
scroll to position [523, 0]
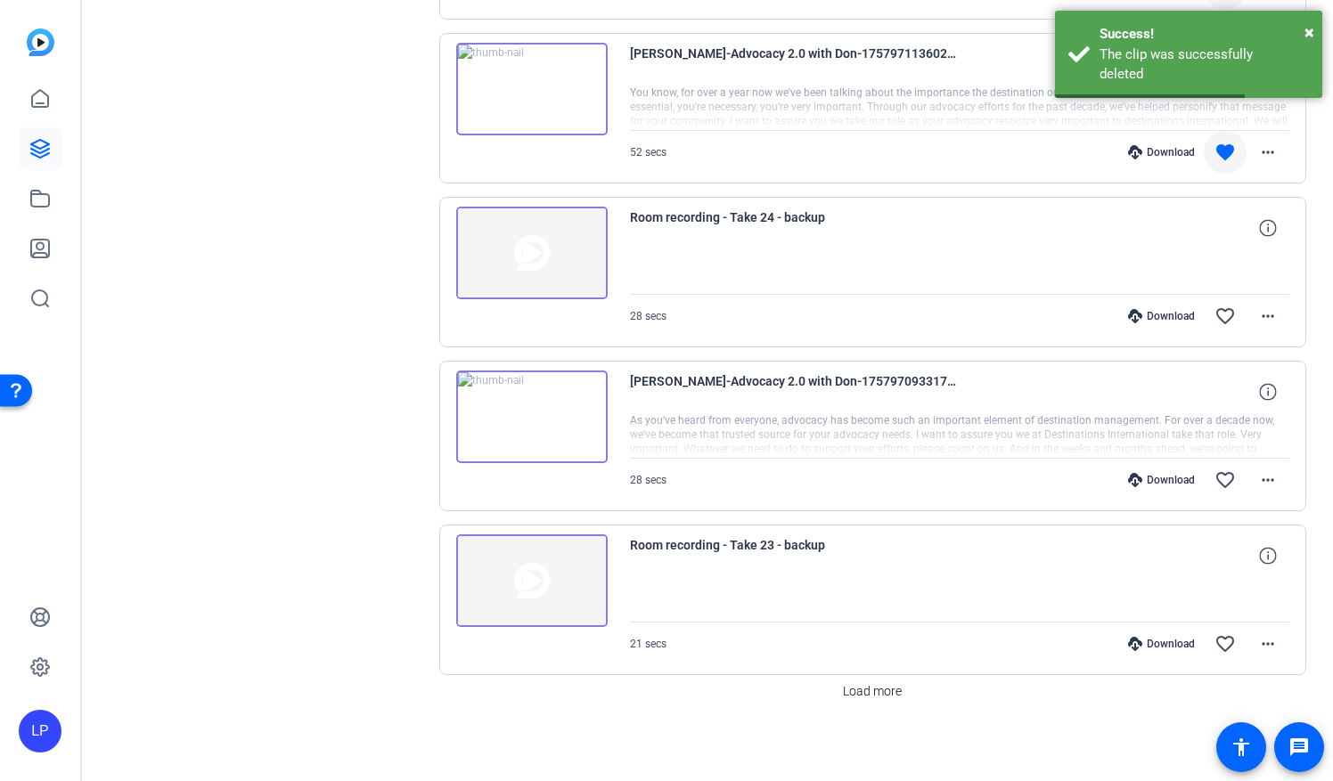
click at [539, 573] on img at bounding box center [531, 581] width 151 height 93
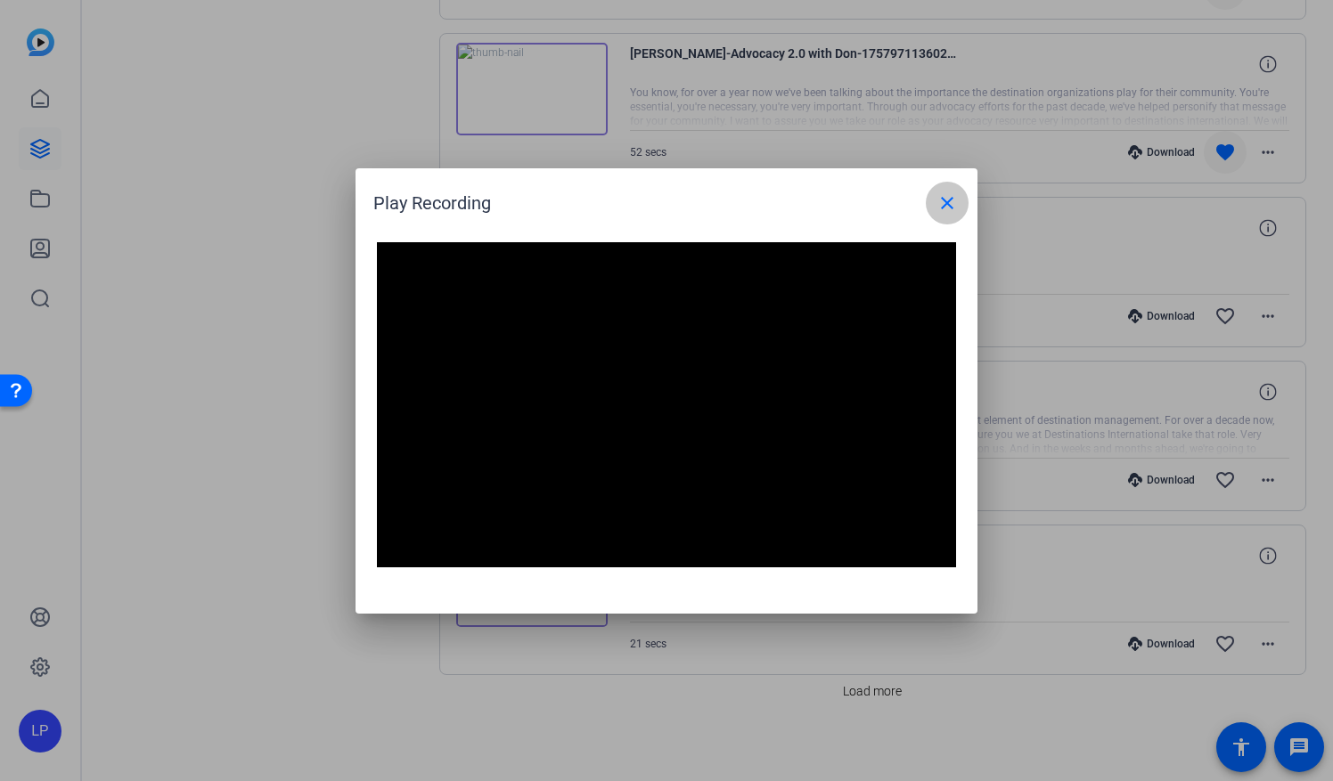
click at [936, 201] on mat-icon "close" at bounding box center [946, 202] width 21 height 21
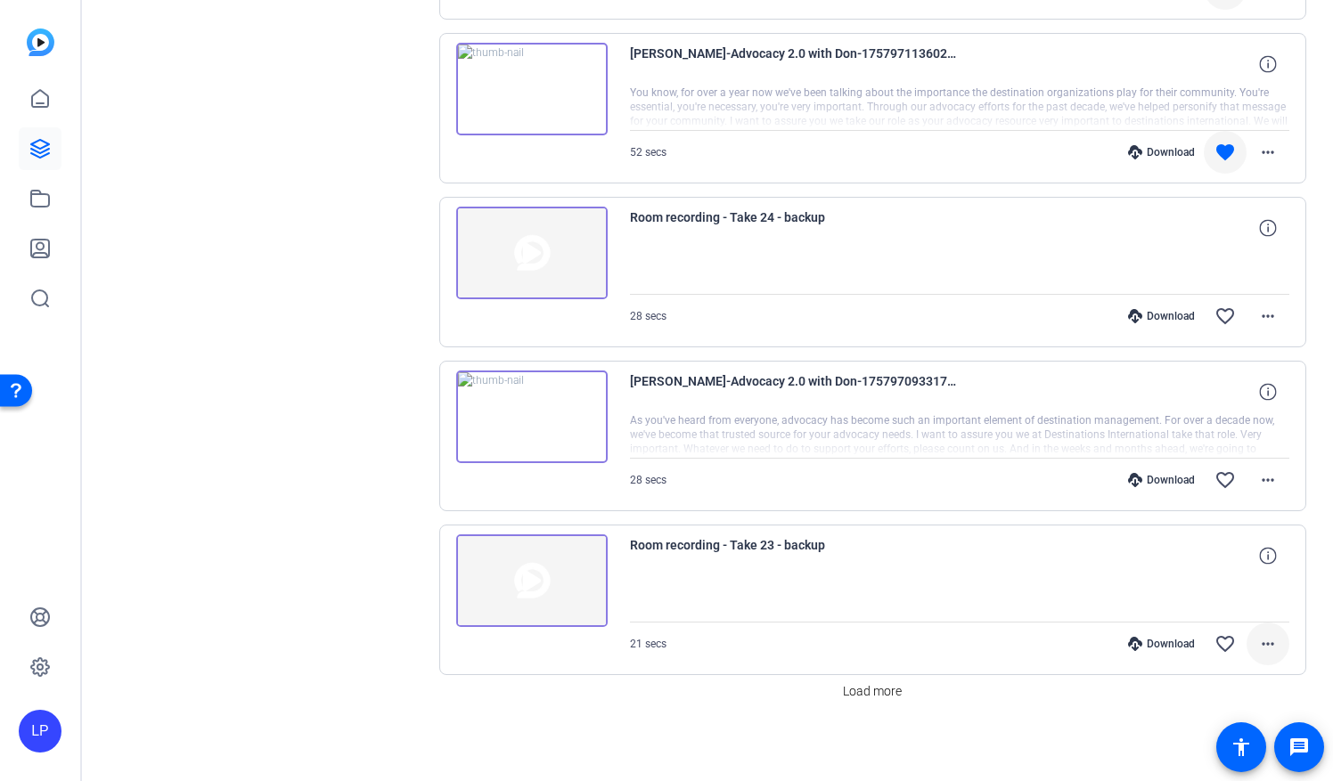
click at [1259, 636] on mat-icon "more_horiz" at bounding box center [1267, 644] width 21 height 21
click at [1191, 748] on span "Delete clip" at bounding box center [1219, 742] width 94 height 21
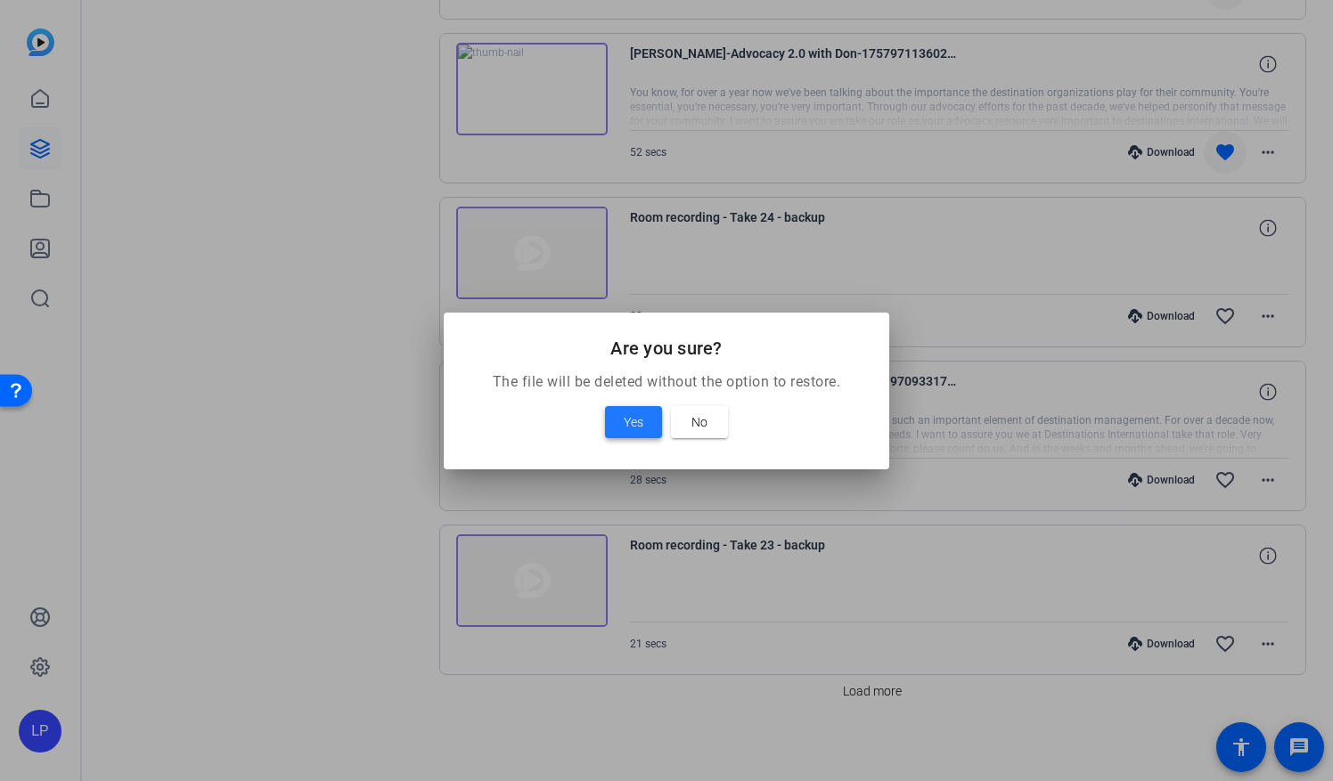
click at [613, 422] on span at bounding box center [633, 422] width 57 height 43
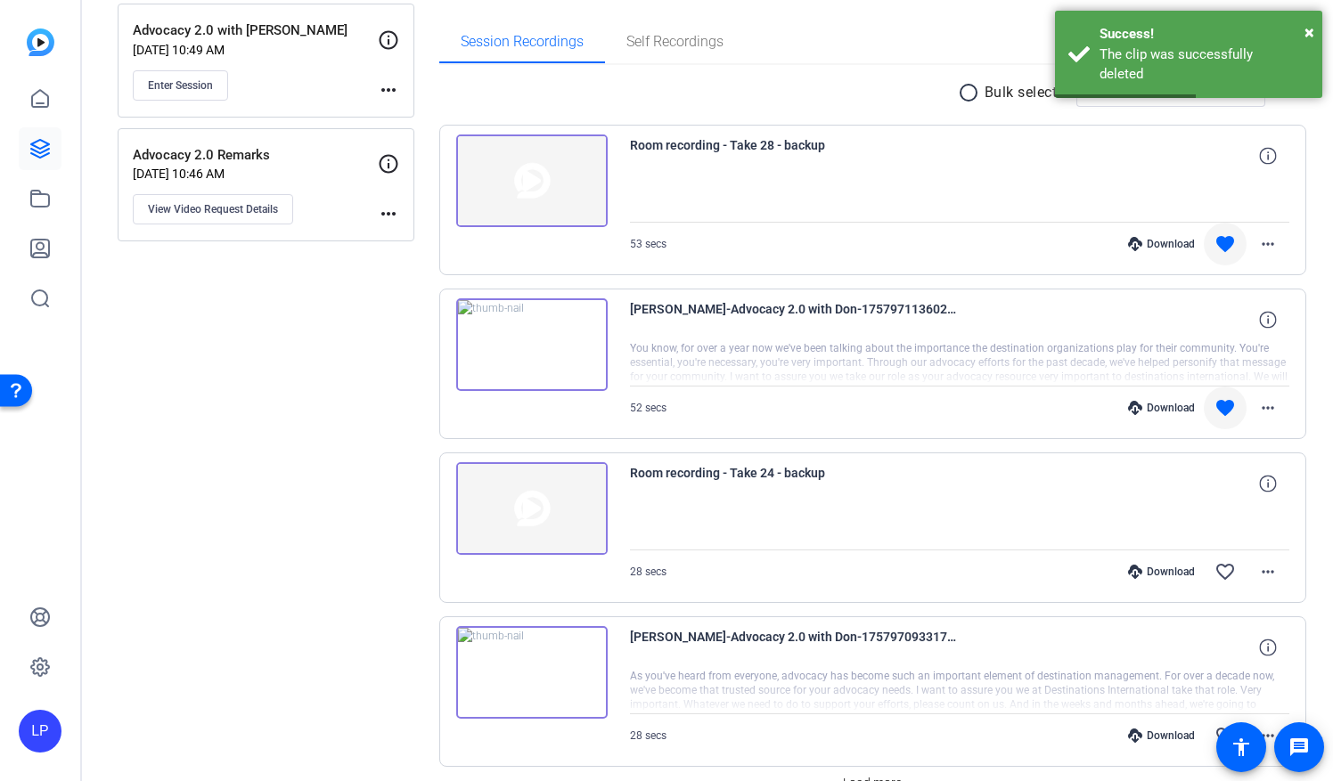
scroll to position [360, 0]
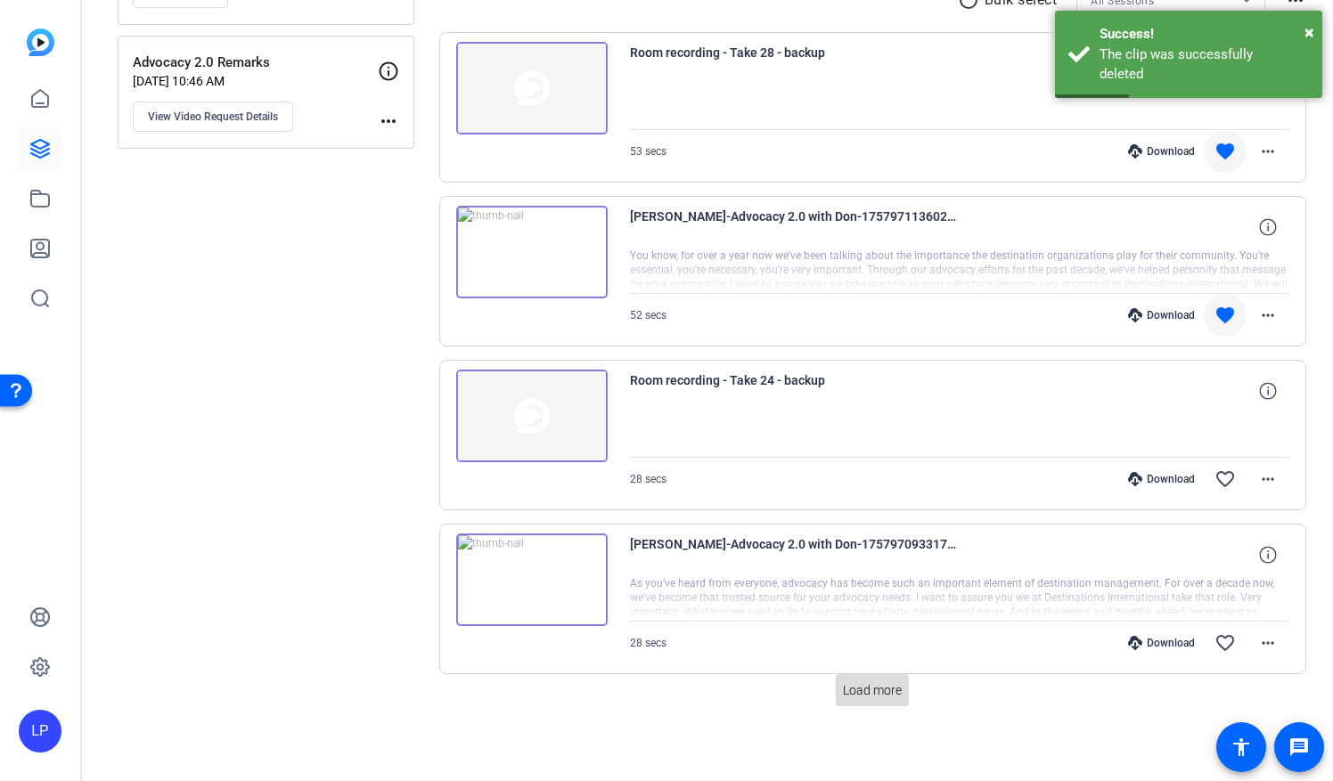
click at [843, 683] on span "Load more" at bounding box center [872, 691] width 59 height 19
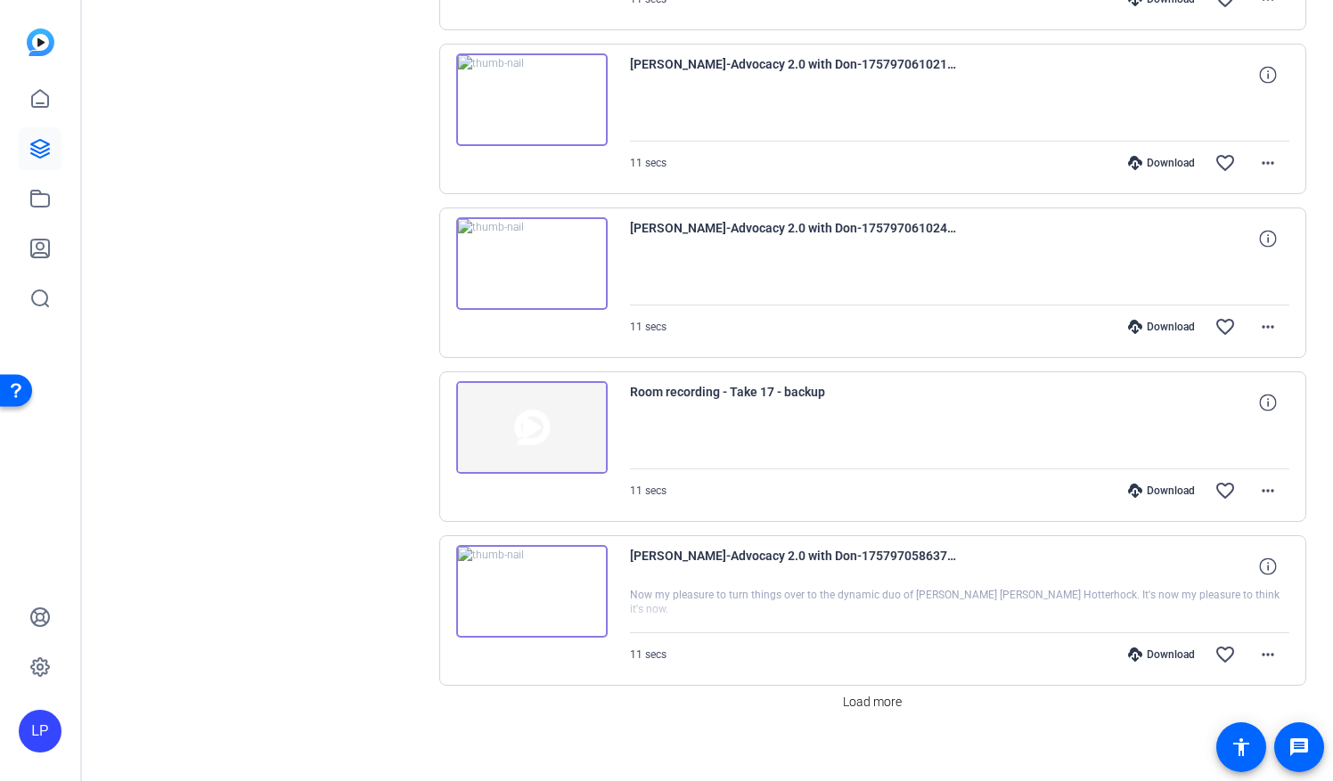
scroll to position [1991, 0]
click at [533, 574] on img at bounding box center [531, 589] width 151 height 93
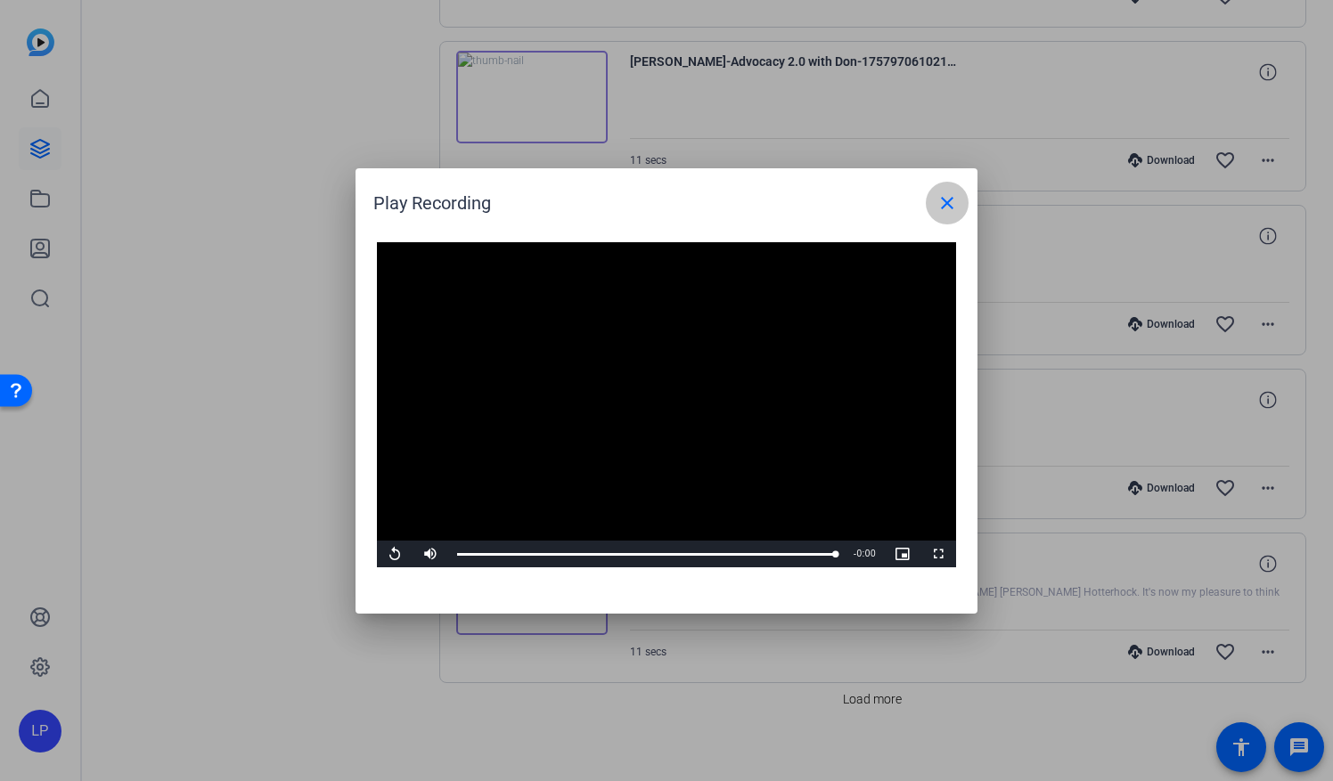
click at [941, 192] on mat-icon "close" at bounding box center [946, 202] width 21 height 21
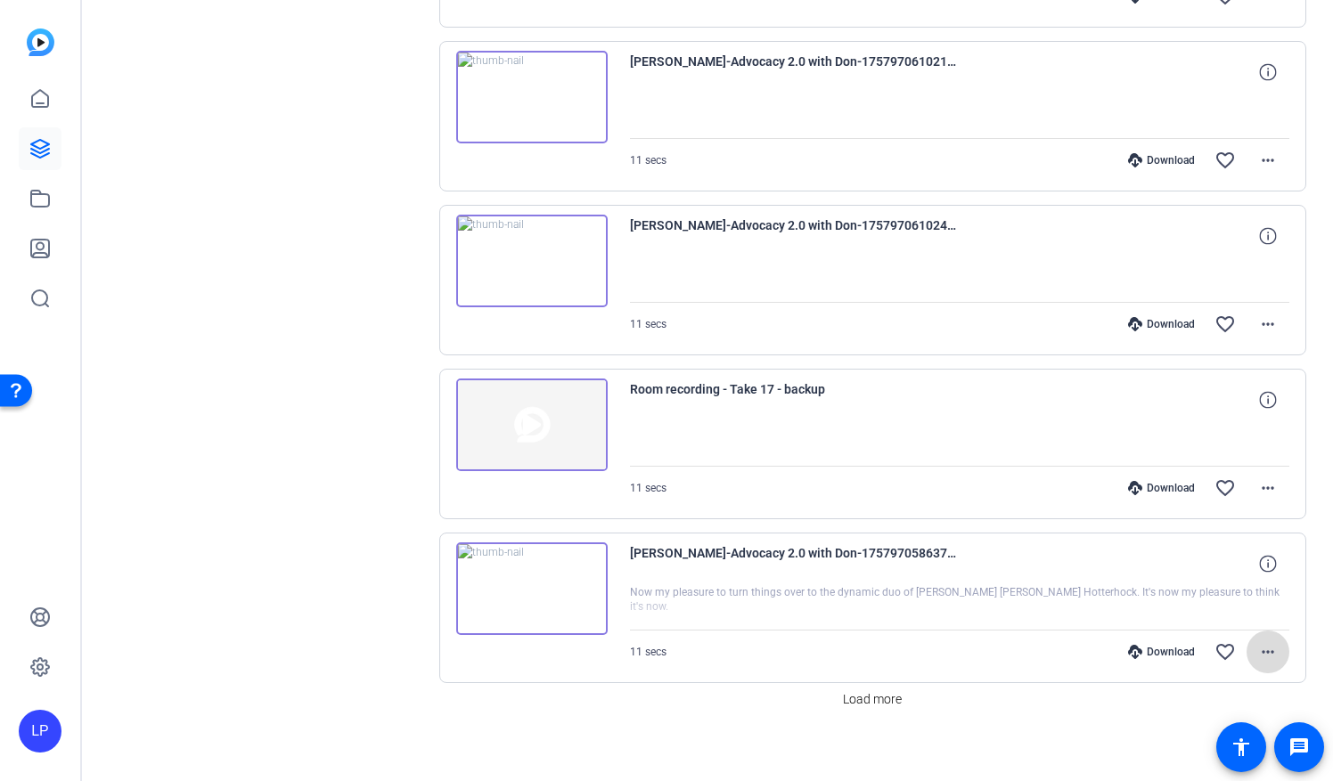
click at [1263, 642] on mat-icon "more_horiz" at bounding box center [1267, 652] width 21 height 21
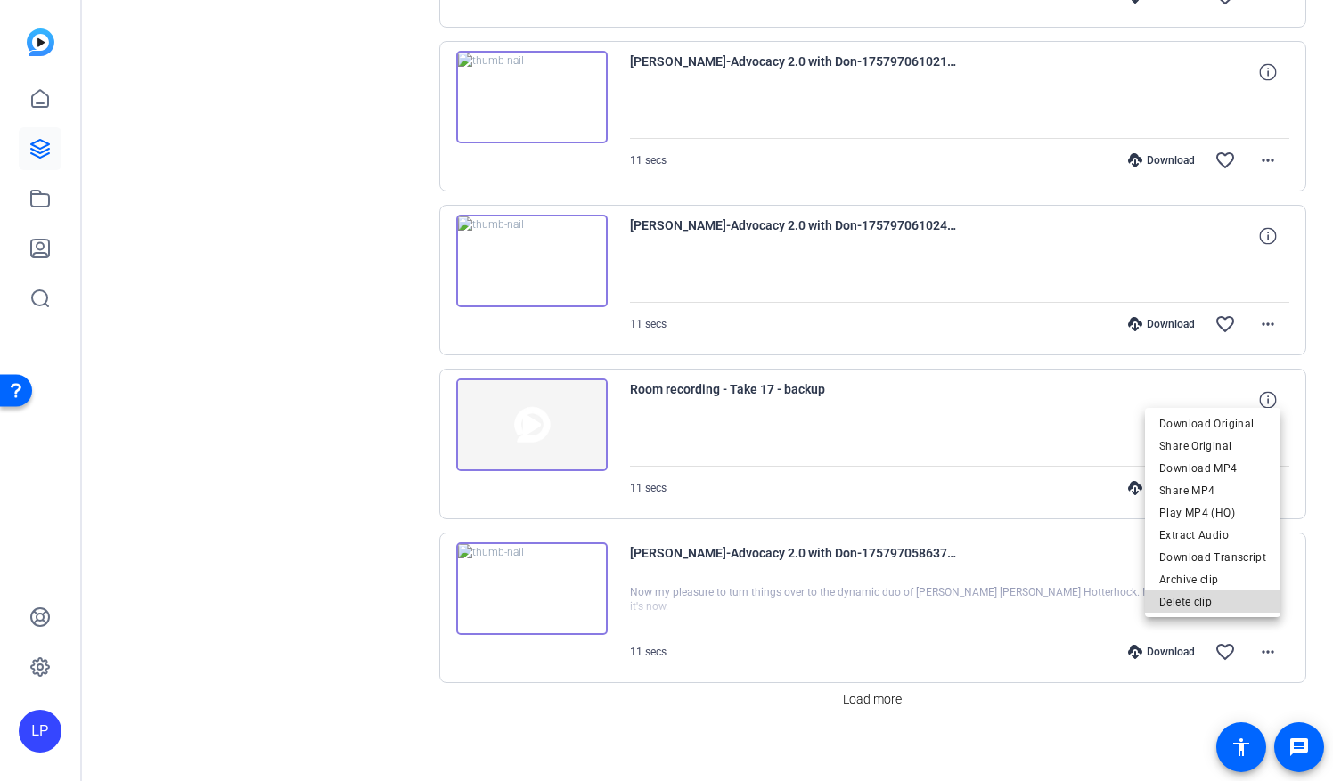
click at [1226, 611] on span "Delete clip" at bounding box center [1212, 602] width 107 height 21
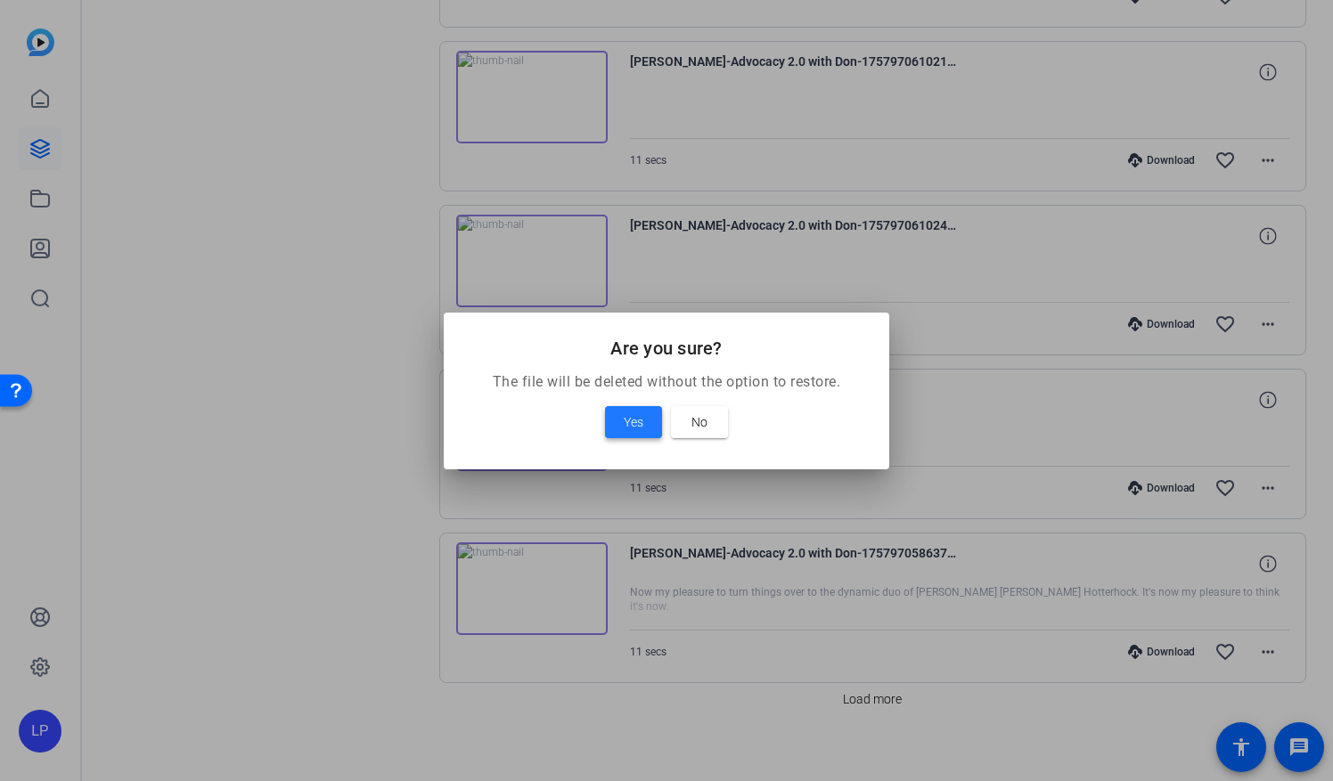
click at [624, 425] on span "Yes" at bounding box center [634, 422] width 20 height 21
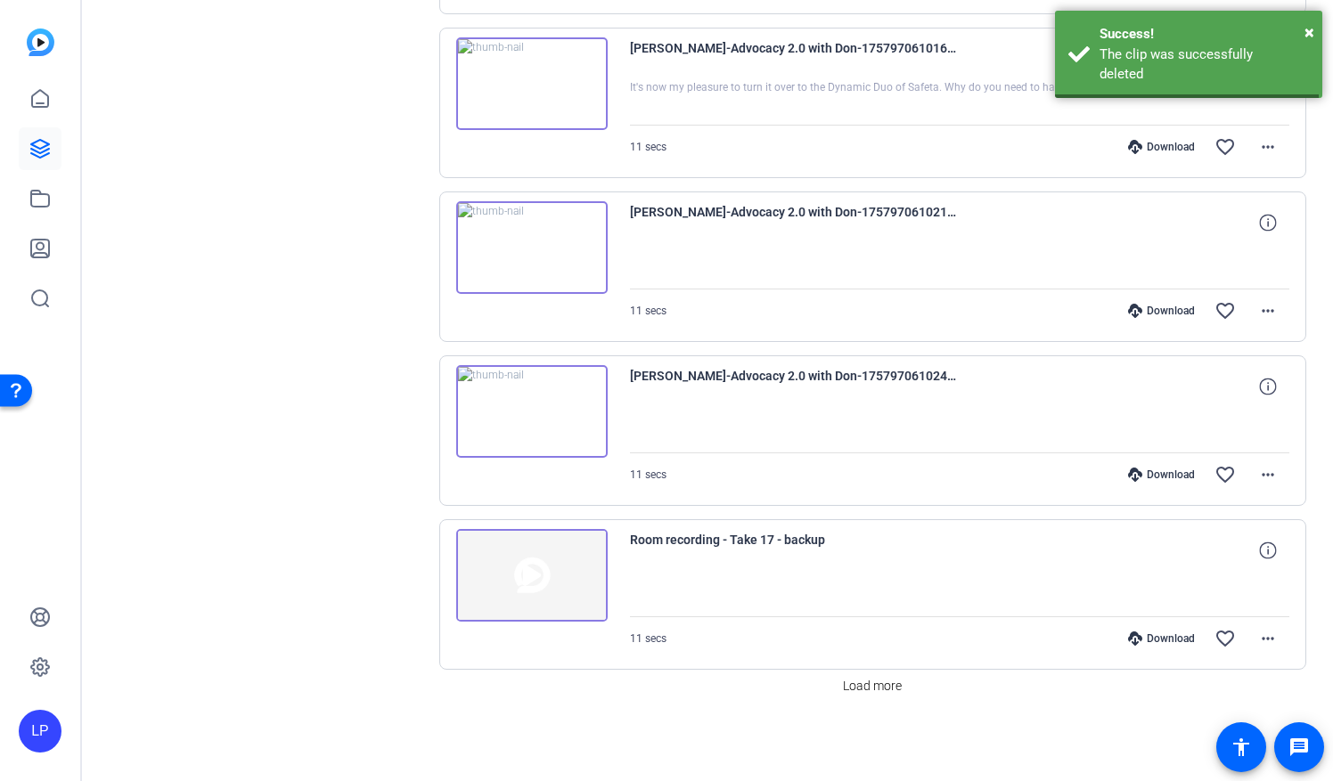
scroll to position [1827, 0]
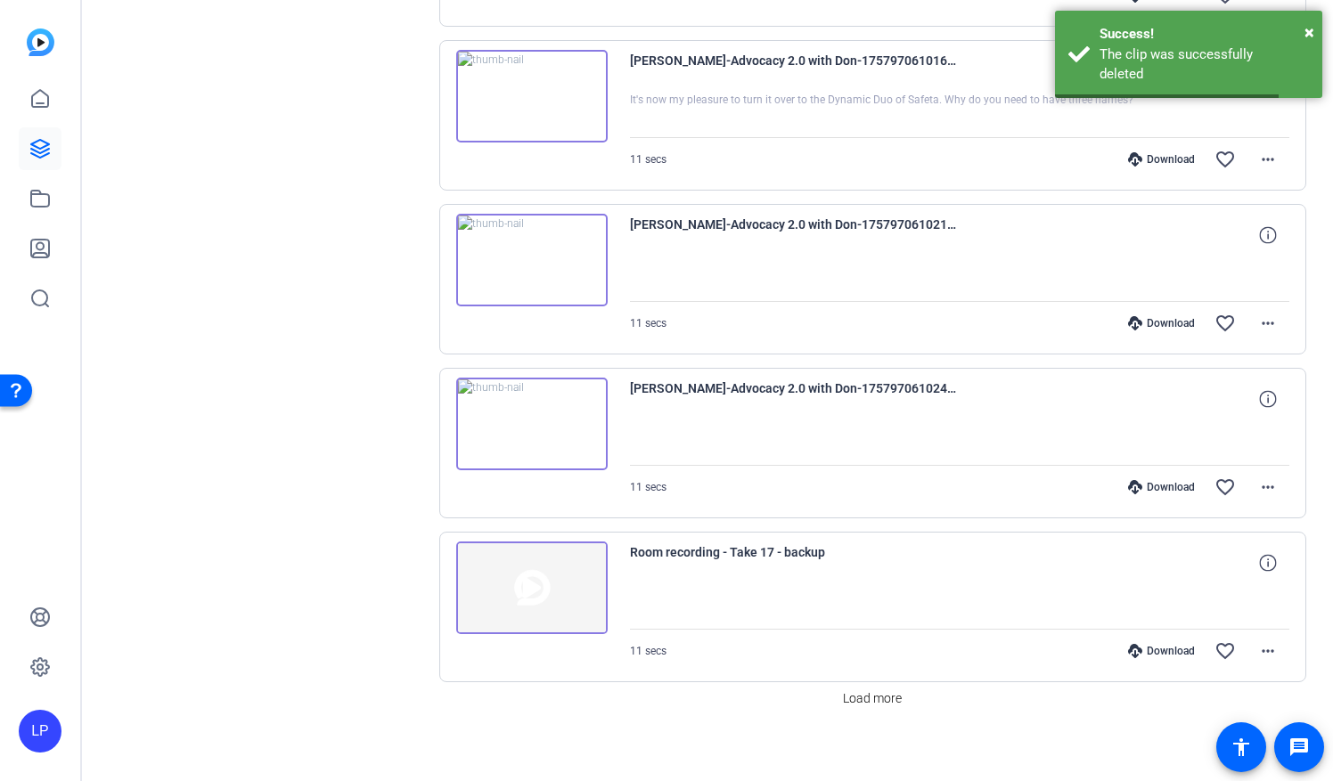
click at [540, 429] on img at bounding box center [531, 424] width 151 height 93
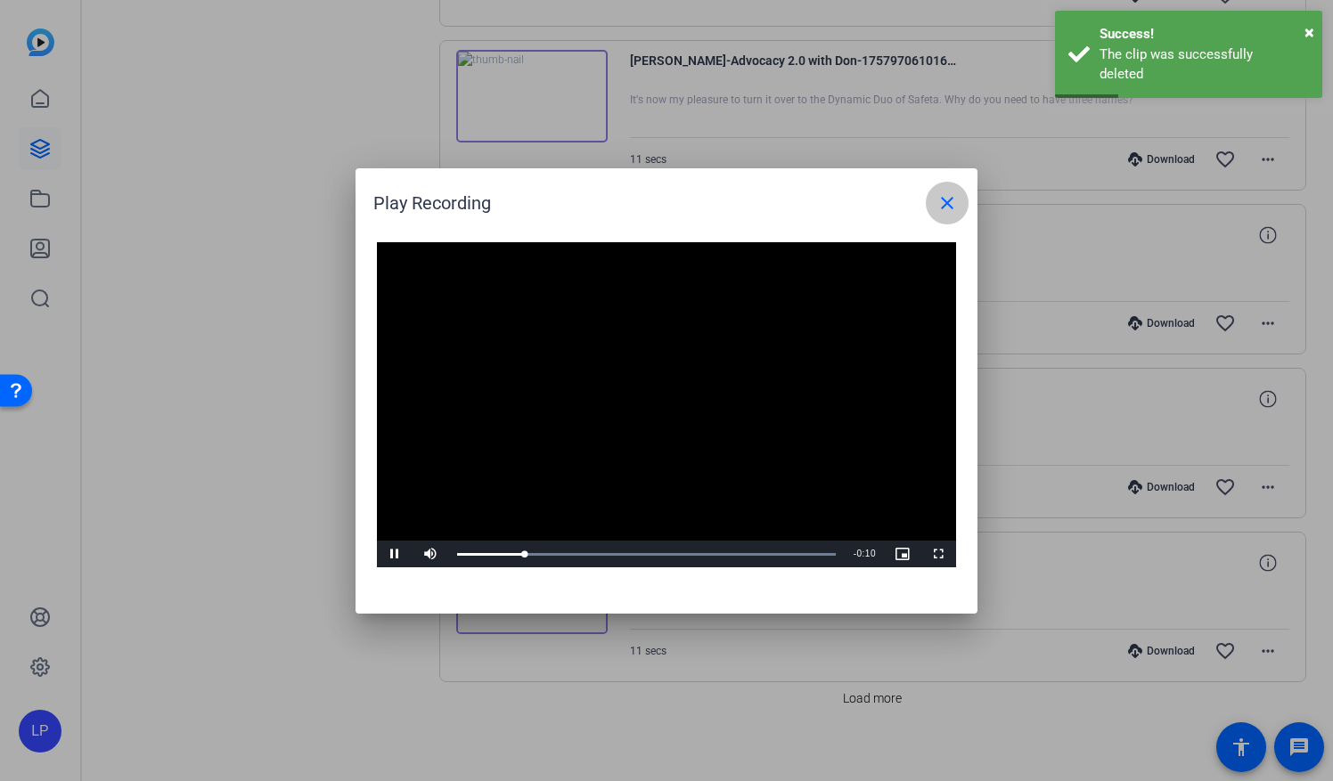
click at [952, 208] on mat-icon "close" at bounding box center [946, 202] width 21 height 21
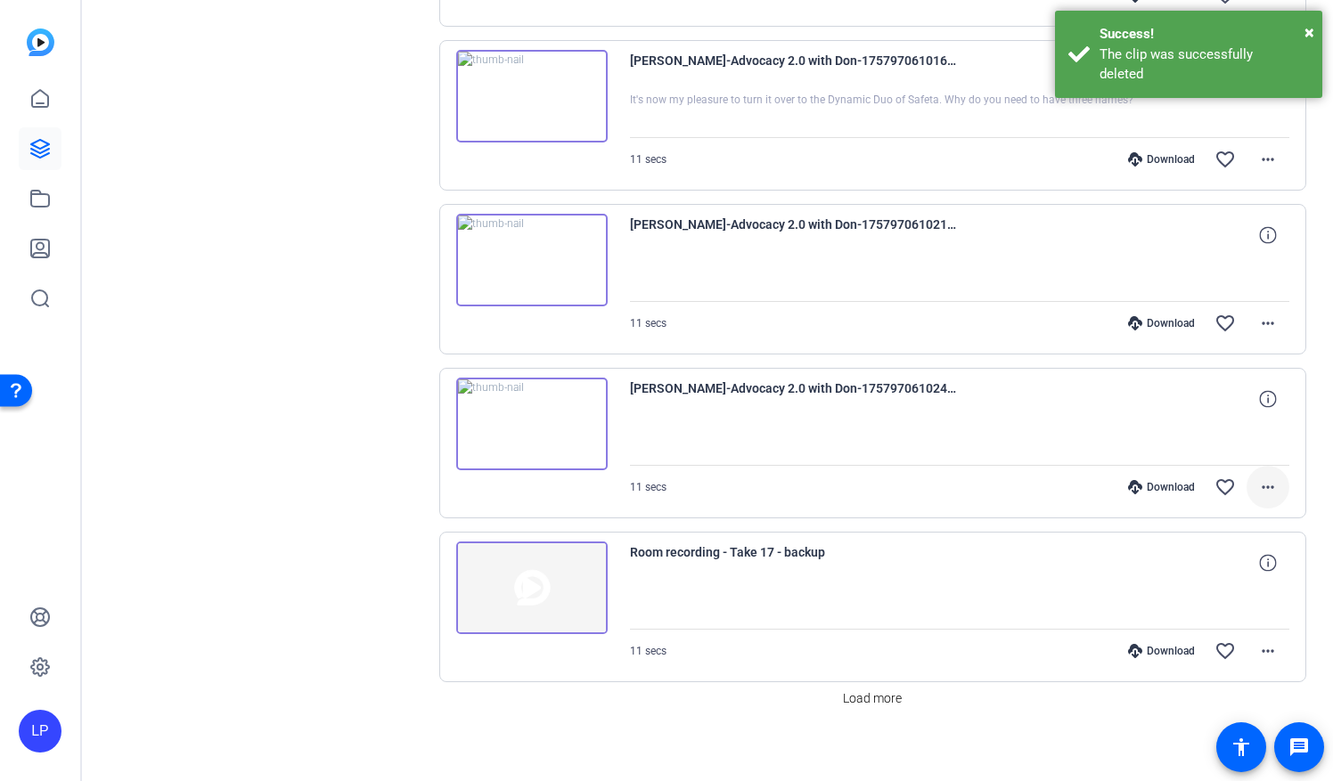
click at [1259, 481] on mat-icon "more_horiz" at bounding box center [1267, 487] width 21 height 21
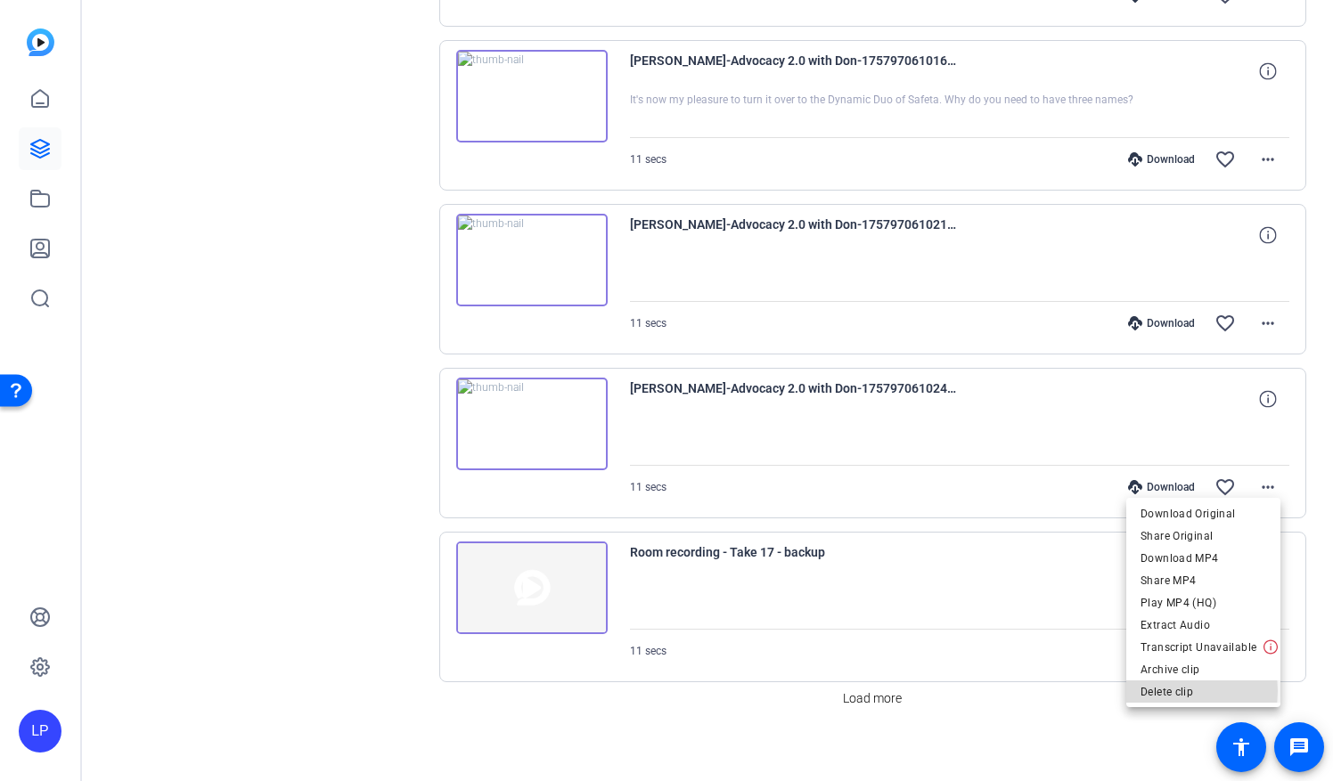
click at [1153, 691] on span "Delete clip" at bounding box center [1204, 691] width 126 height 21
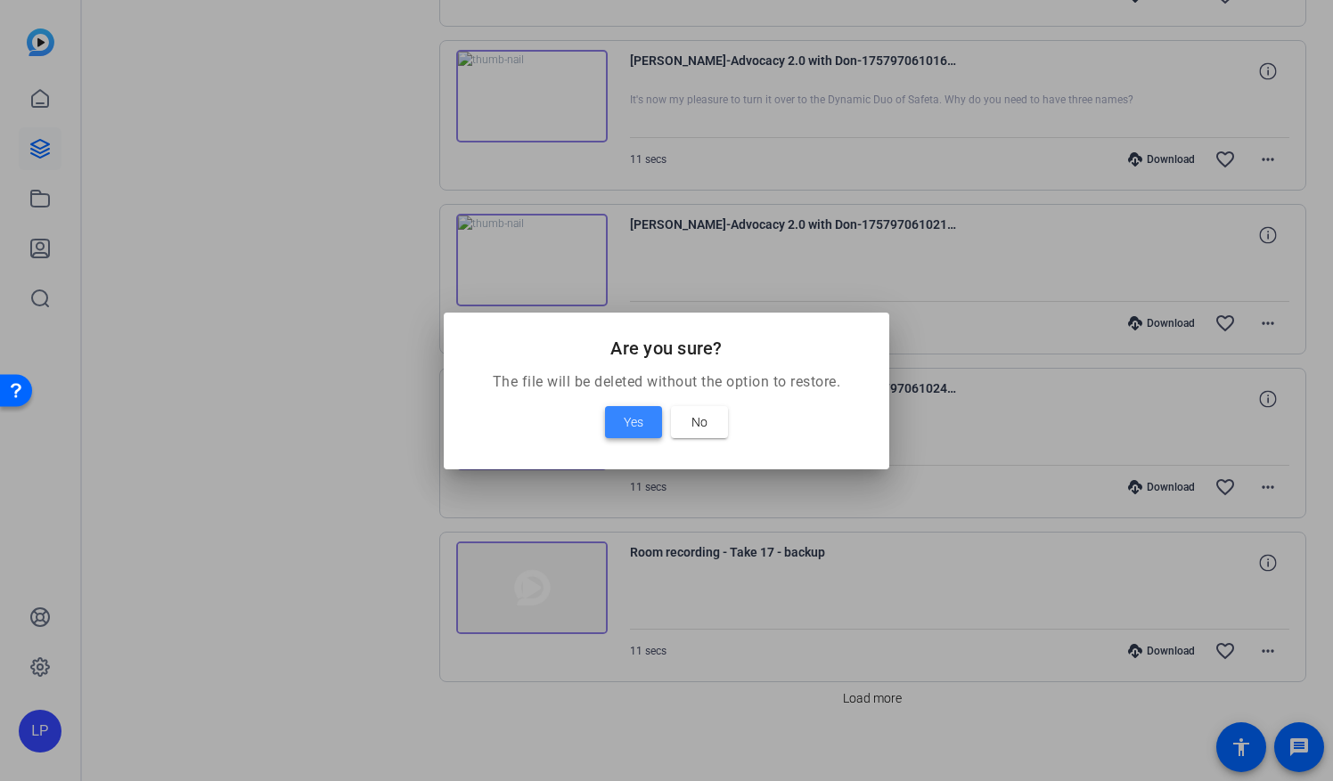
click at [643, 421] on span "Yes" at bounding box center [634, 422] width 20 height 21
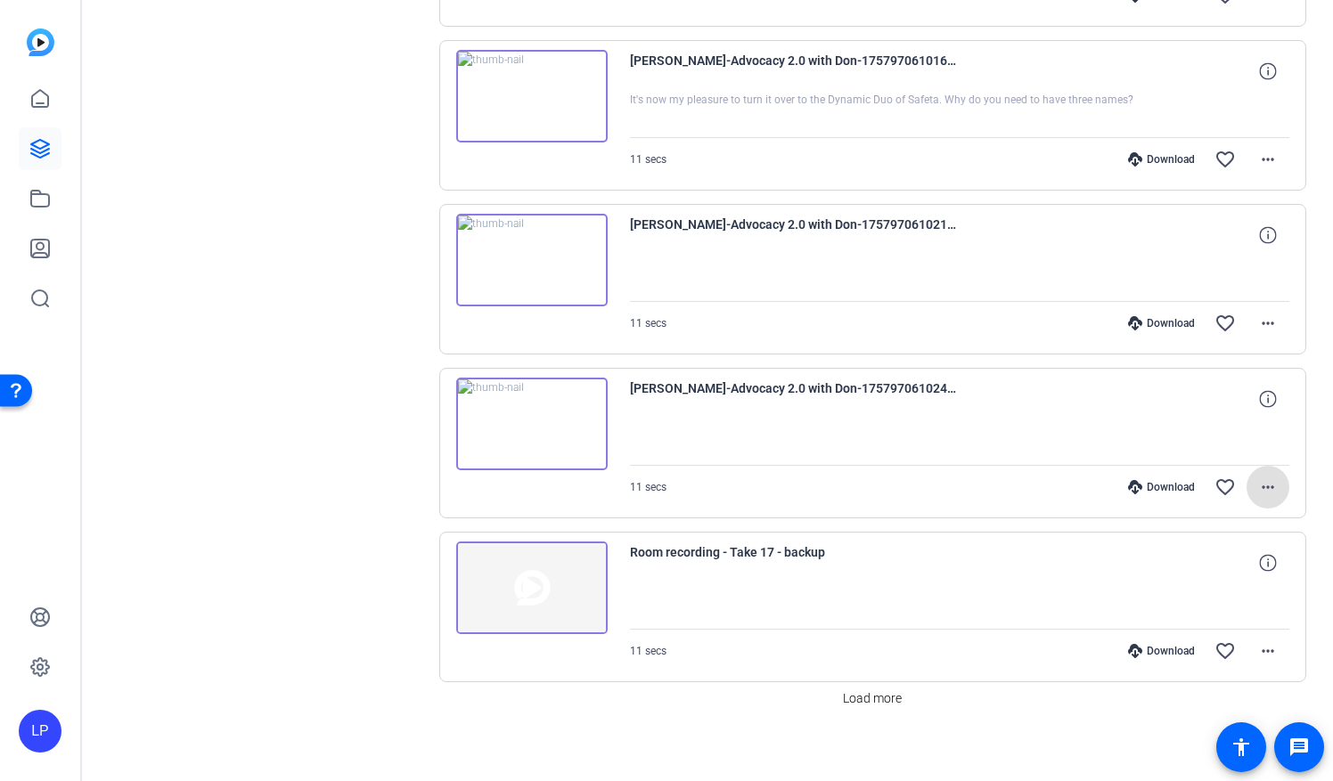
scroll to position [1664, 0]
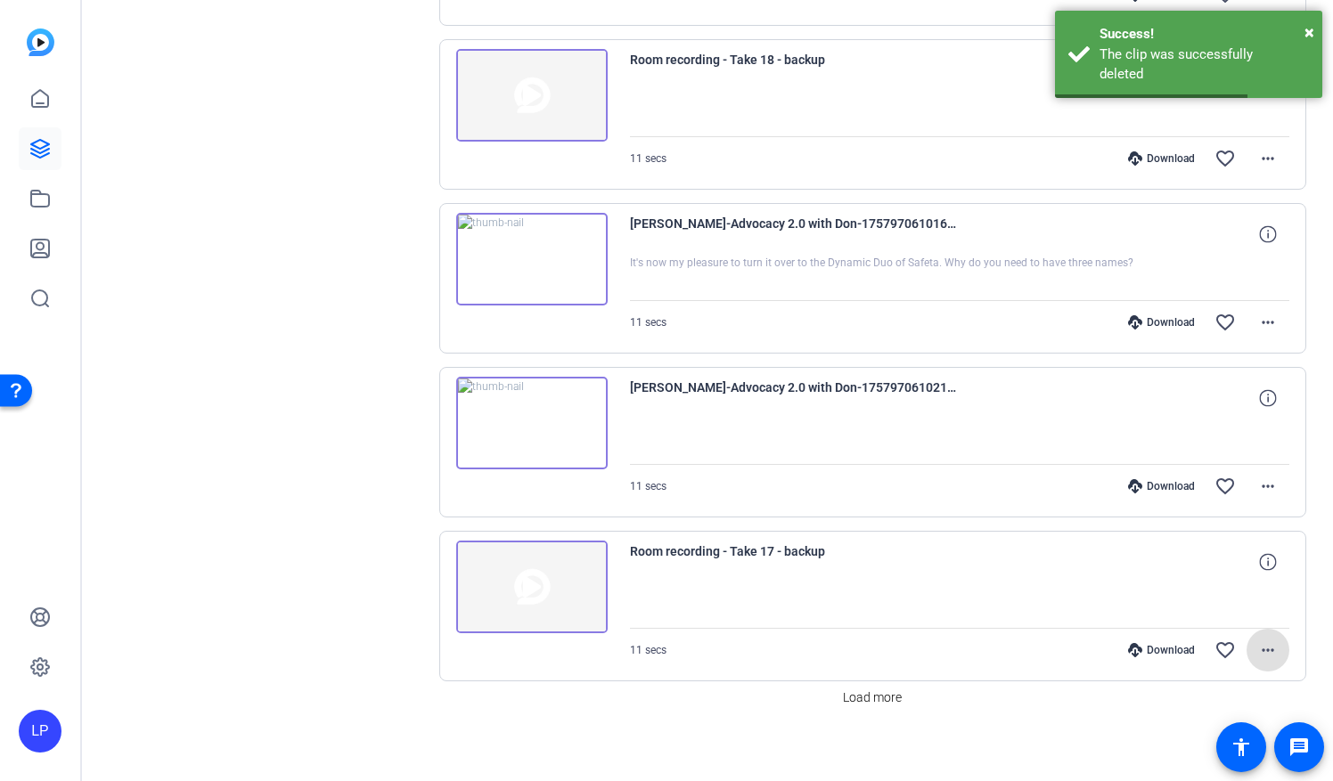
click at [528, 585] on img at bounding box center [531, 587] width 151 height 93
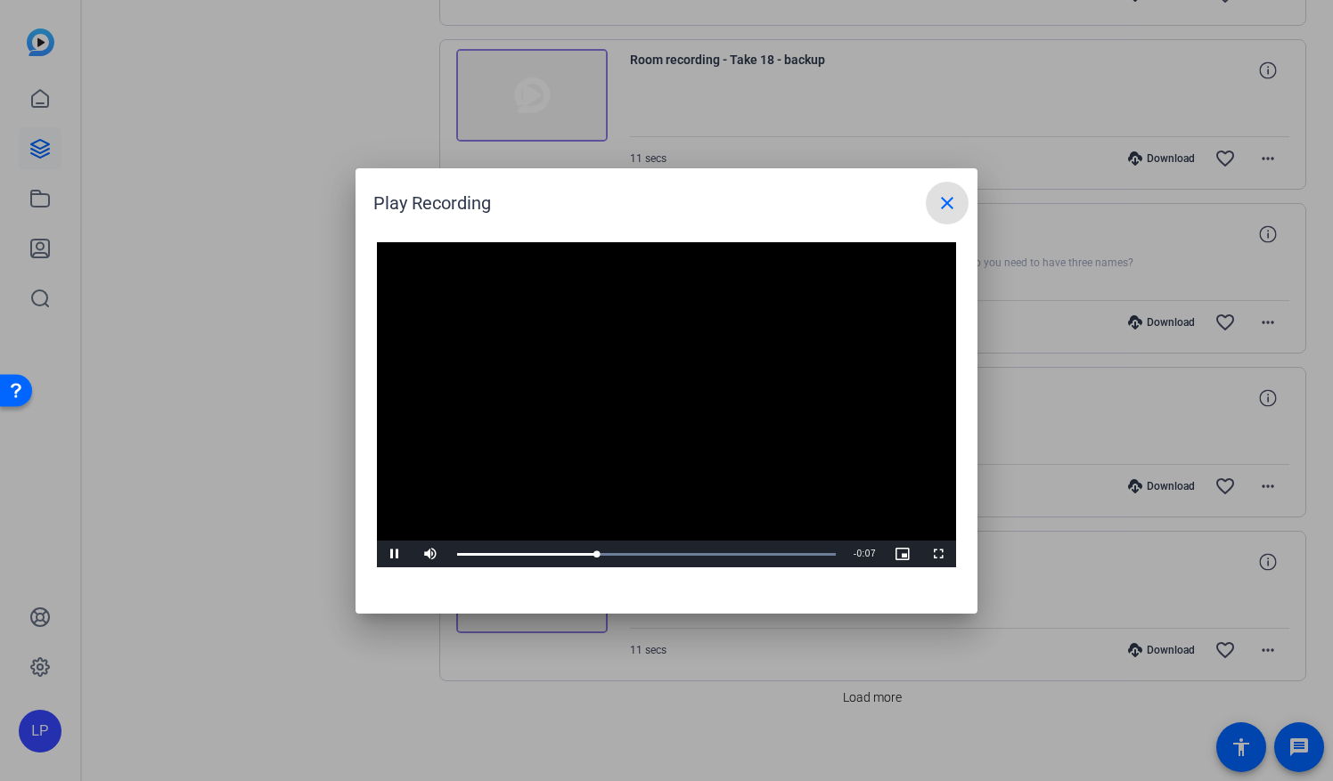
click at [953, 210] on mat-icon "close" at bounding box center [946, 202] width 21 height 21
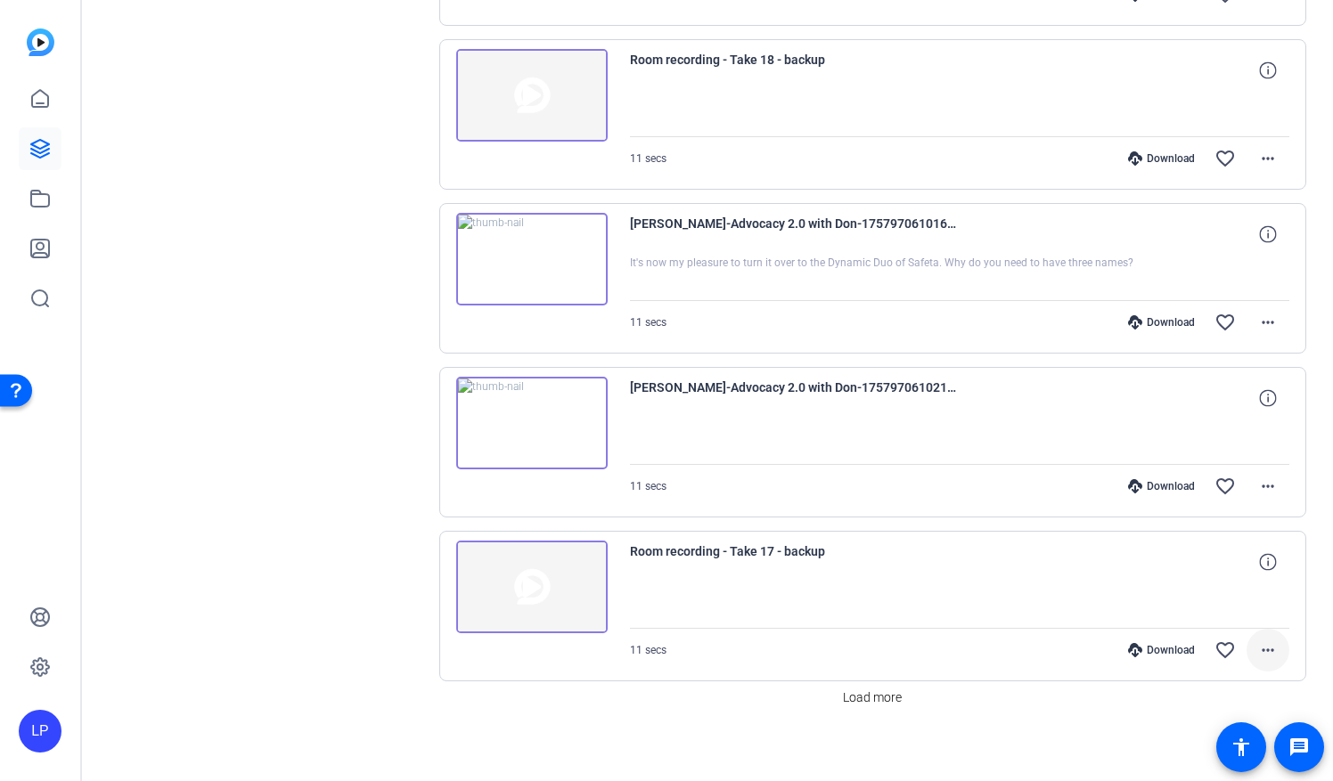
click at [1262, 642] on mat-icon "more_horiz" at bounding box center [1267, 650] width 21 height 21
click at [1184, 740] on span "Delete clip" at bounding box center [1219, 742] width 94 height 21
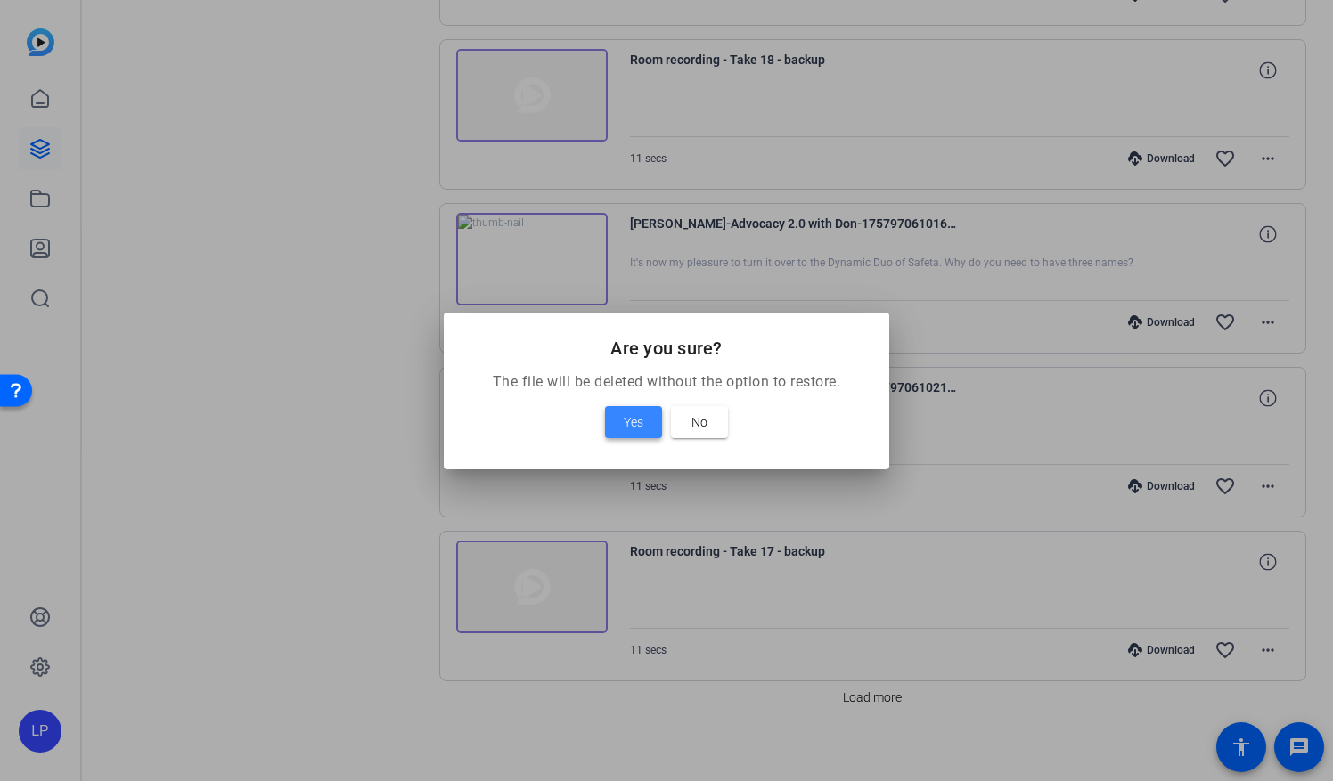
click at [643, 419] on span at bounding box center [633, 422] width 57 height 43
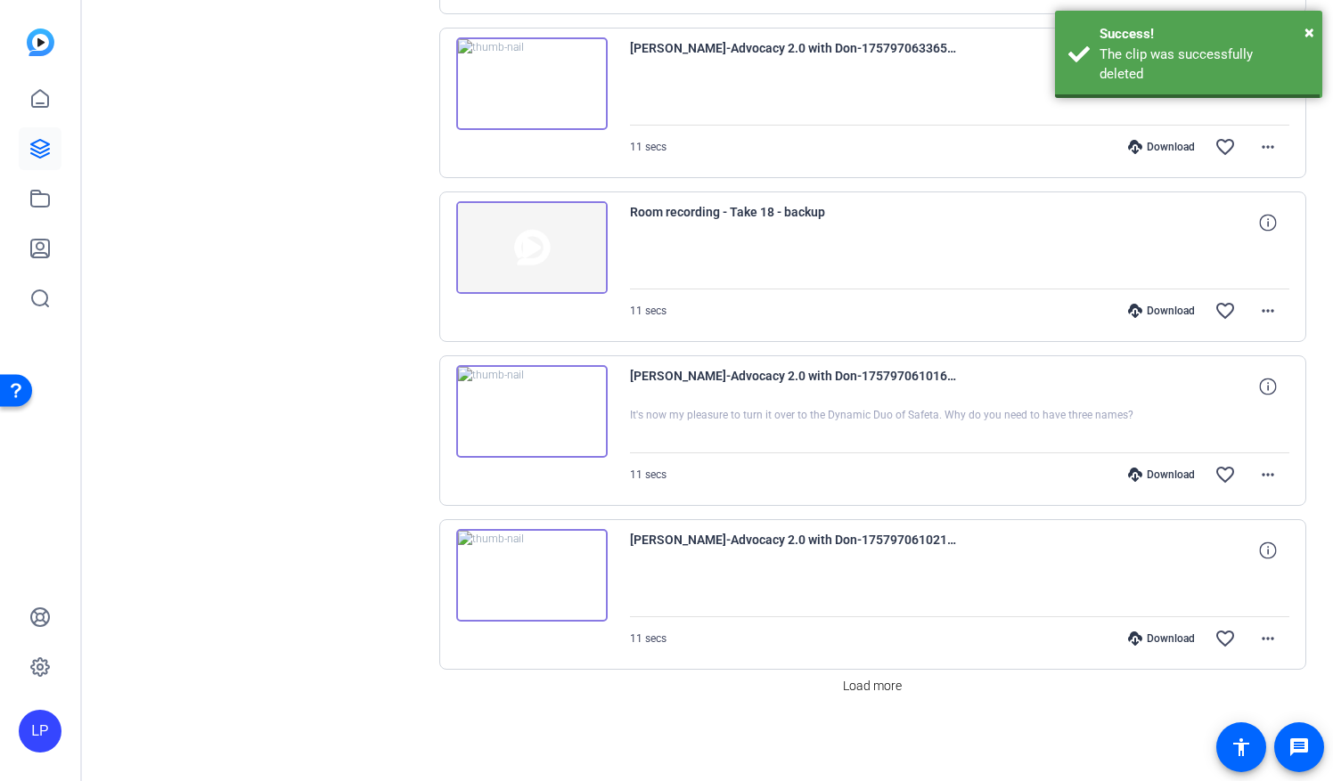
scroll to position [1501, 0]
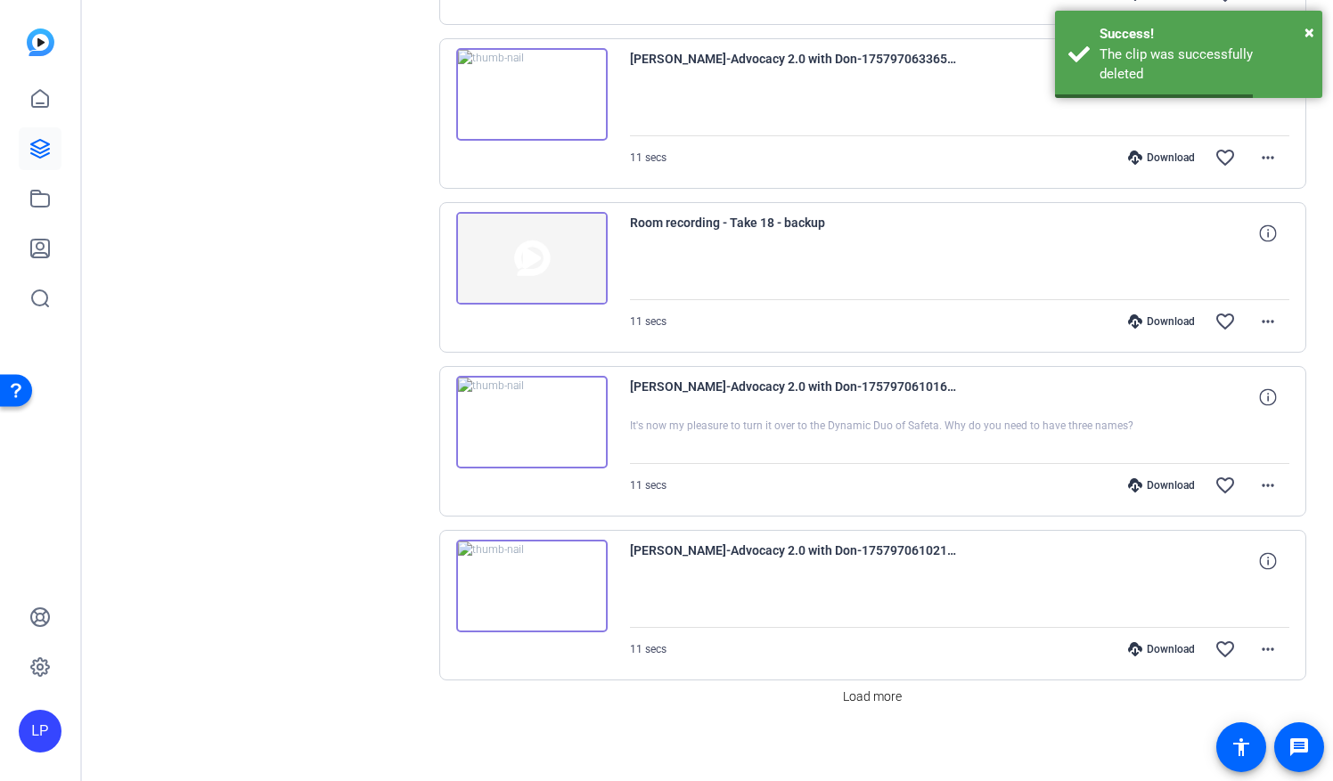
click at [537, 573] on img at bounding box center [531, 586] width 151 height 93
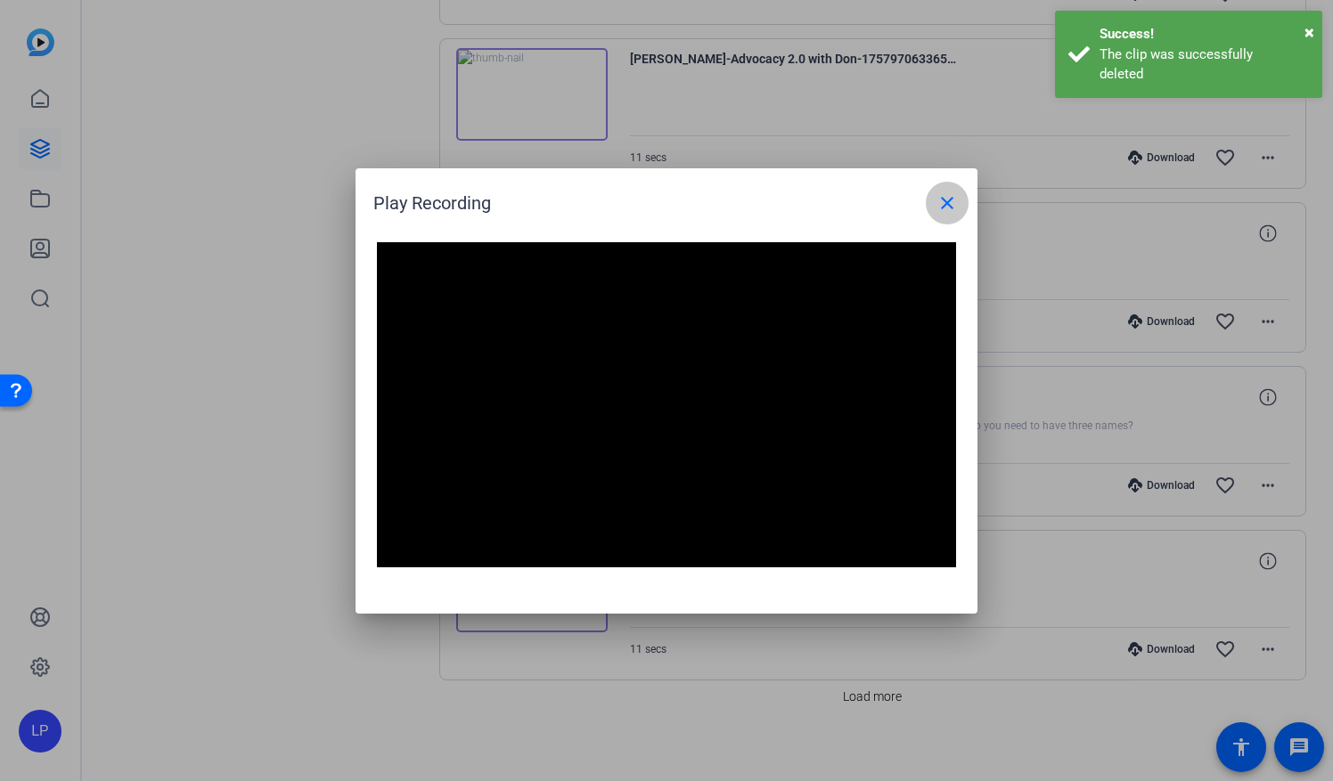
click at [961, 203] on span at bounding box center [947, 203] width 43 height 43
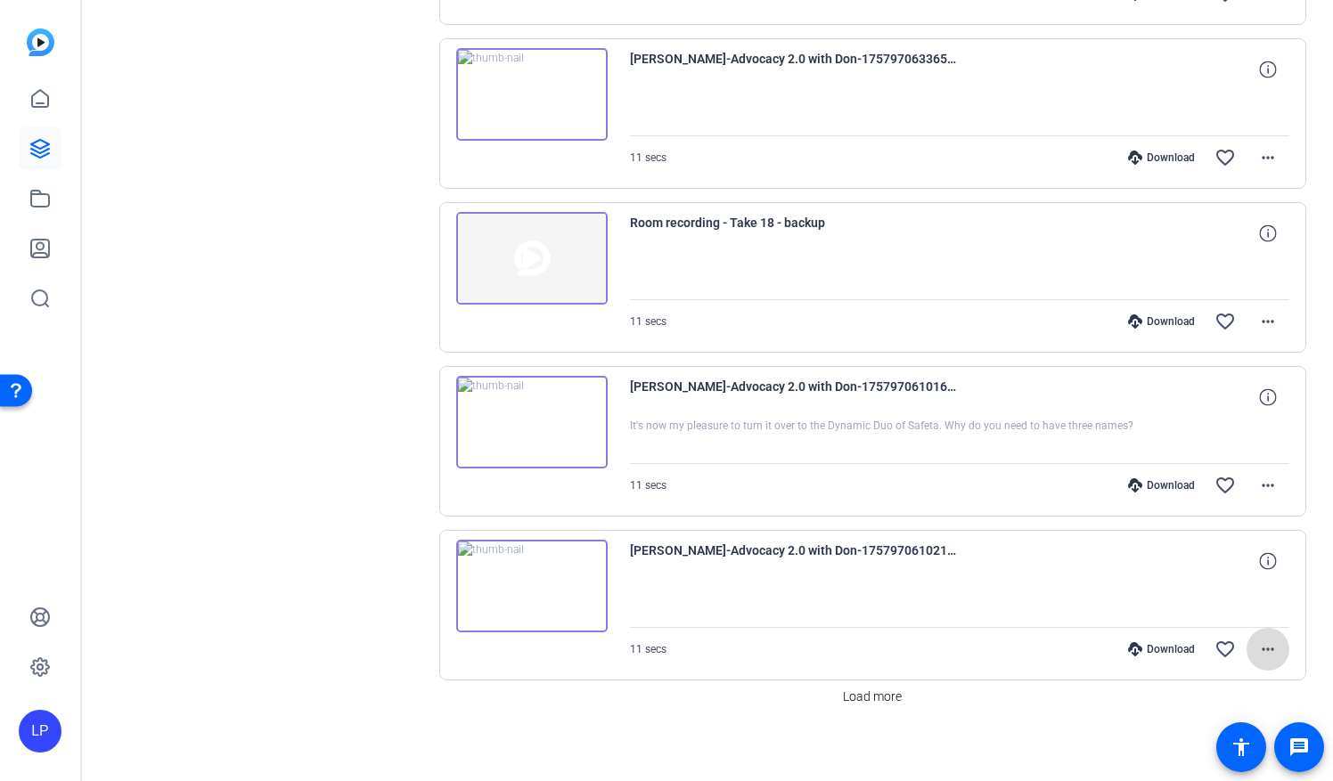
click at [1257, 643] on mat-icon "more_horiz" at bounding box center [1267, 649] width 21 height 21
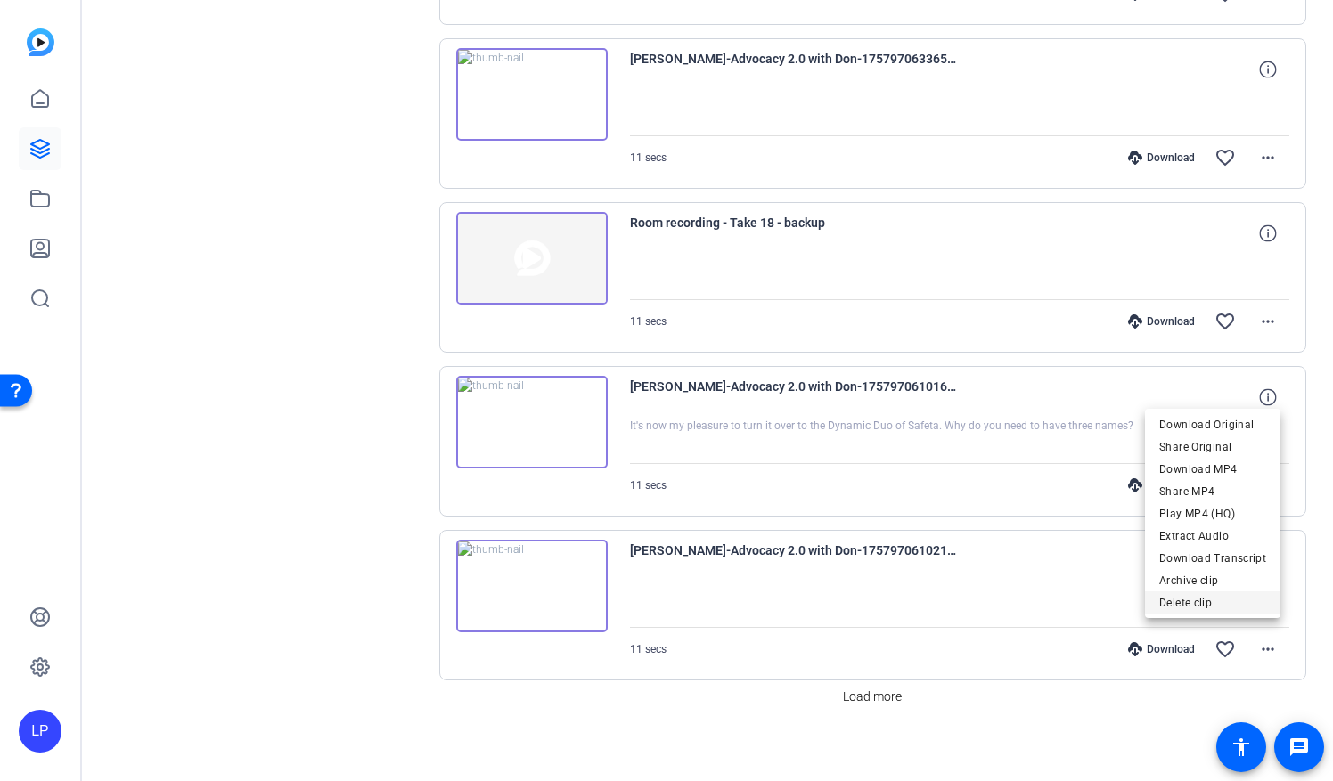
click at [1190, 602] on span "Delete clip" at bounding box center [1212, 602] width 107 height 21
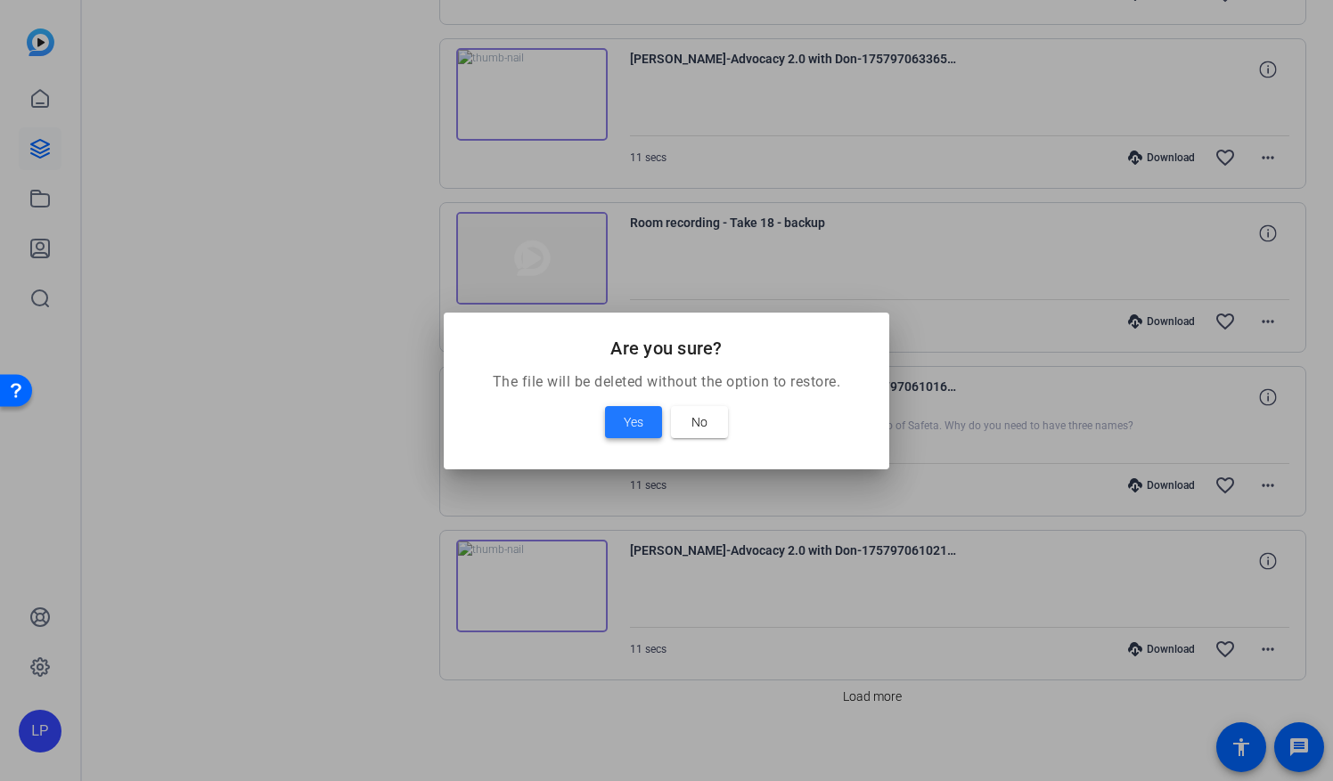
click at [620, 421] on span at bounding box center [633, 422] width 57 height 43
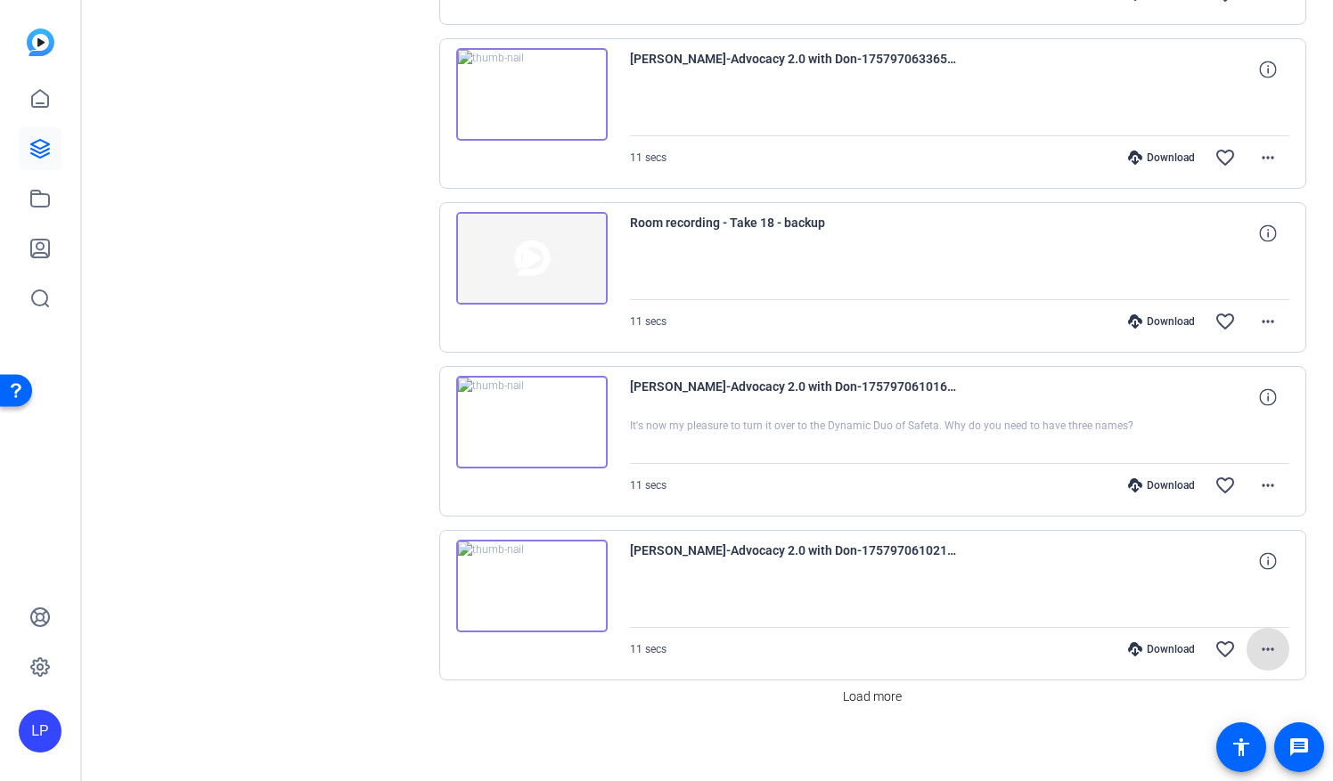
scroll to position [1338, 0]
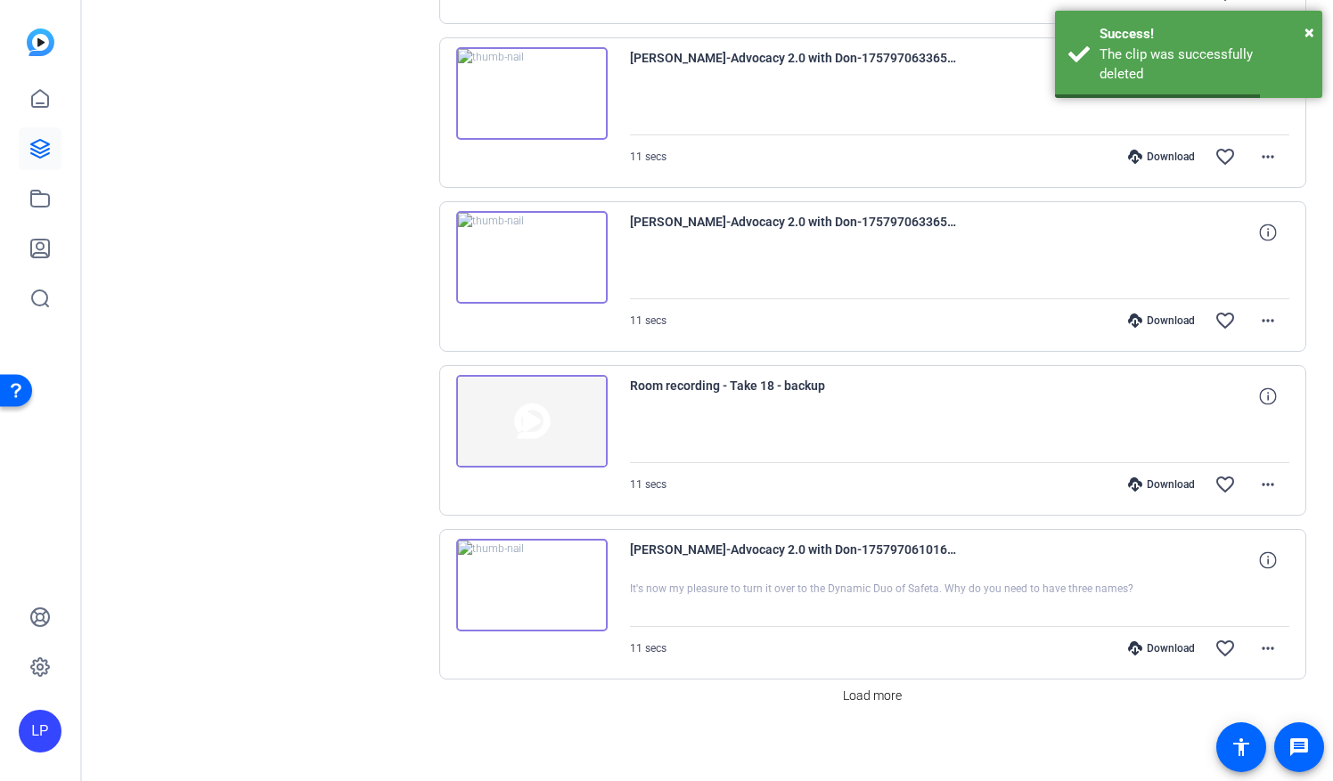
click at [525, 578] on img at bounding box center [531, 585] width 151 height 93
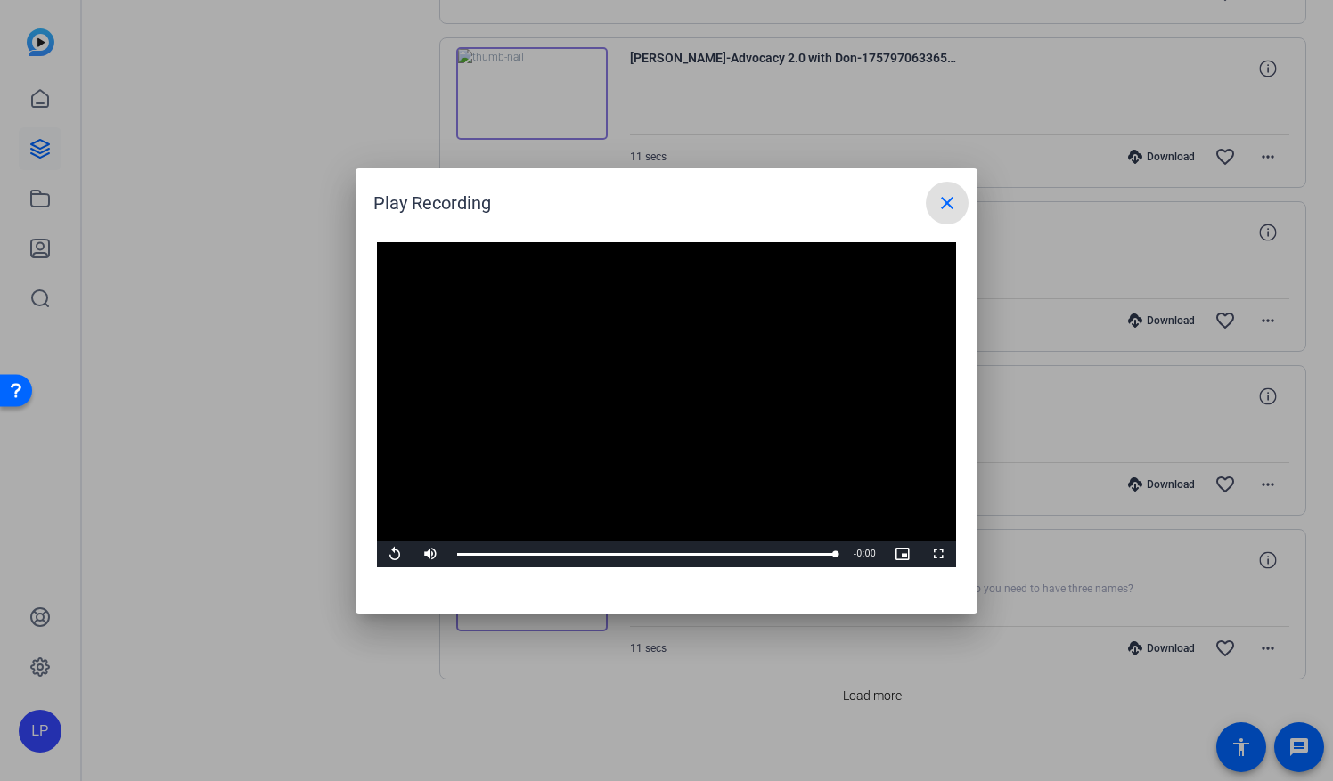
click at [953, 209] on mat-icon "close" at bounding box center [946, 202] width 21 height 21
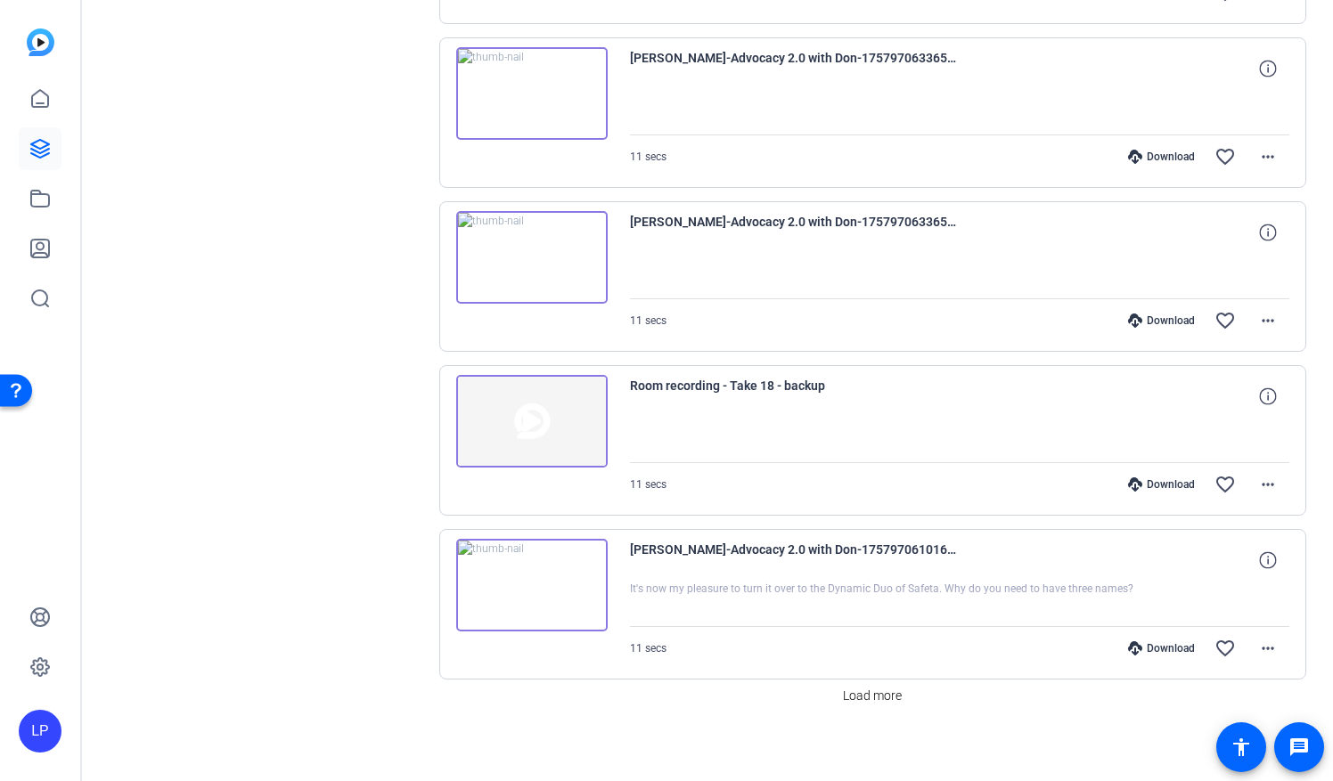
click at [517, 404] on img at bounding box center [531, 421] width 151 height 93
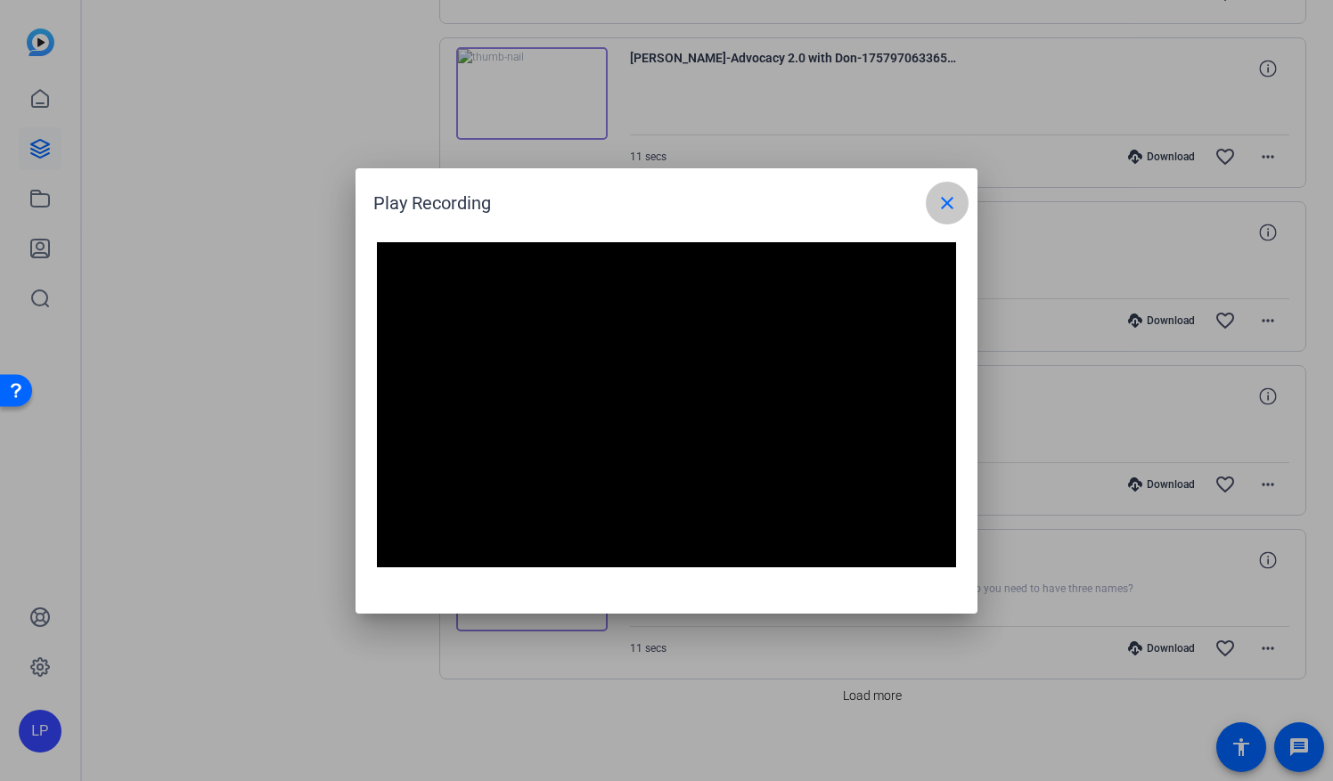
click at [948, 212] on mat-icon "close" at bounding box center [946, 202] width 21 height 21
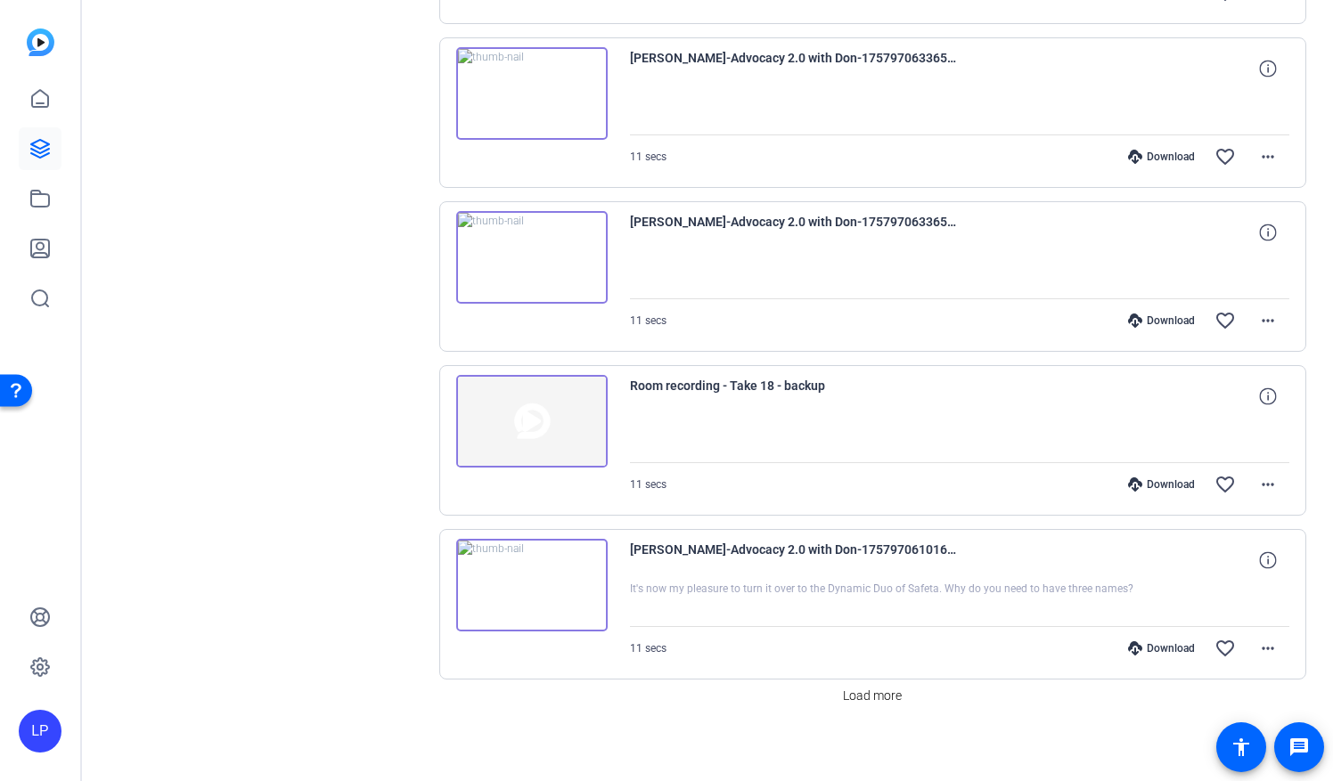
click at [520, 253] on img at bounding box center [531, 257] width 151 height 93
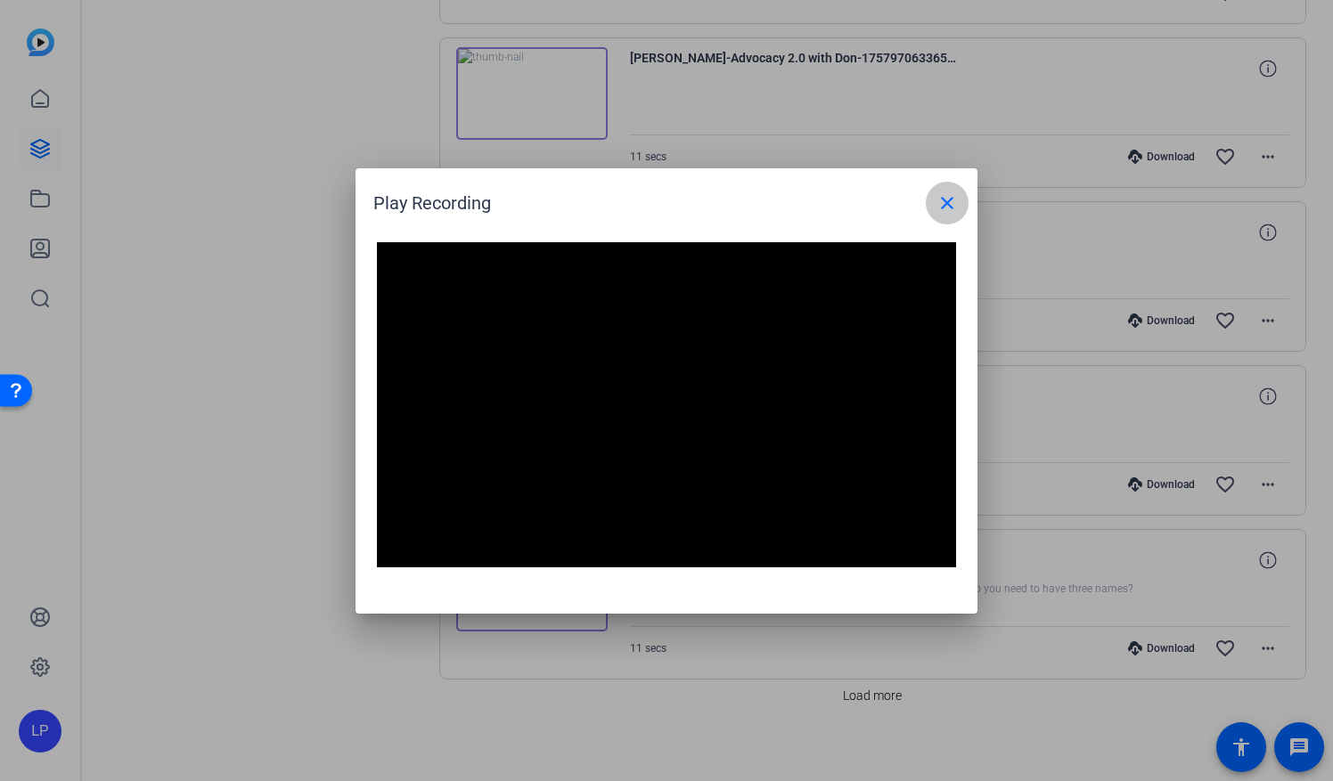
click at [955, 208] on mat-icon "close" at bounding box center [946, 202] width 21 height 21
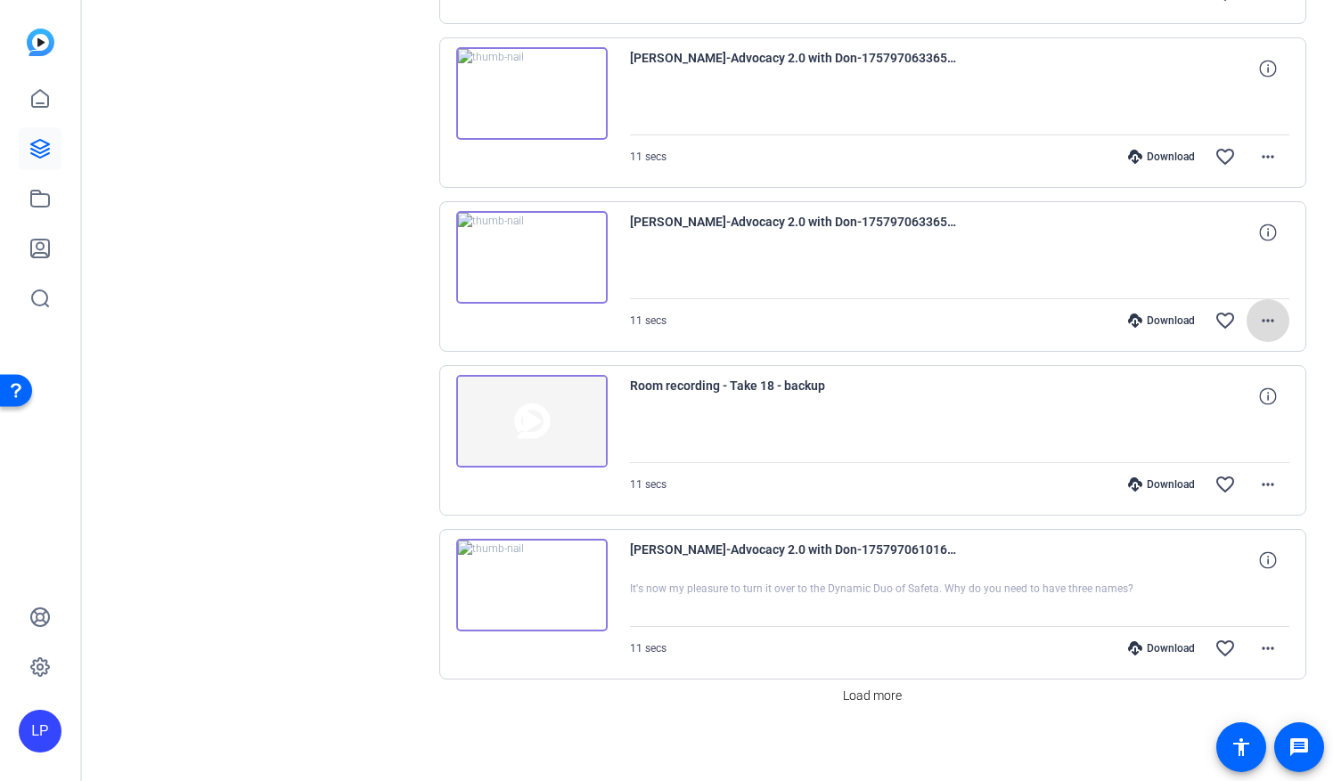
click at [1257, 312] on mat-icon "more_horiz" at bounding box center [1267, 320] width 21 height 21
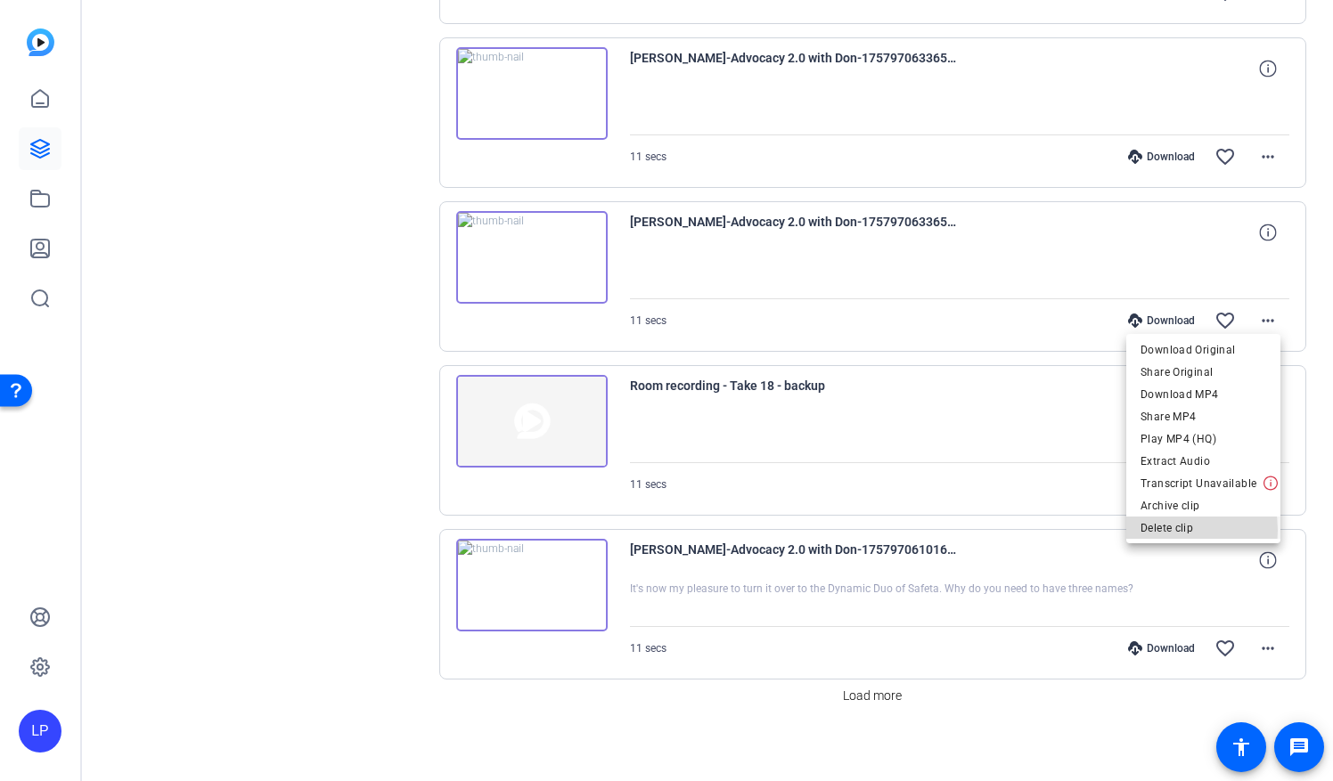
click at [1157, 531] on span "Delete clip" at bounding box center [1204, 528] width 126 height 21
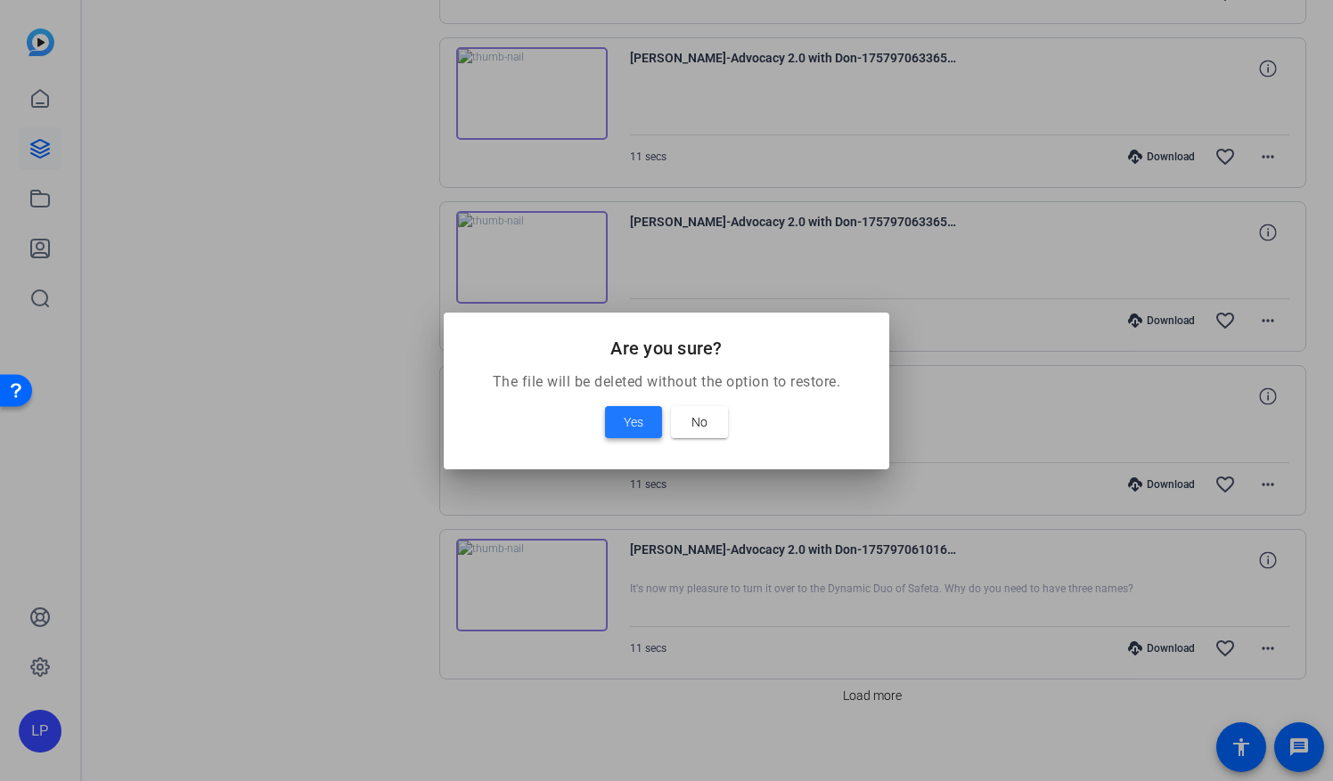
click at [642, 415] on span "Yes" at bounding box center [634, 422] width 20 height 21
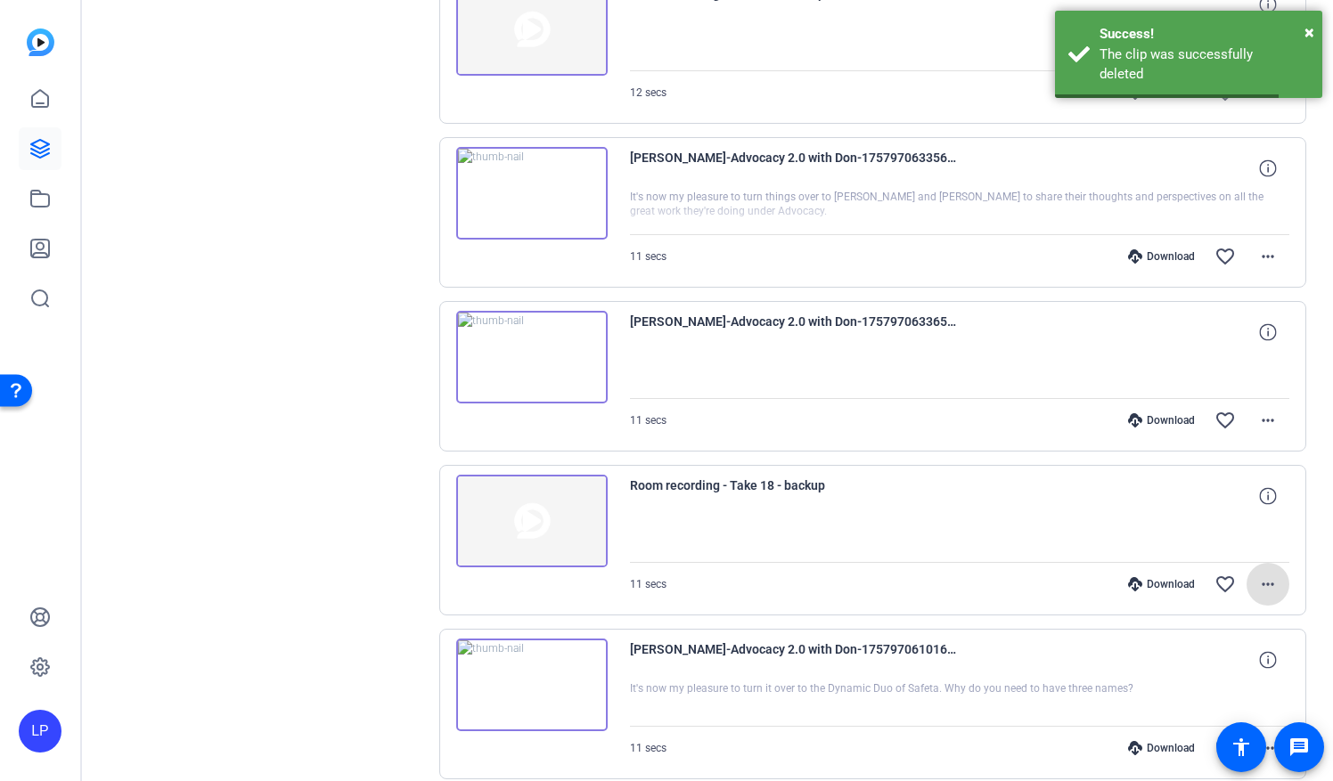
scroll to position [908, 0]
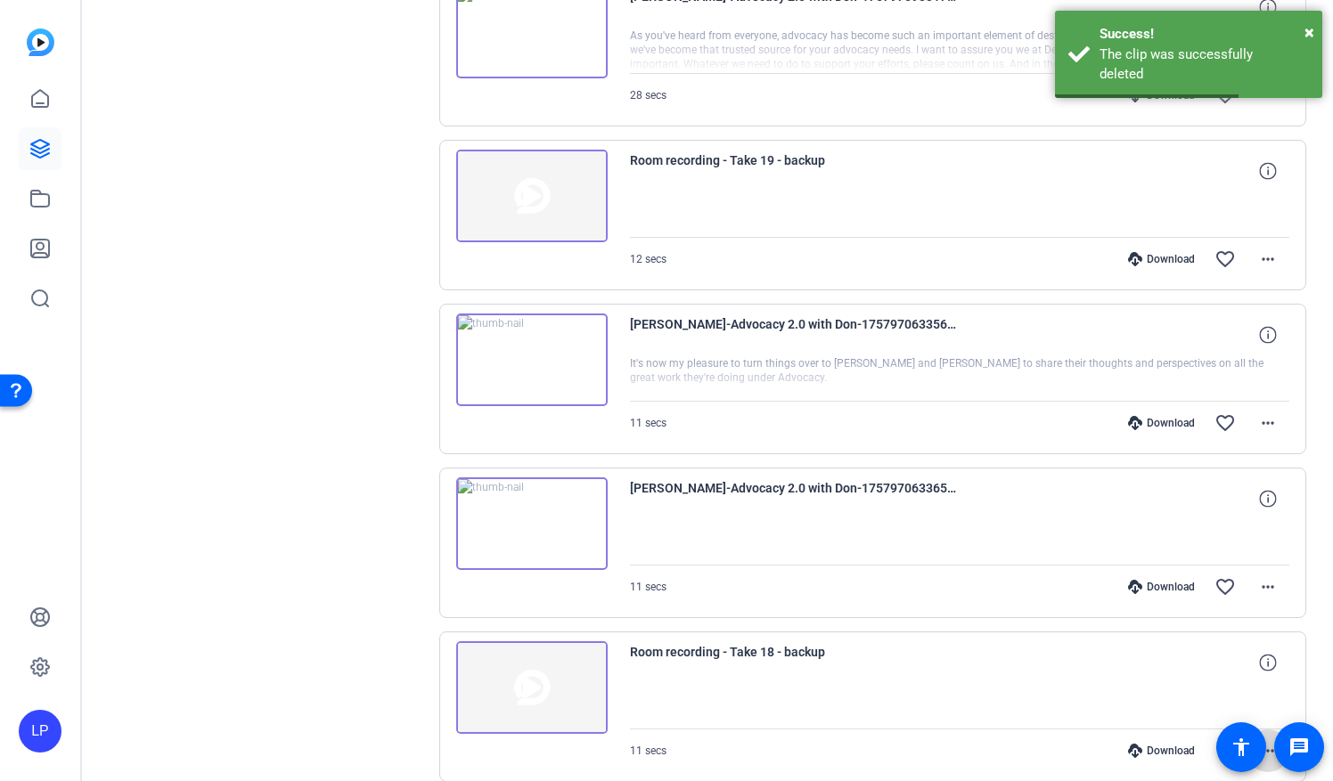
click at [528, 513] on img at bounding box center [531, 524] width 151 height 93
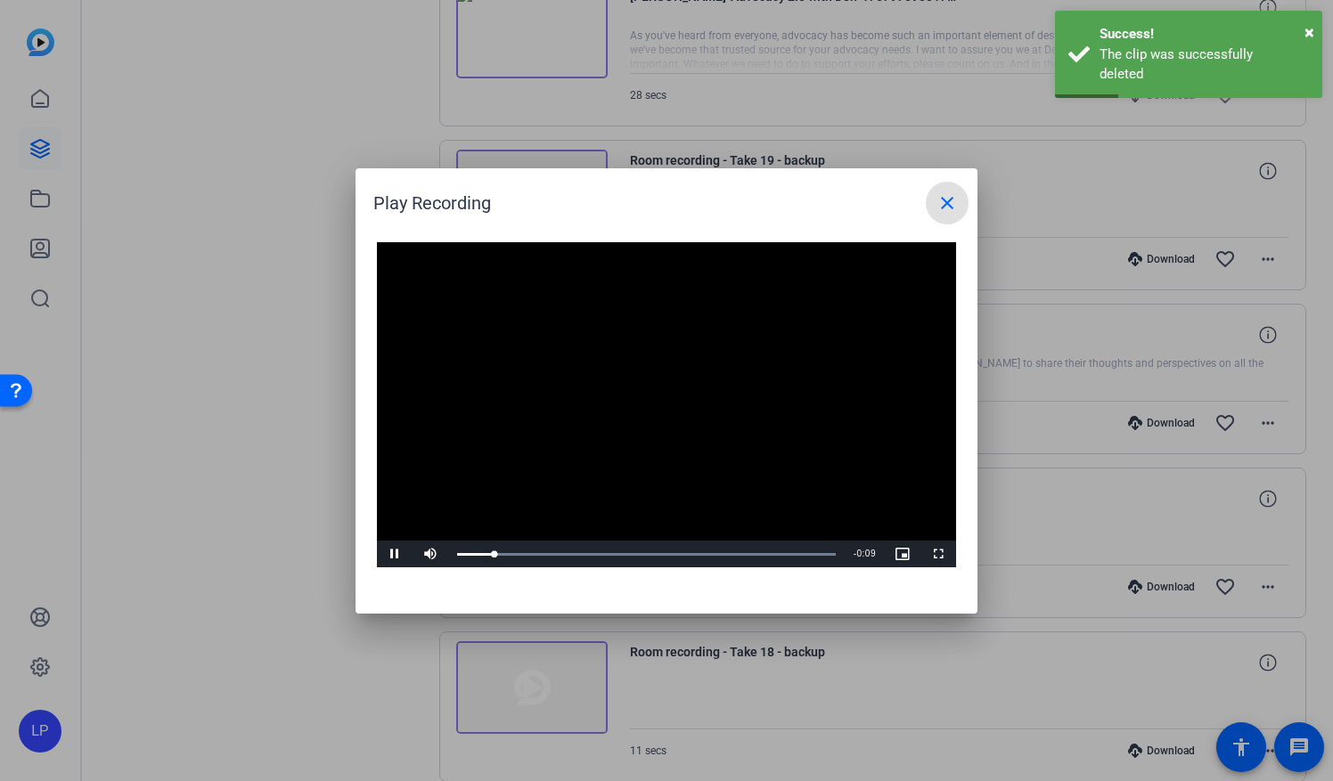
click at [946, 197] on mat-icon "close" at bounding box center [946, 202] width 21 height 21
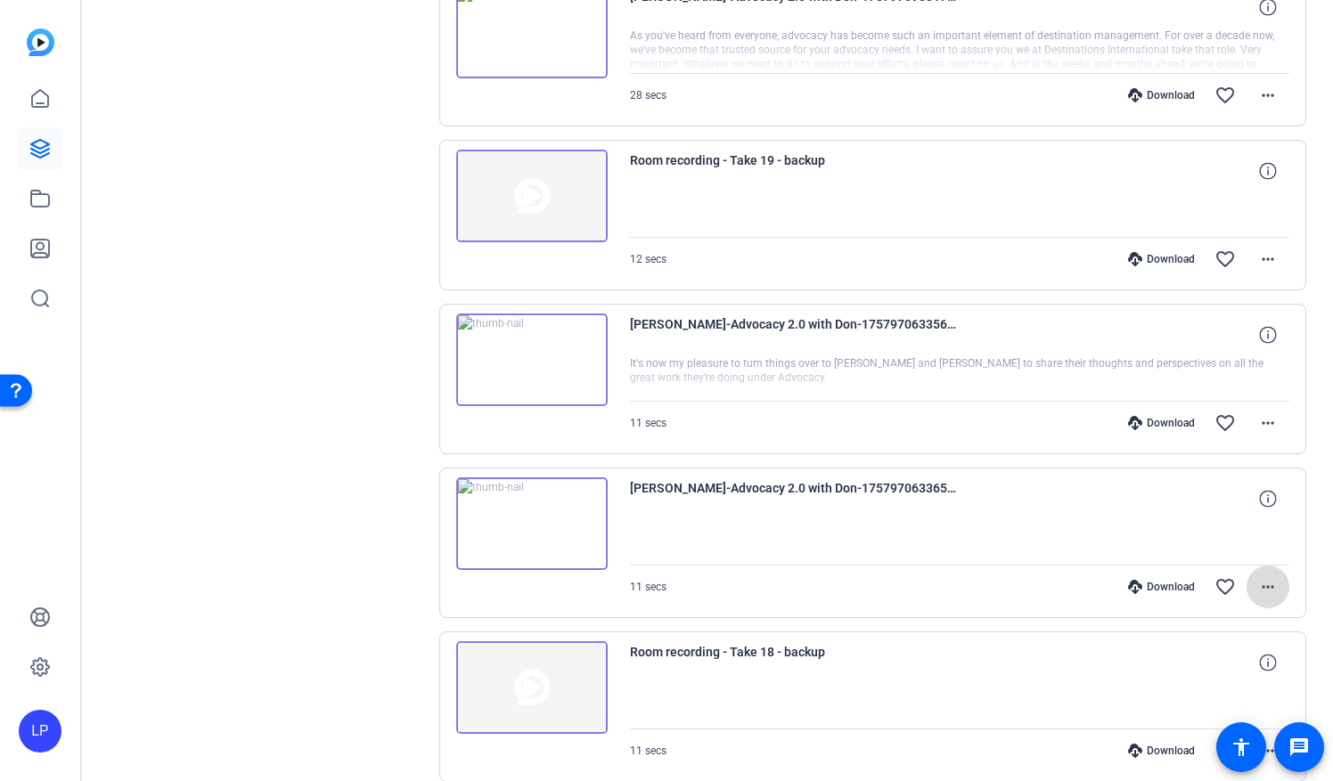
click at [1257, 584] on mat-icon "more_horiz" at bounding box center [1267, 586] width 21 height 21
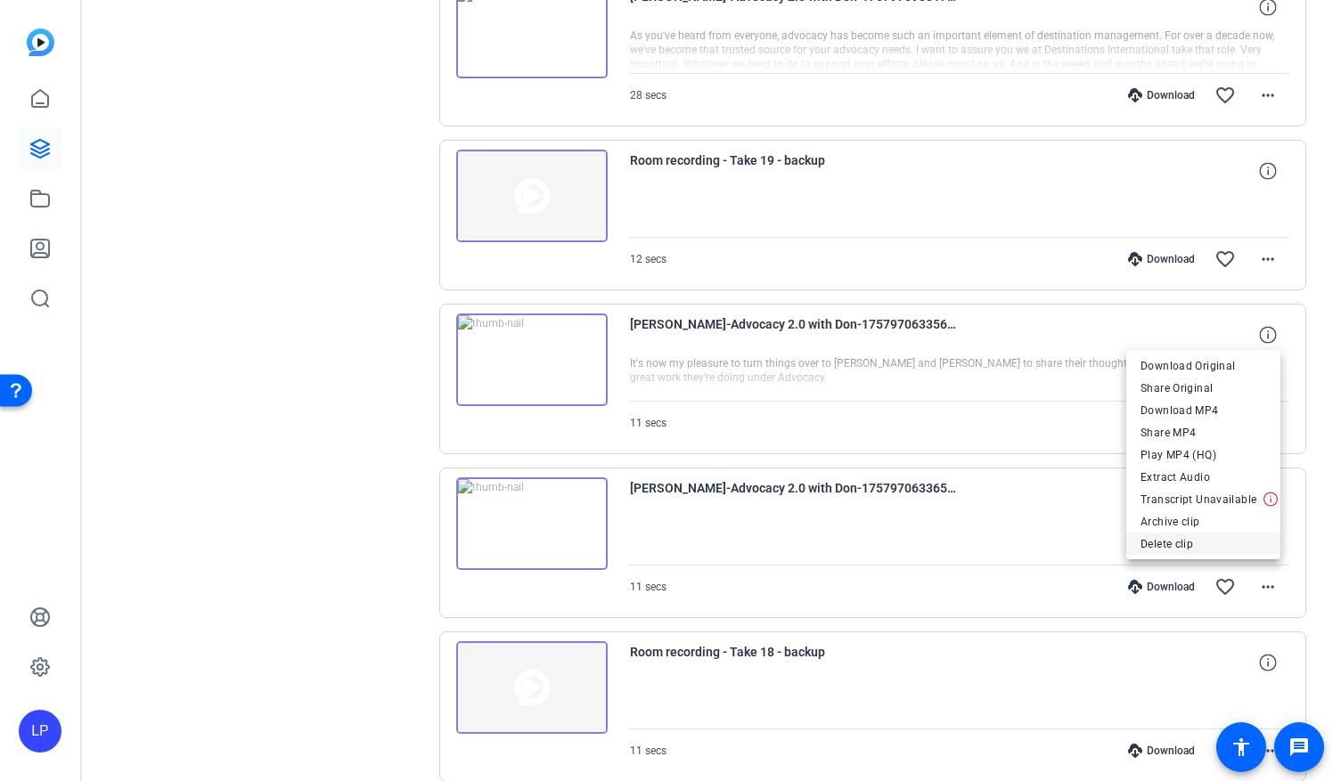
click at [1178, 547] on span "Delete clip" at bounding box center [1204, 543] width 126 height 21
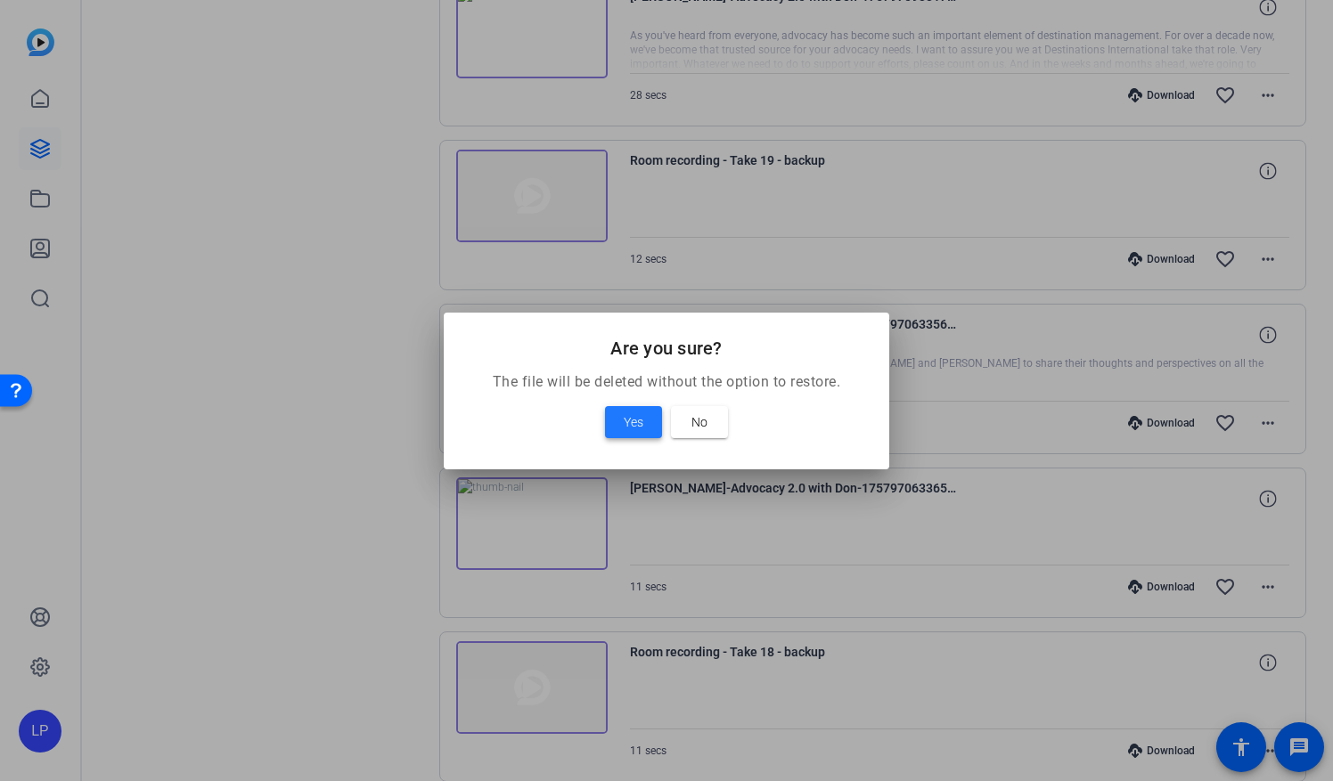
click at [617, 419] on span at bounding box center [633, 422] width 57 height 43
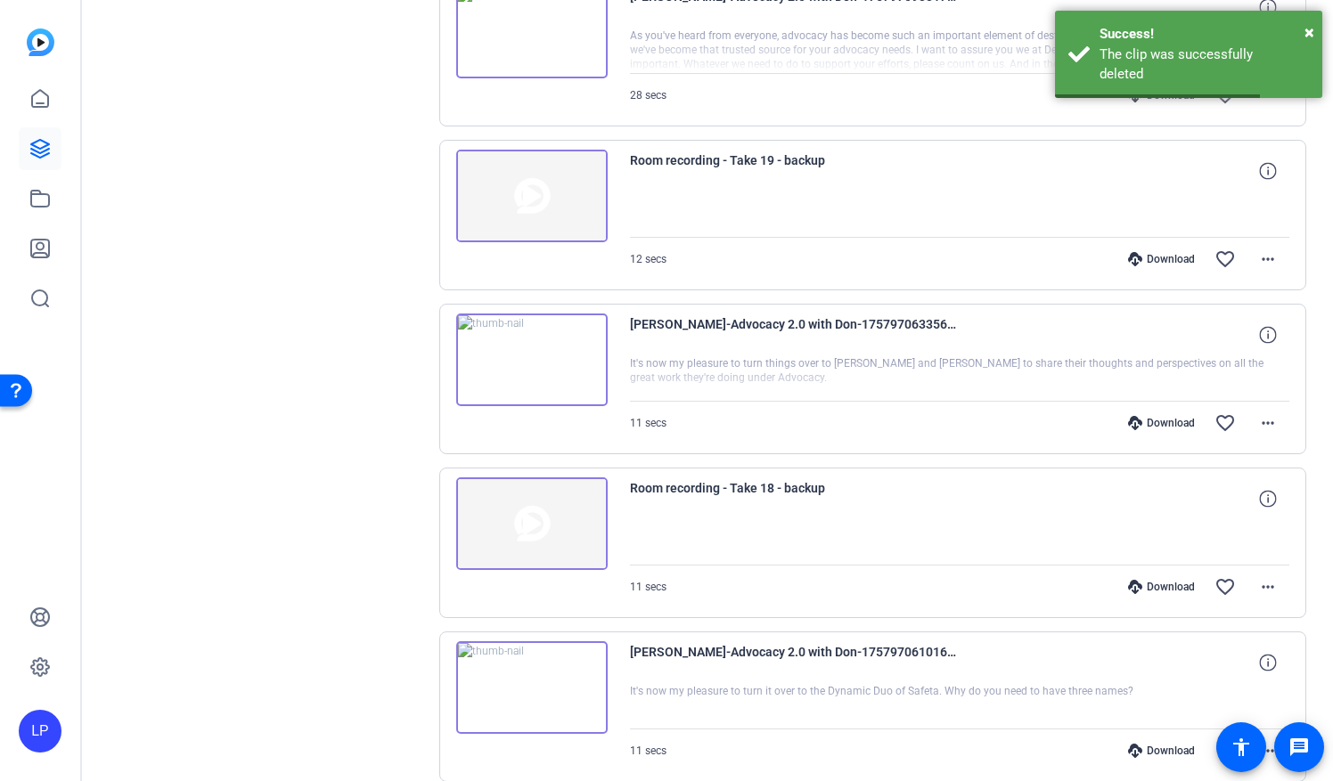
click at [524, 356] on img at bounding box center [531, 360] width 151 height 93
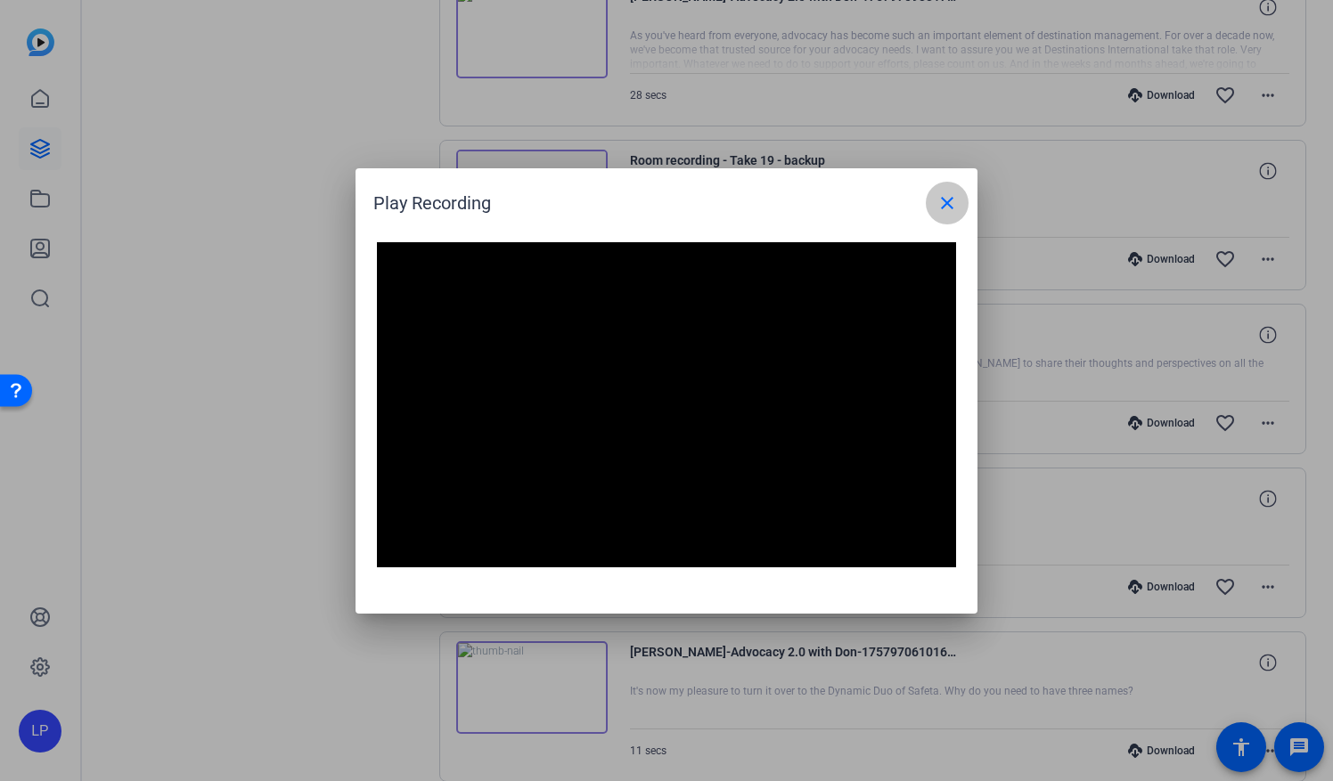
click at [944, 206] on mat-icon "close" at bounding box center [946, 202] width 21 height 21
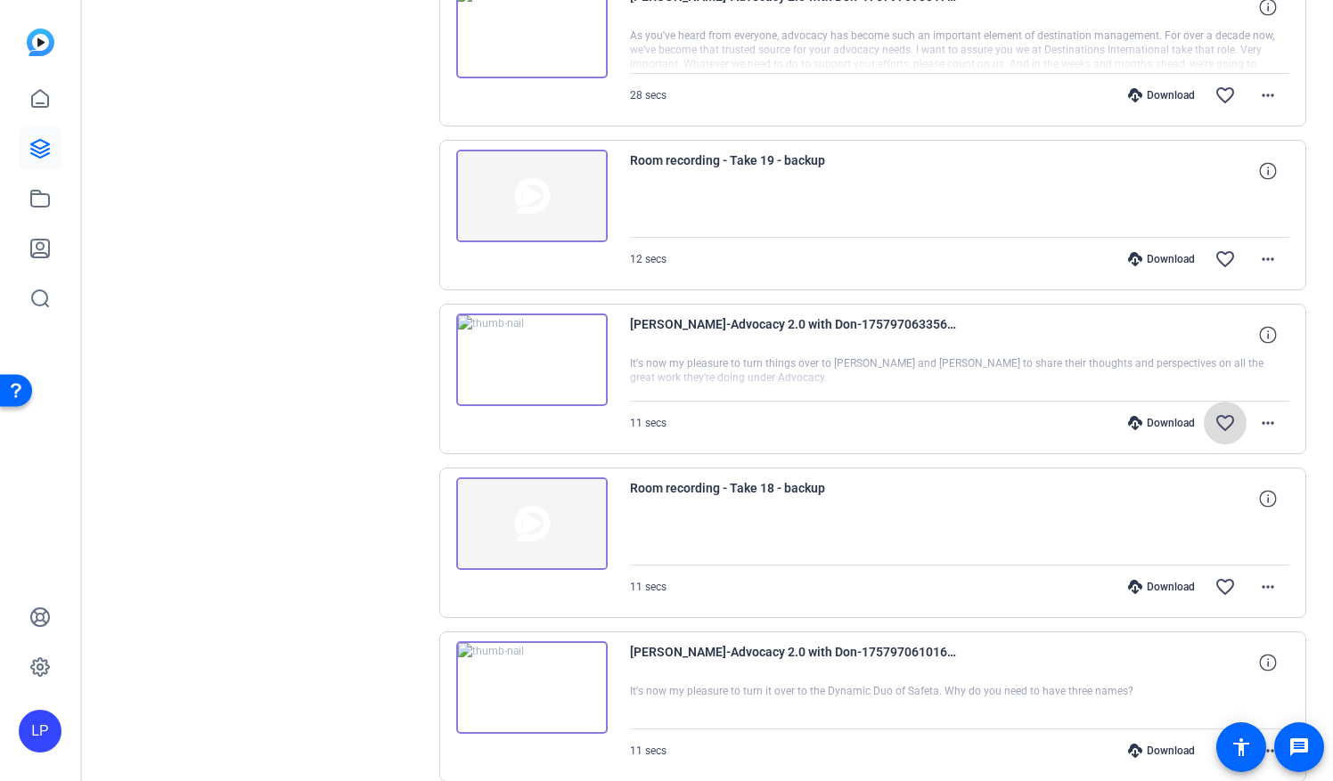
click at [1214, 416] on mat-icon "favorite_border" at bounding box center [1224, 423] width 21 height 21
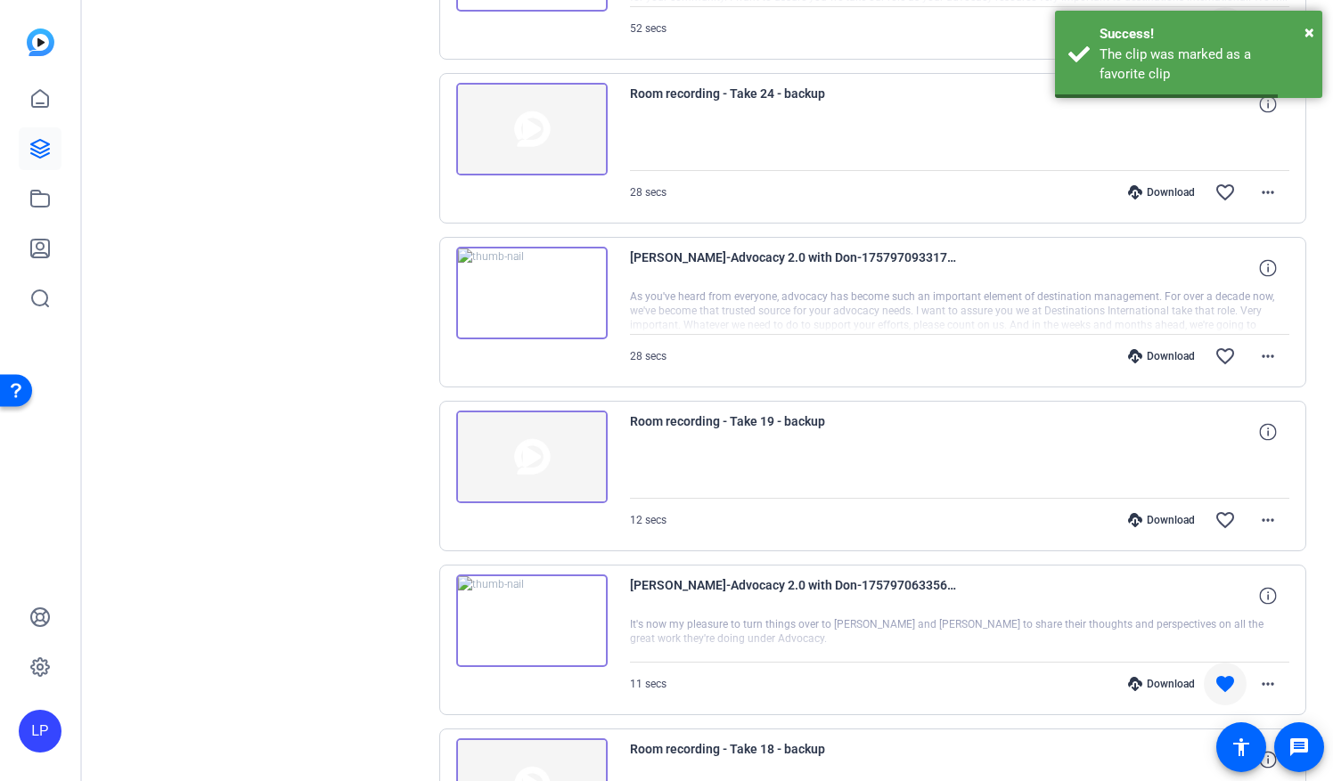
scroll to position [641, 0]
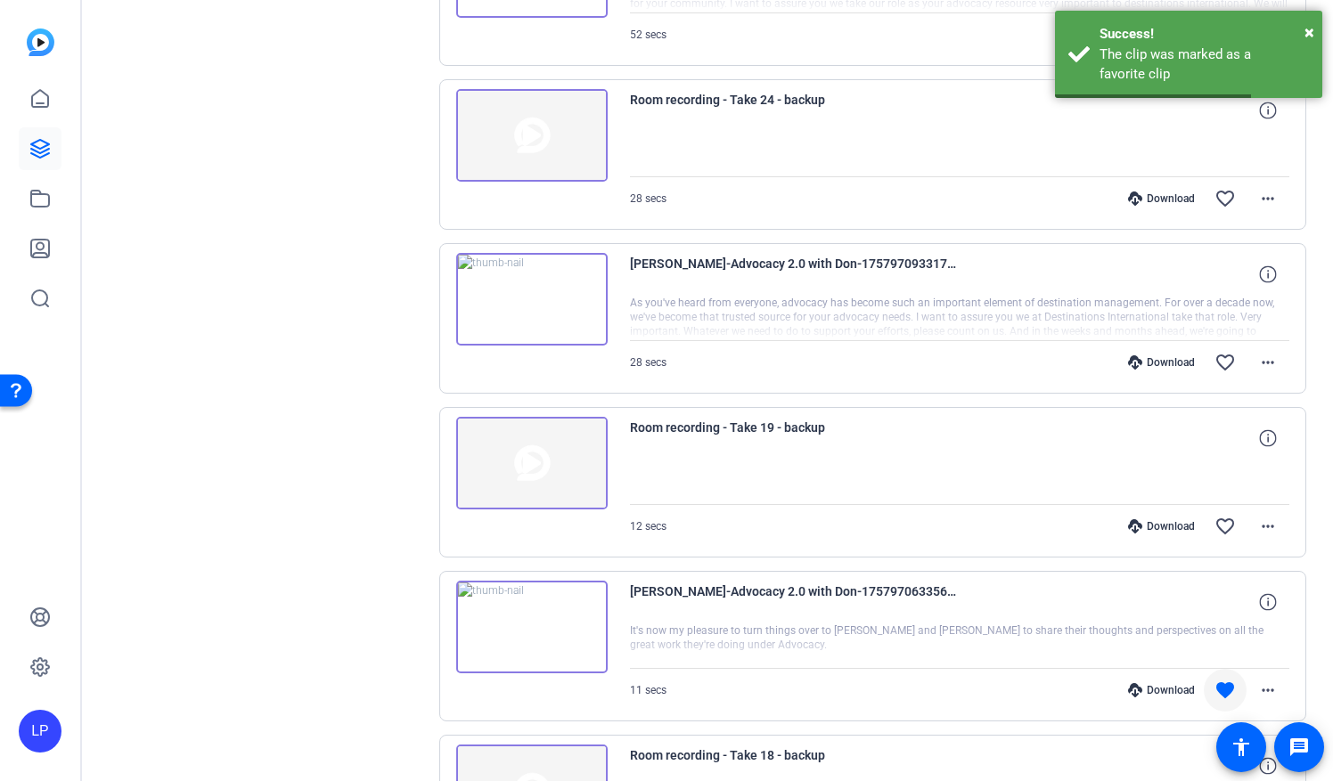
click at [503, 437] on img at bounding box center [531, 463] width 151 height 93
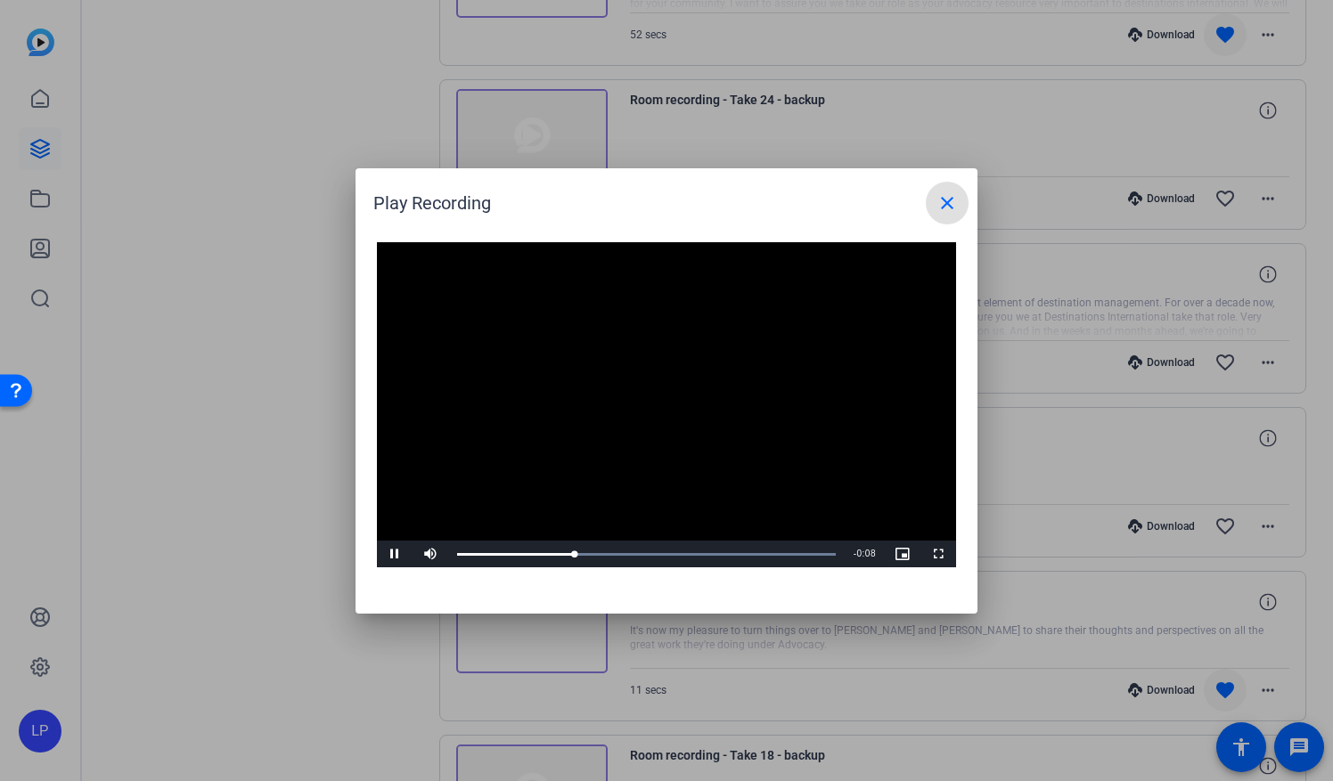
click at [942, 208] on mat-icon "close" at bounding box center [946, 202] width 21 height 21
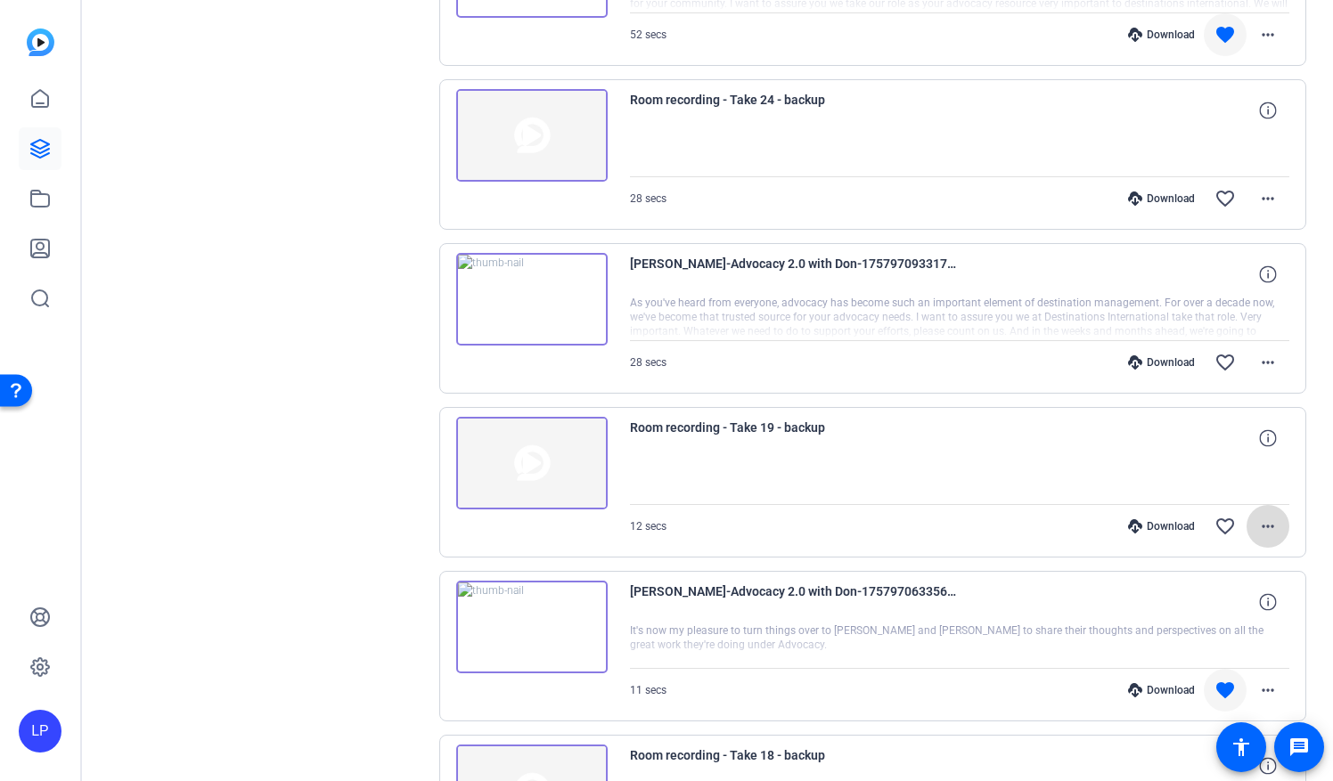
click at [1270, 527] on span at bounding box center [1268, 526] width 43 height 43
click at [1194, 629] on span "Delete clip" at bounding box center [1219, 625] width 94 height 21
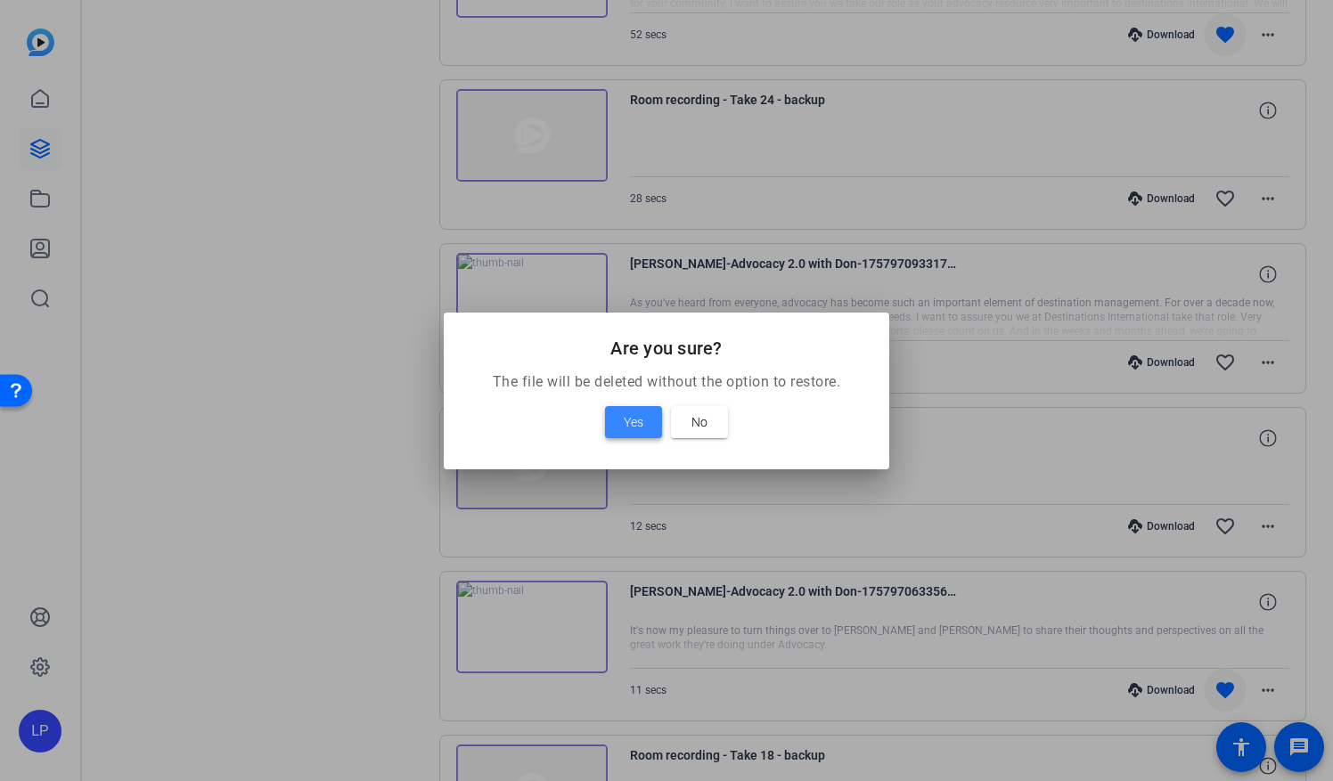
click at [638, 430] on span "Yes" at bounding box center [634, 422] width 20 height 21
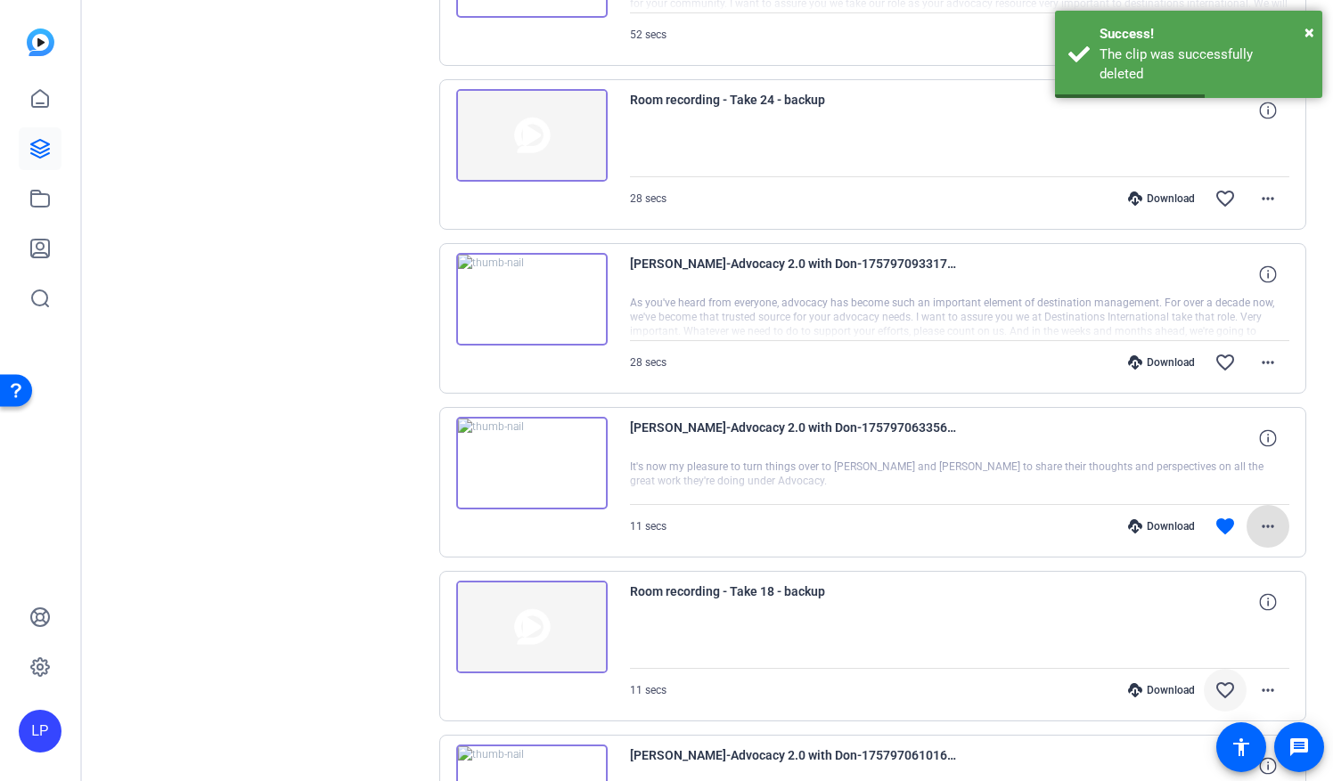
click at [534, 293] on img at bounding box center [531, 299] width 151 height 93
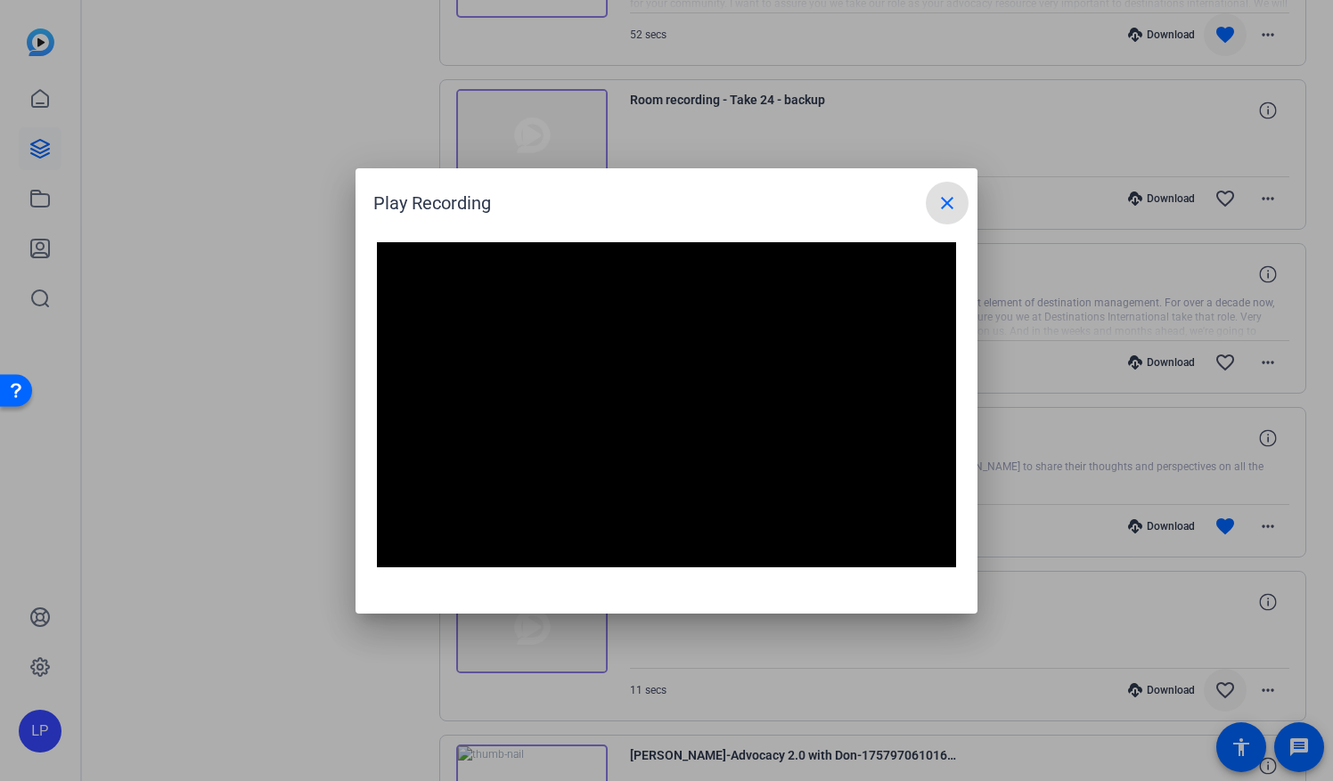
click at [945, 200] on mat-icon "close" at bounding box center [946, 202] width 21 height 21
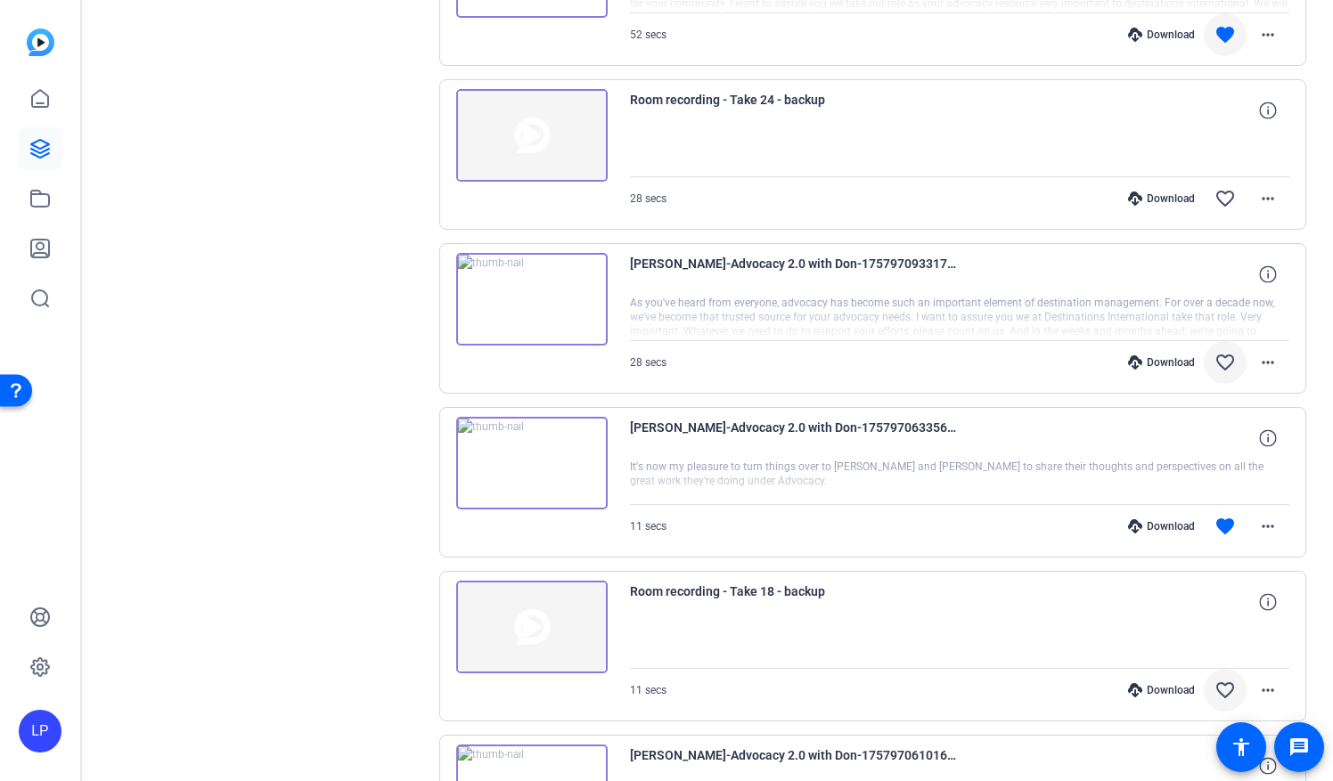
click at [1214, 358] on mat-icon "favorite_border" at bounding box center [1224, 362] width 21 height 21
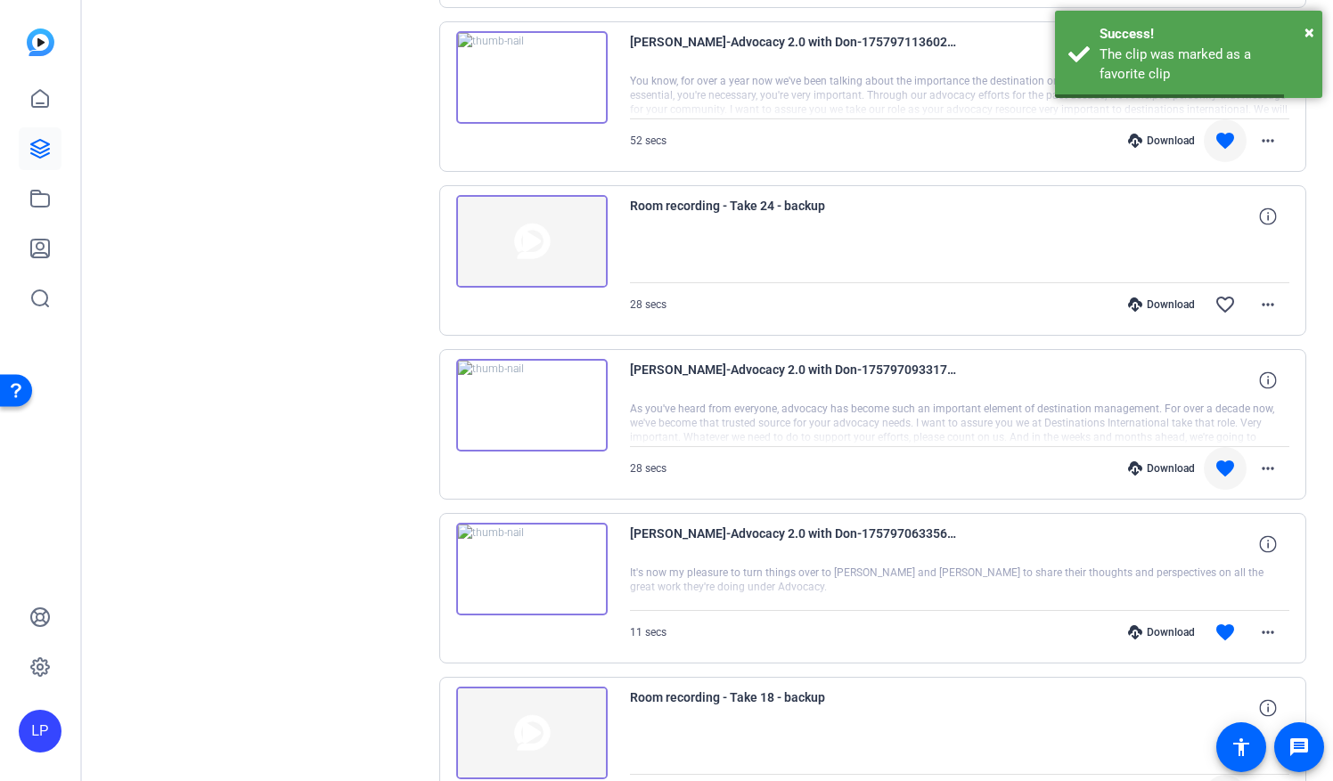
scroll to position [373, 0]
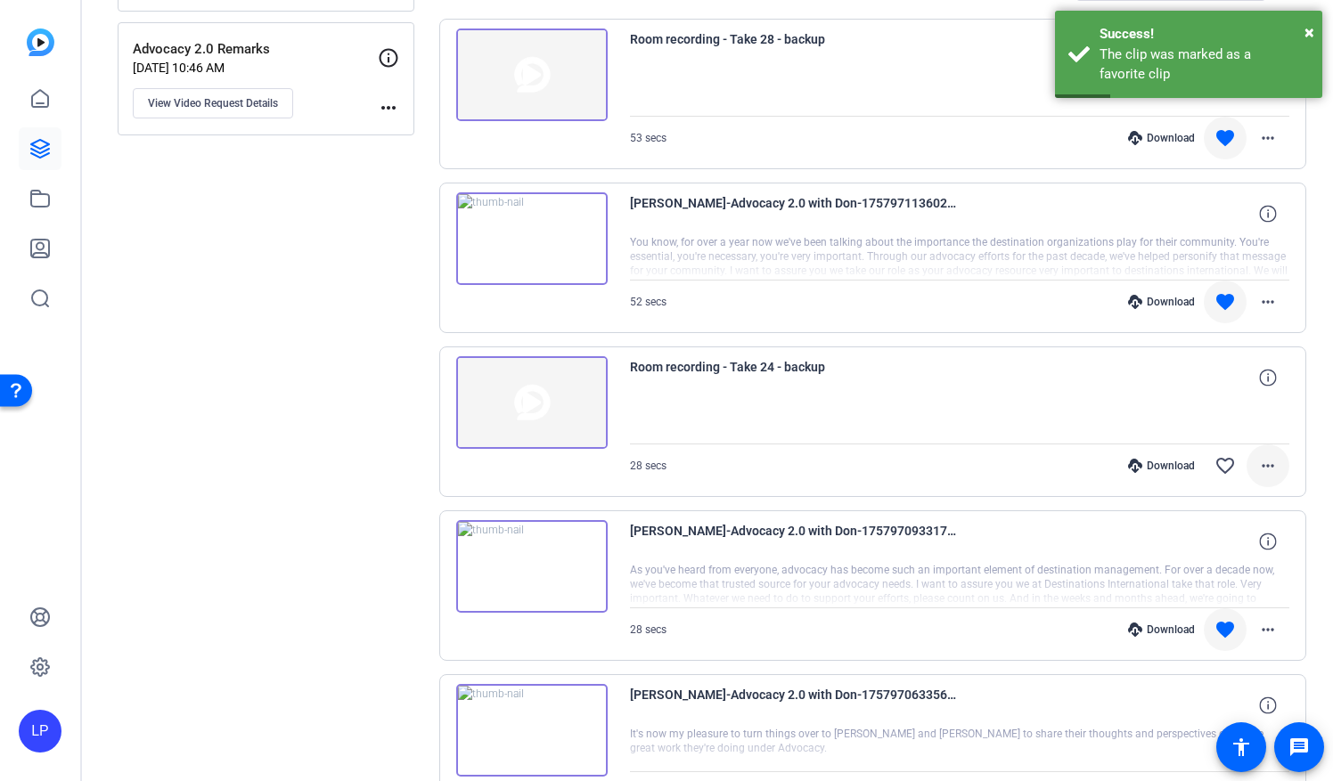
click at [1267, 465] on mat-icon "more_horiz" at bounding box center [1267, 465] width 21 height 21
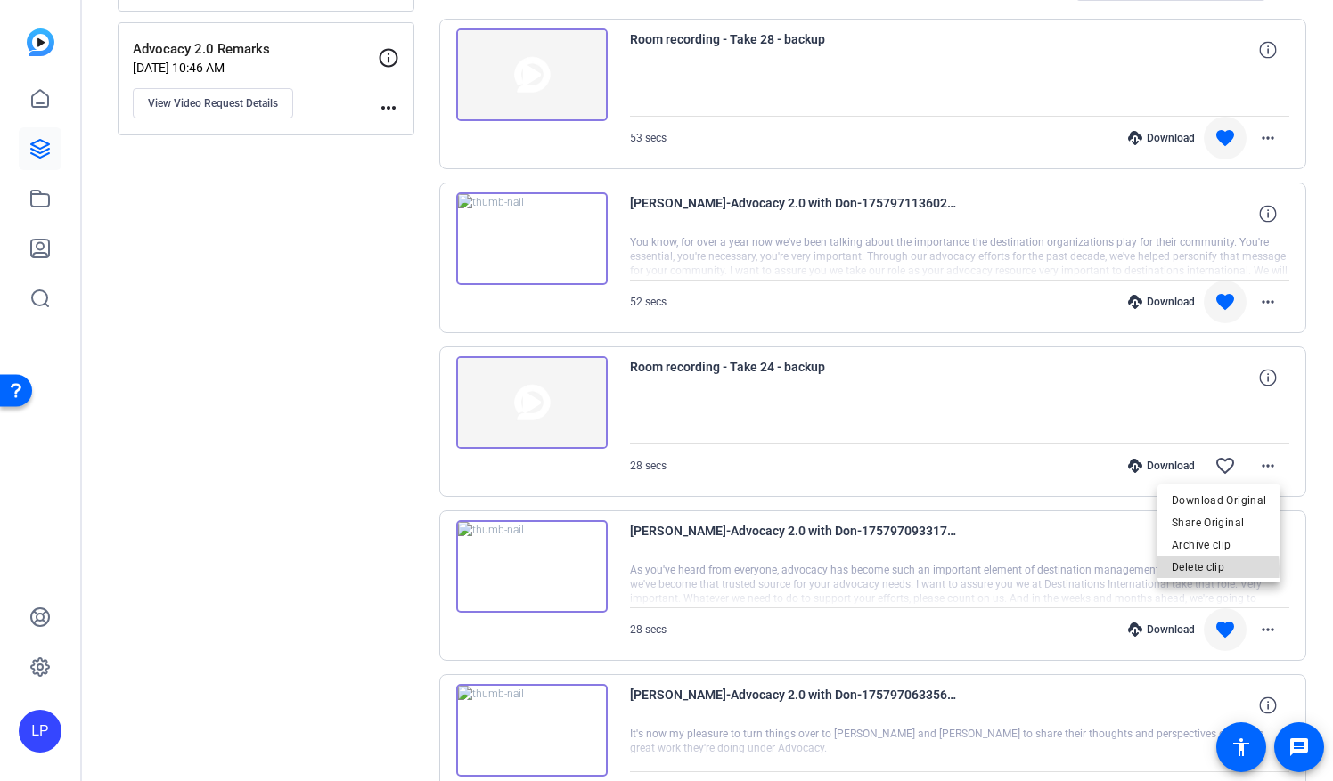
click at [1199, 568] on span "Delete clip" at bounding box center [1219, 566] width 94 height 21
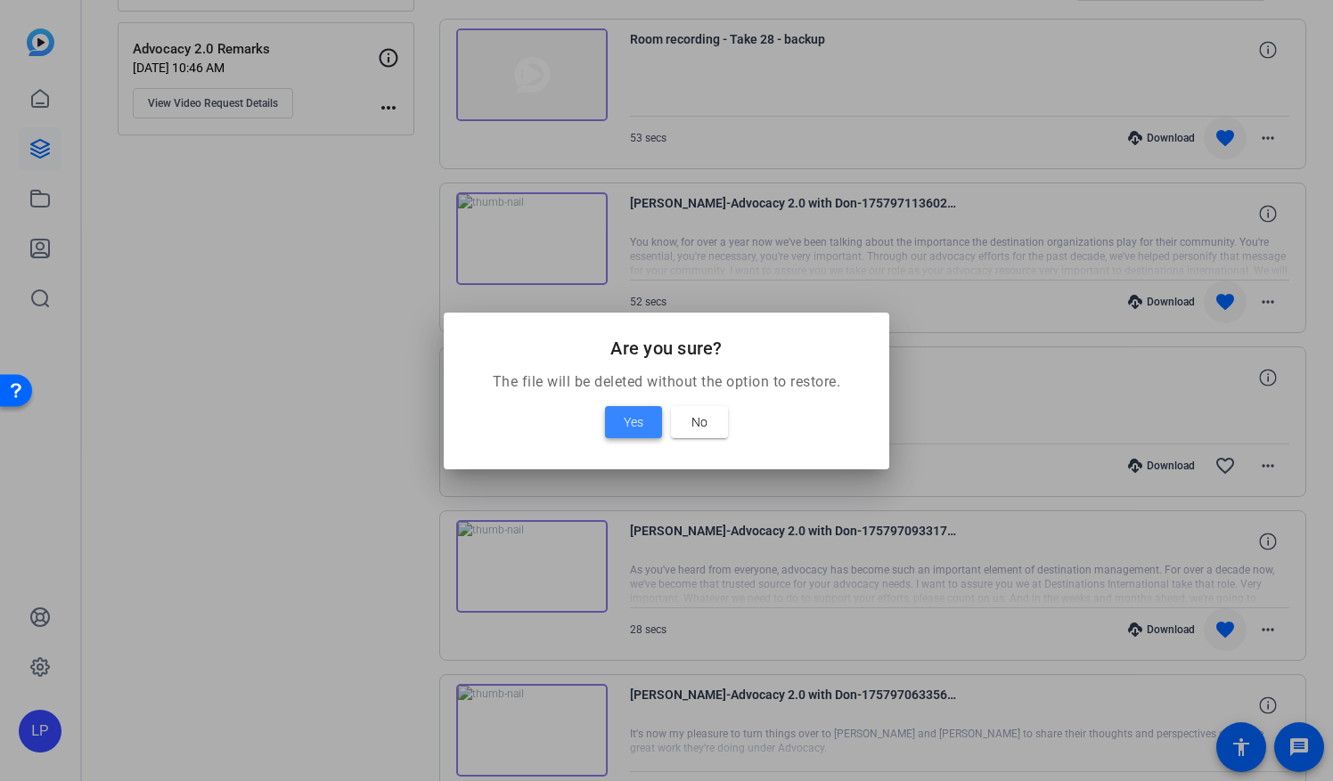
click at [625, 423] on span "Yes" at bounding box center [634, 422] width 20 height 21
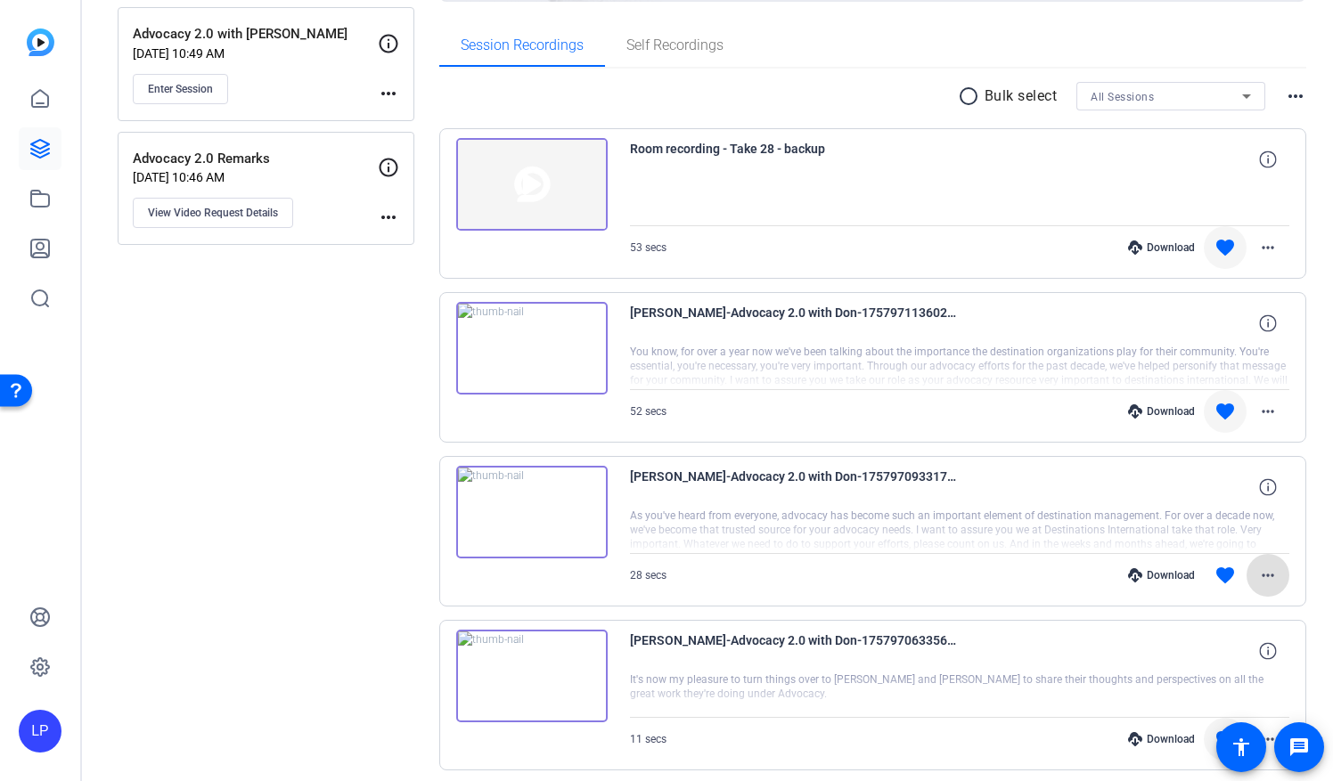
scroll to position [151, 0]
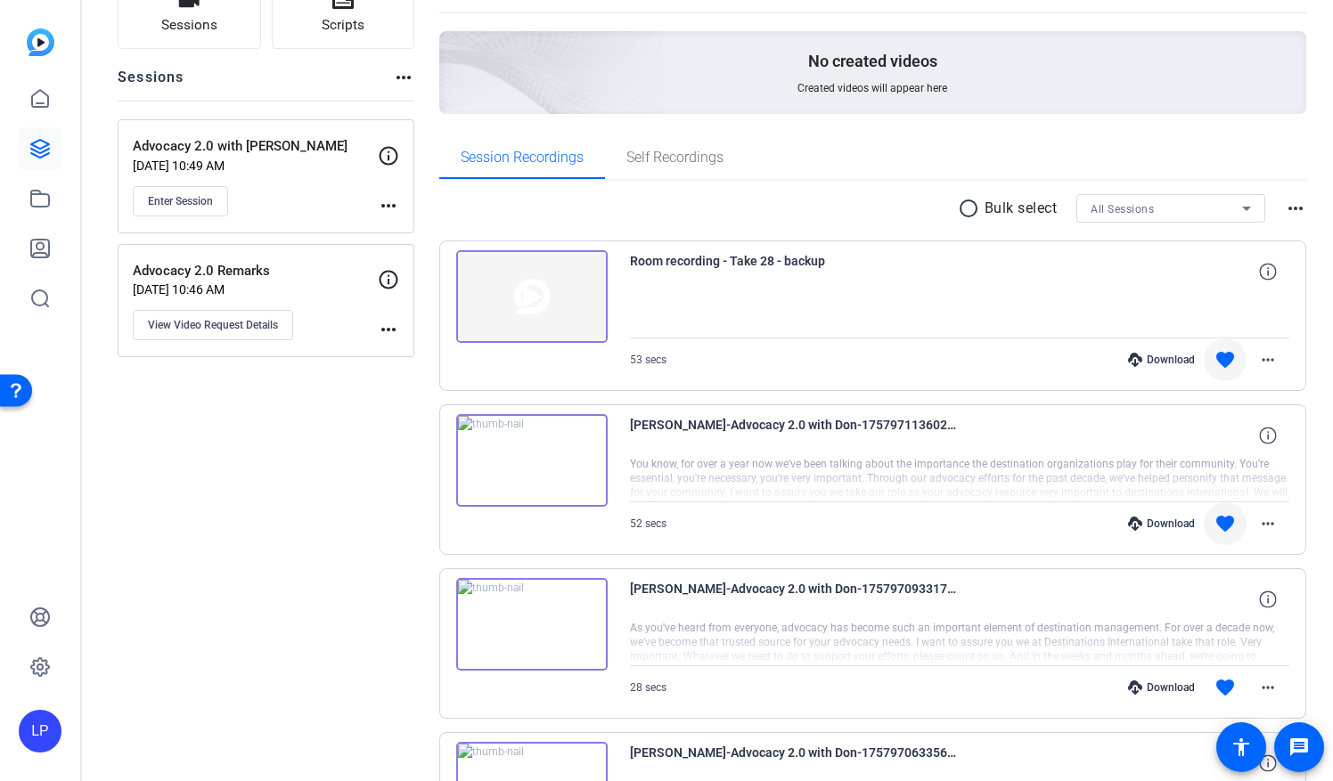
click at [519, 300] on img at bounding box center [531, 296] width 151 height 93
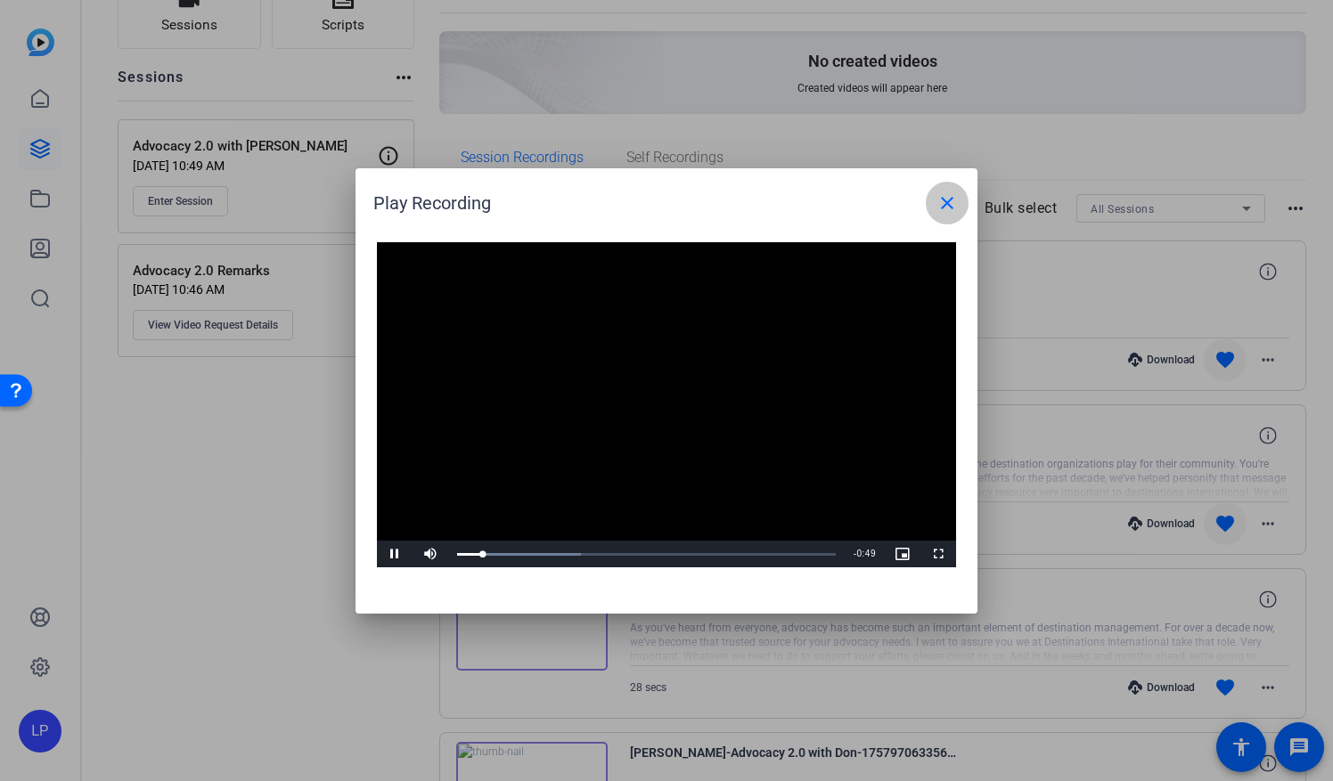
click at [952, 202] on mat-icon "close" at bounding box center [946, 202] width 21 height 21
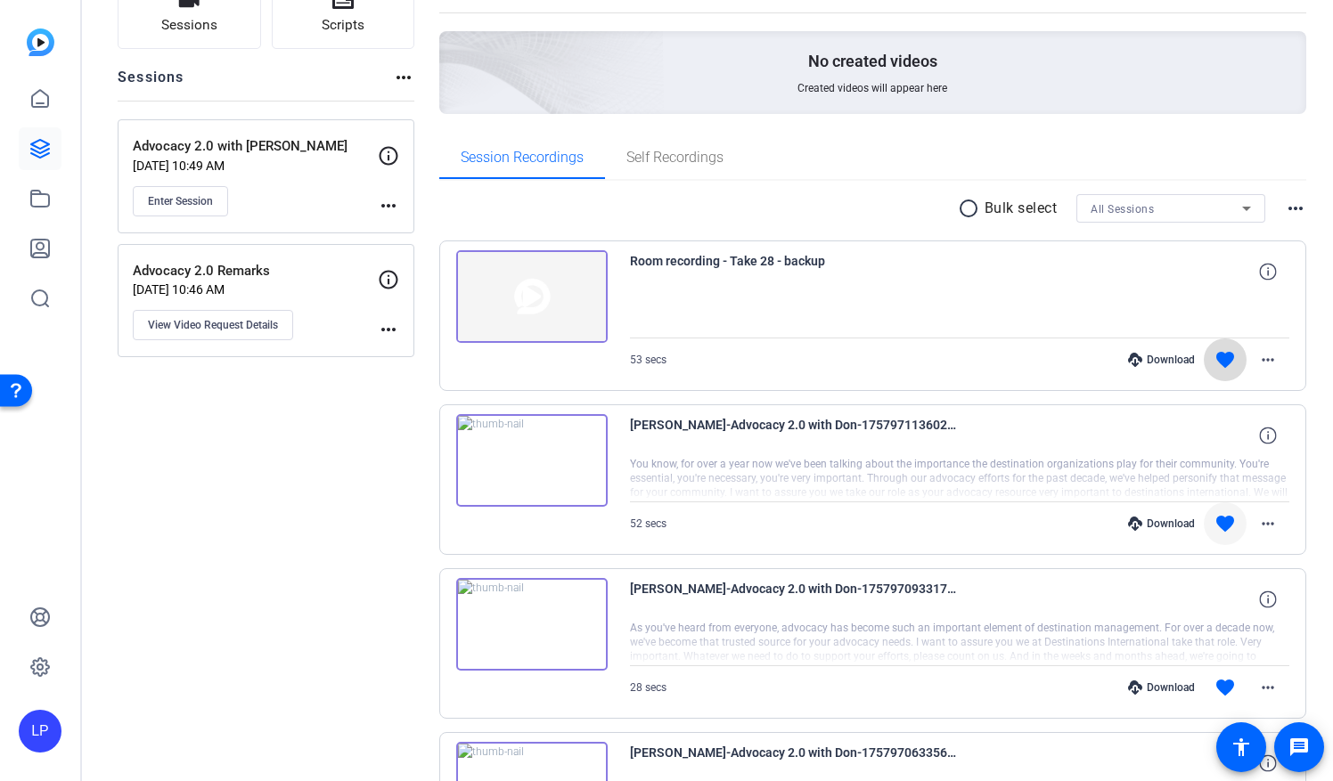
click at [1215, 360] on mat-icon "favorite" at bounding box center [1224, 359] width 21 height 21
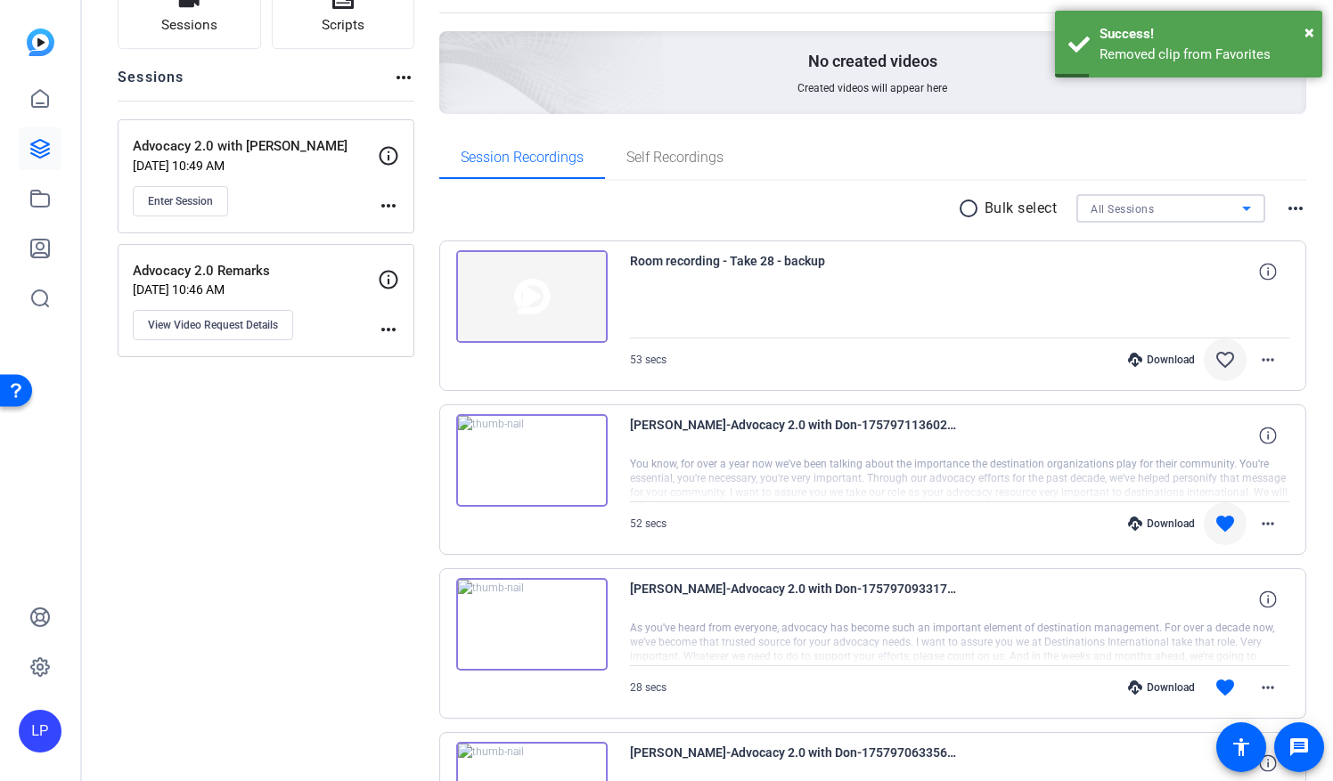
click at [1244, 206] on icon at bounding box center [1246, 208] width 21 height 21
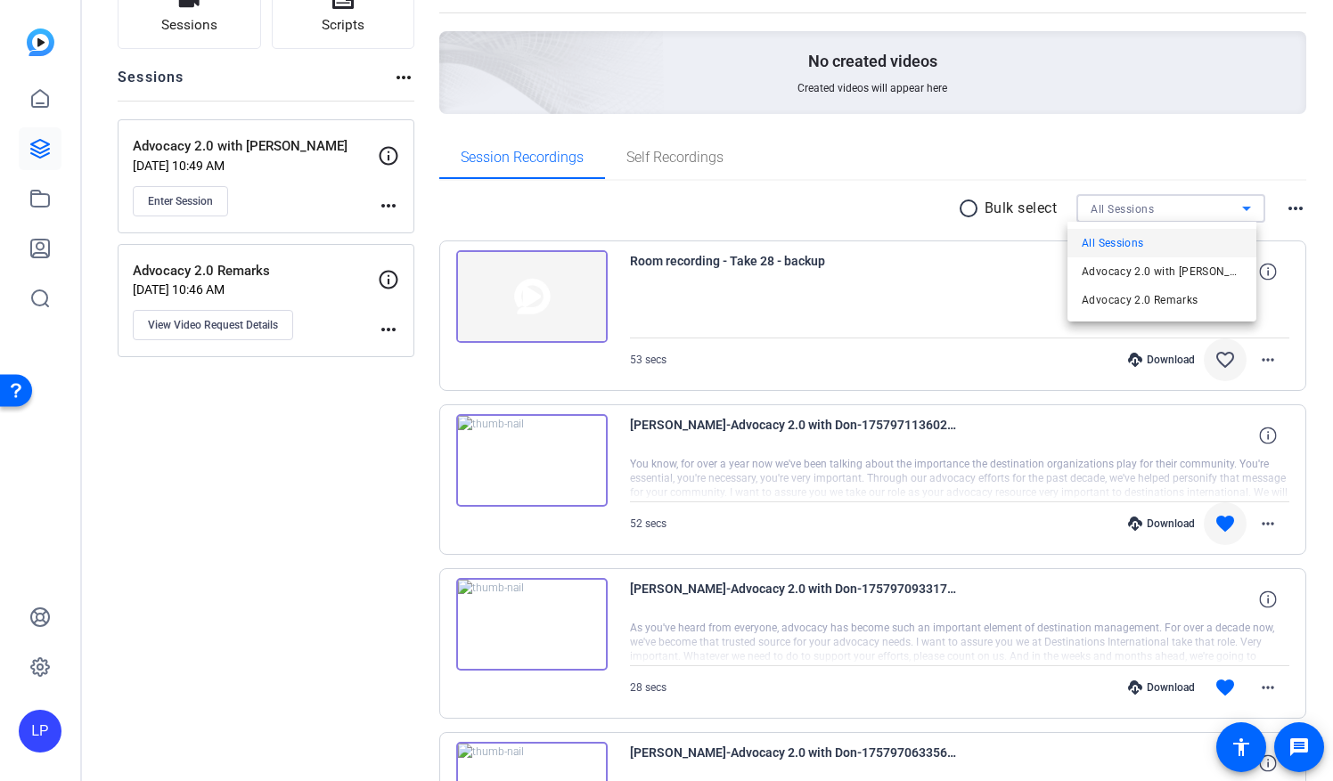
click at [823, 214] on div at bounding box center [666, 390] width 1333 height 781
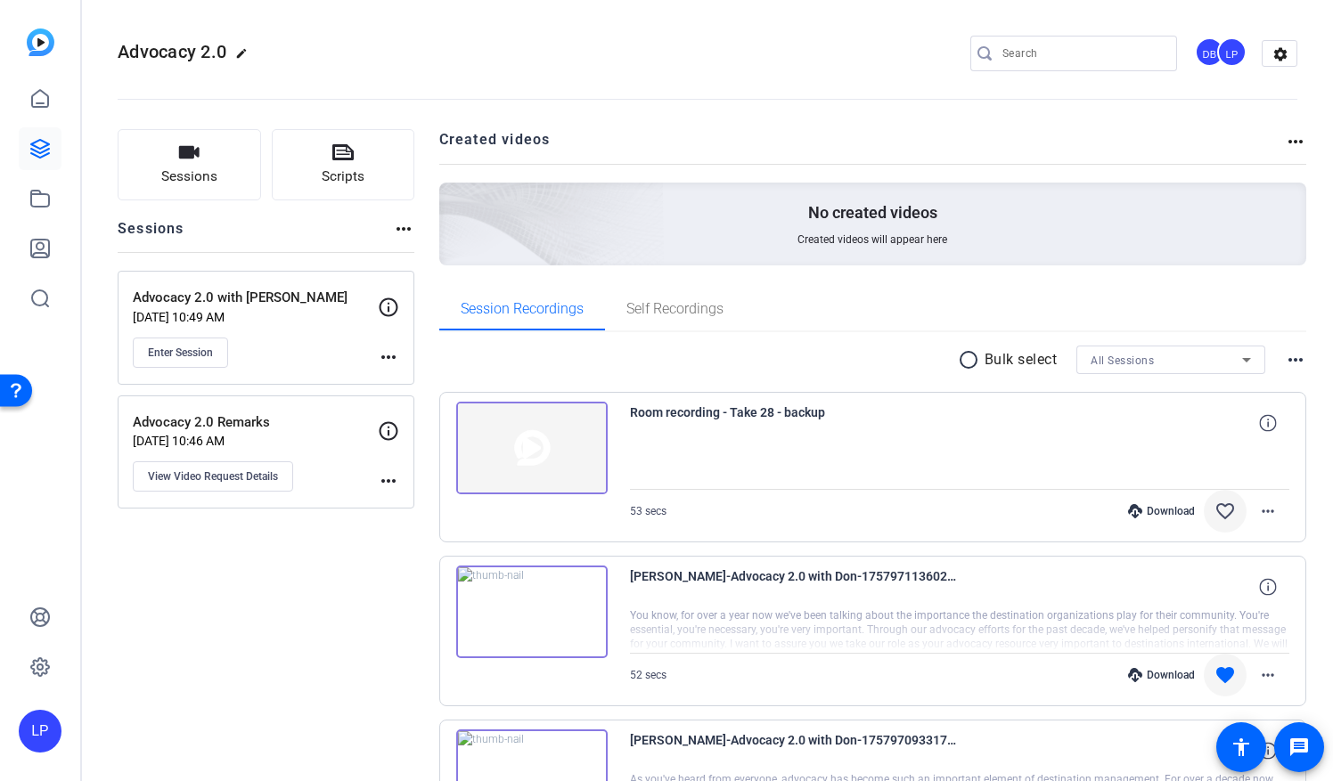
click at [1243, 365] on icon at bounding box center [1246, 359] width 21 height 21
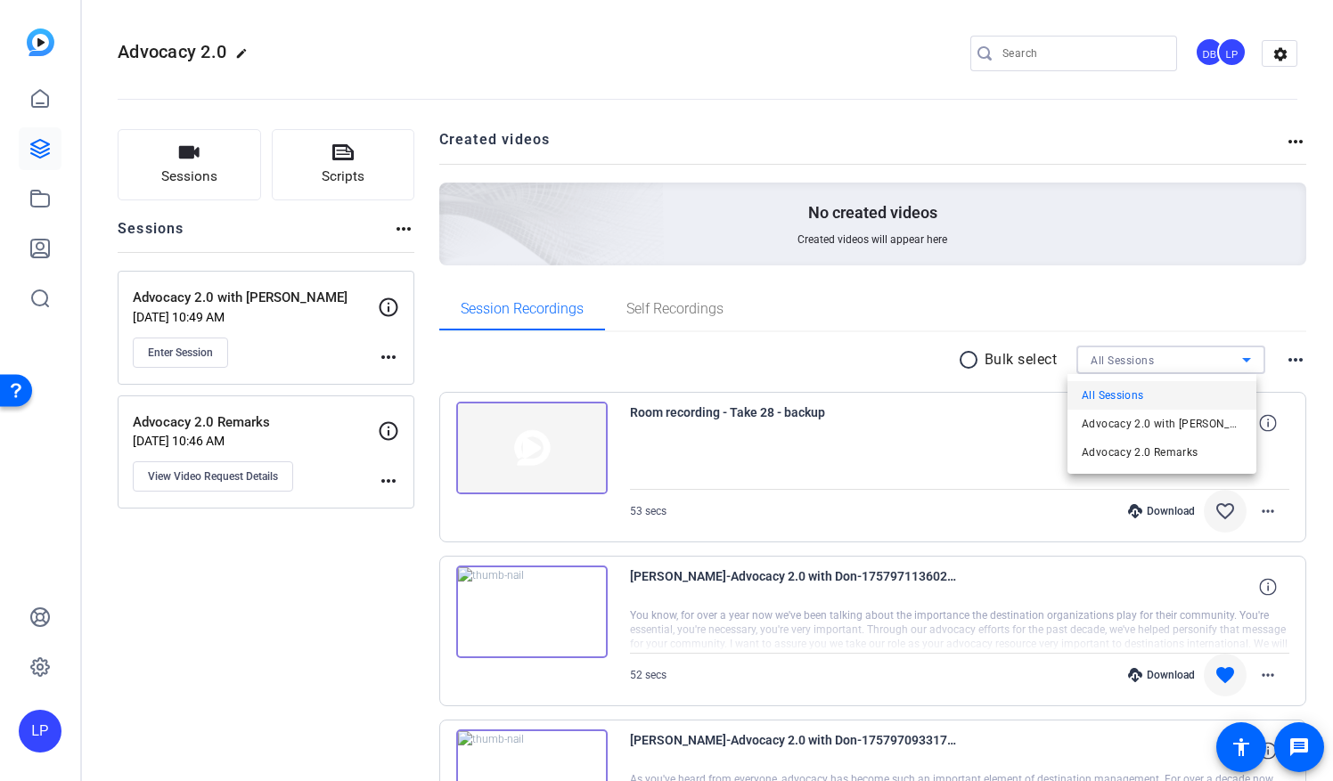
click at [1243, 365] on div at bounding box center [666, 390] width 1333 height 781
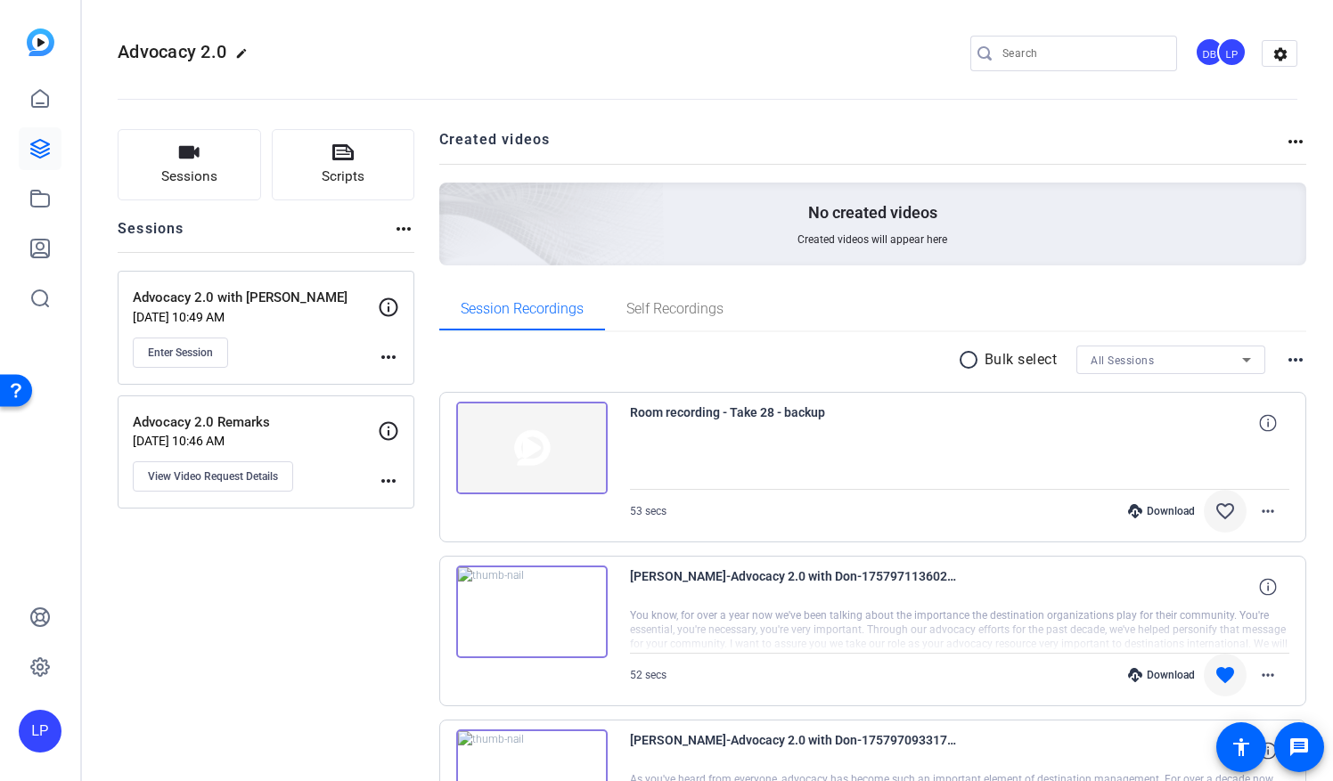
click at [1296, 360] on mat-icon "more_horiz" at bounding box center [1295, 359] width 21 height 21
click at [1253, 330] on div at bounding box center [666, 390] width 1333 height 781
click at [1242, 361] on icon at bounding box center [1246, 359] width 21 height 21
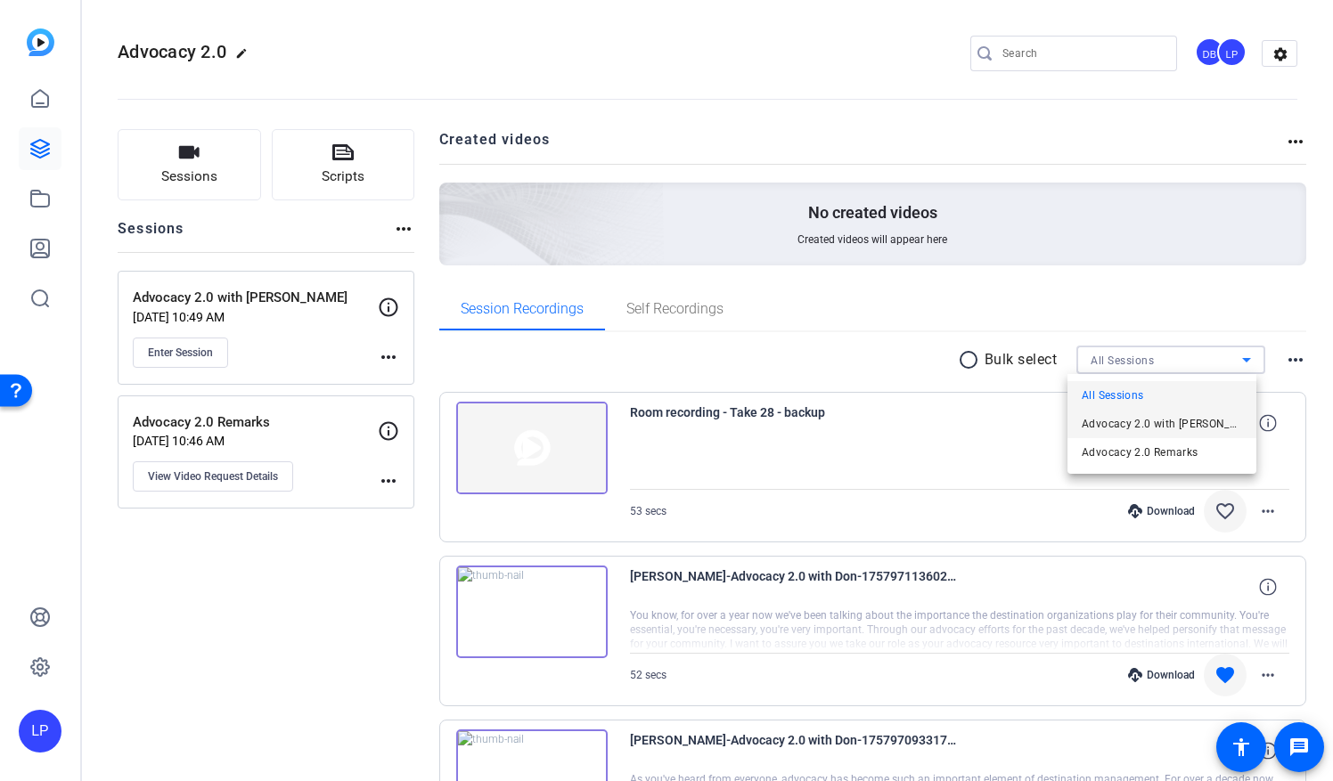
click at [1136, 423] on span "Advocacy 2.0 with [PERSON_NAME]" at bounding box center [1162, 423] width 160 height 21
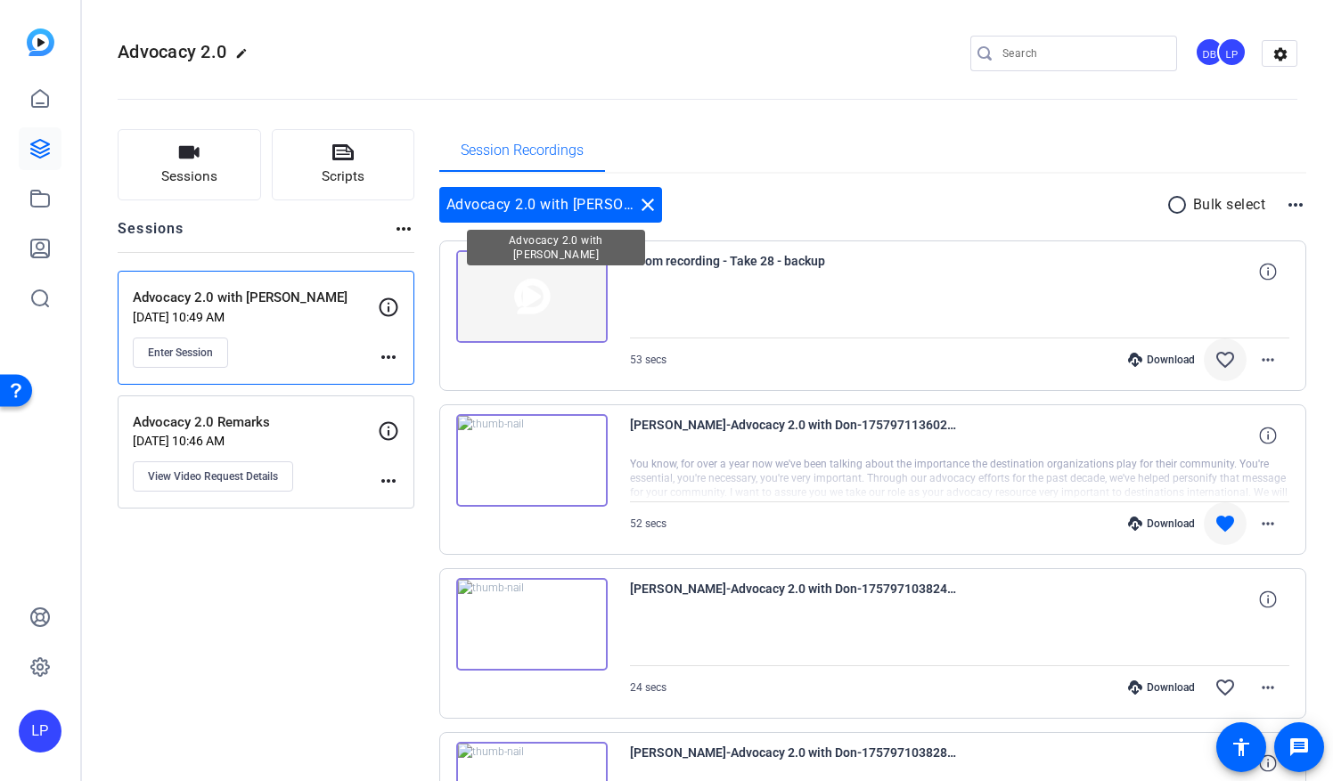
click at [637, 204] on mat-icon "close" at bounding box center [647, 204] width 21 height 21
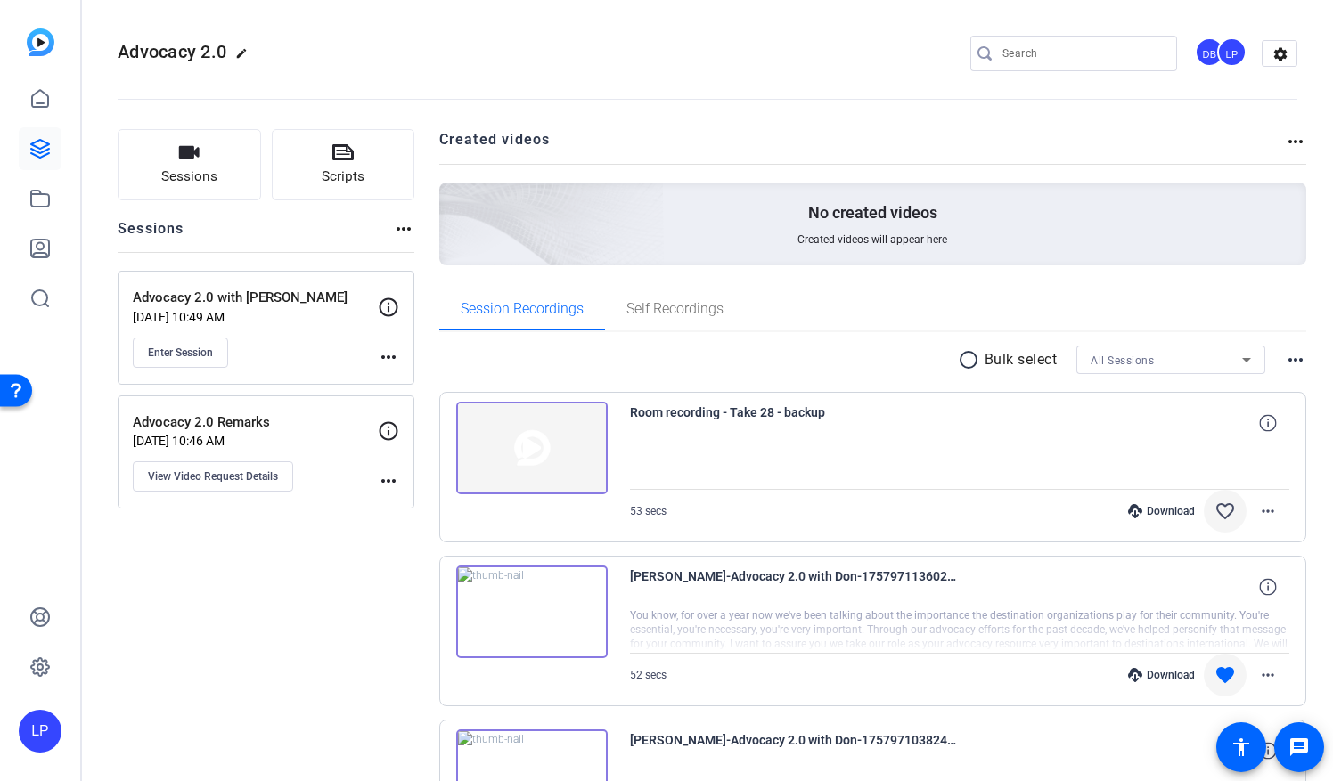
click at [1242, 359] on icon at bounding box center [1246, 360] width 9 height 4
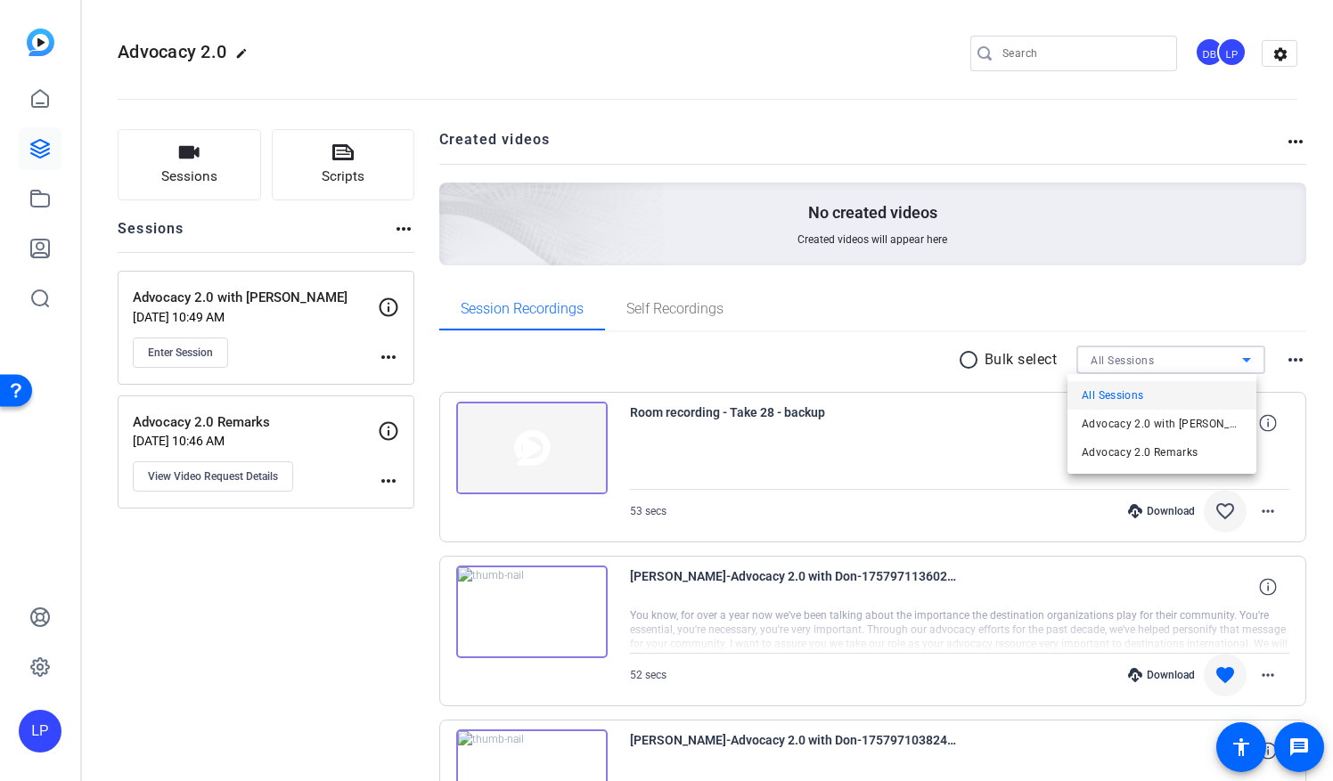
click at [1128, 298] on div at bounding box center [666, 390] width 1333 height 781
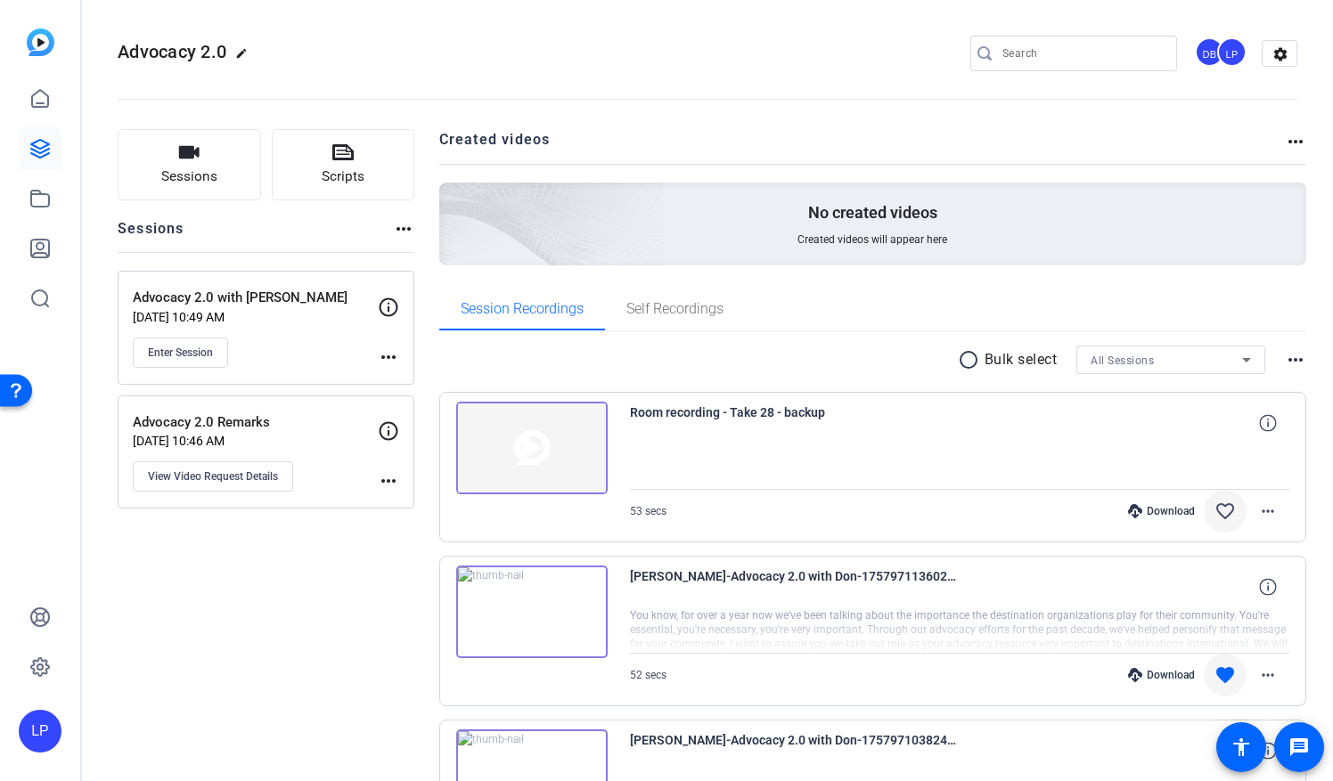
click at [1285, 358] on mat-icon "more_horiz" at bounding box center [1295, 359] width 21 height 21
click at [1258, 315] on div at bounding box center [666, 390] width 1333 height 781
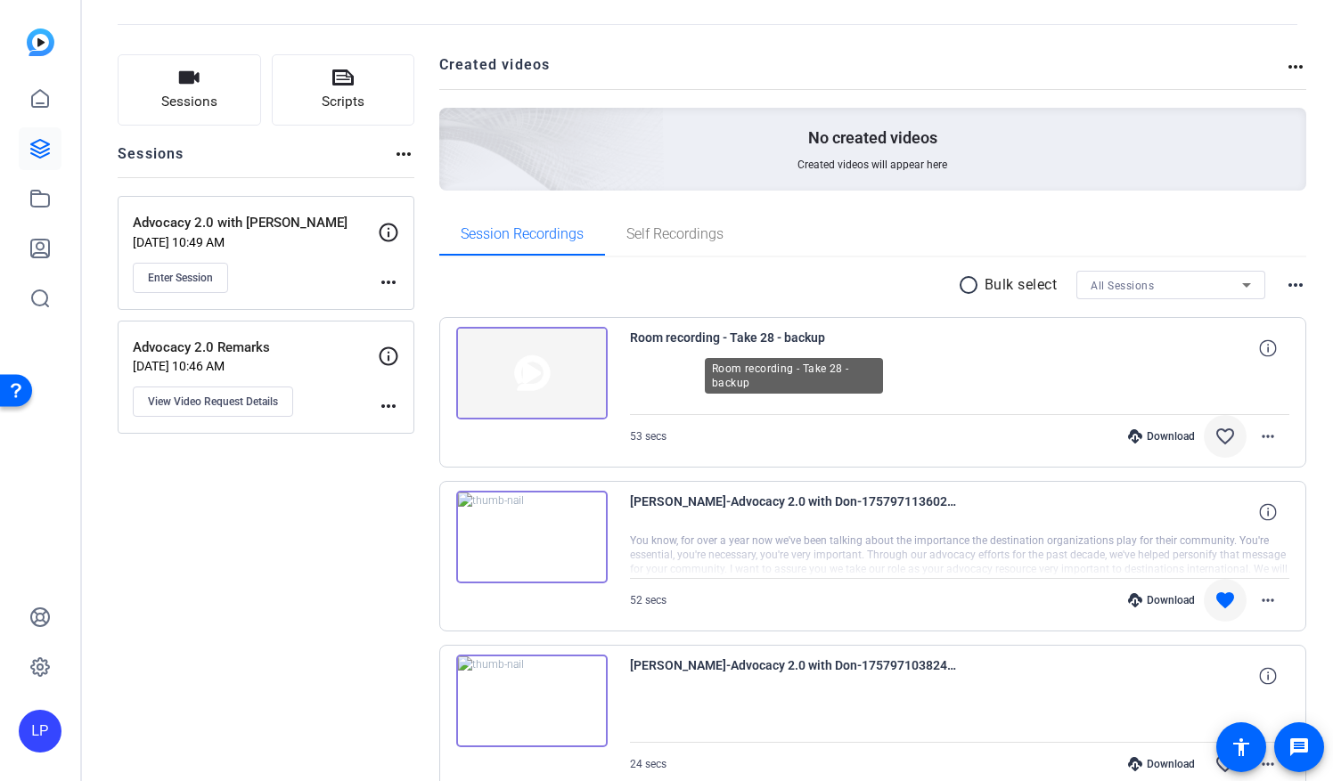
scroll to position [178, 0]
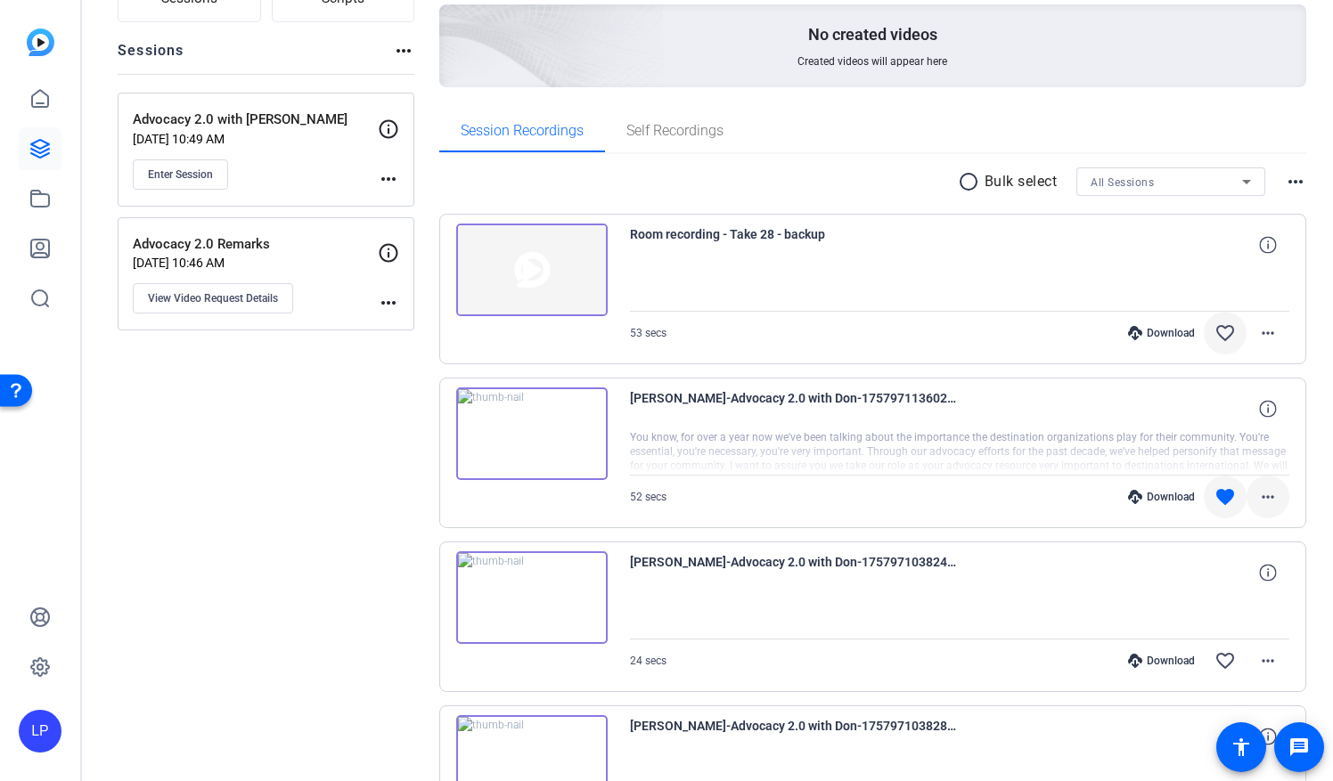
click at [1257, 499] on mat-icon "more_horiz" at bounding box center [1267, 496] width 21 height 21
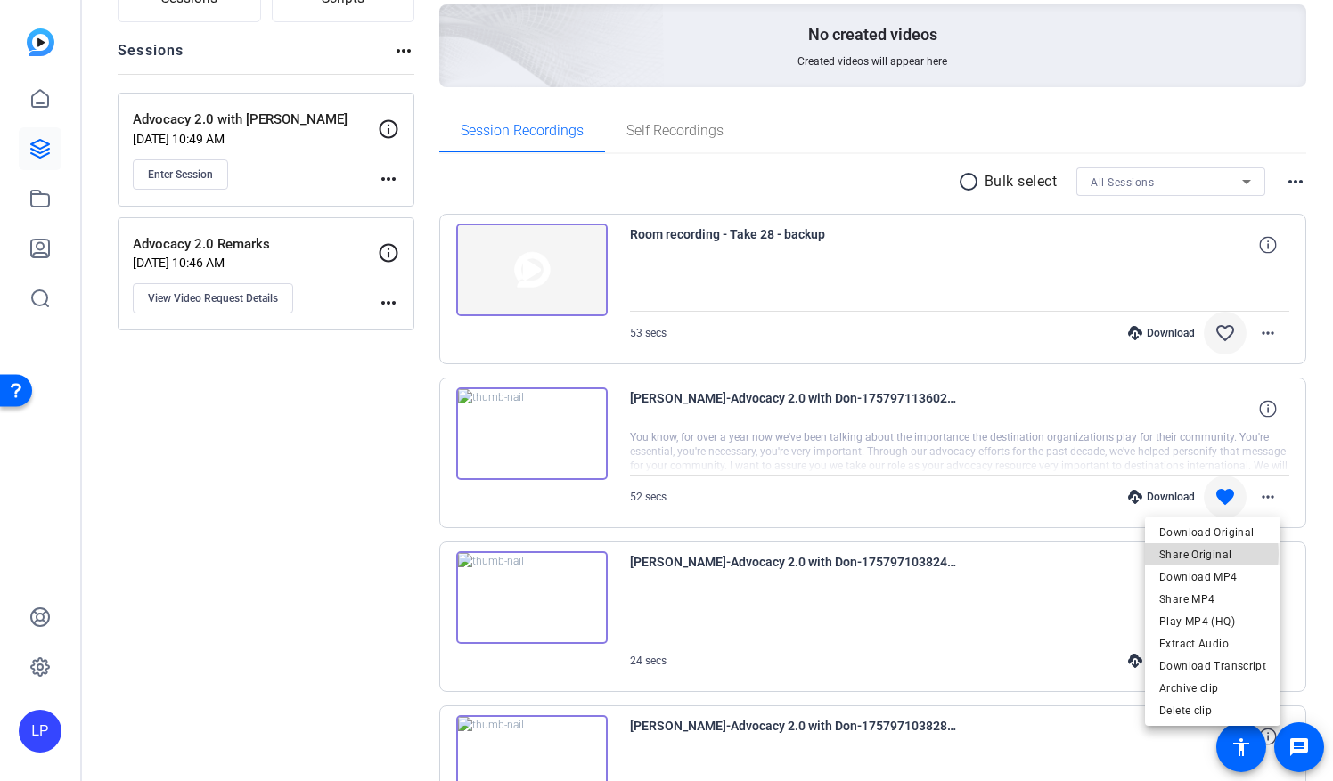
click at [1190, 554] on span "Share Original" at bounding box center [1212, 554] width 107 height 21
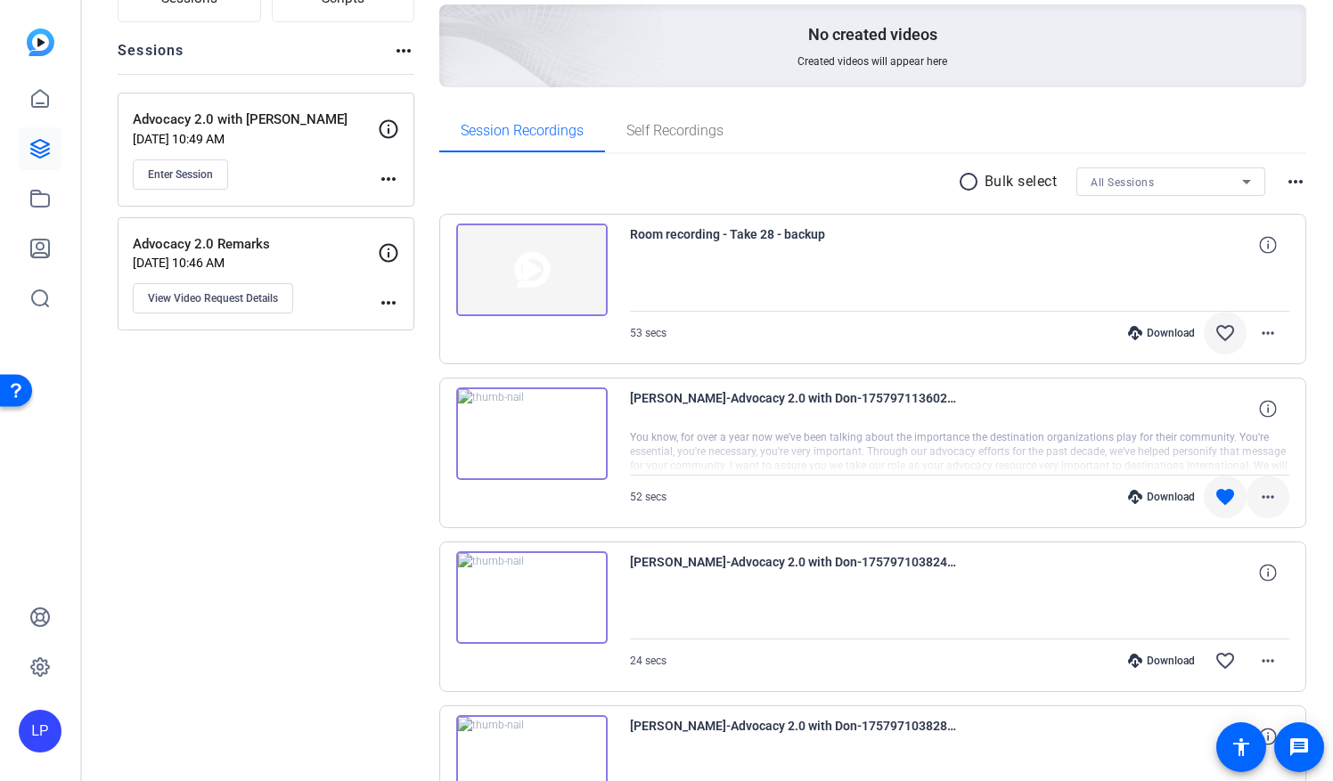
click at [1260, 492] on mat-icon "more_horiz" at bounding box center [1267, 496] width 21 height 21
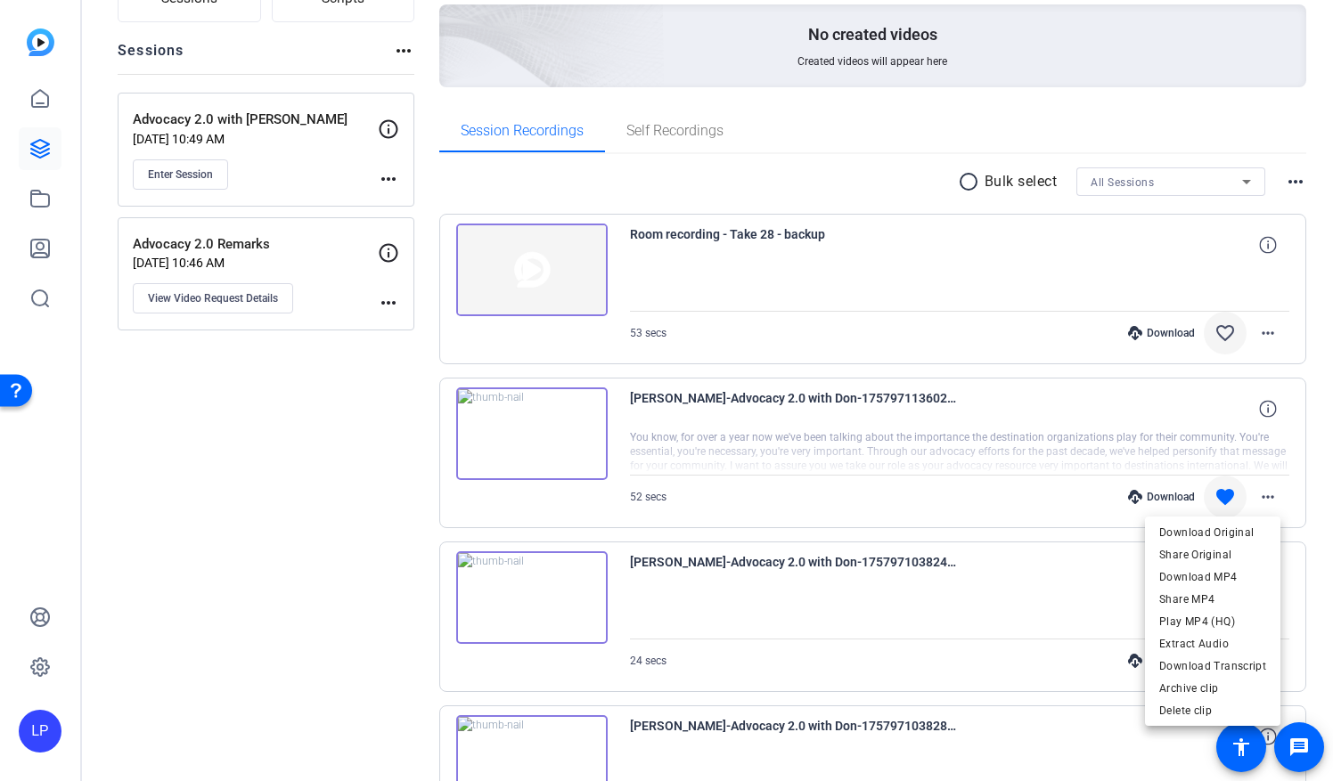
click at [1151, 495] on div at bounding box center [666, 390] width 1333 height 781
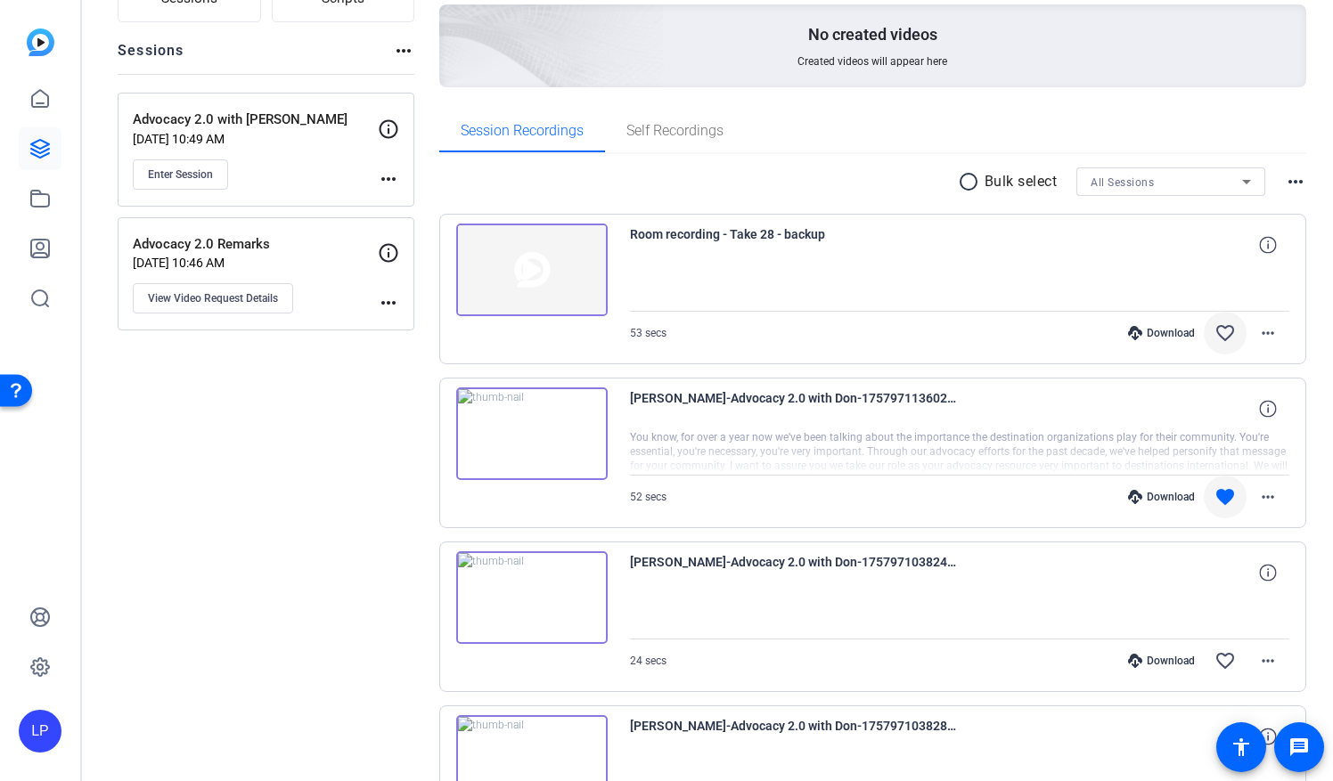
click at [1132, 494] on icon at bounding box center [1135, 497] width 14 height 14
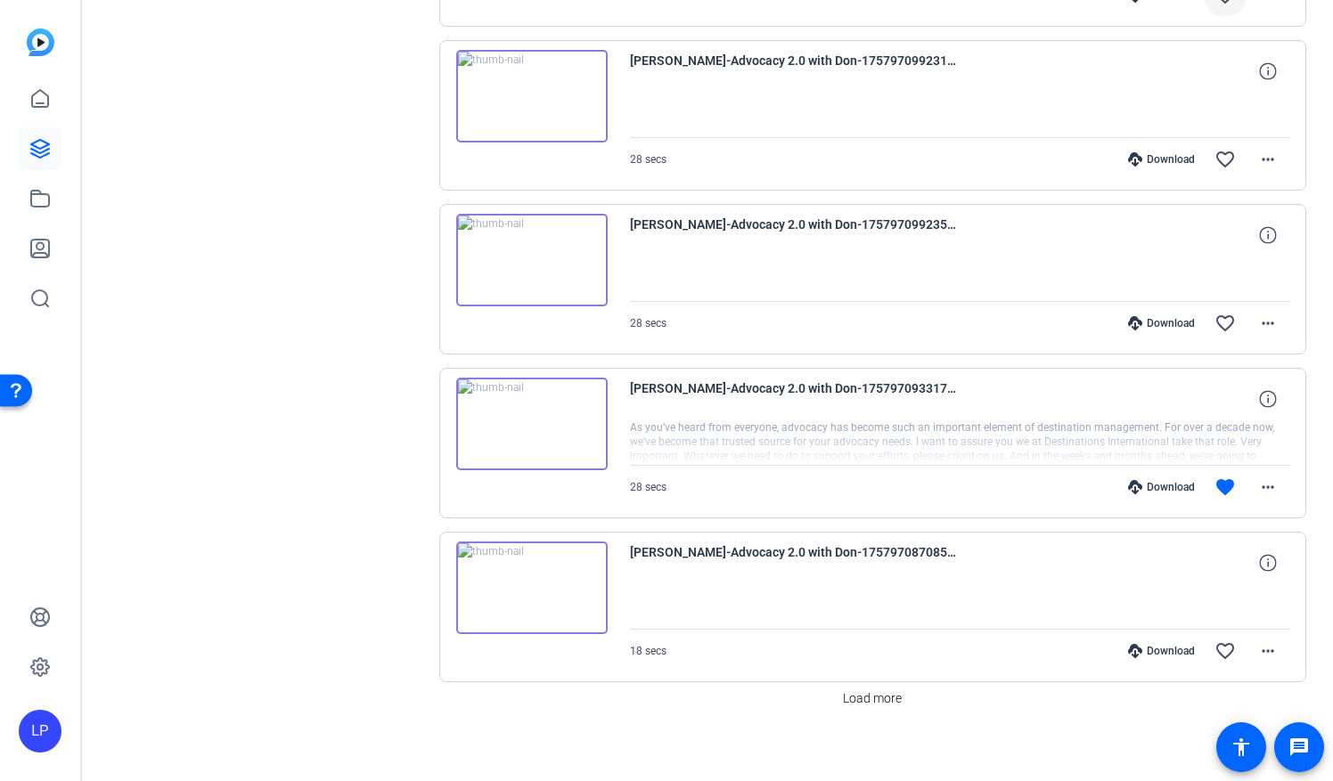
scroll to position [1338, 0]
click at [1133, 478] on icon at bounding box center [1135, 485] width 14 height 14
click at [859, 691] on span "Load more" at bounding box center [872, 696] width 59 height 19
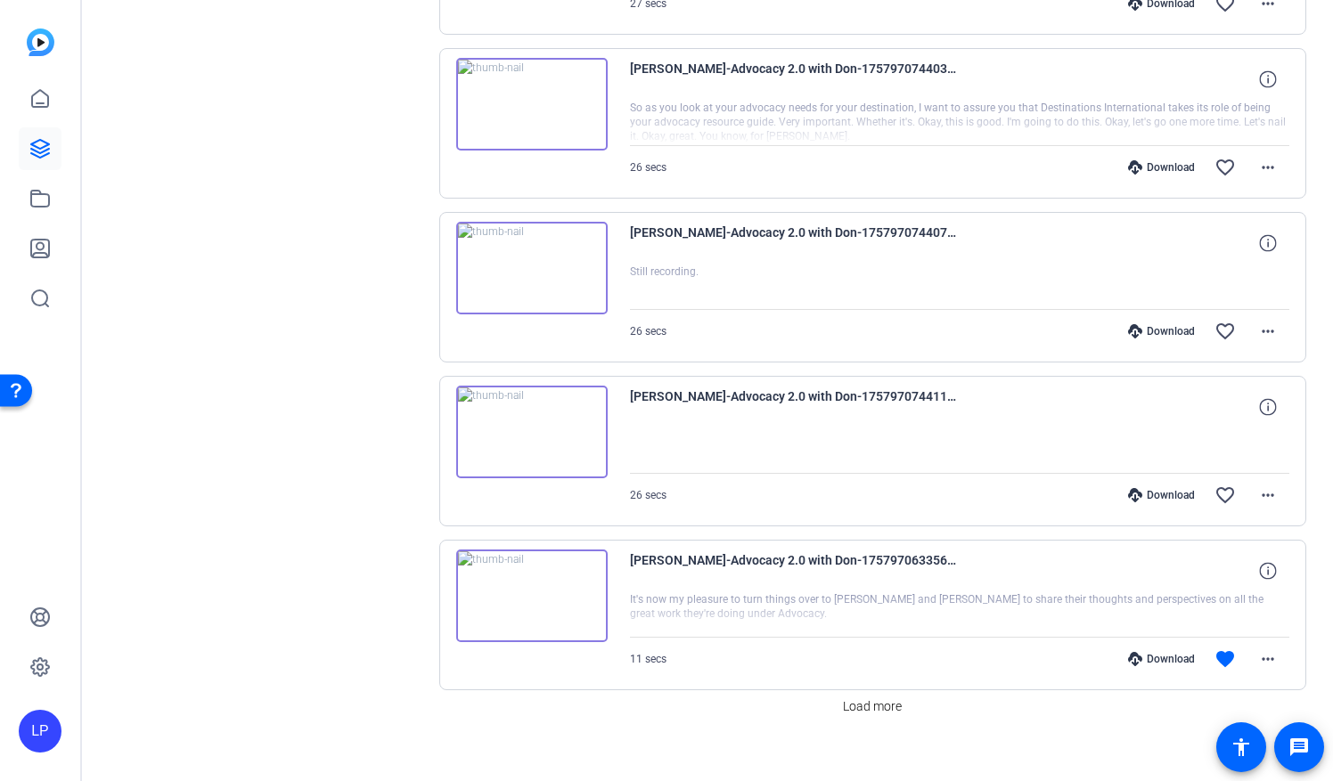
scroll to position [2969, 0]
click at [1148, 650] on div "Download" at bounding box center [1161, 657] width 85 height 14
click at [37, 156] on icon at bounding box center [40, 149] width 18 height 18
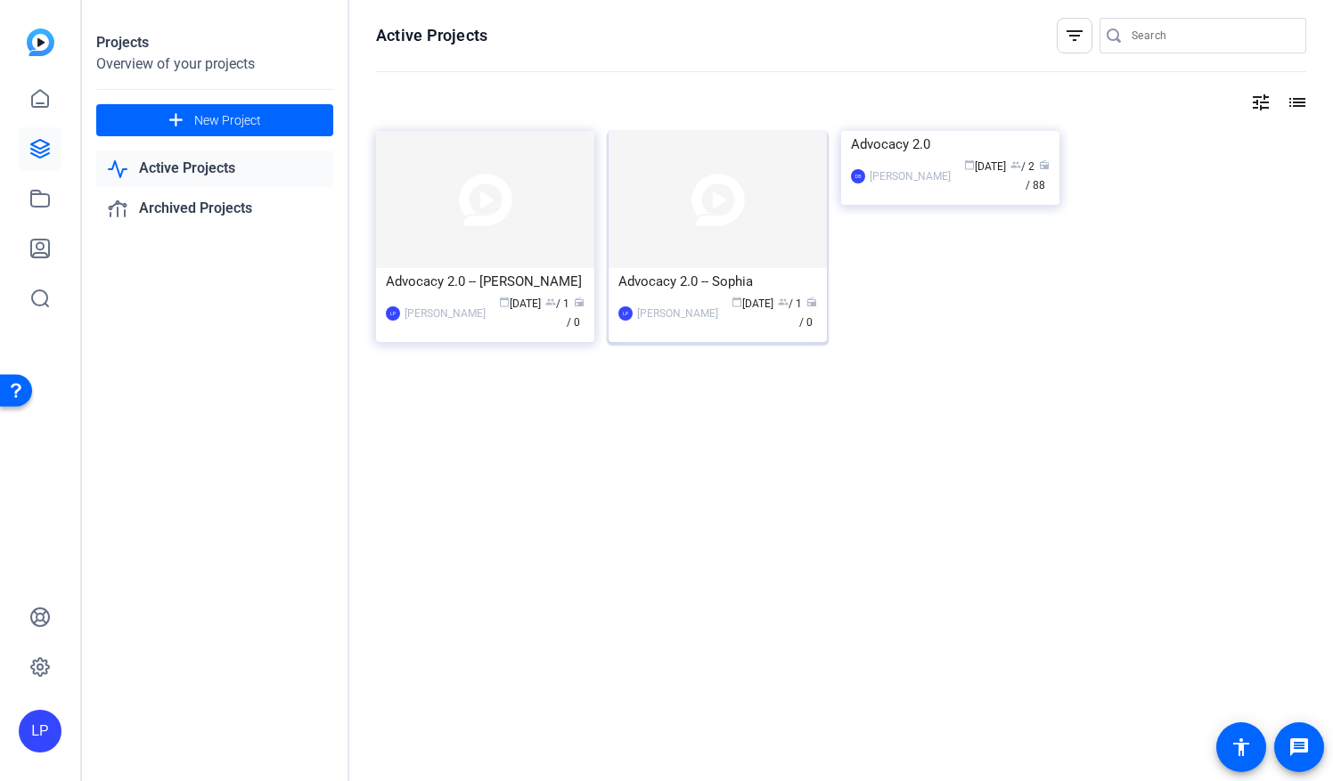
click at [750, 211] on img at bounding box center [718, 199] width 218 height 137
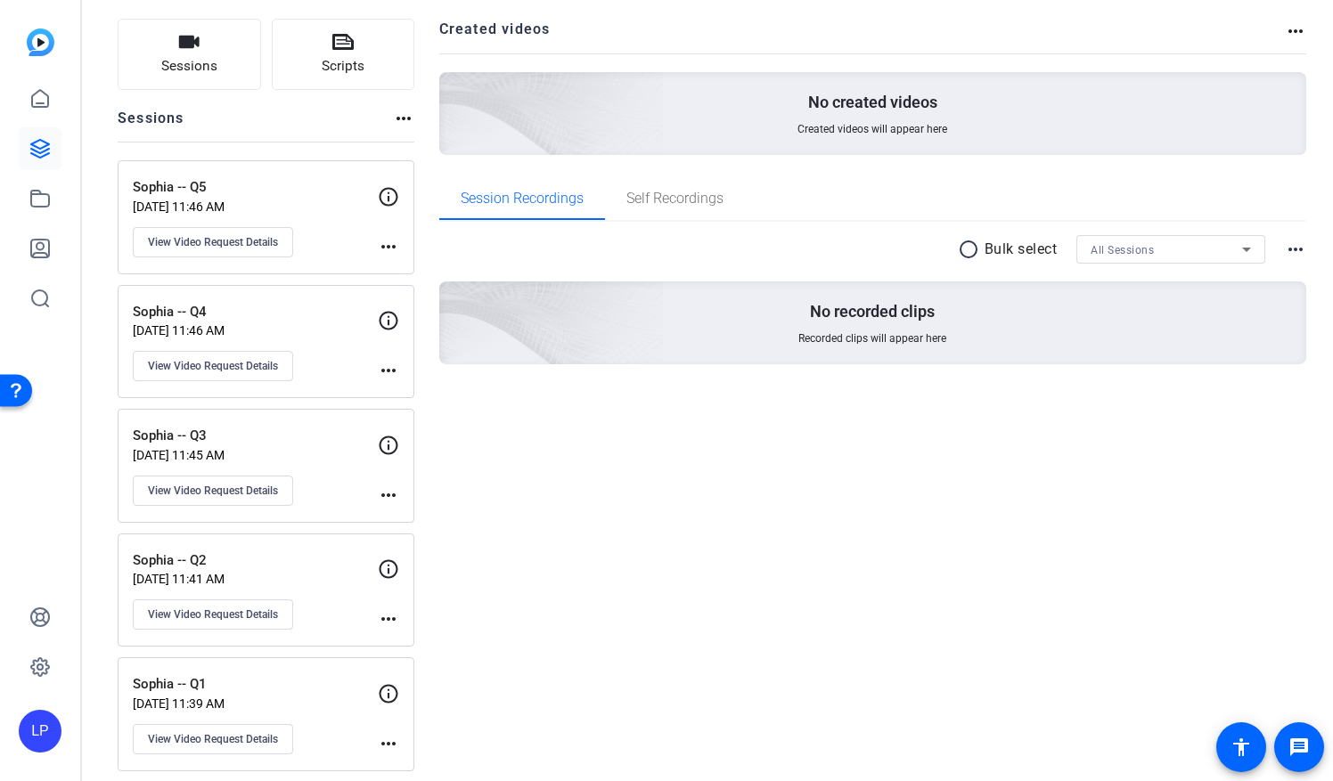
scroll to position [116, 0]
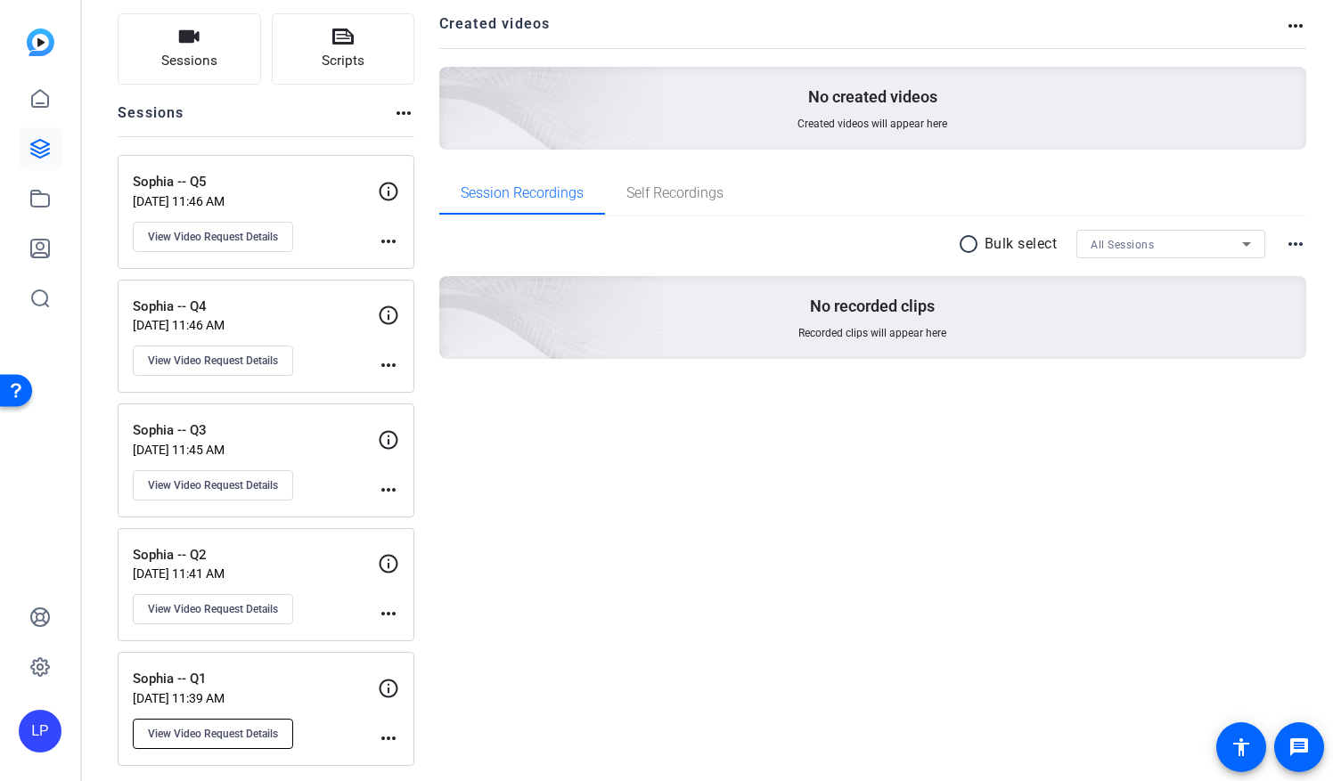
click at [188, 727] on span "View Video Request Details" at bounding box center [213, 734] width 130 height 14
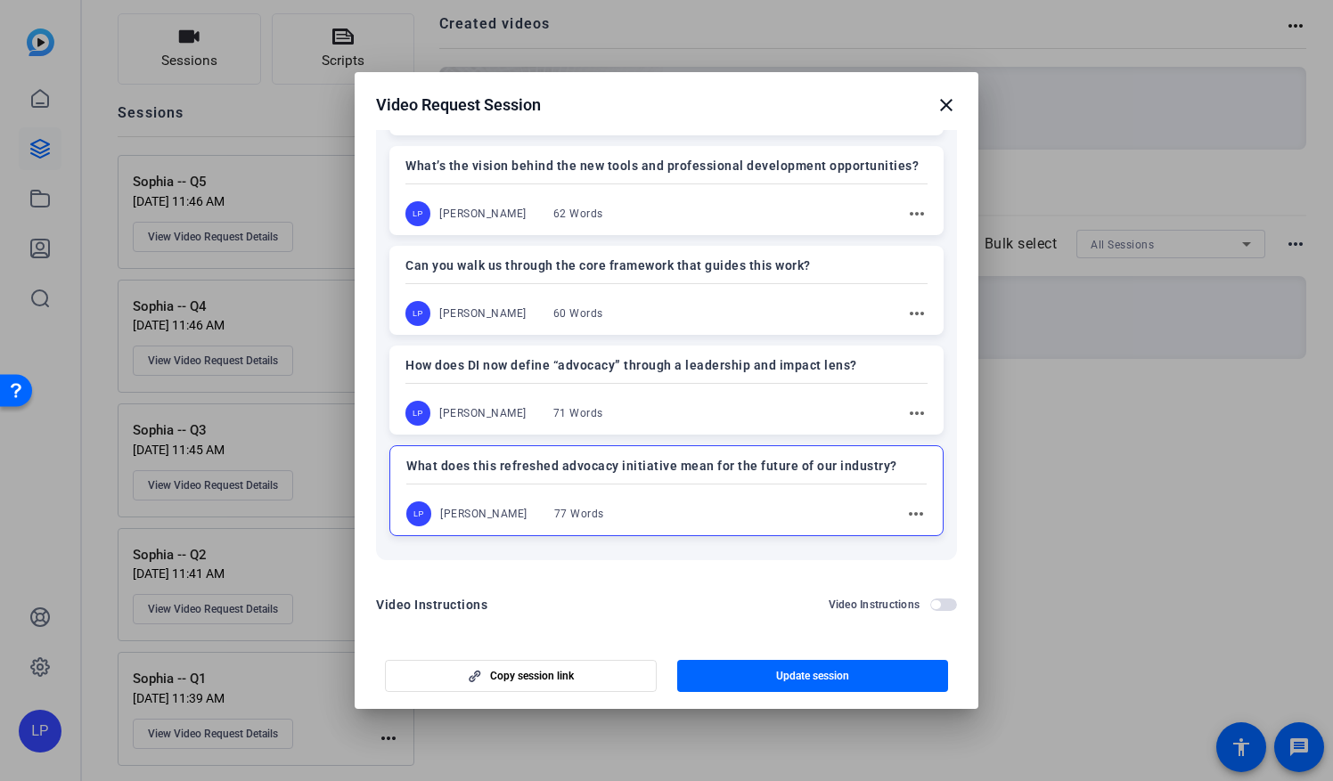
scroll to position [369, 0]
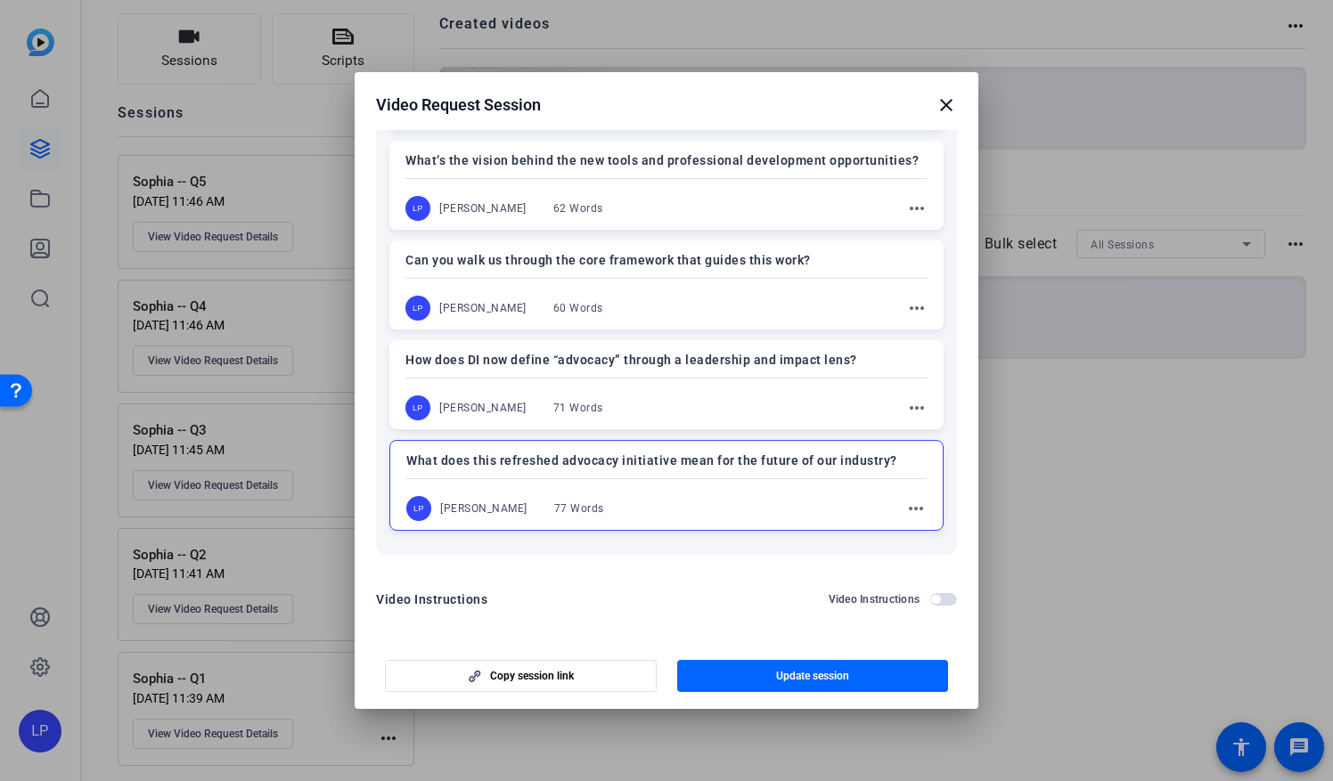
click at [954, 105] on mat-icon "close" at bounding box center [946, 104] width 21 height 21
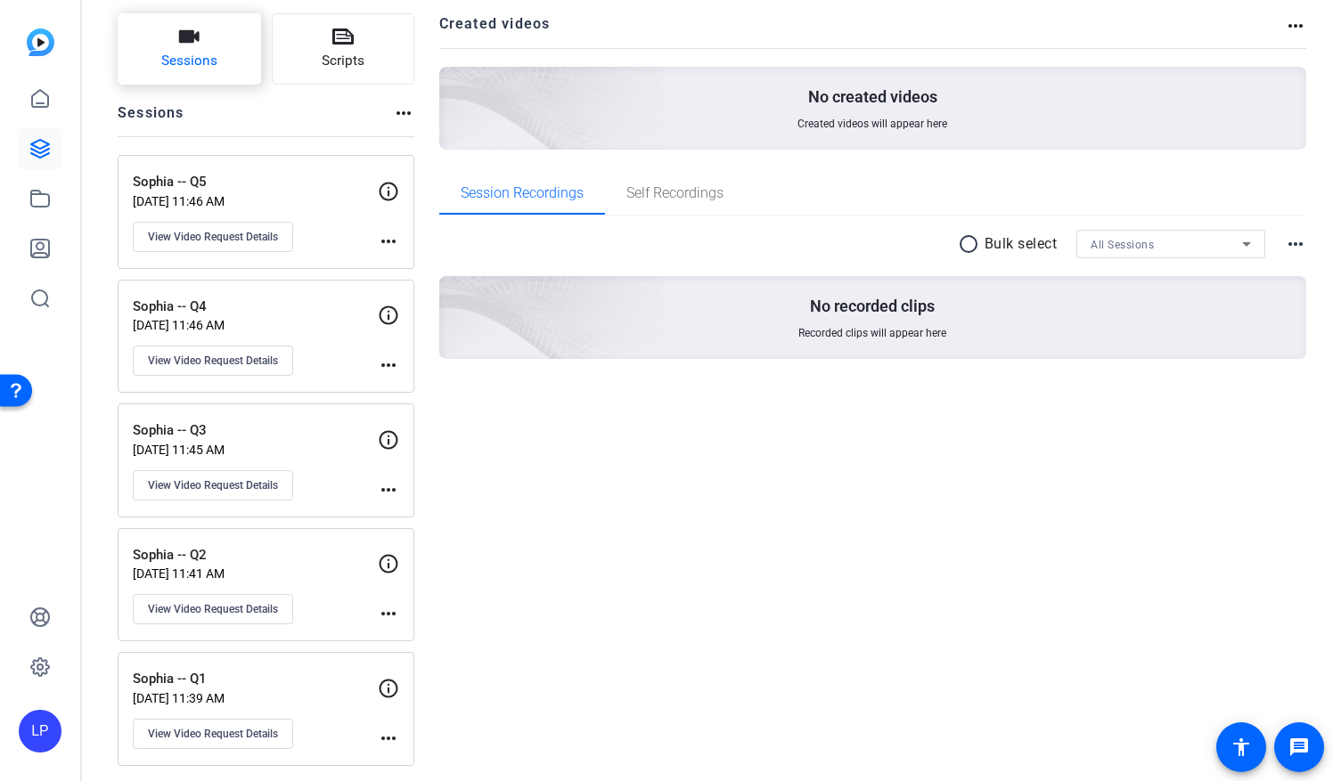
click at [208, 62] on span "Sessions" at bounding box center [189, 61] width 56 height 20
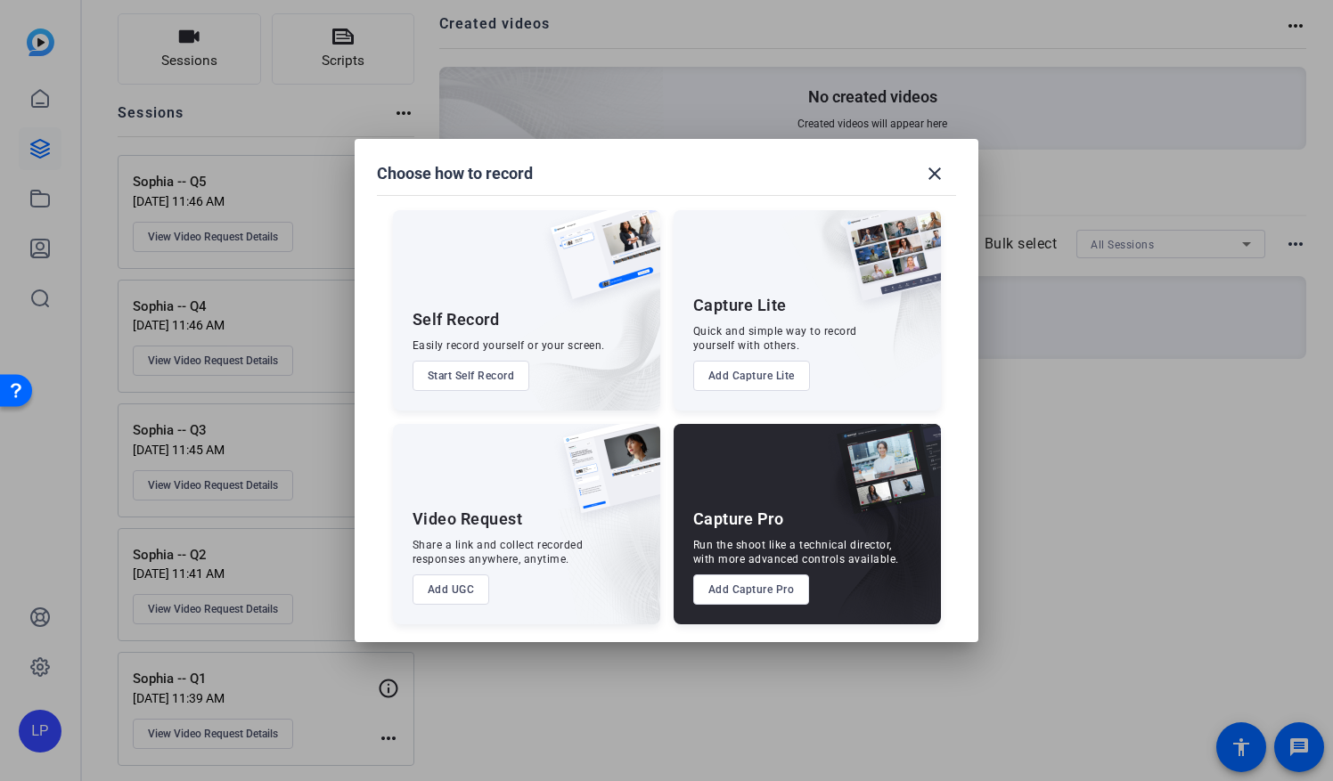
click at [450, 588] on button "Add UGC" at bounding box center [452, 590] width 78 height 30
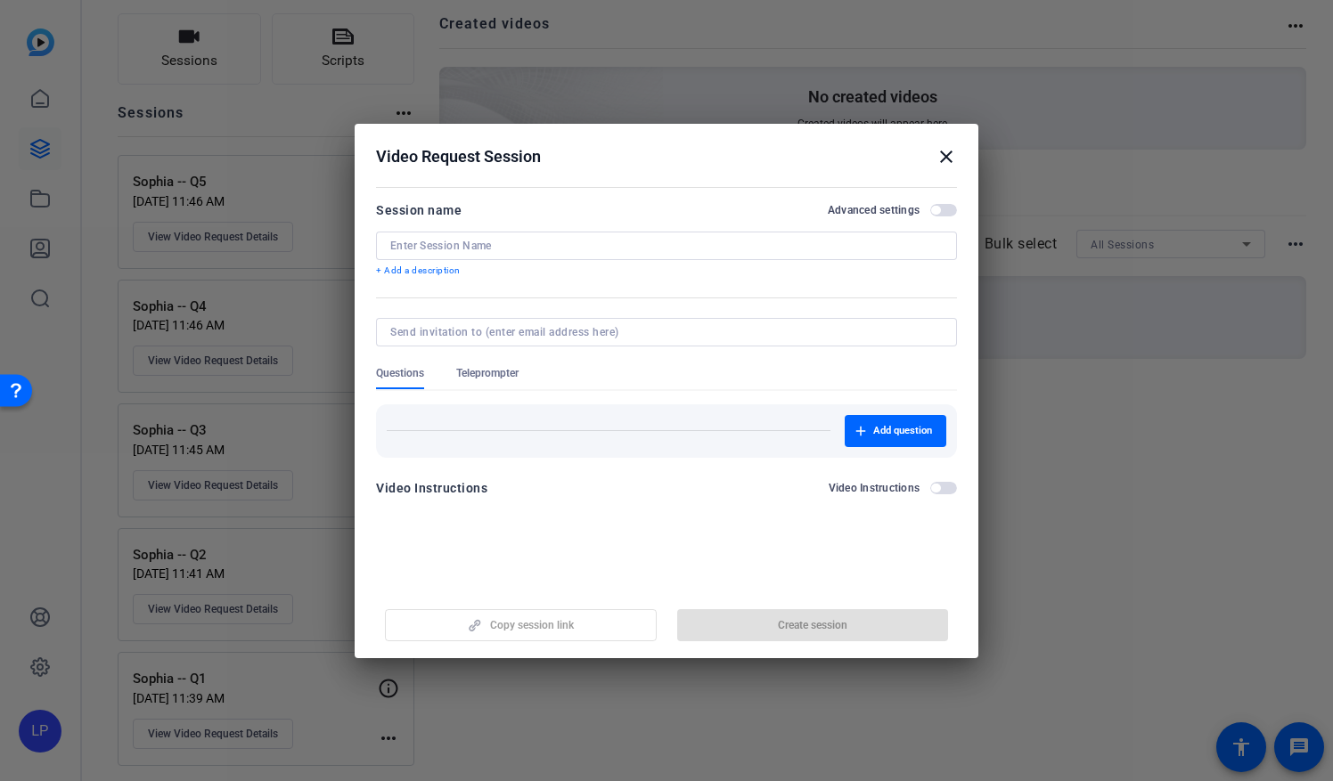
click at [392, 248] on input at bounding box center [666, 246] width 552 height 14
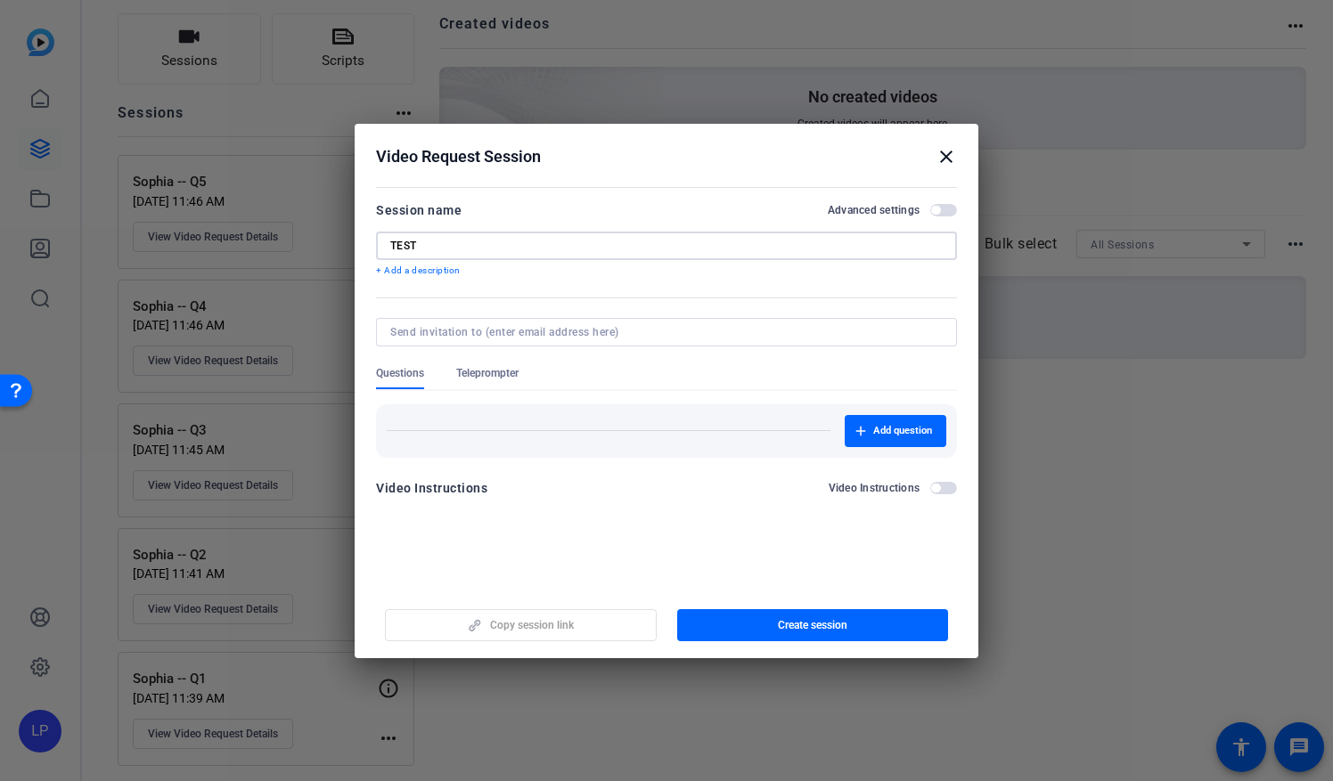
type input "TEST"
click at [479, 376] on span "Teleprompter" at bounding box center [487, 373] width 62 height 14
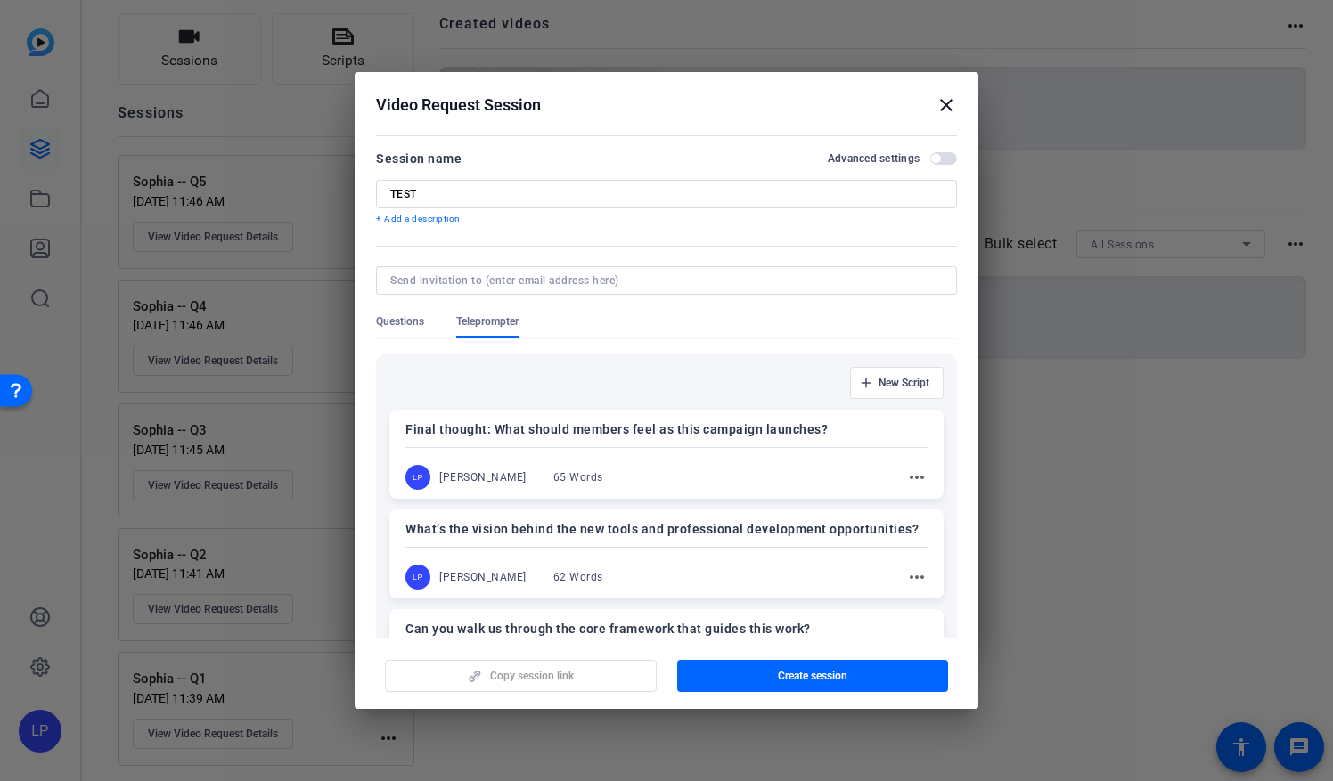
click at [489, 446] on div at bounding box center [666, 448] width 522 height 6
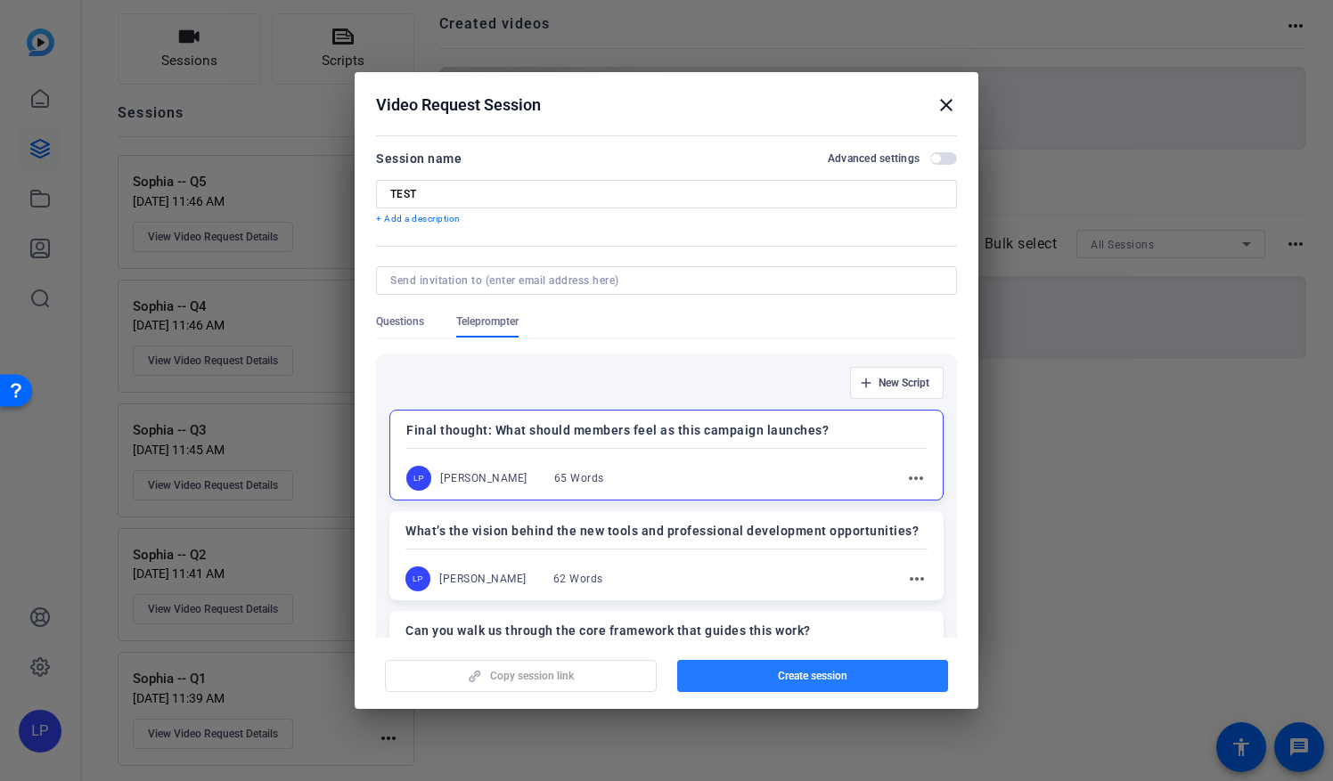
click at [764, 681] on span "button" at bounding box center [813, 676] width 272 height 43
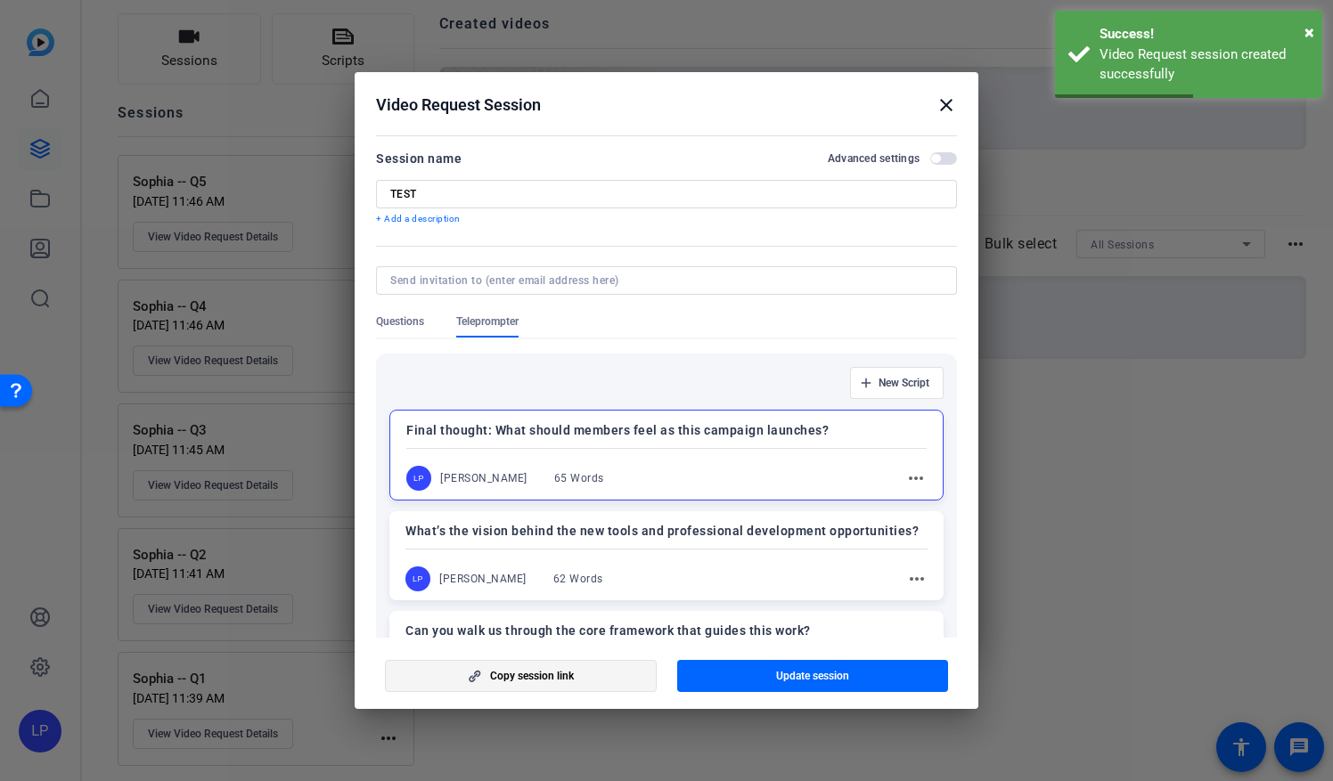
click at [586, 681] on span "button" at bounding box center [521, 676] width 270 height 43
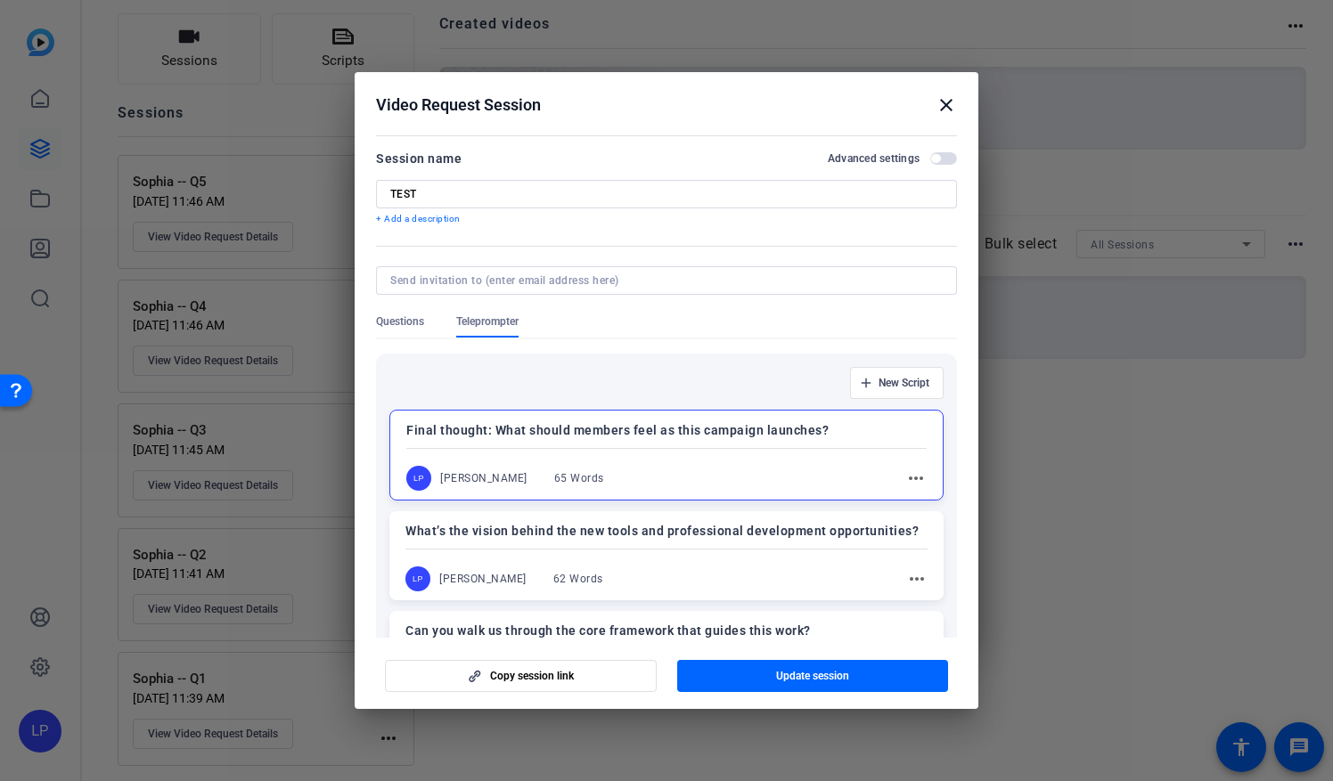
click at [939, 105] on mat-icon "close" at bounding box center [946, 104] width 21 height 21
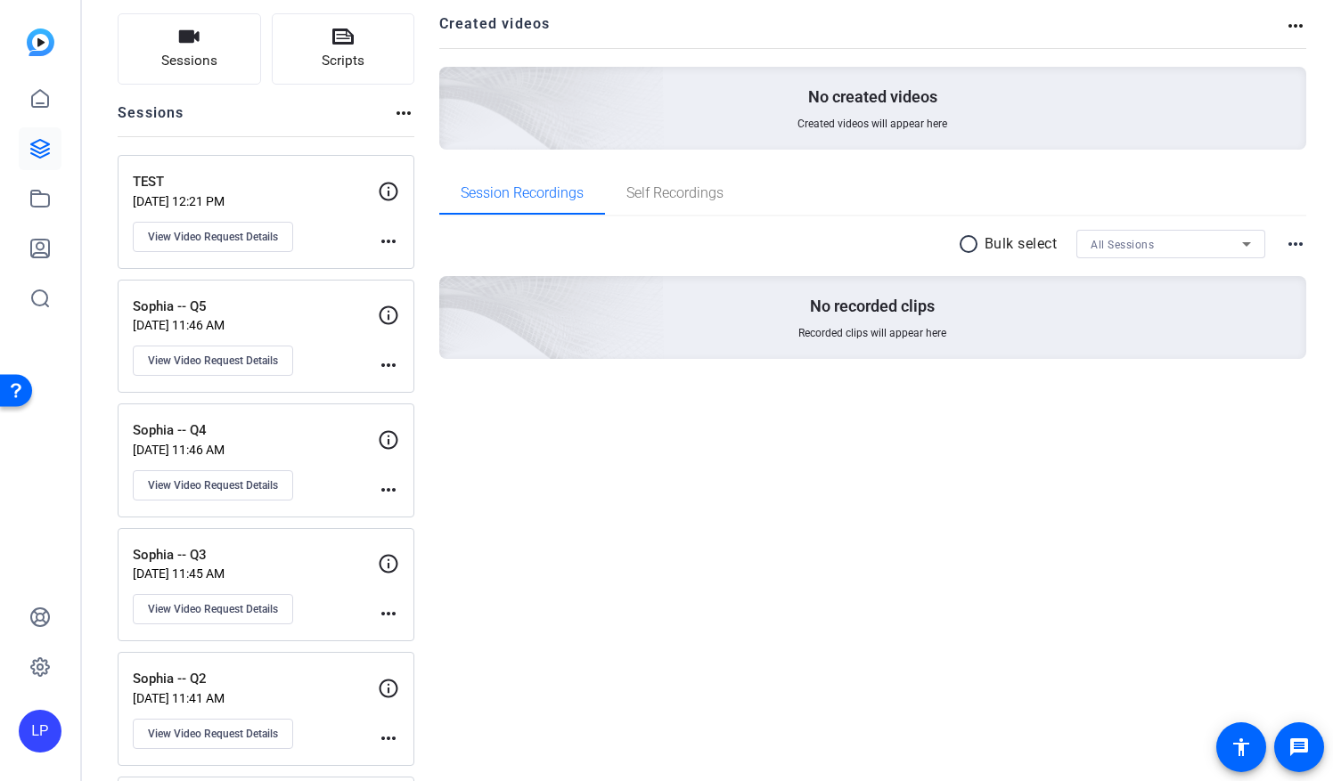
drag, startPoint x: 1173, startPoint y: 0, endPoint x: 1059, endPoint y: 16, distance: 115.2
click at [1059, 16] on h2 "Created videos" at bounding box center [862, 30] width 846 height 35
click at [31, 110] on link at bounding box center [40, 99] width 43 height 43
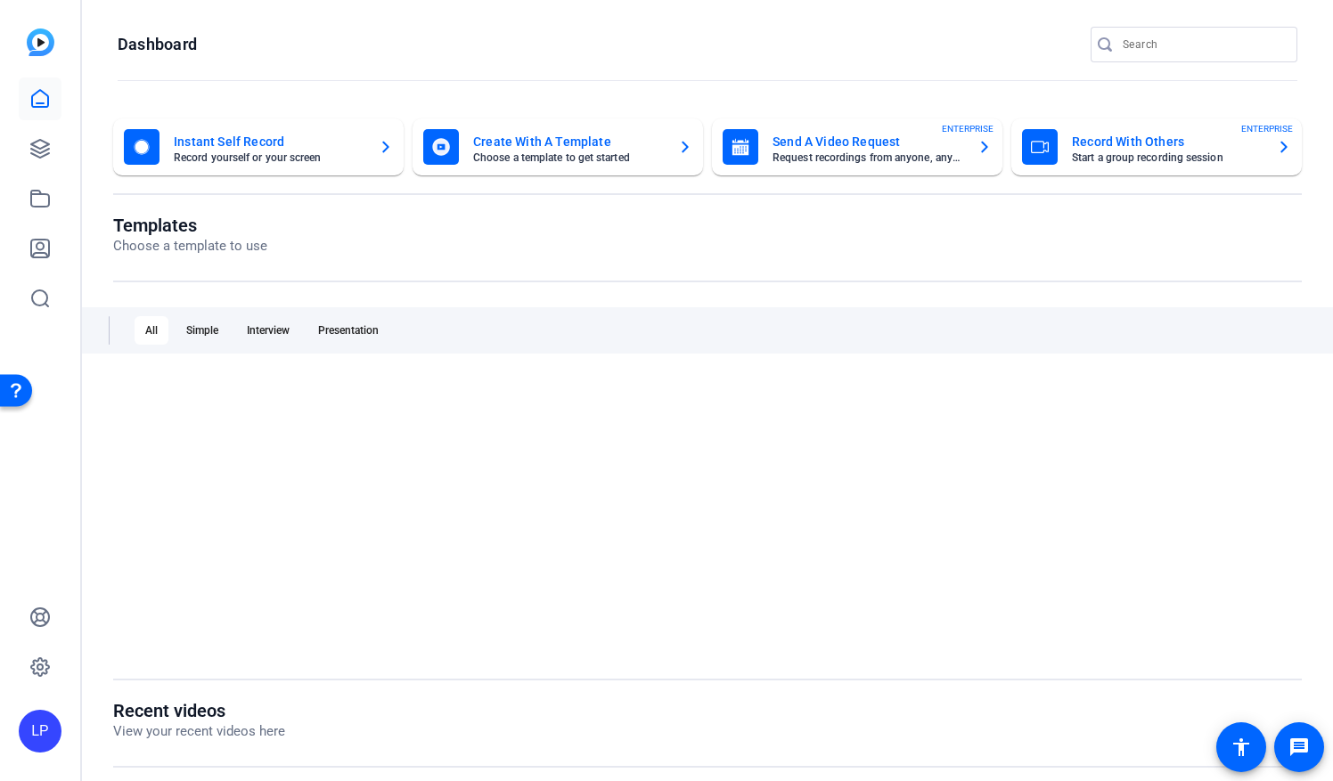
scroll to position [0, 0]
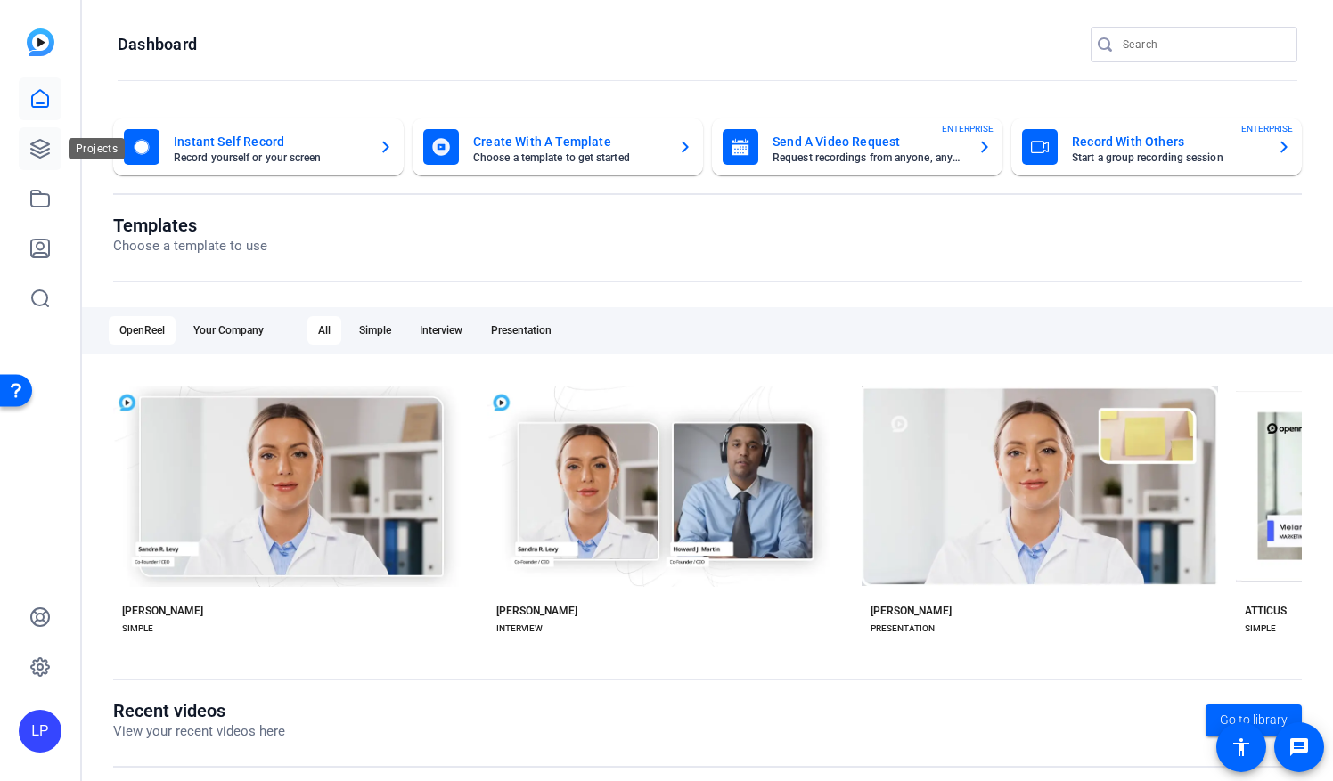
click at [36, 145] on icon at bounding box center [39, 148] width 21 height 21
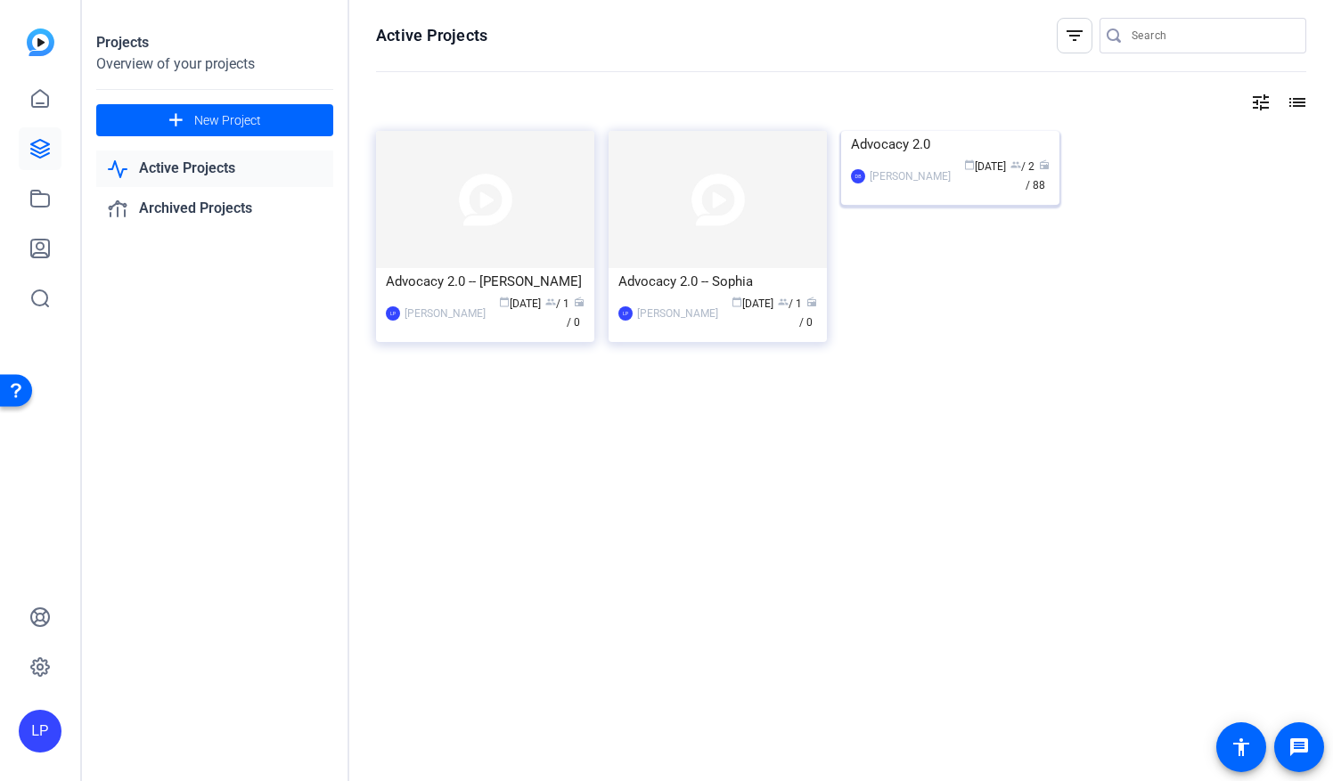
click at [1043, 131] on img at bounding box center [950, 131] width 218 height 0
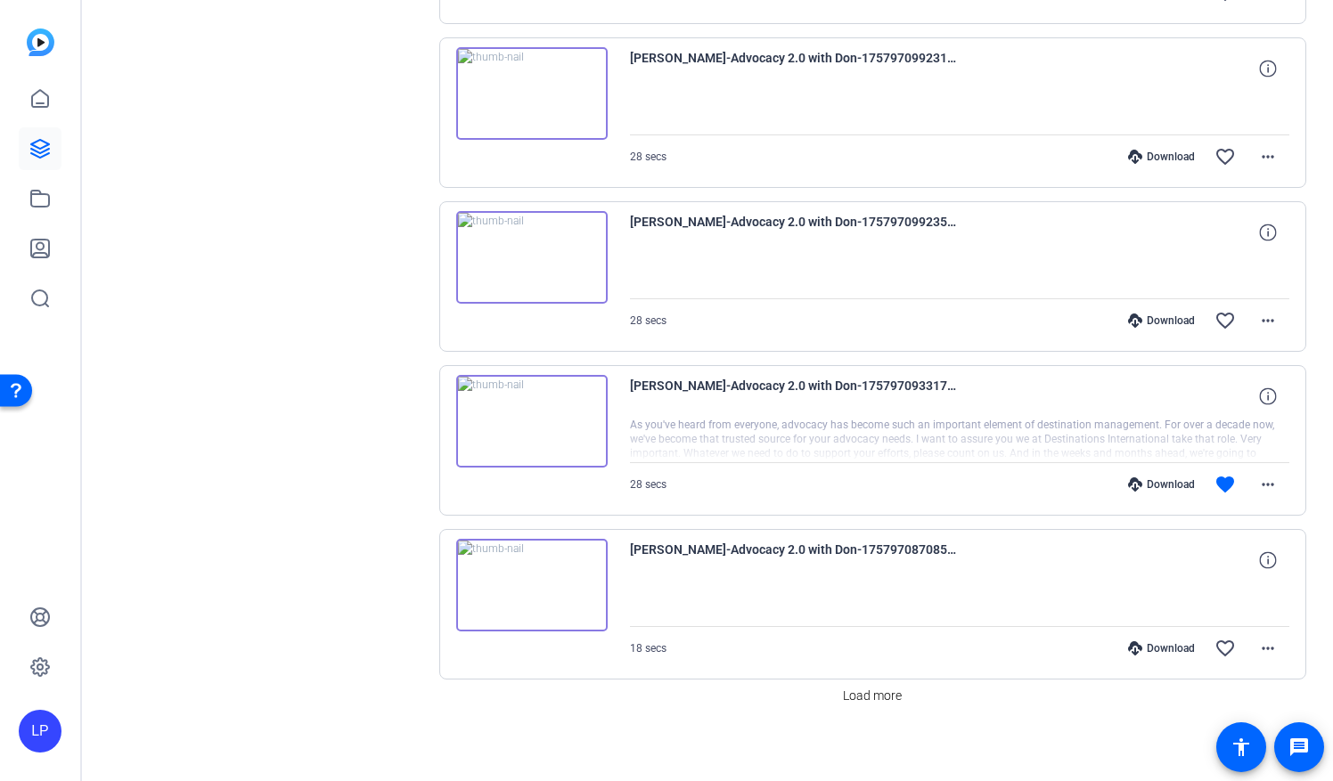
scroll to position [1338, 0]
click at [704, 539] on span "[PERSON_NAME]-Advocacy 2.0 with Don-1757970870856-webcam" at bounding box center [795, 560] width 330 height 43
click at [535, 570] on img at bounding box center [531, 585] width 151 height 93
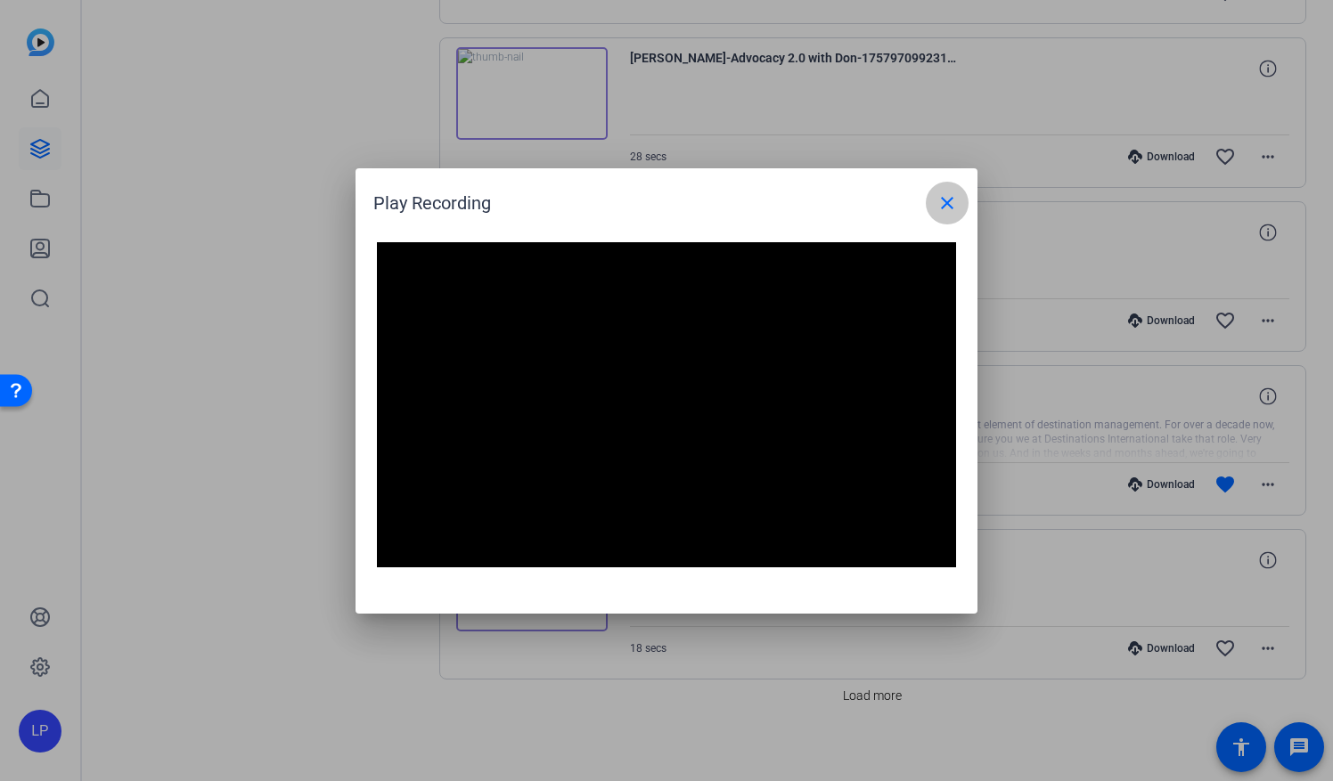
click at [939, 205] on mat-icon "close" at bounding box center [946, 202] width 21 height 21
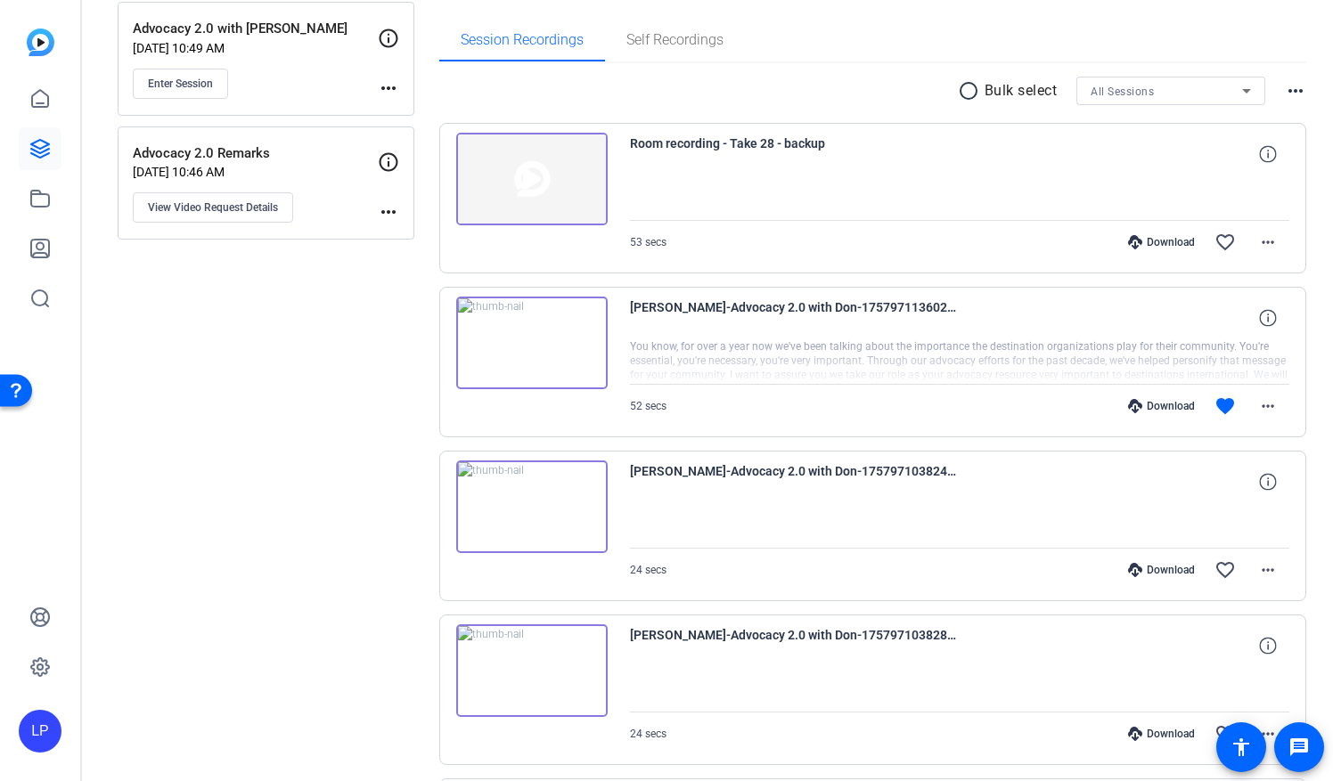
scroll to position [0, 0]
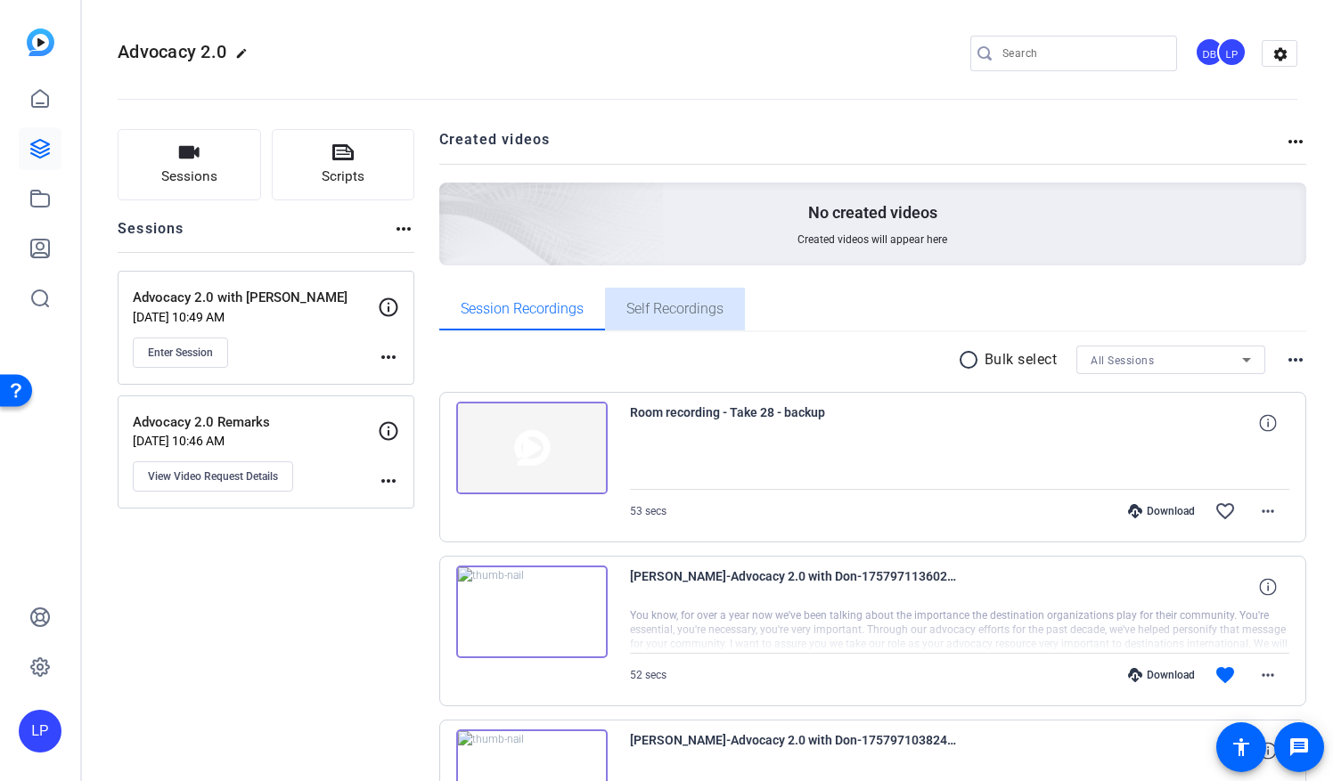
click at [658, 305] on span "Self Recordings" at bounding box center [674, 309] width 97 height 14
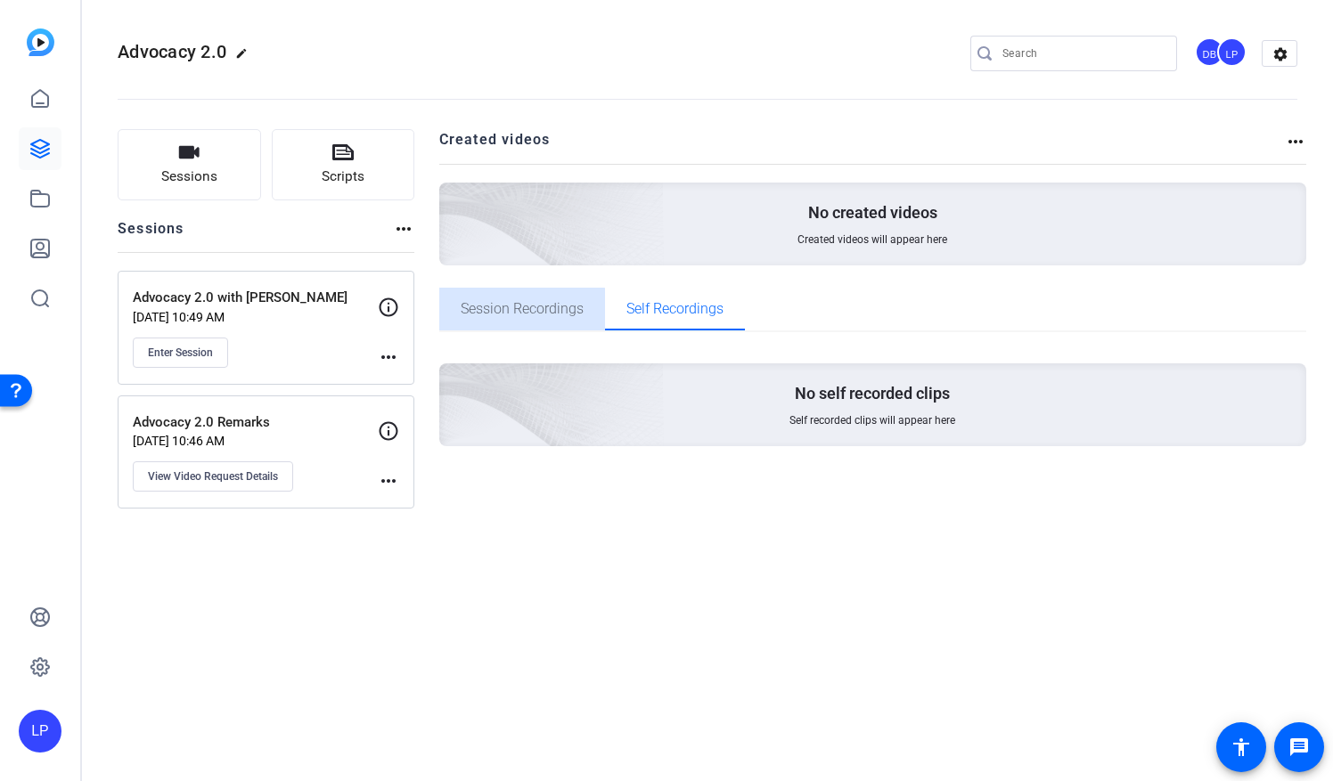
click at [501, 315] on span "Session Recordings" at bounding box center [522, 309] width 123 height 14
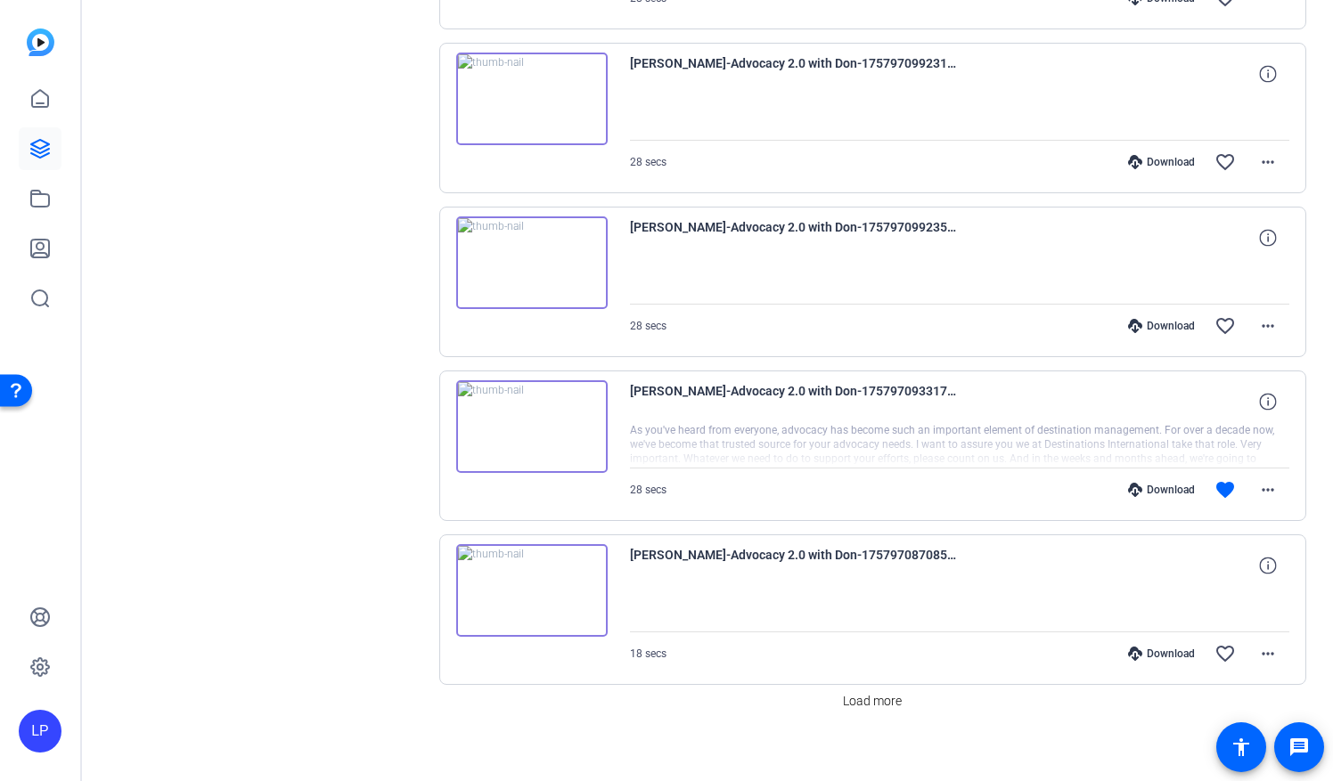
scroll to position [1338, 0]
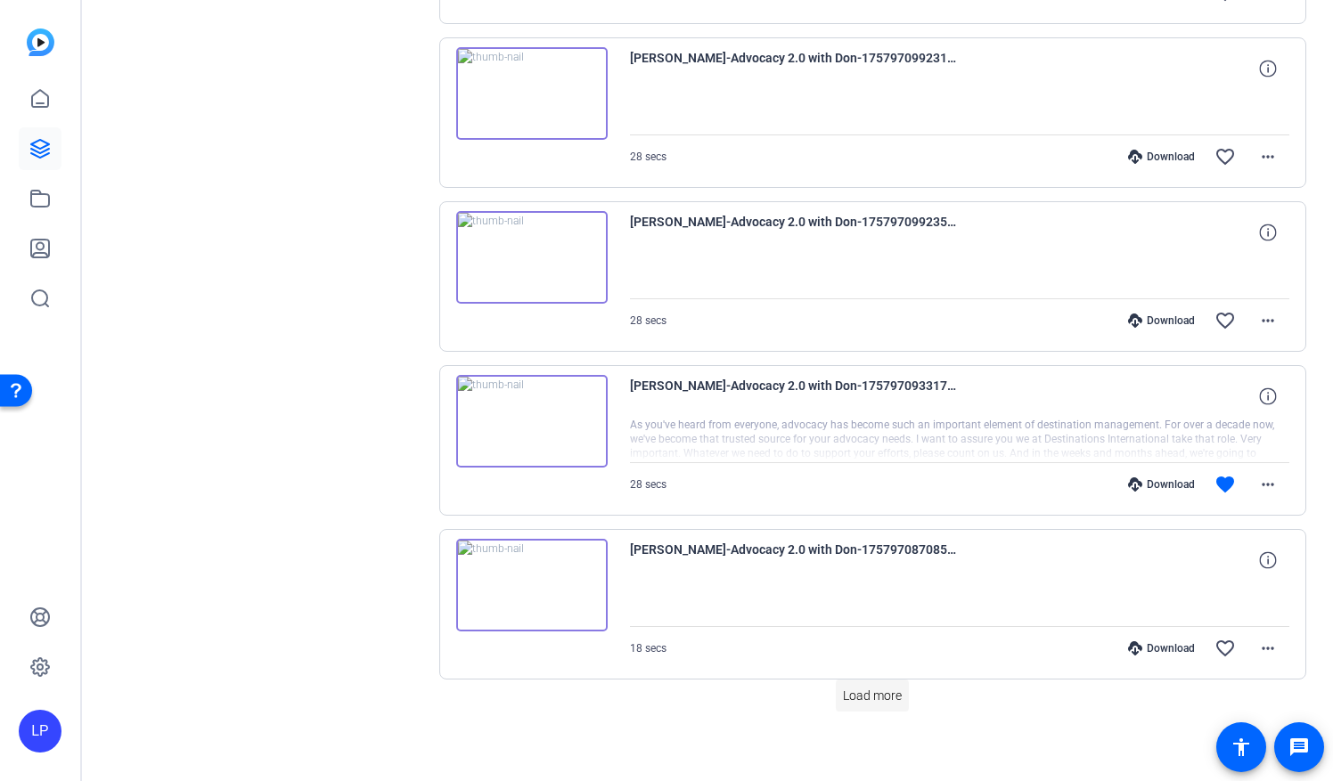
click at [844, 687] on span "Load more" at bounding box center [872, 696] width 59 height 19
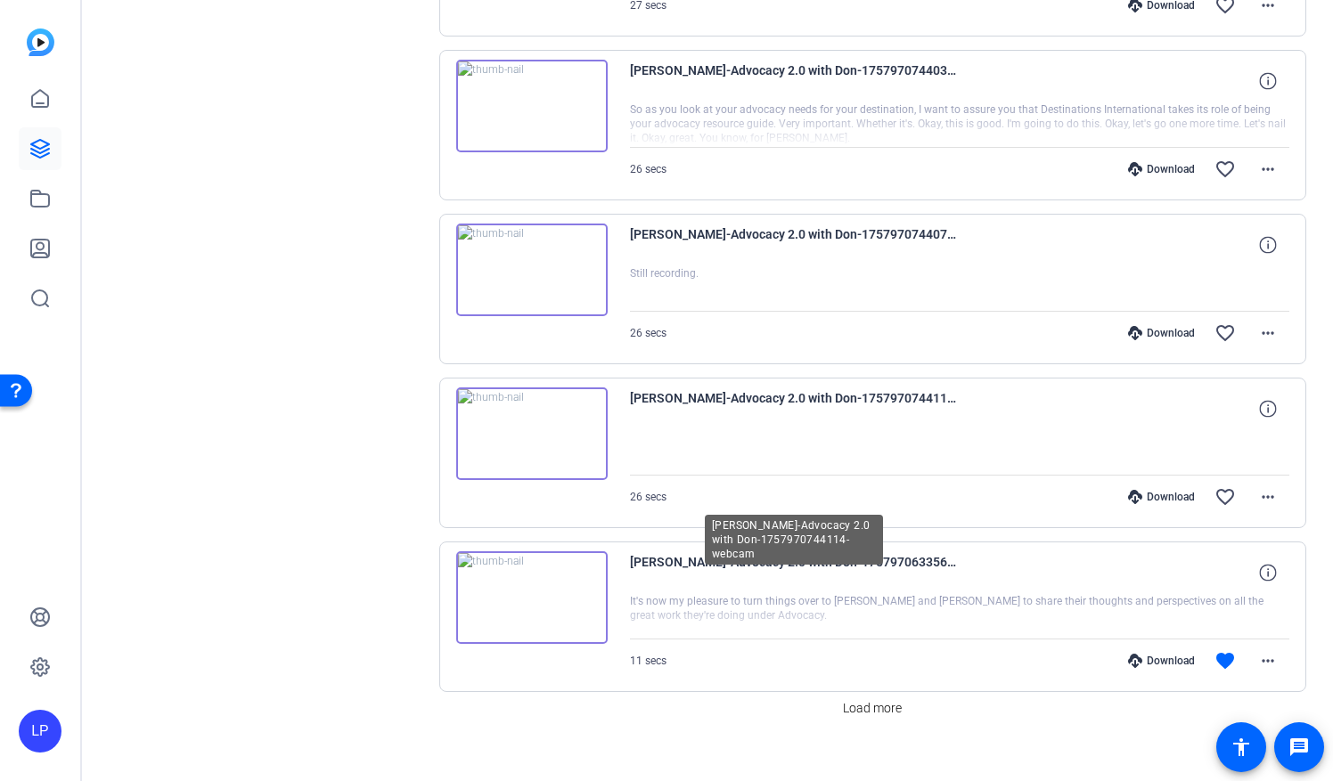
scroll to position [2969, 0]
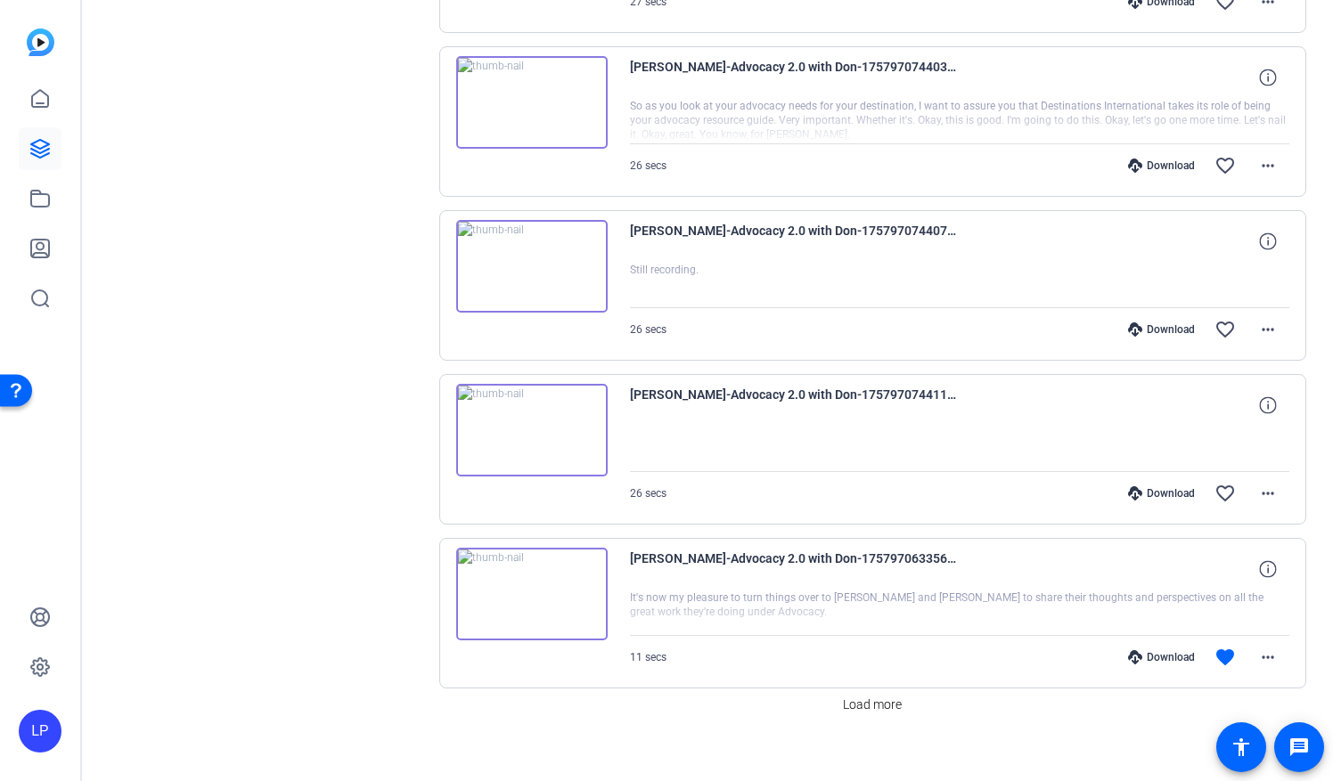
click at [527, 579] on img at bounding box center [531, 594] width 151 height 93
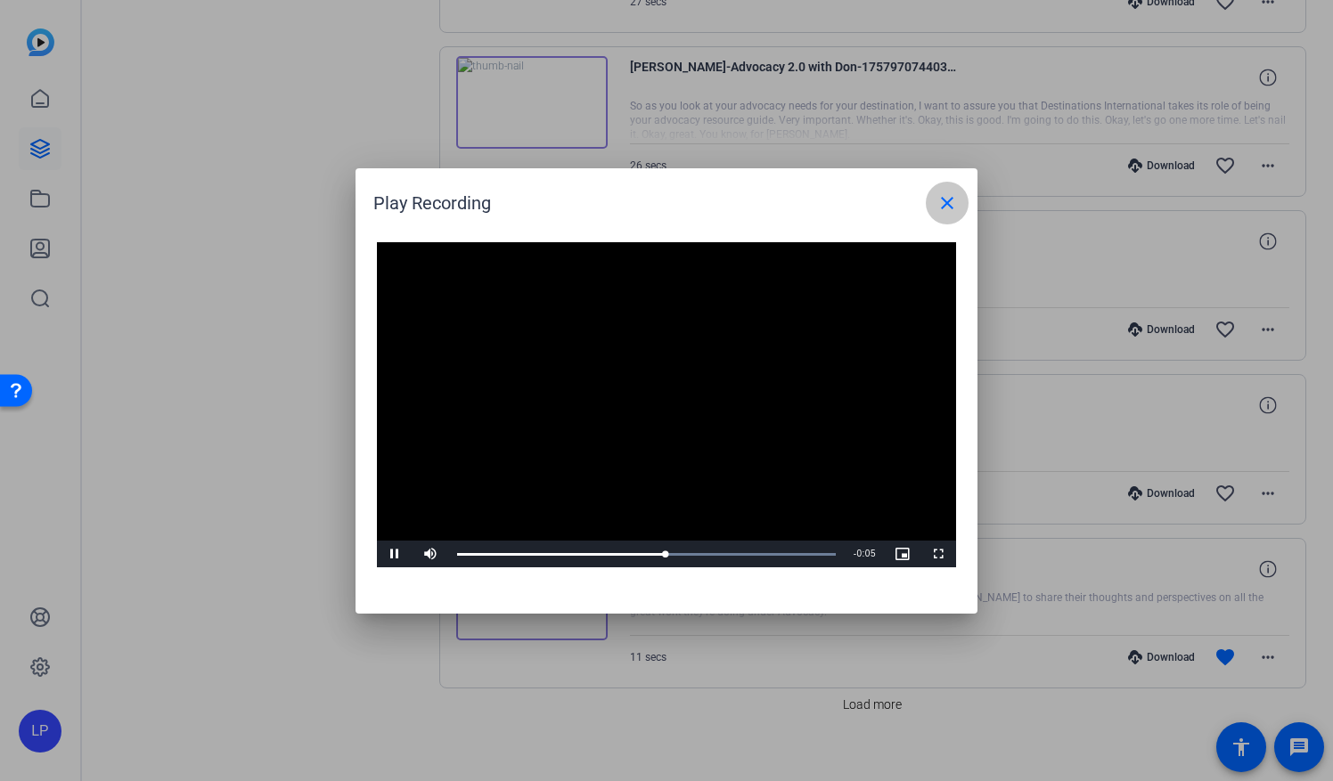
click at [936, 207] on mat-icon "close" at bounding box center [946, 202] width 21 height 21
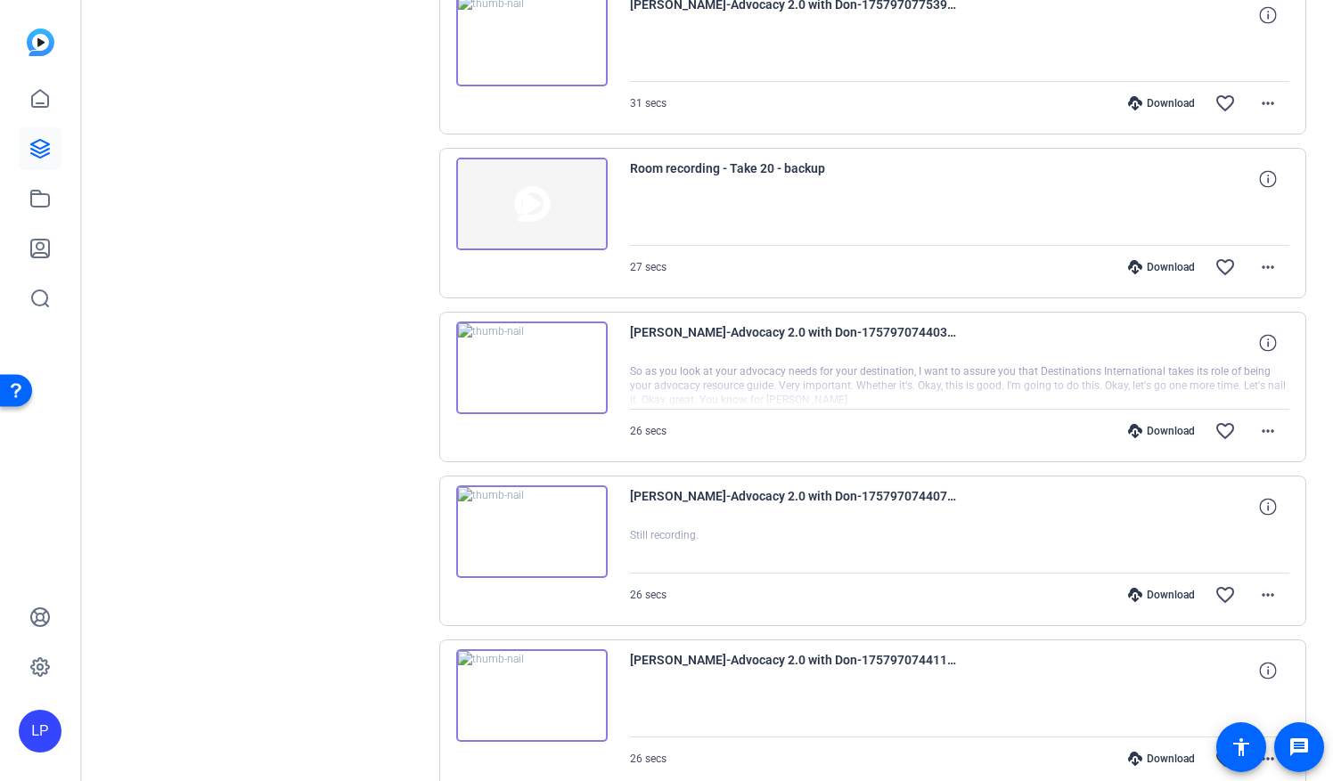
scroll to position [2702, 0]
click at [531, 359] on img at bounding box center [531, 369] width 151 height 93
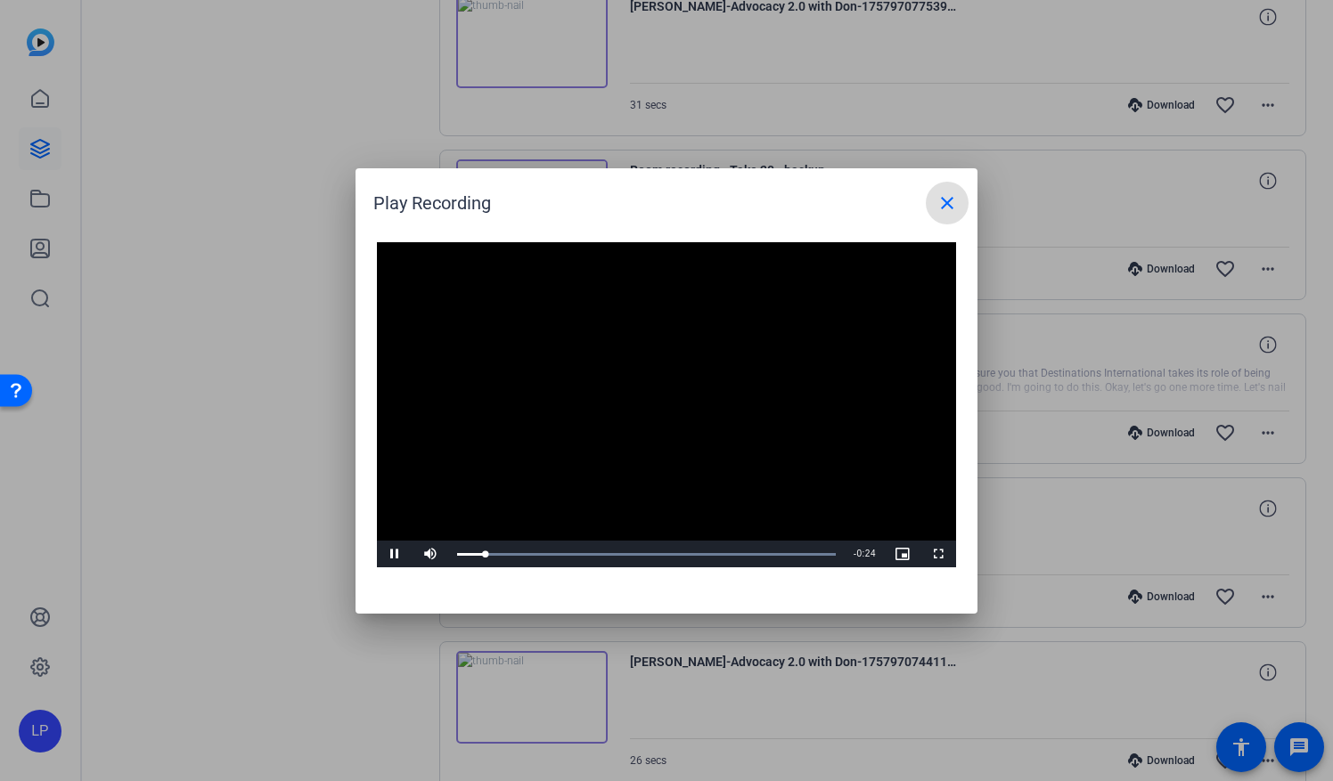
click at [936, 205] on mat-icon "close" at bounding box center [946, 202] width 21 height 21
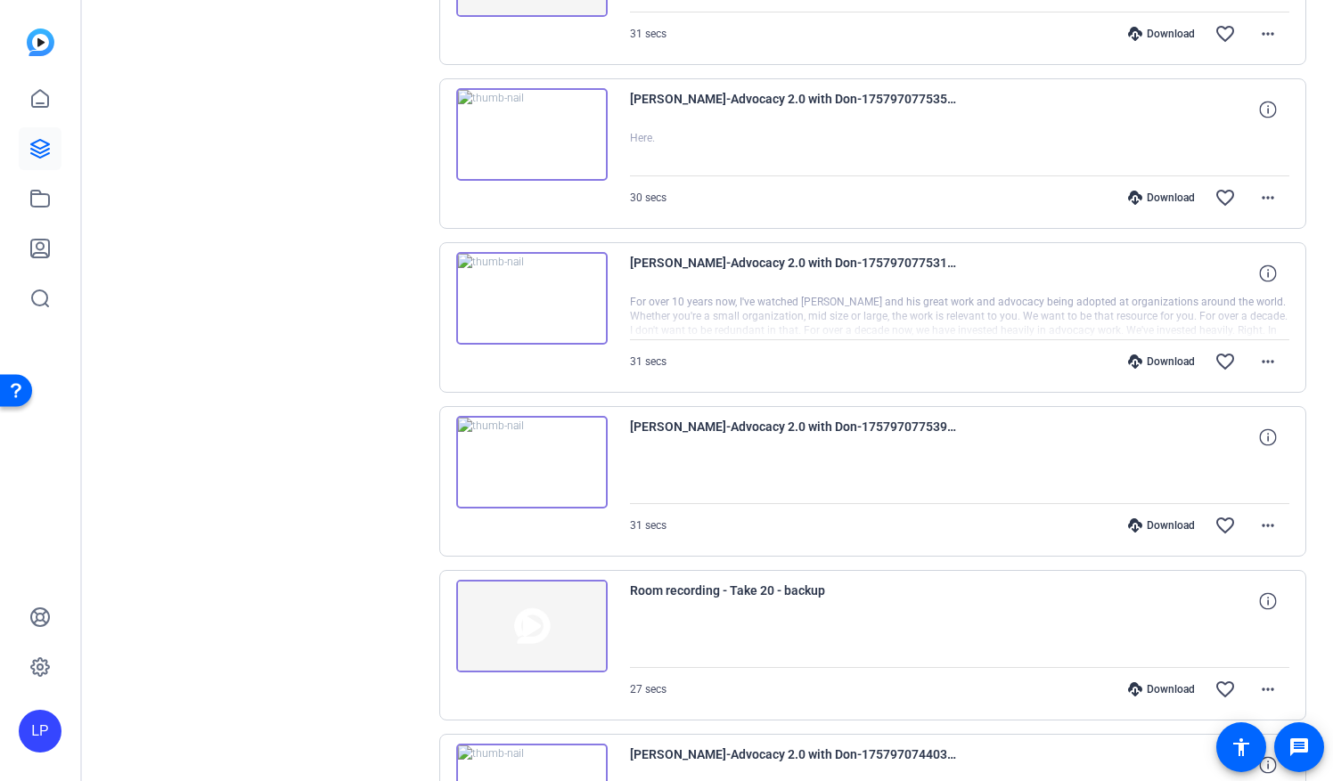
scroll to position [2256, 0]
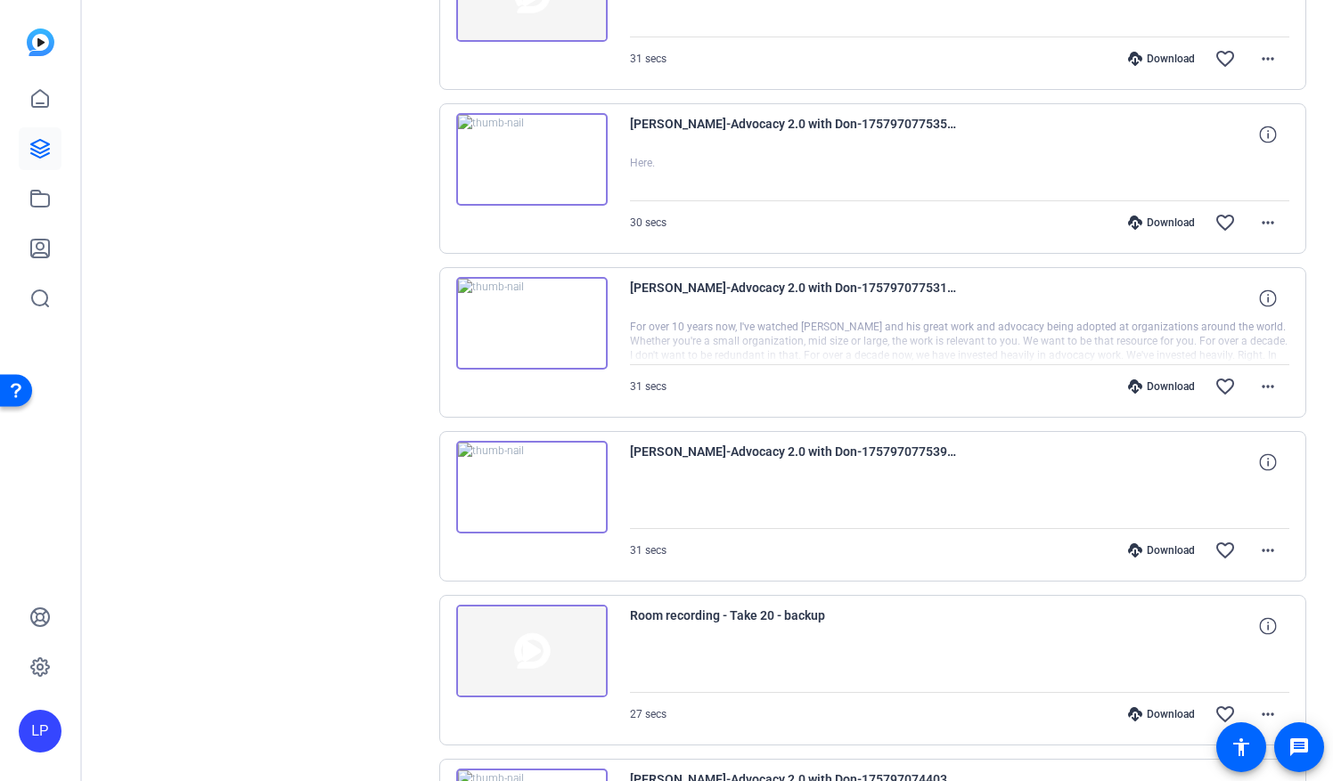
click at [527, 303] on img at bounding box center [531, 323] width 151 height 93
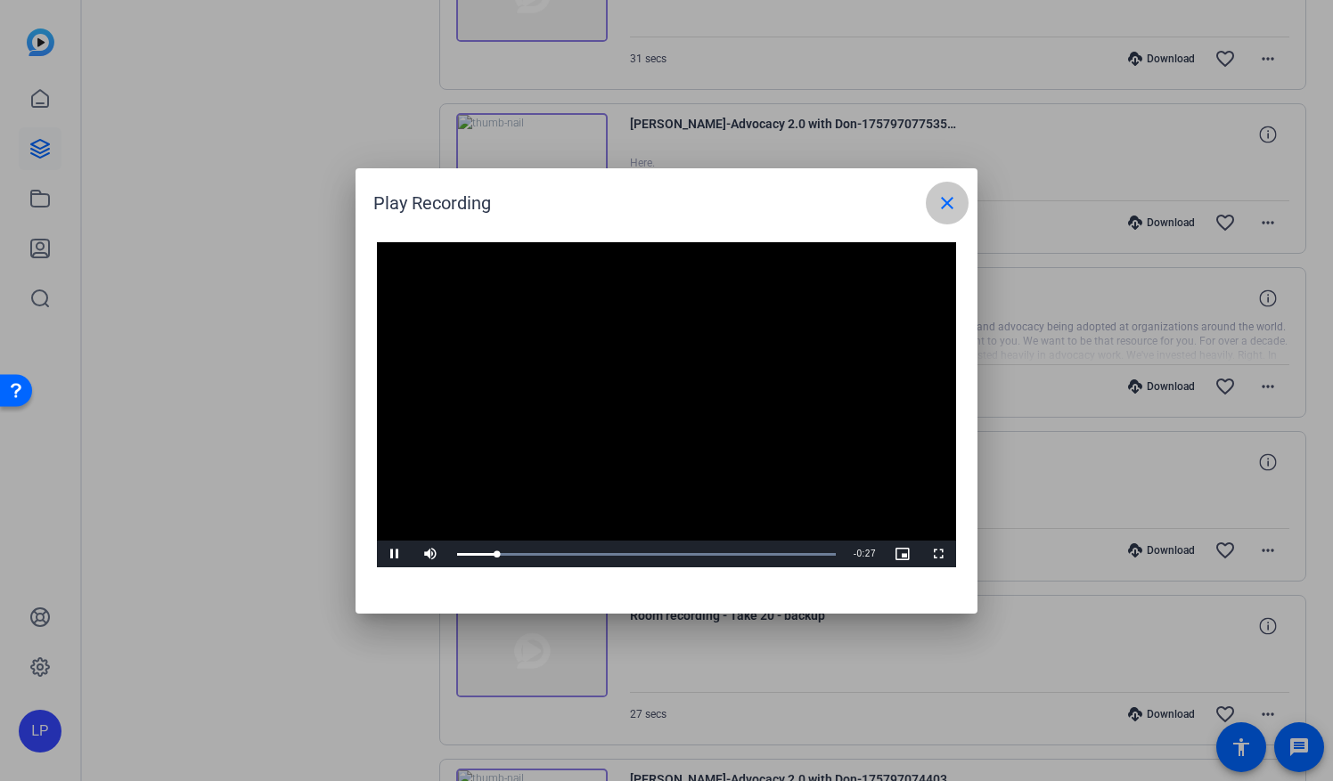
click at [939, 212] on mat-icon "close" at bounding box center [946, 202] width 21 height 21
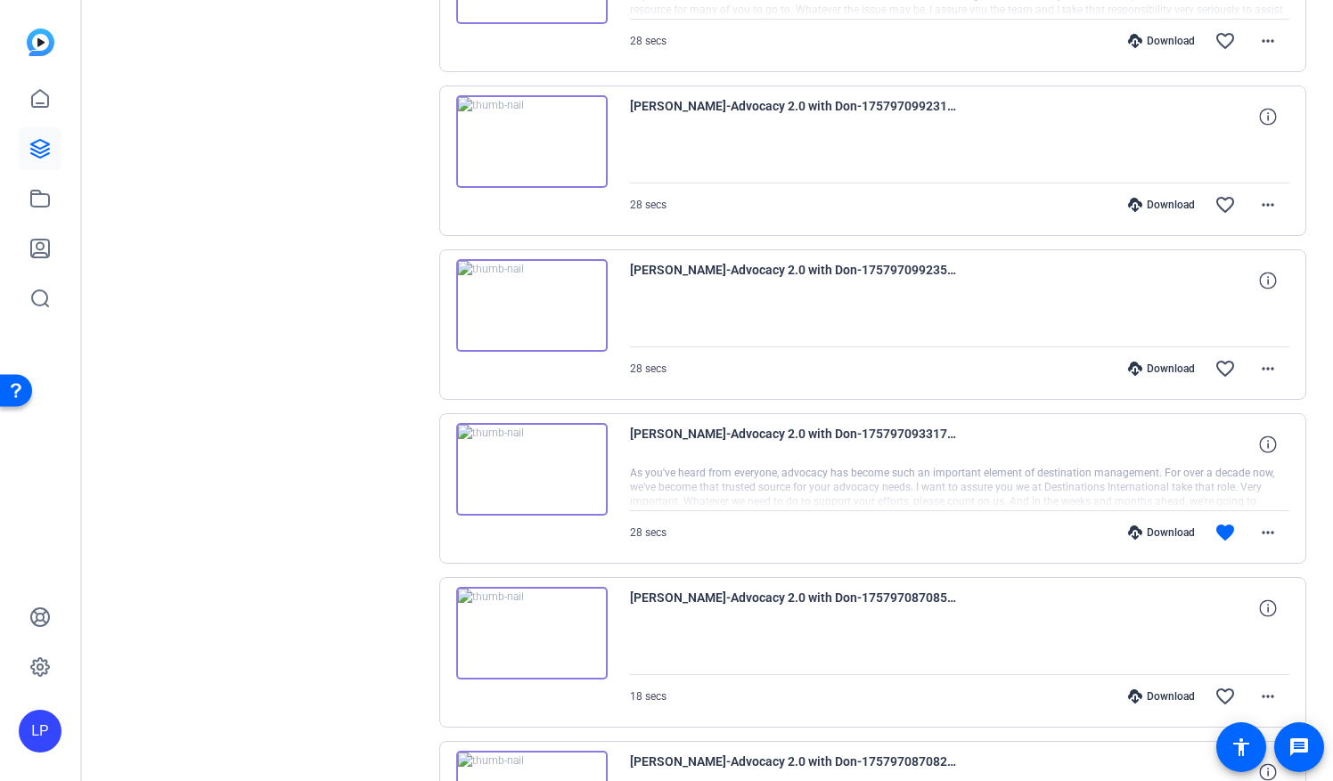
scroll to position [1276, 0]
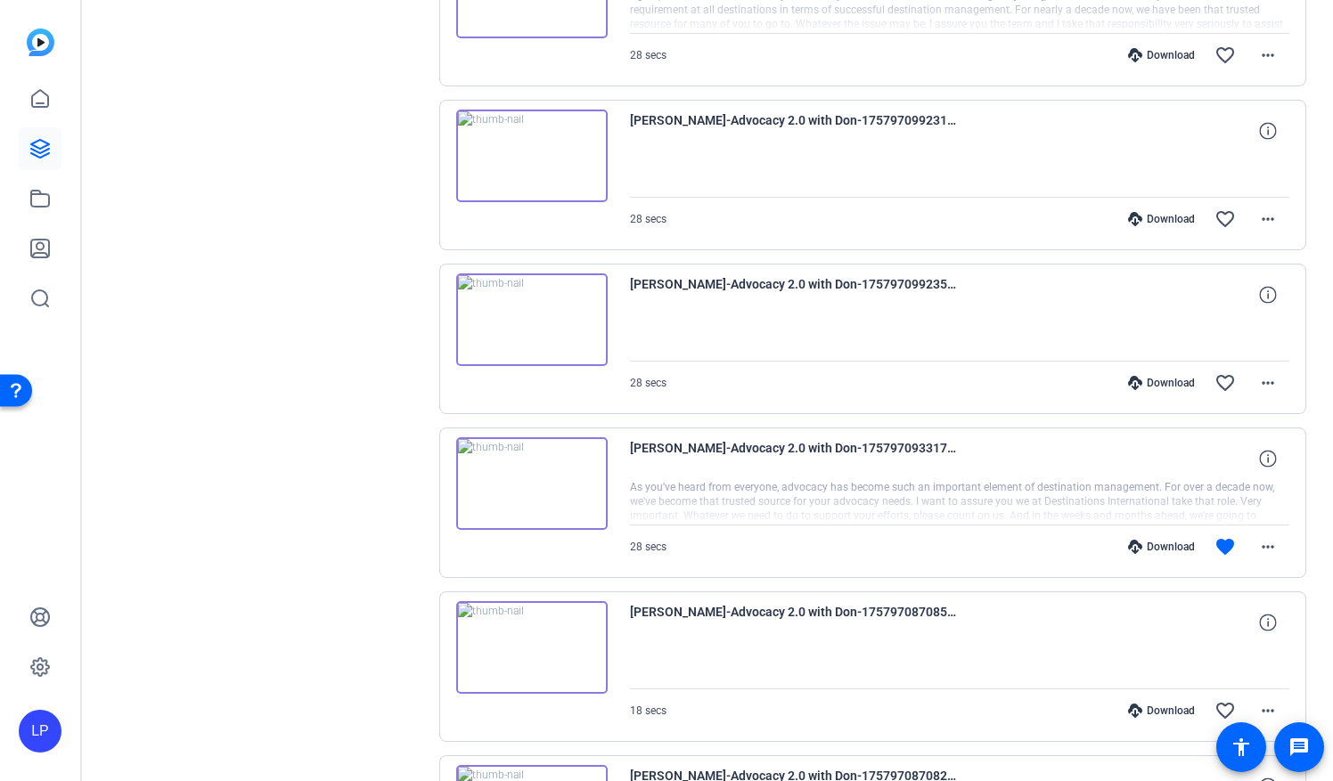
click at [534, 472] on img at bounding box center [531, 483] width 151 height 93
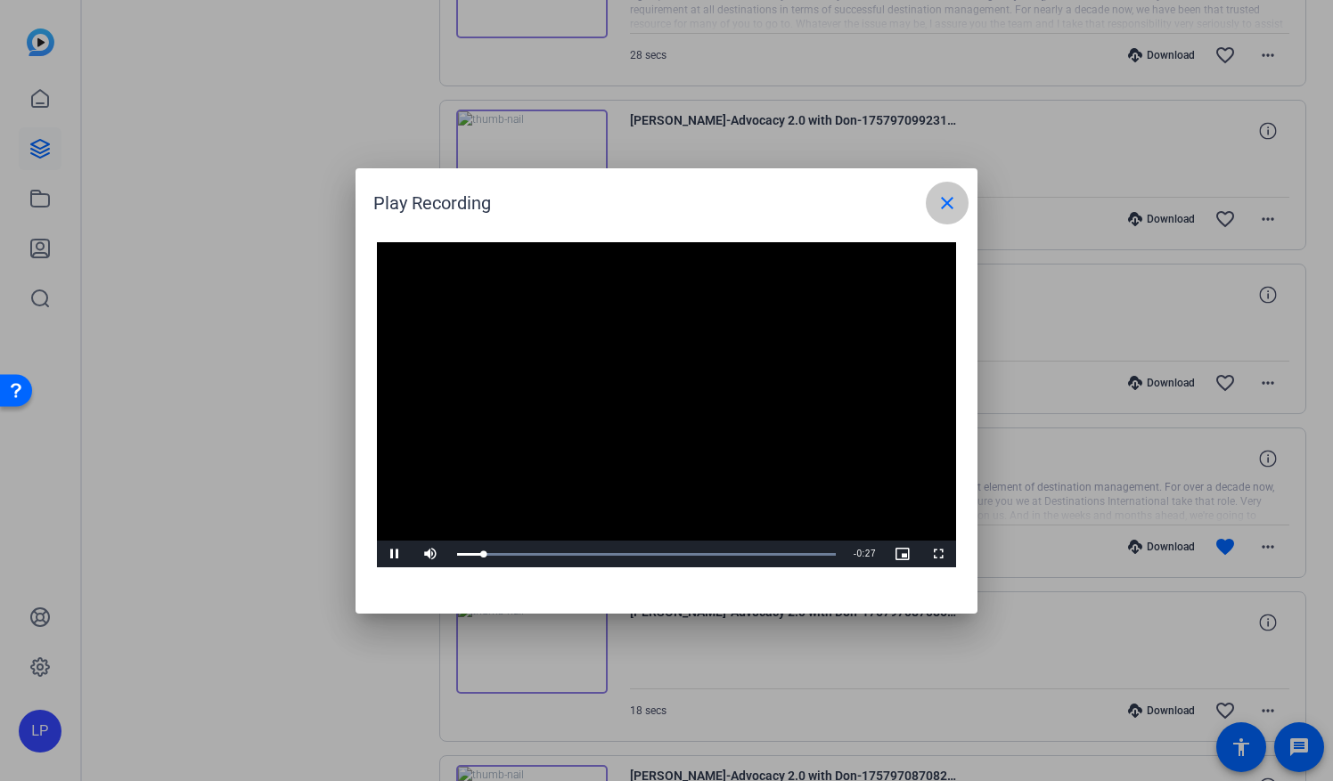
click at [958, 208] on span at bounding box center [947, 203] width 43 height 43
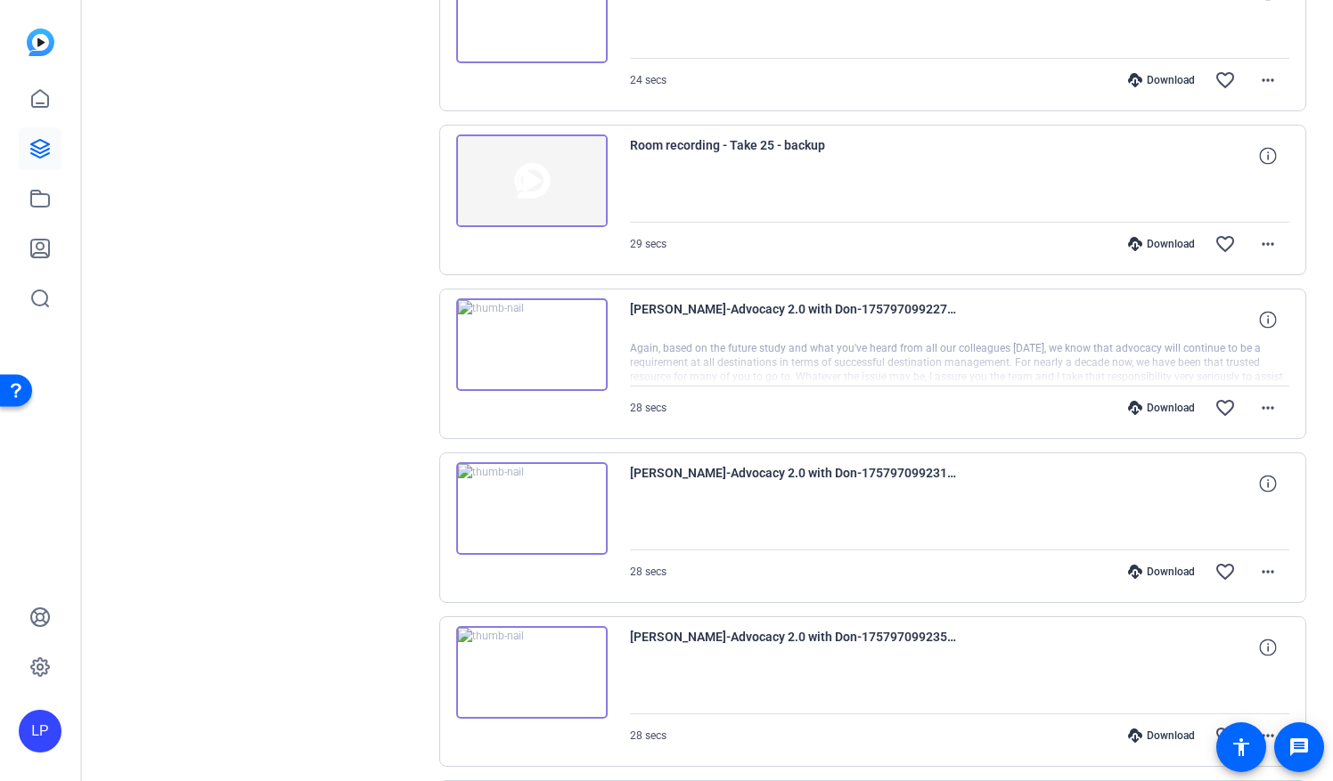
scroll to position [920, 0]
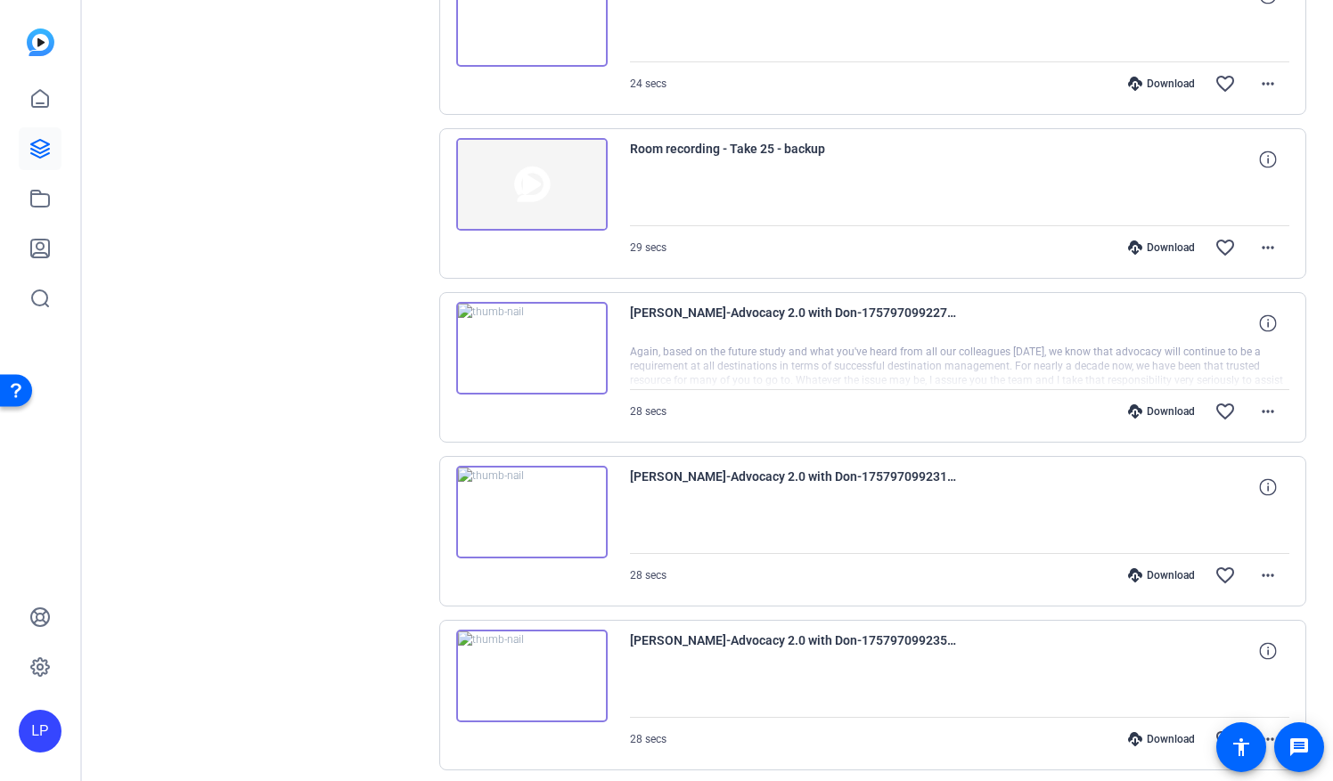
click at [527, 340] on img at bounding box center [531, 348] width 151 height 93
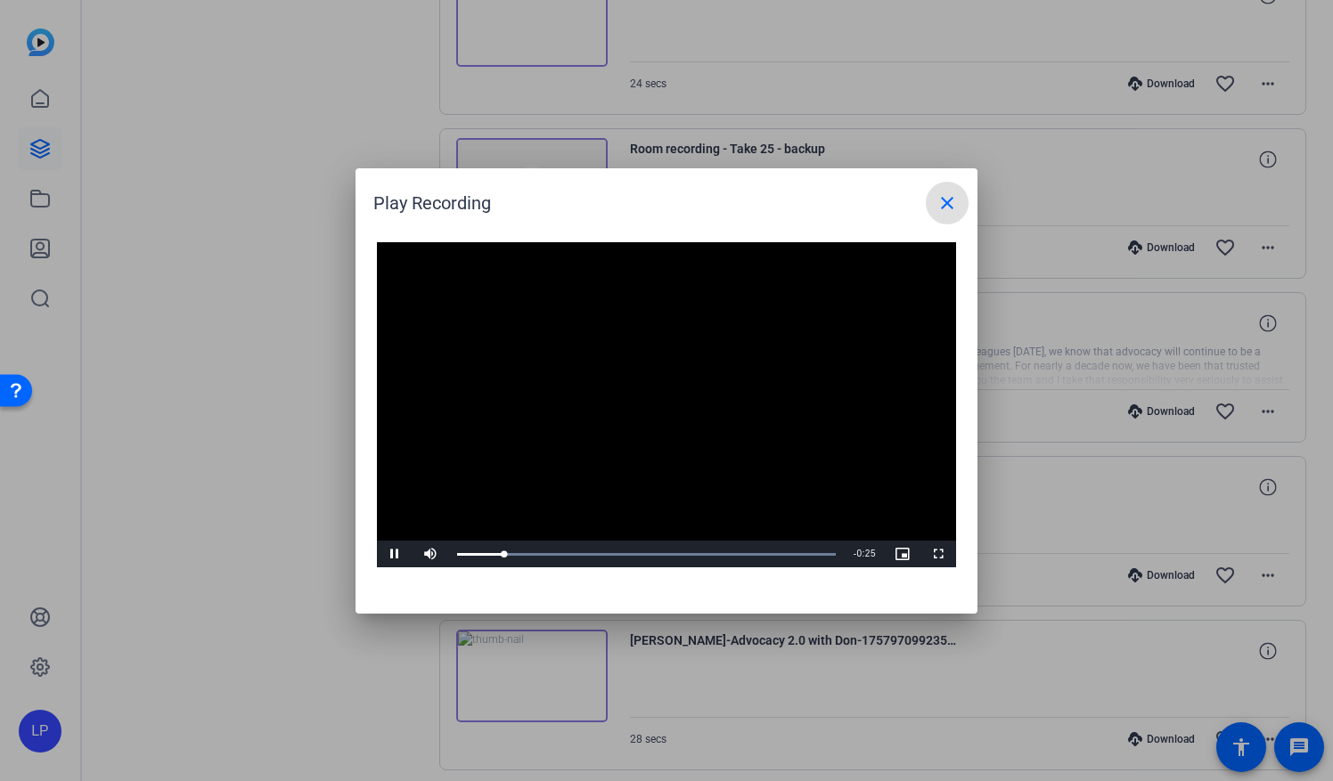
drag, startPoint x: 947, startPoint y: 208, endPoint x: 818, endPoint y: 223, distance: 130.0
click at [0, 0] on openreel-play-recording-popup "Play Recording close Video Player is loading. Play Video Pause Mute Current Tim…" at bounding box center [0, 0] width 0 height 0
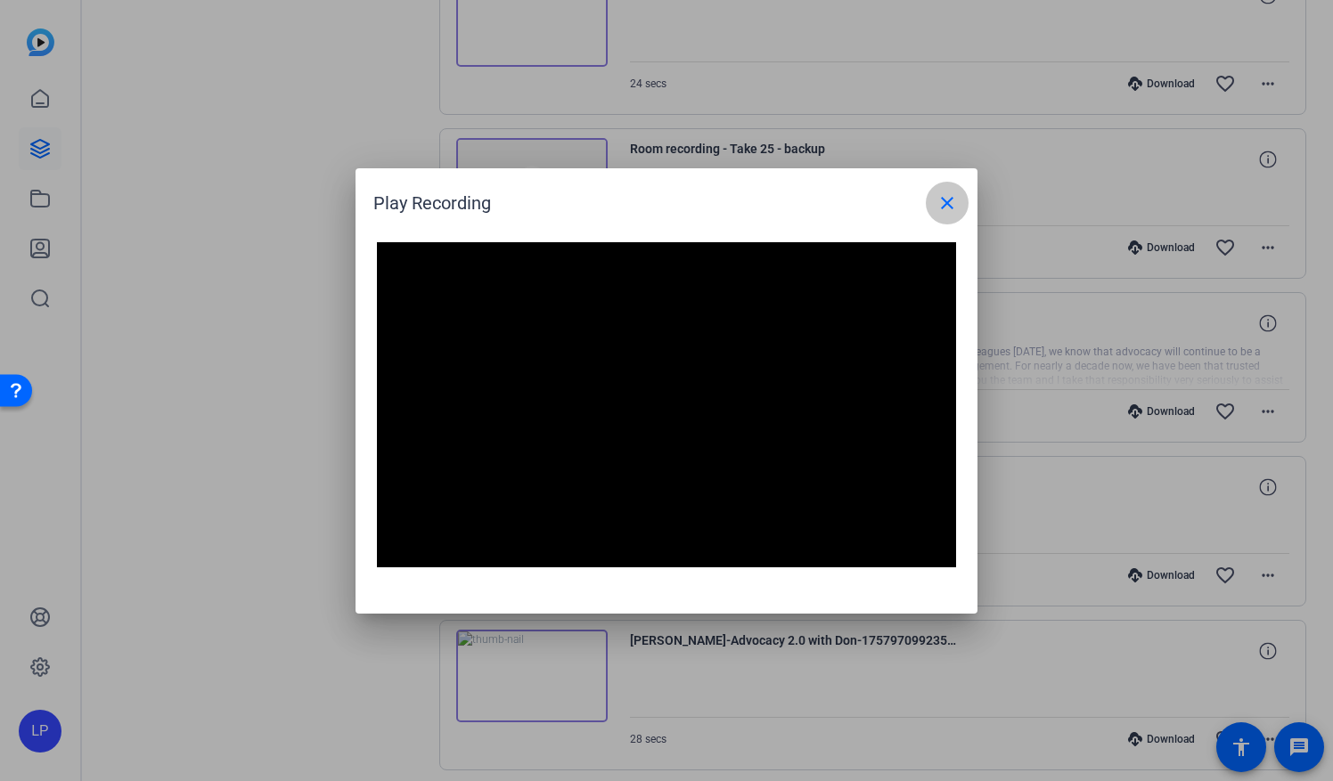
click at [941, 205] on mat-icon "close" at bounding box center [946, 202] width 21 height 21
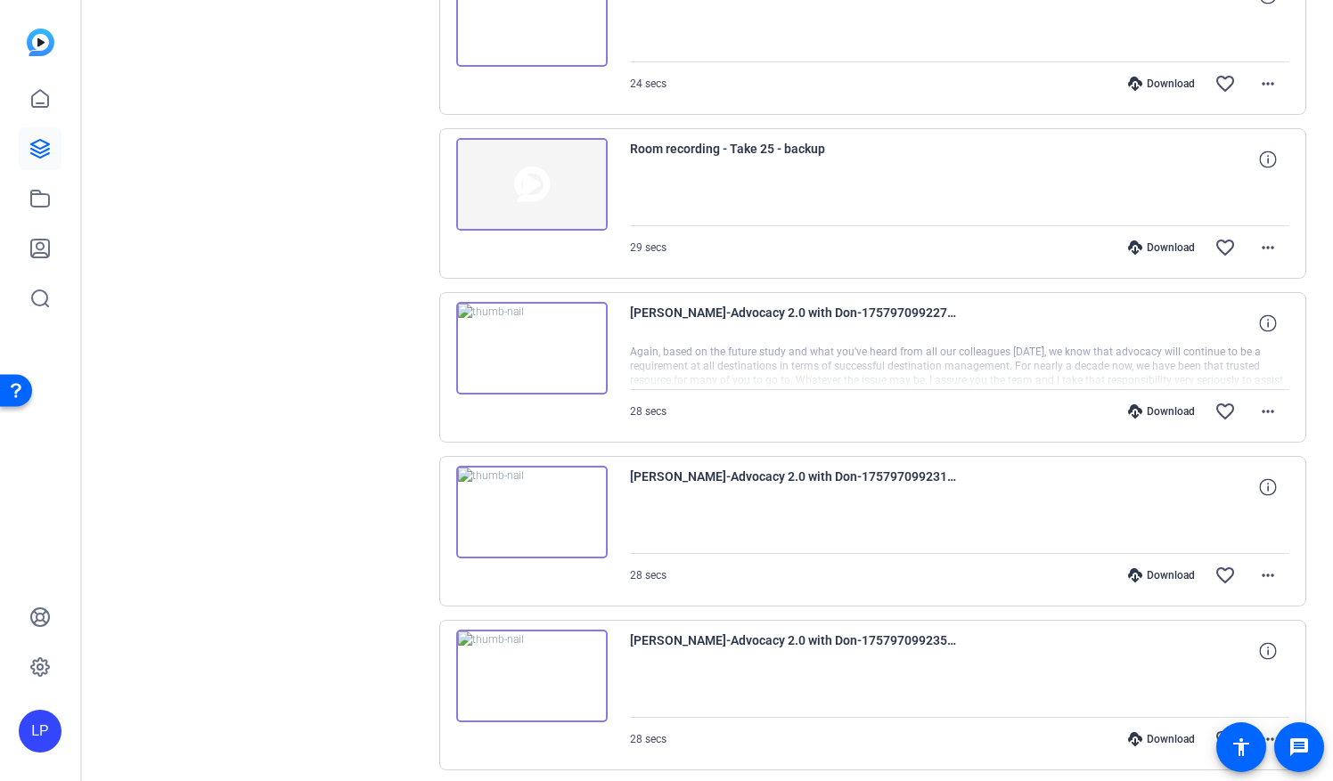
click at [1156, 244] on div "Download" at bounding box center [1161, 248] width 85 height 14
click at [41, 150] on icon at bounding box center [39, 148] width 21 height 21
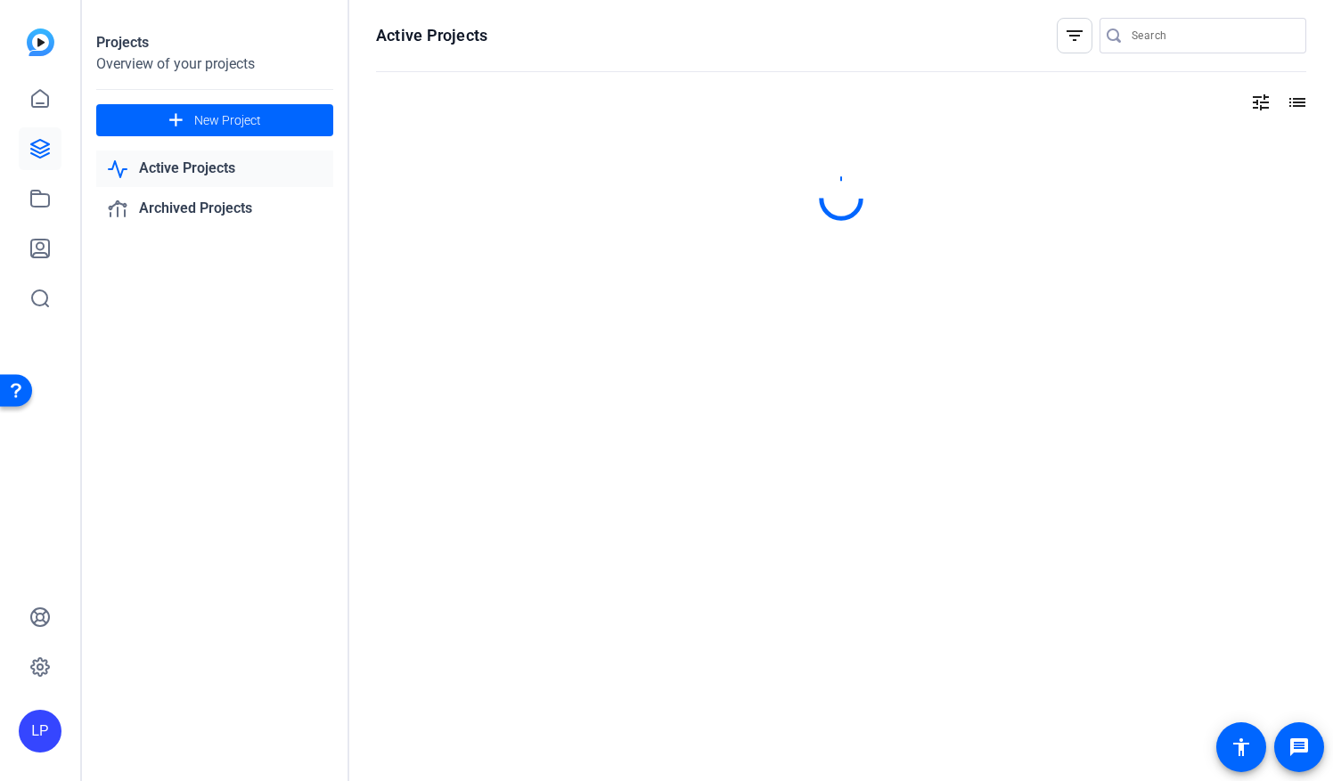
scroll to position [0, 0]
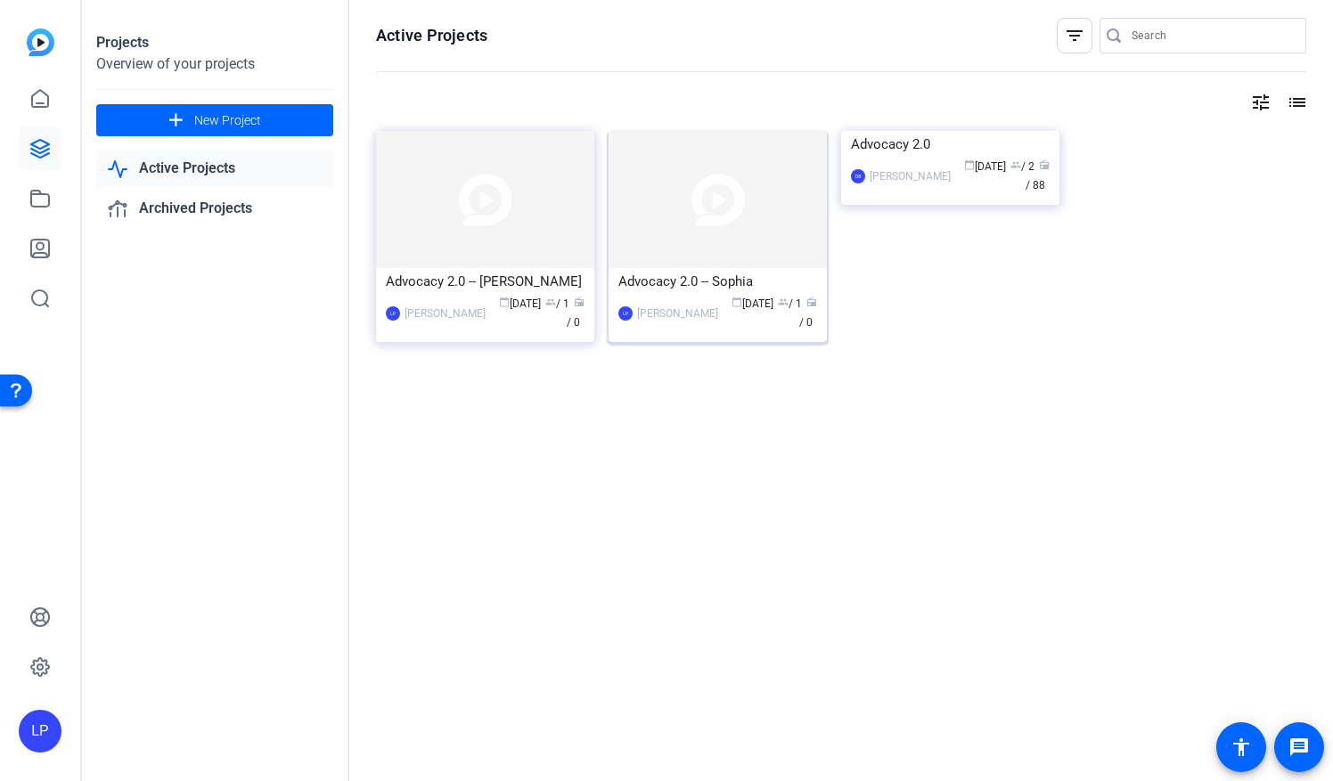
click at [652, 287] on div "Advocacy 2.0 -- Sophia" at bounding box center [717, 281] width 199 height 27
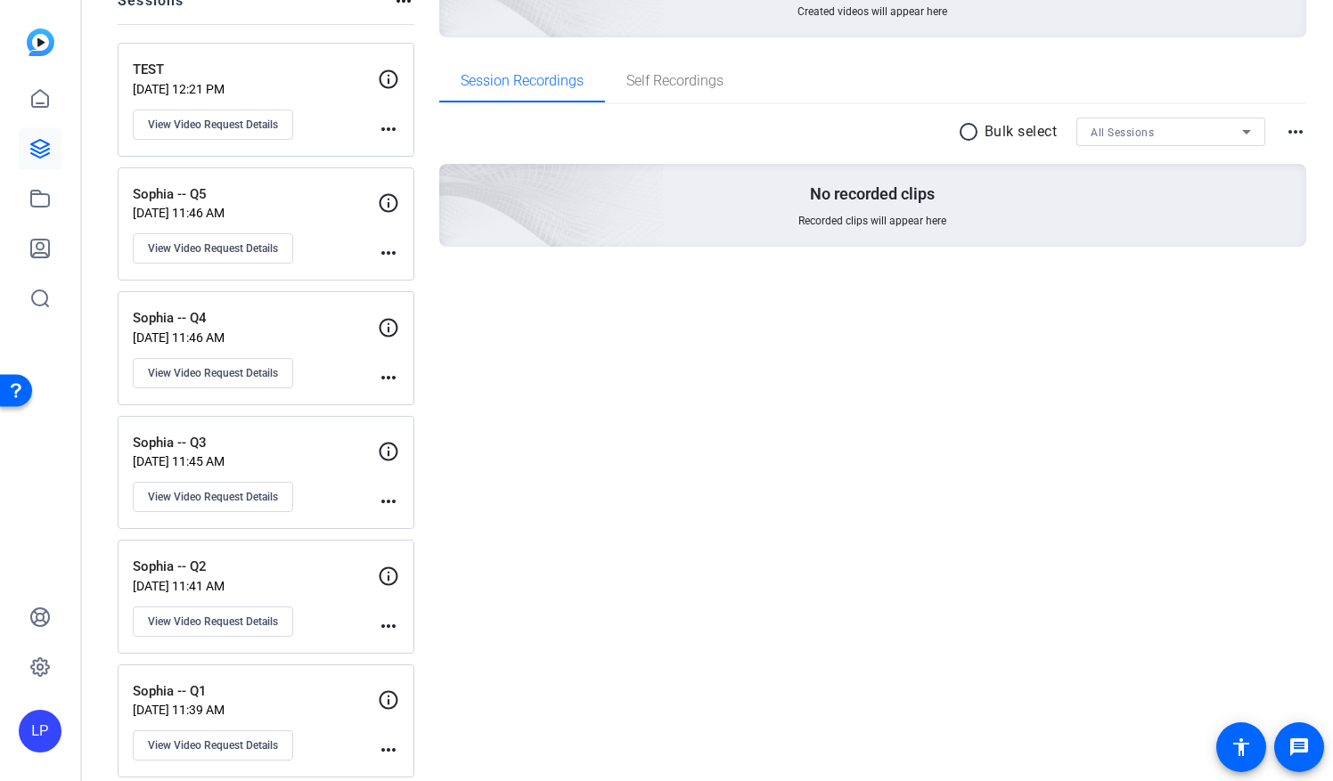
scroll to position [239, 0]
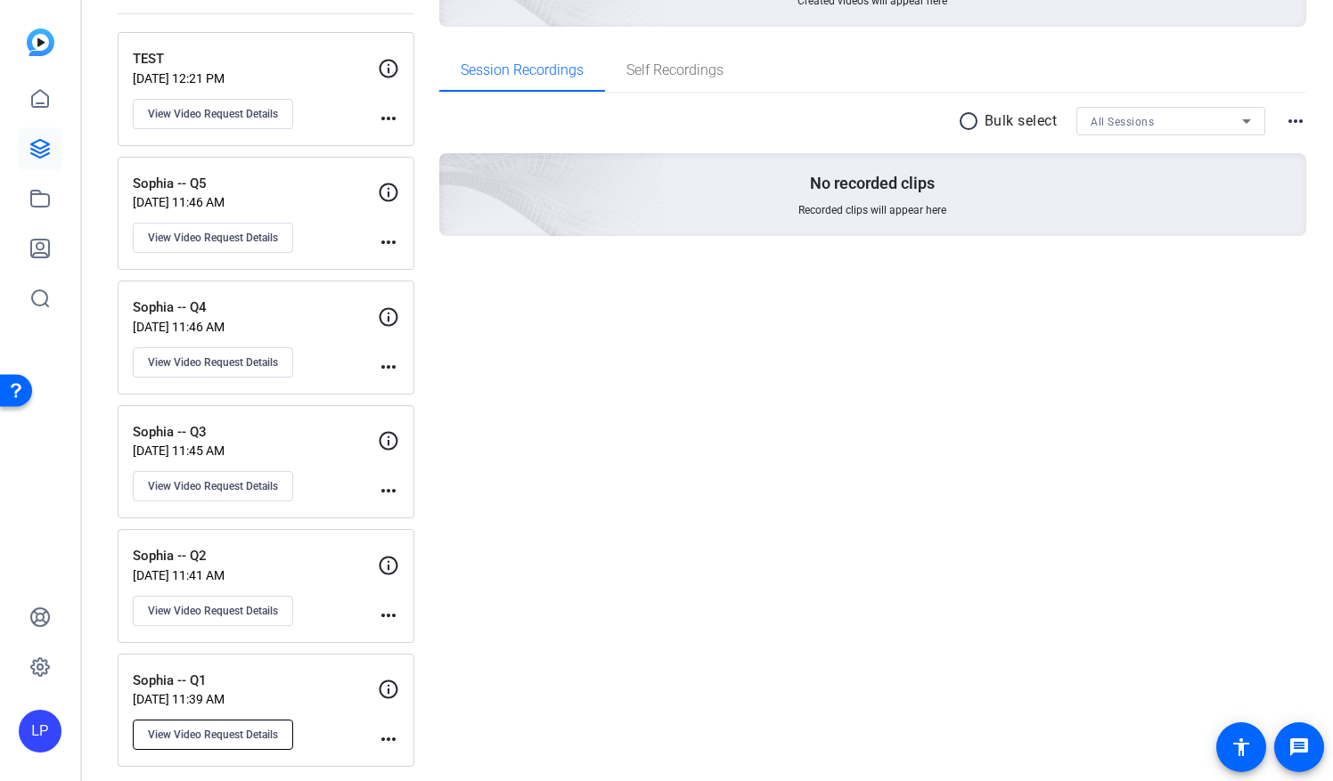
click at [267, 734] on button "View Video Request Details" at bounding box center [213, 735] width 160 height 30
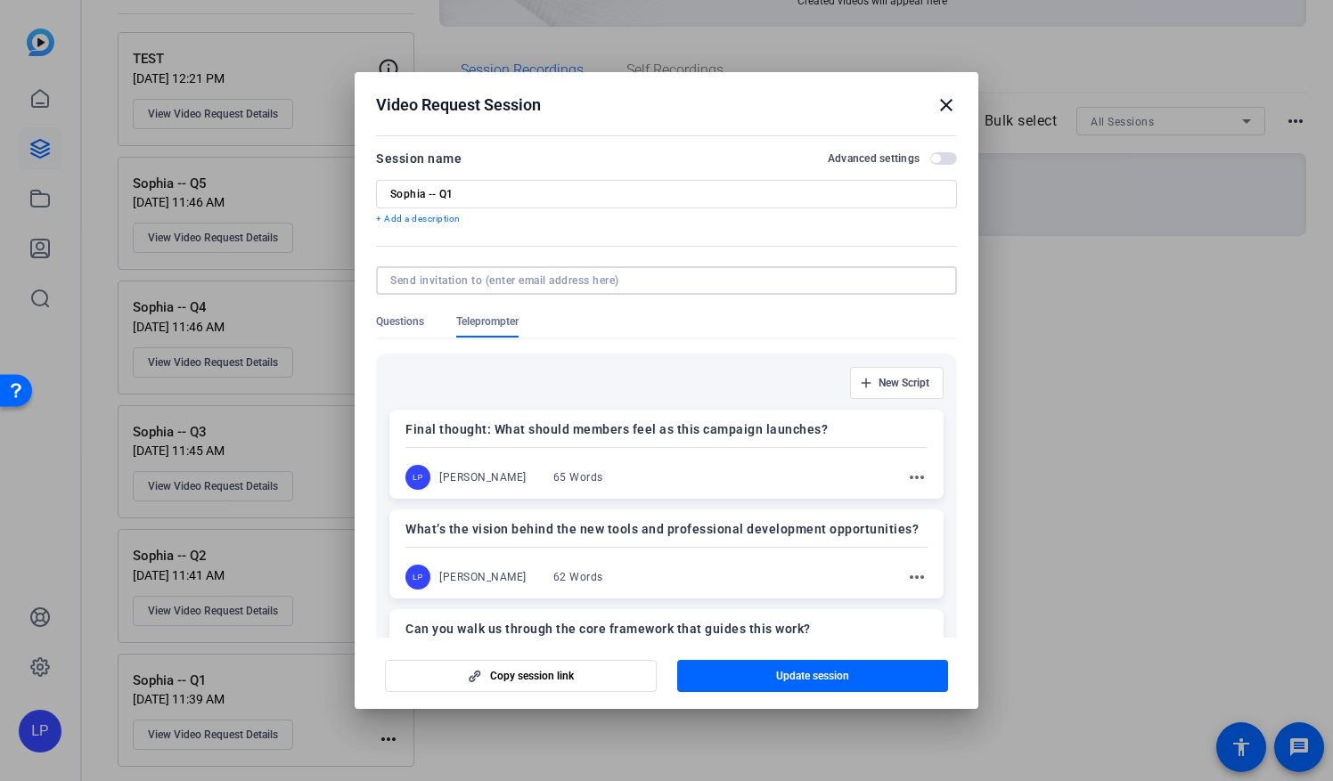
click at [468, 283] on input at bounding box center [662, 281] width 545 height 14
type input "[EMAIL_ADDRESS][DOMAIN_NAME]"
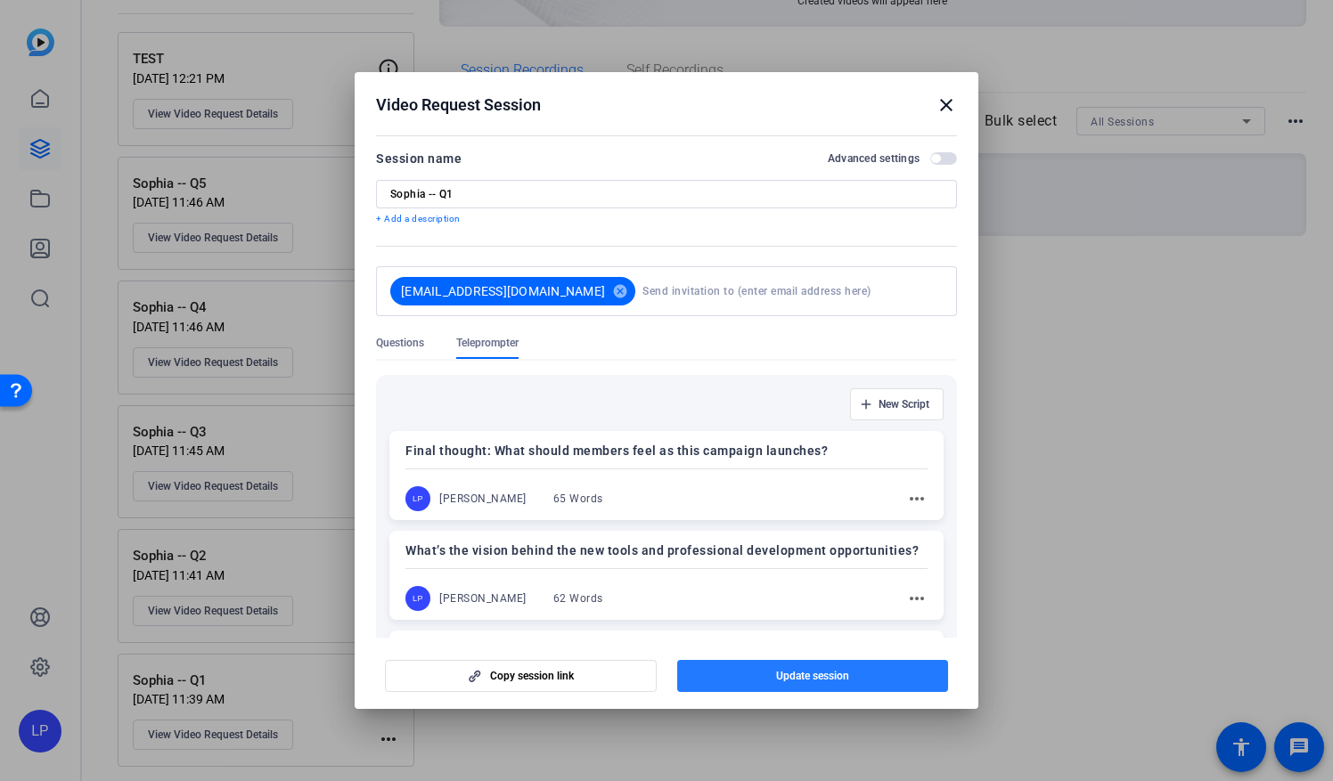
click at [756, 687] on span "button" at bounding box center [813, 676] width 272 height 43
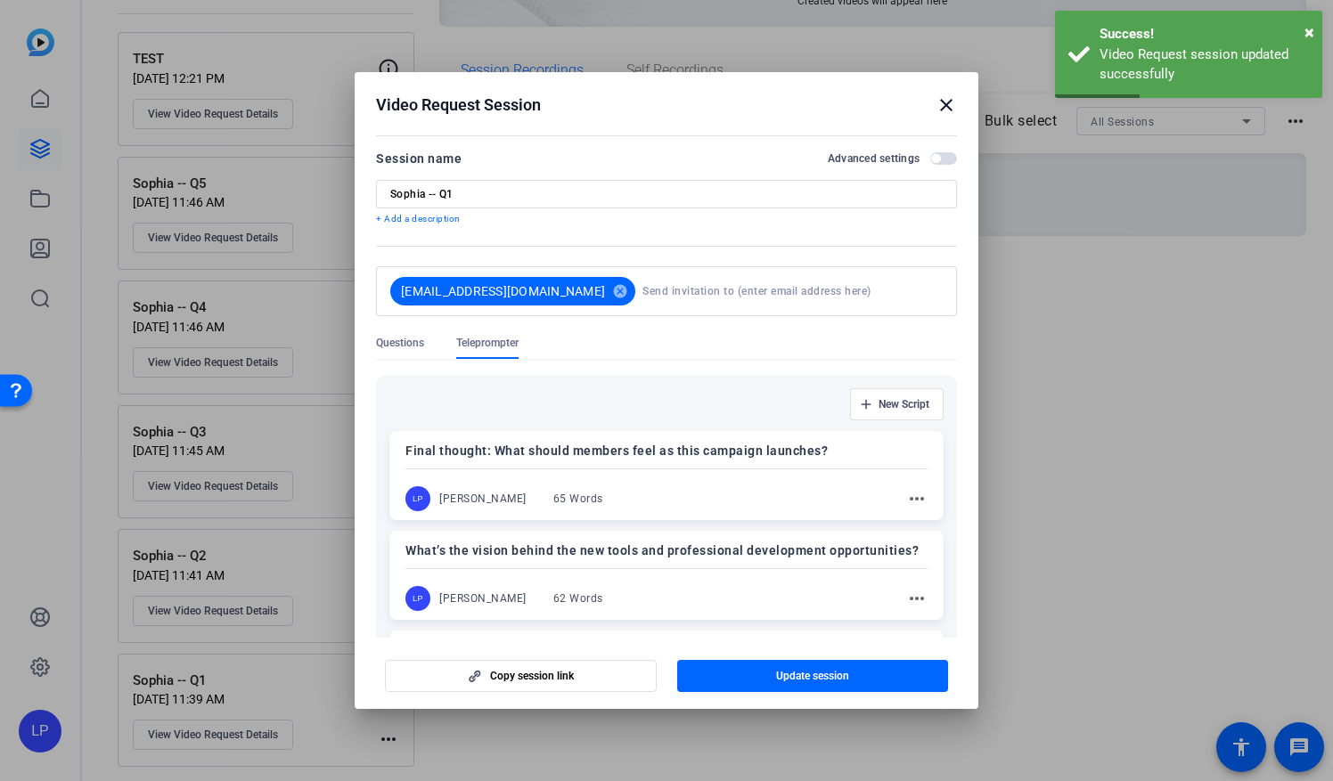
click at [729, 292] on input at bounding box center [788, 292] width 293 height 36
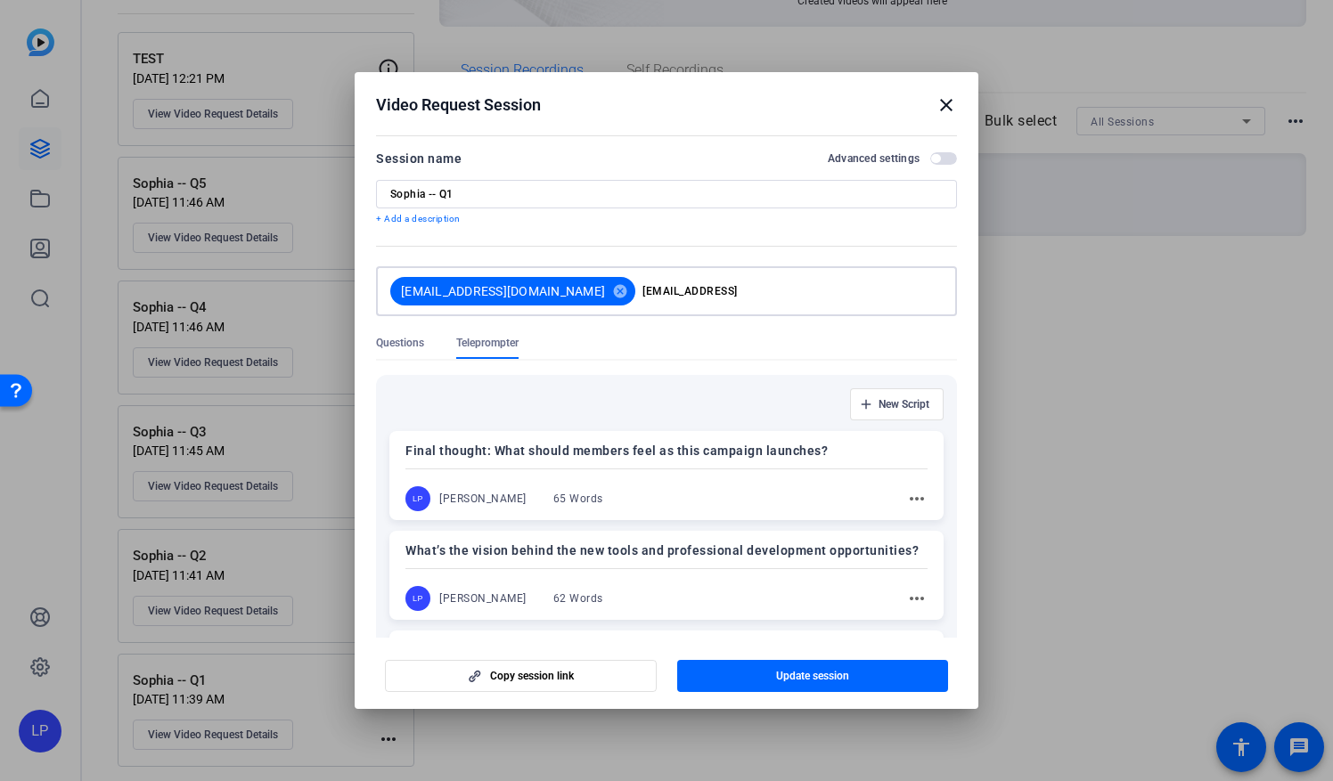
type input "[EMAIL_ADDRESS][DOMAIN_NAME]"
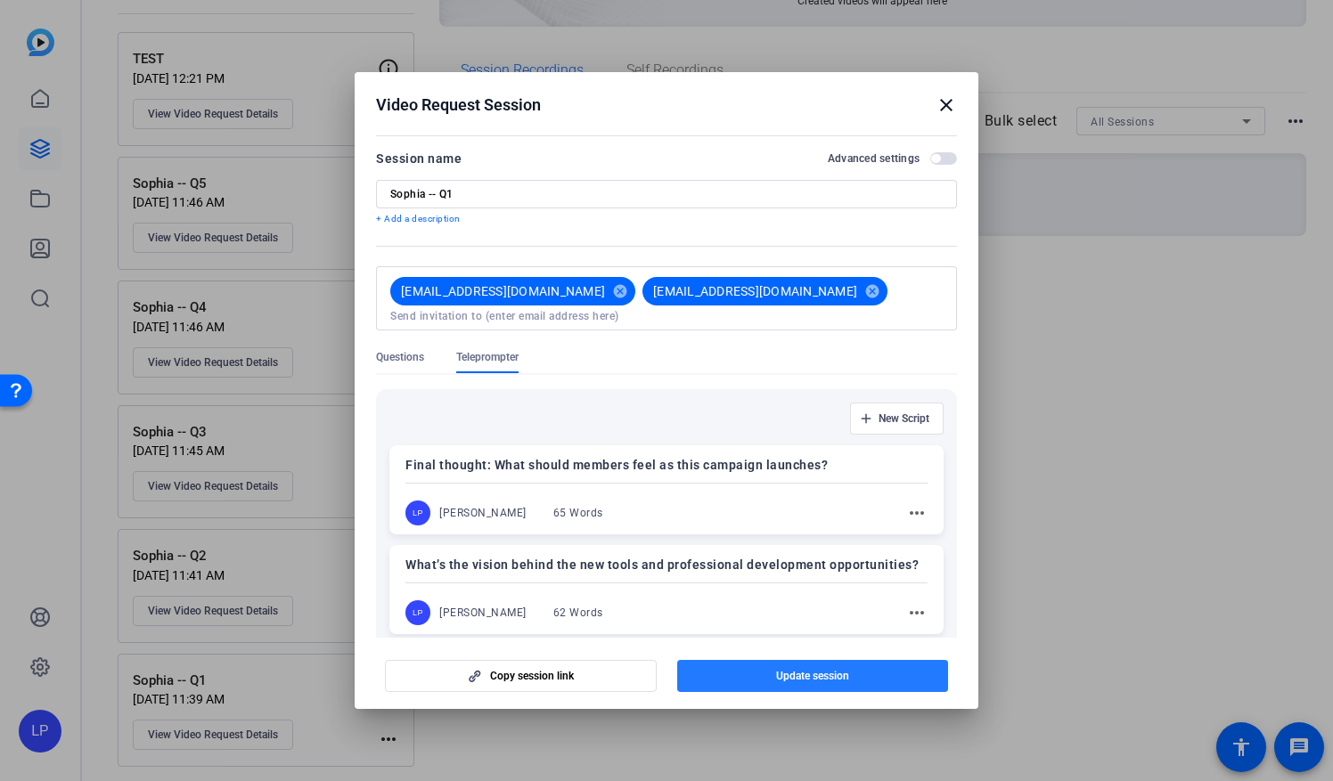
click at [781, 678] on span "Update session" at bounding box center [812, 676] width 73 height 14
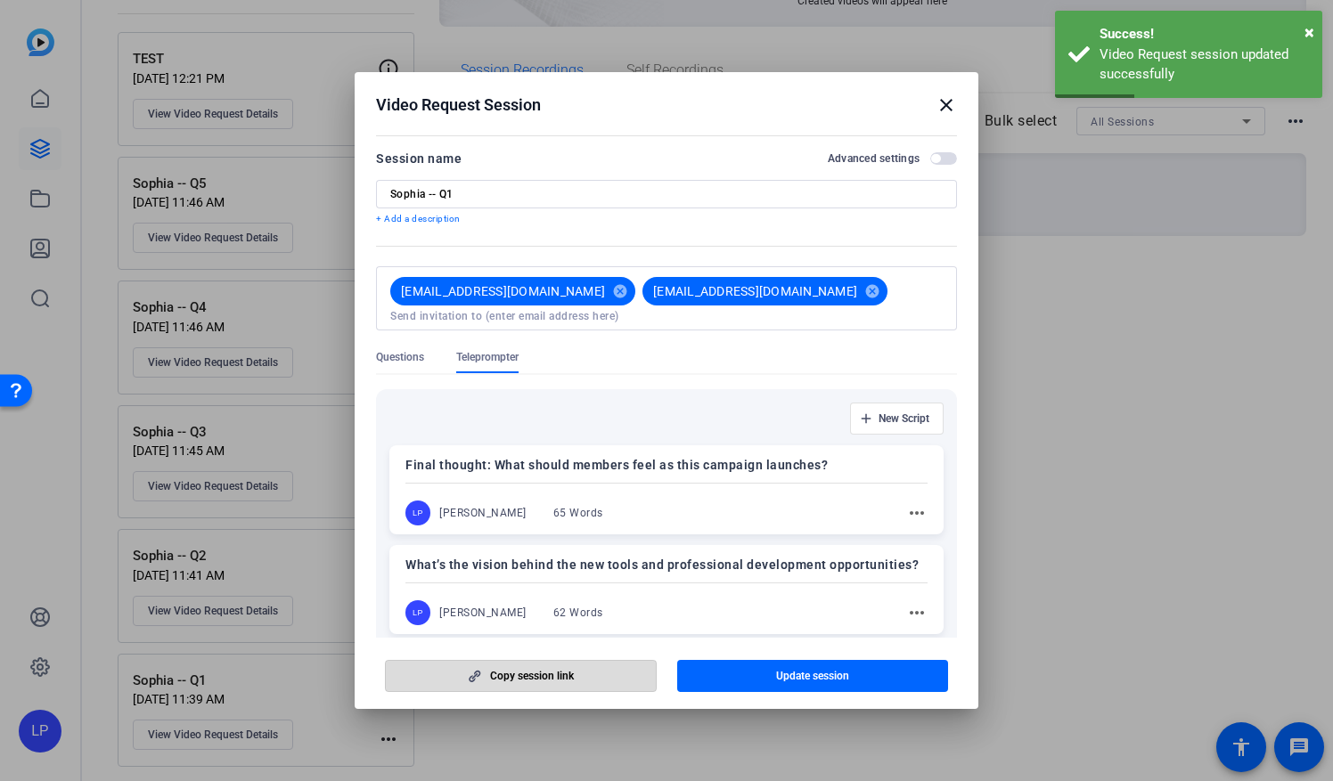
click at [542, 681] on span "Copy session link" at bounding box center [532, 676] width 84 height 14
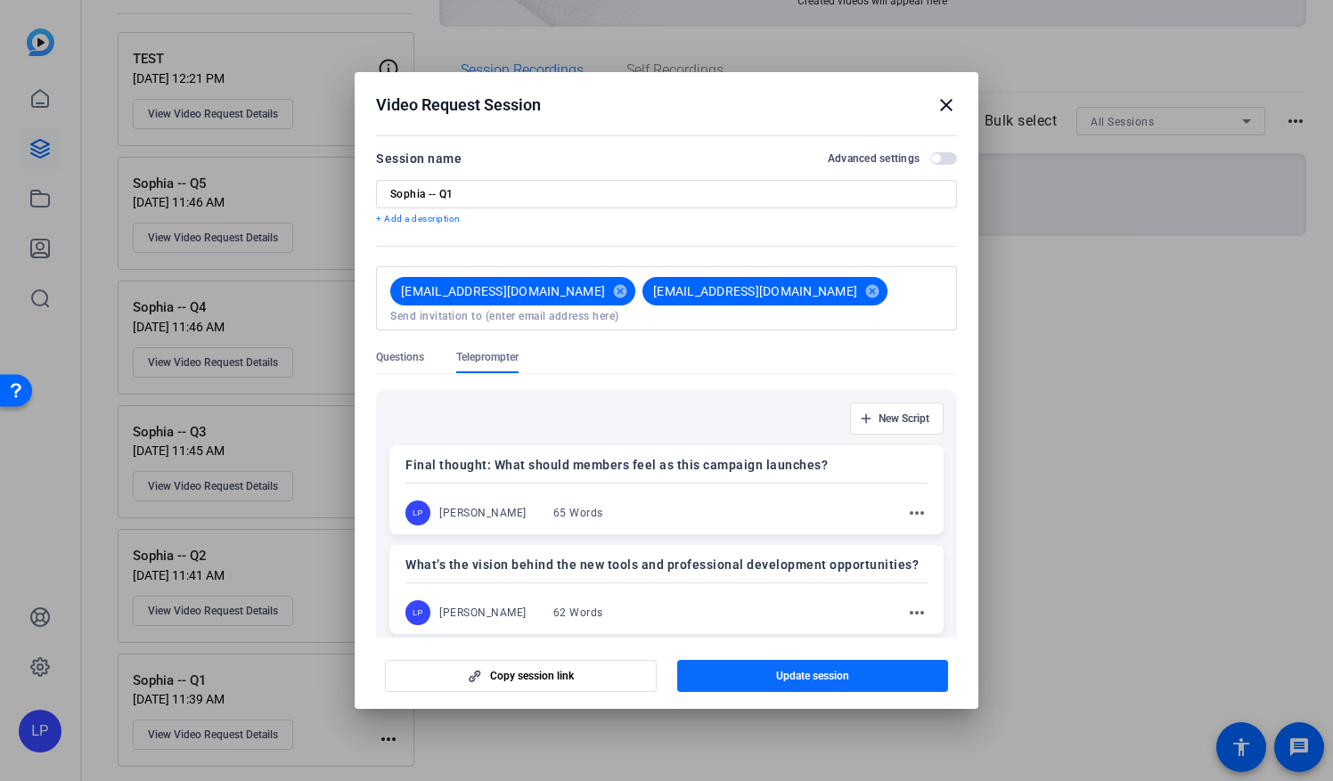
click at [763, 676] on span "button" at bounding box center [813, 676] width 272 height 43
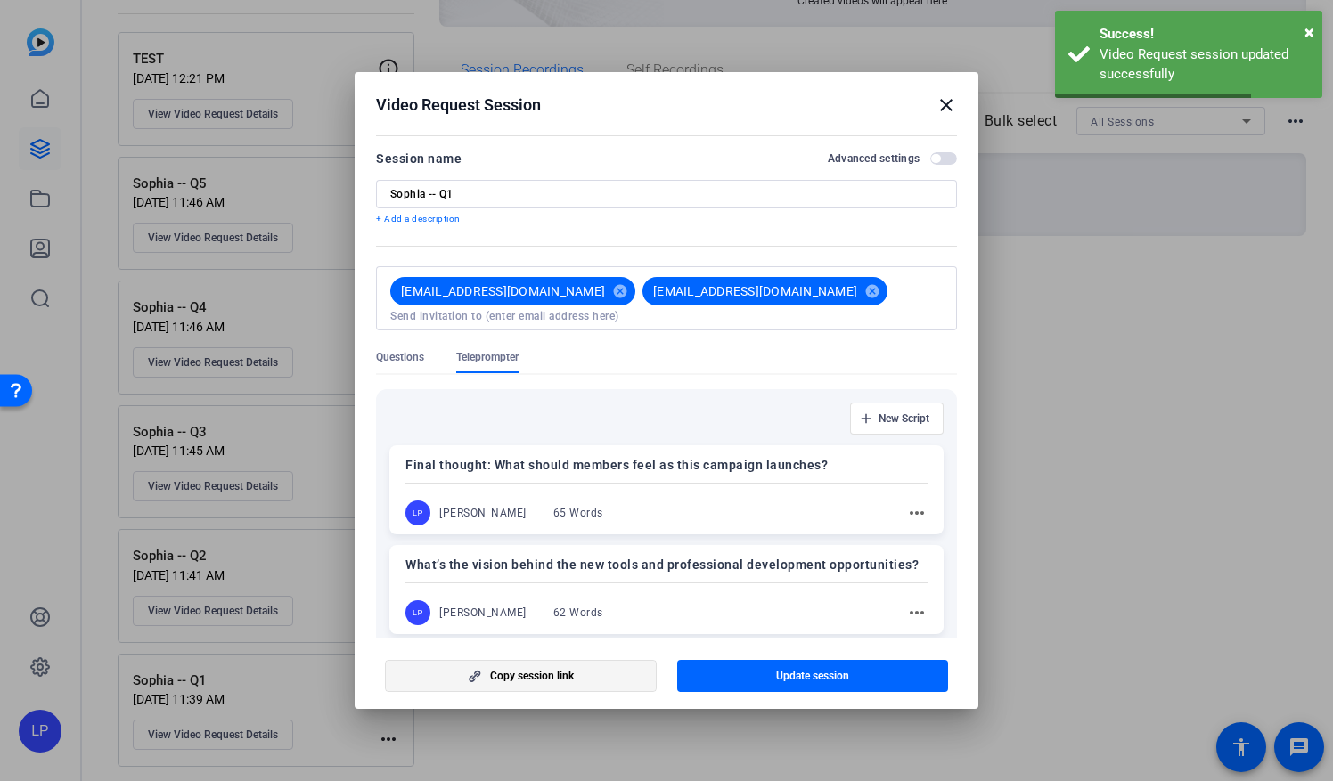
click at [534, 681] on span "Copy session link" at bounding box center [532, 676] width 84 height 14
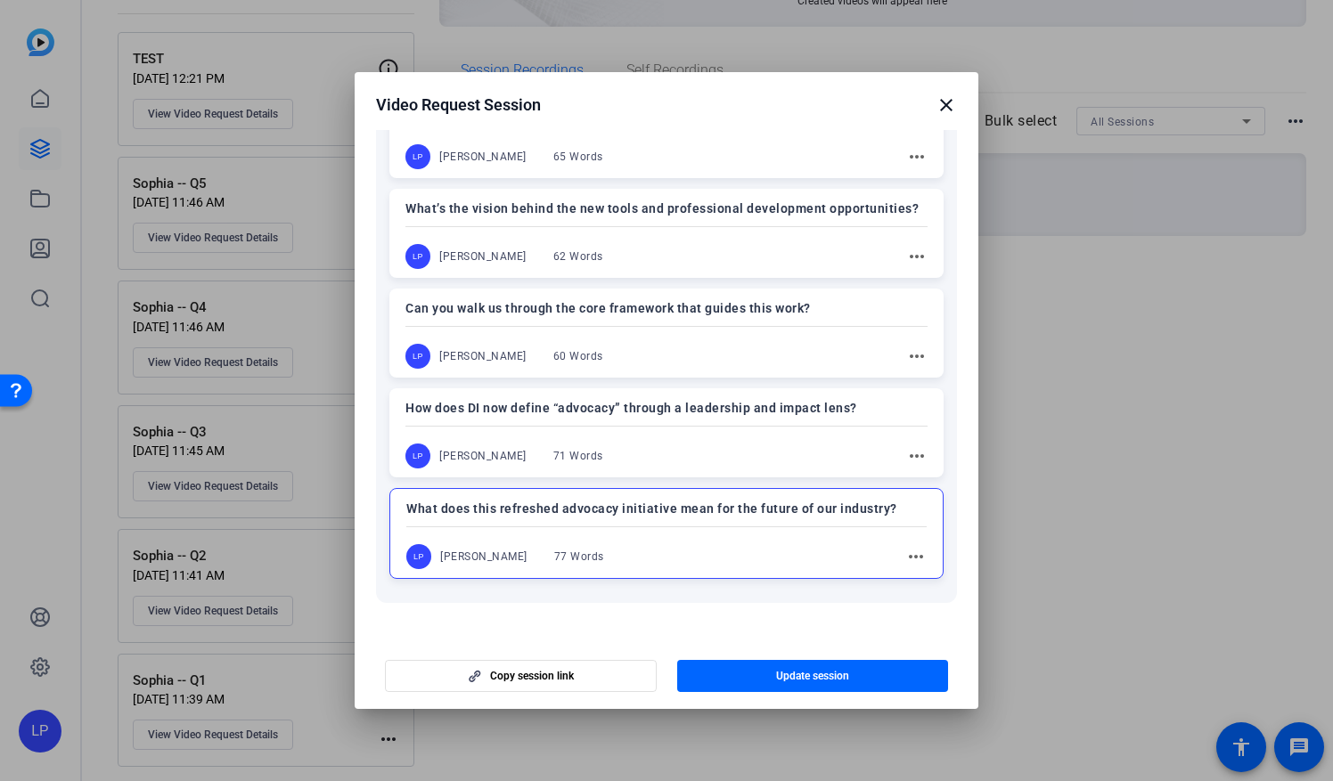
scroll to position [426, 0]
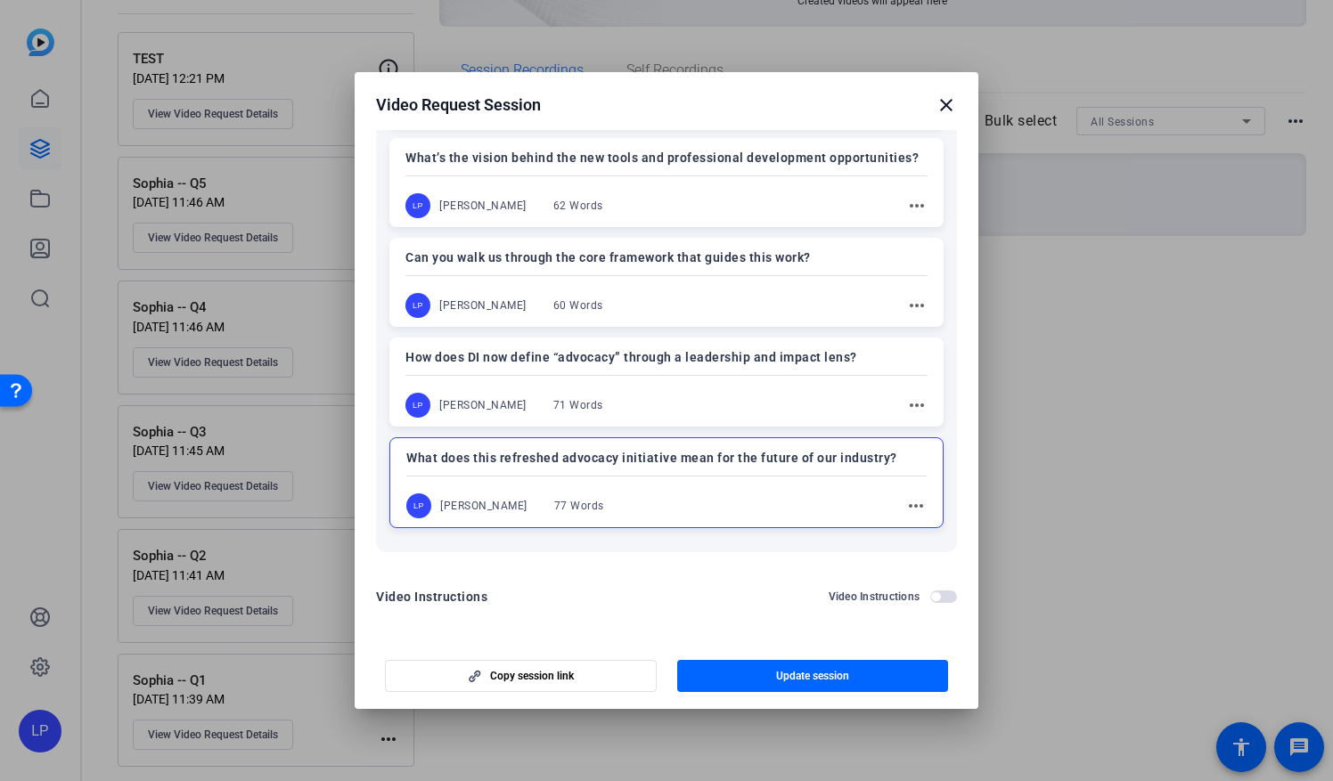
click at [952, 109] on mat-icon "close" at bounding box center [946, 104] width 21 height 21
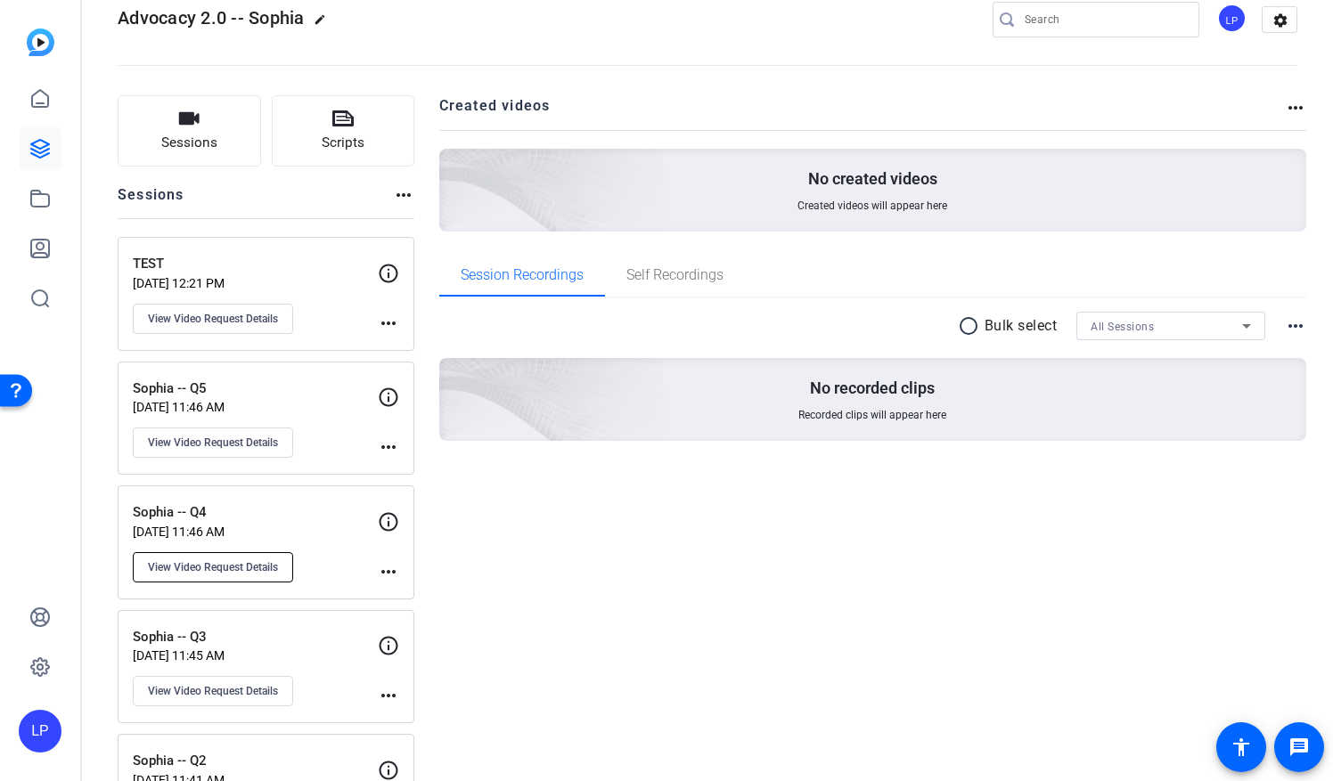
scroll to position [0, 0]
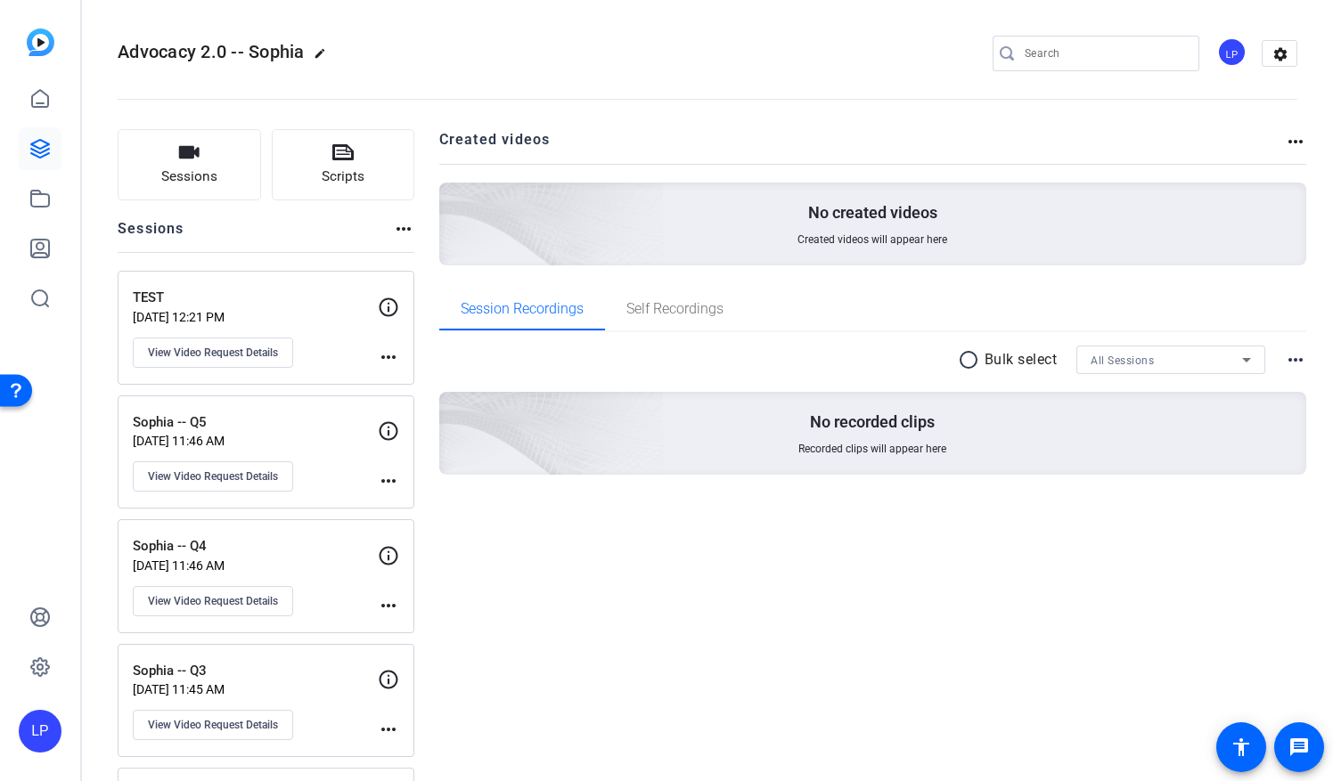
click at [194, 50] on span "Advocacy 2.0 -- Sophia" at bounding box center [211, 51] width 187 height 21
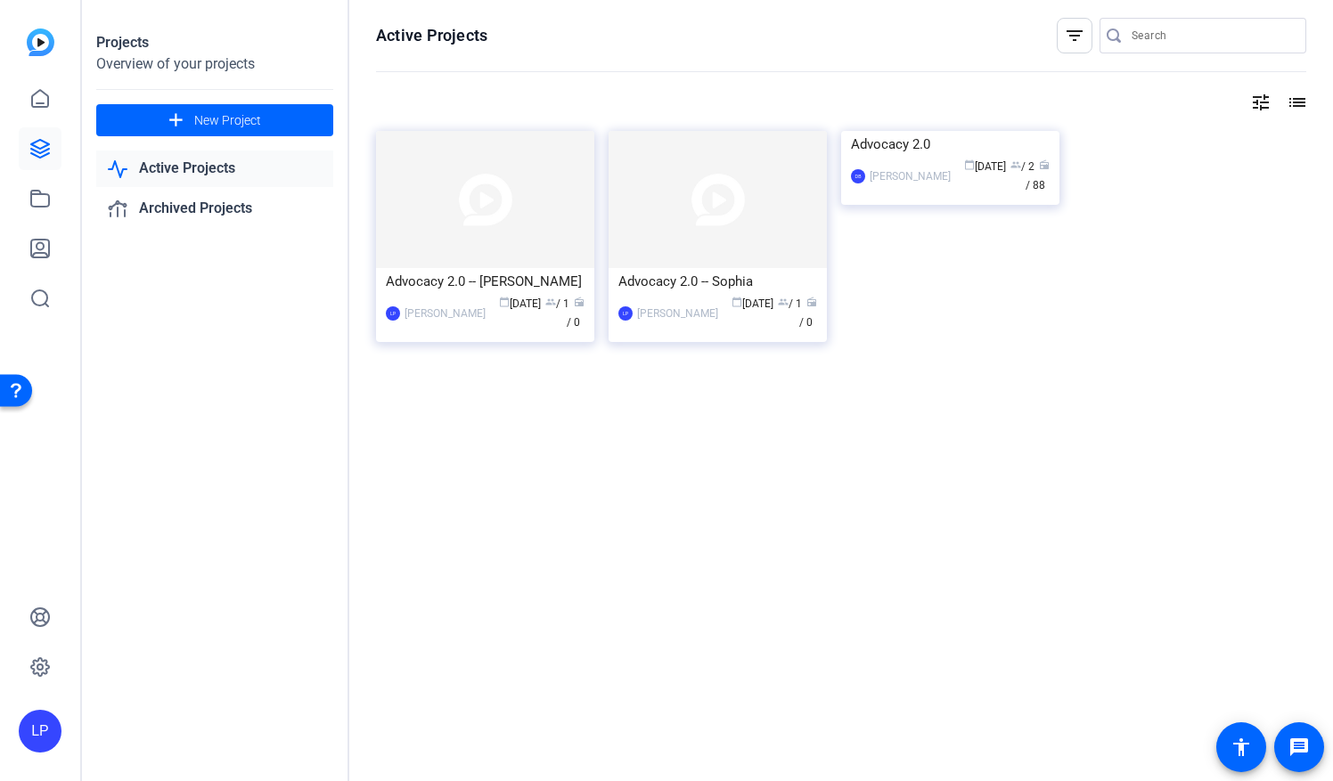
drag, startPoint x: 735, startPoint y: 242, endPoint x: 669, endPoint y: 317, distance: 99.7
click at [669, 317] on div "[PERSON_NAME]" at bounding box center [677, 314] width 81 height 18
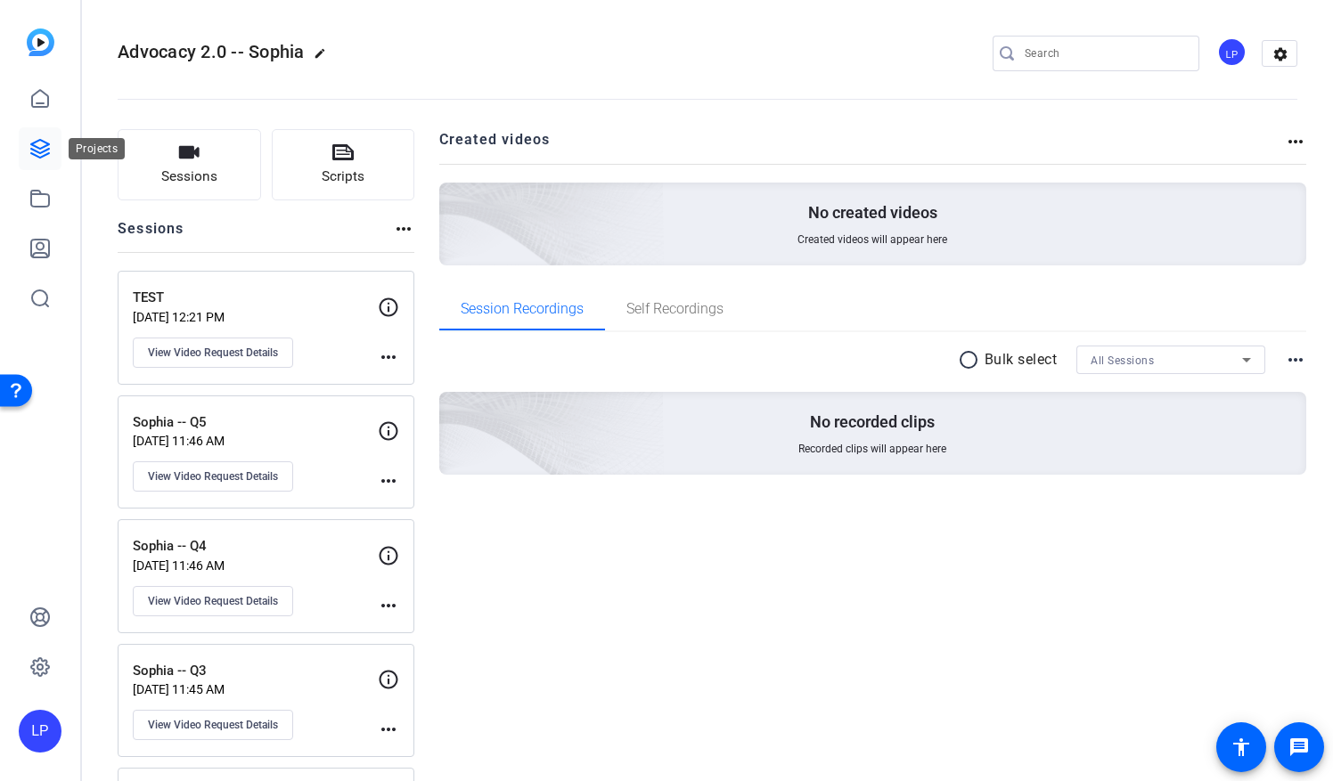
click at [39, 142] on icon at bounding box center [39, 148] width 21 height 21
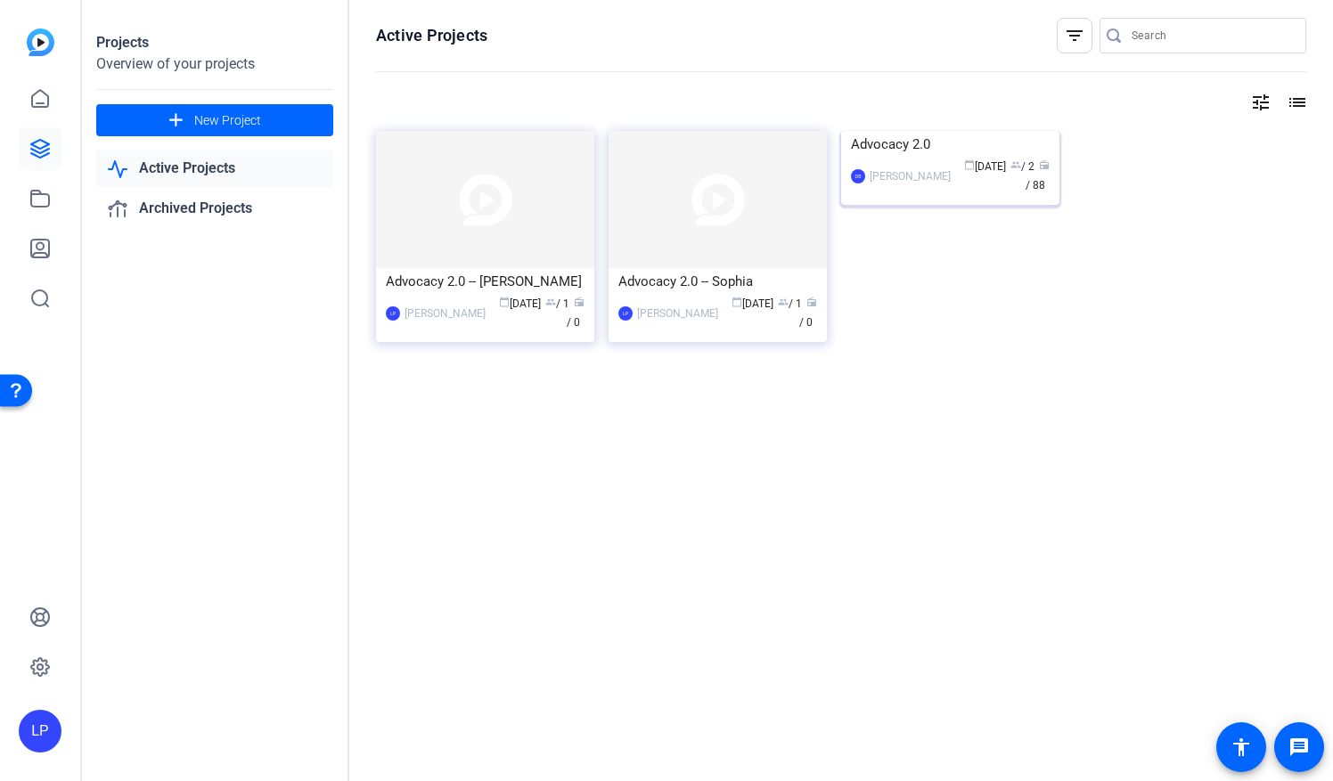
click at [886, 131] on img at bounding box center [950, 131] width 218 height 0
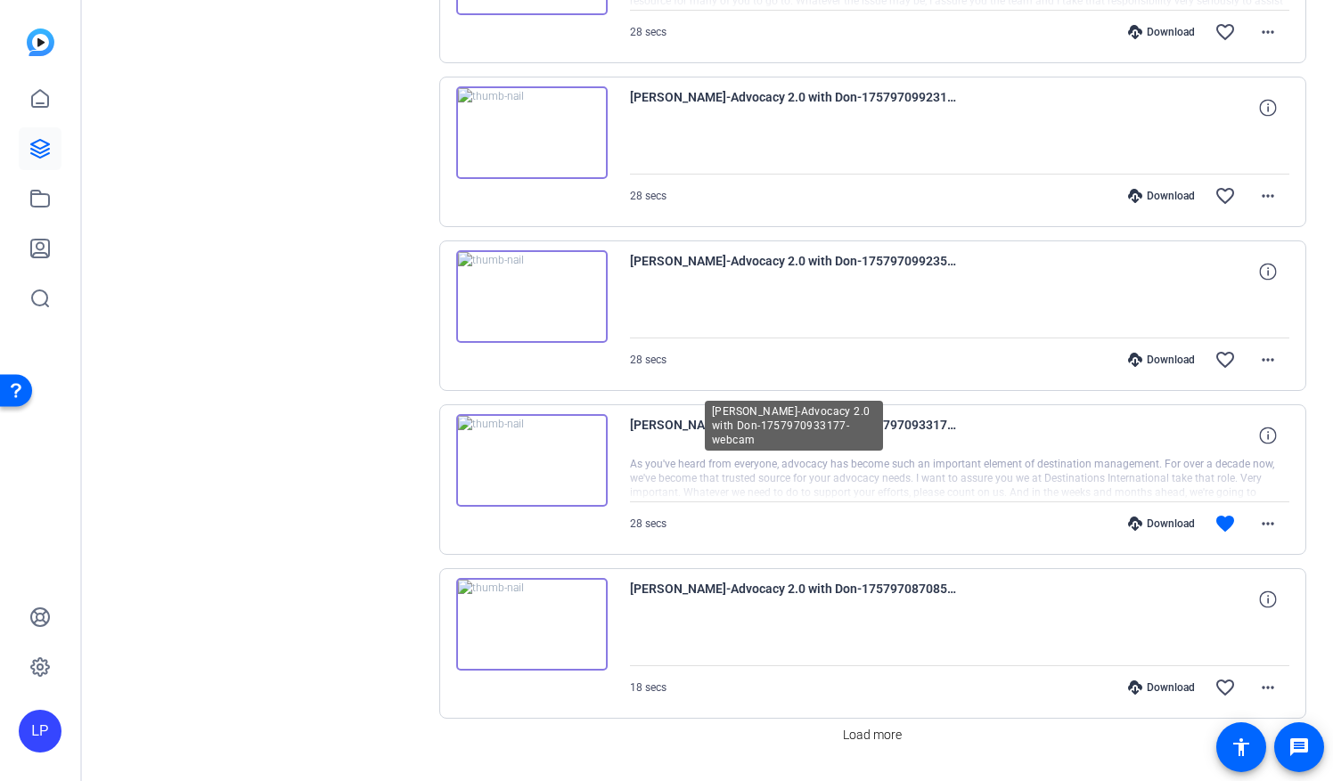
scroll to position [1338, 0]
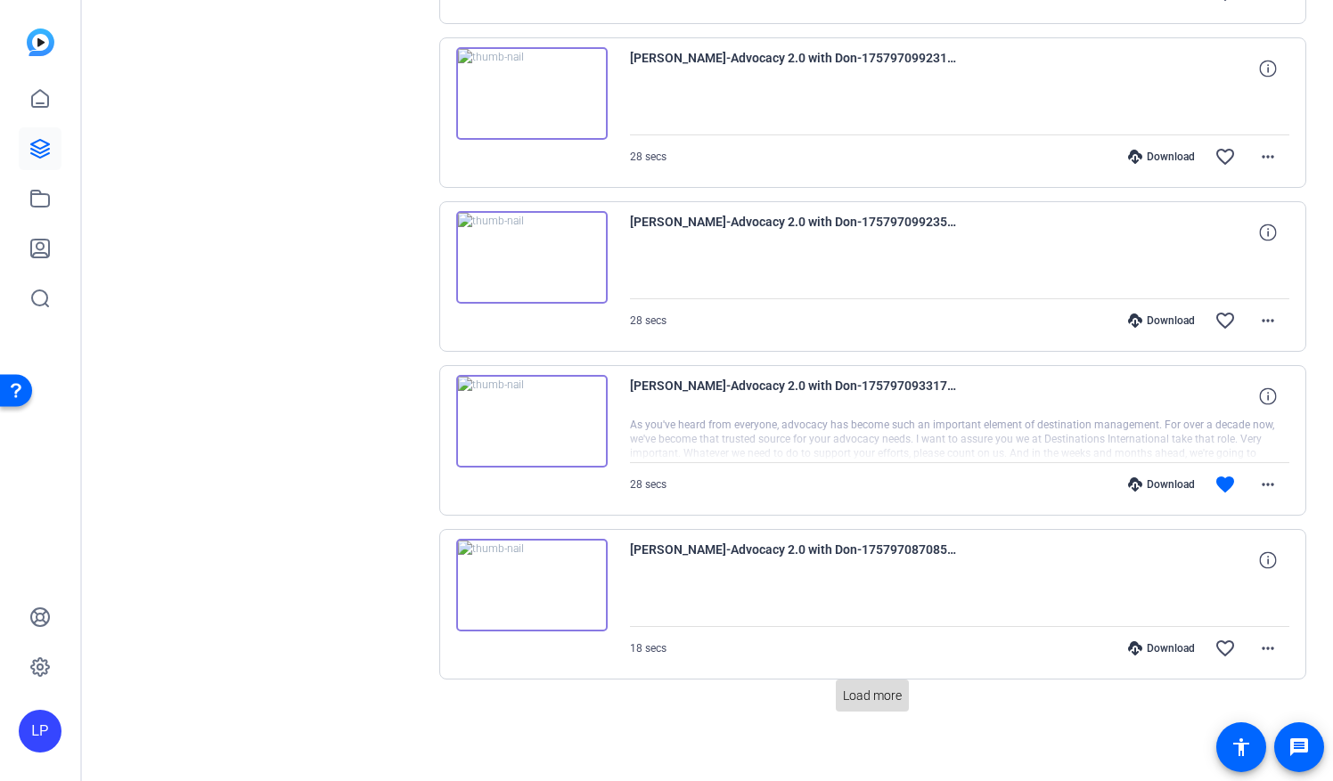
click at [887, 687] on span "Load more" at bounding box center [872, 696] width 59 height 19
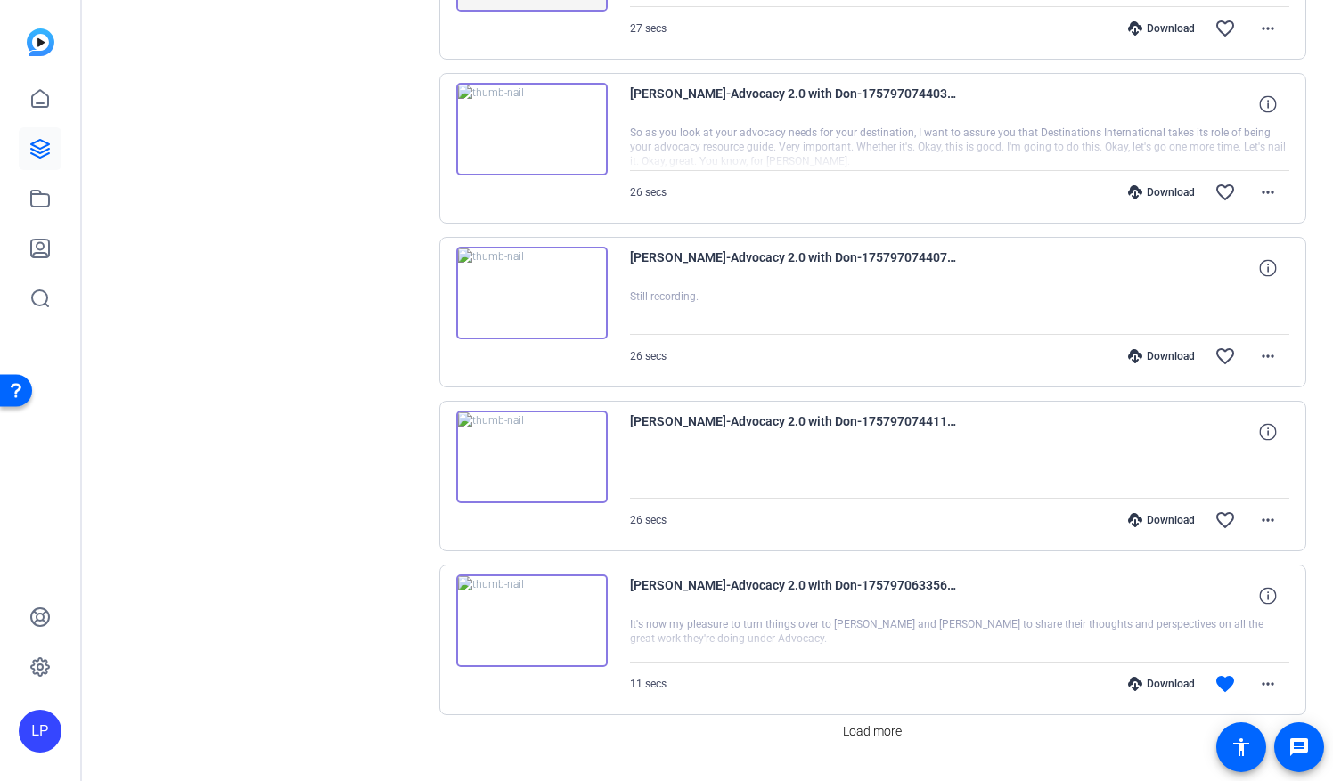
scroll to position [2969, 0]
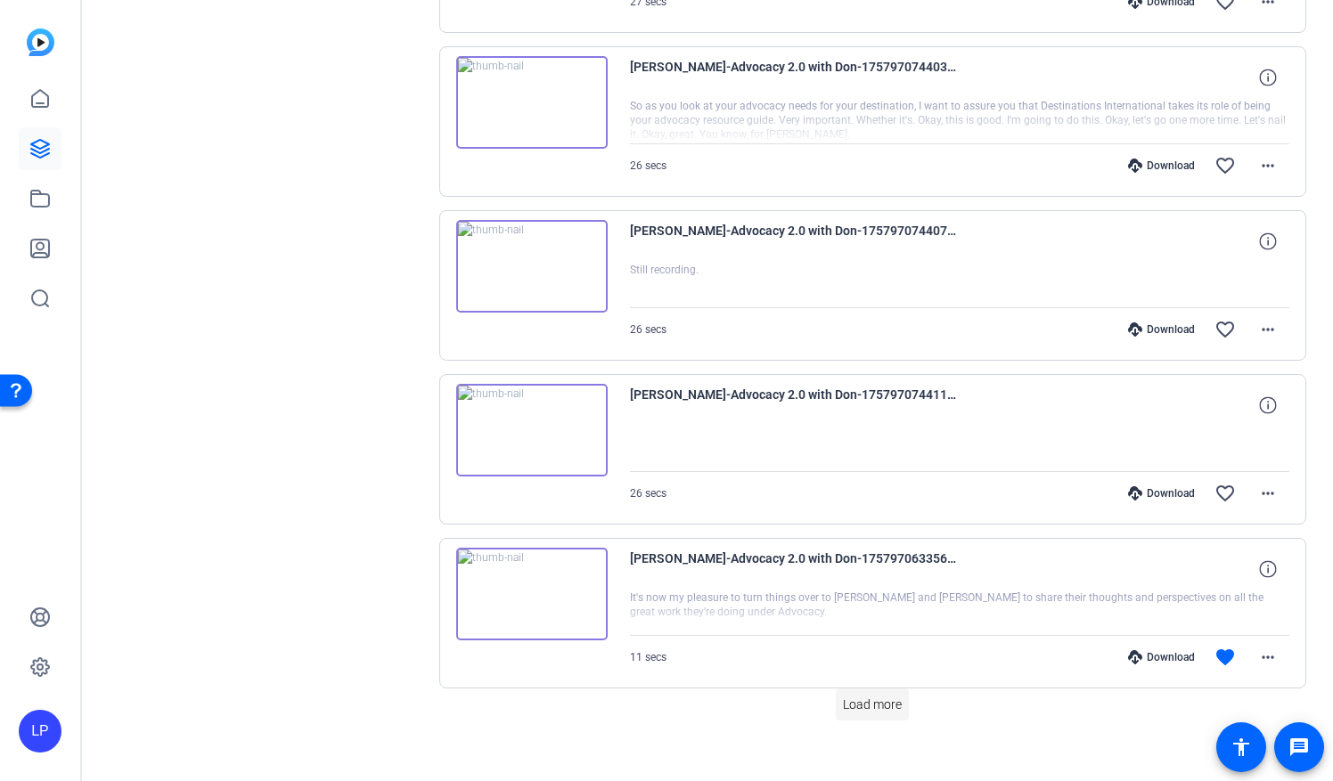
click at [851, 696] on span "Load more" at bounding box center [872, 705] width 59 height 19
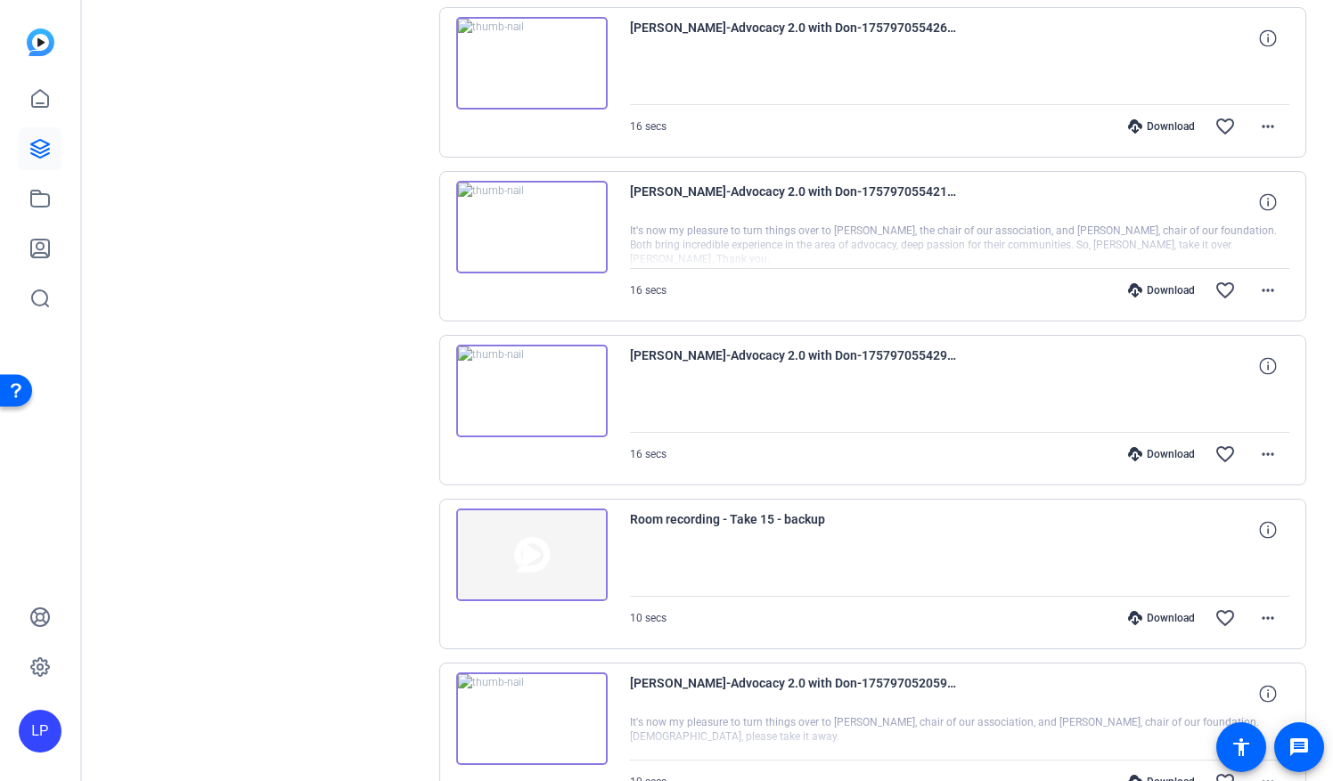
scroll to position [4599, 0]
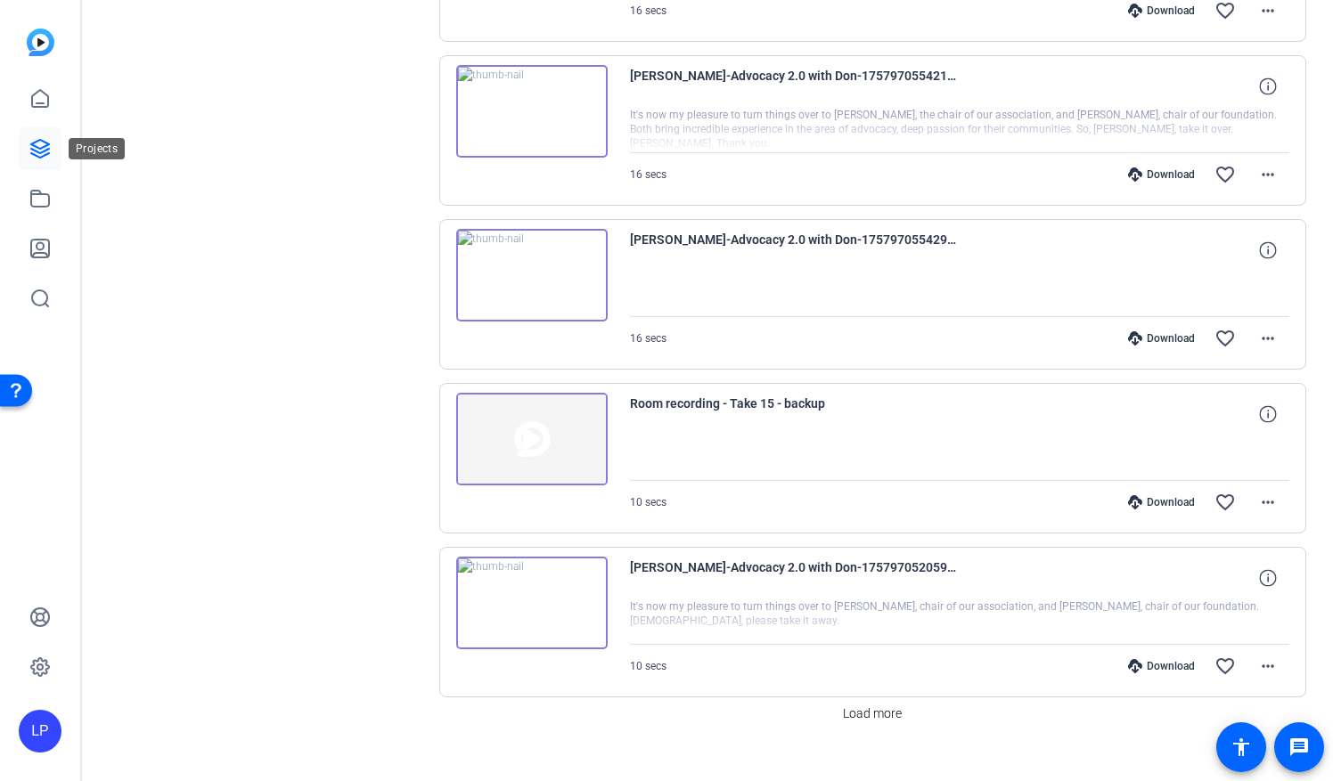
click at [39, 141] on icon at bounding box center [40, 149] width 18 height 18
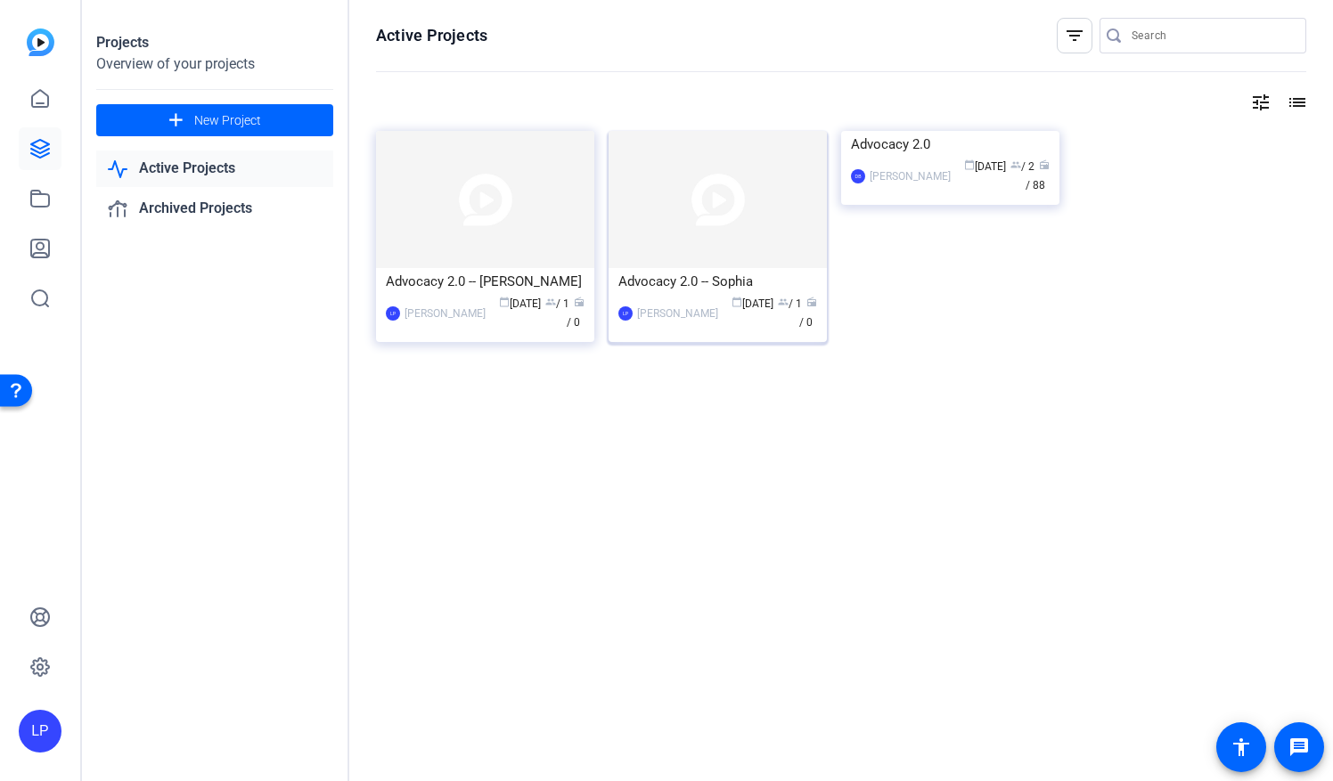
click at [700, 282] on div "Advocacy 2.0 -- Sophia" at bounding box center [717, 281] width 199 height 27
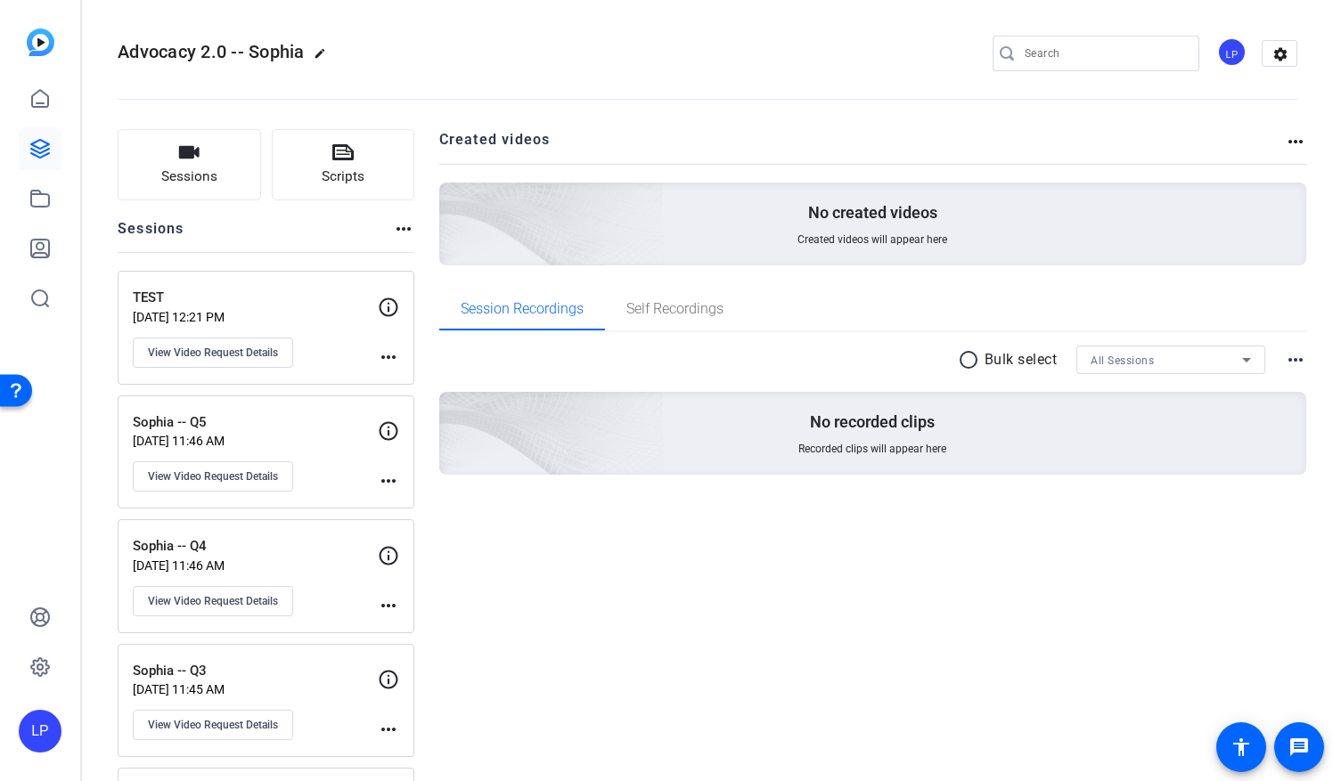
click at [396, 355] on mat-icon "more_horiz" at bounding box center [388, 357] width 21 height 21
click at [404, 373] on span "Archive Session" at bounding box center [432, 382] width 81 height 21
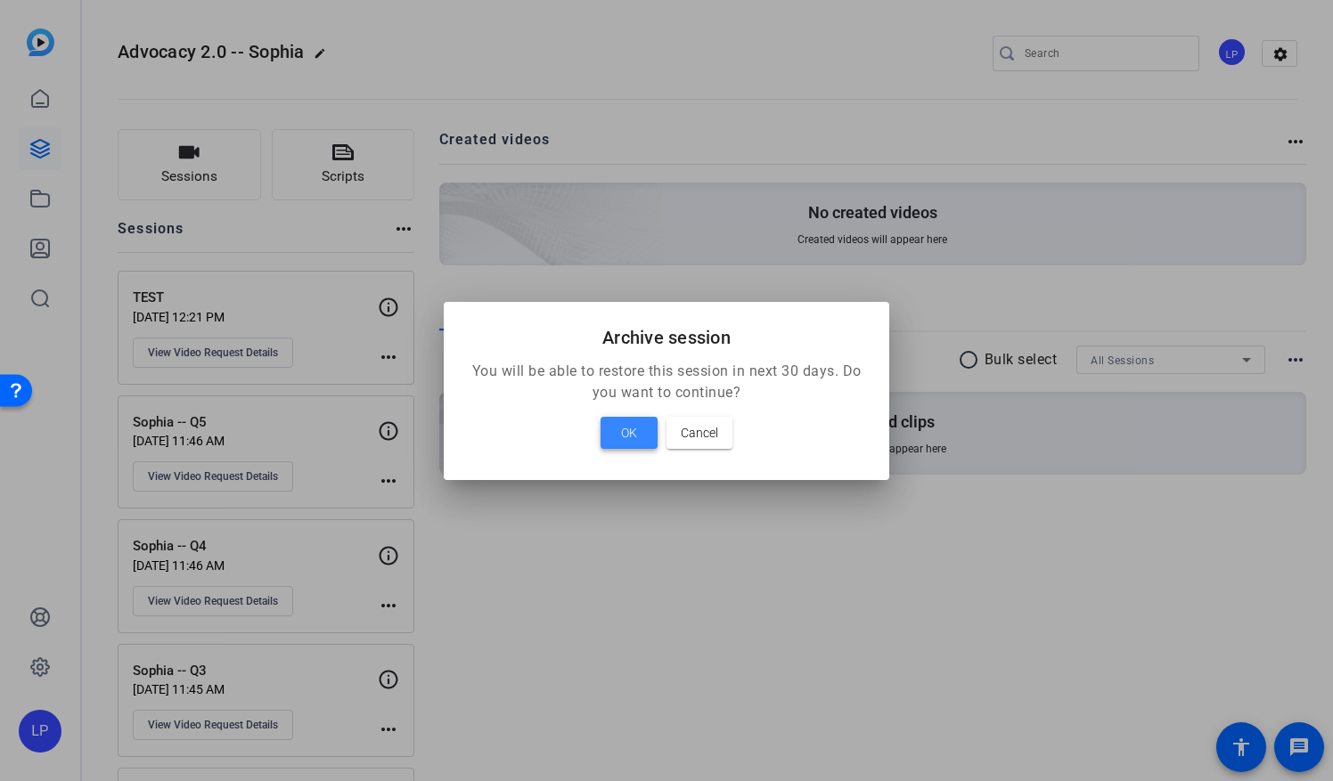
click at [611, 431] on span at bounding box center [629, 433] width 57 height 43
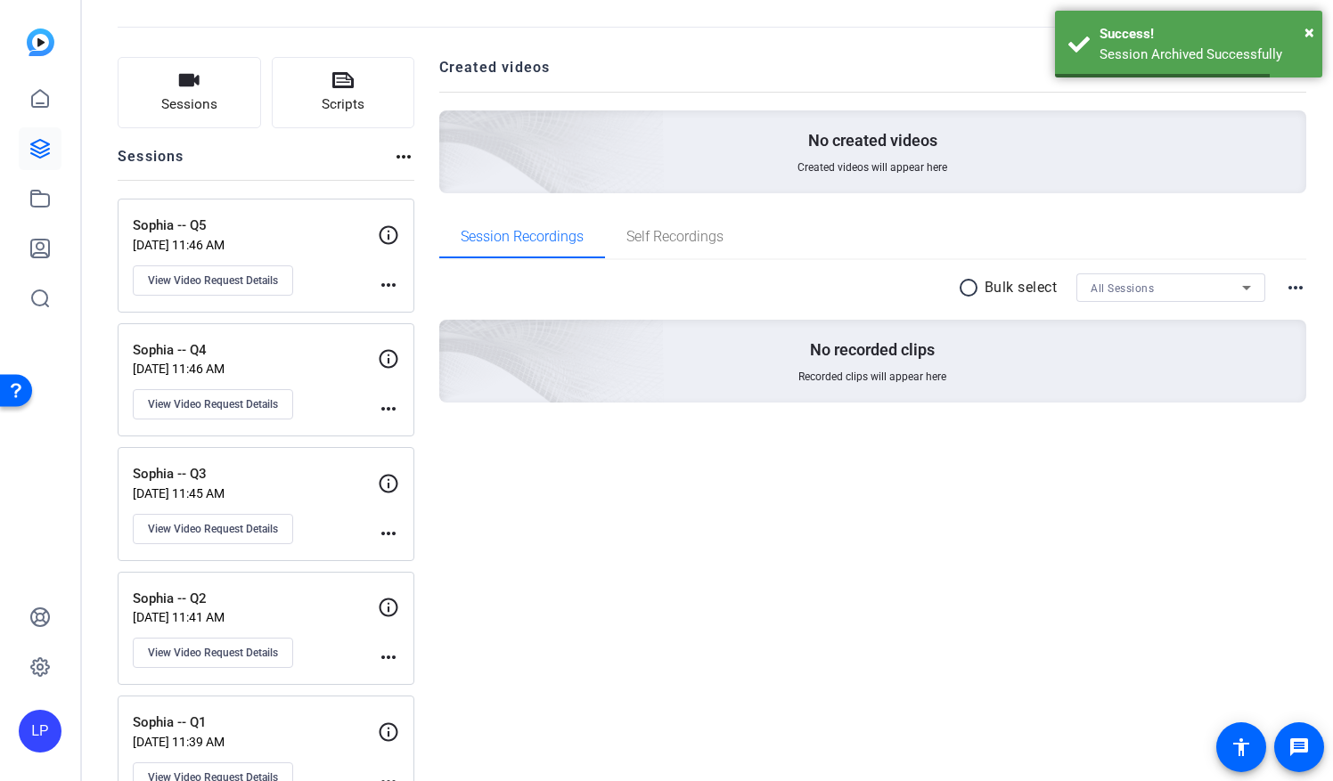
scroll to position [116, 0]
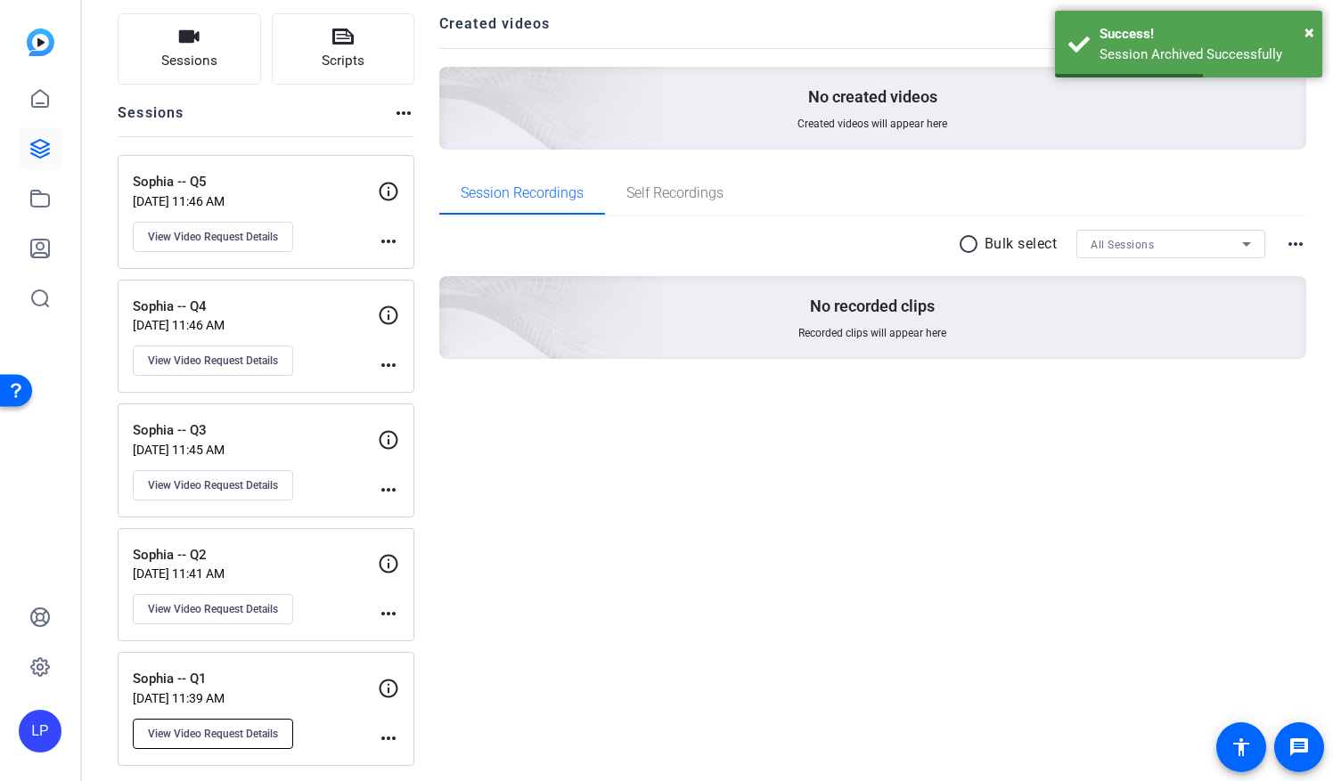
click at [224, 729] on span "View Video Request Details" at bounding box center [213, 734] width 130 height 14
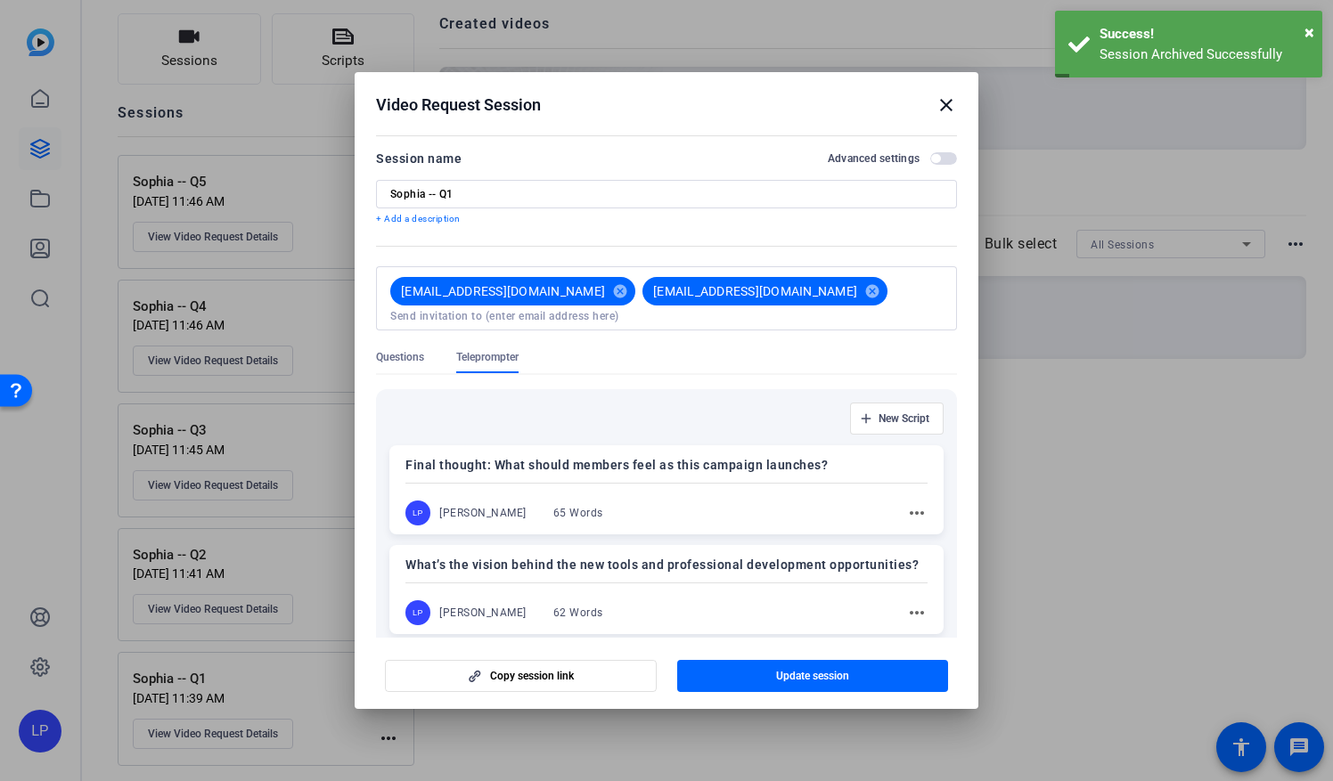
click at [943, 102] on mat-icon "close" at bounding box center [946, 104] width 21 height 21
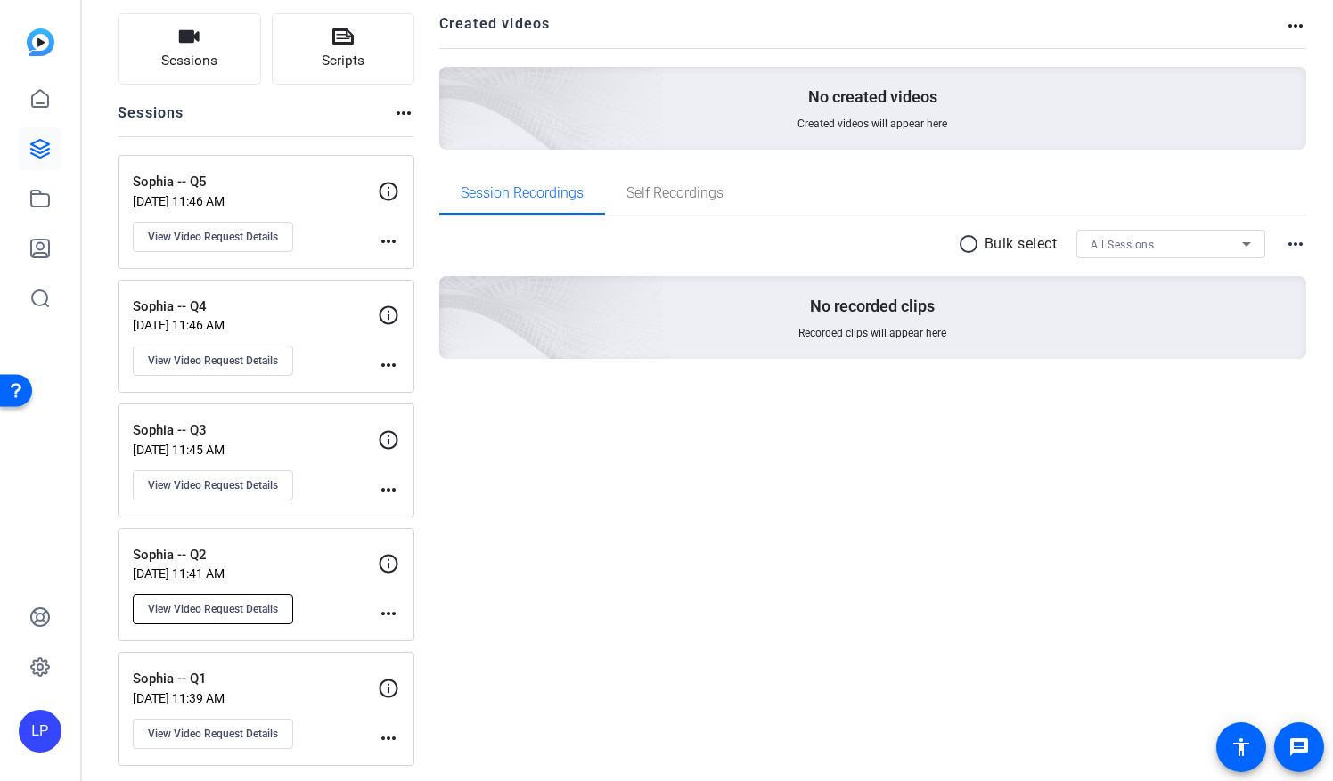
click at [227, 602] on span "View Video Request Details" at bounding box center [213, 609] width 130 height 14
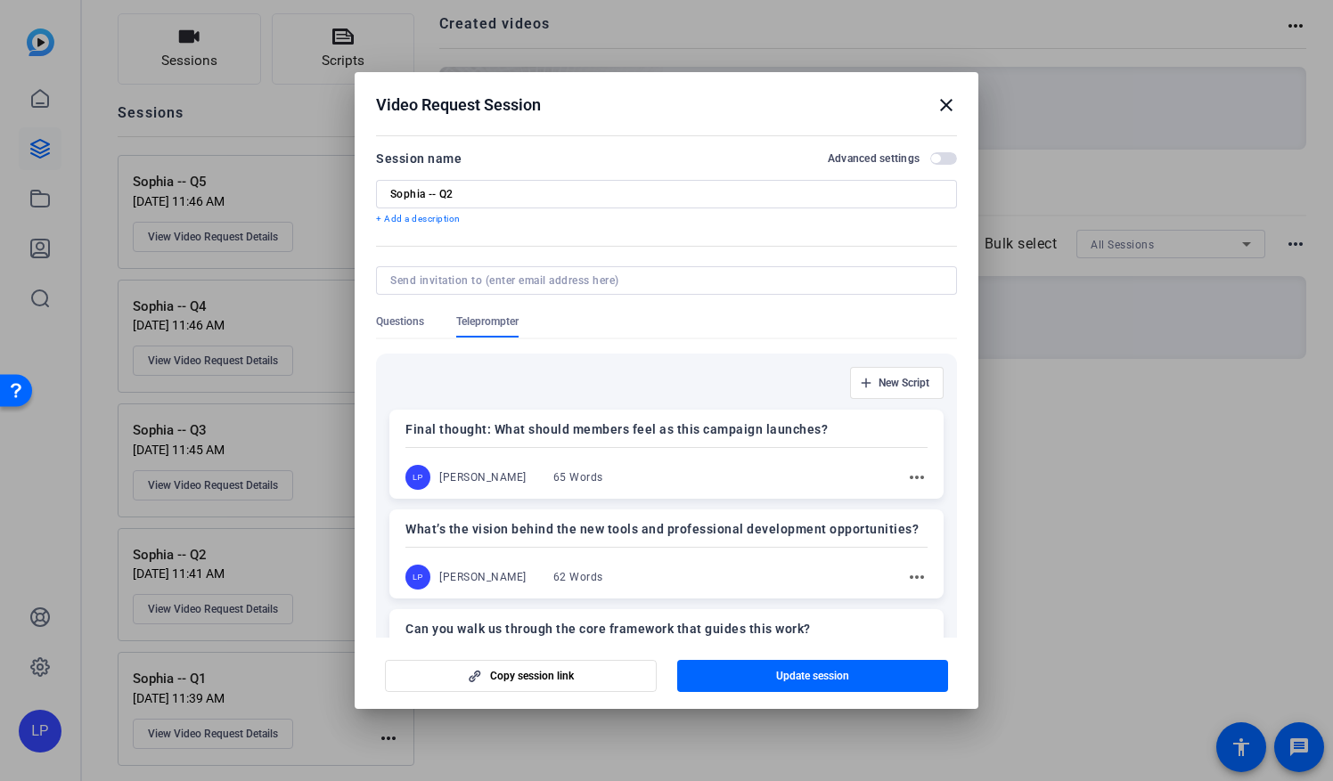
click at [423, 272] on div at bounding box center [666, 280] width 552 height 29
type input "[EMAIL_ADDRESS][DOMAIN_NAME]"
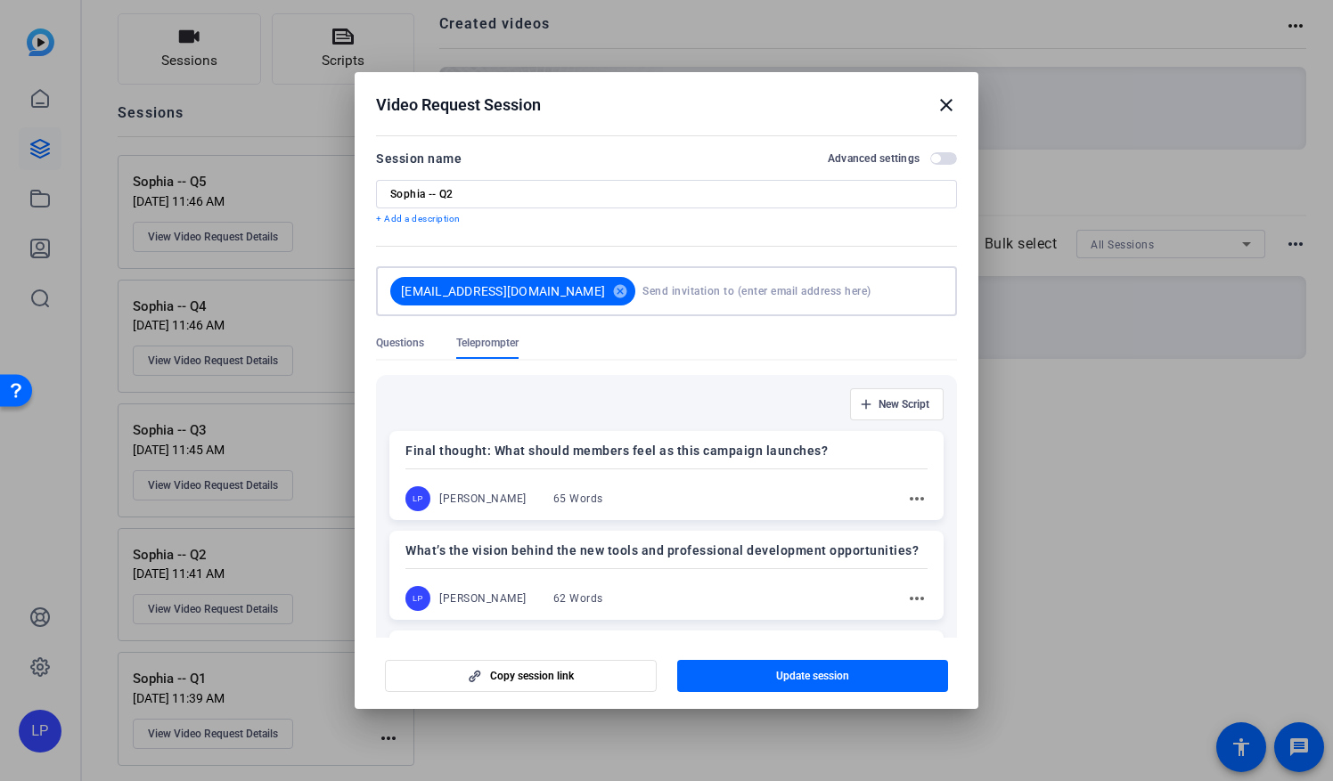
click at [711, 289] on input at bounding box center [788, 292] width 293 height 36
click at [909, 286] on input "[EMAIL_ADDRESS][DOMAIN_NAME]" at bounding box center [788, 292] width 293 height 36
type input "[EMAIL_ADDRESS][DOMAIN_NAME]"
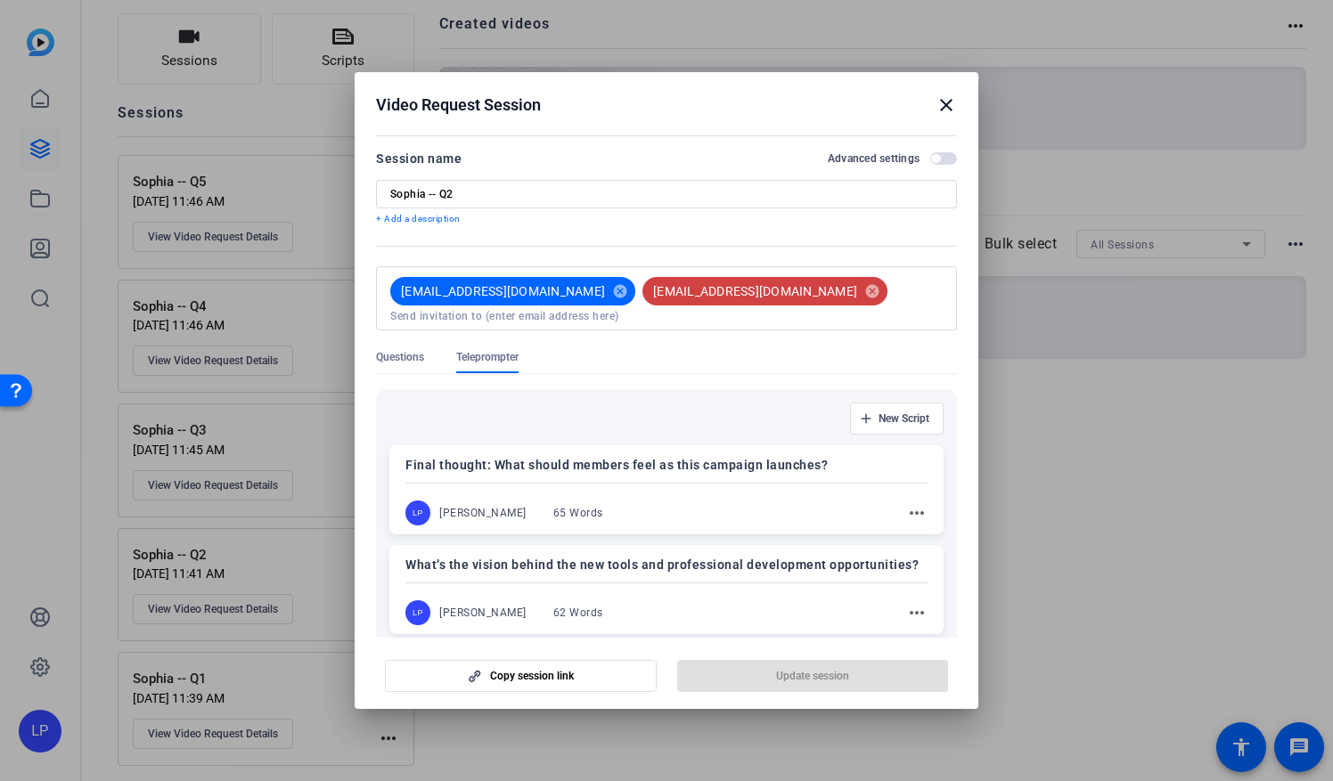
click at [784, 360] on form "Session name Advanced settings Sophia -- Q2 + Add a description [EMAIL_ADDRESS]…" at bounding box center [666, 587] width 581 height 878
click at [857, 299] on mat-icon "cancel" at bounding box center [872, 291] width 30 height 16
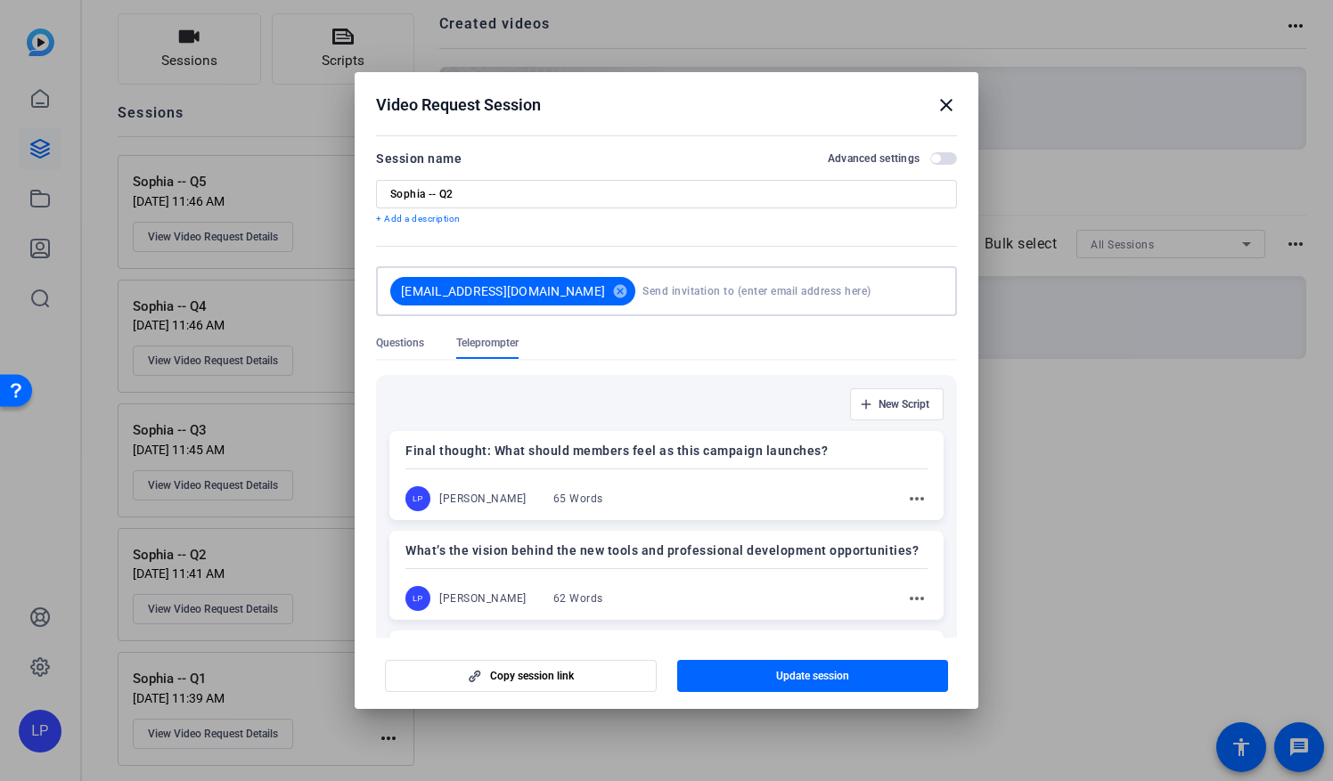
click at [700, 286] on input at bounding box center [788, 292] width 293 height 36
type input "awel"
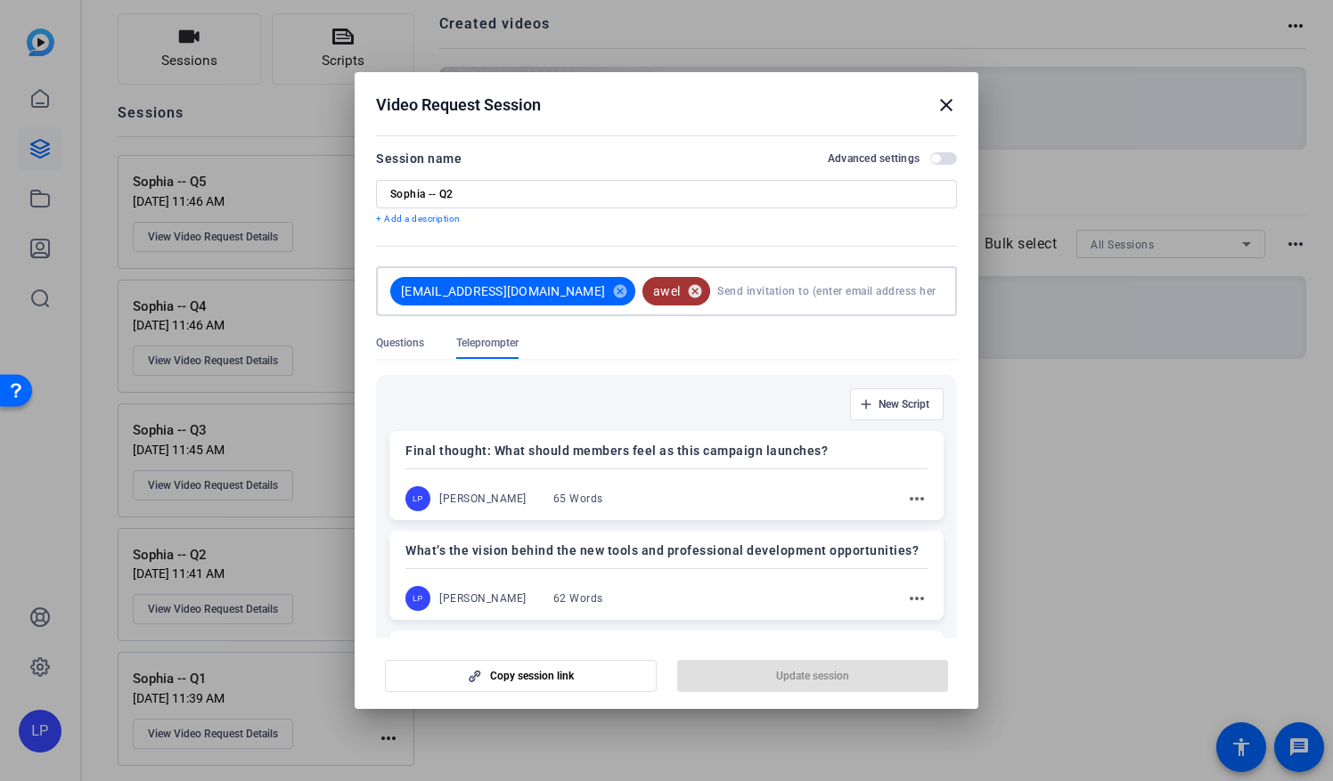
click at [710, 283] on mat-icon "cancel" at bounding box center [695, 291] width 30 height 16
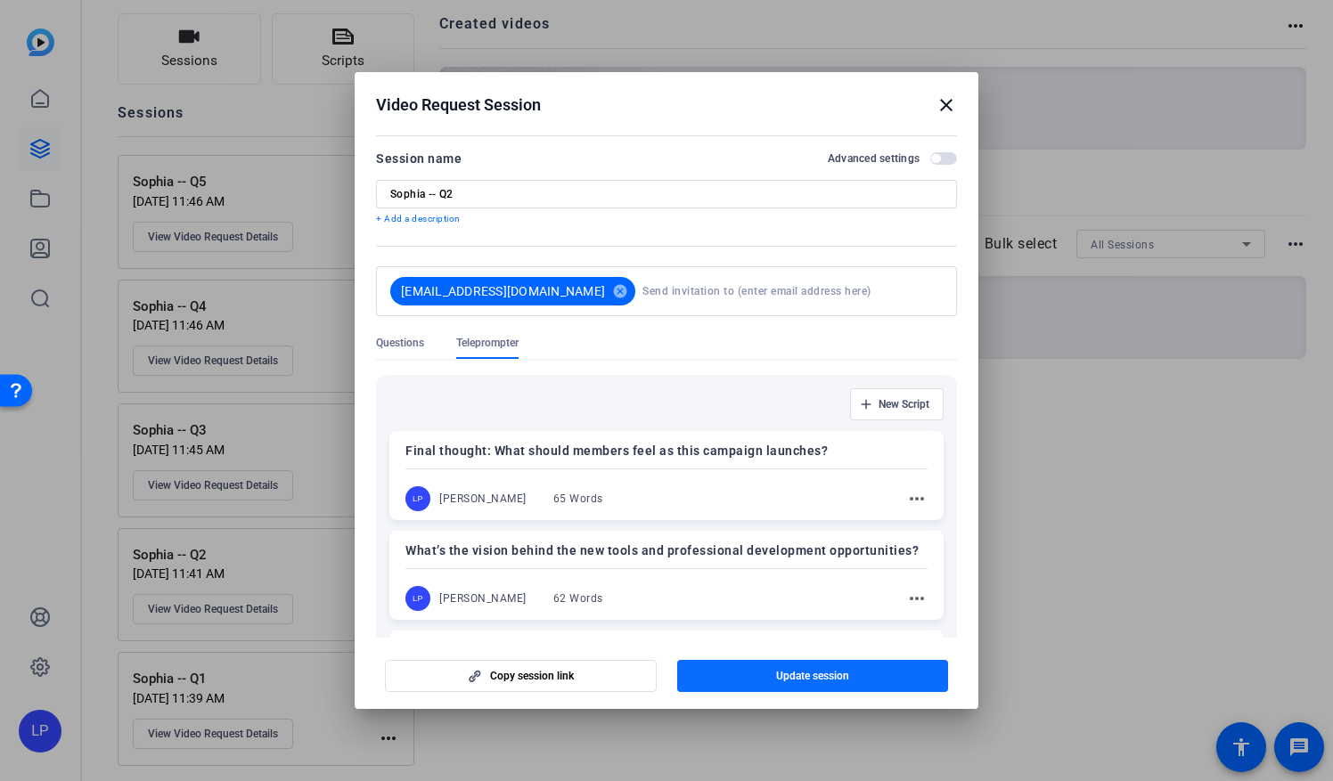
click at [791, 672] on span "Update session" at bounding box center [812, 676] width 73 height 14
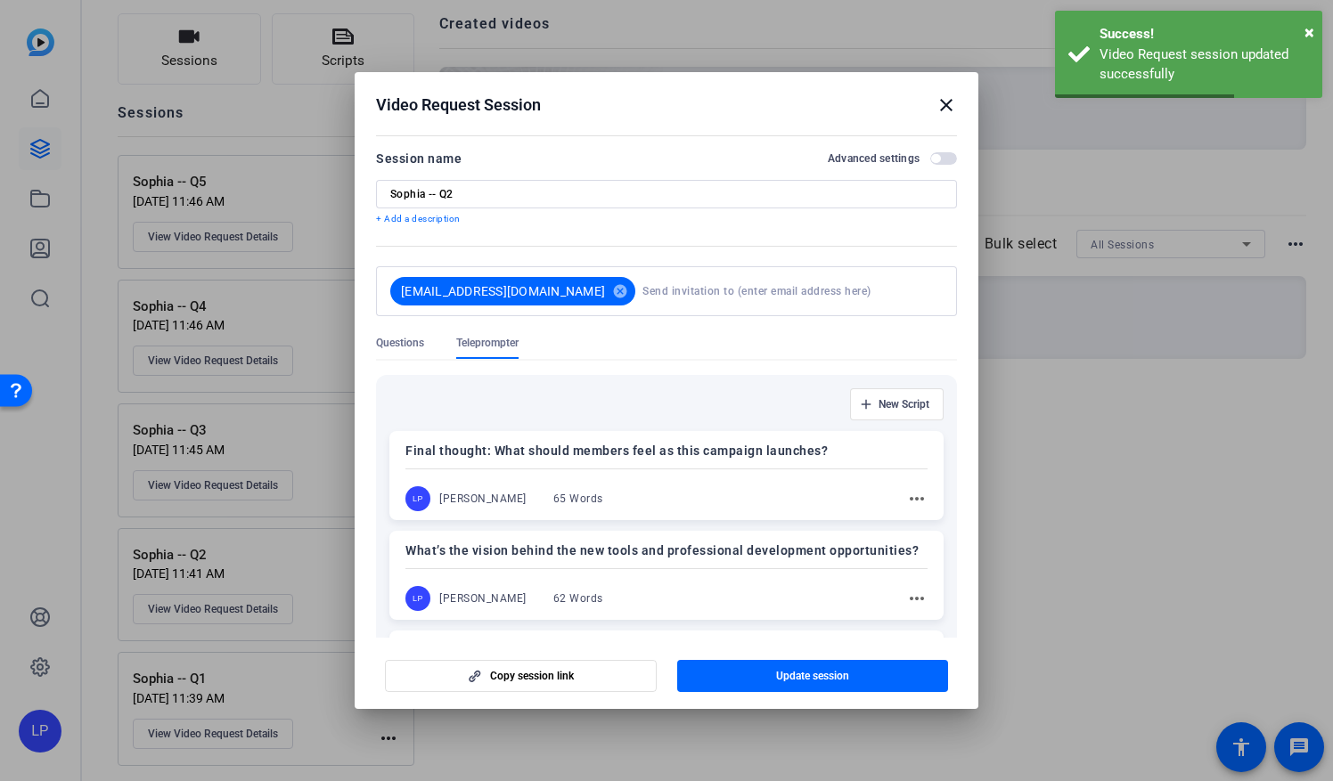
click at [944, 109] on mat-icon "close" at bounding box center [946, 104] width 21 height 21
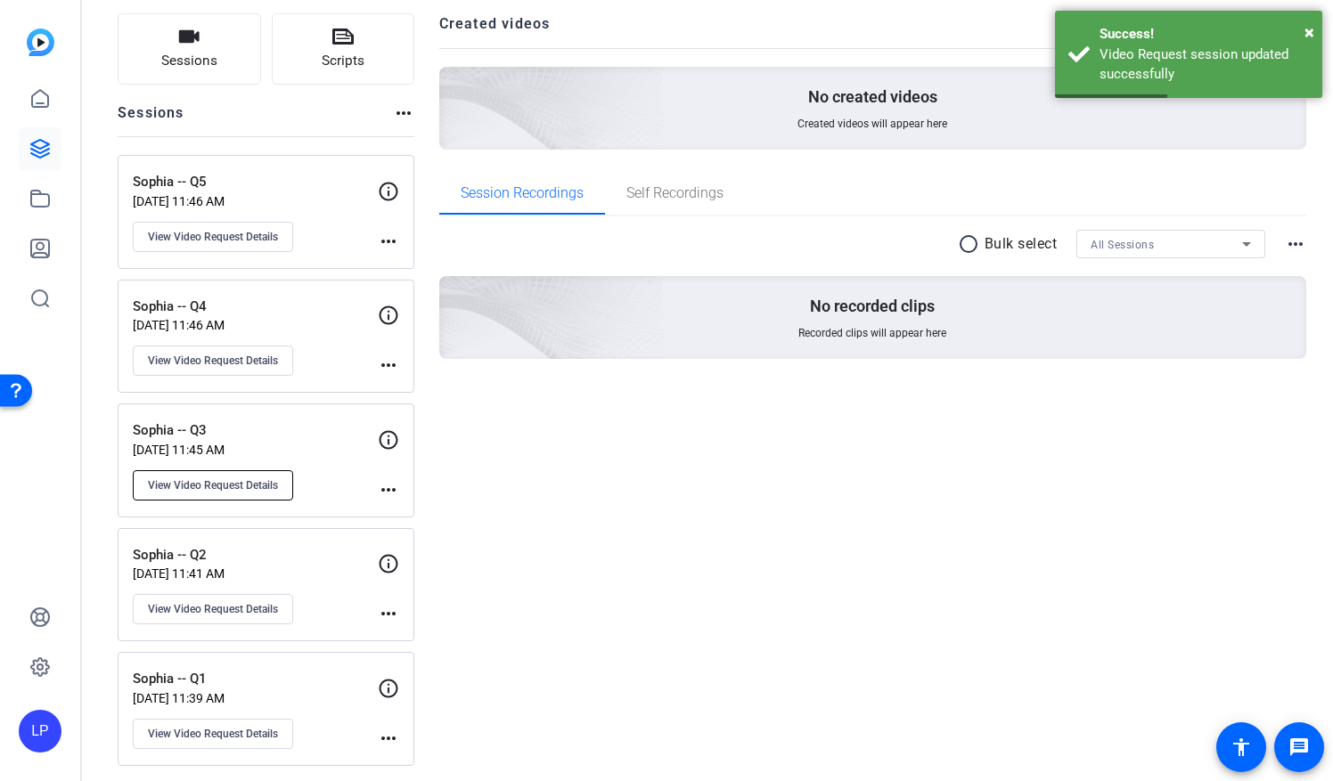
click at [214, 480] on span "View Video Request Details" at bounding box center [213, 485] width 130 height 14
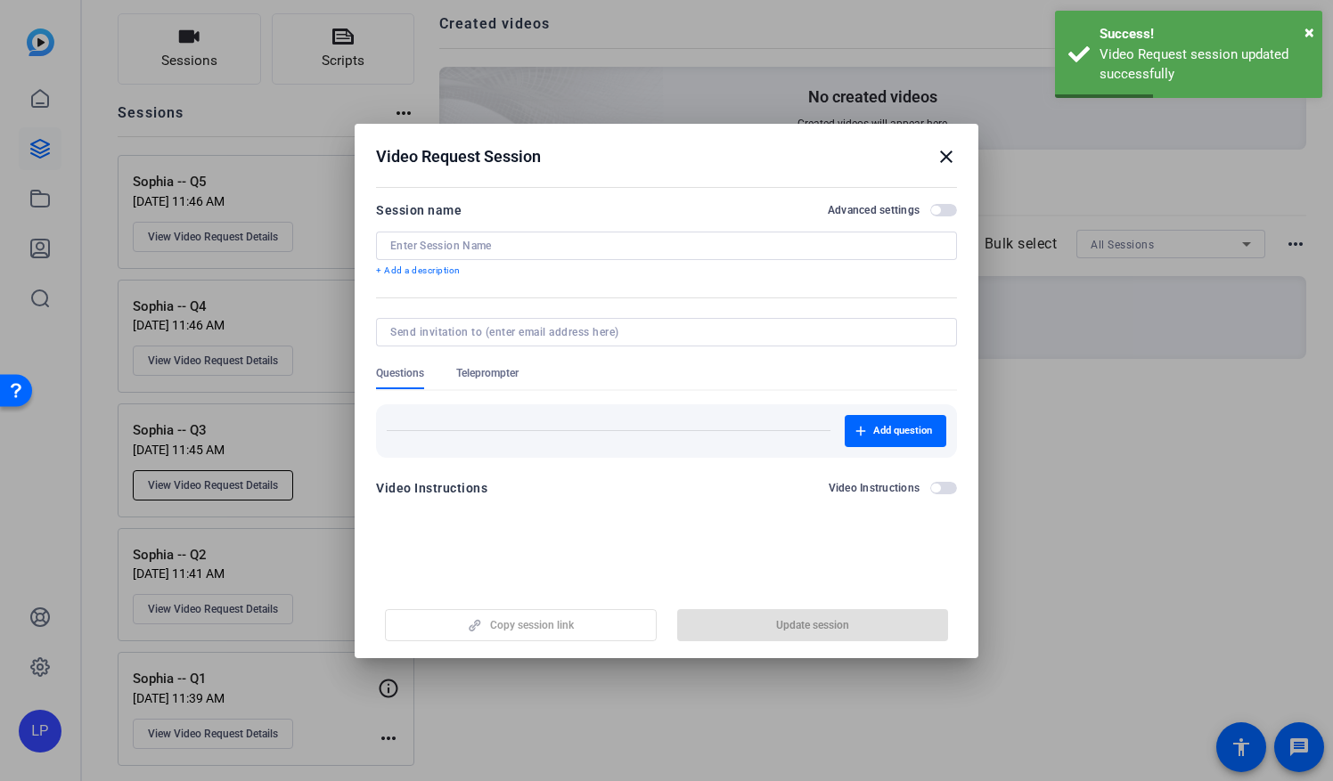
type input "Sophia -- Q3"
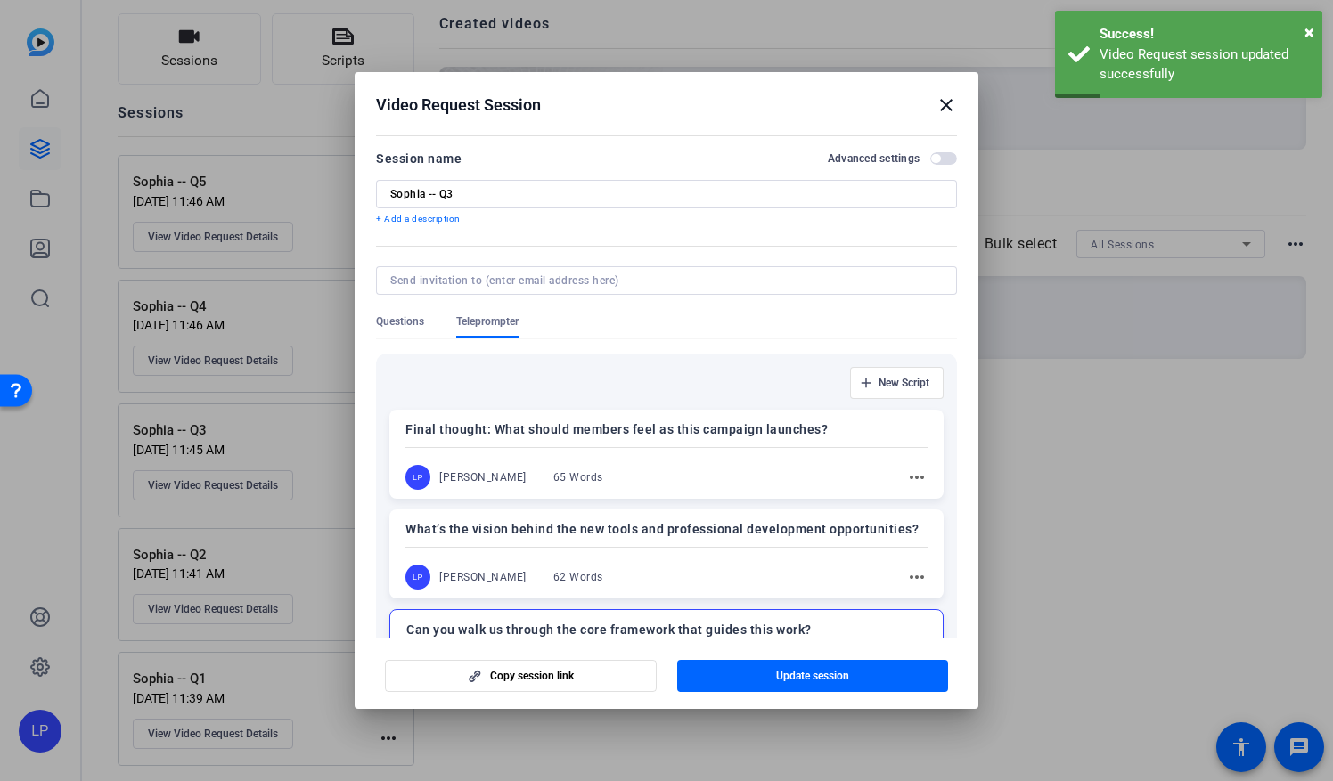
click at [453, 276] on input at bounding box center [662, 281] width 545 height 14
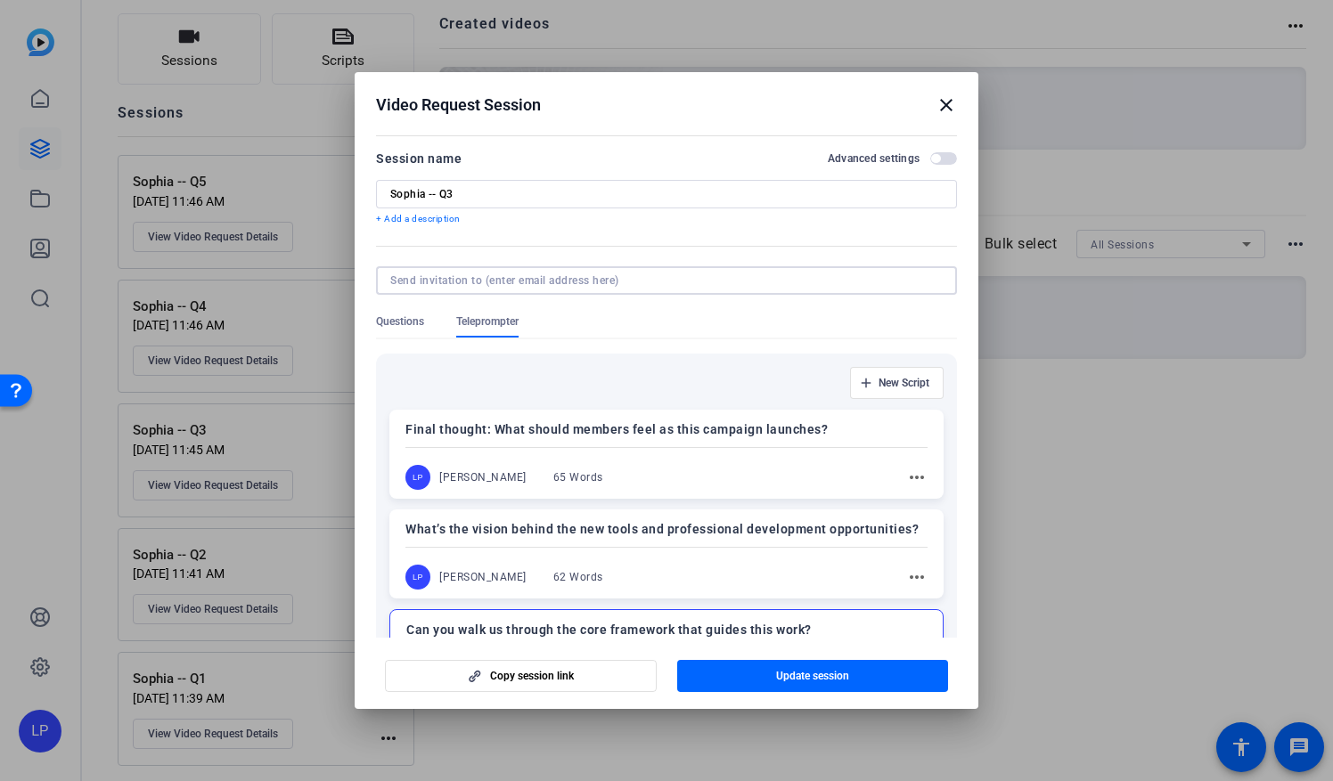
type input "[EMAIL_ADDRESS][DOMAIN_NAME]"
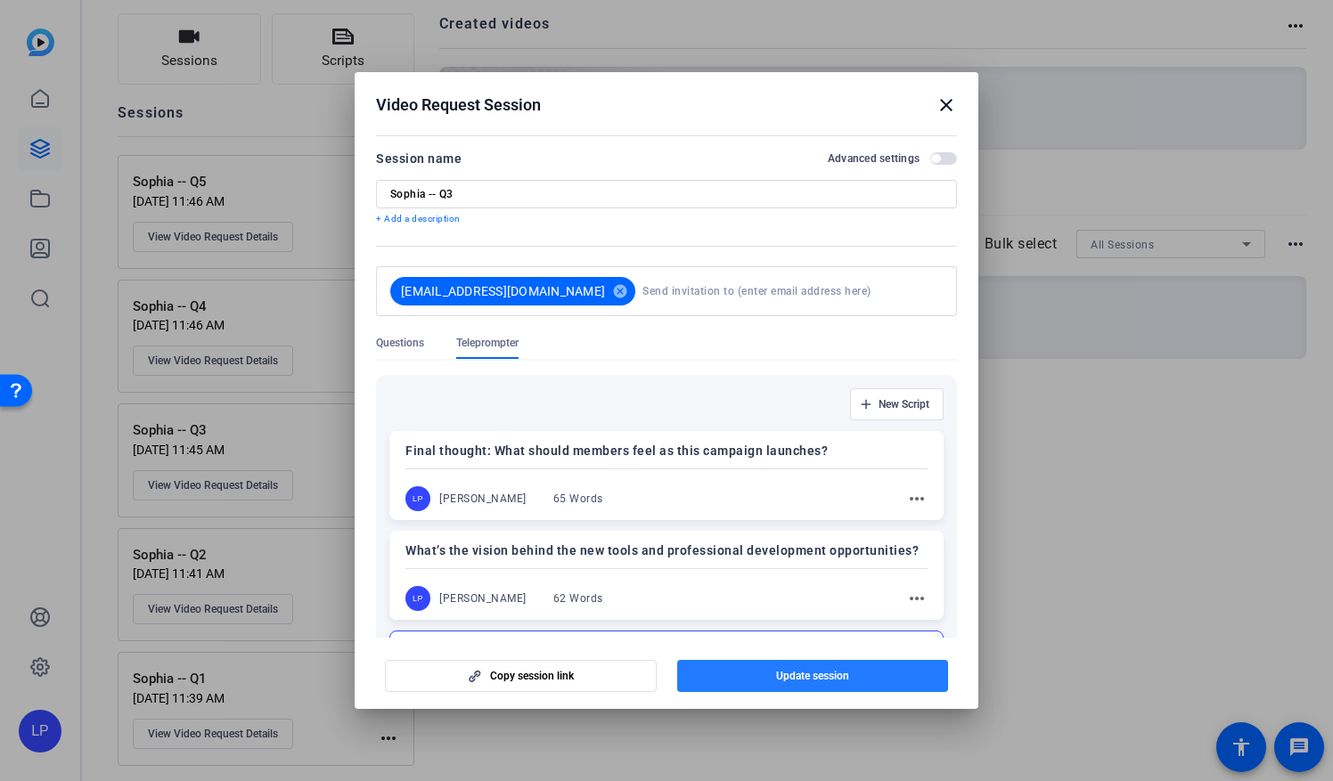
click at [738, 685] on span "button" at bounding box center [813, 676] width 272 height 43
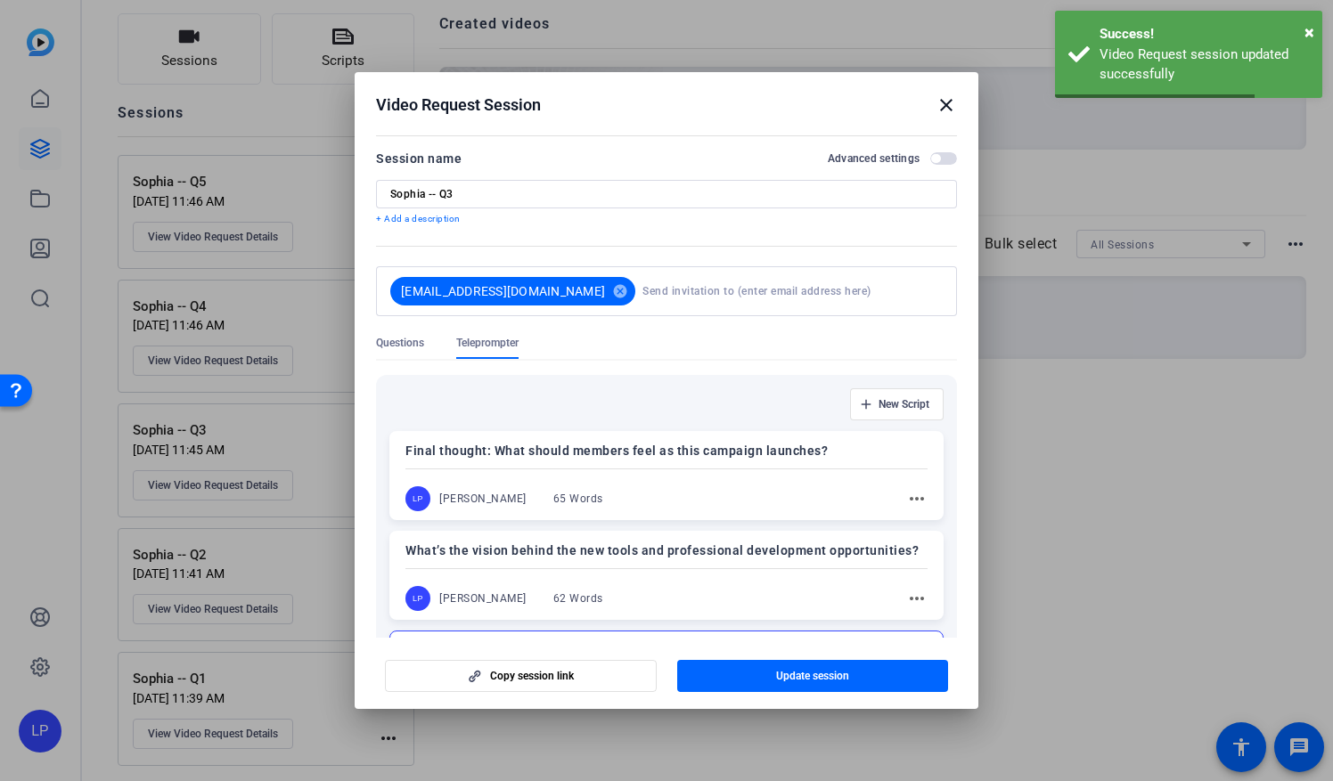
click at [953, 110] on mat-icon "close" at bounding box center [946, 104] width 21 height 21
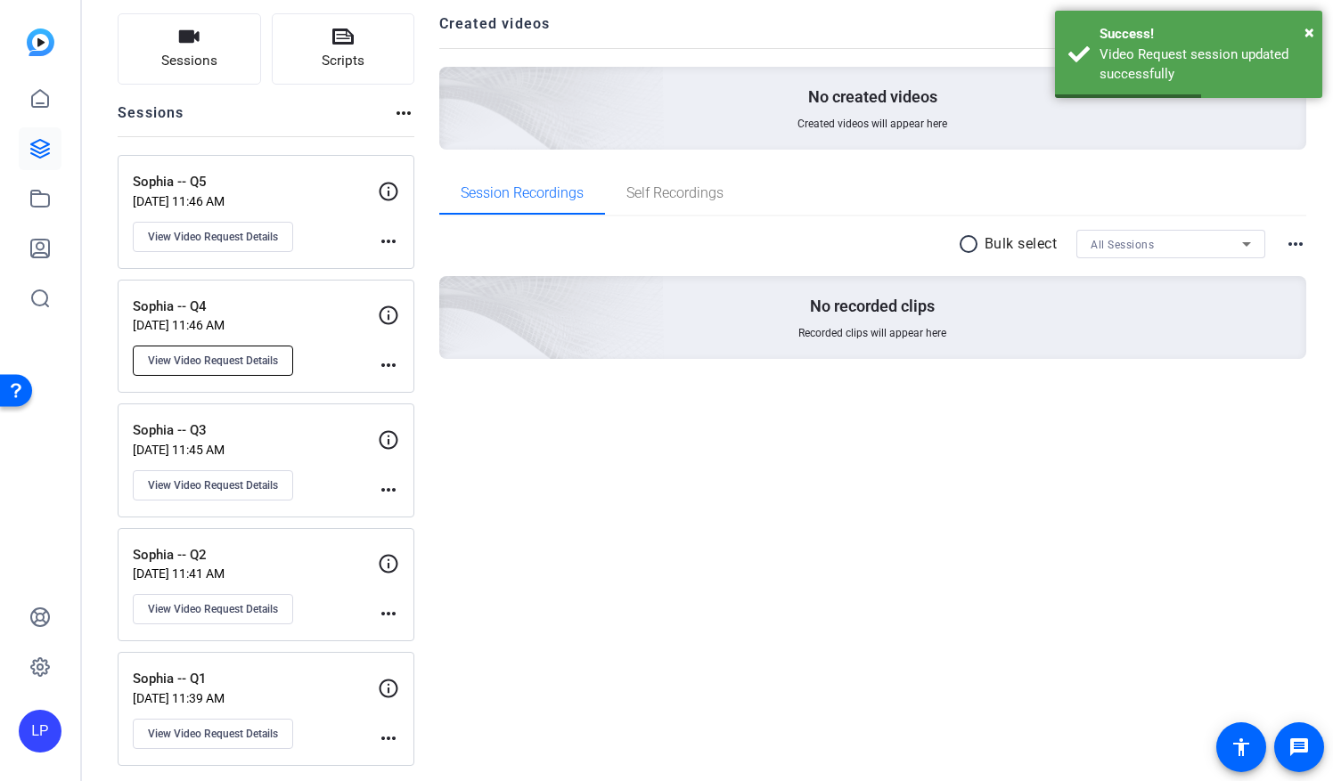
click at [251, 371] on button "View Video Request Details" at bounding box center [213, 361] width 160 height 30
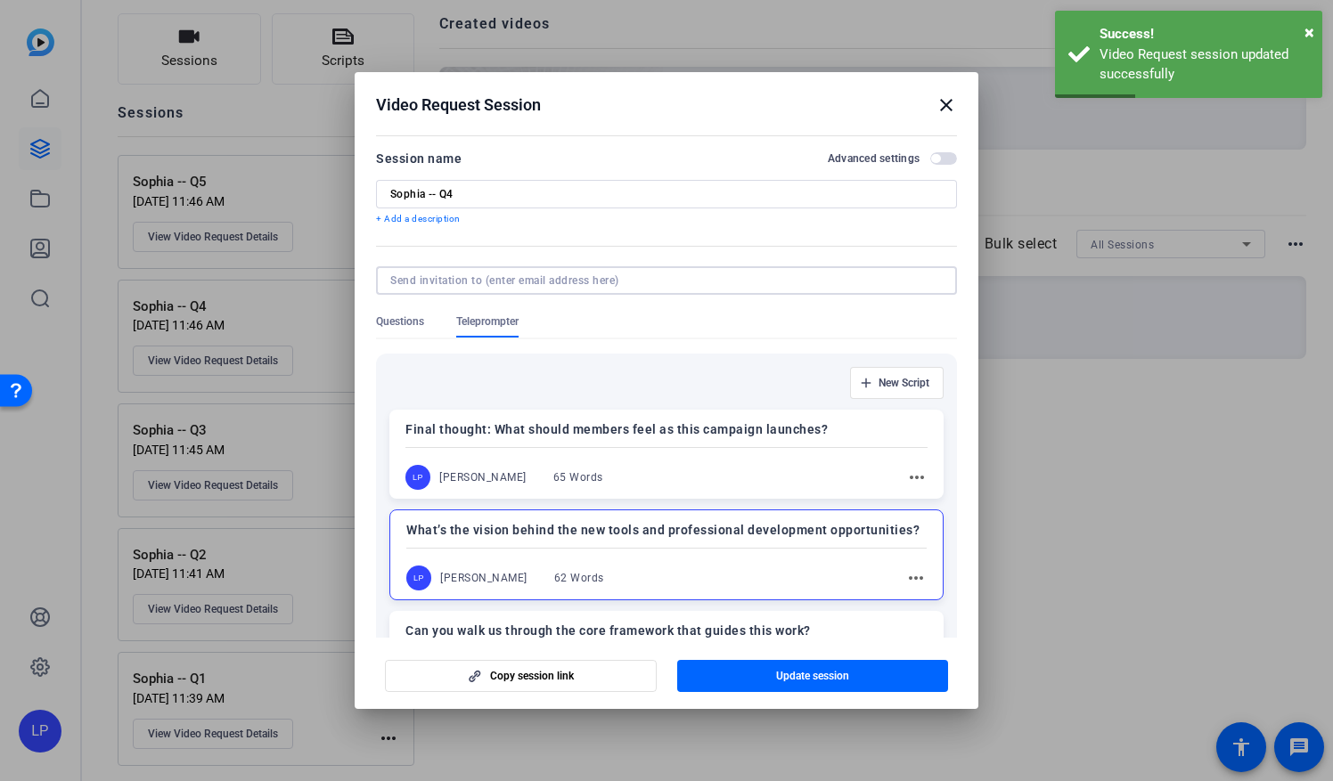
click at [403, 274] on input at bounding box center [662, 281] width 545 height 14
type input "[EMAIL_ADDRESS][DOMAIN_NAME]"
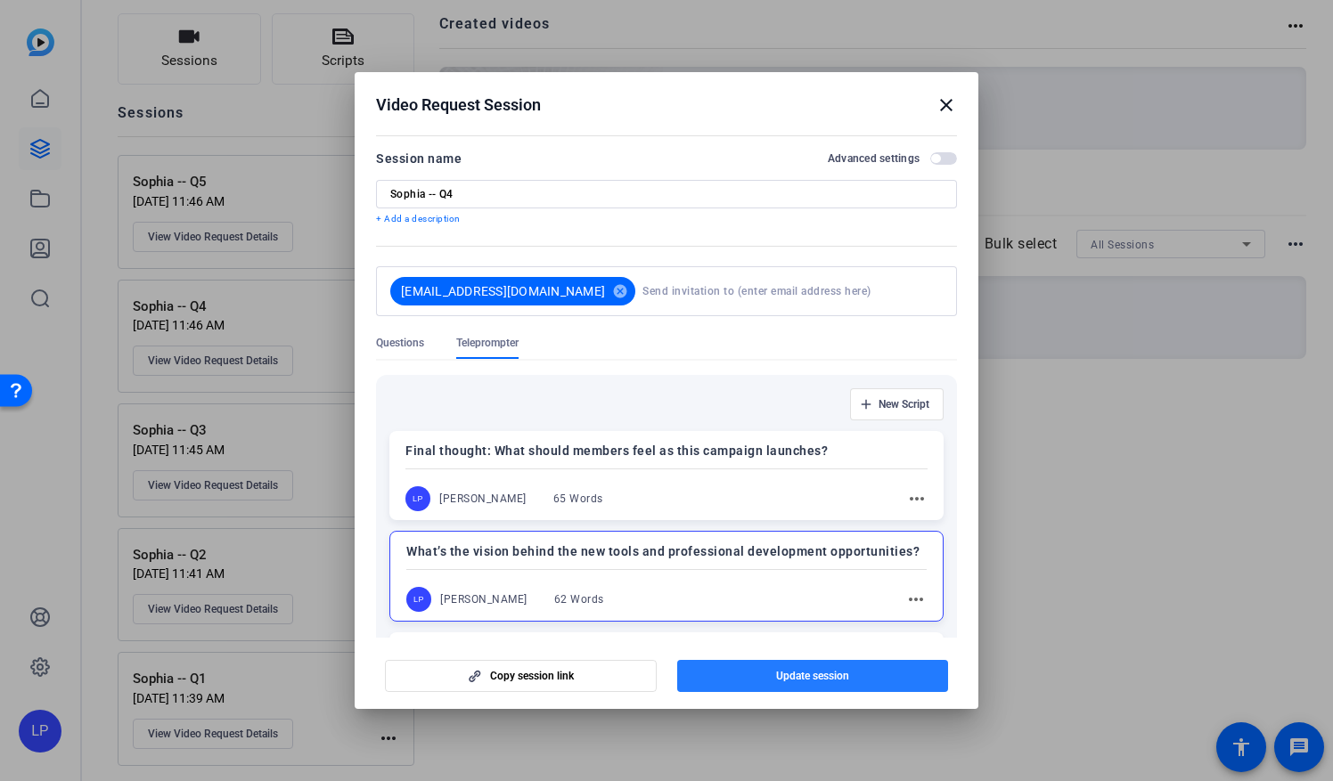
click at [699, 677] on span "button" at bounding box center [813, 676] width 272 height 43
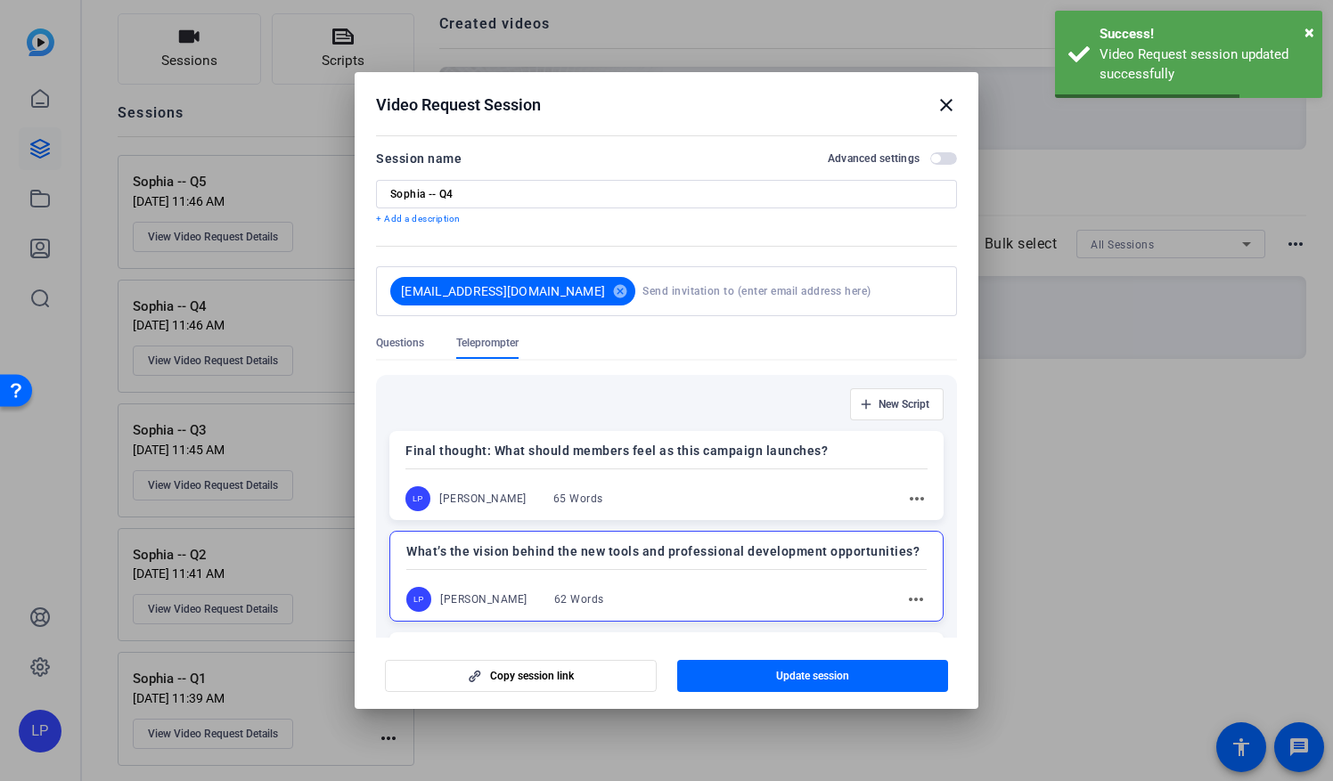
click at [942, 113] on mat-icon "close" at bounding box center [946, 104] width 21 height 21
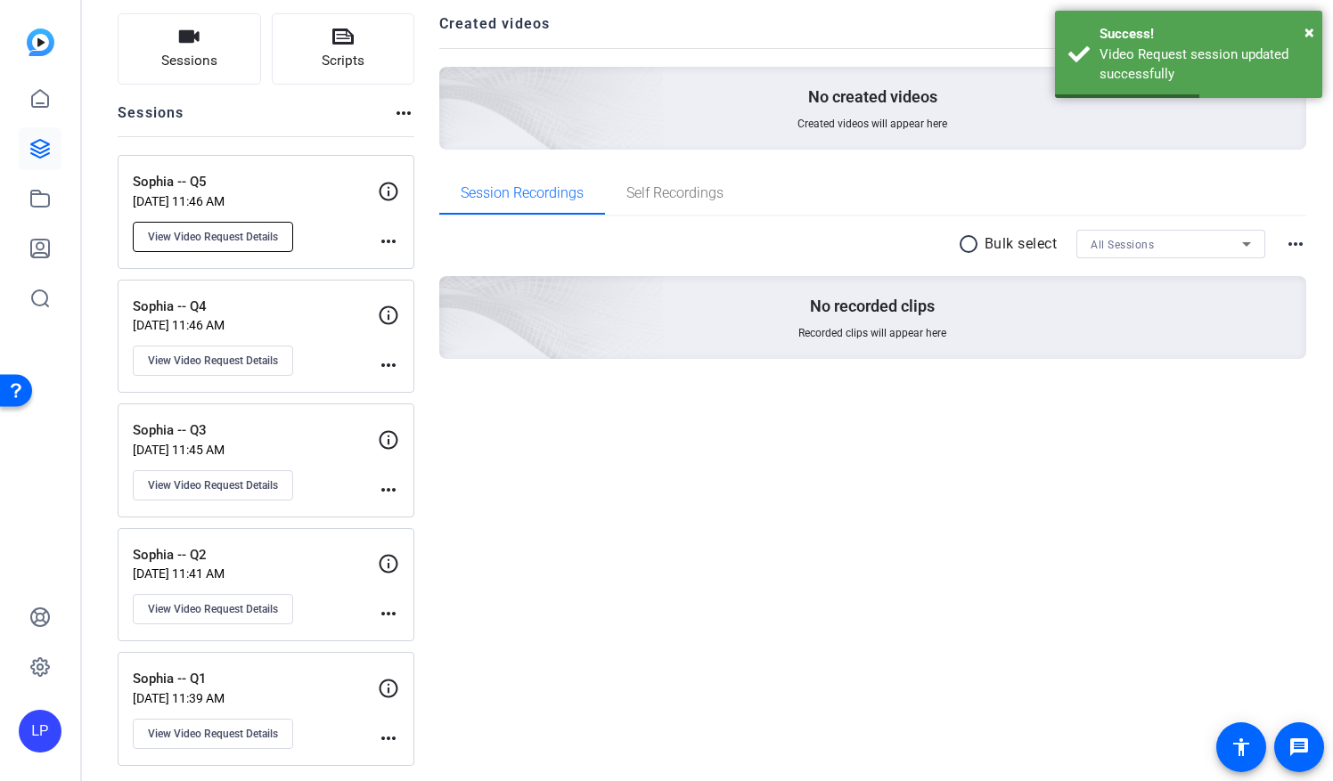
click at [246, 236] on span "View Video Request Details" at bounding box center [213, 237] width 130 height 14
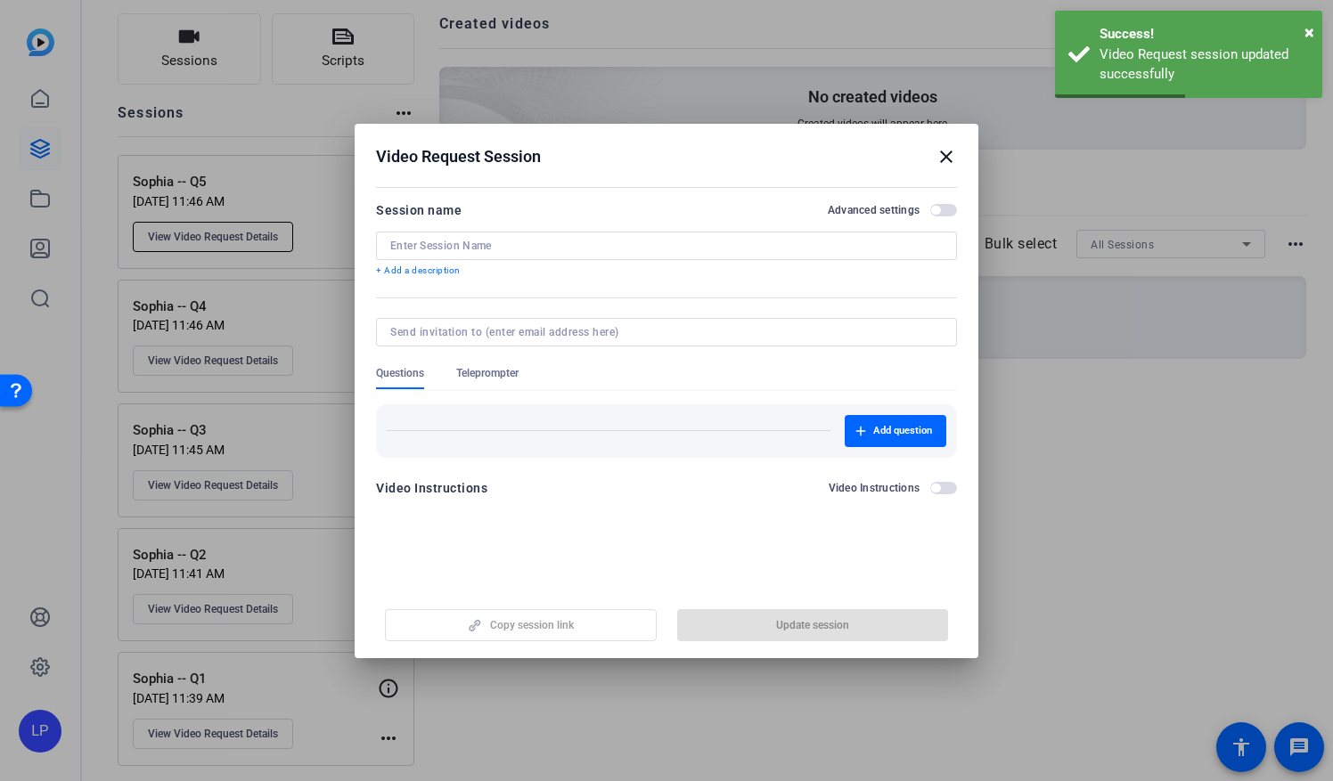
type input "Sophia -- Q5"
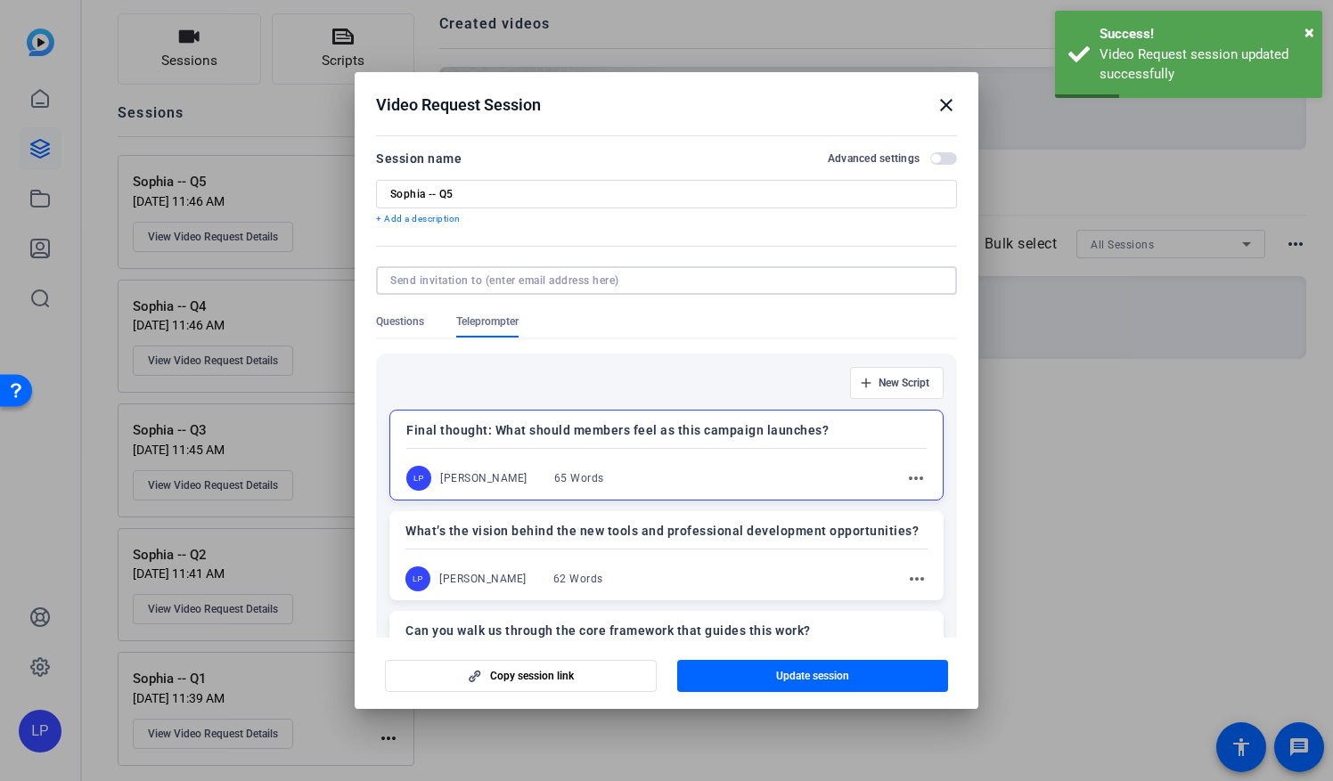
click at [455, 287] on input at bounding box center [662, 281] width 545 height 14
type input "[EMAIL_ADDRESS][DOMAIN_NAME]"
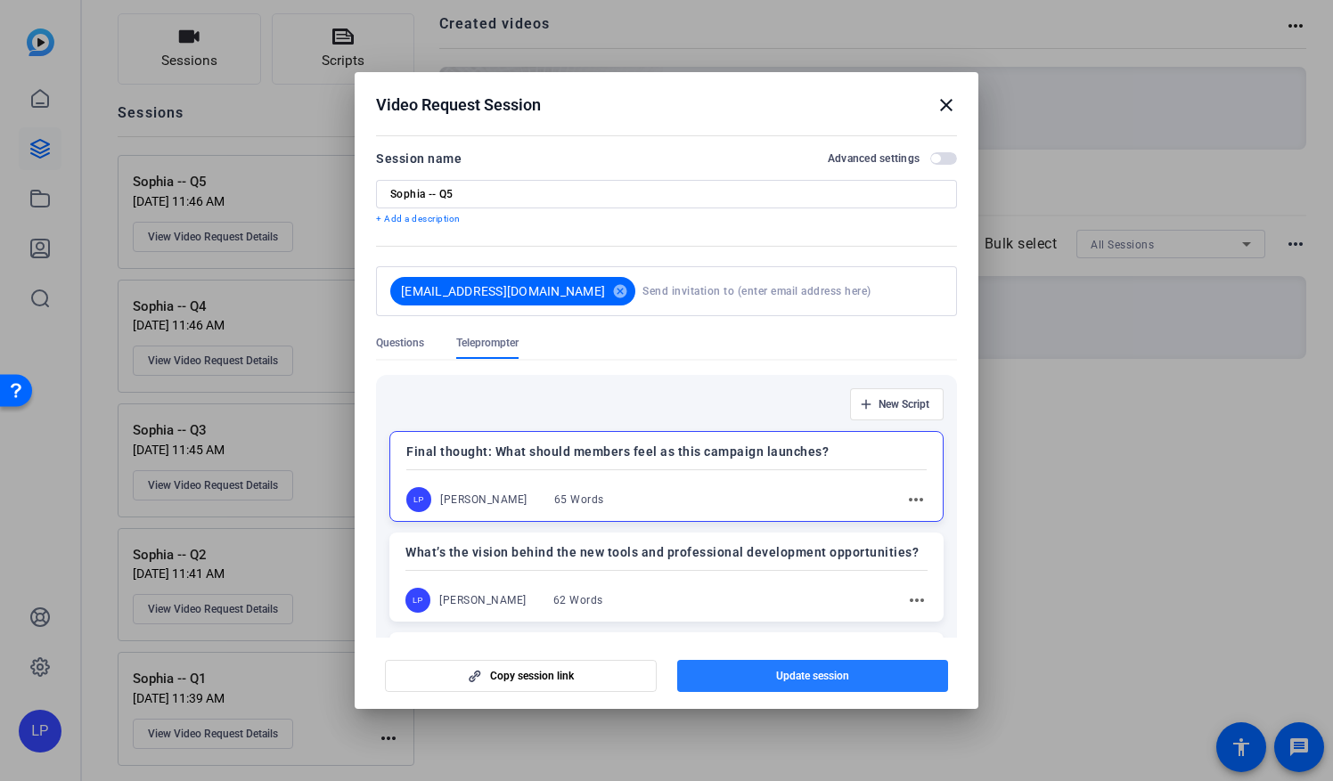
click at [753, 677] on span "button" at bounding box center [813, 676] width 272 height 43
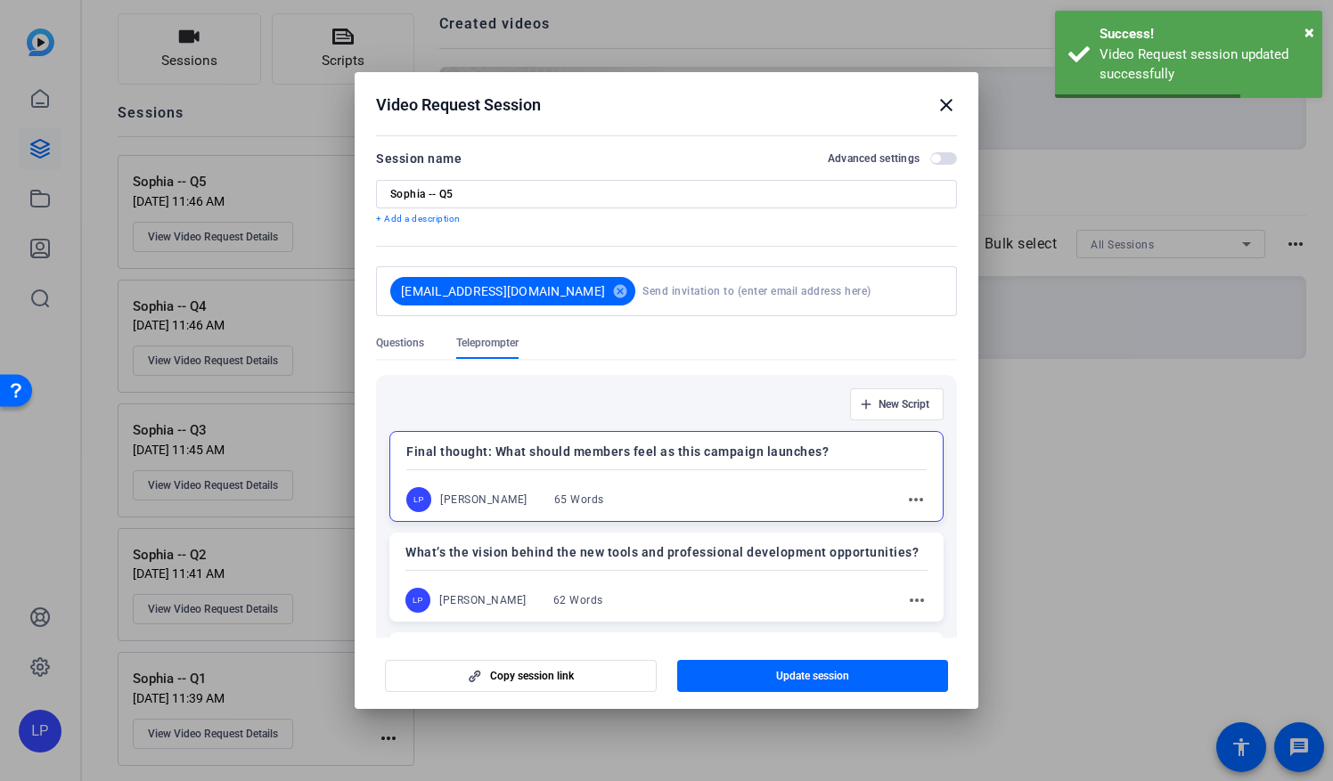
click at [943, 110] on mat-icon "close" at bounding box center [946, 104] width 21 height 21
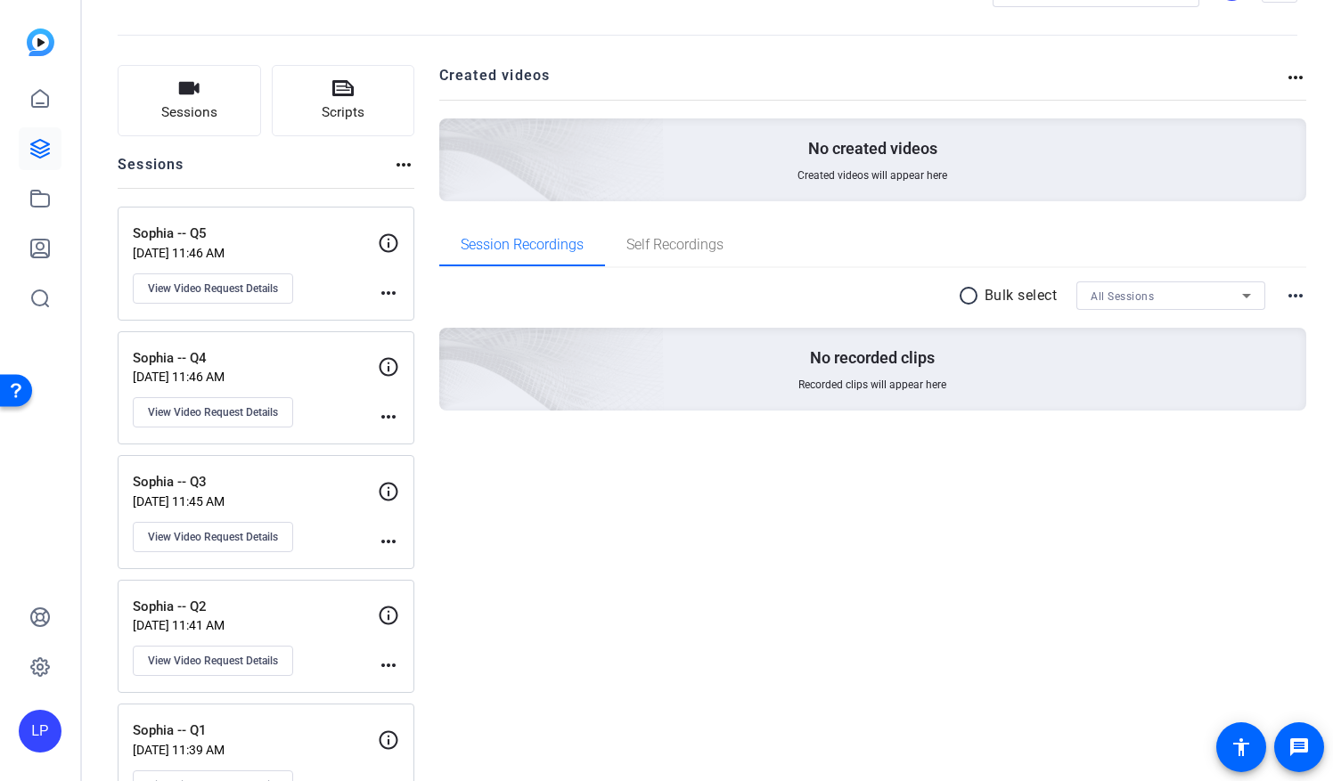
scroll to position [0, 0]
